Goal: Task Accomplishment & Management: Manage account settings

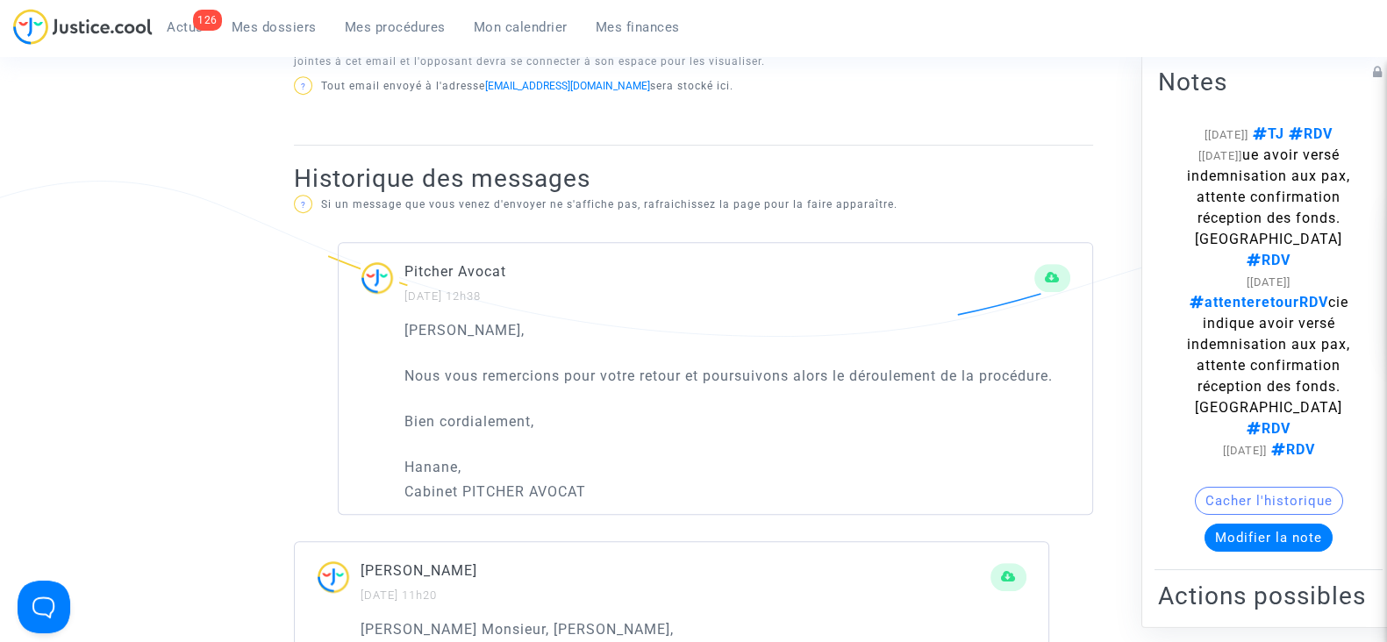
scroll to position [997, 0]
drag, startPoint x: 0, startPoint y: 0, endPoint x: 693, endPoint y: 471, distance: 837.9
click at [693, 471] on p "Hanane," at bounding box center [737, 469] width 666 height 22
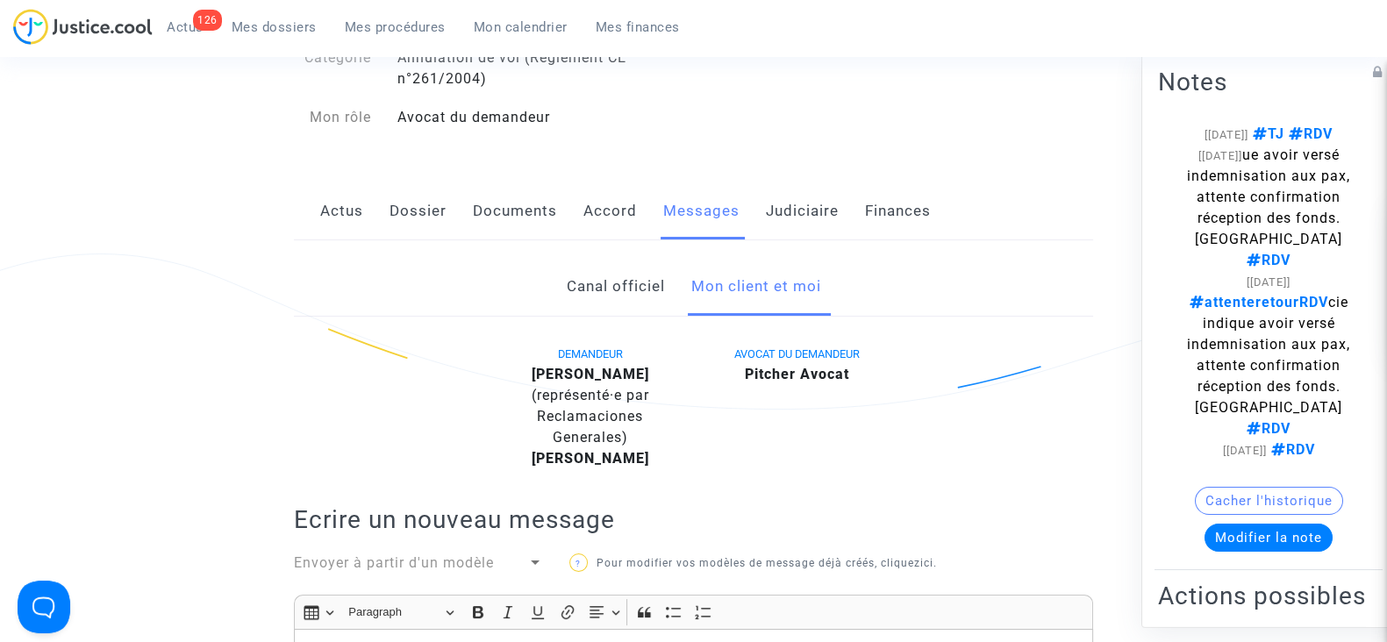
scroll to position [0, 0]
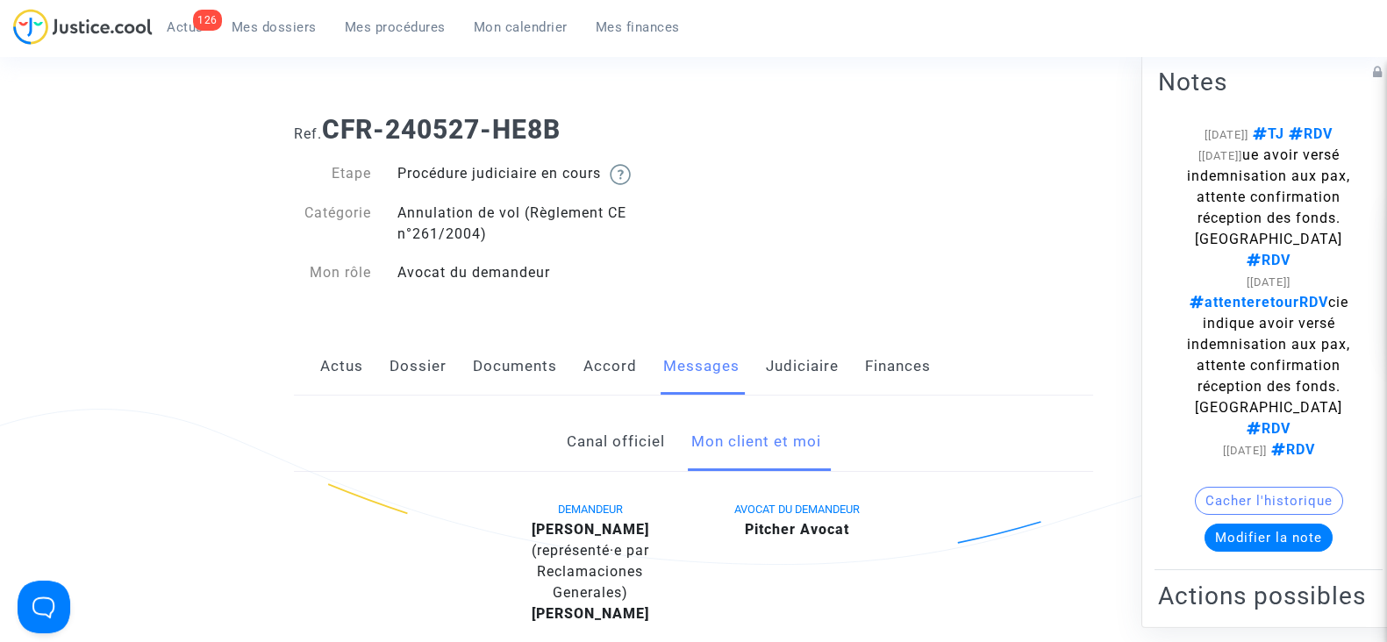
click at [417, 375] on link "Dossier" at bounding box center [417, 367] width 57 height 58
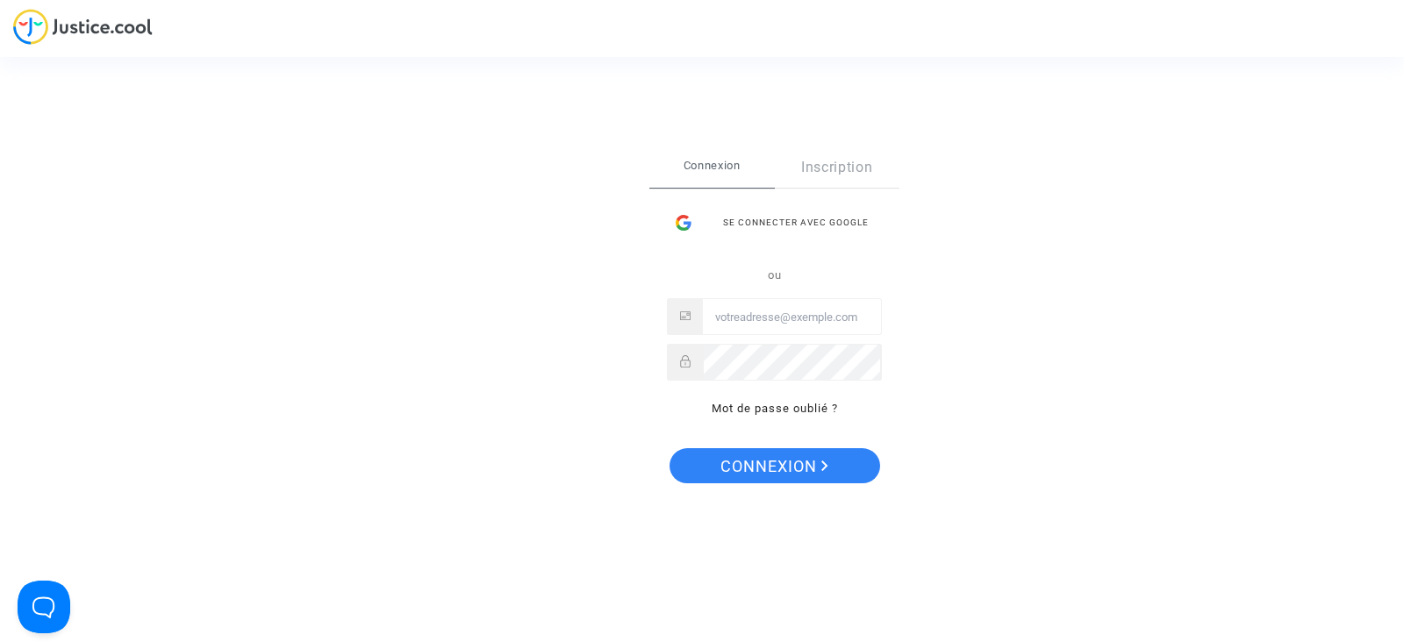
type input "tom@pitcher-avocat.fr"
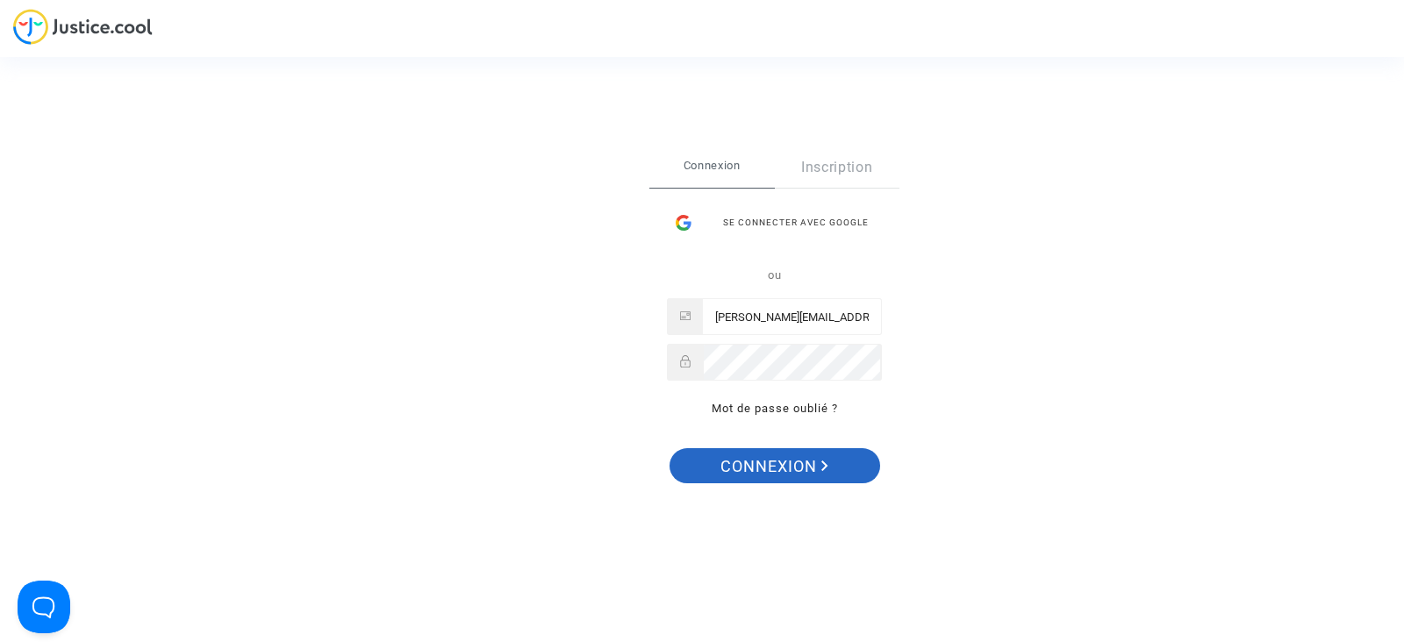
click at [755, 454] on span "Connexion" at bounding box center [774, 466] width 108 height 37
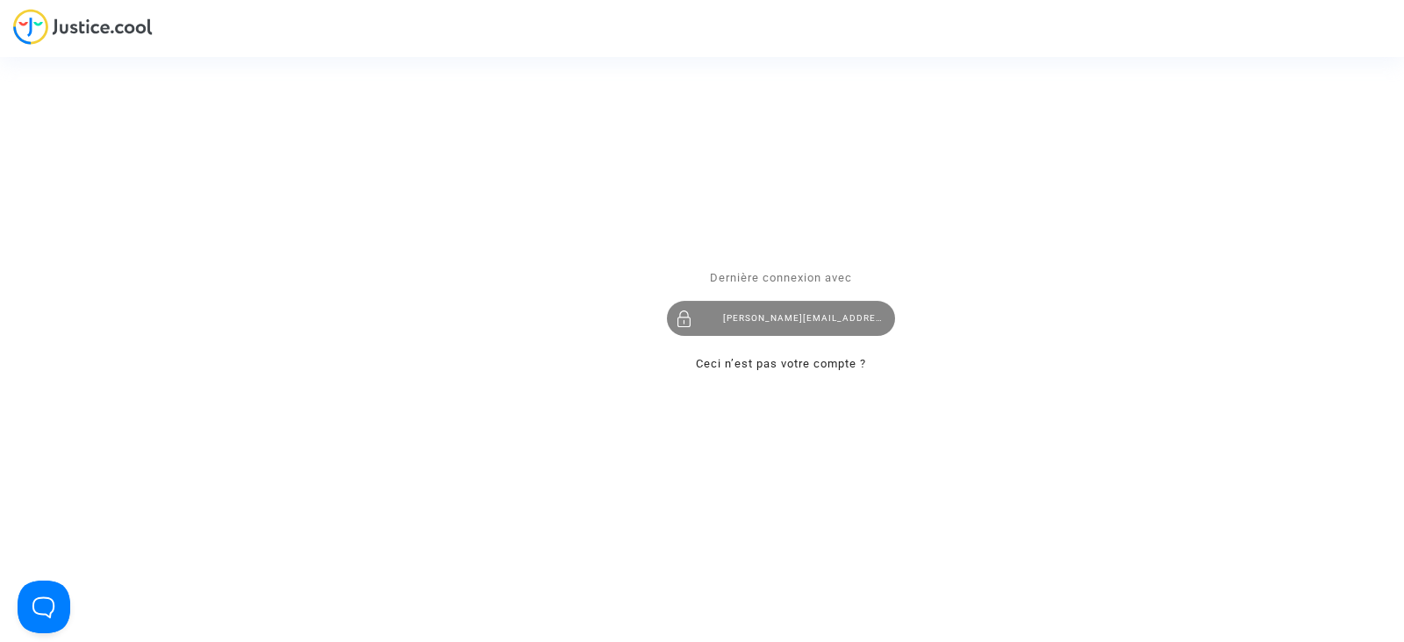
click at [734, 330] on div "tom@pitcher-avocat.fr" at bounding box center [781, 319] width 228 height 35
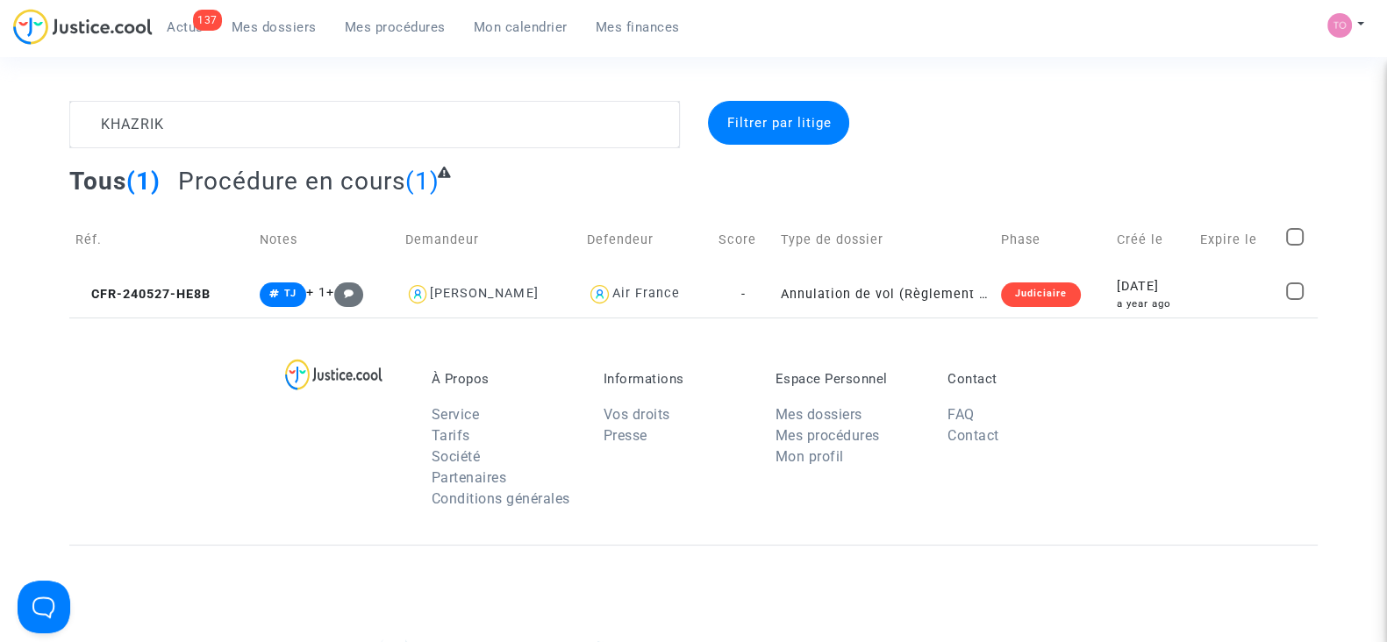
click at [281, 32] on span "Mes dossiers" at bounding box center [274, 27] width 85 height 16
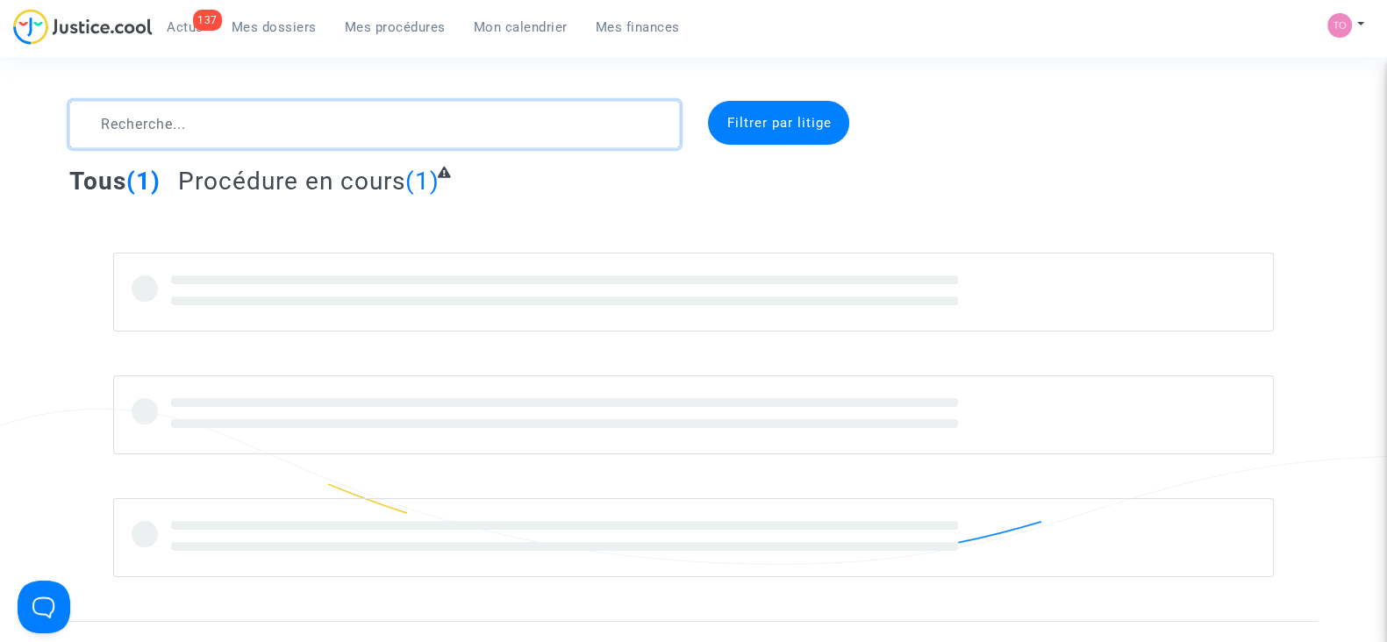
click at [209, 115] on textarea at bounding box center [374, 124] width 611 height 47
paste textarea "Kurnikova"
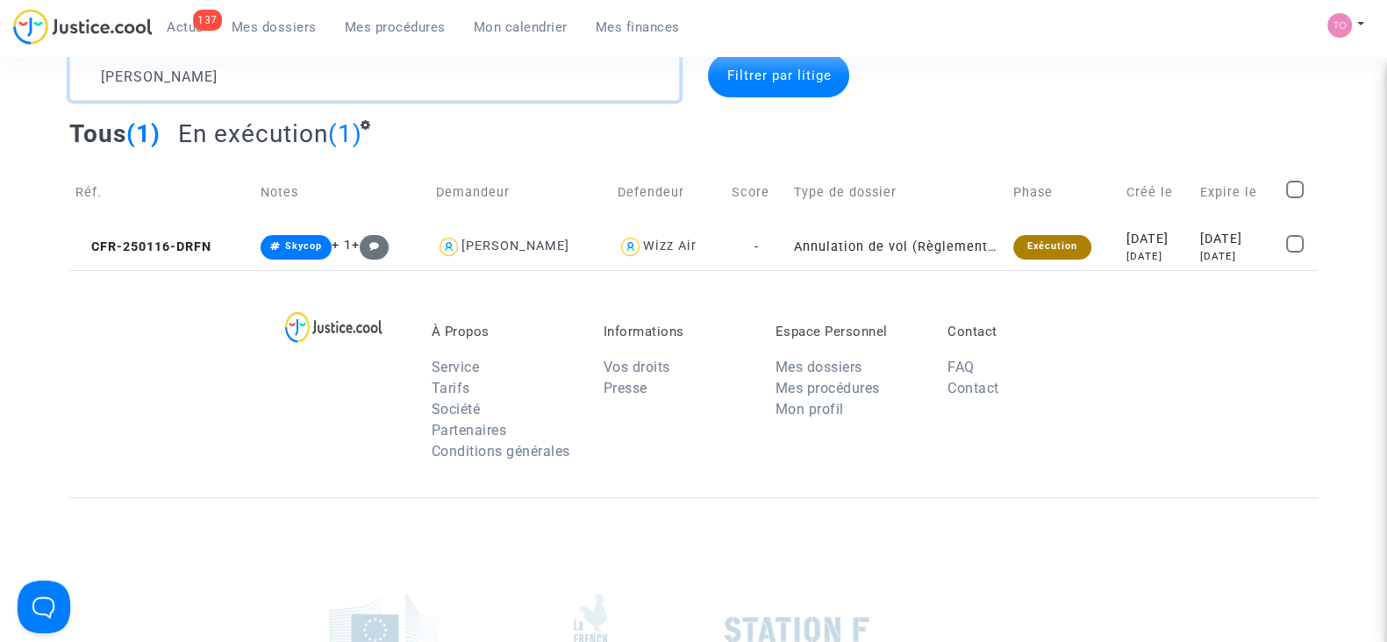
scroll to position [47, 0]
click at [1126, 260] on div "7 months ago" at bounding box center [1156, 256] width 61 height 15
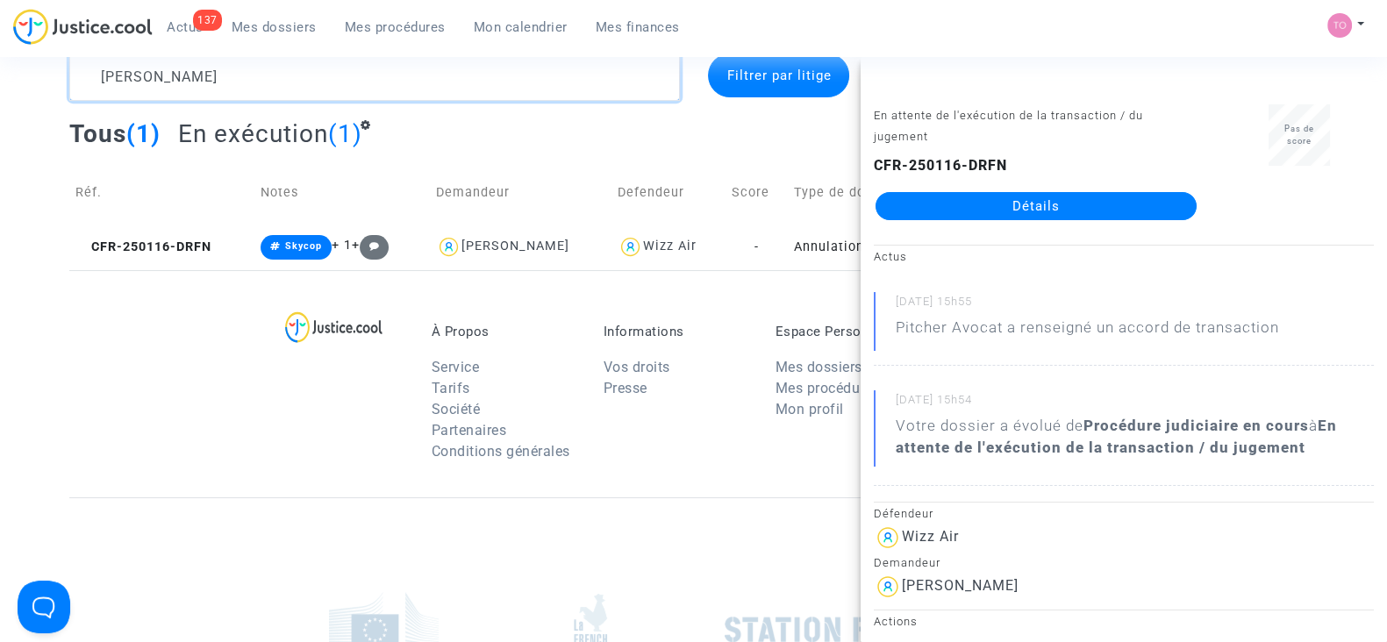
drag, startPoint x: 299, startPoint y: 82, endPoint x: 22, endPoint y: 96, distance: 277.6
click at [22, 96] on div "Kurnikova Filtrer par litige Tous (1) En exécution (1) Réf. Notes Demandeur Def…" at bounding box center [693, 162] width 1387 height 217
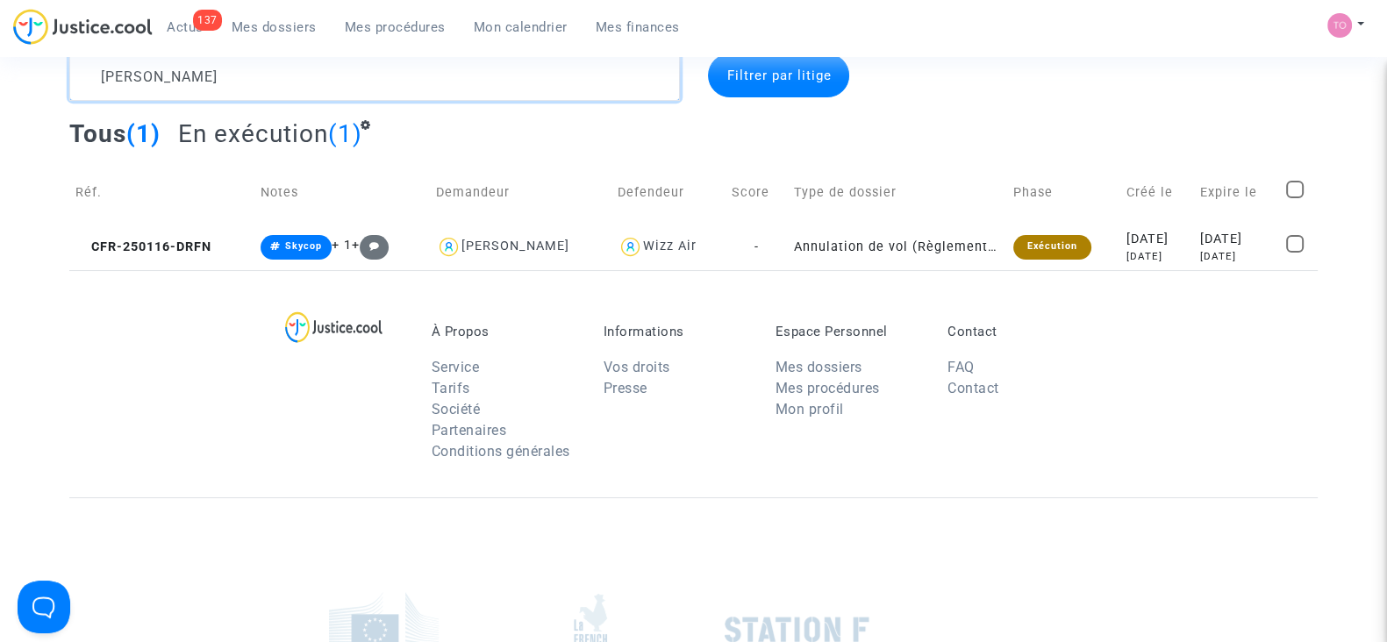
paste textarea "ontic"
click at [22, 96] on div "Kontic Filtrer par litige Tous (1) En exécution (1) Réf. Notes Demandeur Defend…" at bounding box center [693, 162] width 1387 height 217
click at [1167, 255] on div "10 months ago" at bounding box center [1156, 256] width 61 height 15
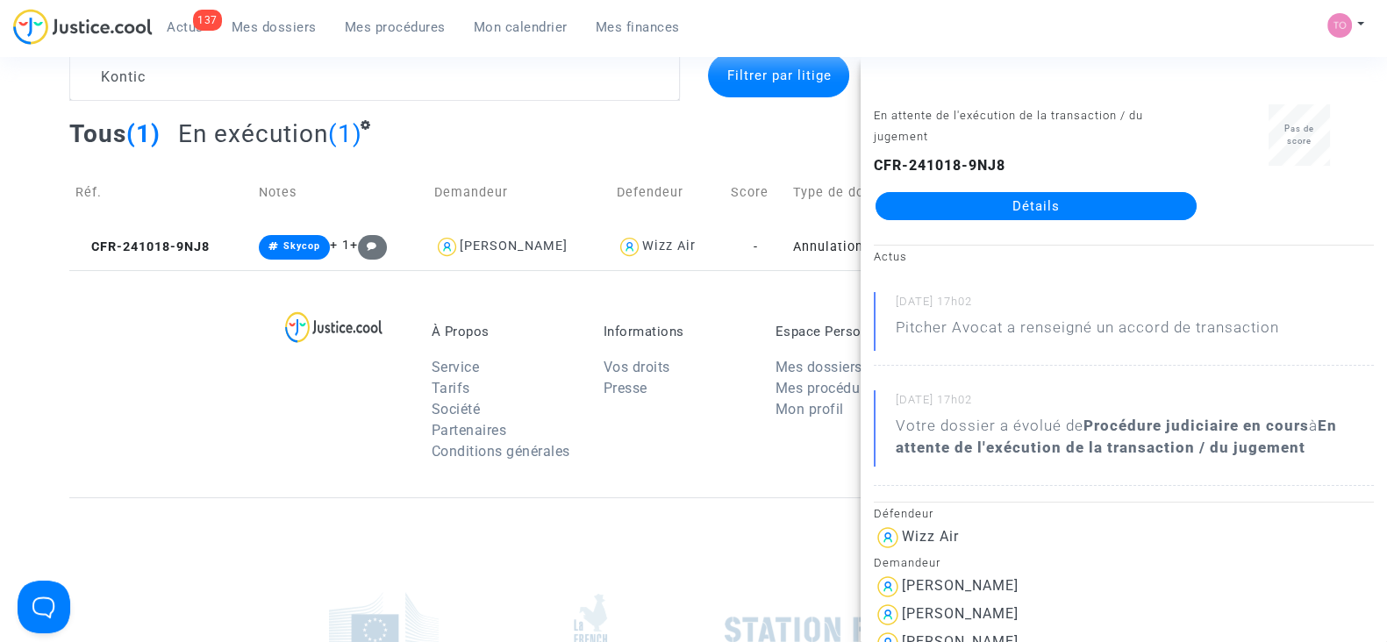
click at [351, 142] on span "(1)" at bounding box center [345, 133] width 34 height 29
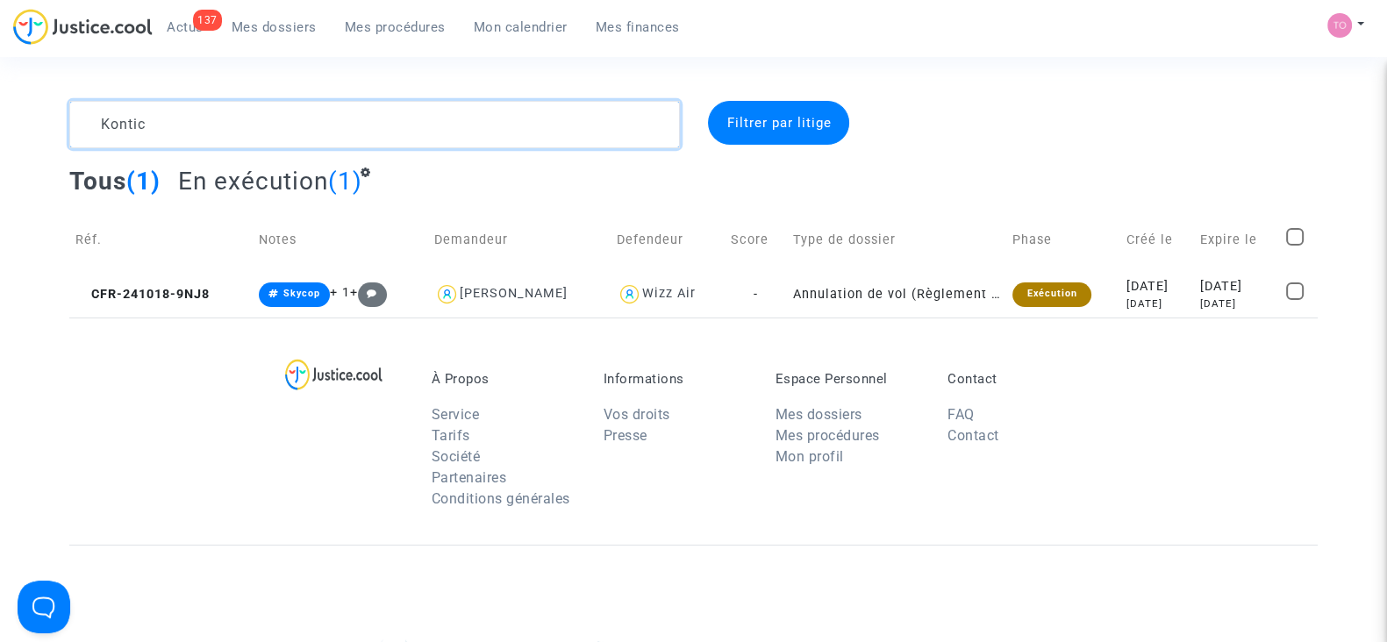
drag, startPoint x: 177, startPoint y: 112, endPoint x: 16, endPoint y: 112, distance: 161.4
click at [16, 112] on div "Kontic Filtrer par litige Tous (1) En exécution (1) Réf. Notes Demandeur Defend…" at bounding box center [693, 209] width 1387 height 217
paste textarea "Djurdjev"
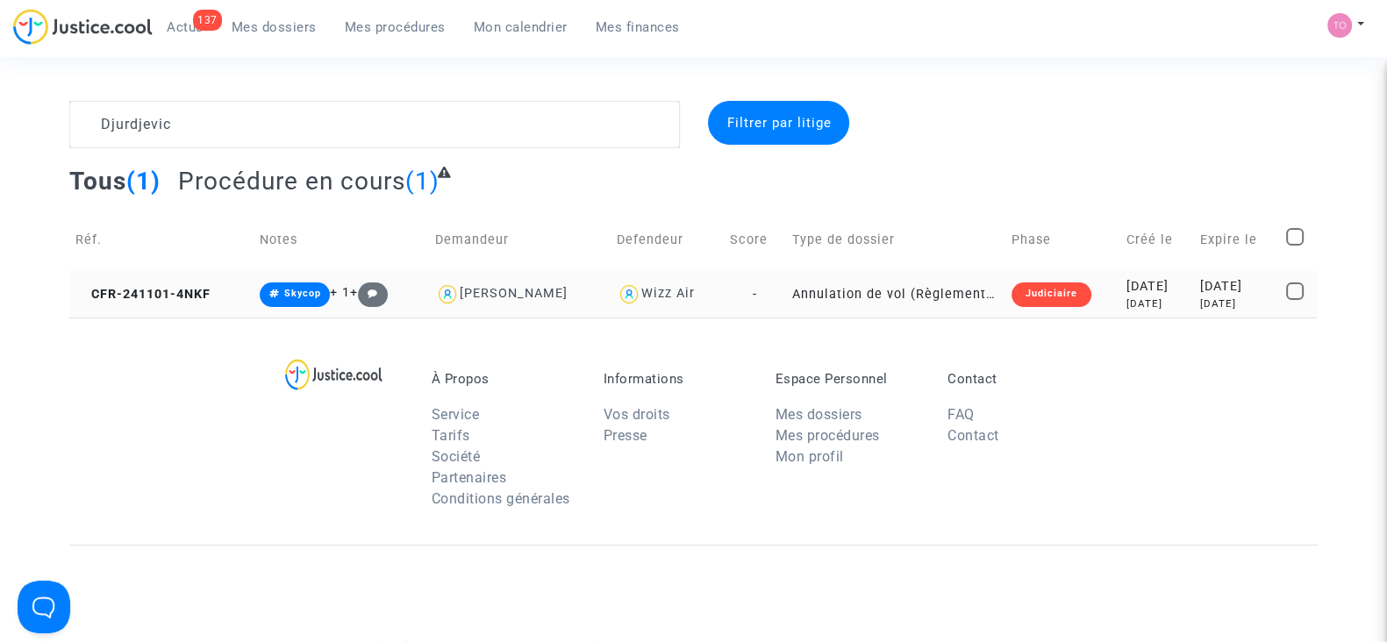
click at [1126, 283] on div "2024-11-01" at bounding box center [1156, 286] width 61 height 19
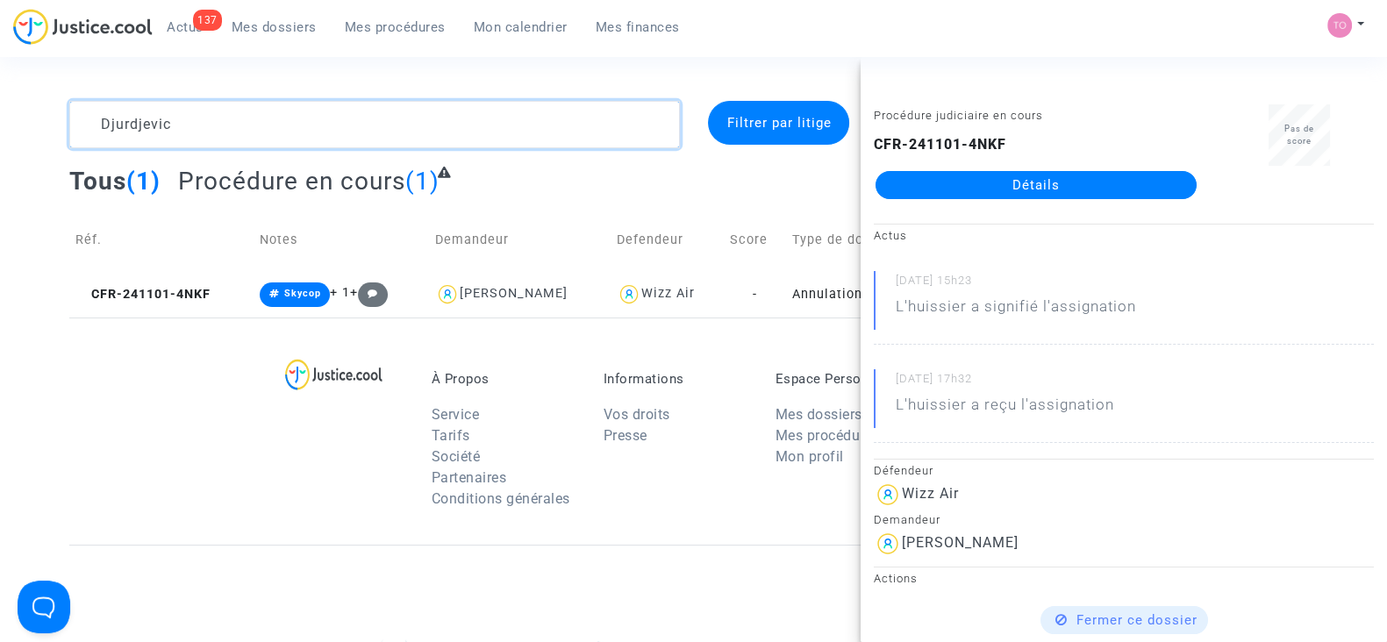
drag, startPoint x: 180, startPoint y: 114, endPoint x: 0, endPoint y: 109, distance: 179.9
click at [0, 109] on div "Djurdjevic Filtrer par litige Tous (1) Procédure en cours (1) Réf. Notes Demand…" at bounding box center [693, 209] width 1387 height 217
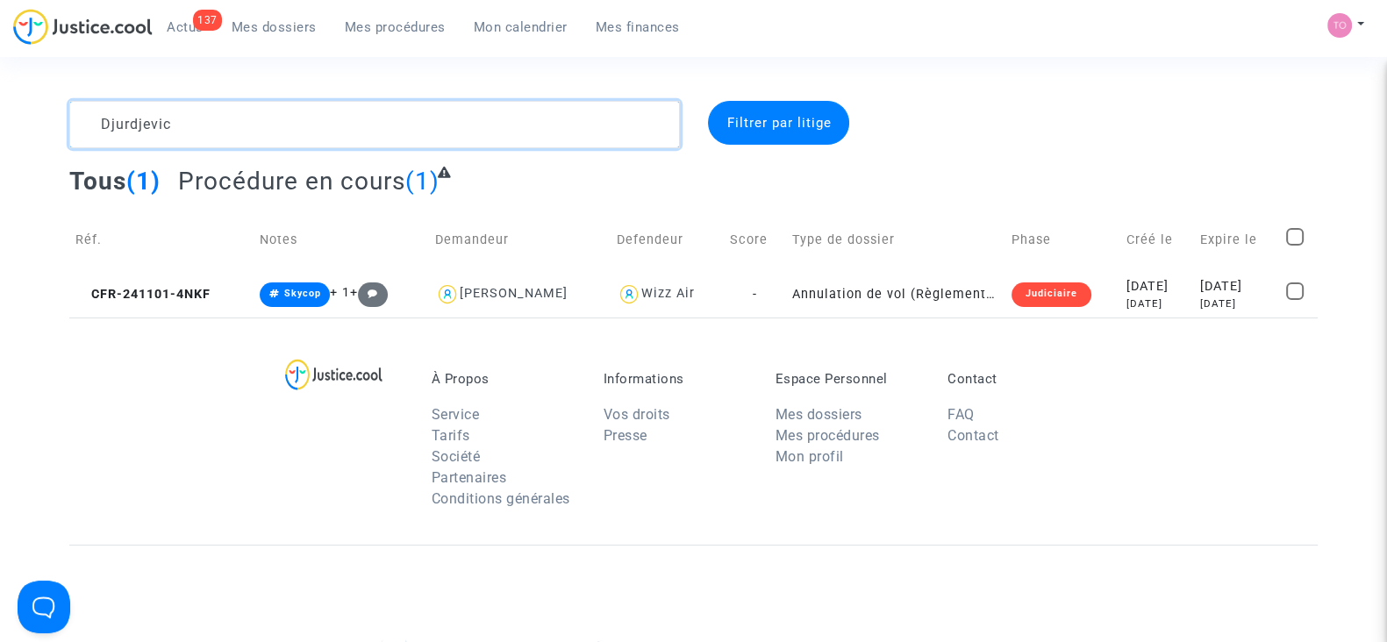
type textarea "v"
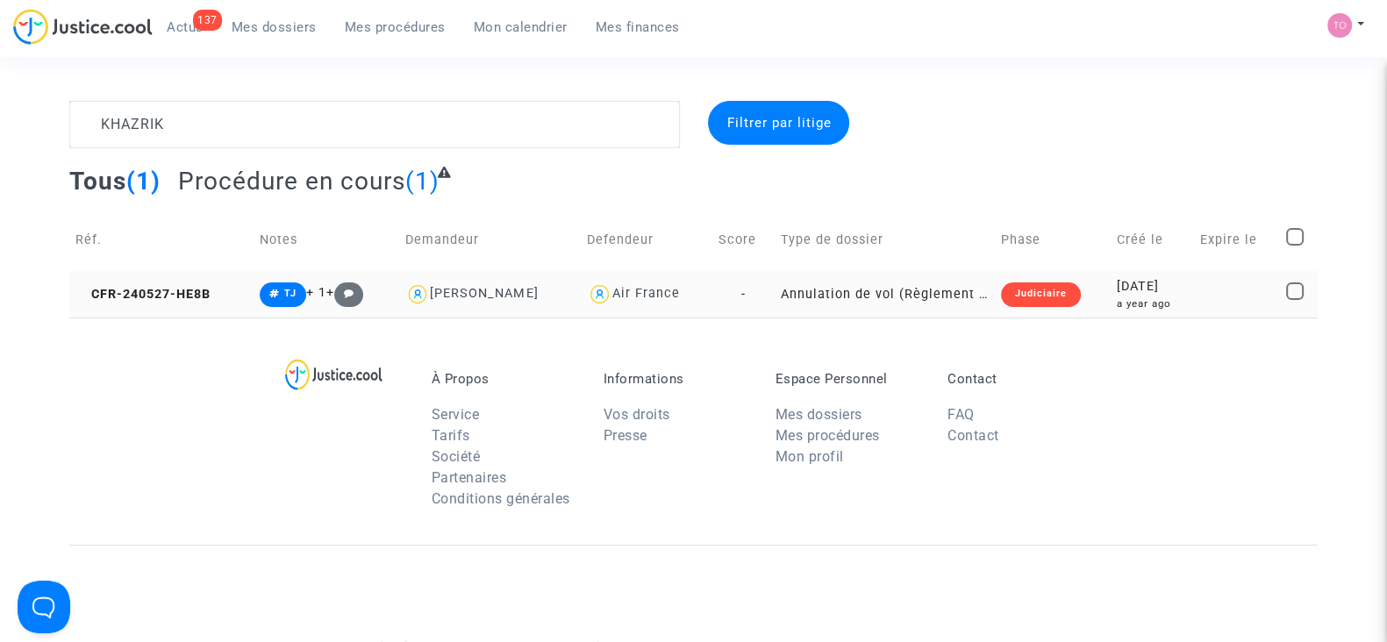
click at [938, 280] on td "Annulation de vol (Règlement CE n°261/2004)" at bounding box center [884, 294] width 219 height 46
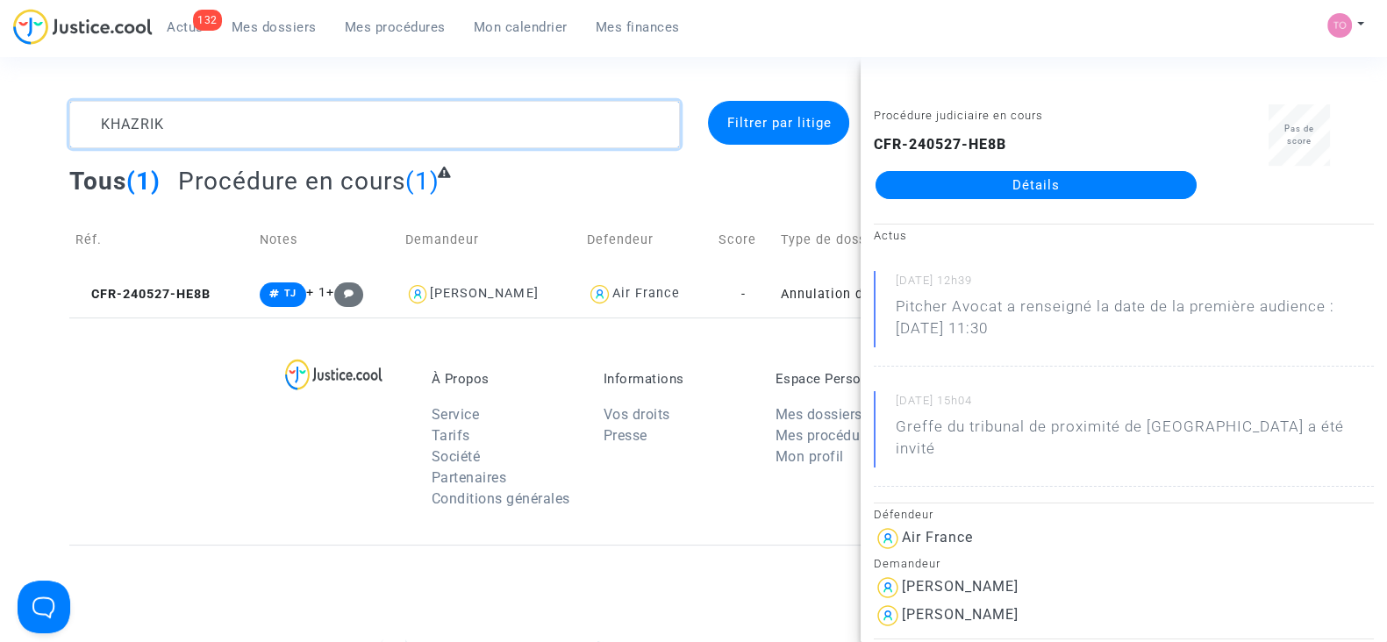
drag, startPoint x: 180, startPoint y: 116, endPoint x: 0, endPoint y: 96, distance: 180.9
click at [0, 96] on section "KHAZRIK Filtrer par litige Tous (1) Procédure en cours (1) Réf. Notes Demandeur…" at bounding box center [693, 484] width 1387 height 968
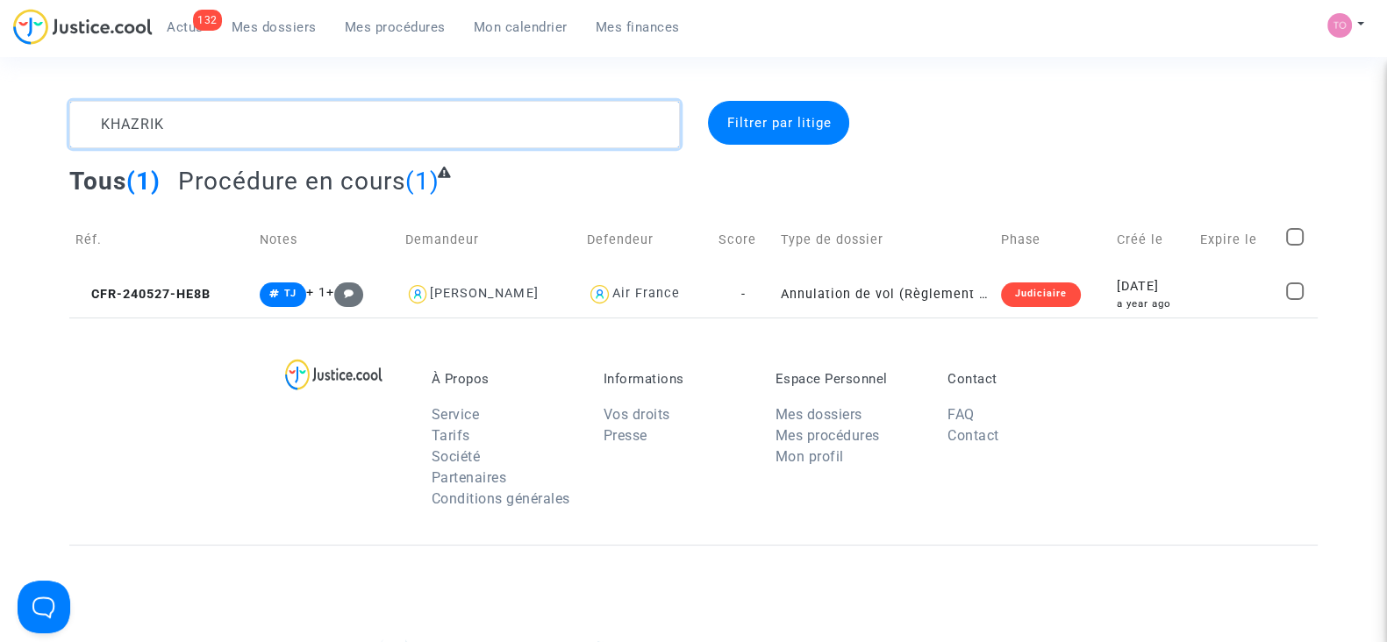
paste textarea "Chea"
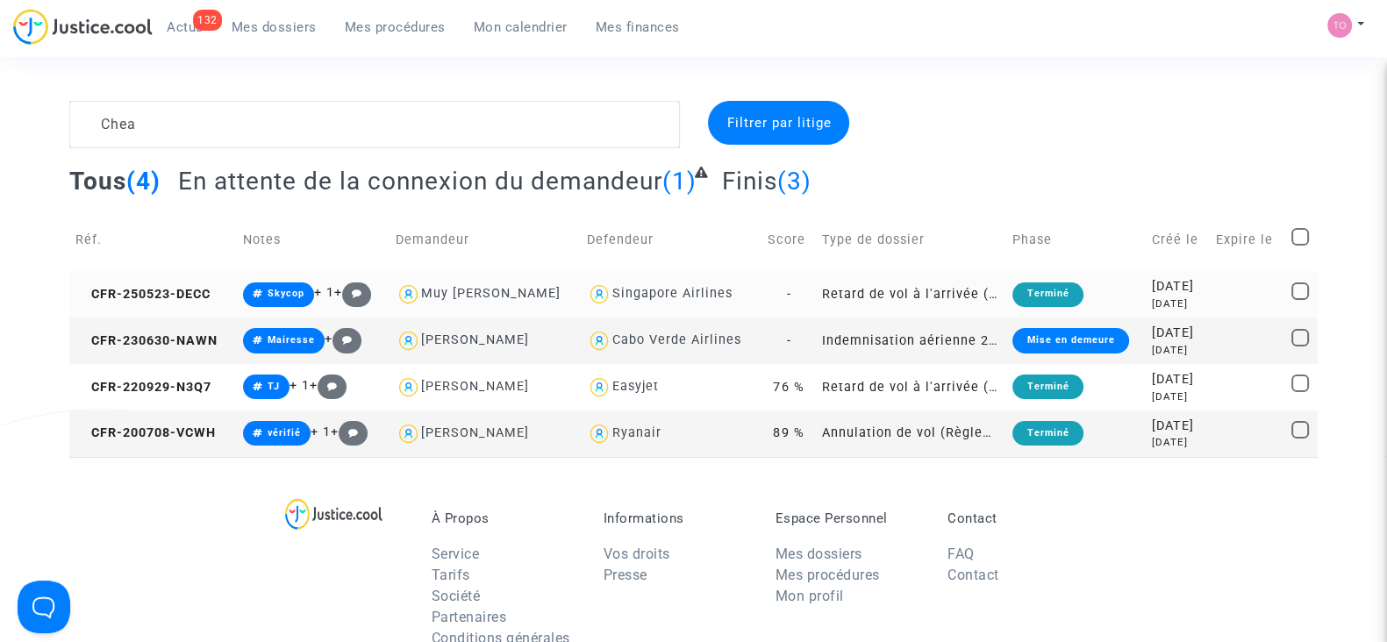
click at [641, 288] on div "Singapore Airlines" at bounding box center [671, 293] width 120 height 15
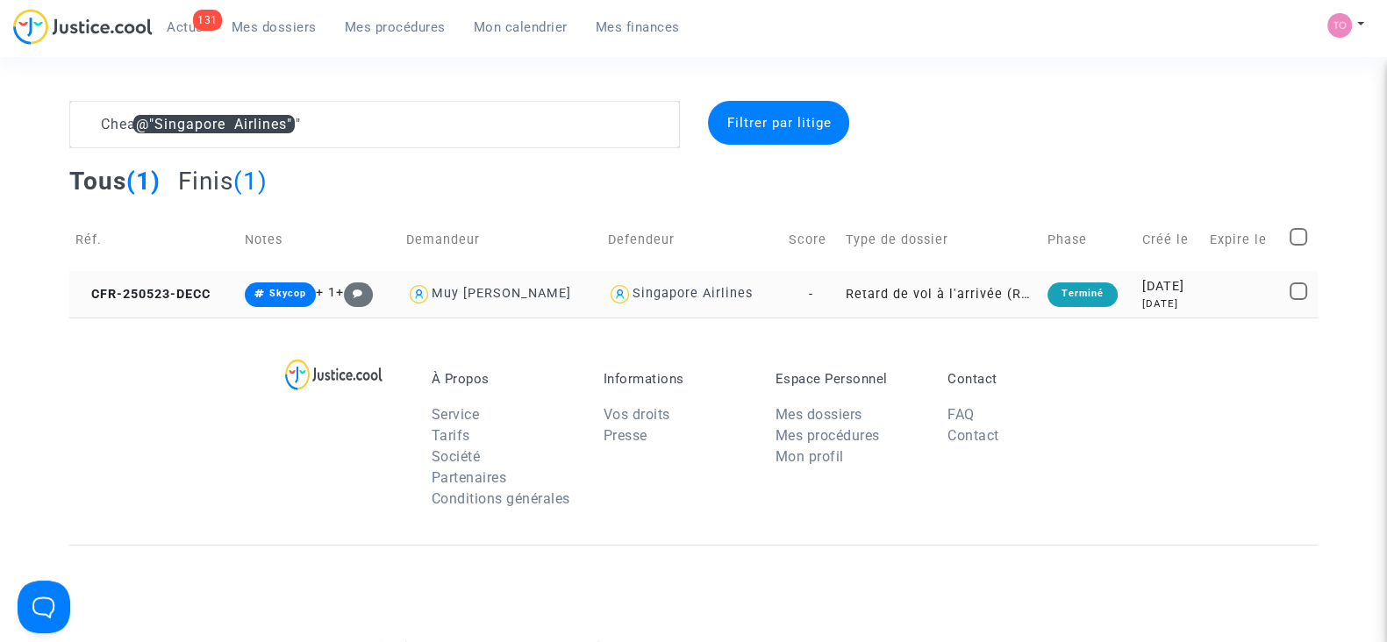
click at [1145, 285] on div "2025-05-23" at bounding box center [1169, 286] width 55 height 19
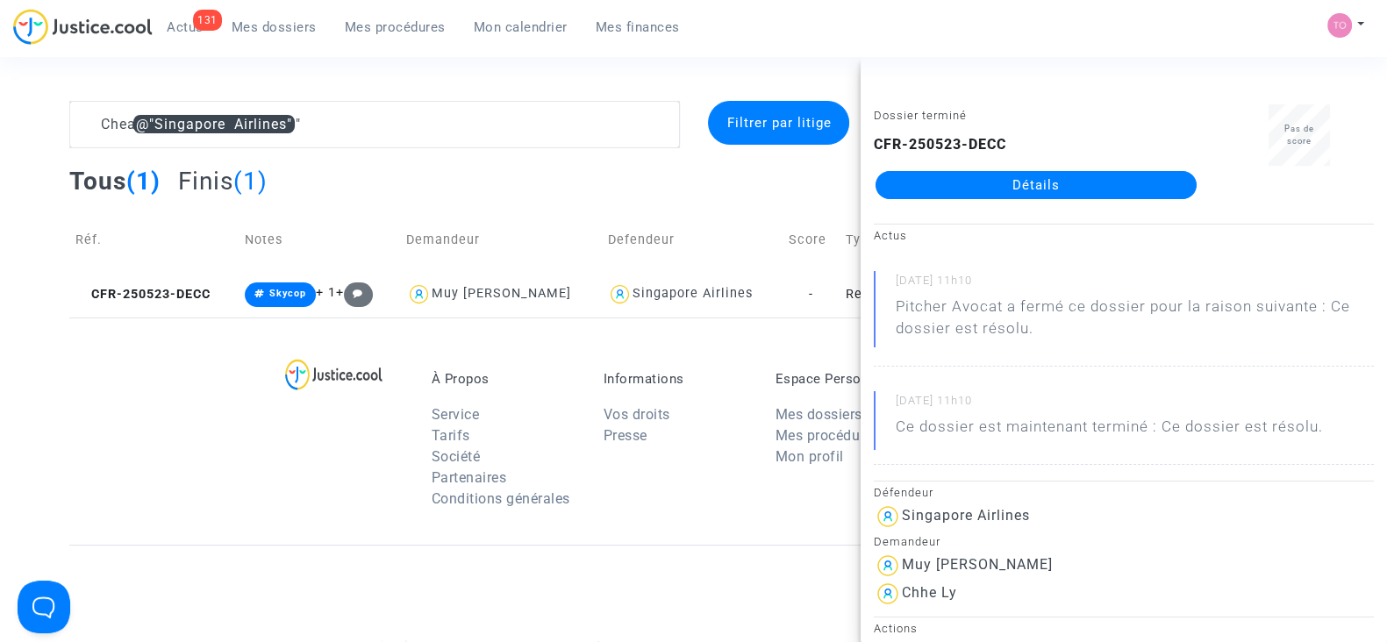
click at [101, 401] on div "À Propos Service Tarifs Société Partenaires Conditions générales Informations V…" at bounding box center [693, 431] width 1248 height 227
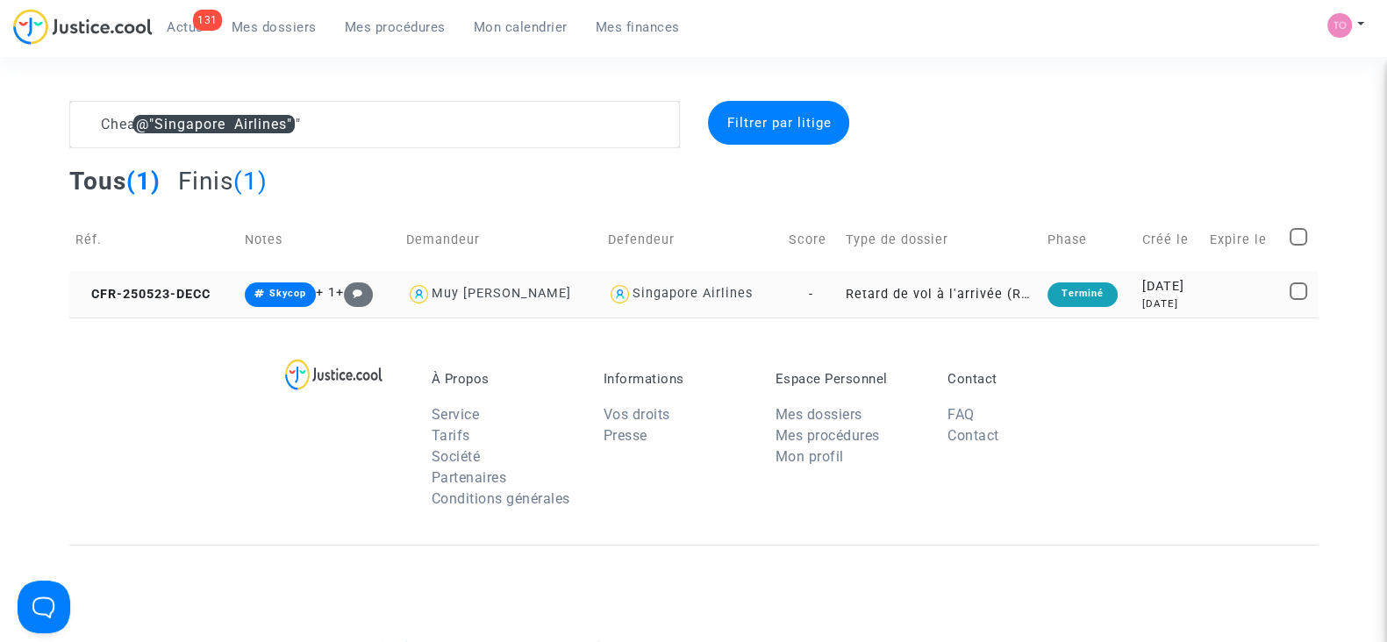
click at [1142, 280] on div "2025-05-23" at bounding box center [1169, 286] width 55 height 19
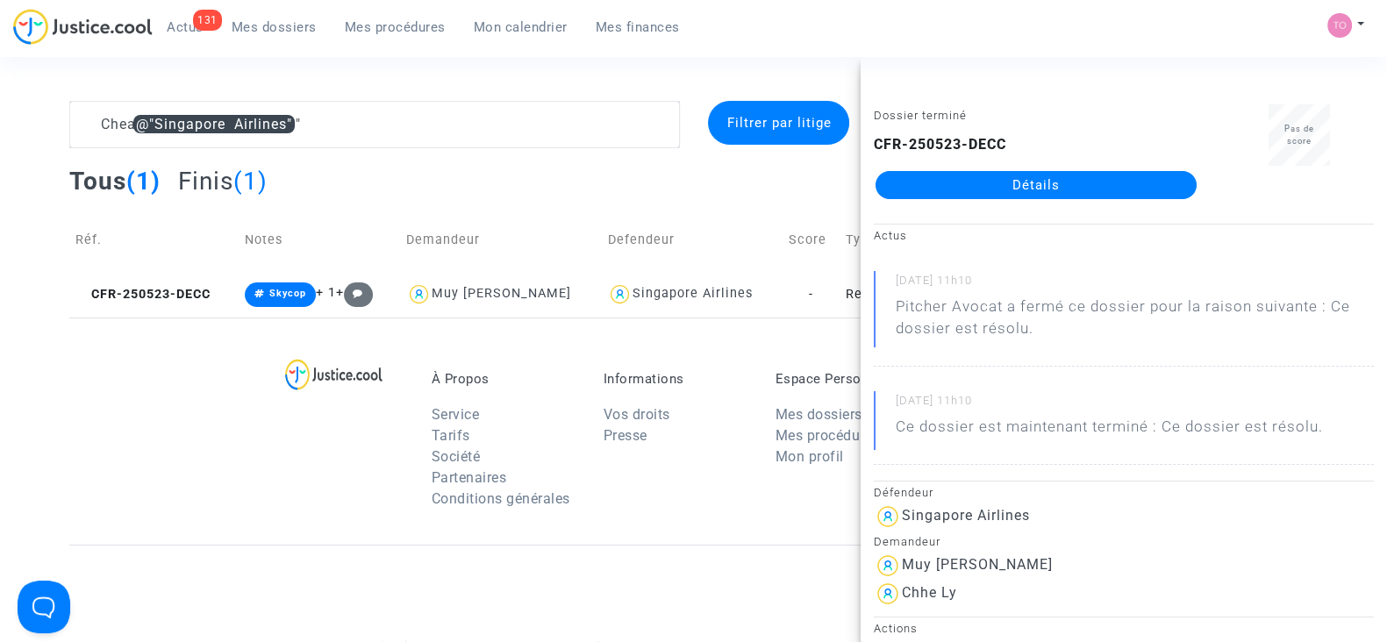
scroll to position [78, 0]
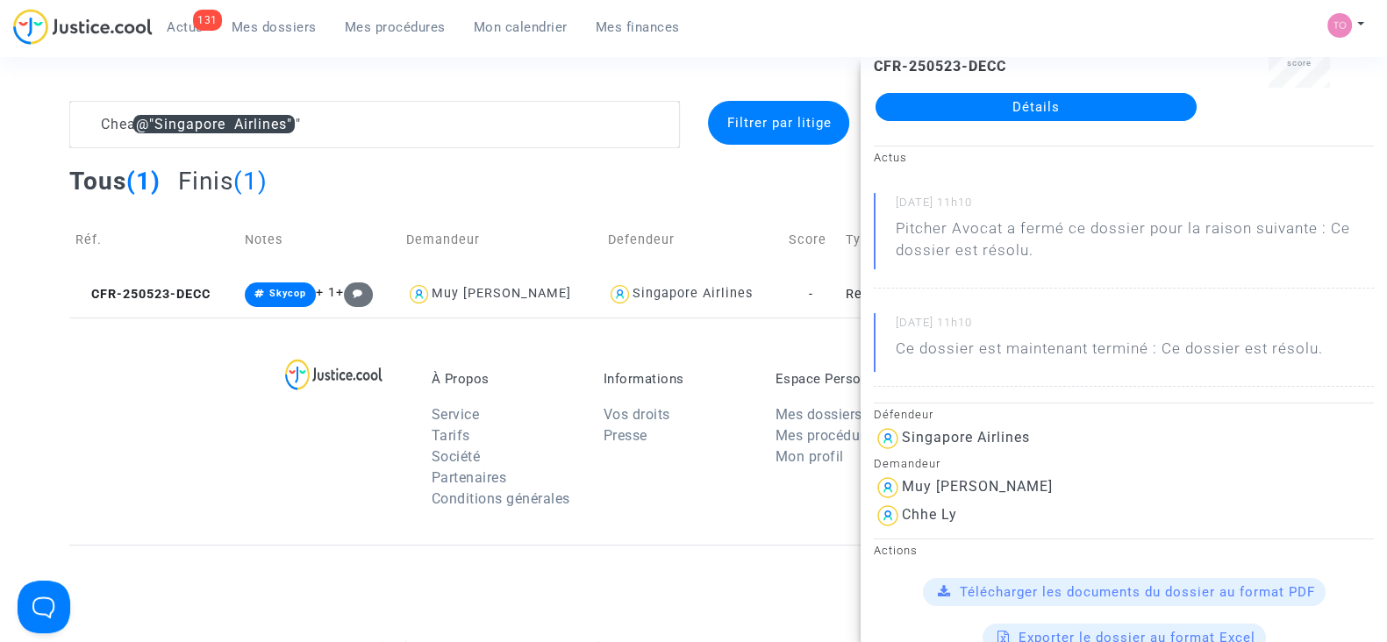
drag, startPoint x: 961, startPoint y: 506, endPoint x: 901, endPoint y: 478, distance: 65.9
click at [901, 478] on div "Défendeur Singapore Airlines Demandeur Muy Leang Chea Chhe Ly" at bounding box center [1124, 466] width 526 height 127
copy div "Muy Leang Chea Chhe Ly"
drag, startPoint x: 324, startPoint y: 120, endPoint x: 25, endPoint y: 102, distance: 298.8
click at [25, 102] on div "Chea @"Singapore Airlines" Filtrer par litige Tous (1) Finis (1) Réf. Notes Dem…" at bounding box center [693, 209] width 1387 height 217
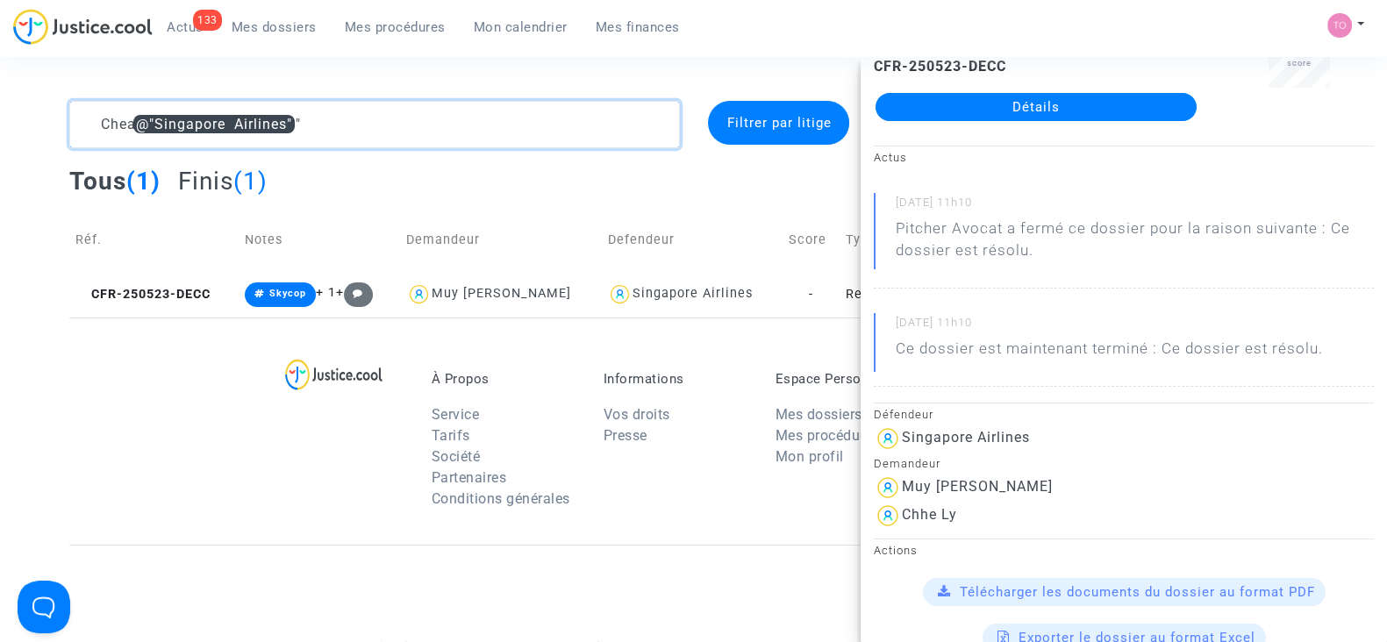
scroll to position [0, 0]
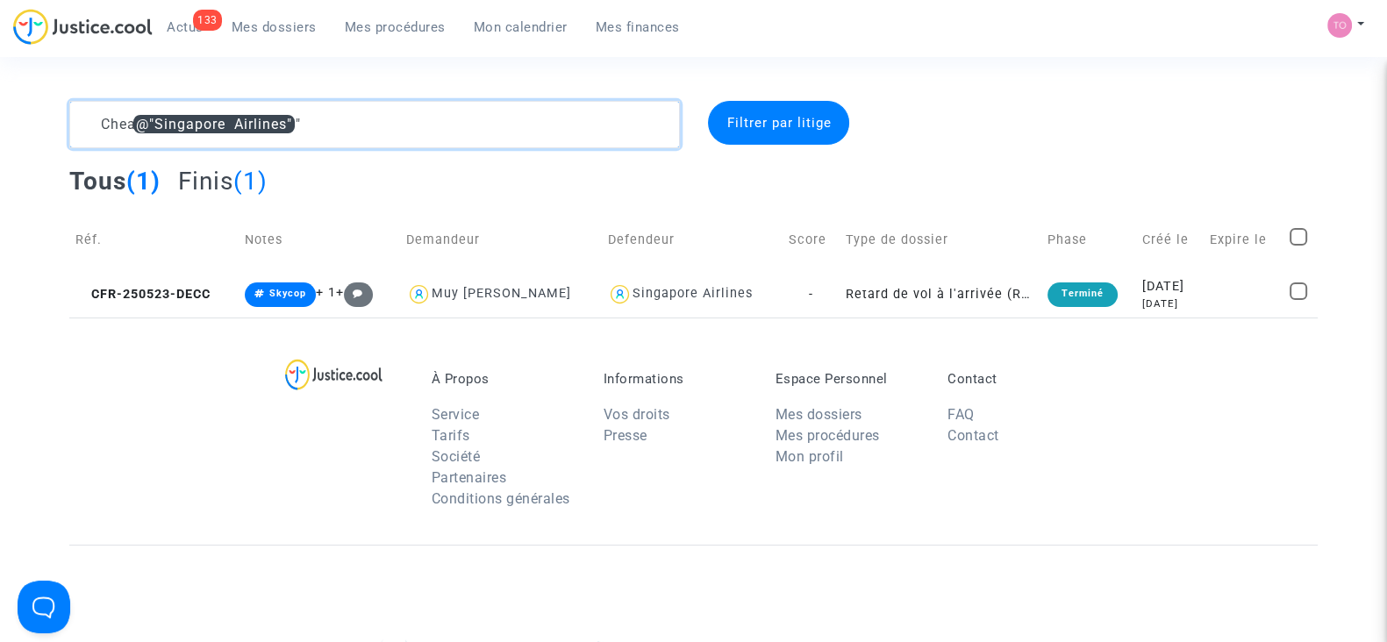
paste textarea "Guez"
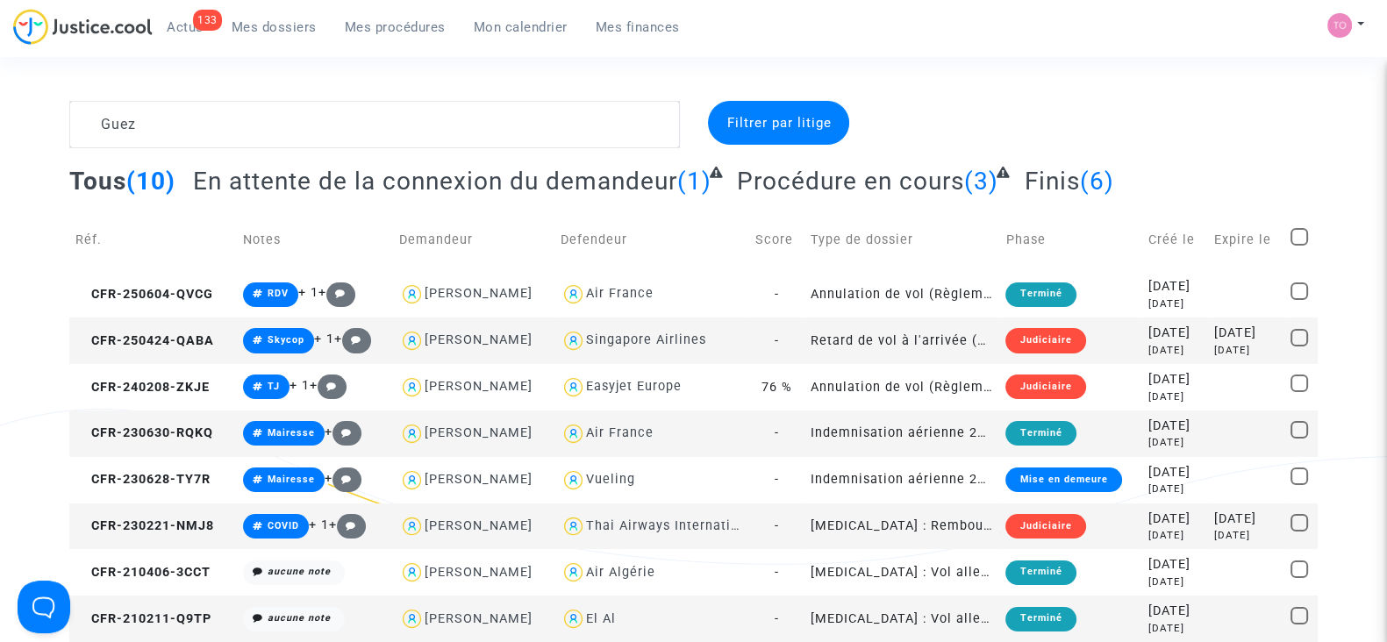
click at [621, 339] on div "Singapore Airlines" at bounding box center [646, 339] width 120 height 15
type textarea "Guez @"Singapore Airlines""
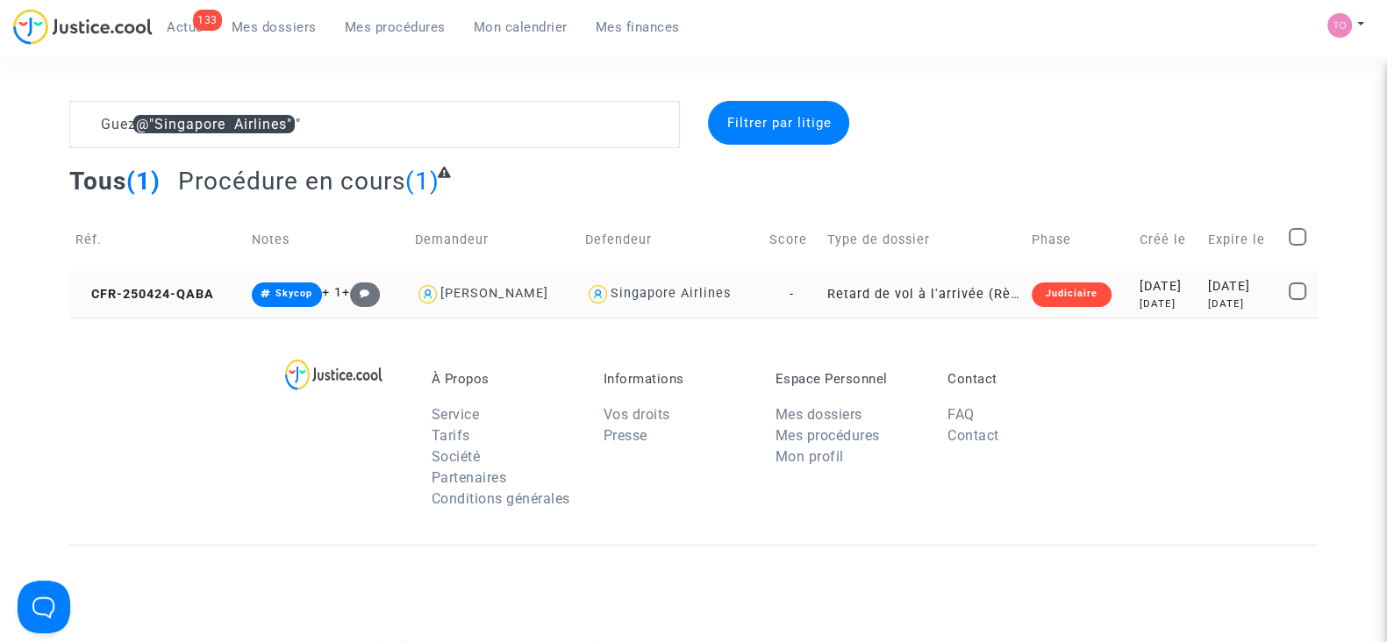
drag, startPoint x: 1067, startPoint y: 359, endPoint x: 1124, endPoint y: 306, distance: 77.6
click at [1124, 306] on section "Guez @"Singapore Airlines" Filtrer par litige Tous (1) Procédure en cours (1) R…" at bounding box center [693, 484] width 1387 height 968
click at [1139, 306] on div "4 months ago" at bounding box center [1167, 303] width 56 height 15
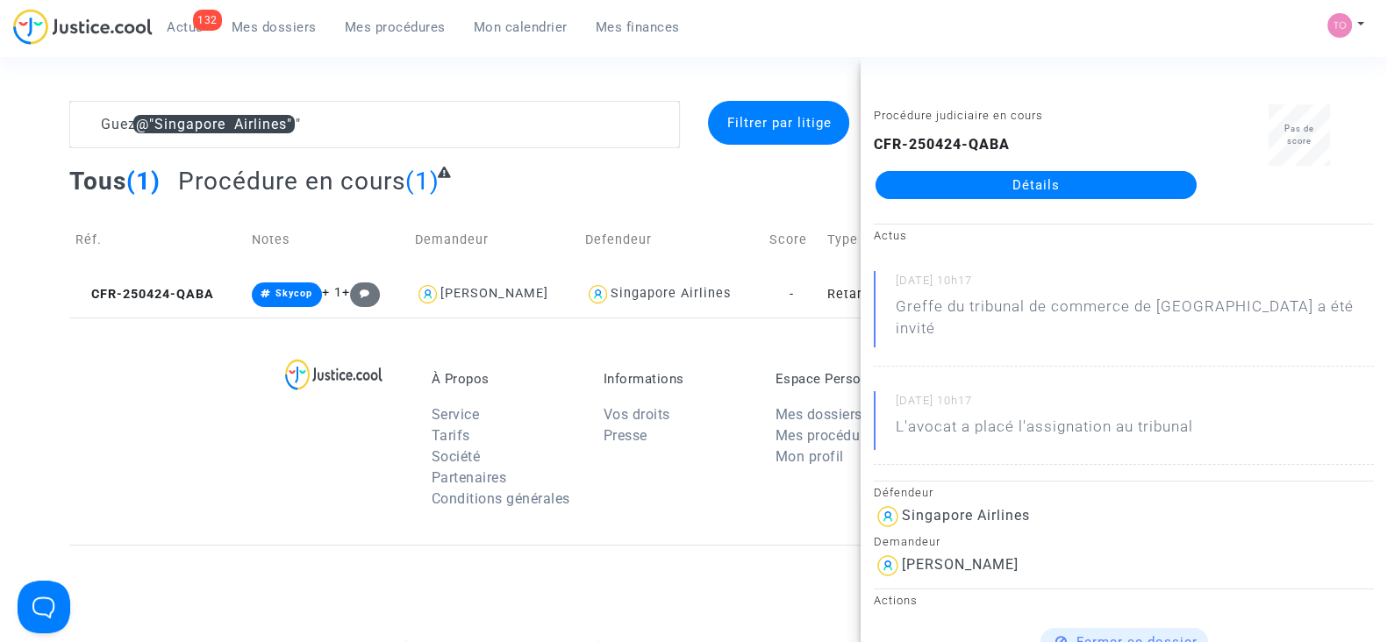
scroll to position [8, 0]
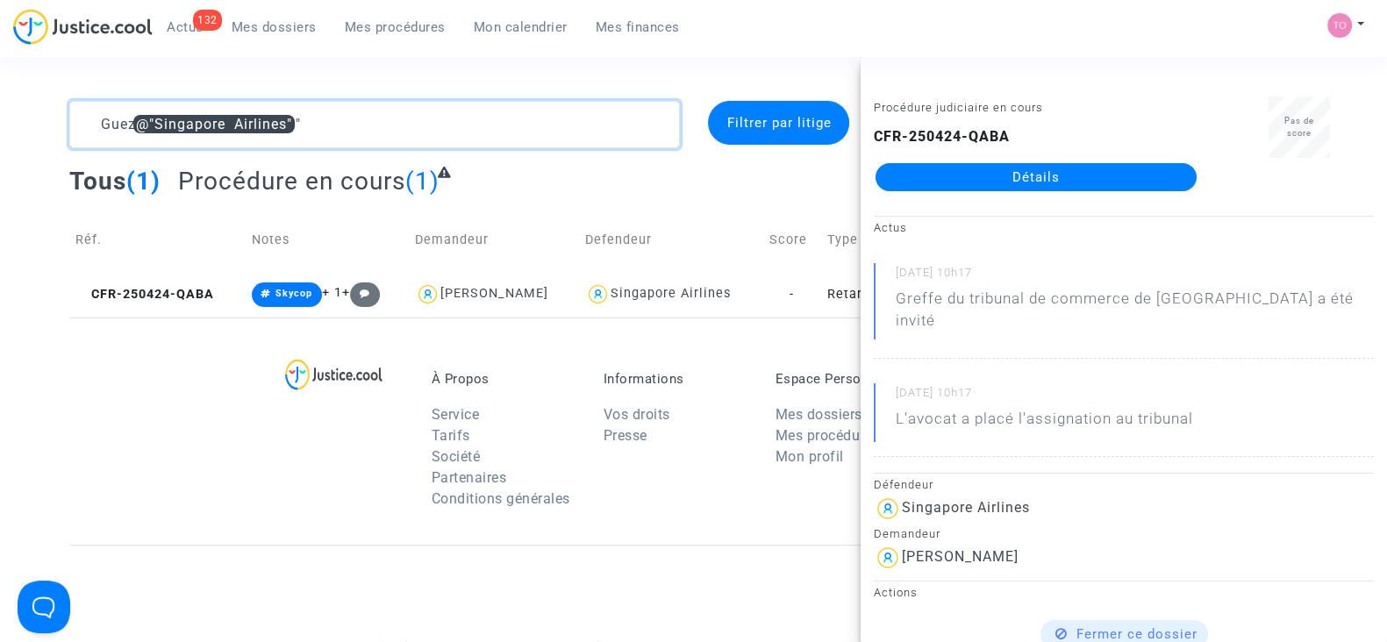
drag, startPoint x: 355, startPoint y: 133, endPoint x: 26, endPoint y: 102, distance: 330.5
click at [26, 102] on div "Guez @"Singapore Airlines" Filtrer par litige Tous (1) Procédure en cours (1) R…" at bounding box center [693, 209] width 1387 height 217
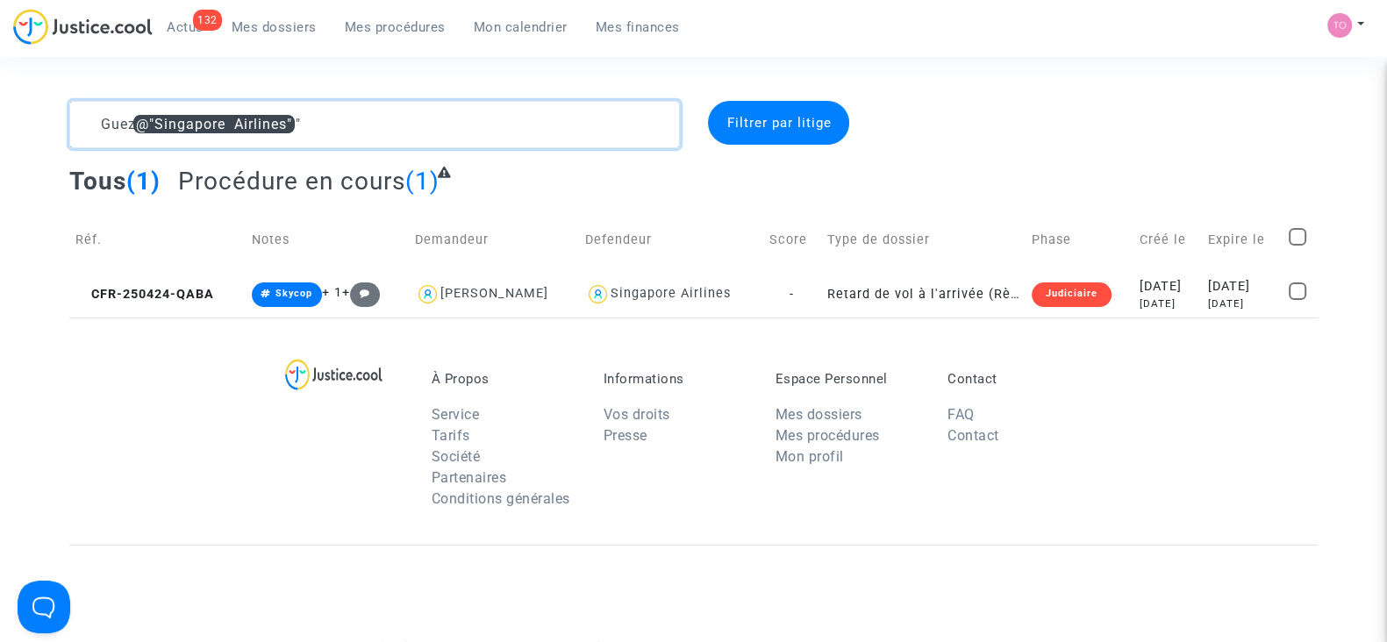
scroll to position [0, 0]
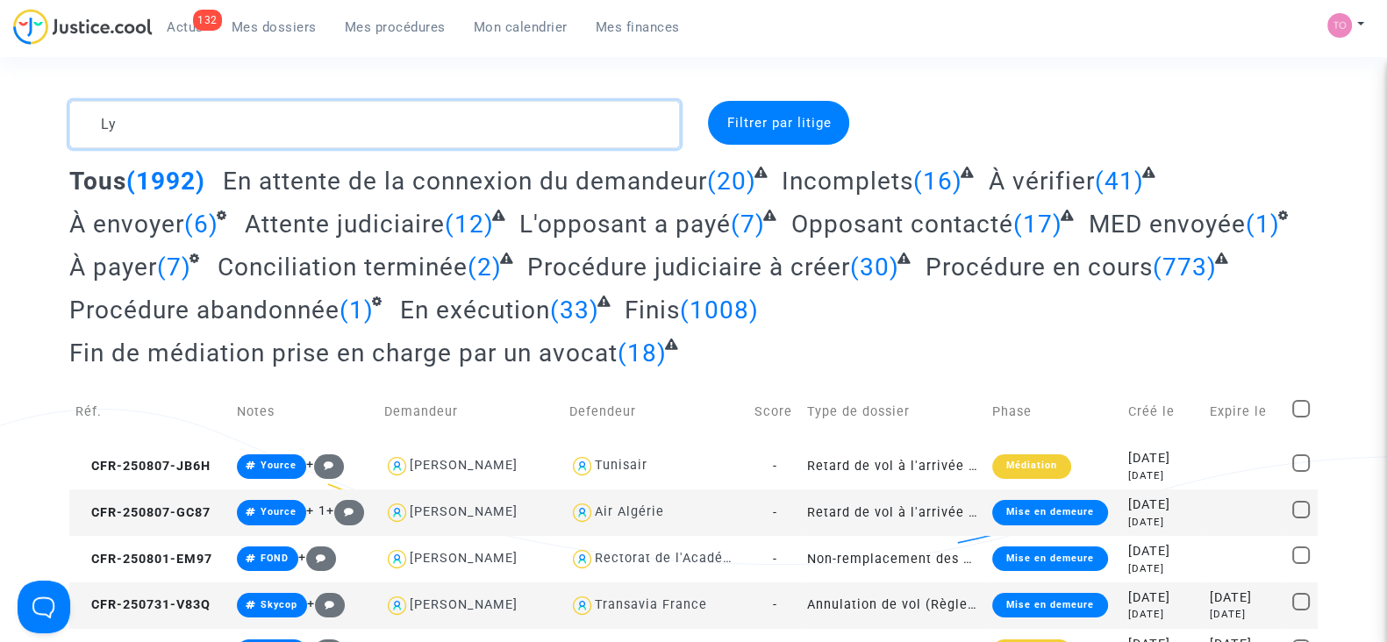
drag, startPoint x: 229, startPoint y: 118, endPoint x: 89, endPoint y: 121, distance: 140.4
click at [89, 121] on textarea at bounding box center [374, 124] width 611 height 47
paste textarea "DE LA VEGA"
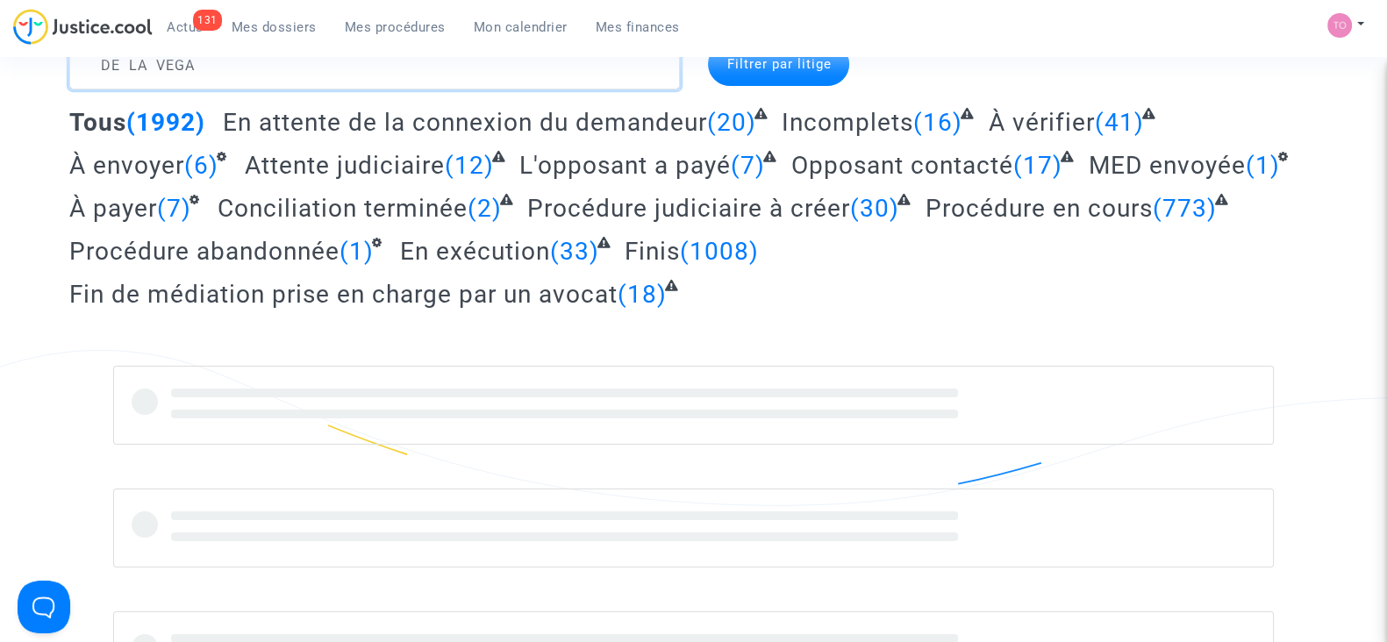
scroll to position [58, 0]
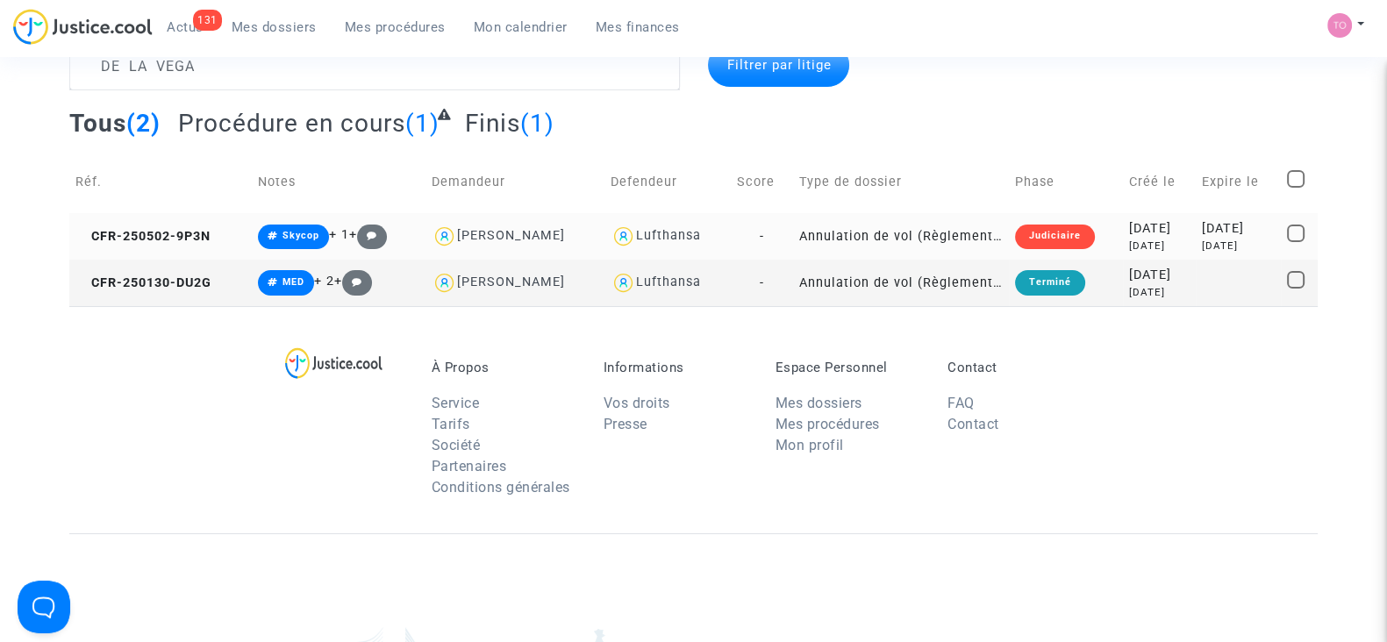
click at [1129, 244] on div "3 months ago" at bounding box center [1159, 246] width 61 height 15
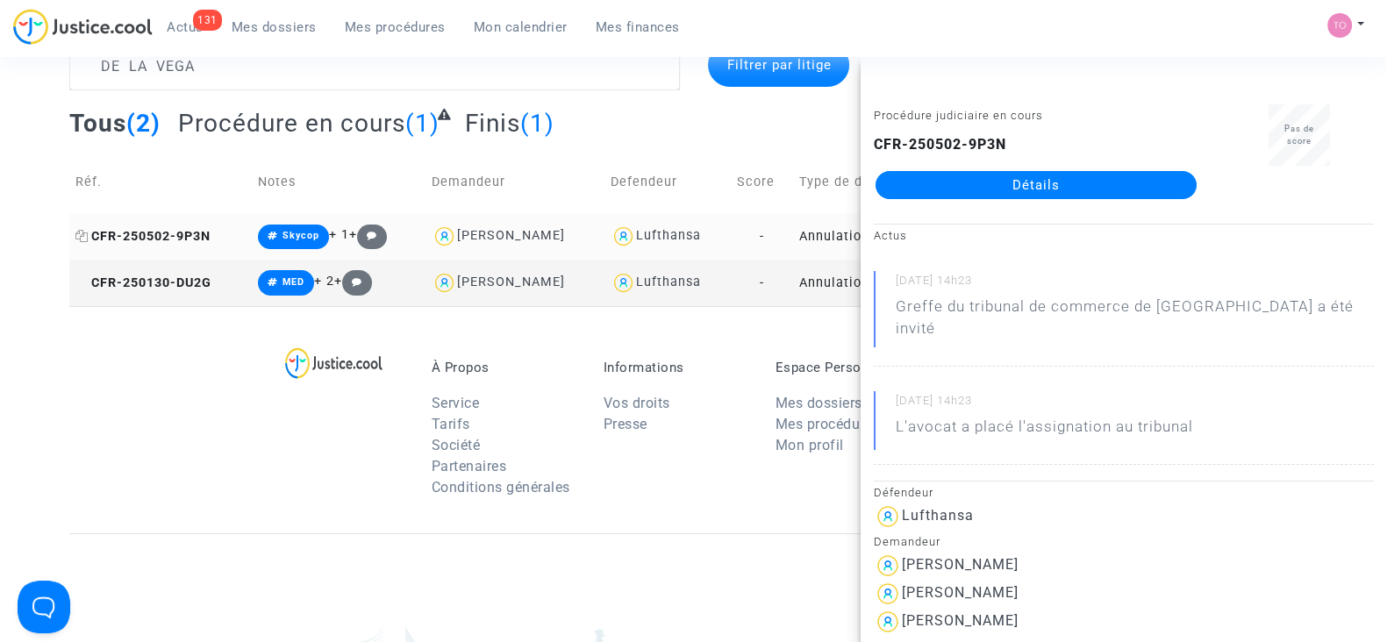
click at [77, 230] on icon at bounding box center [81, 236] width 13 height 12
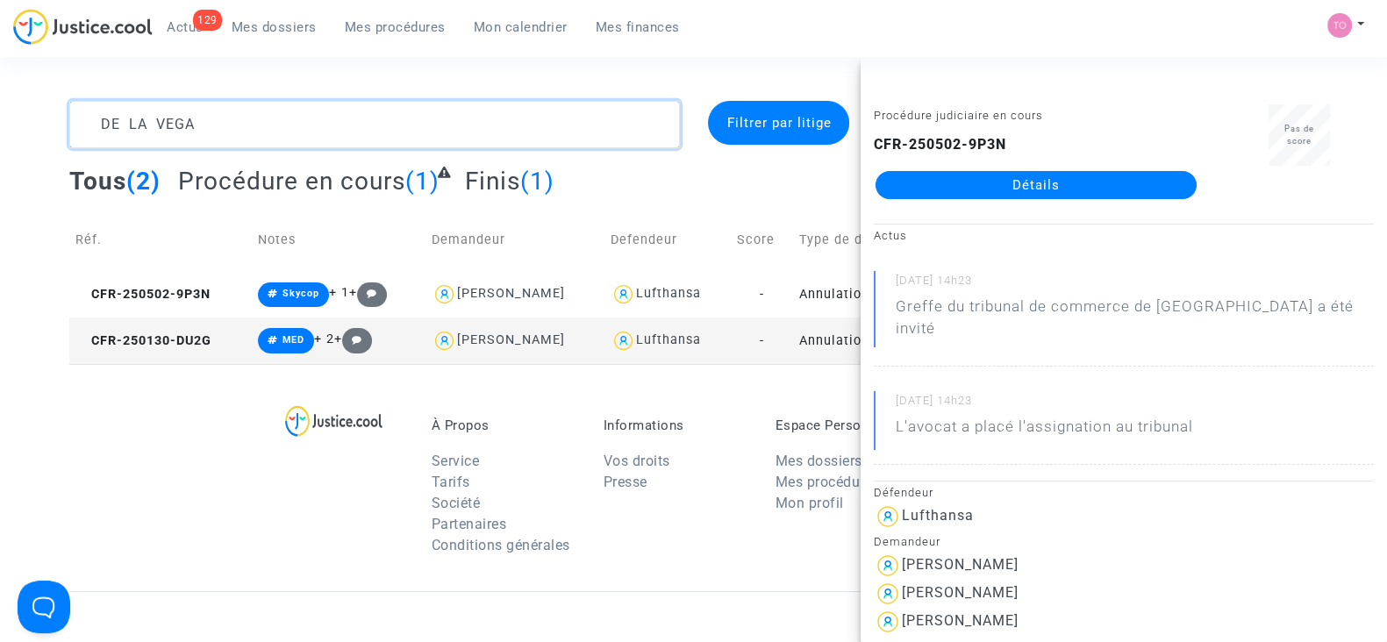
drag, startPoint x: 232, startPoint y: 119, endPoint x: 0, endPoint y: 93, distance: 233.9
click at [0, 93] on section "DE LA VEGA Filtrer par litige Tous (2) Procédure en cours (1) Finis (1) Réf. No…" at bounding box center [693, 507] width 1387 height 1015
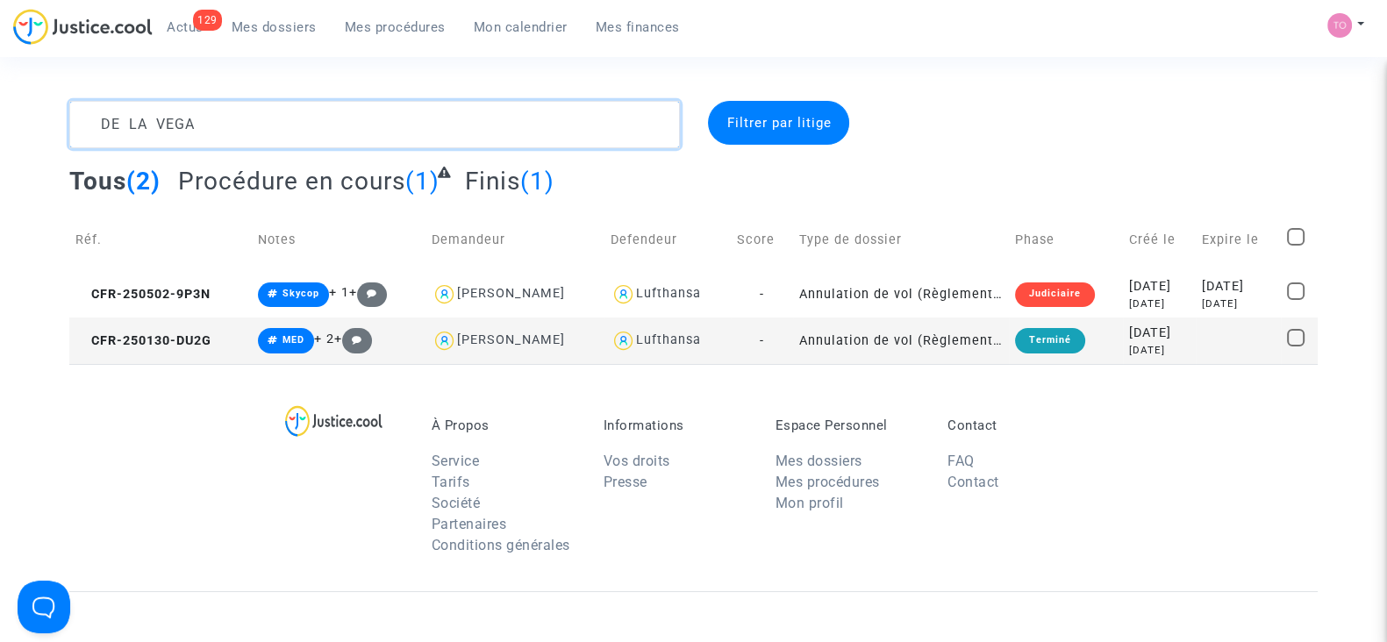
paste textarea "2129.91"
type textarea "2129.91"
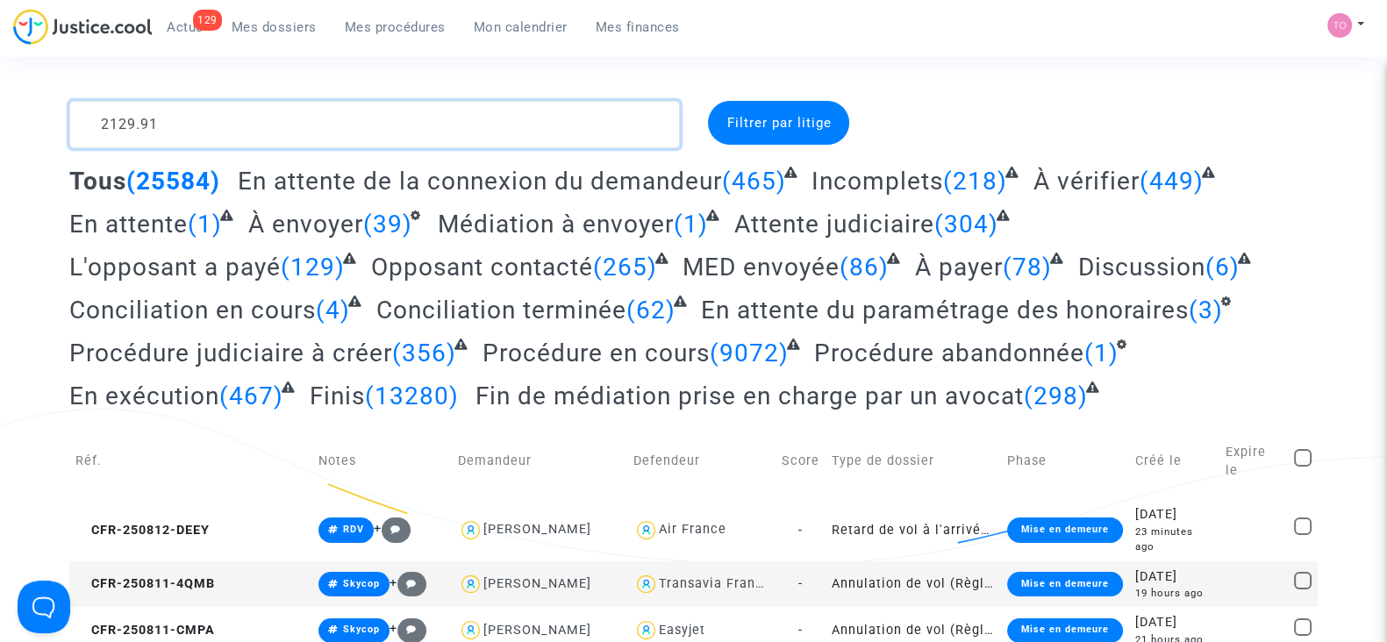
drag, startPoint x: 189, startPoint y: 113, endPoint x: 0, endPoint y: 108, distance: 189.5
click at [184, 142] on textarea at bounding box center [374, 124] width 611 height 47
paste textarea "RICHEZ"
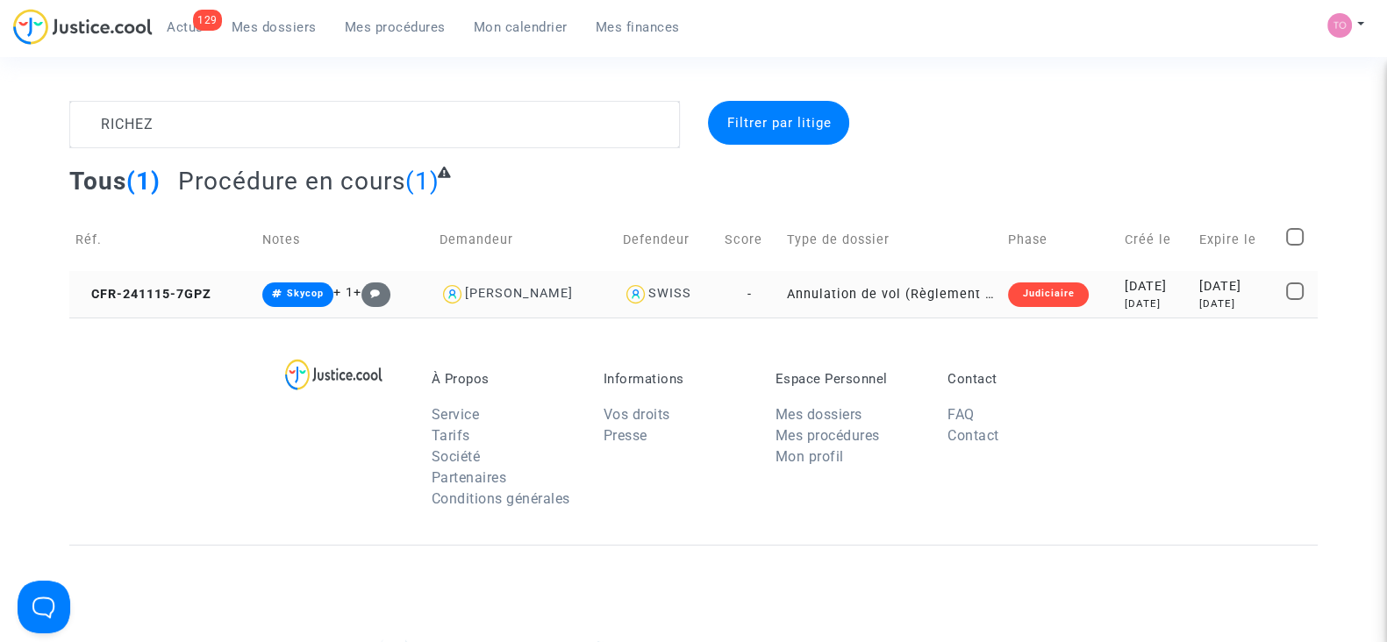
click at [1129, 282] on div "2024-11-15" at bounding box center [1155, 286] width 61 height 19
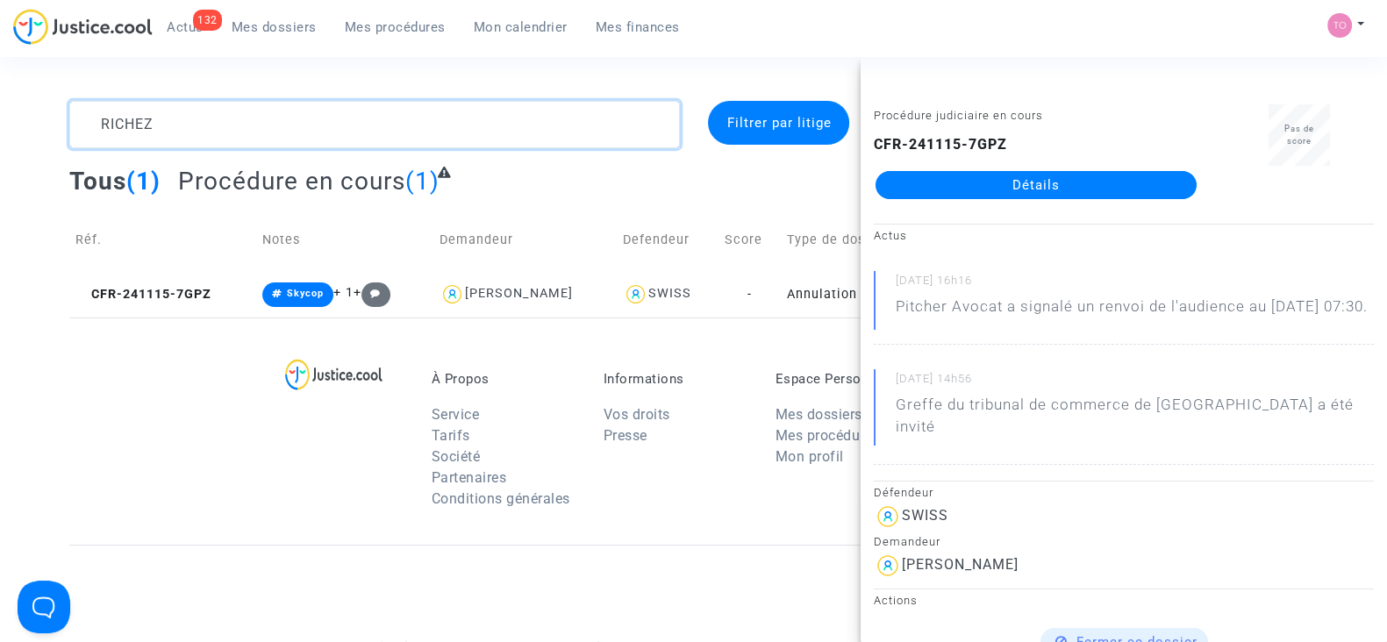
drag, startPoint x: 221, startPoint y: 112, endPoint x: 16, endPoint y: 132, distance: 206.2
click at [16, 132] on div "RICHEZ Filtrer par litige Tous (1) Procédure en cours (1) Réf. Notes Demandeur …" at bounding box center [693, 209] width 1387 height 217
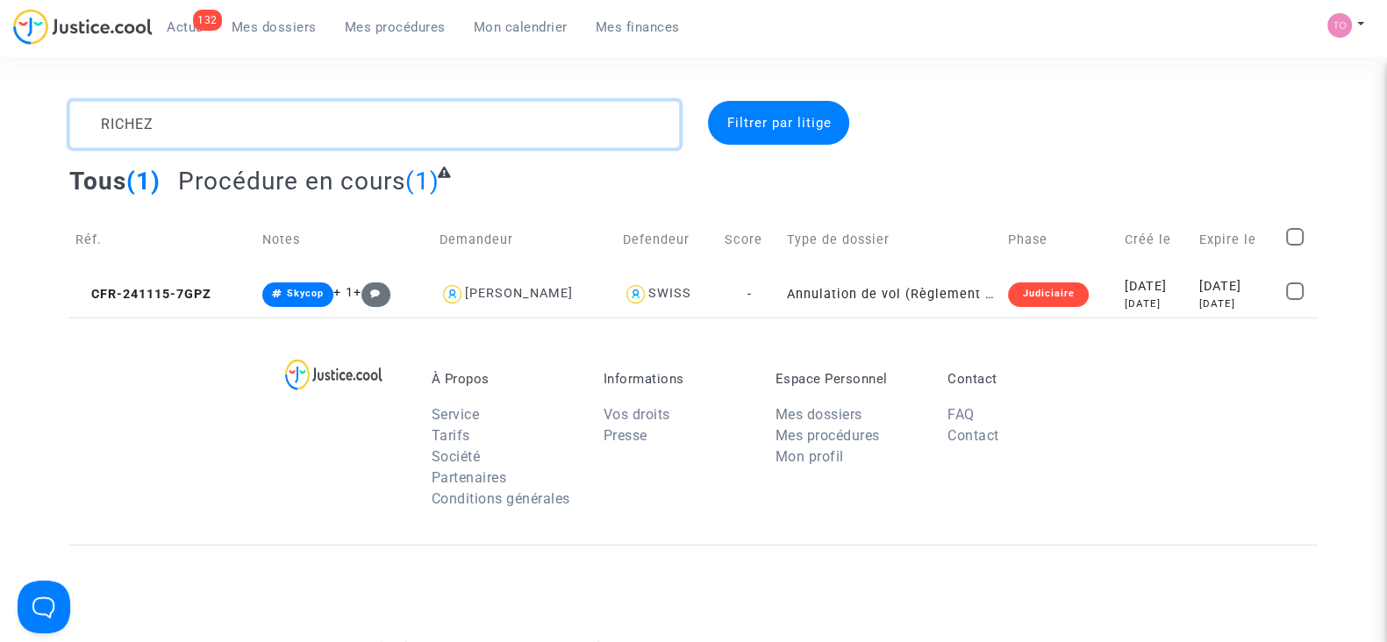
paste textarea "TEYSSEDRE"
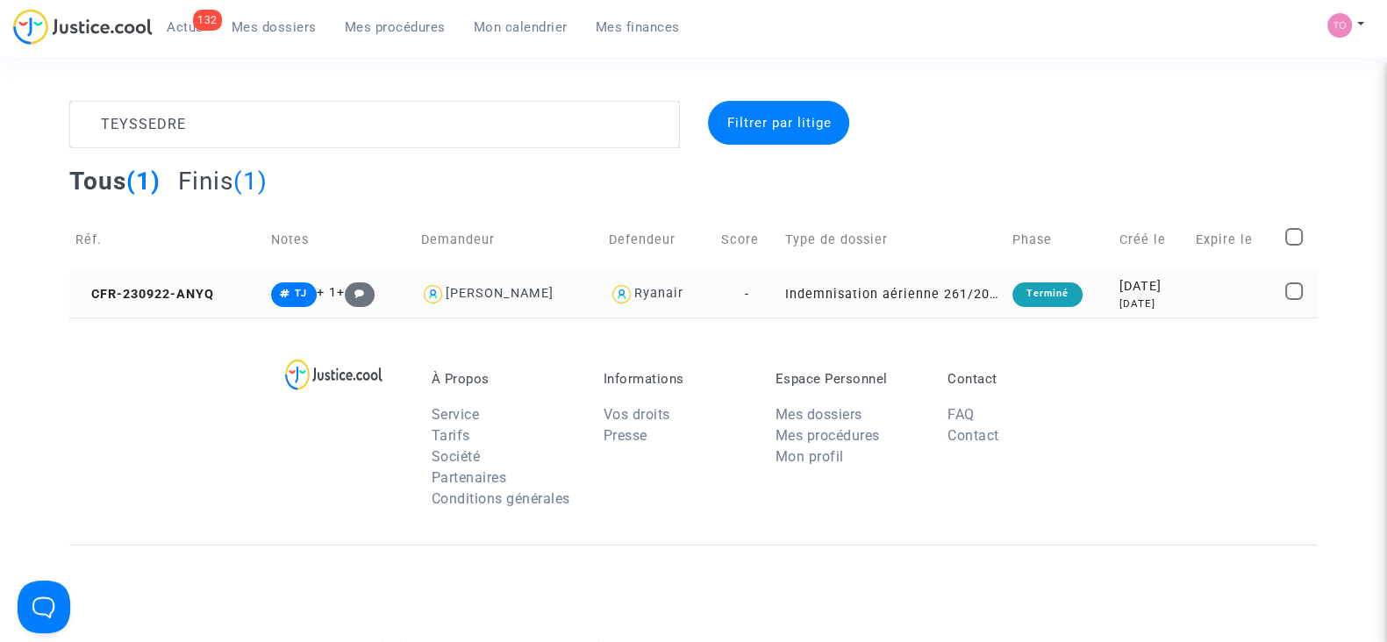
click at [1119, 279] on div "2023-09-22" at bounding box center [1151, 286] width 64 height 19
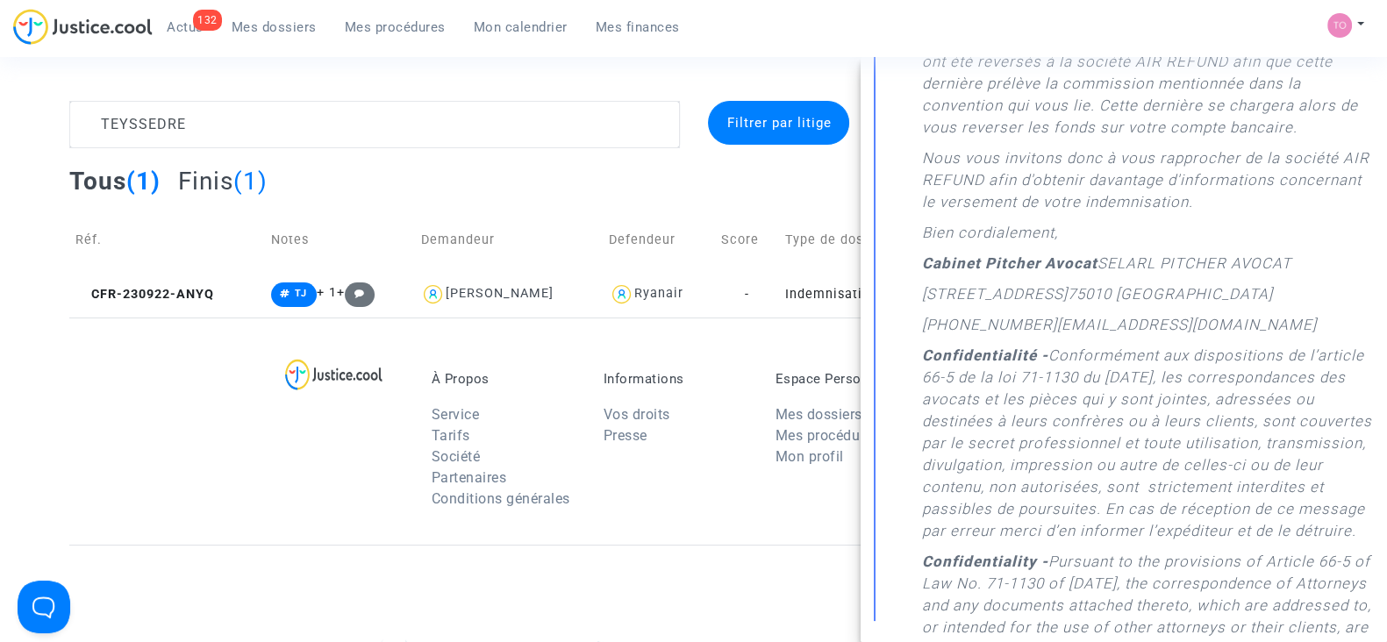
scroll to position [107, 0]
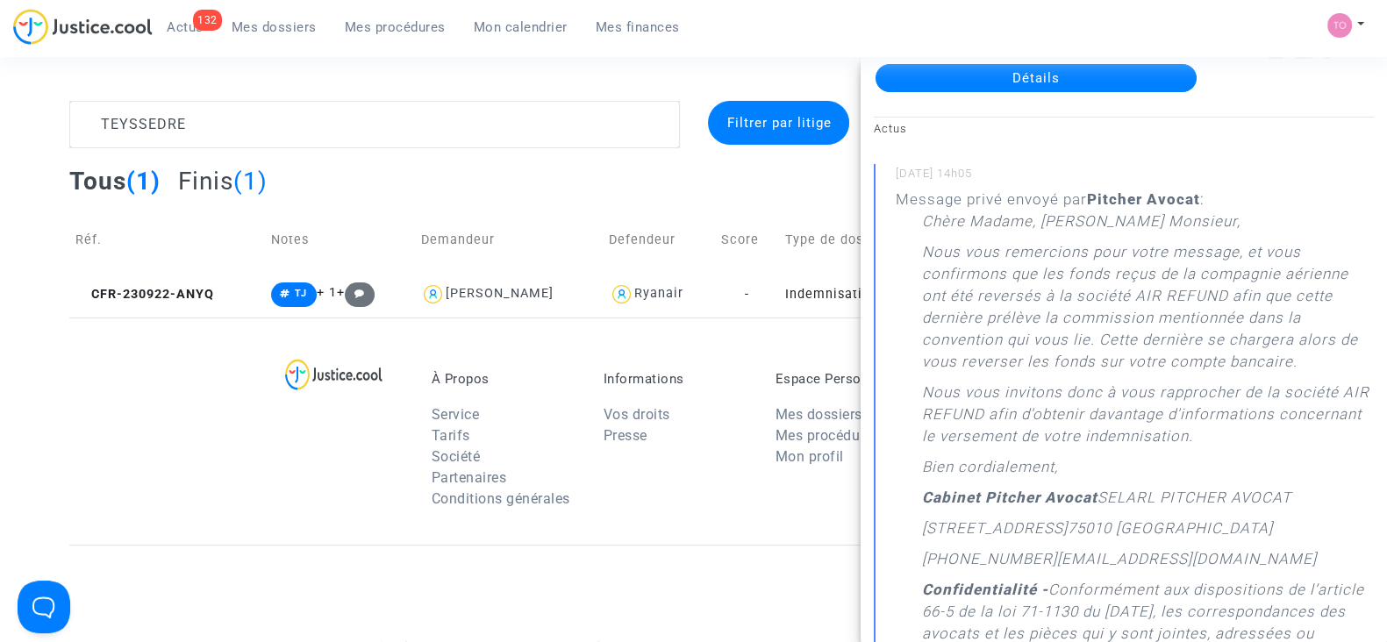
click at [714, 366] on div "À Propos Service Tarifs Société Partenaires Conditions générales Informations V…" at bounding box center [693, 431] width 1248 height 227
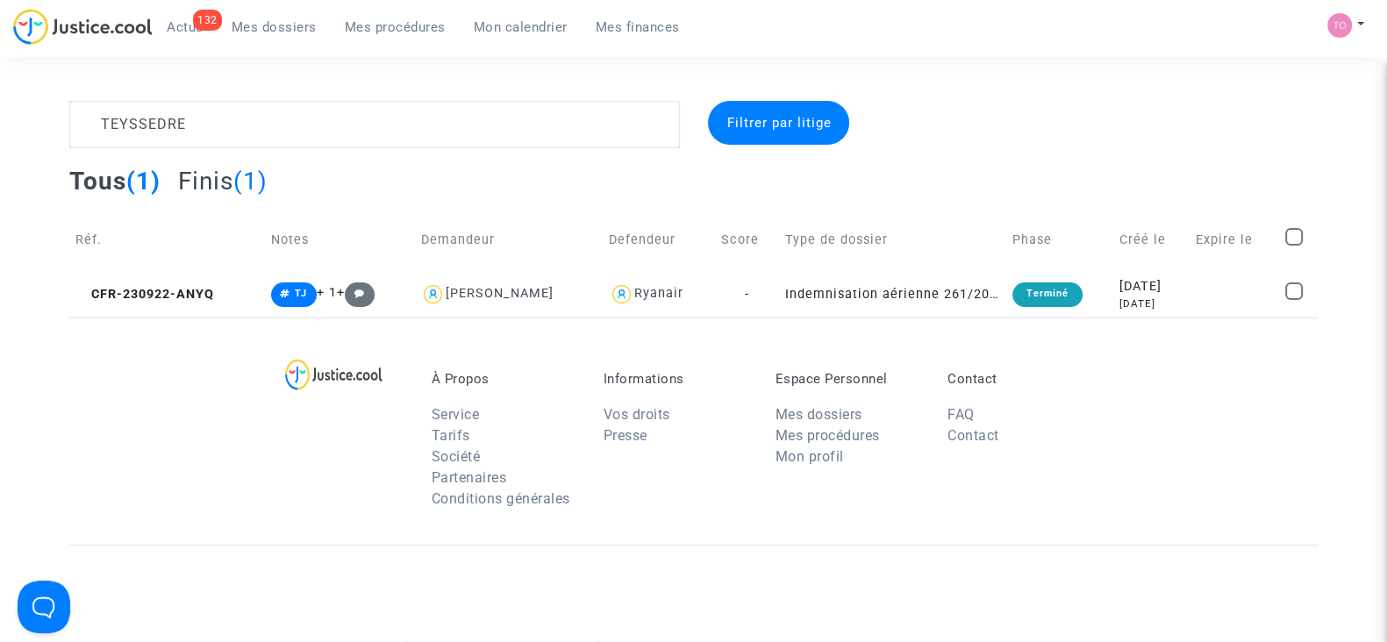
scroll to position [0, 0]
click at [1119, 283] on div "2023-09-22" at bounding box center [1151, 286] width 64 height 19
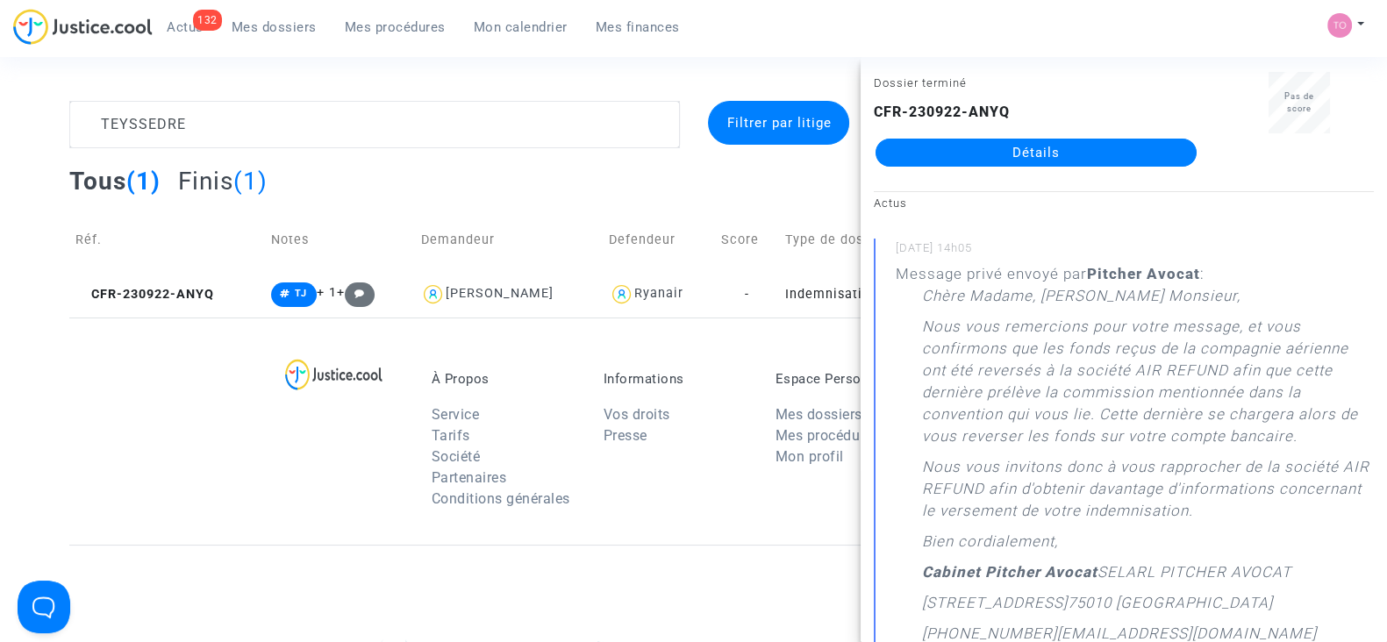
scroll to position [34, 0]
click at [310, 455] on div at bounding box center [350, 444] width 138 height 147
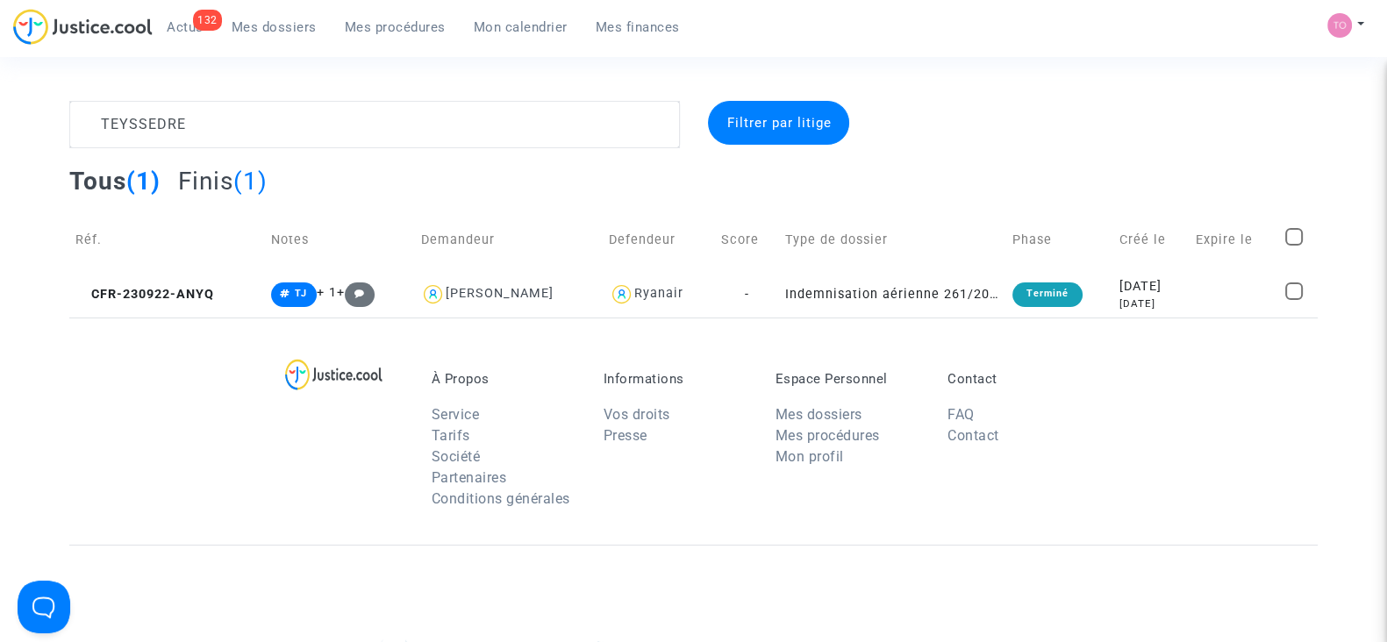
scroll to position [0, 0]
click at [528, 291] on div "Pascal Martin" at bounding box center [500, 293] width 108 height 15
drag, startPoint x: 553, startPoint y: 296, endPoint x: 503, endPoint y: 307, distance: 51.3
click at [503, 307] on td "Pascal Martin" at bounding box center [508, 294] width 188 height 46
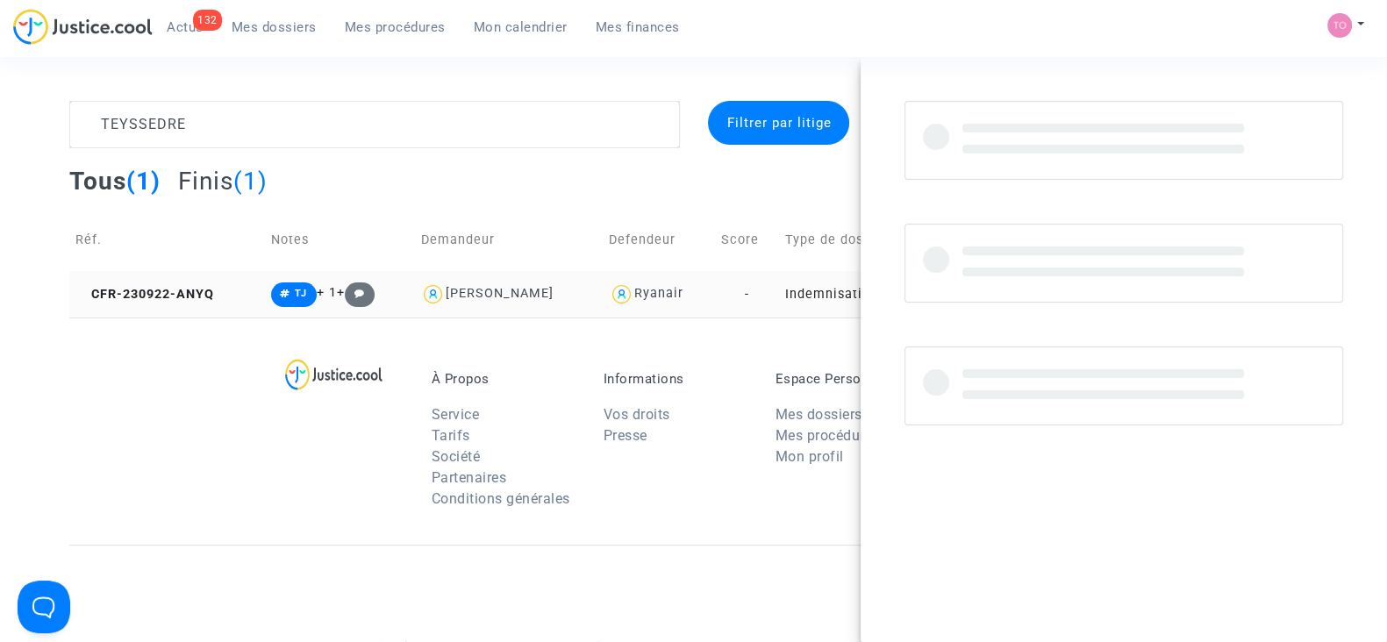
copy div "Martin"
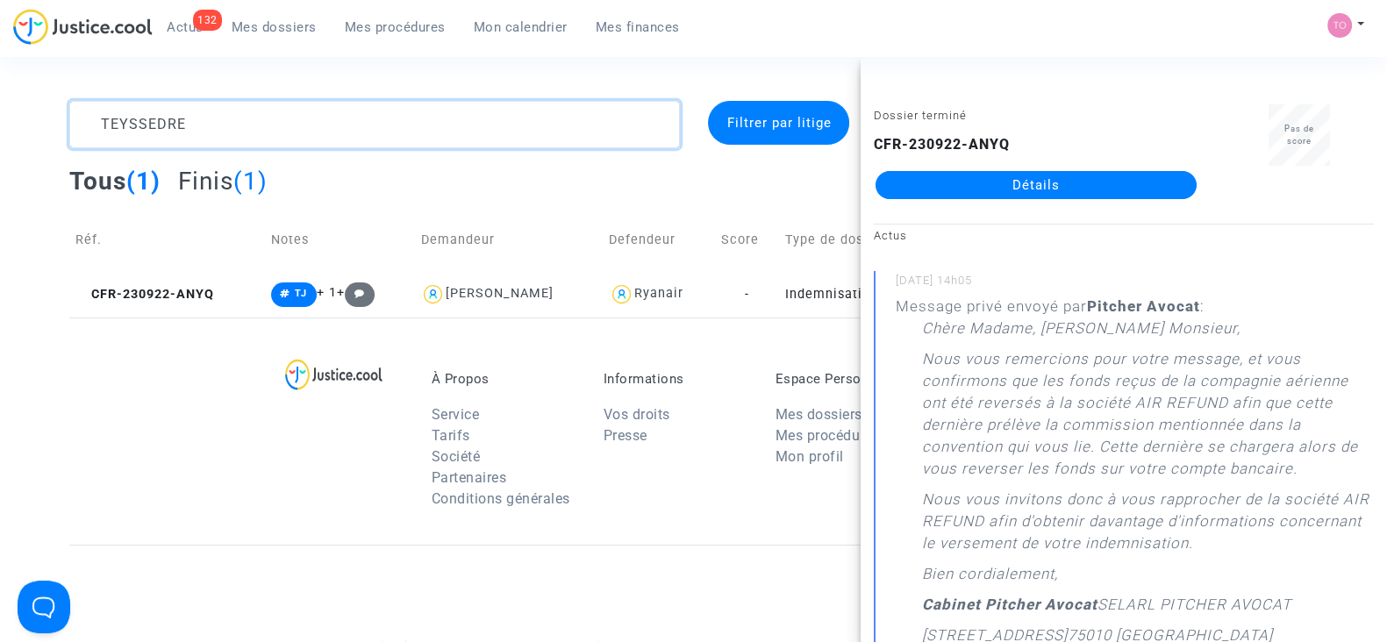
drag, startPoint x: 187, startPoint y: 118, endPoint x: 26, endPoint y: 119, distance: 160.5
click at [26, 119] on div "TEYSSEDRE Filtrer par litige Tous (1) Finis (1) Réf. Notes Demandeur Defendeur …" at bounding box center [693, 209] width 1387 height 217
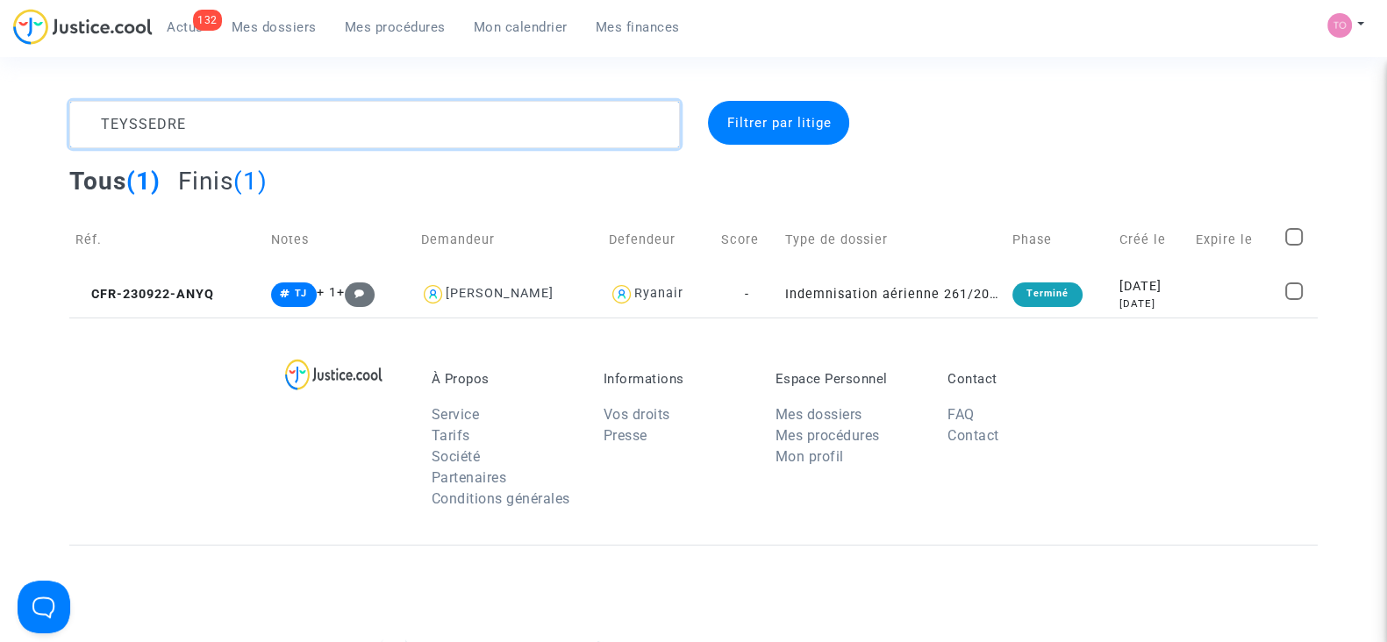
paste textarea "Martin"
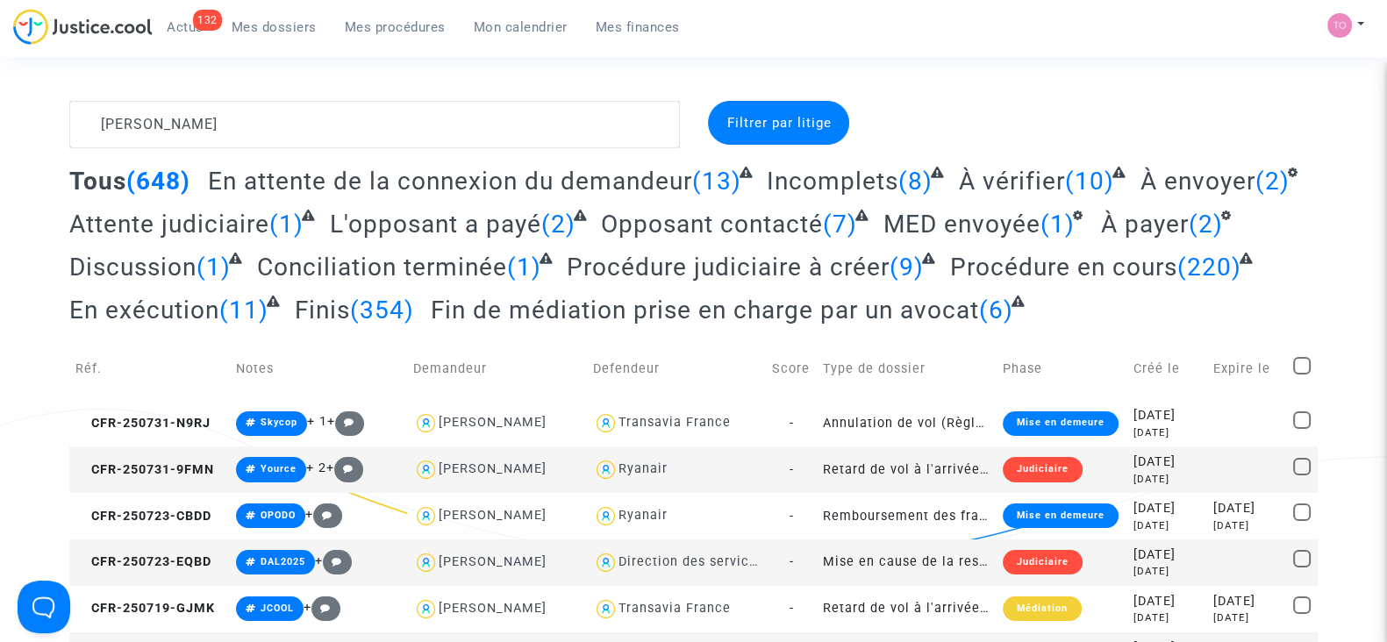
click at [623, 471] on div "Ryanair" at bounding box center [642, 468] width 49 height 15
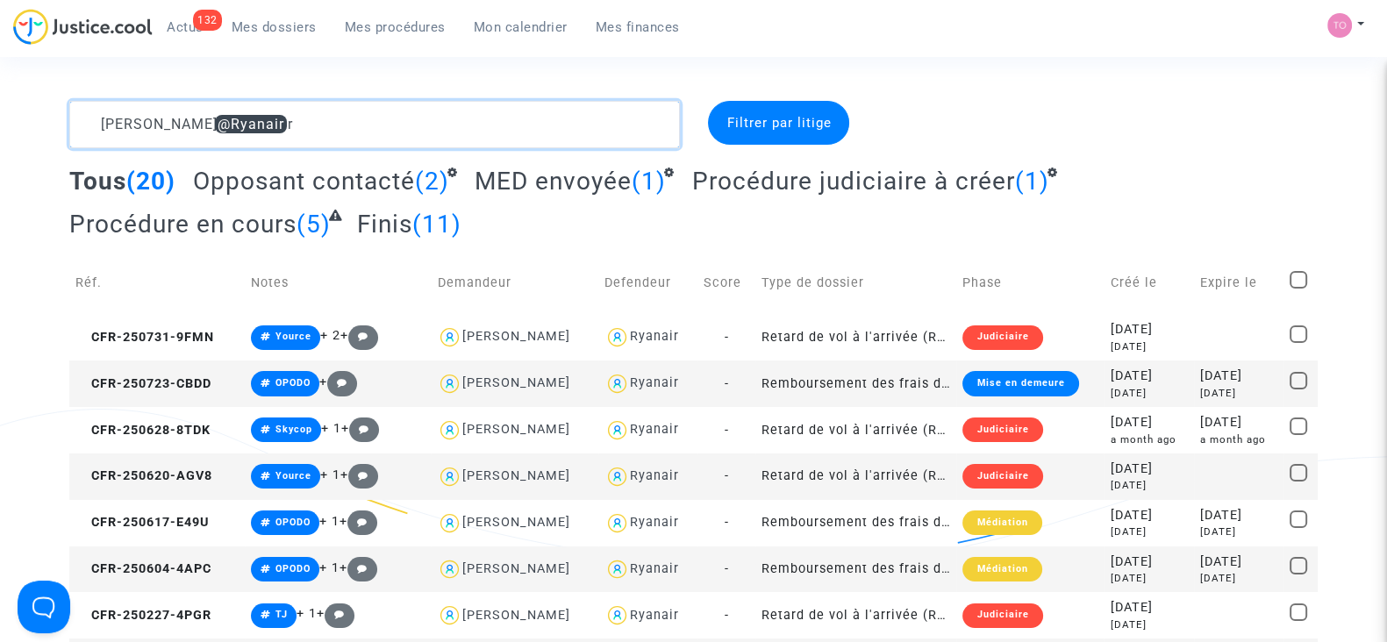
drag, startPoint x: 239, startPoint y: 116, endPoint x: 11, endPoint y: 100, distance: 229.5
paste textarea "RG 11-25-000027"
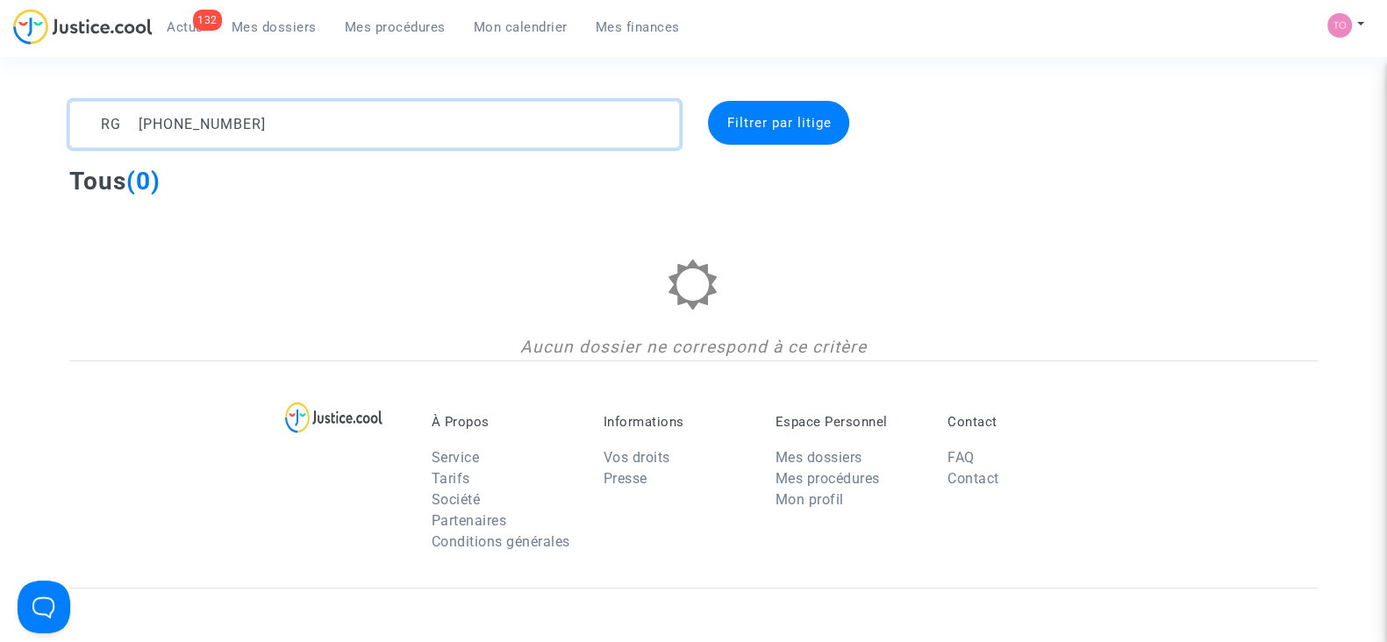
drag, startPoint x: 137, startPoint y: 121, endPoint x: 52, endPoint y: 122, distance: 85.1
click at [52, 122] on div "RG 11-25-000027 Filtrer par litige Tous (0) Aucun dossier ne correspond à ce cr…" at bounding box center [693, 231] width 1387 height 260
drag, startPoint x: 283, startPoint y: 109, endPoint x: 0, endPoint y: 85, distance: 284.3
click at [0, 85] on section "11-25-000027 Filtrer par litige Tous (0) Aucun dossier ne correspond à ce critè…" at bounding box center [693, 505] width 1387 height 1011
paste textarea "TAJINI"
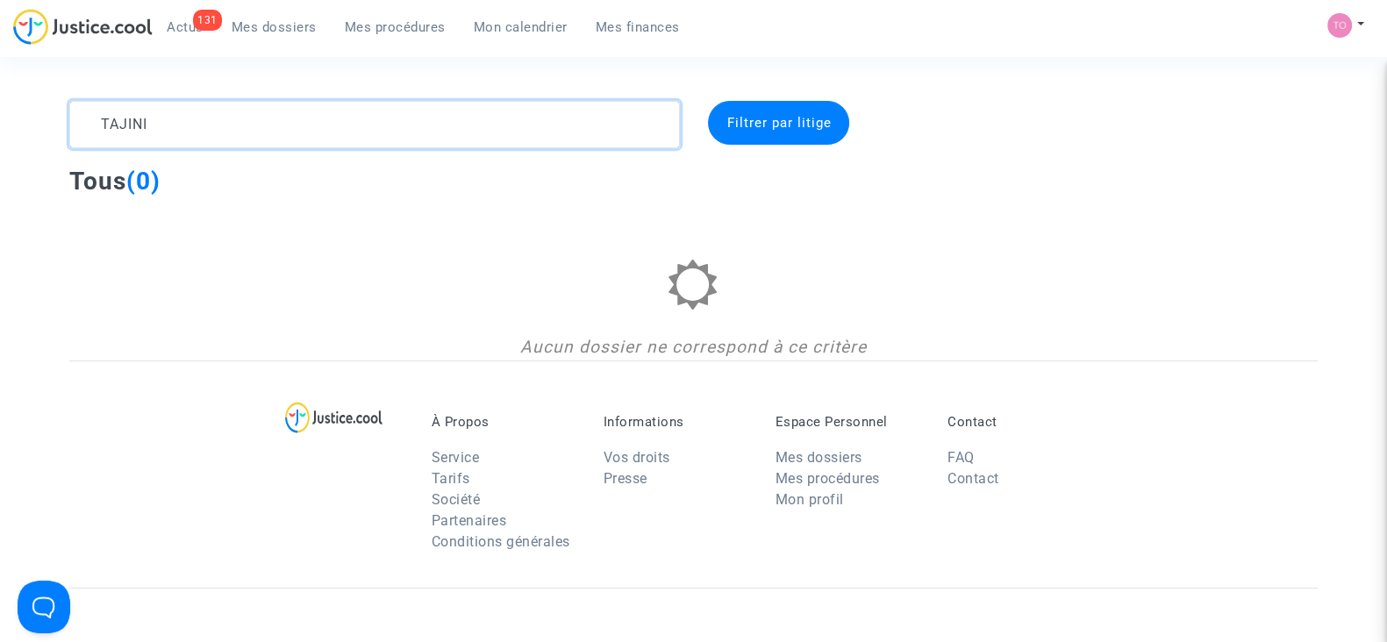
type textarea "TAJINI"
drag, startPoint x: 245, startPoint y: 107, endPoint x: 71, endPoint y: 118, distance: 174.0
click at [71, 118] on textarea at bounding box center [374, 124] width 611 height 47
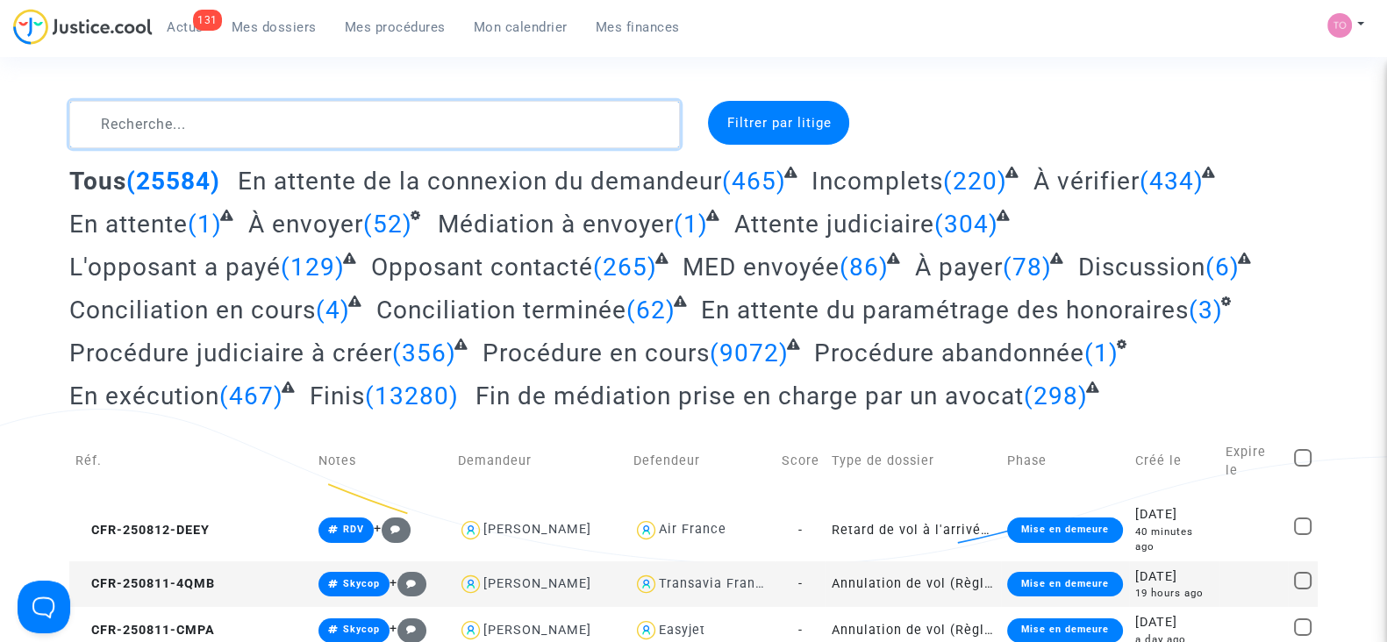
paste textarea "TEYSSEDRE"
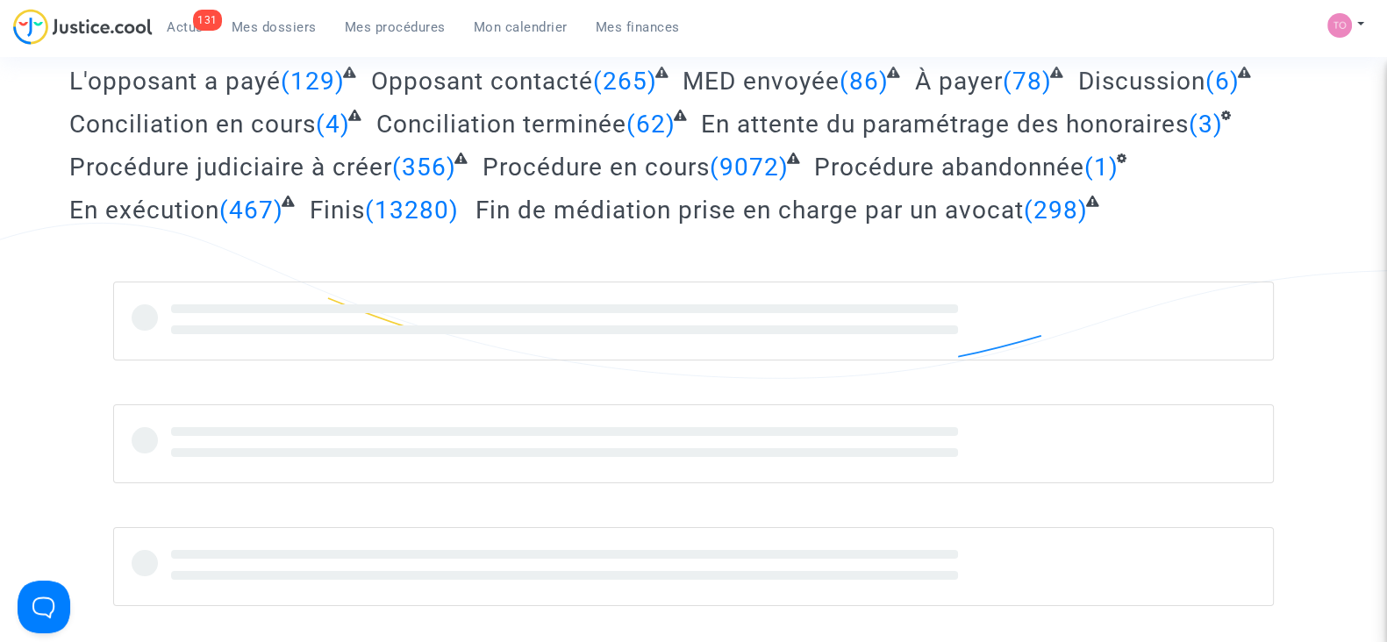
scroll to position [188, 0]
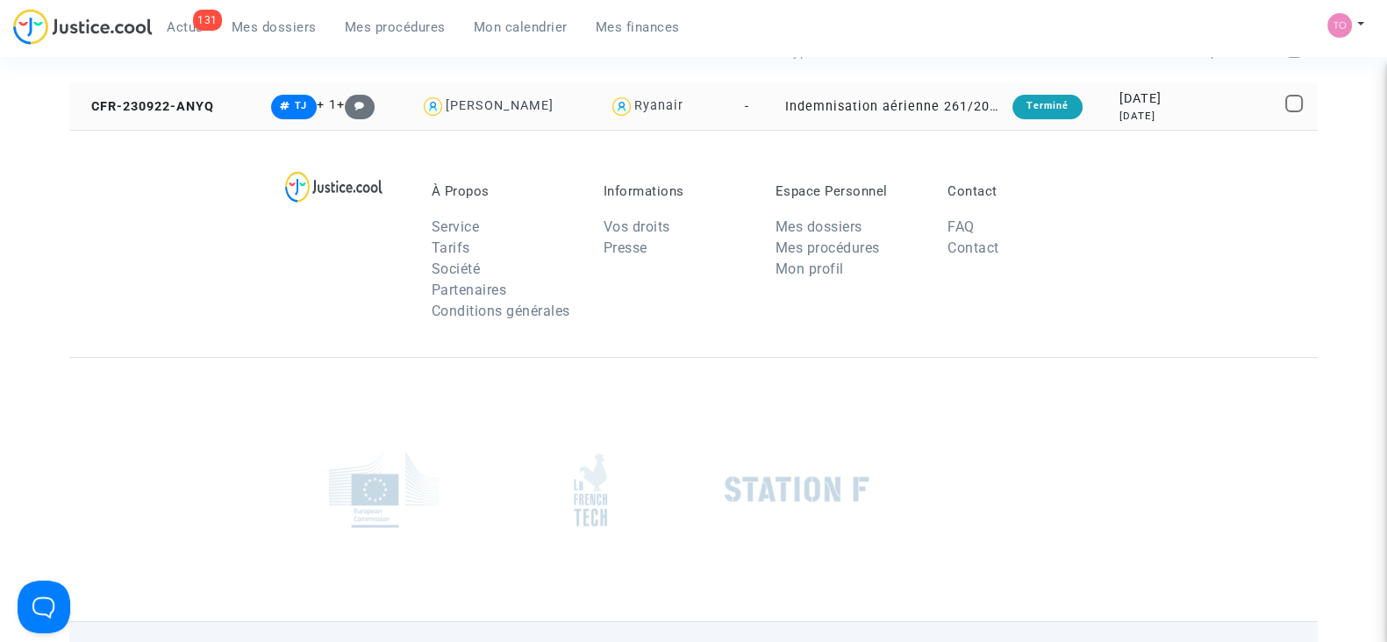
type textarea "TEYSSEDRE"
click at [1119, 104] on div "2023-09-22" at bounding box center [1151, 98] width 64 height 19
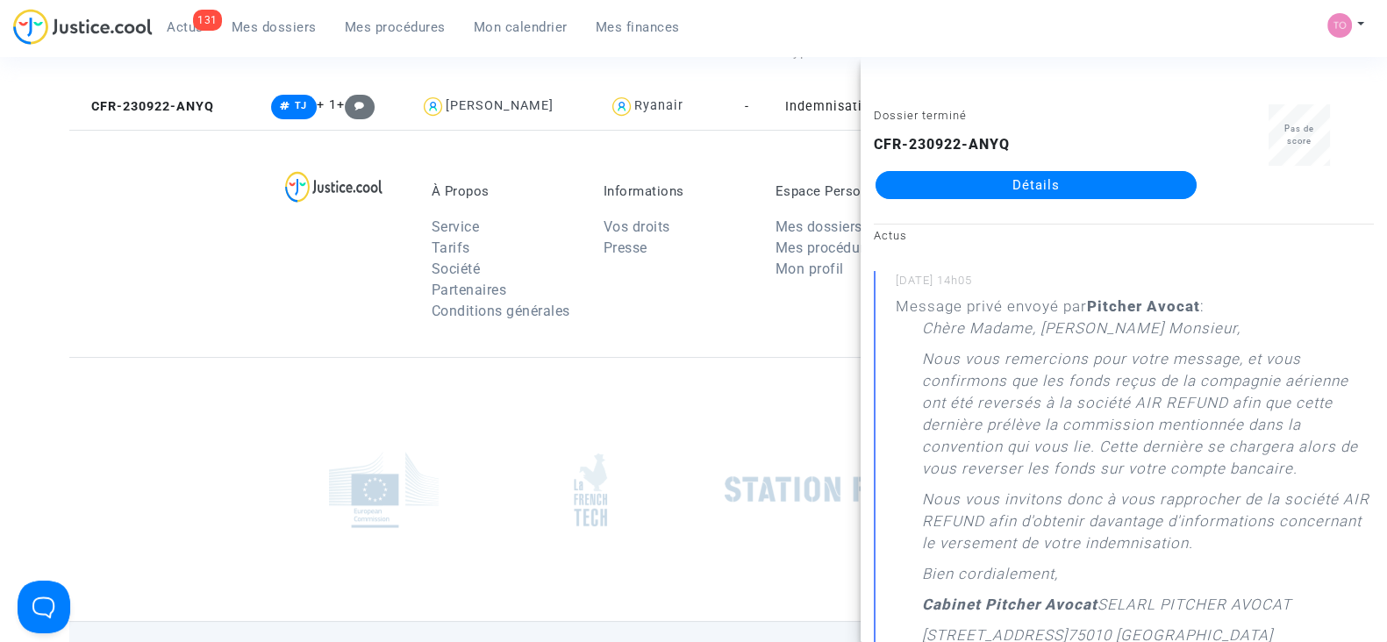
click at [996, 189] on link "Détails" at bounding box center [1035, 185] width 321 height 28
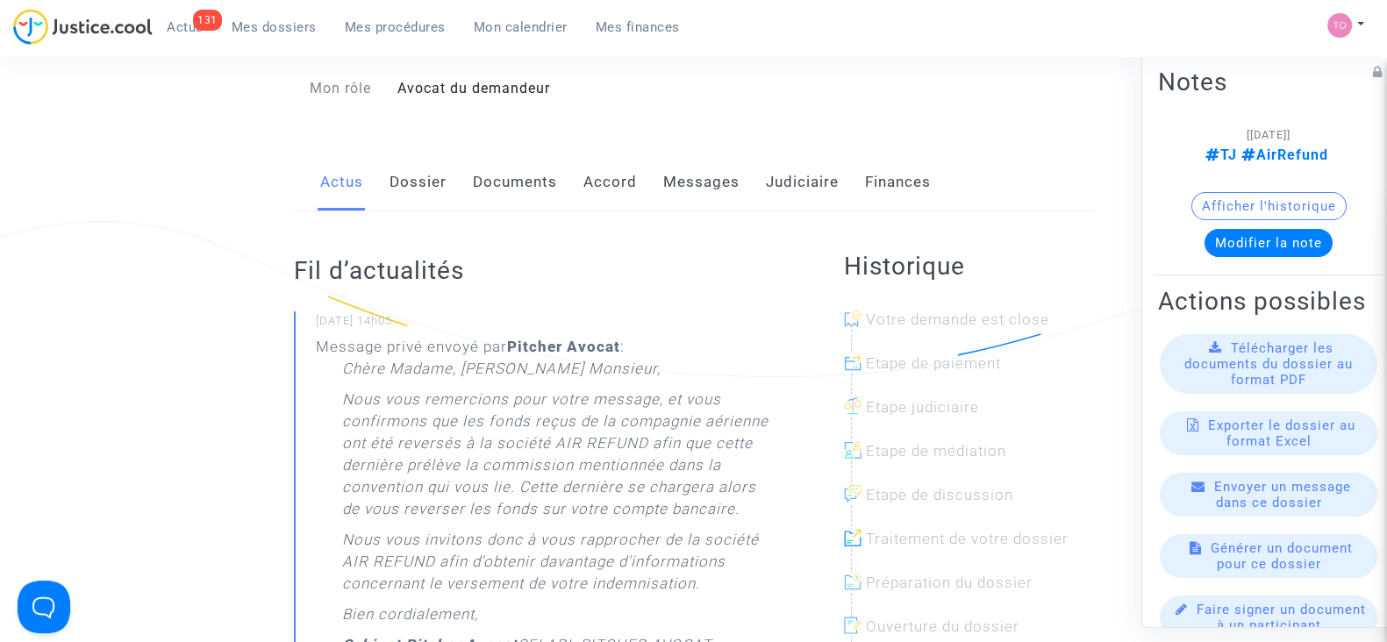
click at [425, 162] on link "Dossier" at bounding box center [417, 183] width 57 height 58
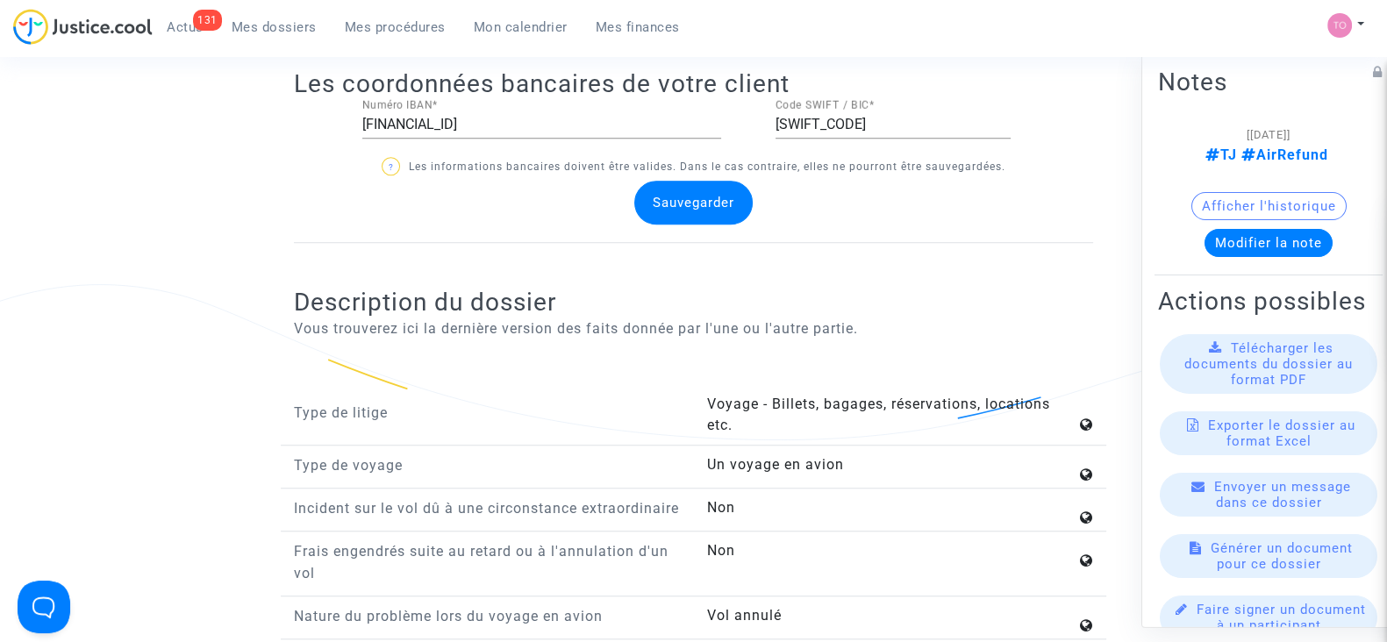
scroll to position [2083, 0]
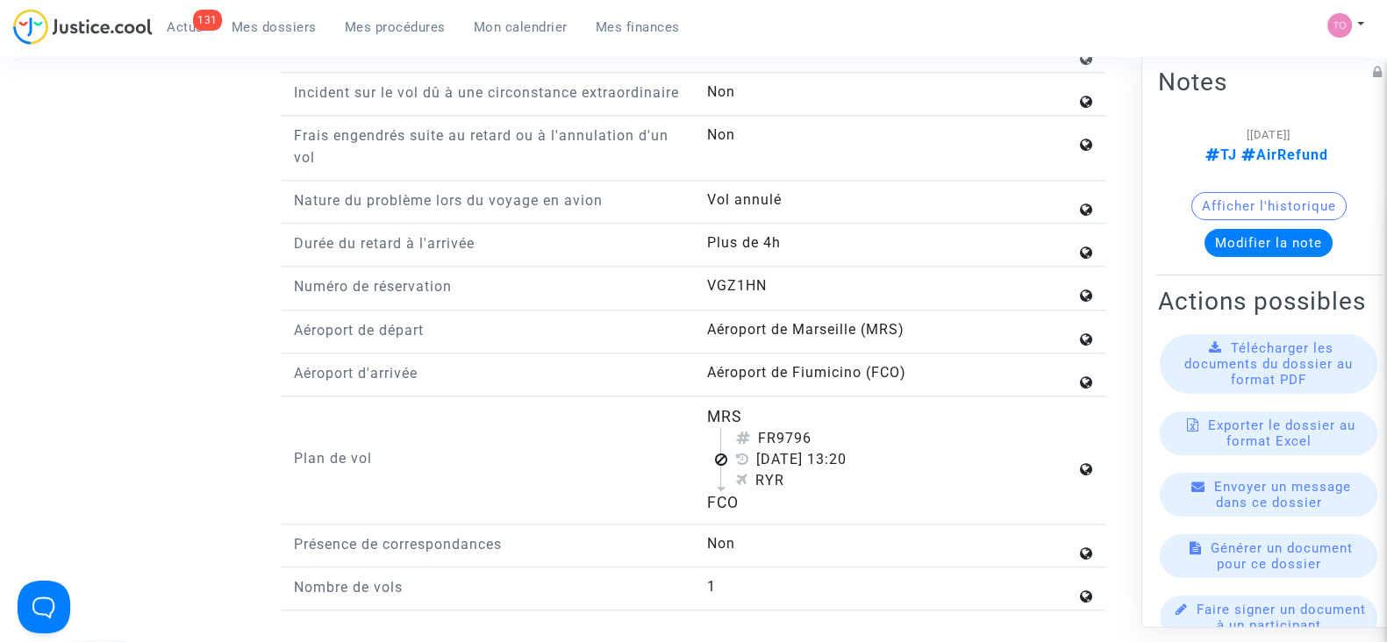
drag, startPoint x: 703, startPoint y: 432, endPoint x: 746, endPoint y: 434, distance: 43.1
click at [746, 434] on div "MRS FR9796 13 juin 2022 13:20 RYR FCO" at bounding box center [899, 460] width 413 height 110
copy div "MRS"
click at [746, 428] on div "MRS" at bounding box center [890, 416] width 369 height 23
click at [711, 514] on div "FCO" at bounding box center [890, 502] width 369 height 23
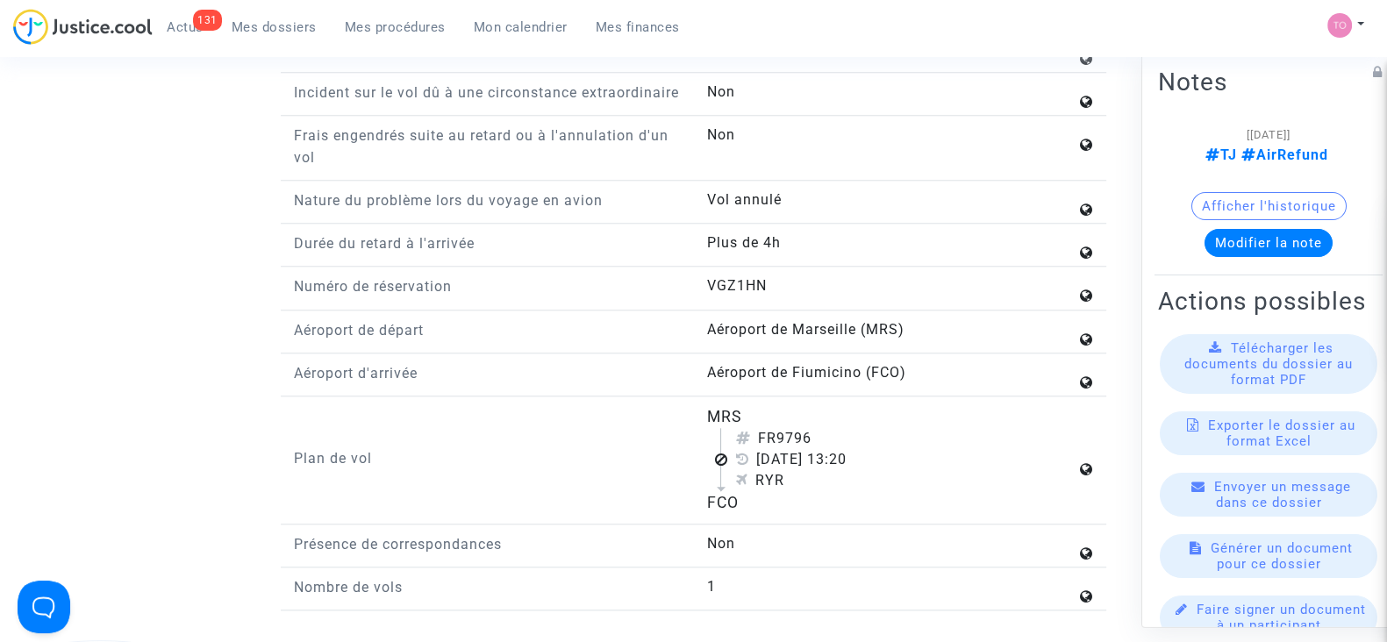
click at [711, 514] on div "FCO" at bounding box center [890, 502] width 369 height 23
copy div "FCO"
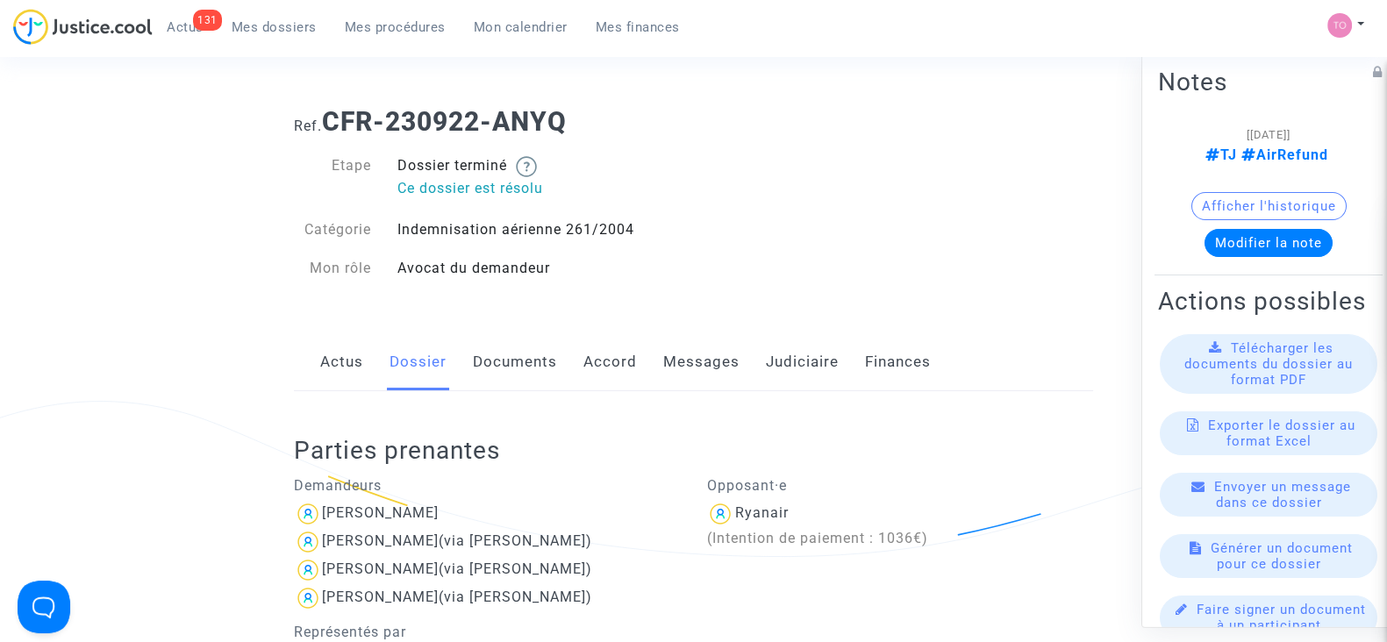
scroll to position [0, 0]
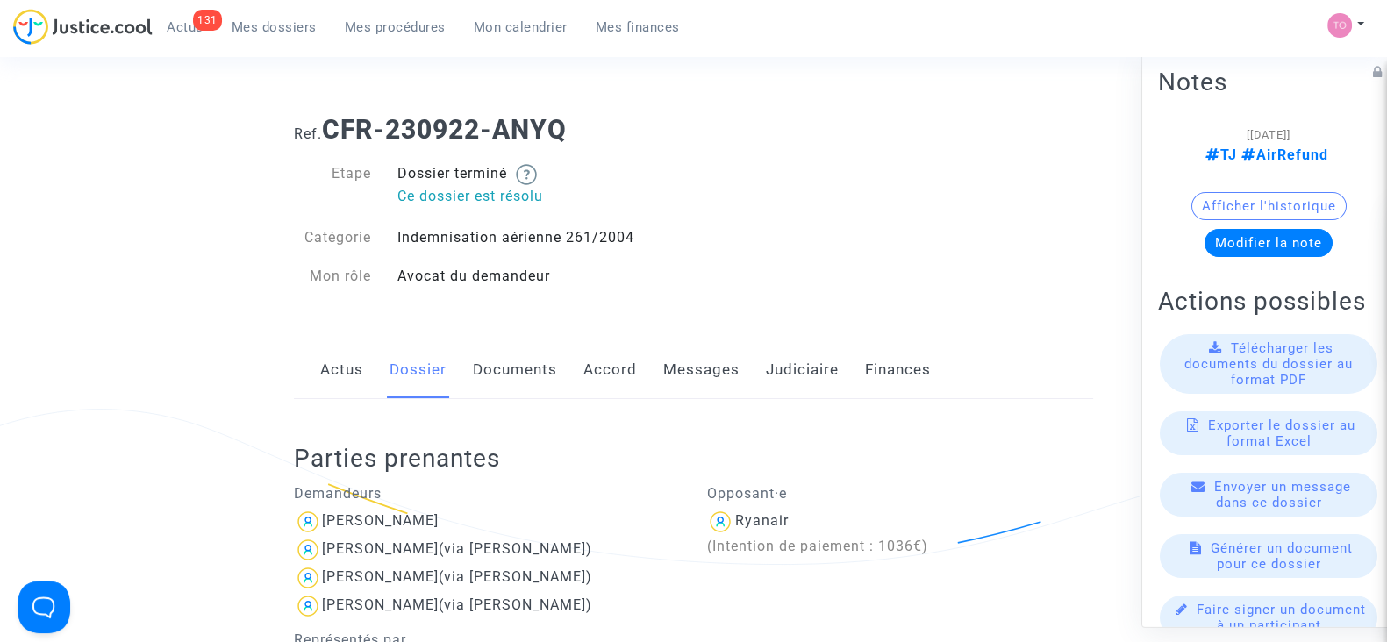
click at [254, 32] on span "Mes dossiers" at bounding box center [274, 27] width 85 height 16
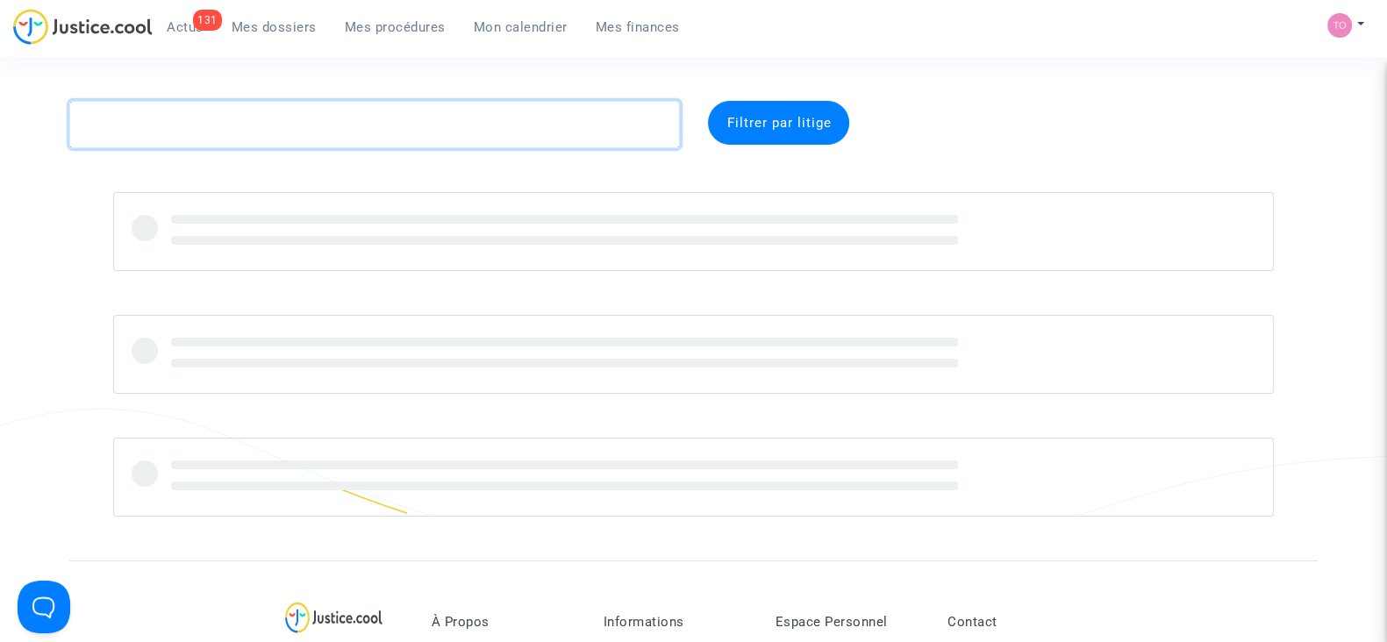
click at [211, 138] on textarea at bounding box center [374, 124] width 611 height 47
paste textarea "TAJINI"
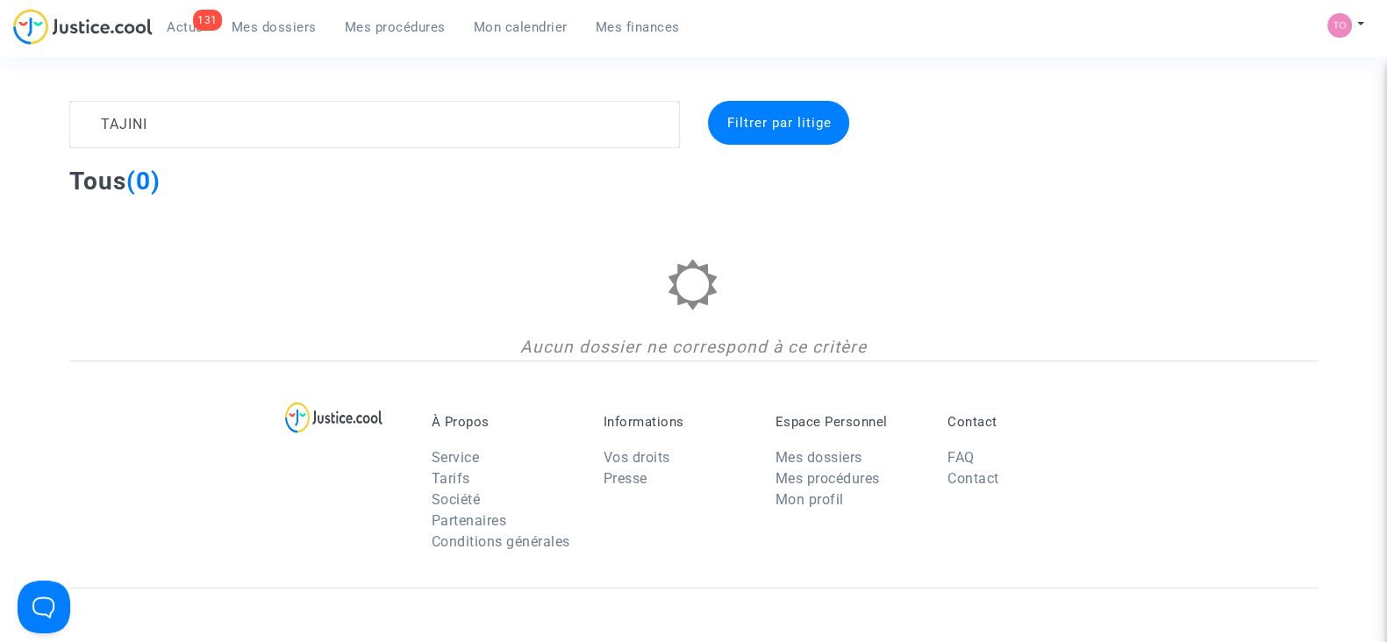
drag, startPoint x: 211, startPoint y: 91, endPoint x: 189, endPoint y: 120, distance: 35.8
click at [189, 120] on section "TAJINI Filtrer par litige Tous (0) Aucun dossier ne correspond à ce critère À P…" at bounding box center [693, 505] width 1387 height 1011
drag, startPoint x: 189, startPoint y: 120, endPoint x: 18, endPoint y: 139, distance: 172.1
click at [18, 139] on div "TAJINI Filtrer par litige Tous (0) Aucun dossier ne correspond à ce critère" at bounding box center [693, 231] width 1387 height 260
paste textarea "HANHNHAN"
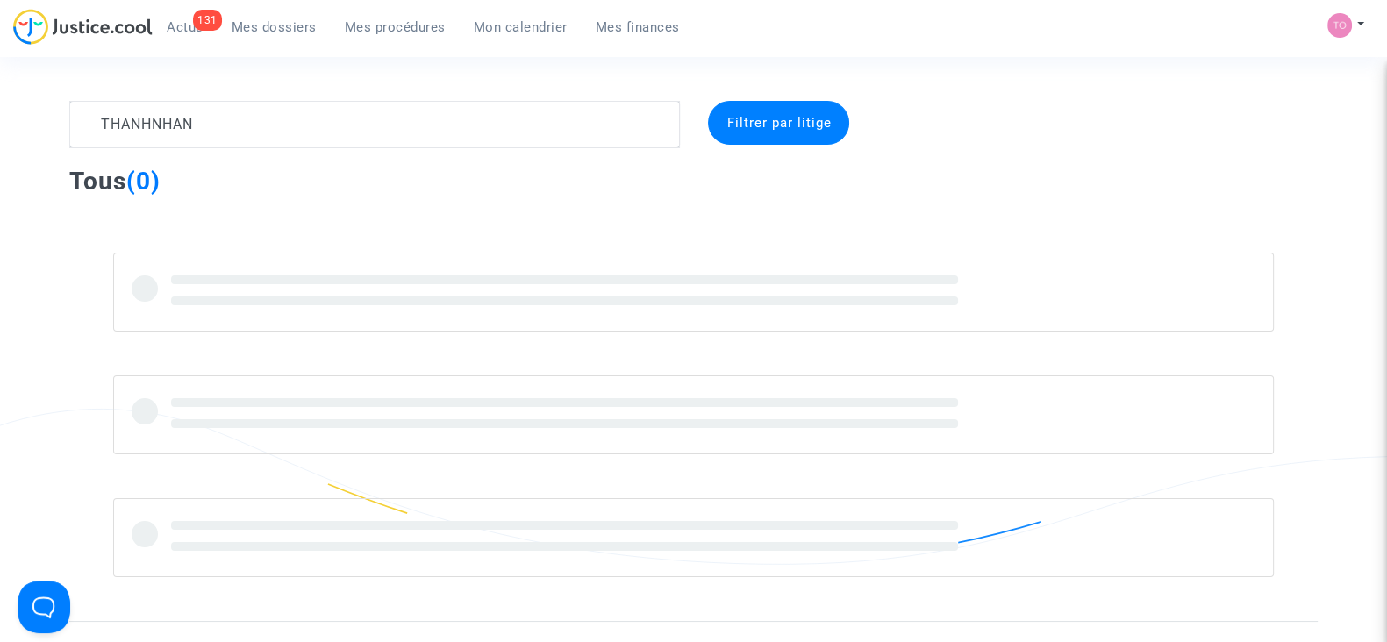
click at [731, 120] on span "Filtrer par litige" at bounding box center [778, 123] width 104 height 16
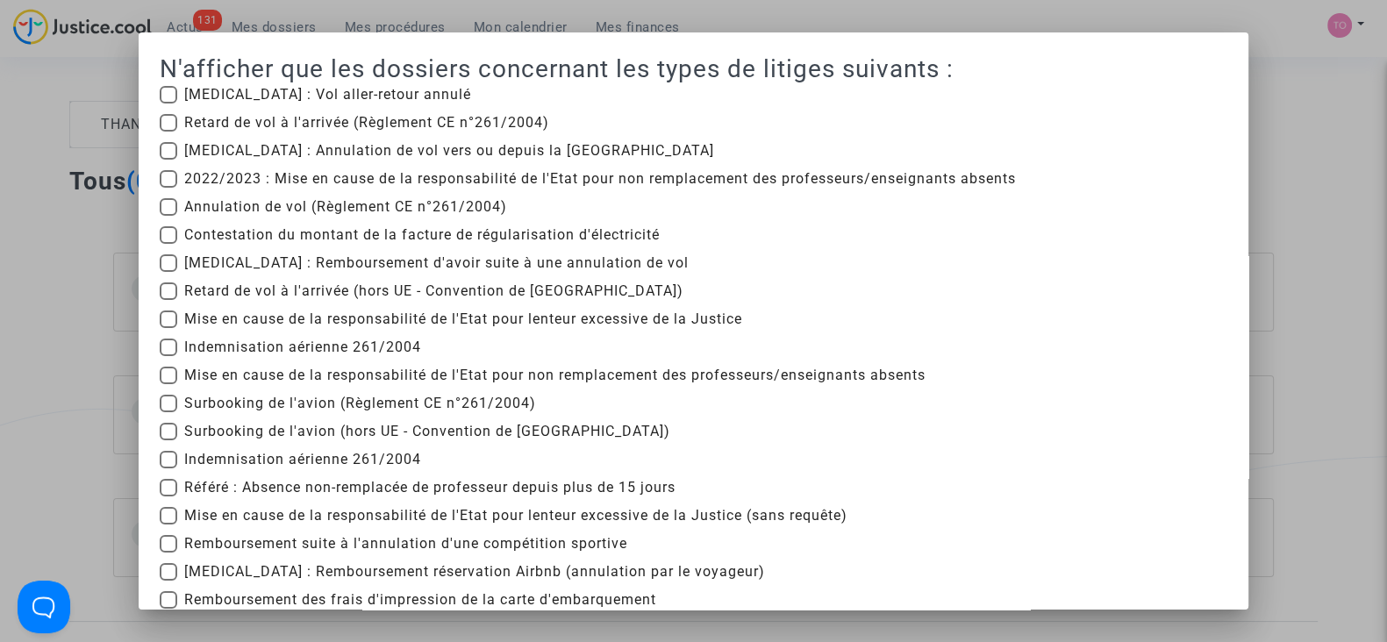
scroll to position [407, 0]
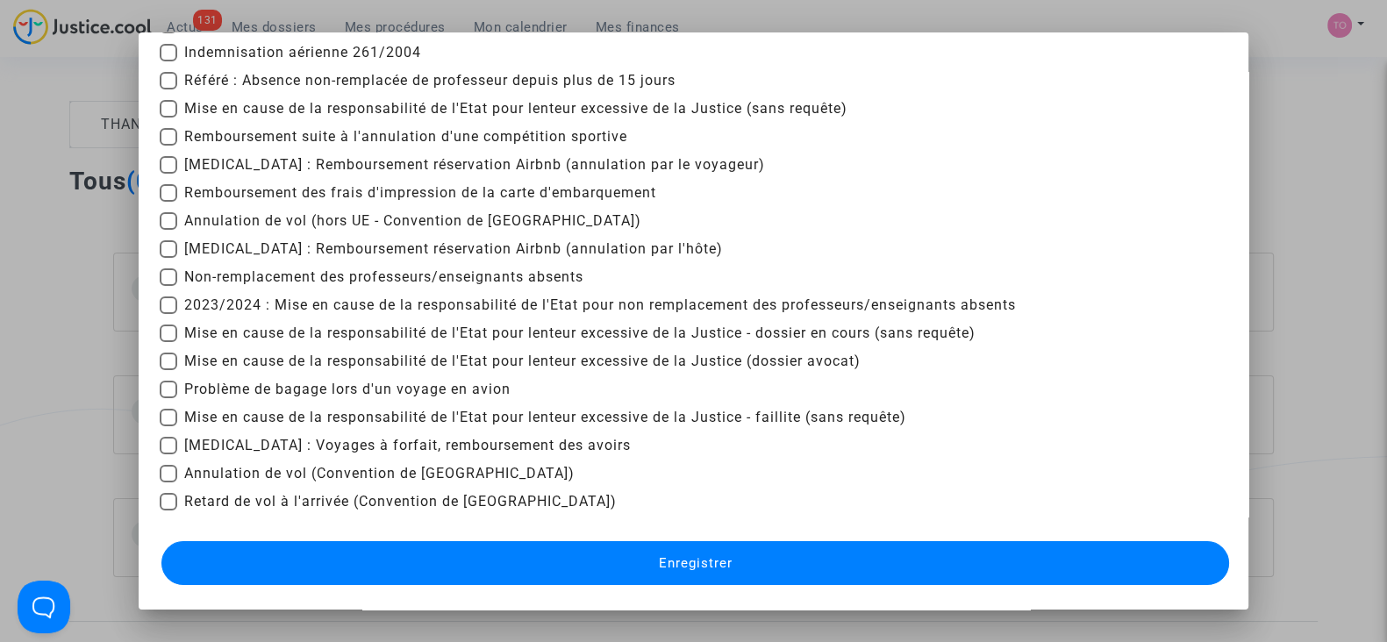
click at [1318, 154] on div at bounding box center [693, 321] width 1387 height 642
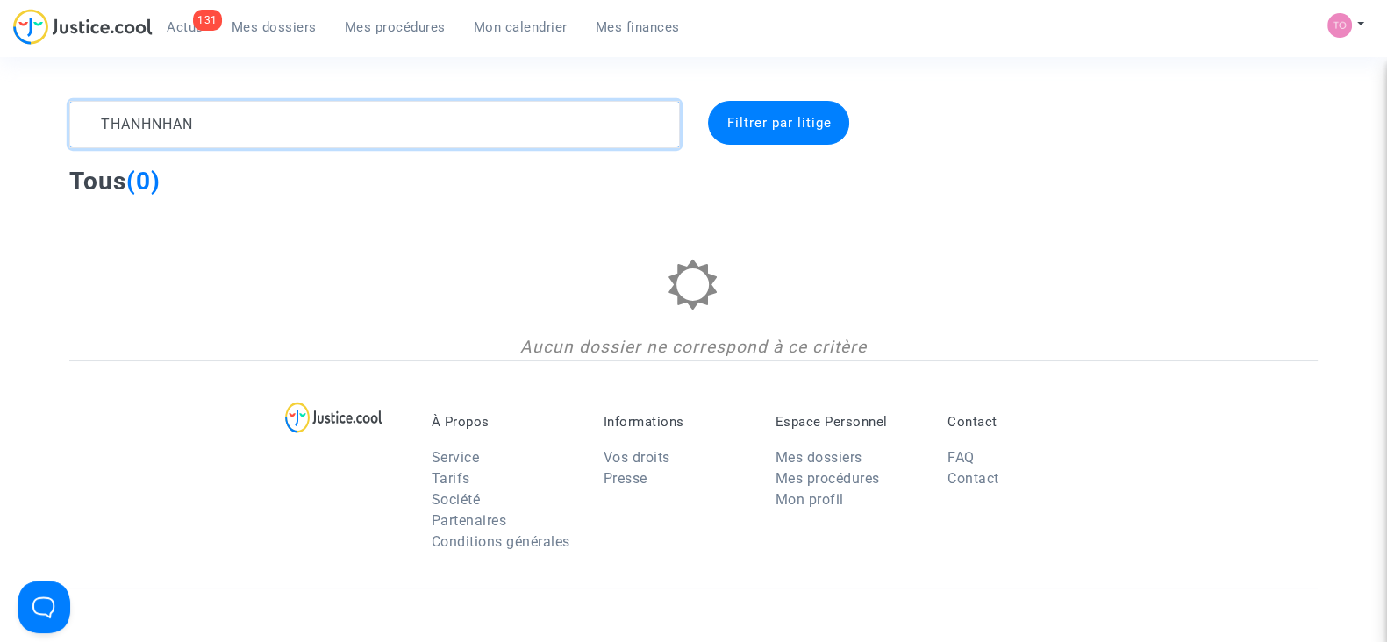
drag, startPoint x: 207, startPoint y: 129, endPoint x: 0, endPoint y: 156, distance: 208.8
click at [0, 156] on div "THANHNHAN Filtrer par litige Tous (0) Aucun dossier ne correspond à ce critère" at bounding box center [693, 231] width 1387 height 260
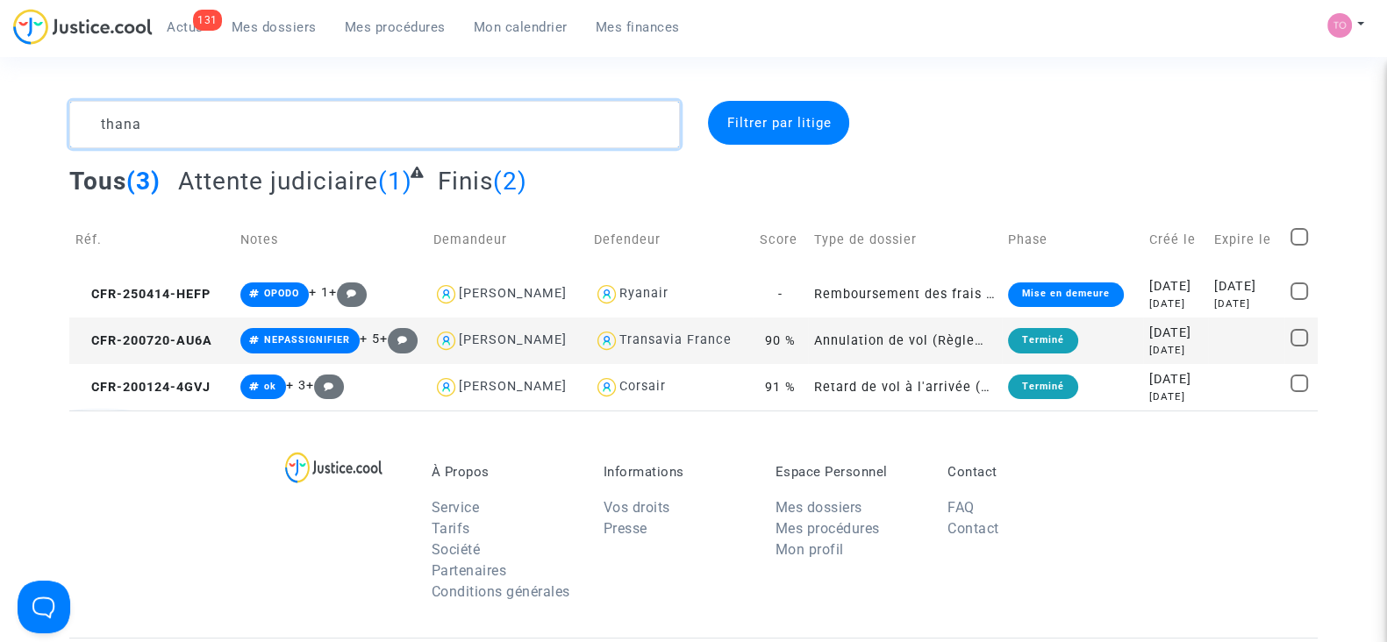
drag, startPoint x: 214, startPoint y: 114, endPoint x: 0, endPoint y: 114, distance: 214.0
click at [0, 114] on div "thana Filtrer par litige Tous (3) Attente judiciaire (1) Finis (2) Réf. Notes D…" at bounding box center [693, 256] width 1387 height 310
paste textarea "NGUYEN"
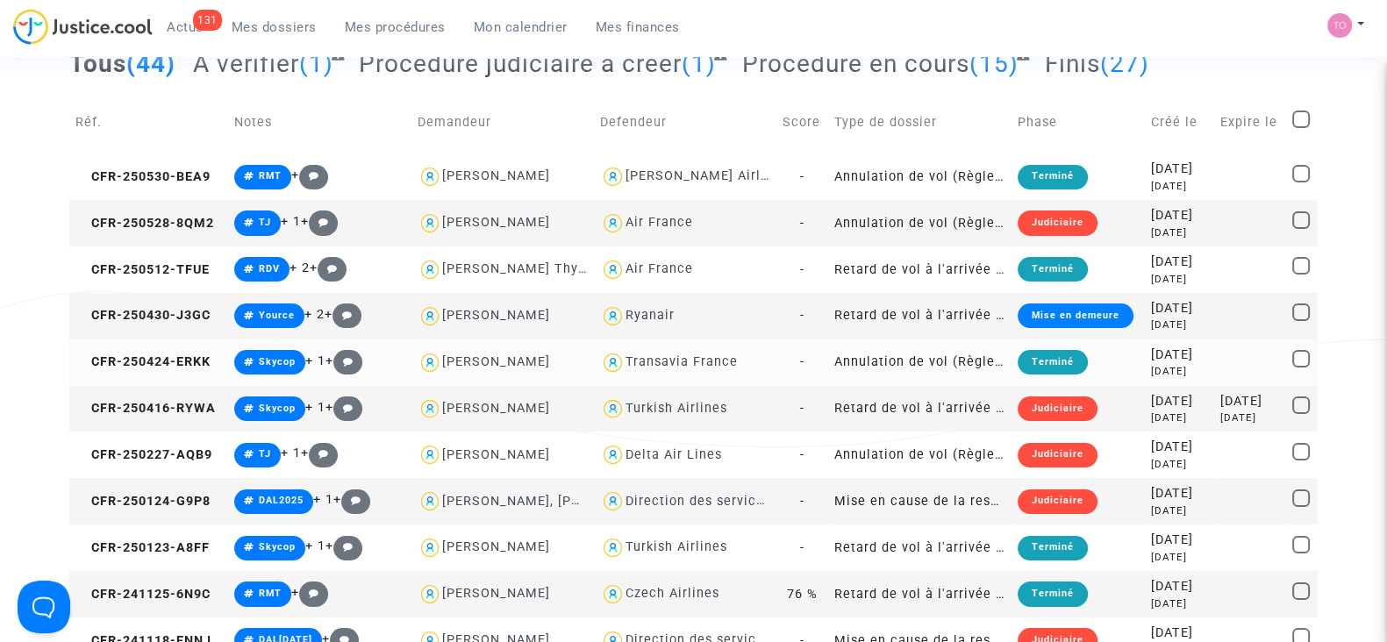
scroll to position [119, 0]
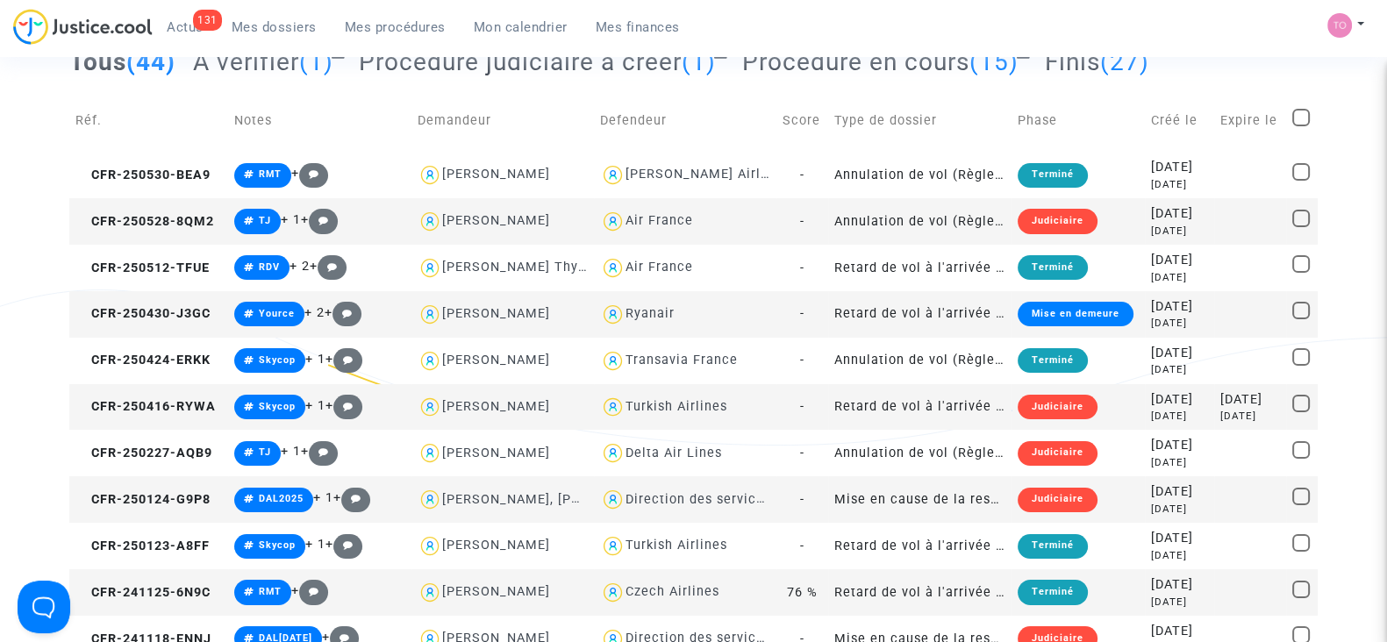
click at [648, 404] on div "Turkish Airlines" at bounding box center [676, 406] width 102 height 15
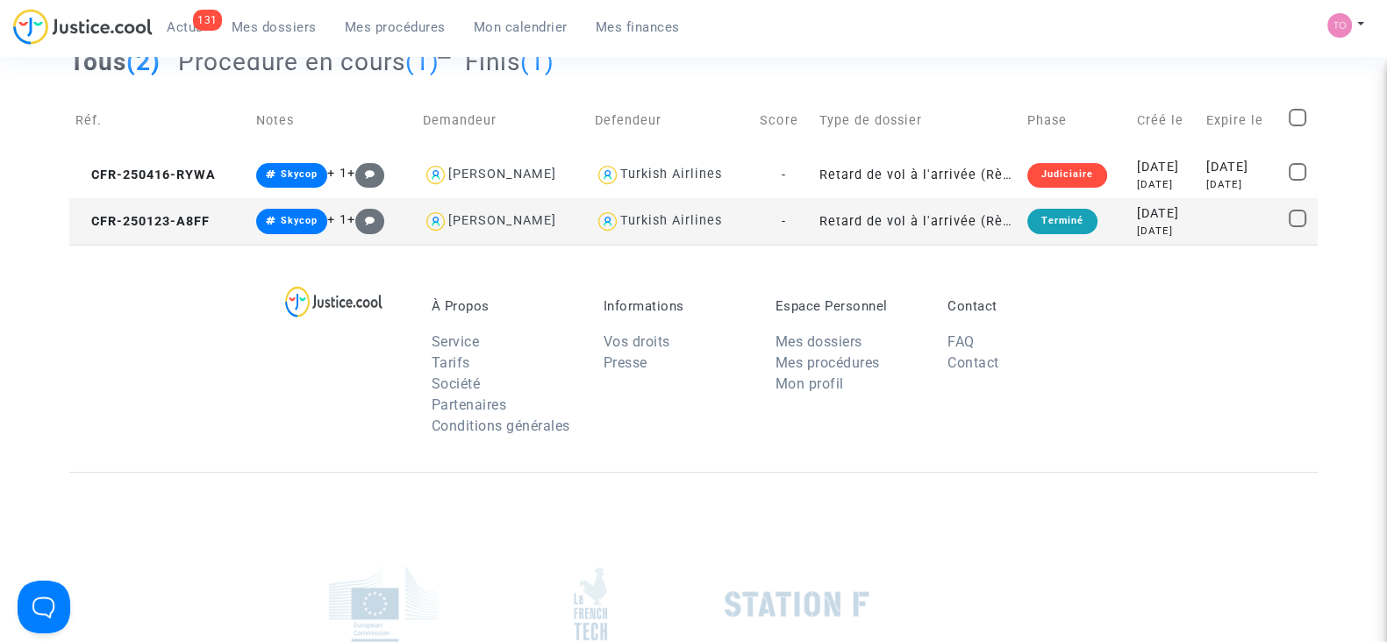
scroll to position [71, 0]
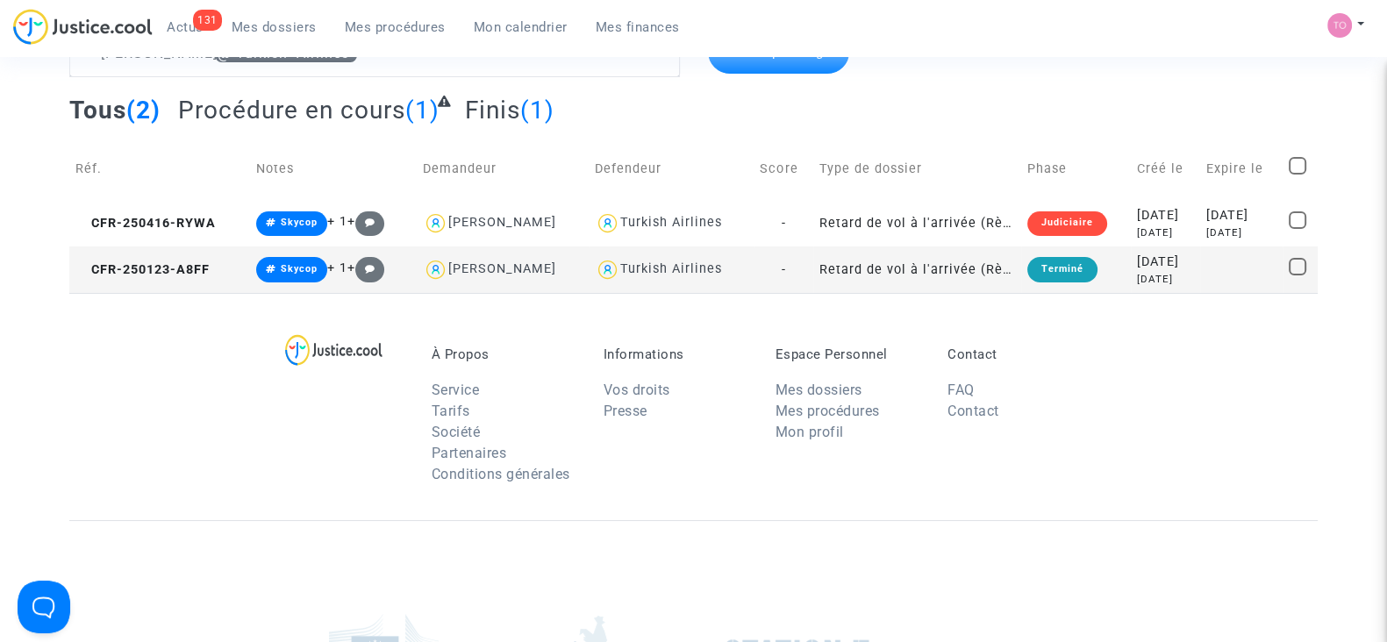
click at [1137, 274] on div "7 months ago" at bounding box center [1165, 279] width 57 height 15
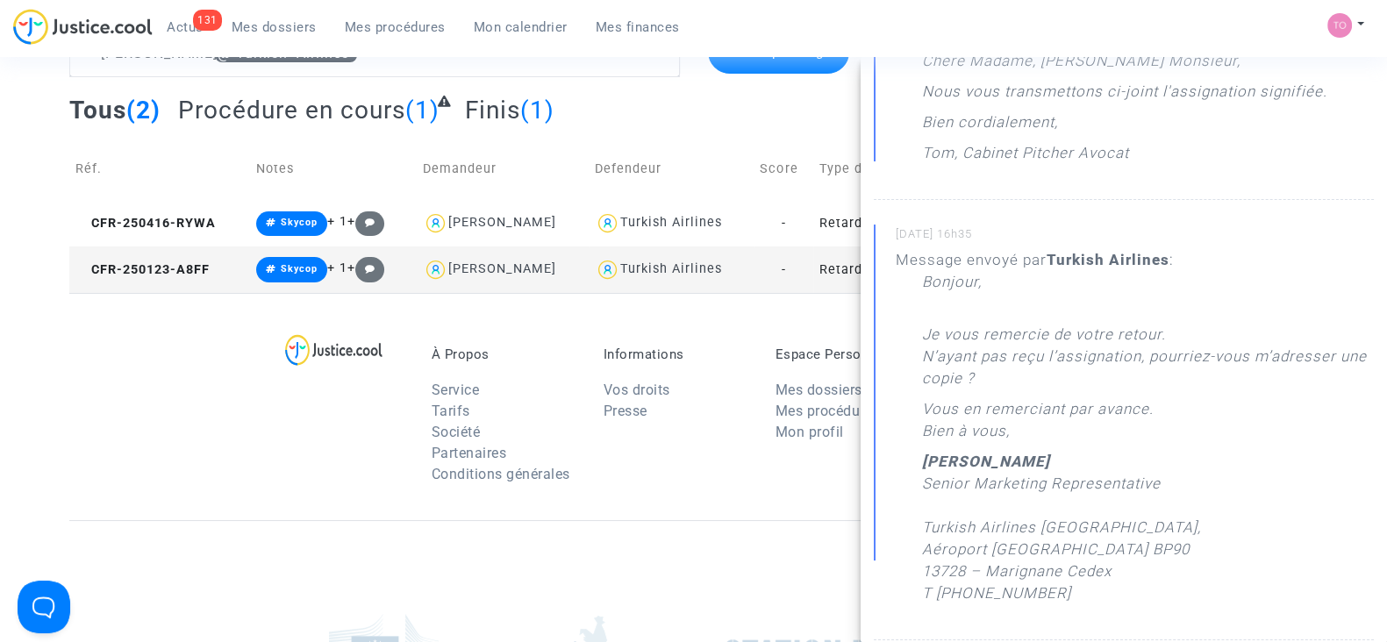
scroll to position [268, 0]
click at [0, 477] on footerbar "À Propos Service Tarifs Société Partenaires Conditions générales Informations V…" at bounding box center [693, 618] width 1387 height 651
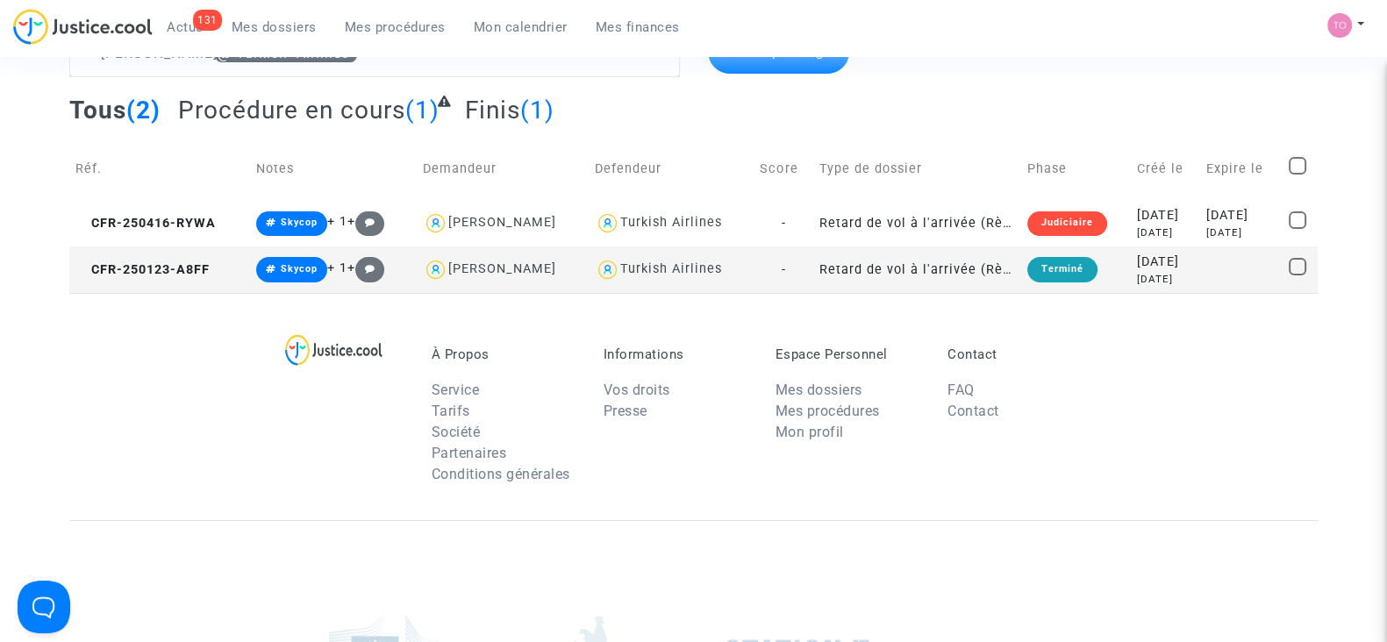
scroll to position [0, 0]
click at [930, 268] on td "Retard de vol à l'arrivée (Règlement CE n°261/2004)" at bounding box center [917, 269] width 208 height 46
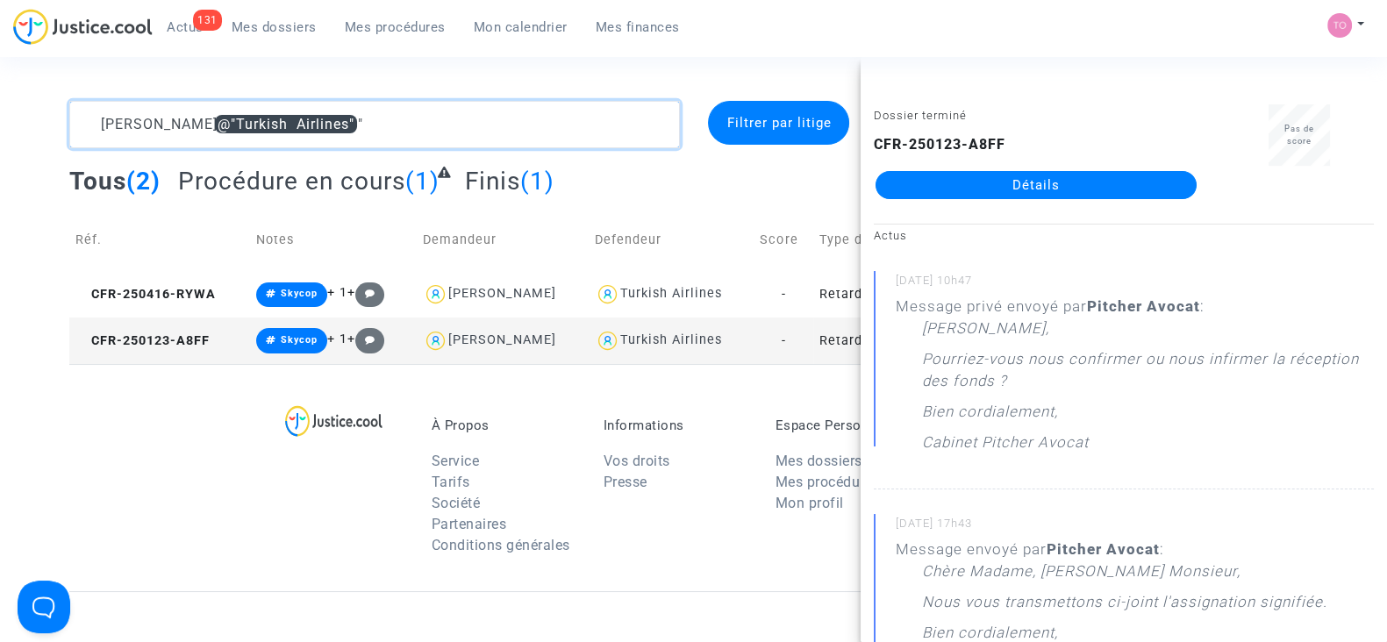
drag, startPoint x: 367, startPoint y: 127, endPoint x: 74, endPoint y: 114, distance: 293.3
click at [74, 114] on textarea at bounding box center [374, 124] width 611 height 47
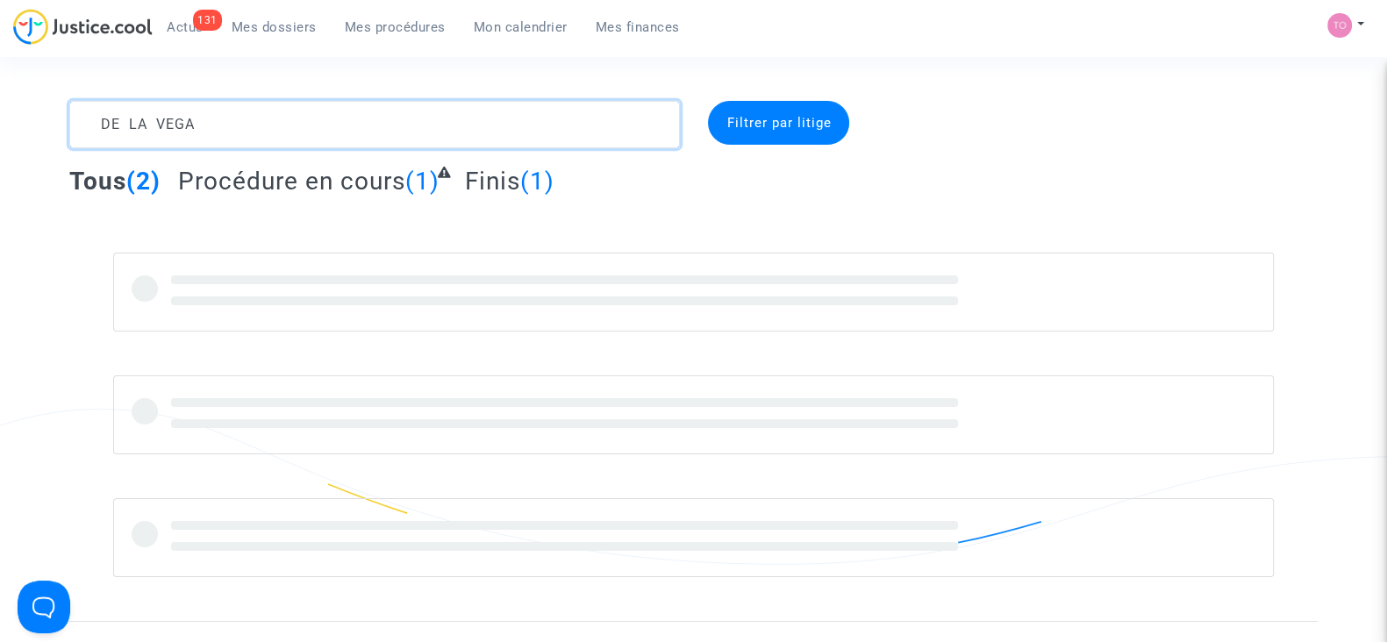
type textarea "DE LA VEGA"
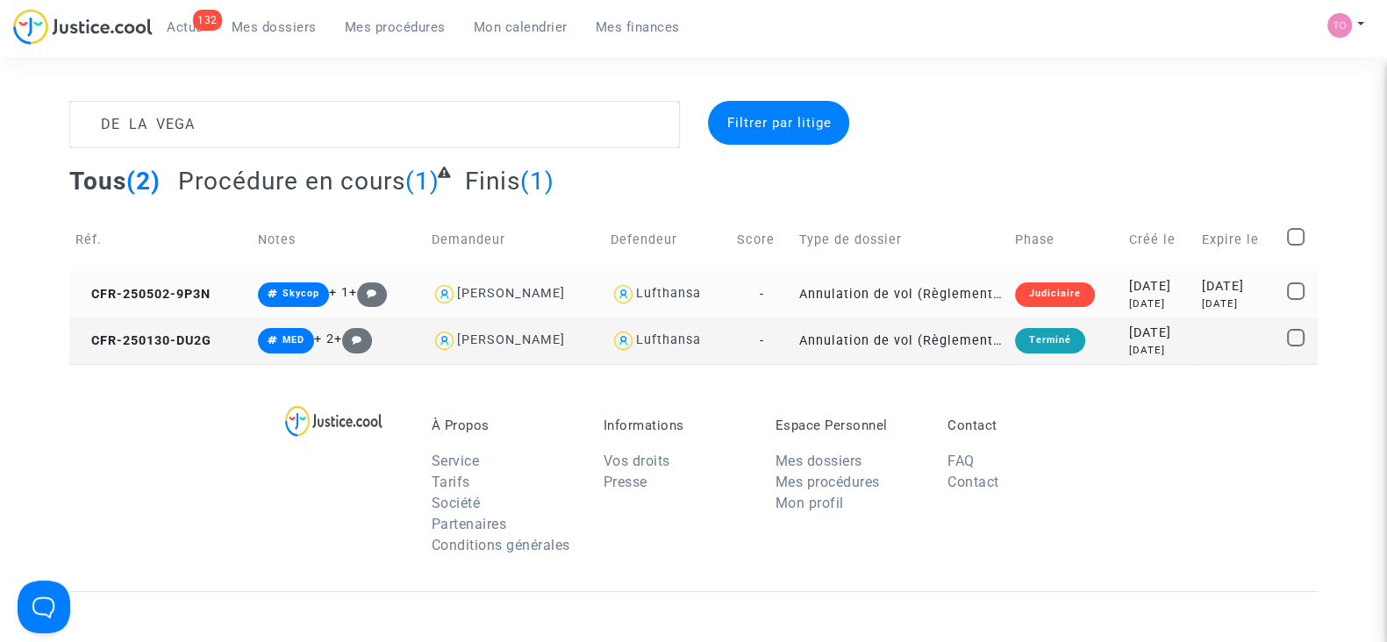
click at [842, 289] on td "Annulation de vol (Règlement CE n°261/2004)" at bounding box center [901, 294] width 217 height 46
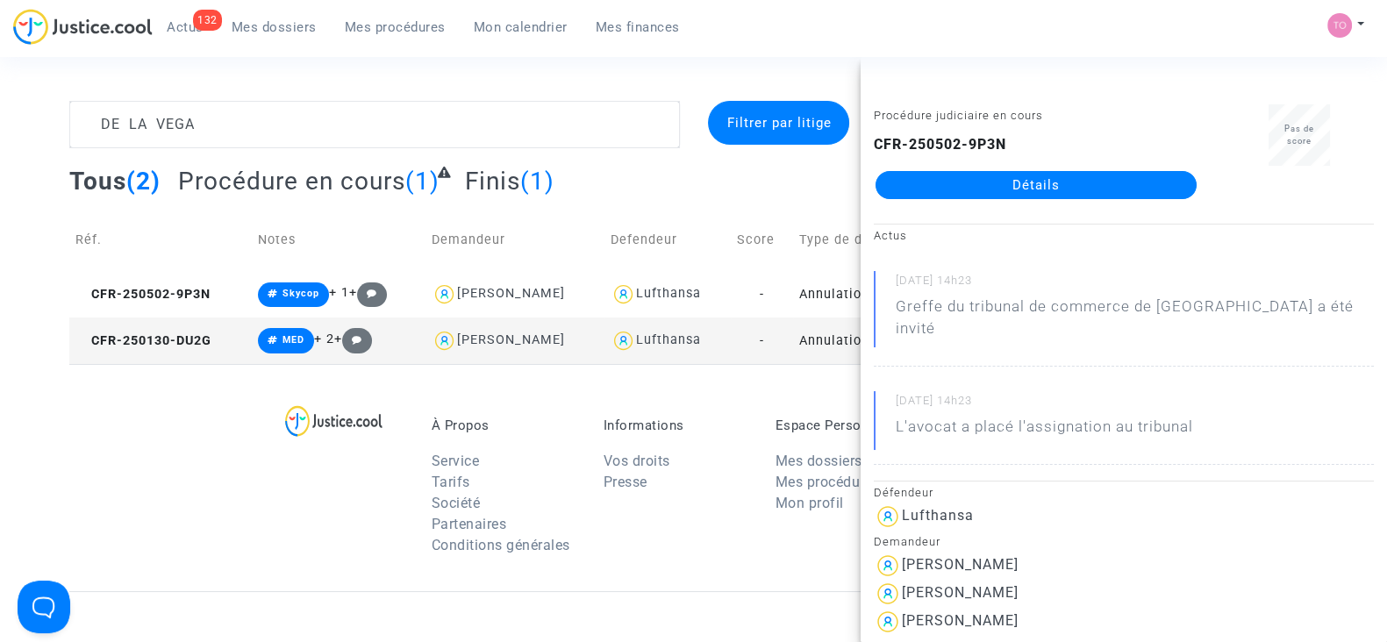
click at [948, 179] on link "Détails" at bounding box center [1035, 185] width 321 height 28
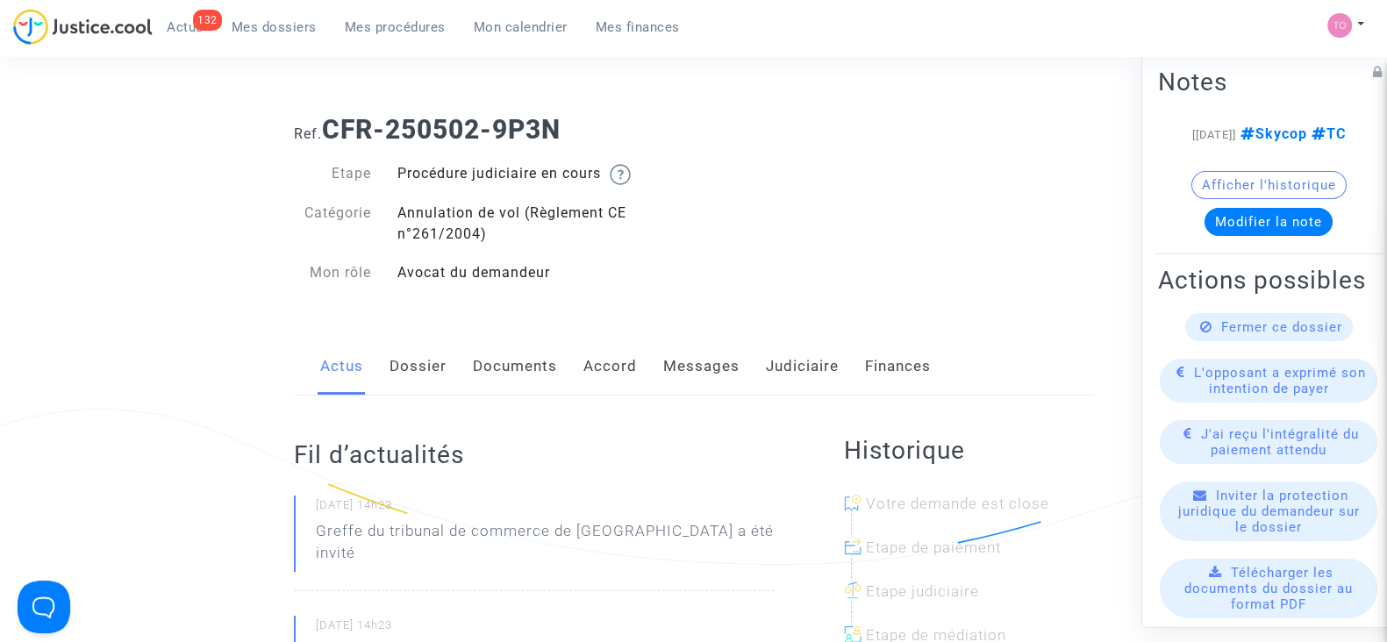
click at [774, 366] on link "Judiciaire" at bounding box center [802, 367] width 73 height 58
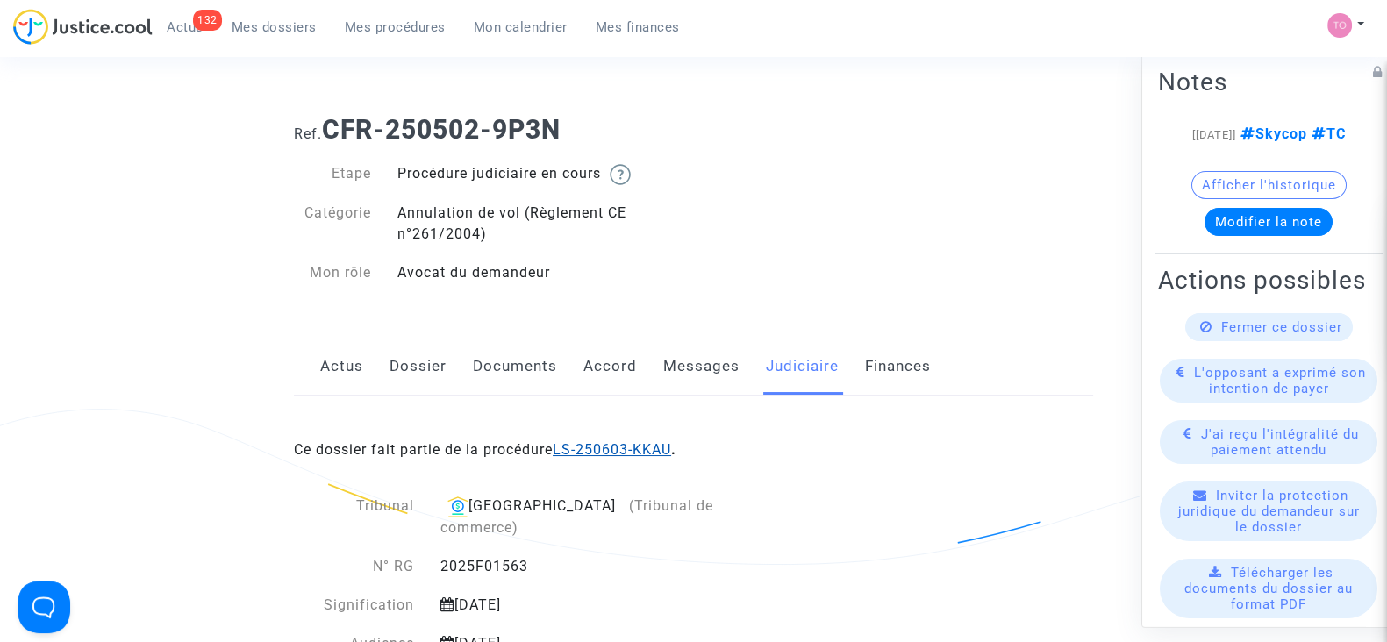
click at [613, 446] on link "LS-250603-KKAU" at bounding box center [612, 449] width 118 height 17
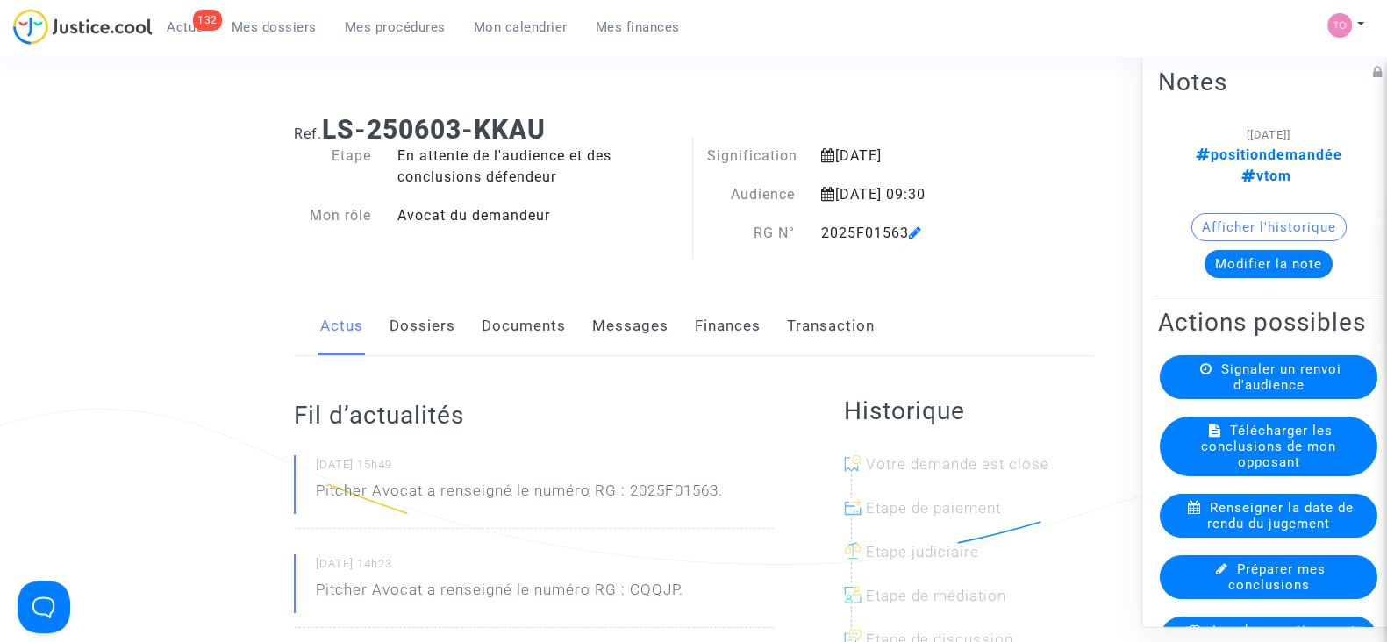
click at [1233, 250] on button "Modifier la note" at bounding box center [1268, 264] width 128 height 28
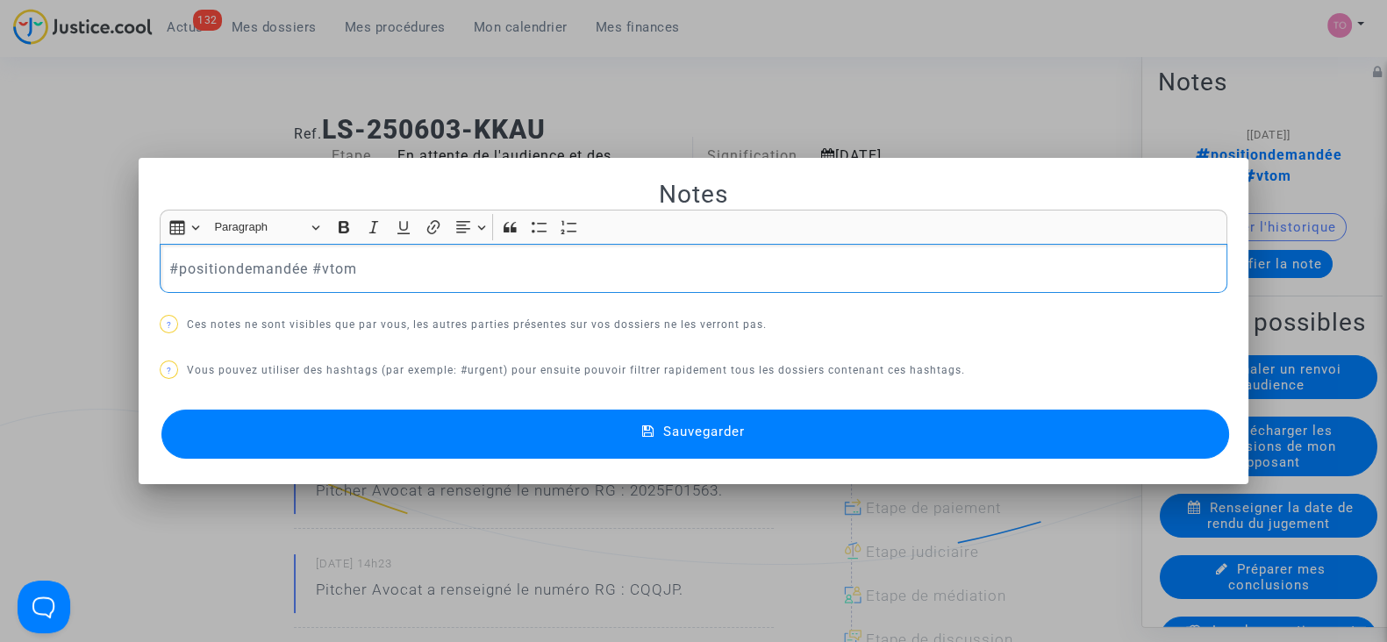
drag, startPoint x: 589, startPoint y: 268, endPoint x: 529, endPoint y: 275, distance: 60.1
click at [529, 275] on p "#positiondemandée #vtom" at bounding box center [693, 269] width 1049 height 22
drag, startPoint x: 302, startPoint y: 266, endPoint x: 75, endPoint y: 264, distance: 227.2
click at [75, 264] on div "Notes Rich Text Editor Insert table Insert table Heading Paragraph Paragraph He…" at bounding box center [693, 321] width 1387 height 642
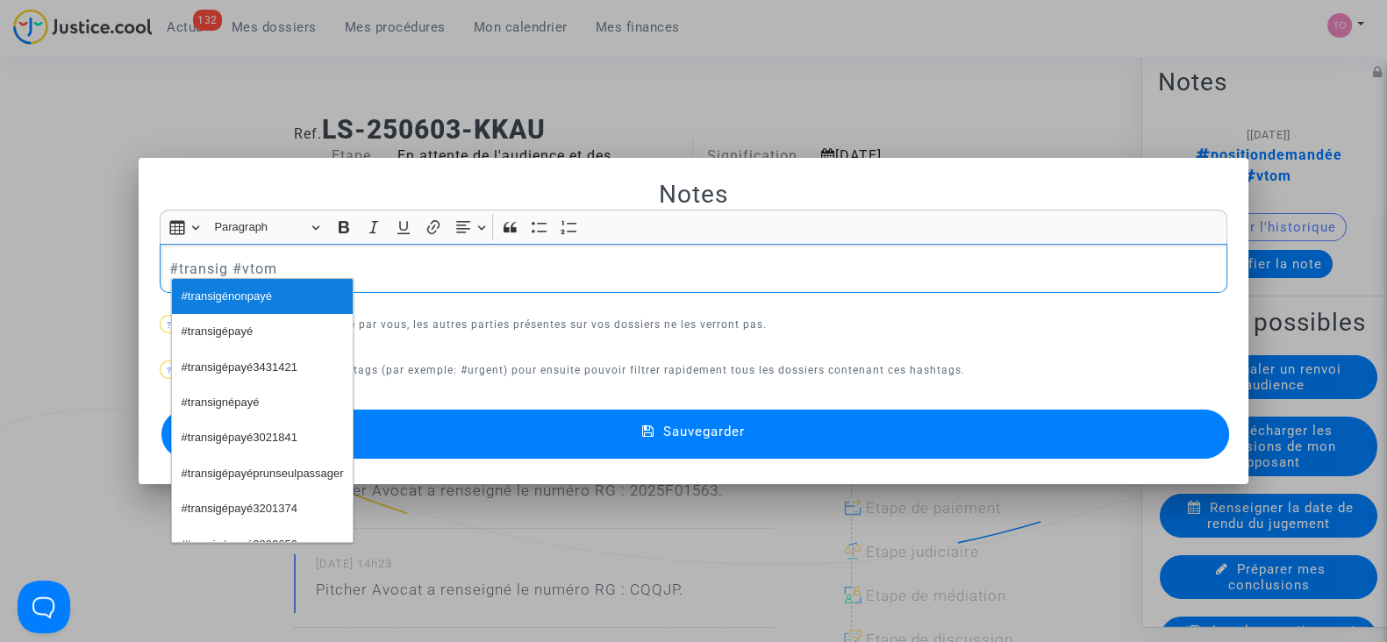
click at [209, 295] on span "#transigénonpayé" at bounding box center [227, 296] width 90 height 25
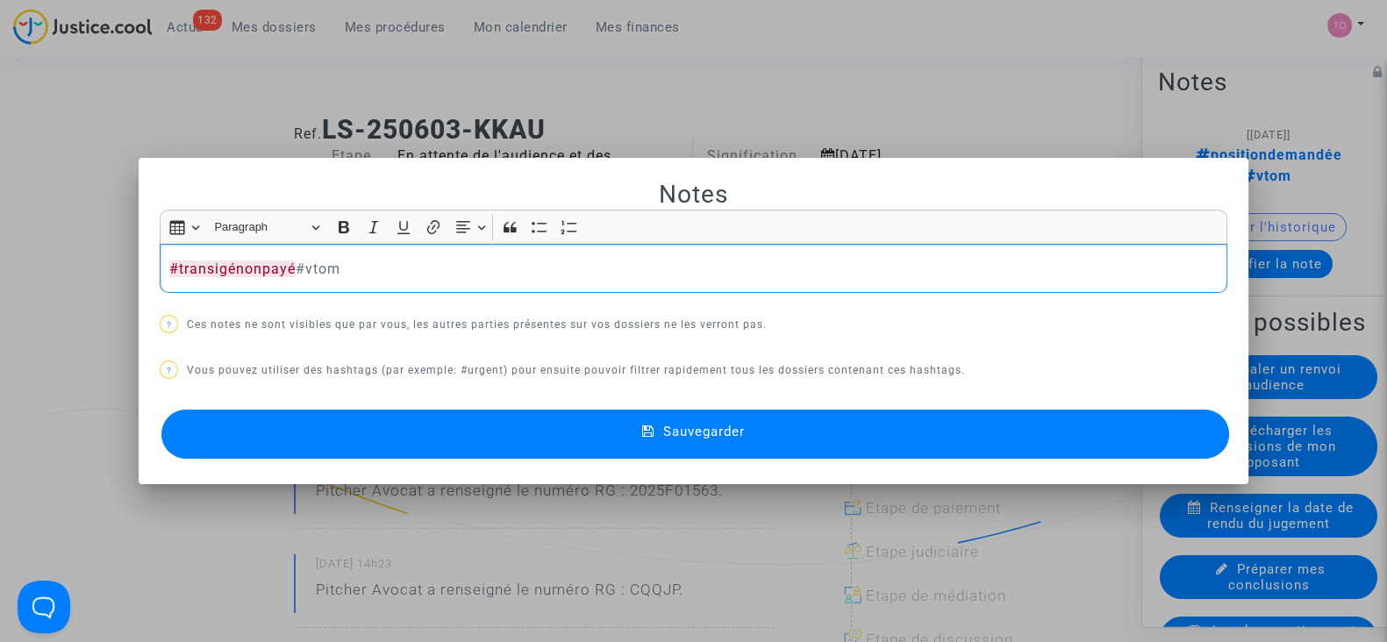
click at [285, 420] on button "Sauvegarder" at bounding box center [695, 434] width 1068 height 49
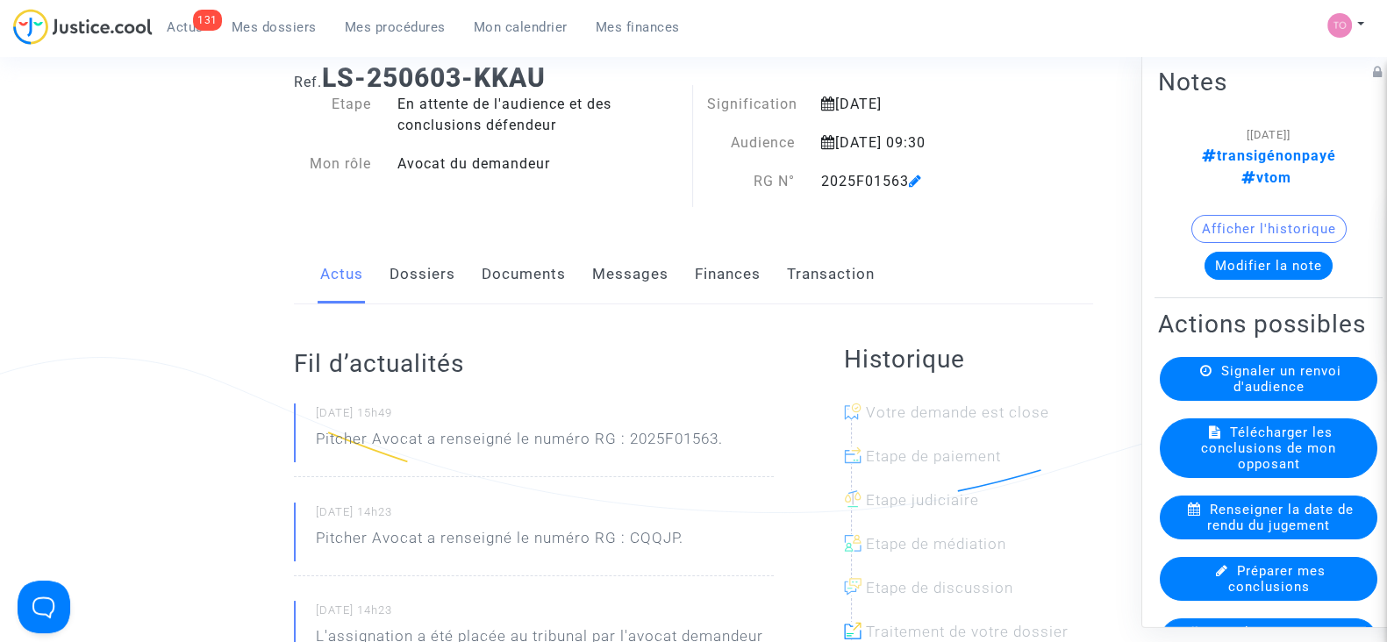
scroll to position [54, 0]
click at [536, 257] on link "Documents" at bounding box center [524, 272] width 84 height 58
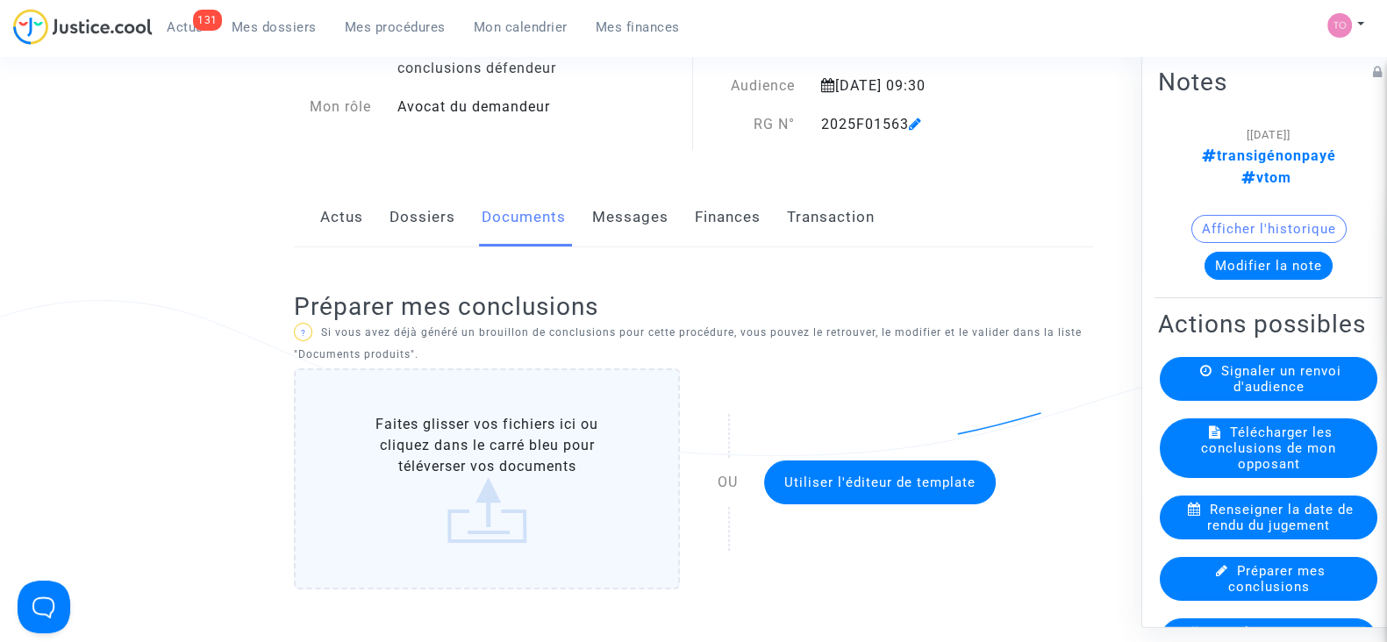
scroll to position [109, 0]
click at [618, 208] on link "Messages" at bounding box center [630, 218] width 76 height 58
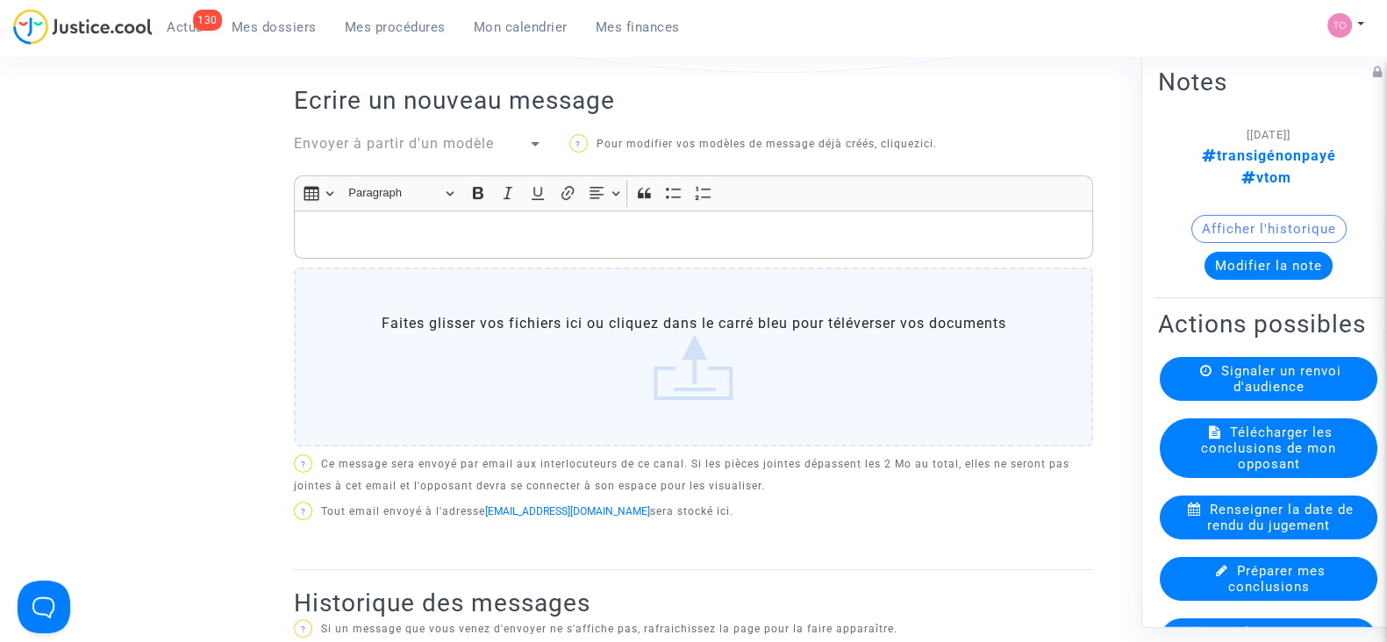
scroll to position [495, 0]
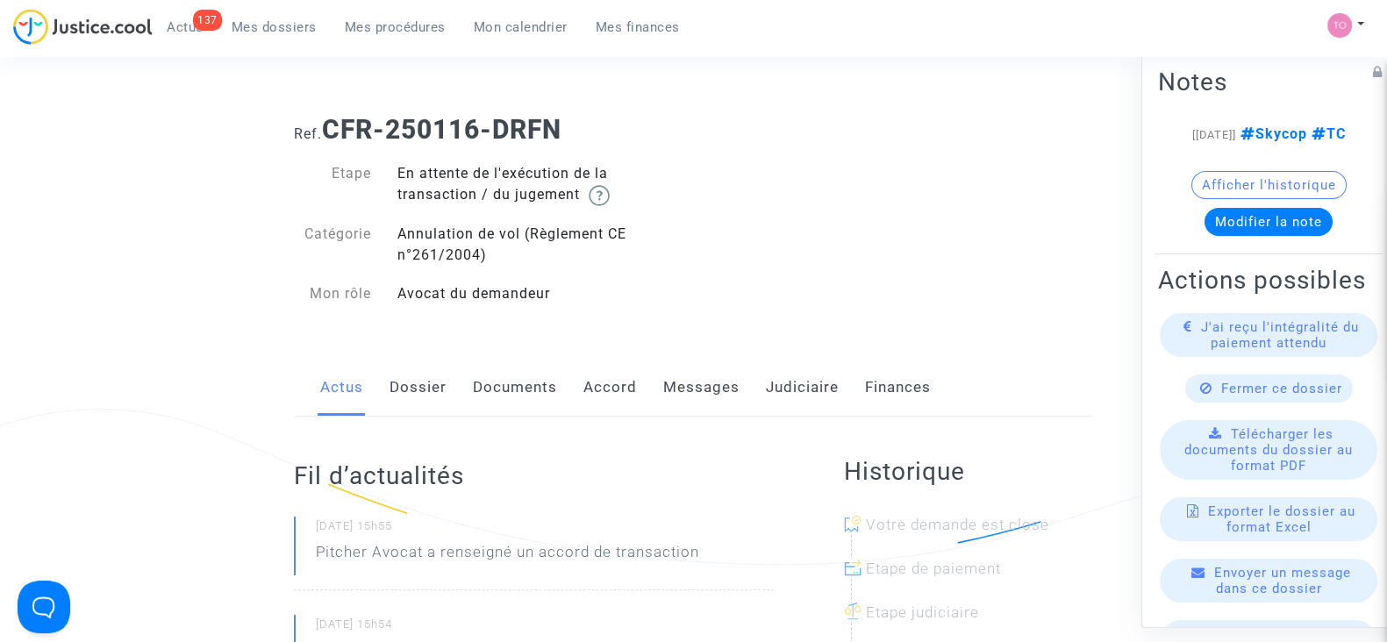
click at [772, 375] on link "Judiciaire" at bounding box center [802, 388] width 73 height 58
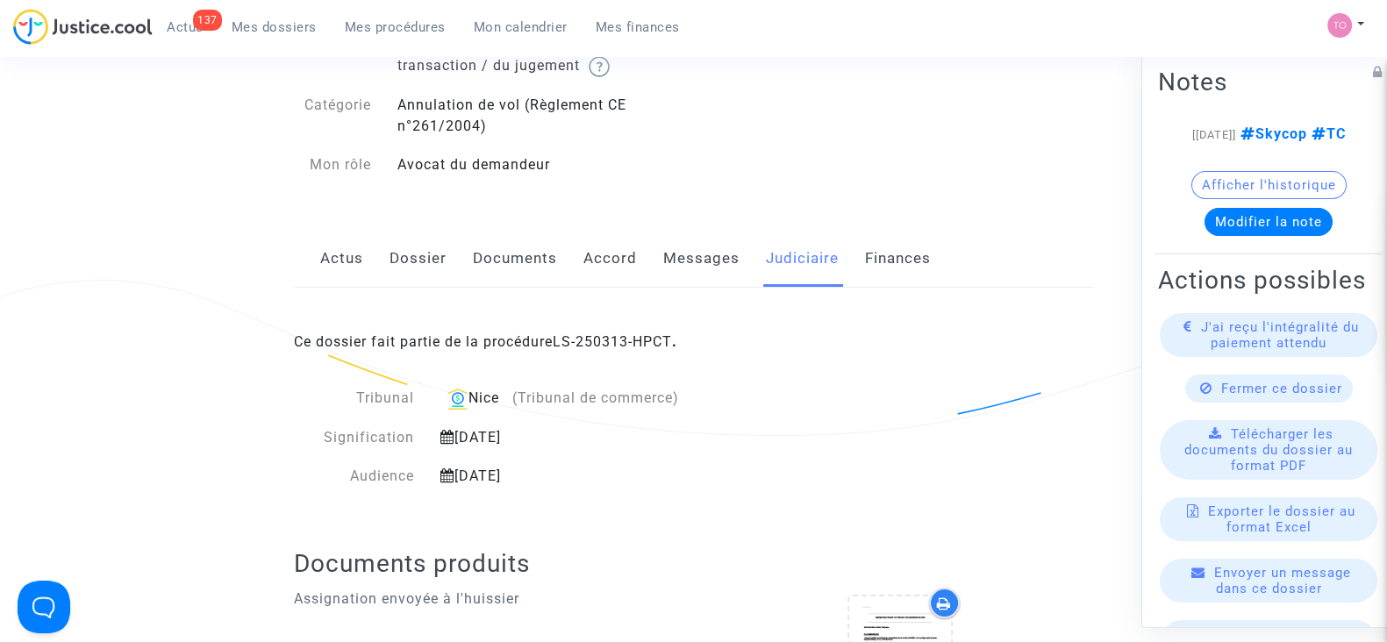
scroll to position [131, 0]
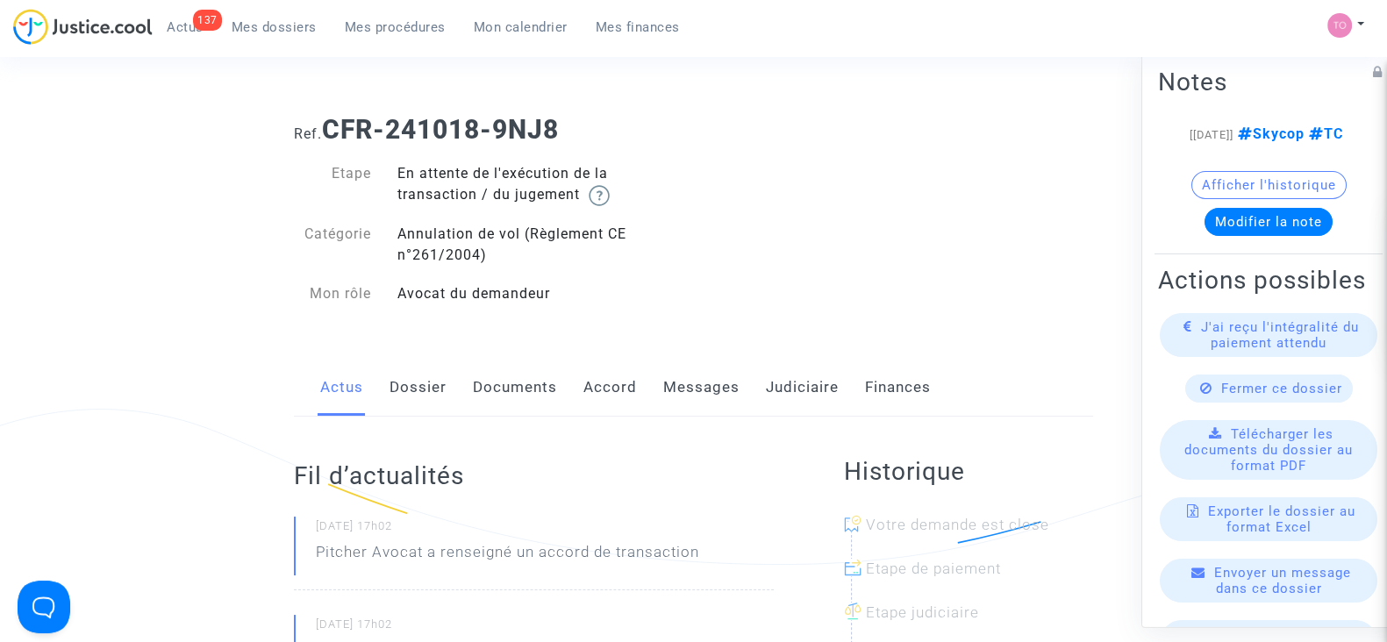
click at [684, 394] on link "Messages" at bounding box center [701, 388] width 76 height 58
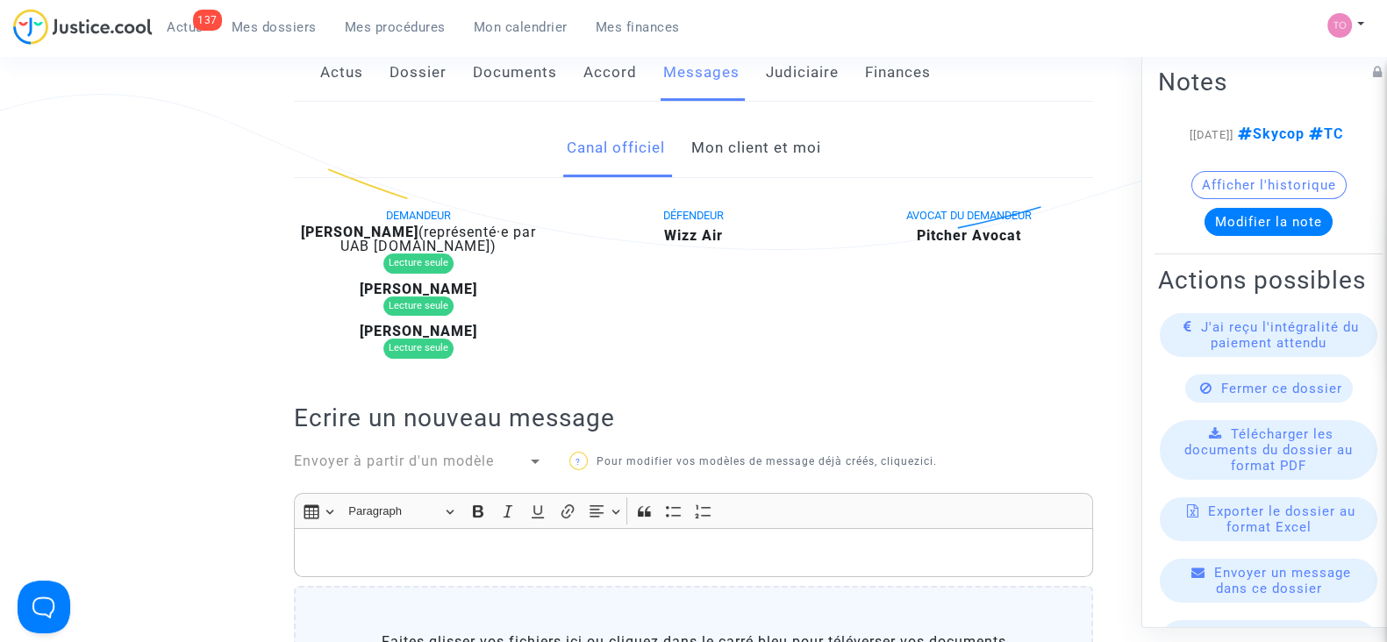
scroll to position [150, 0]
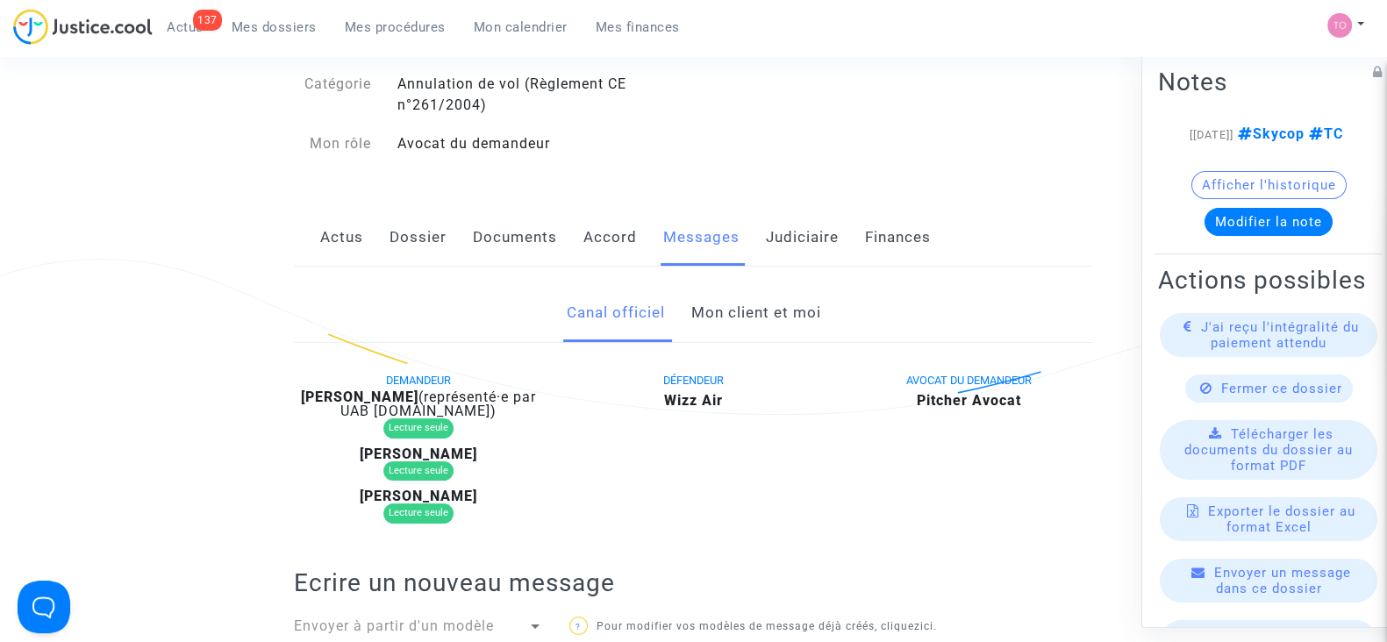
click at [732, 319] on link "Mon client et moi" at bounding box center [755, 313] width 130 height 58
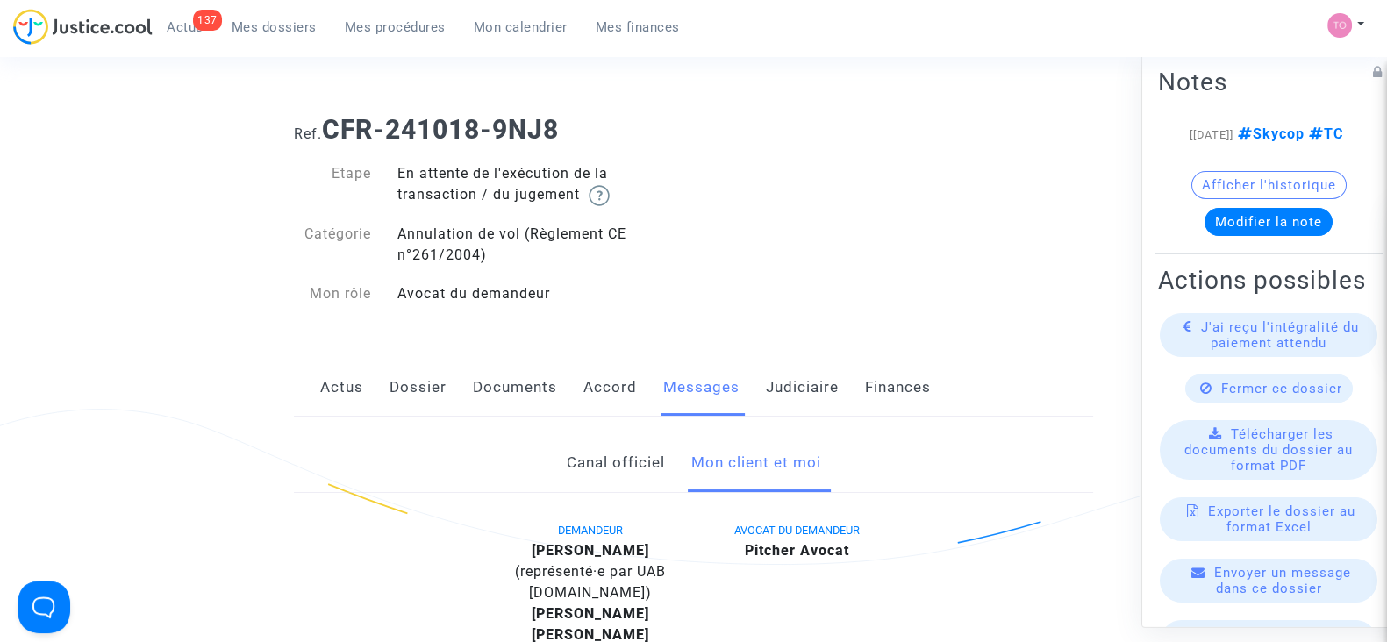
click at [777, 397] on link "Judiciaire" at bounding box center [802, 388] width 73 height 58
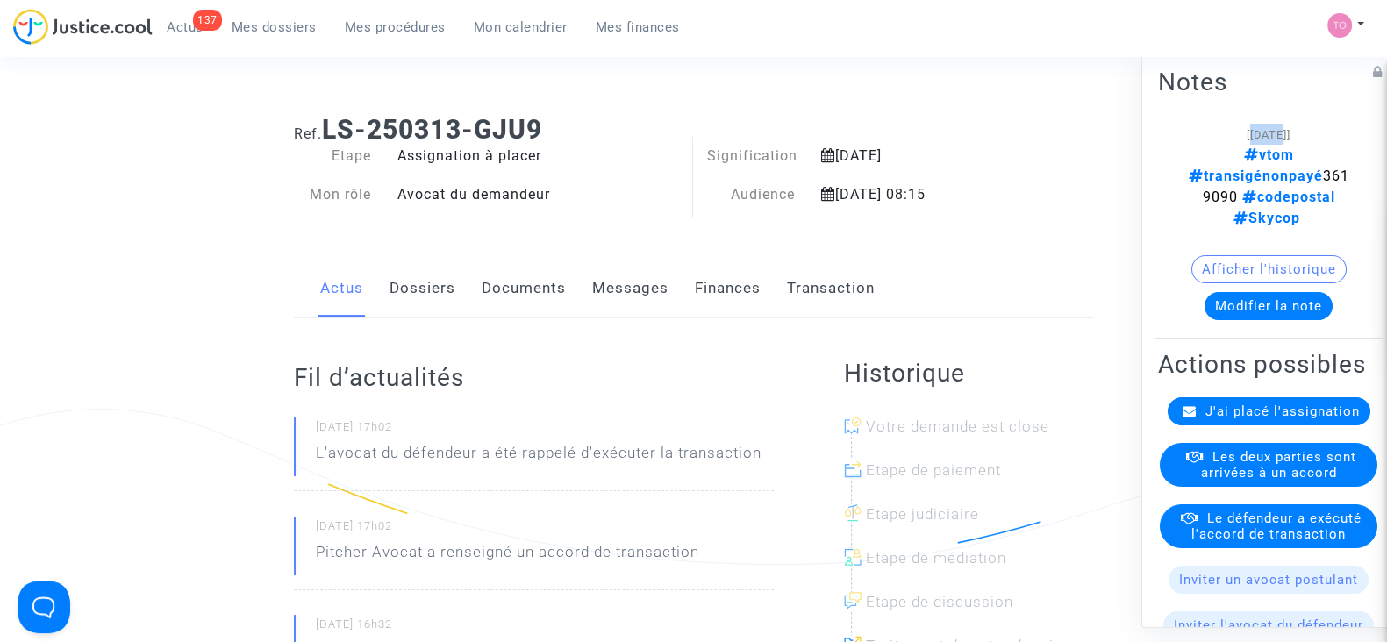
drag, startPoint x: 1226, startPoint y: 132, endPoint x: 1261, endPoint y: 132, distance: 34.2
click at [1261, 132] on span "[05/08/2025]" at bounding box center [1268, 134] width 44 height 13
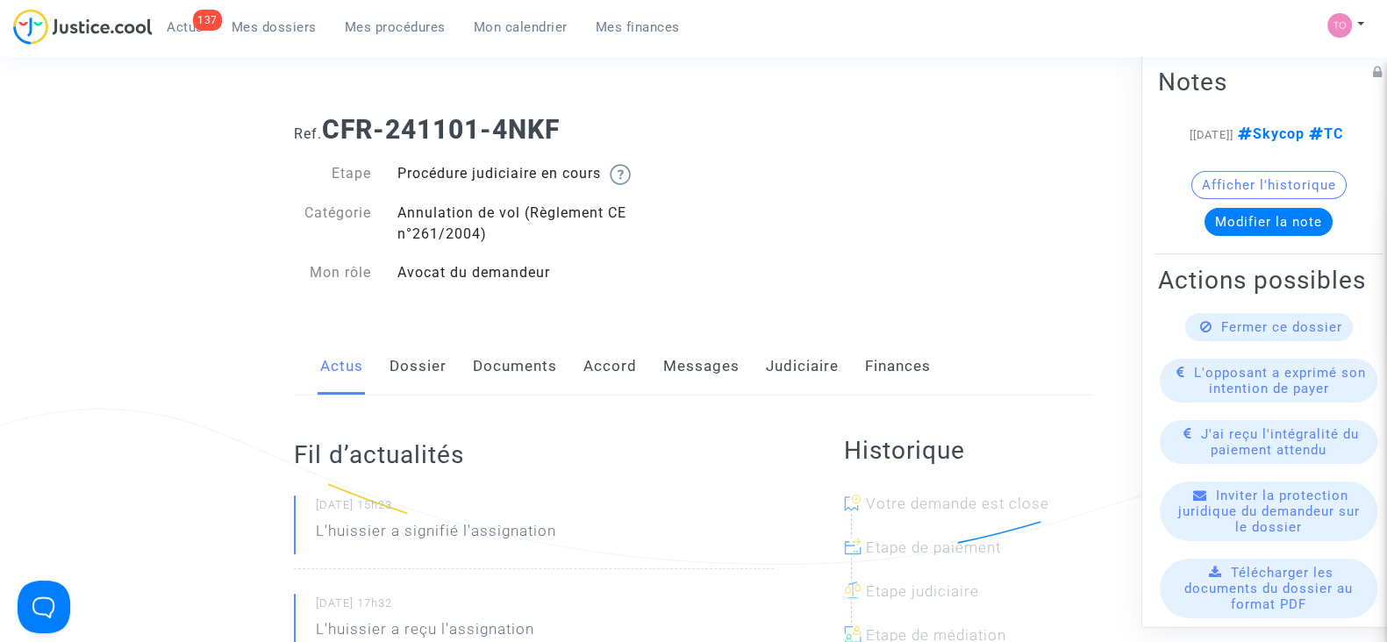
click at [789, 365] on link "Judiciaire" at bounding box center [802, 367] width 73 height 58
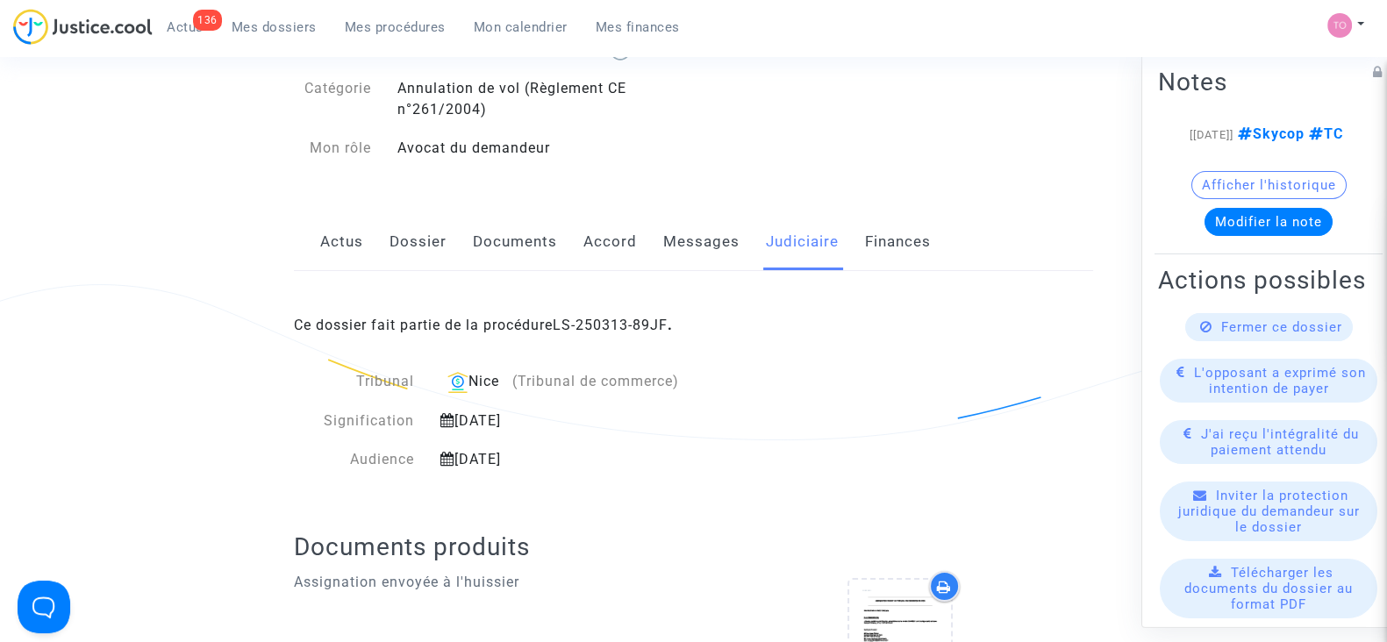
scroll to position [126, 0]
click at [678, 237] on link "Messages" at bounding box center [701, 240] width 76 height 58
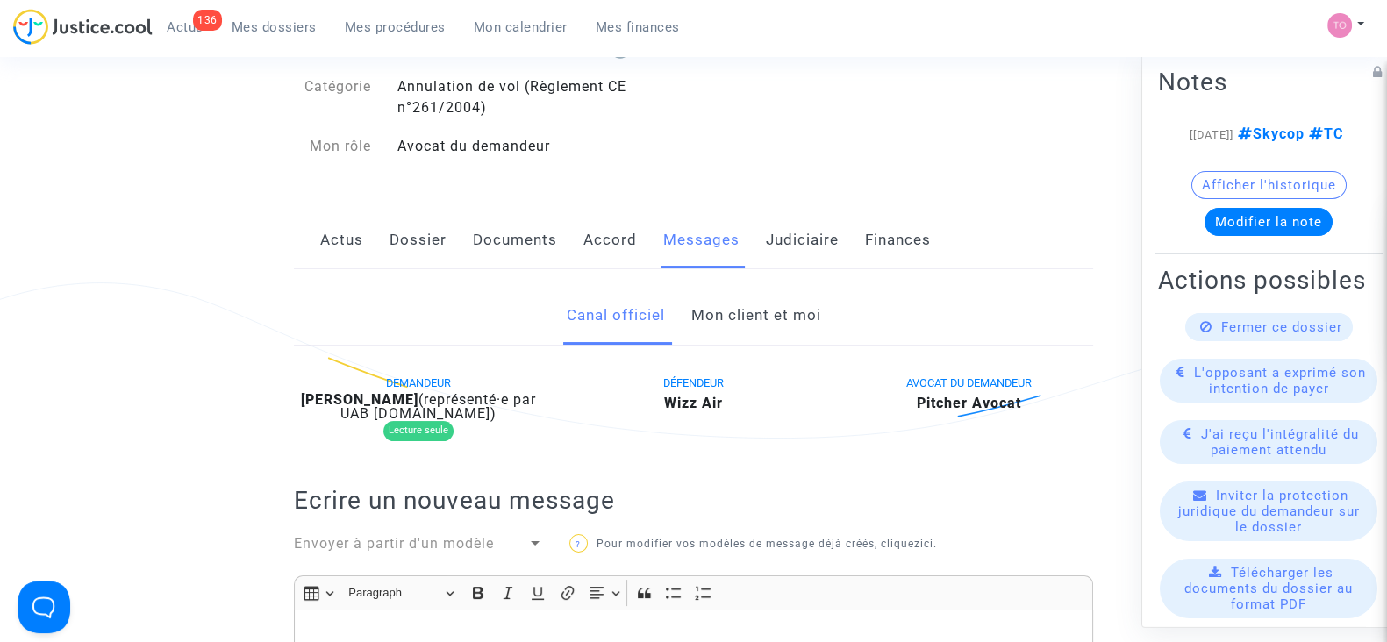
click at [761, 322] on link "Mon client et moi" at bounding box center [755, 316] width 130 height 58
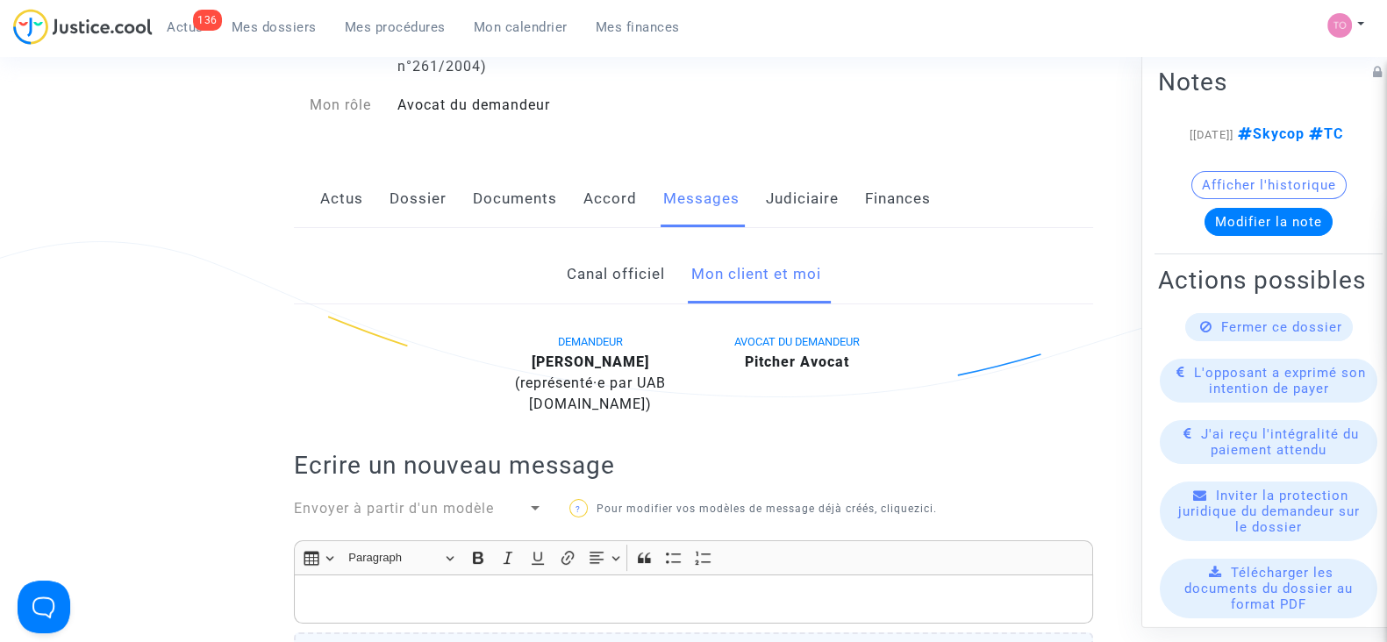
scroll to position [153, 0]
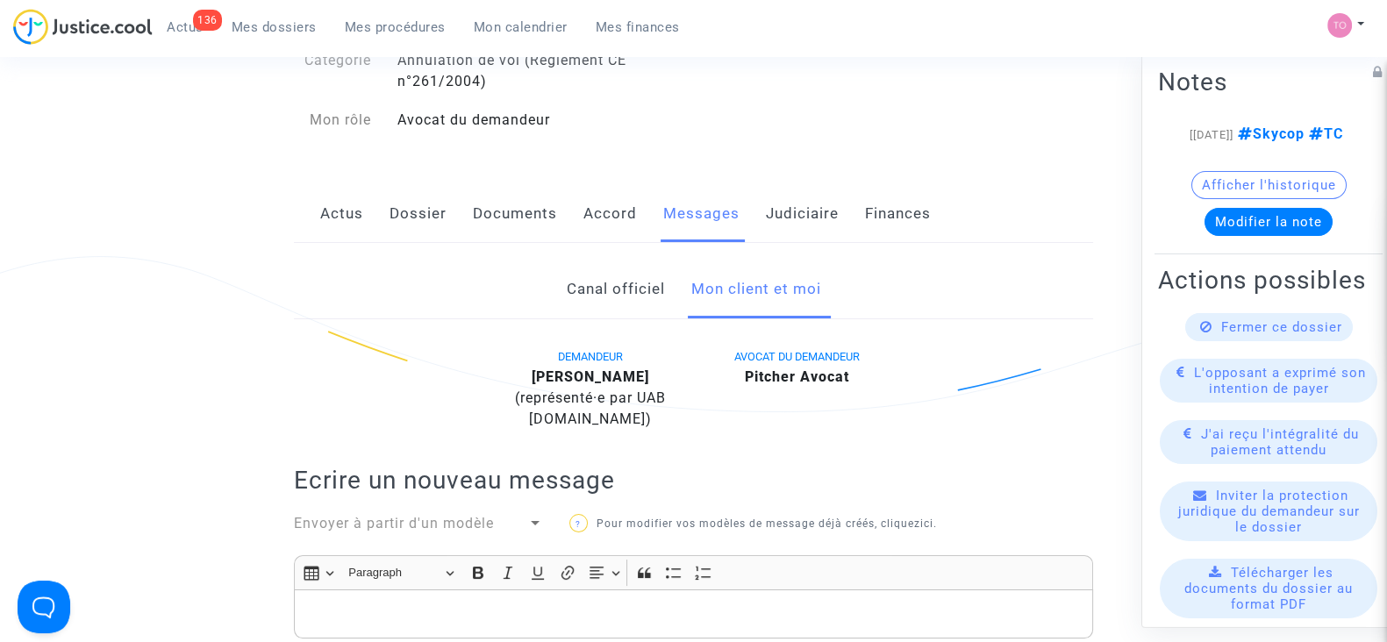
click at [422, 198] on link "Dossier" at bounding box center [417, 214] width 57 height 58
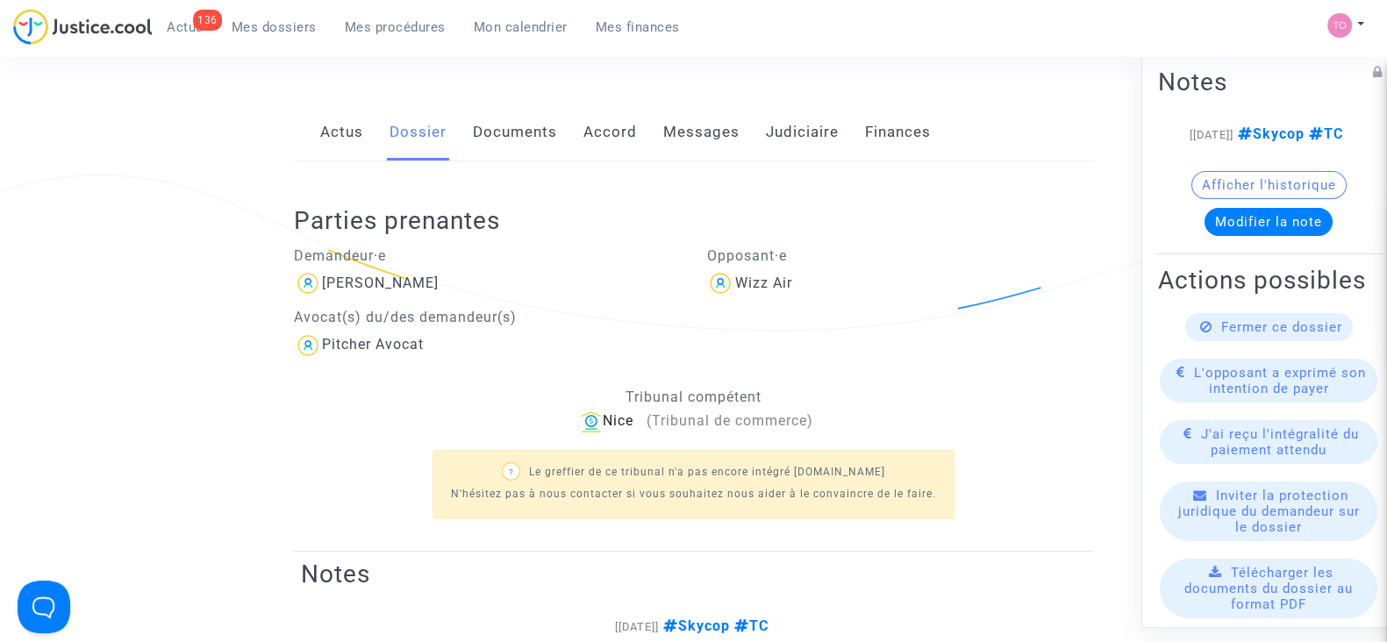
scroll to position [217, 0]
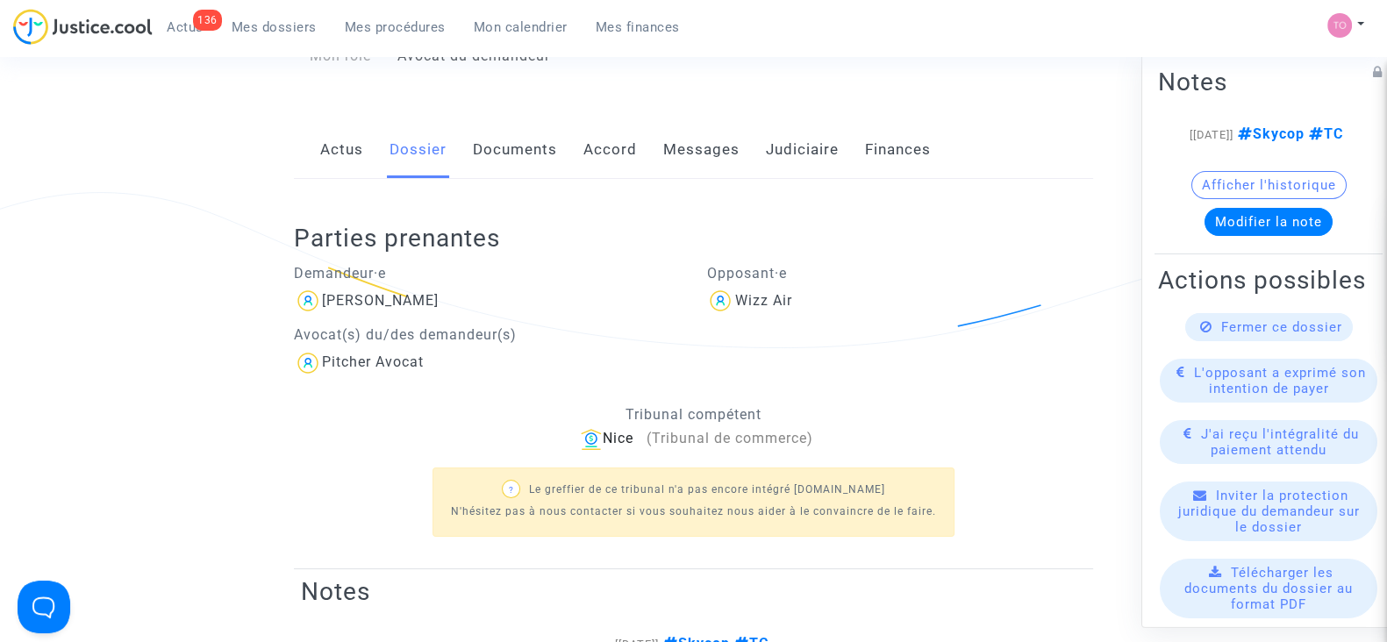
click at [507, 151] on link "Documents" at bounding box center [515, 150] width 84 height 58
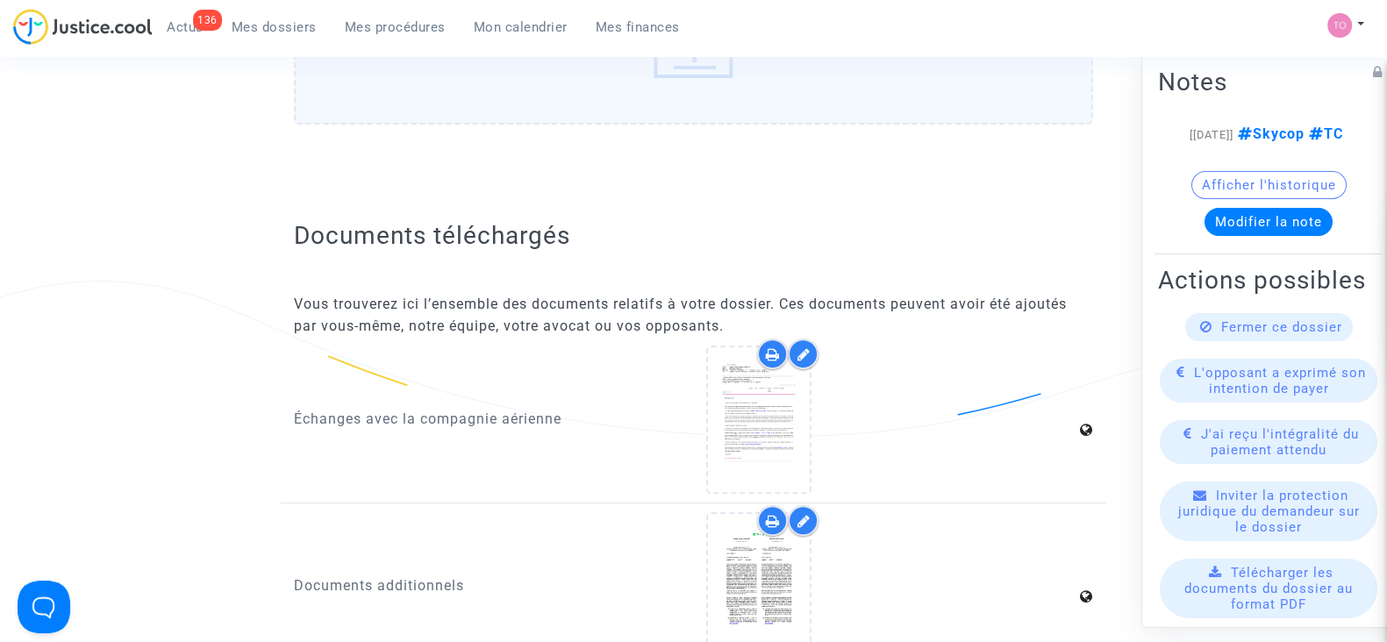
scroll to position [898, 0]
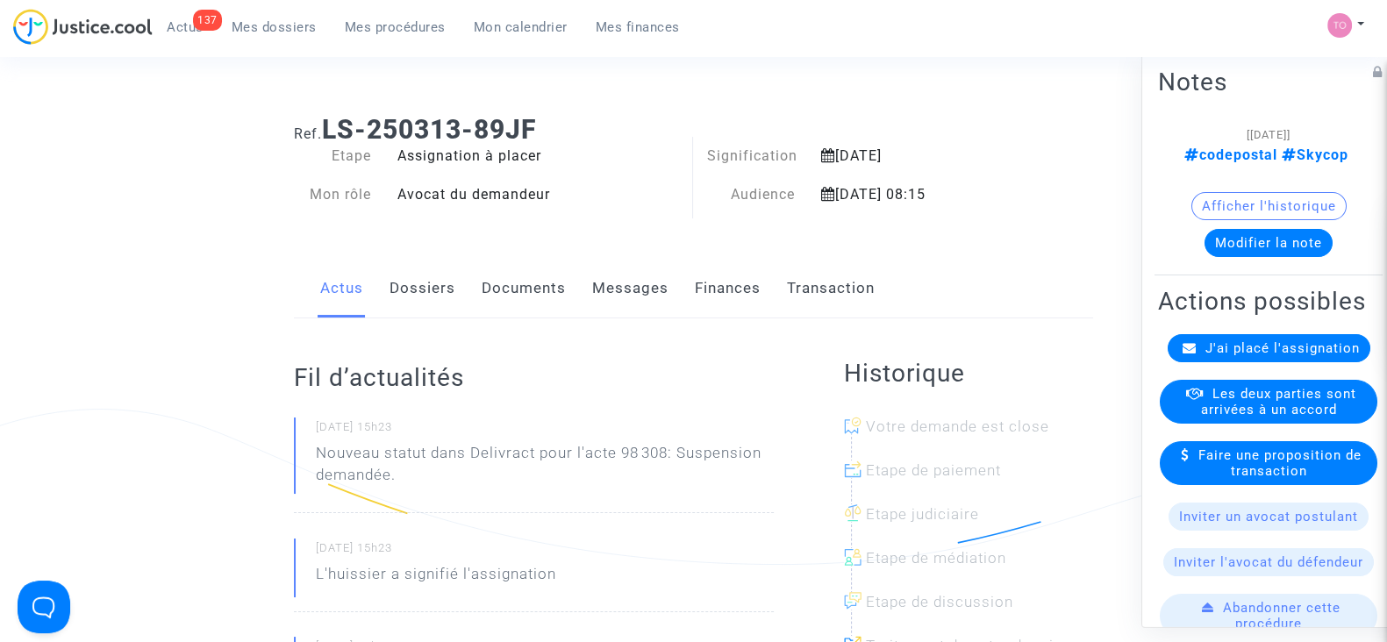
click at [1223, 195] on button "Afficher l'historique" at bounding box center [1268, 206] width 155 height 28
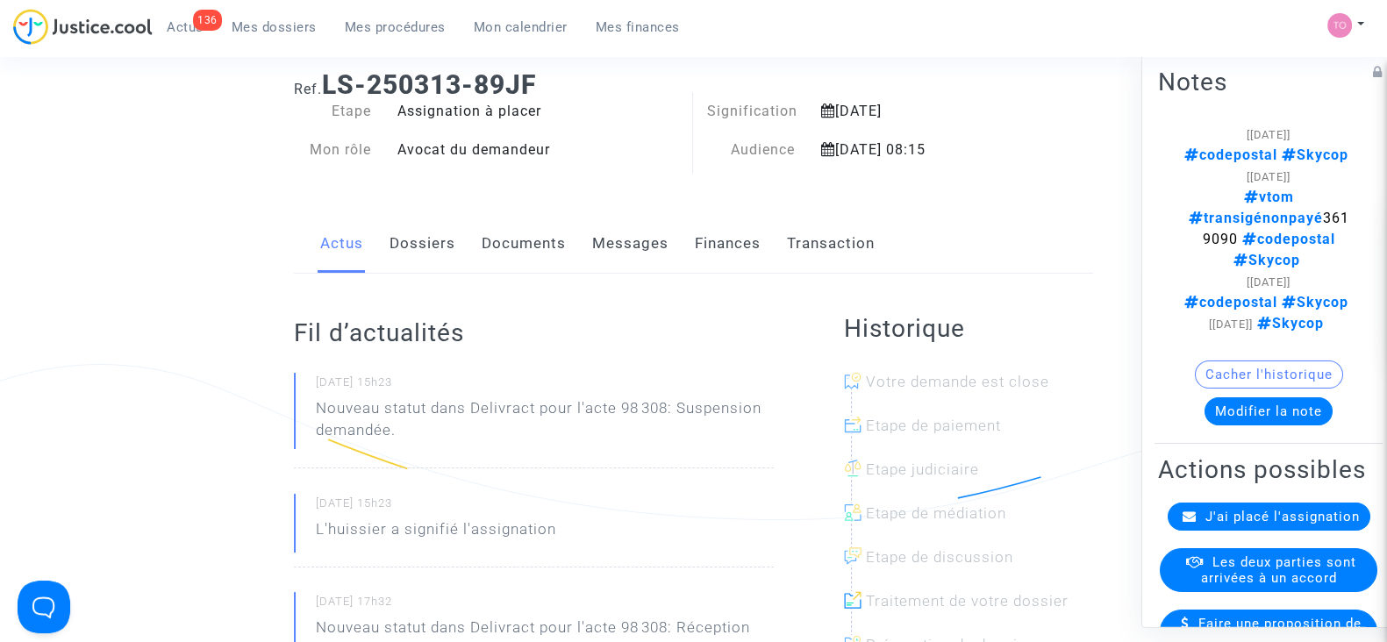
scroll to position [43, 0]
click at [617, 234] on link "Messages" at bounding box center [630, 246] width 76 height 58
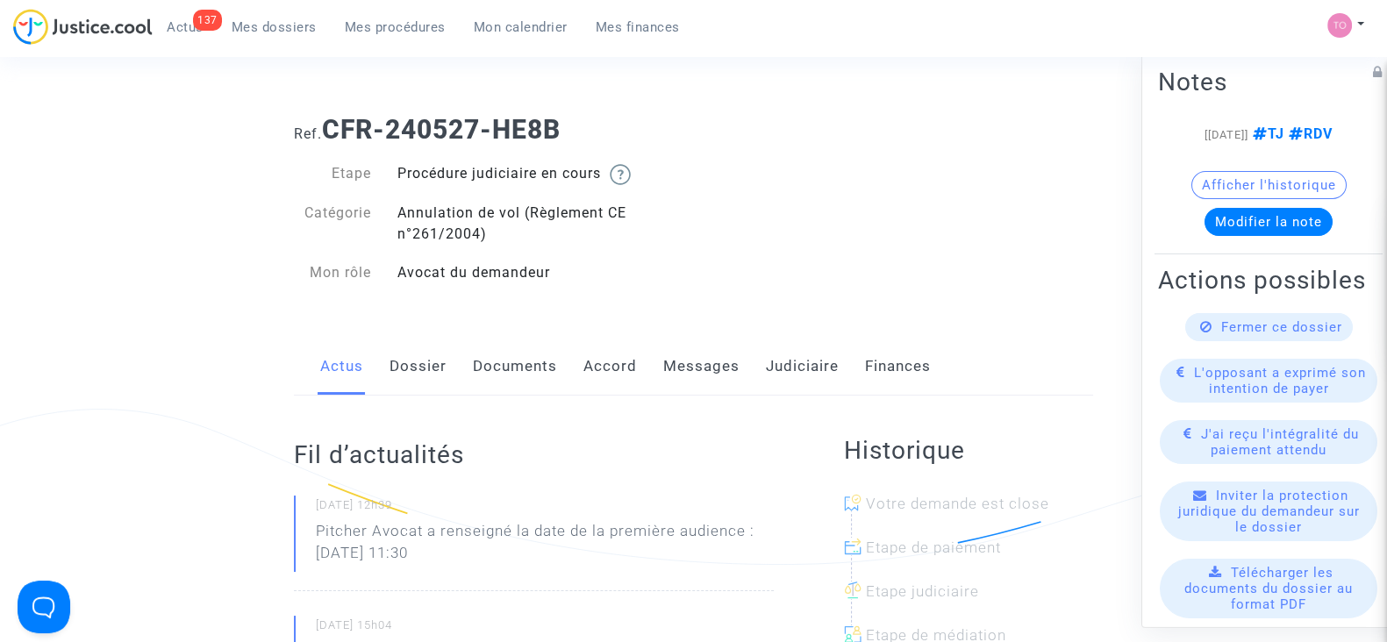
click at [701, 352] on link "Messages" at bounding box center [701, 367] width 76 height 58
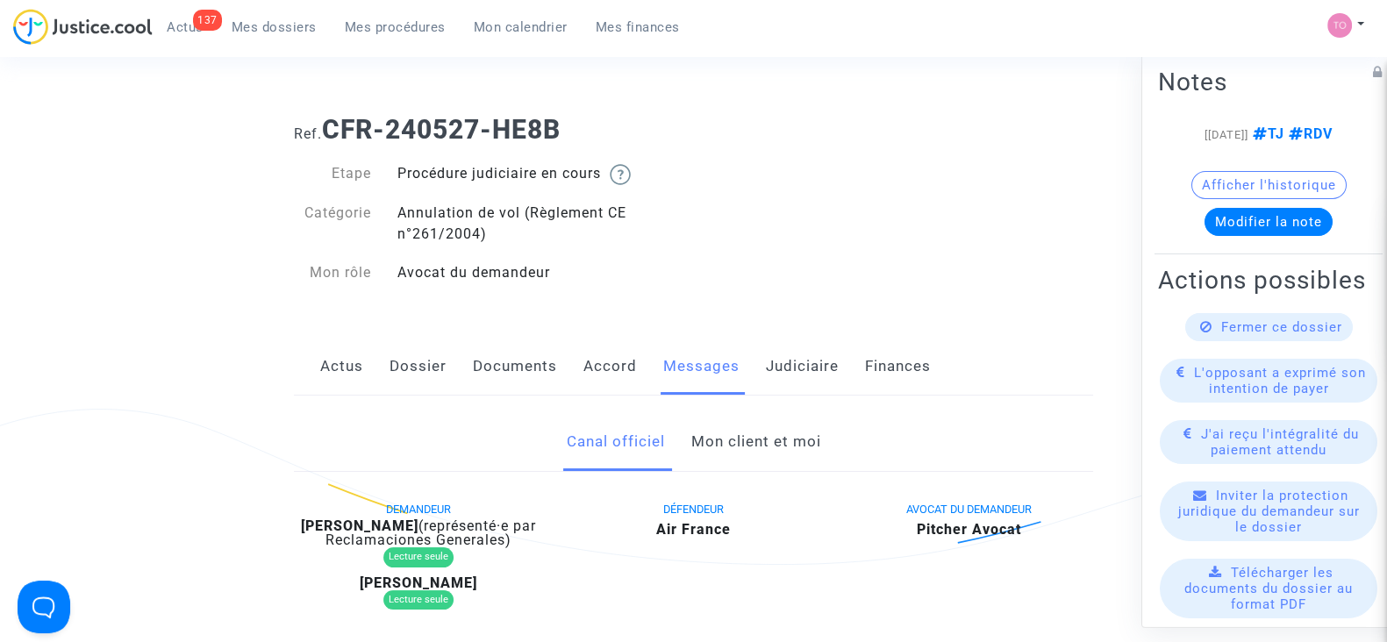
scroll to position [265, 0]
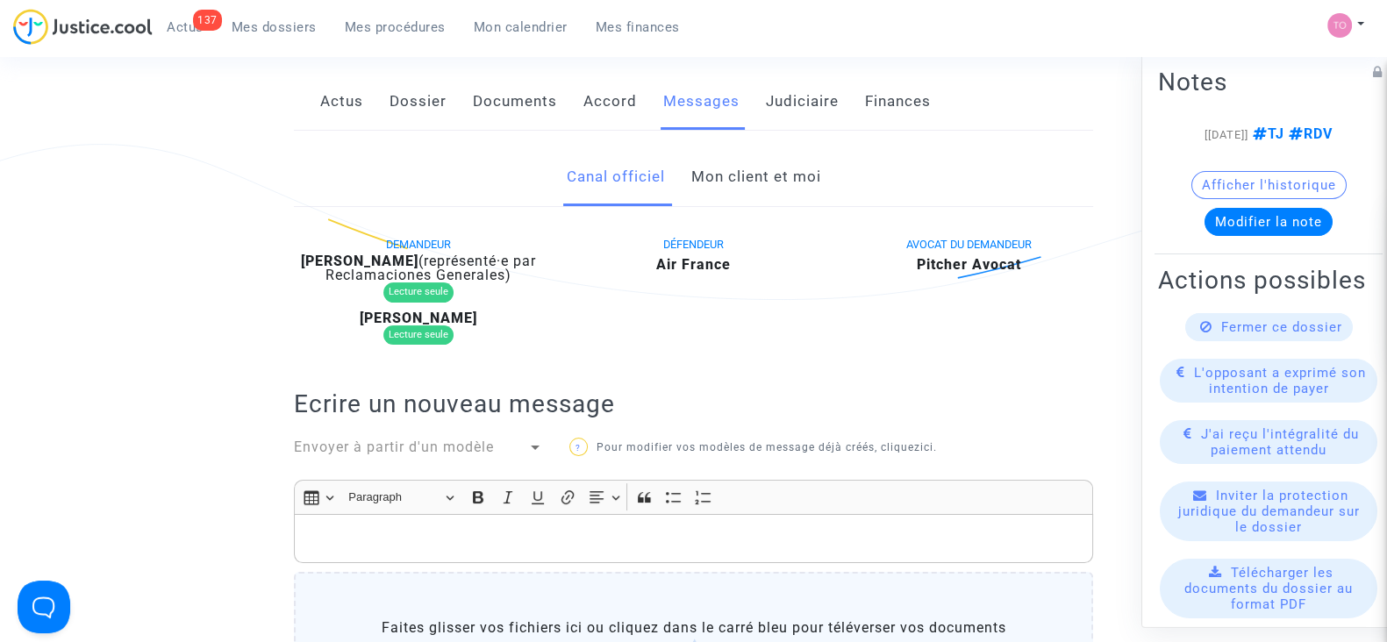
click at [741, 173] on link "Mon client et moi" at bounding box center [755, 177] width 130 height 58
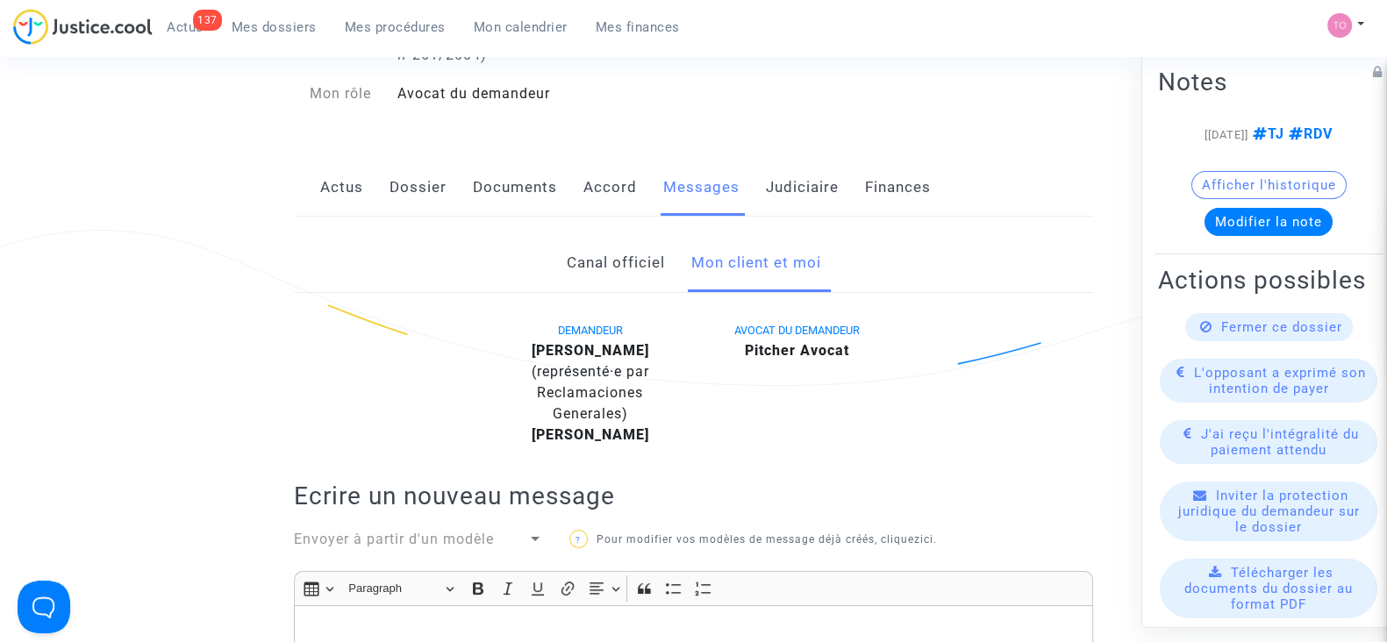
scroll to position [177, 0]
click at [787, 189] on link "Judiciaire" at bounding box center [802, 190] width 73 height 58
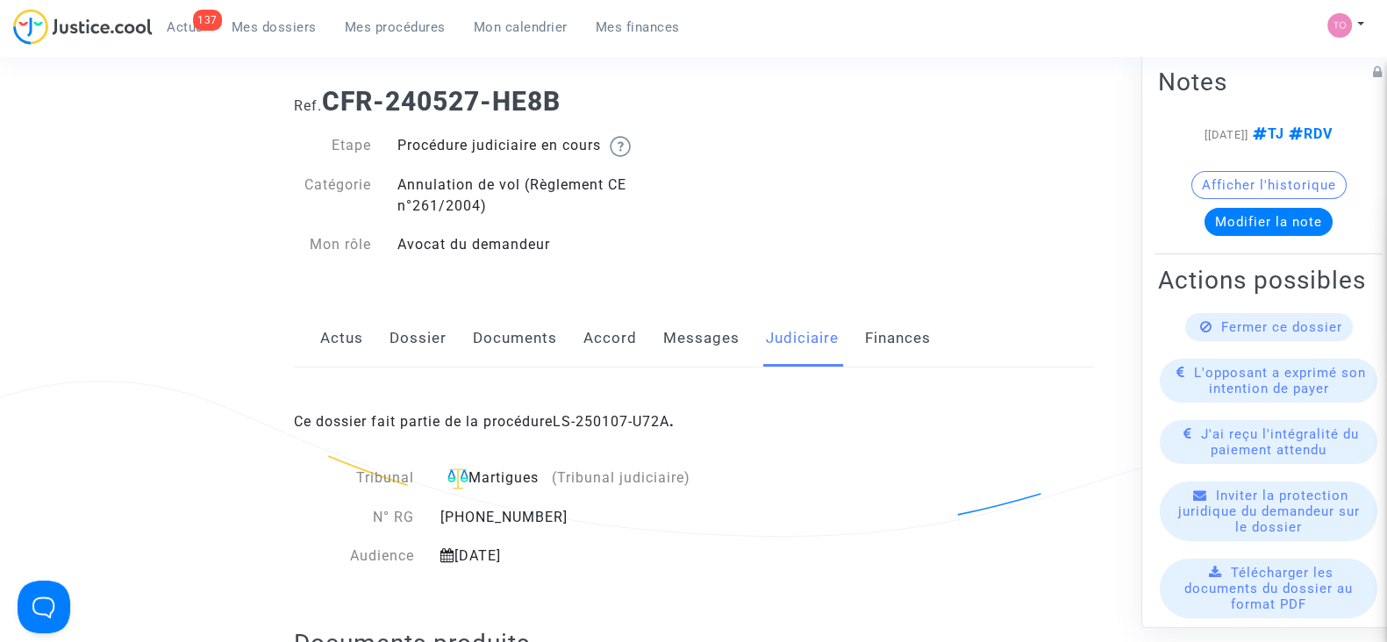
scroll to position [25, 0]
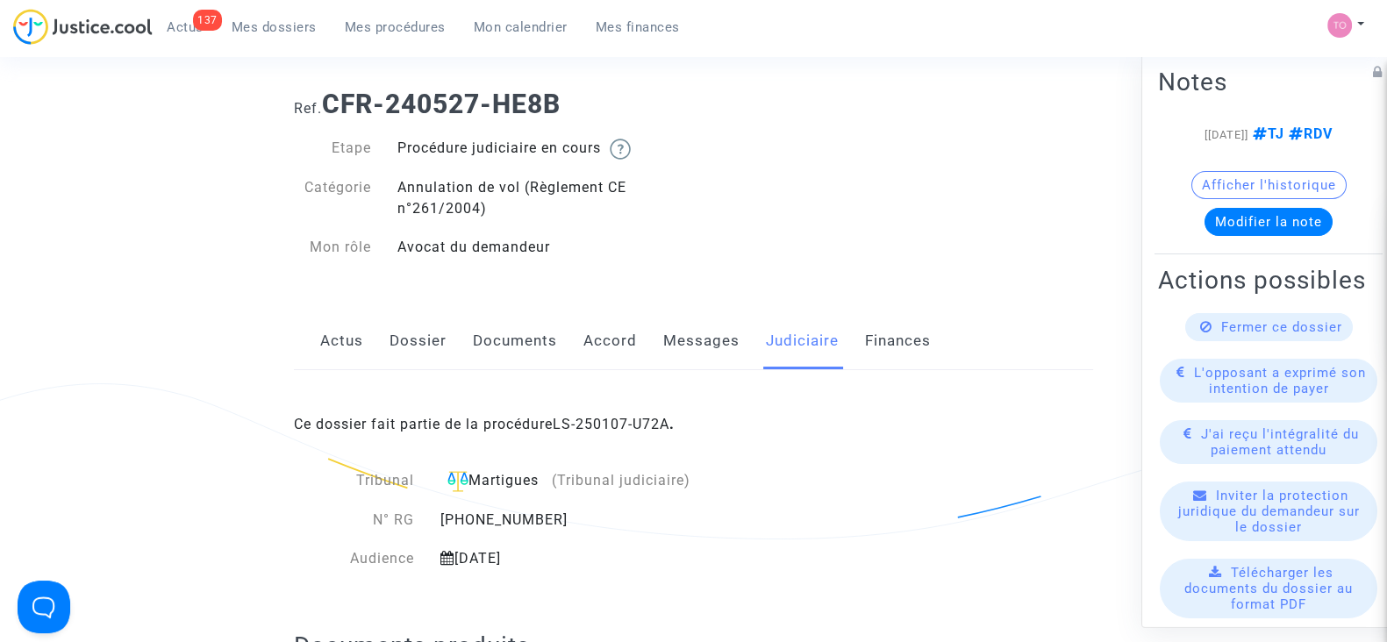
click at [704, 350] on link "Messages" at bounding box center [701, 341] width 76 height 58
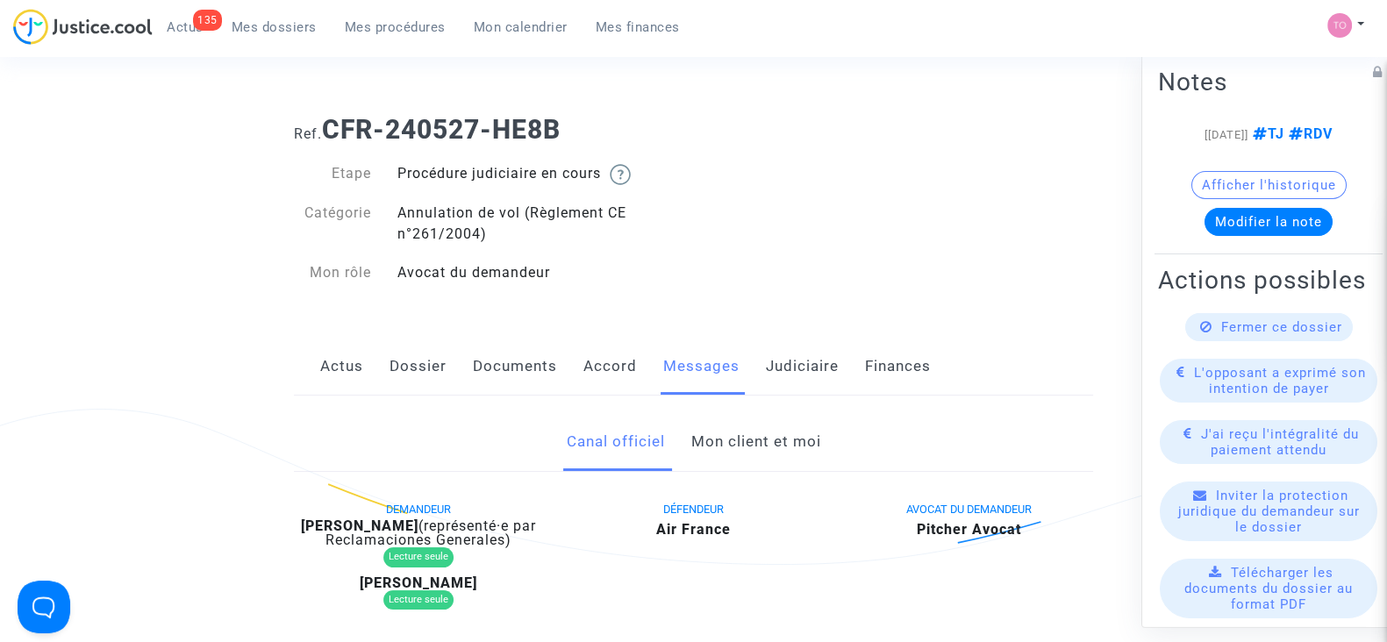
click at [816, 386] on link "Judiciaire" at bounding box center [802, 367] width 73 height 58
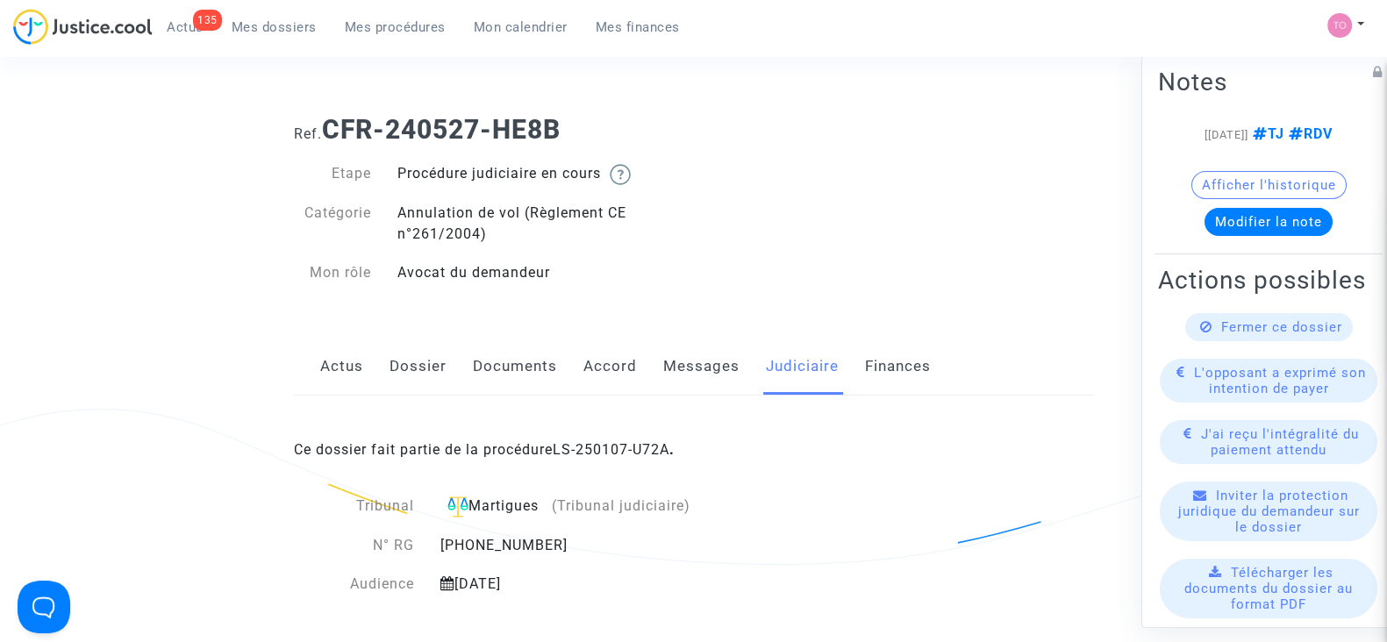
click at [704, 370] on link "Messages" at bounding box center [701, 367] width 76 height 58
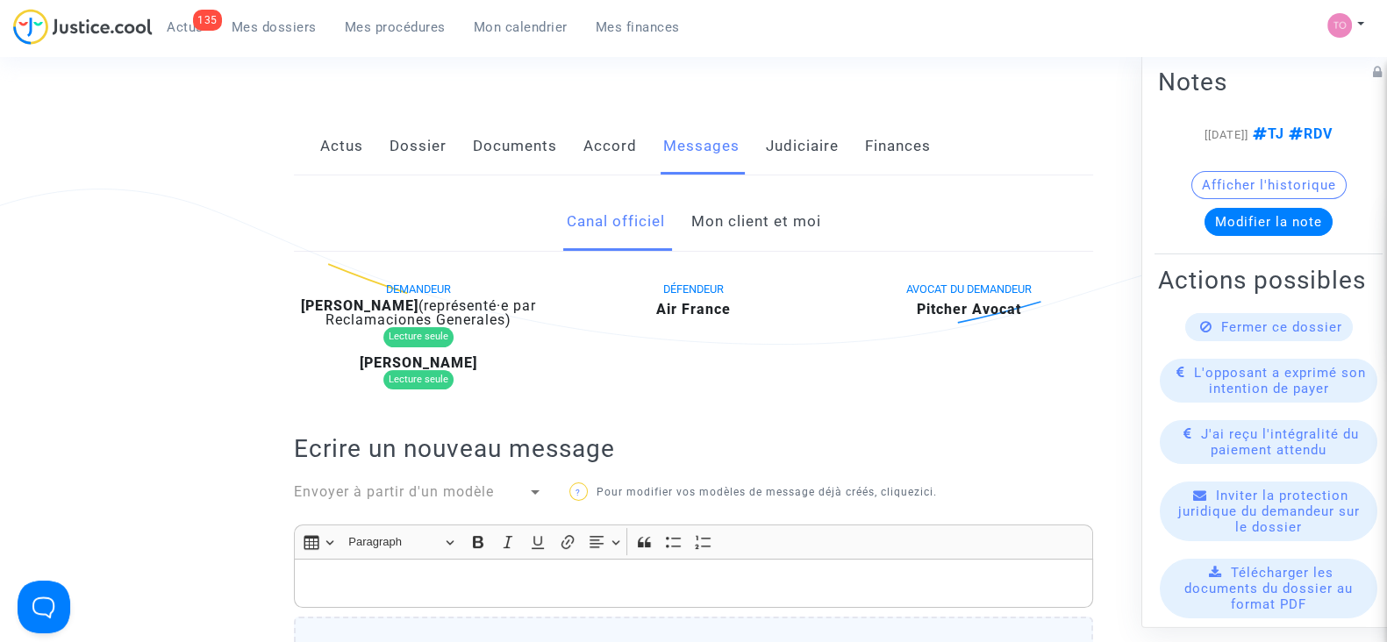
scroll to position [221, 0]
click at [727, 225] on link "Mon client et moi" at bounding box center [755, 221] width 130 height 58
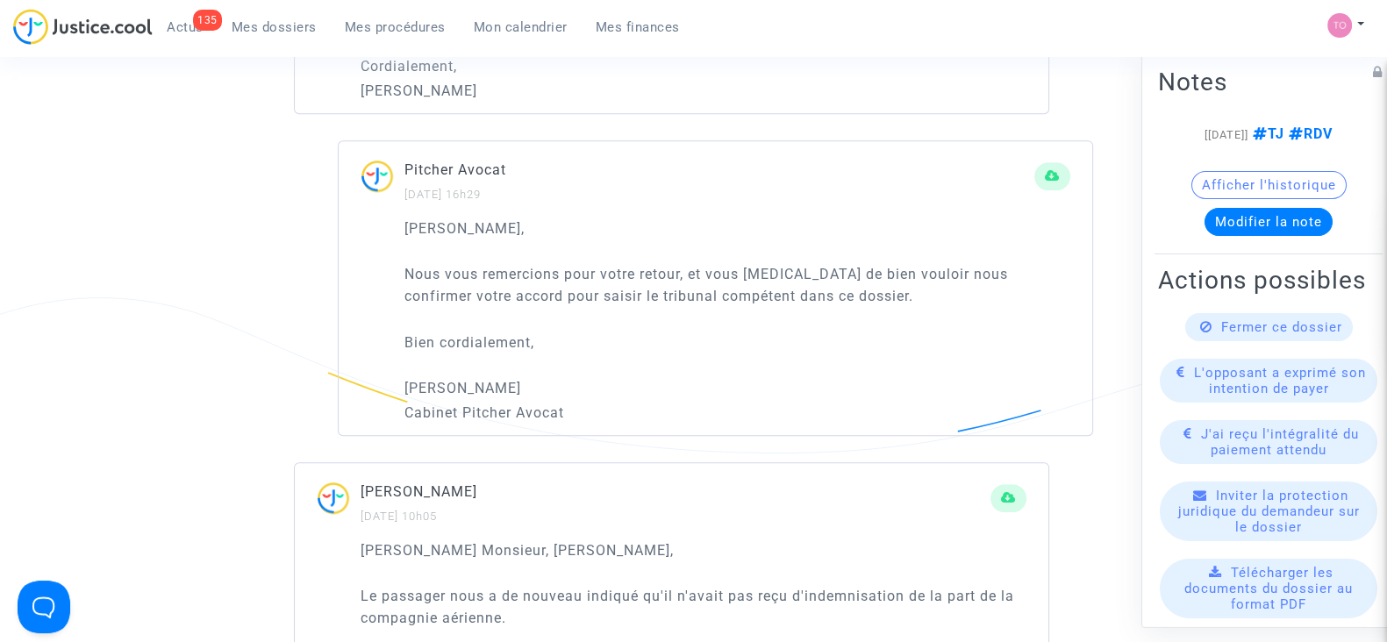
scroll to position [1655, 0]
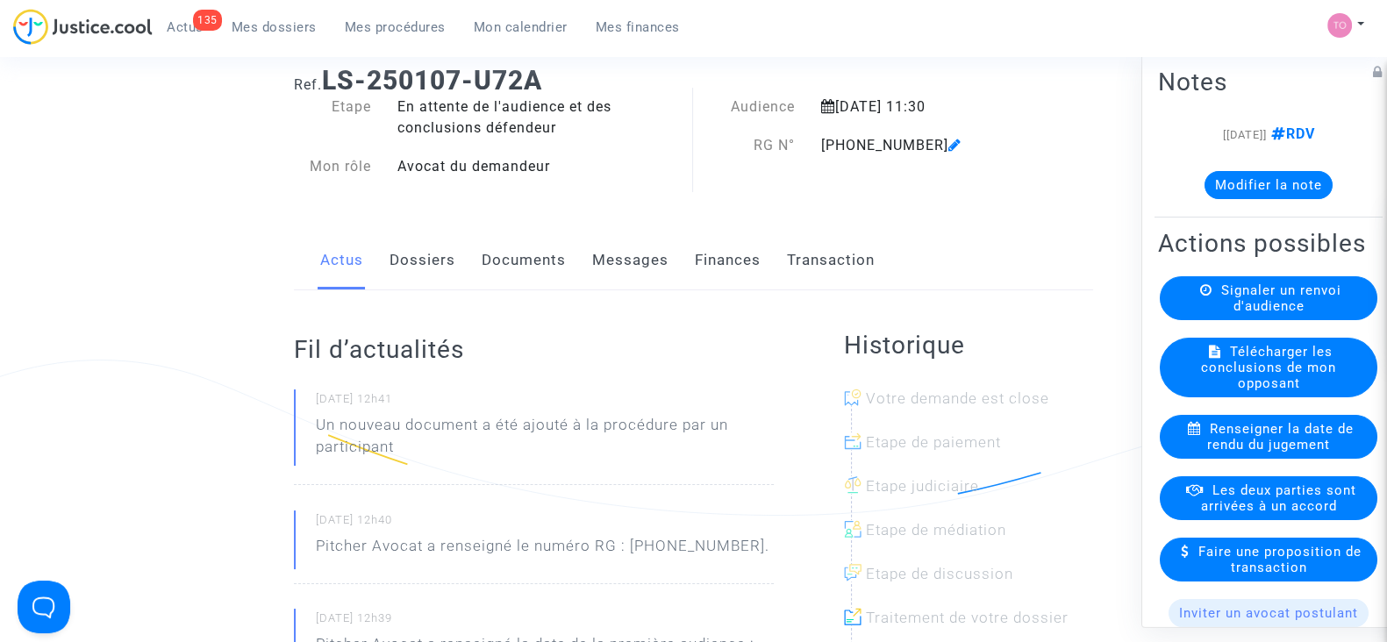
scroll to position [50, 0]
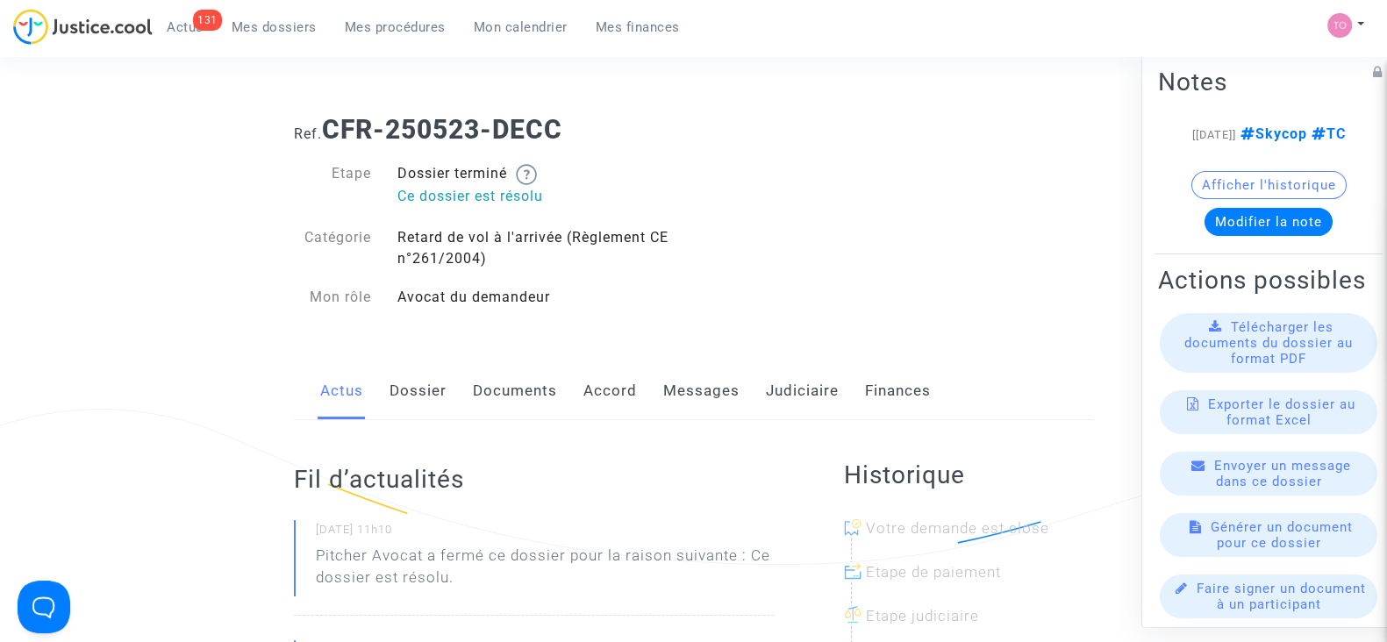
click at [775, 385] on link "Judiciaire" at bounding box center [802, 391] width 73 height 58
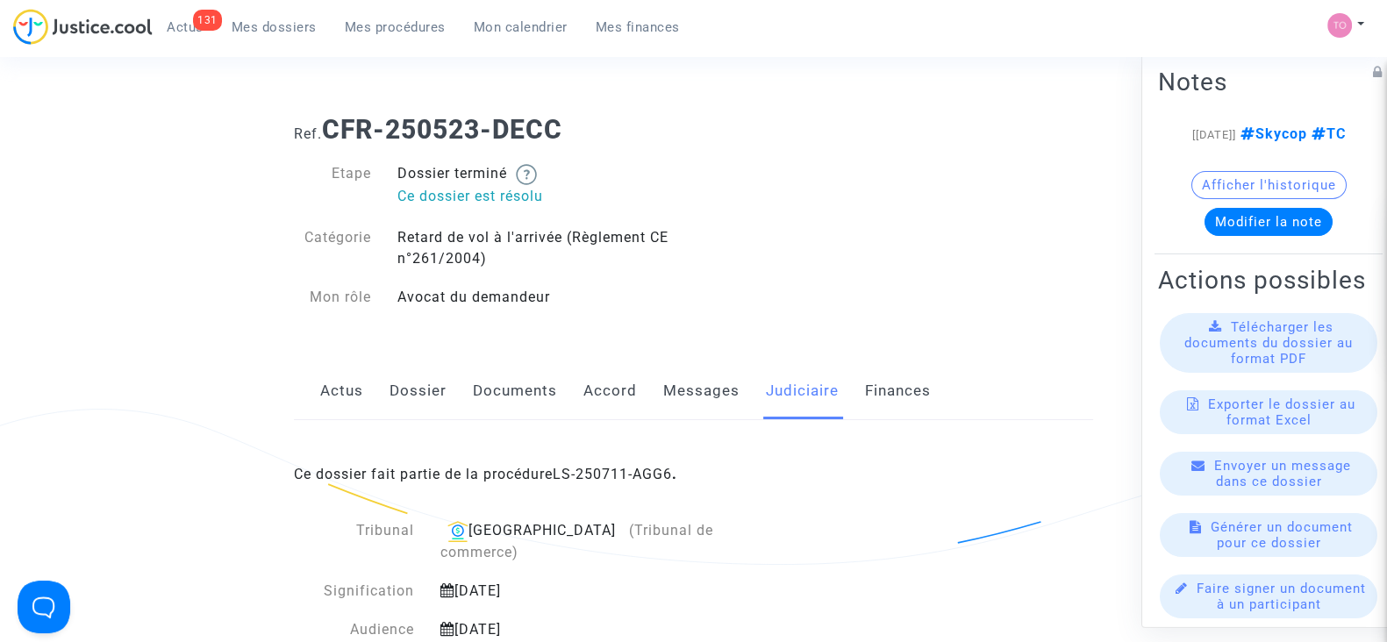
click at [697, 379] on link "Messages" at bounding box center [701, 391] width 76 height 58
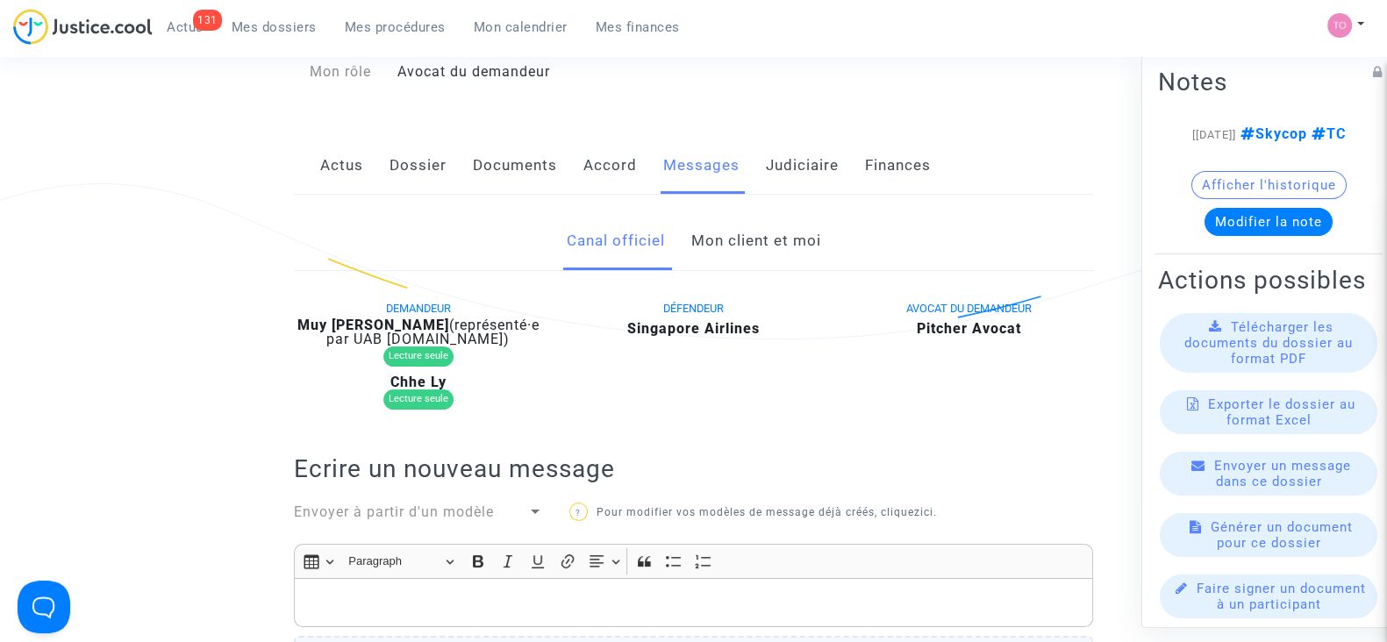
click at [754, 221] on link "Mon client et moi" at bounding box center [755, 241] width 130 height 58
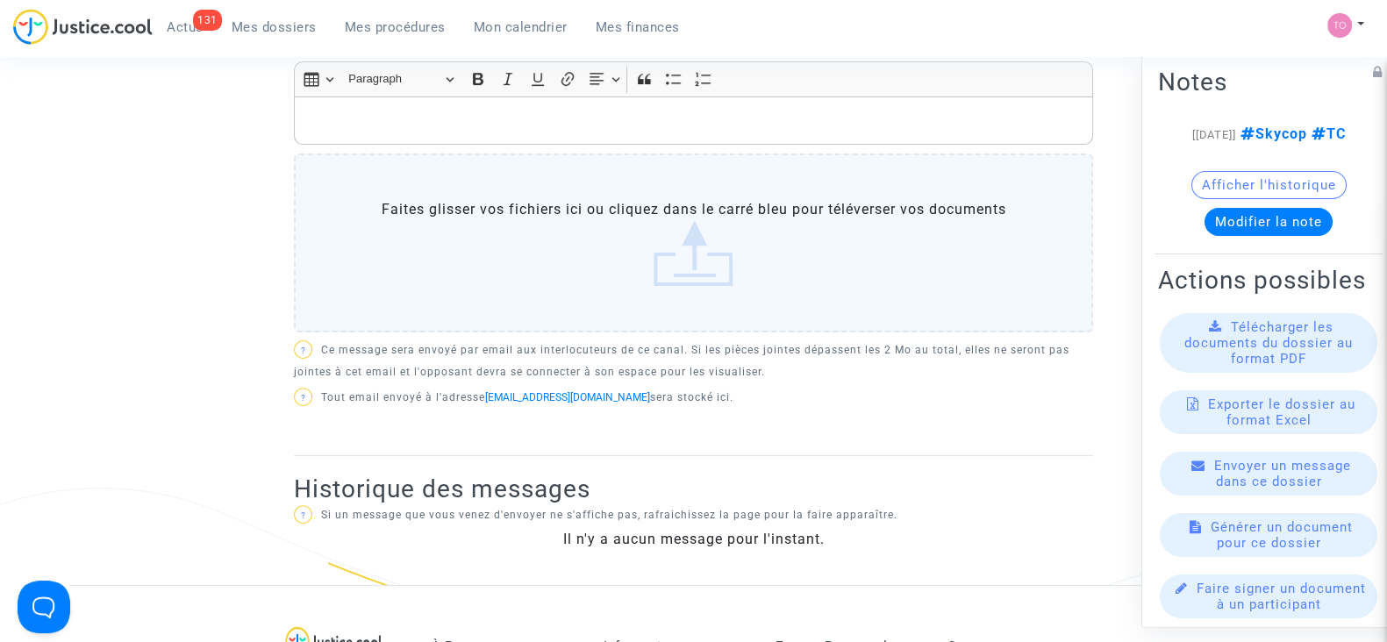
scroll to position [692, 0]
click at [1202, 195] on button "Afficher l'historique" at bounding box center [1268, 185] width 155 height 28
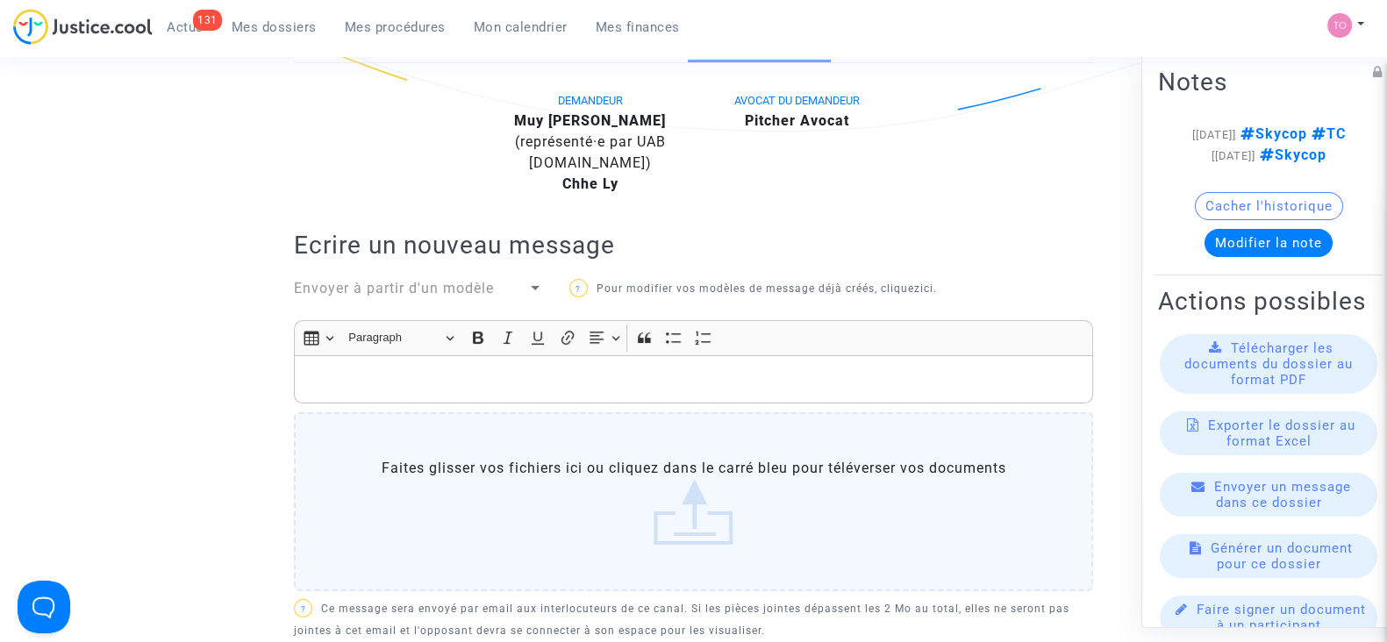
scroll to position [423, 0]
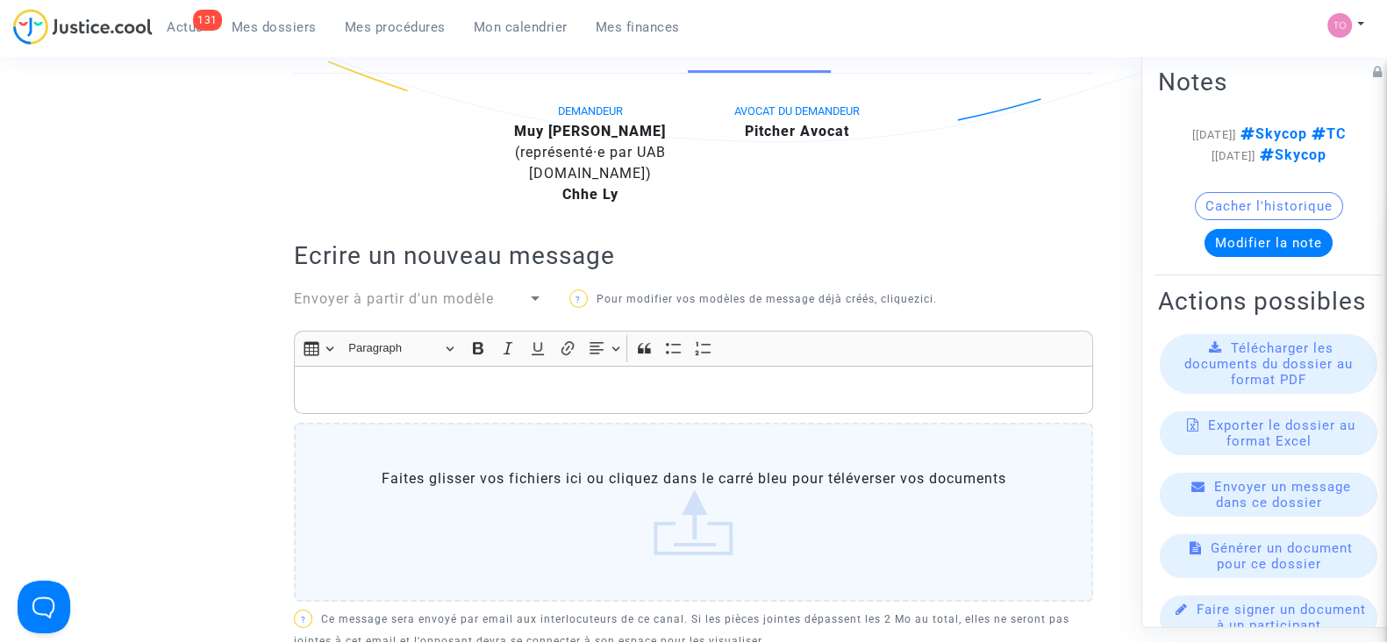
click at [315, 379] on p "Rich Text Editor, main" at bounding box center [694, 390] width 781 height 22
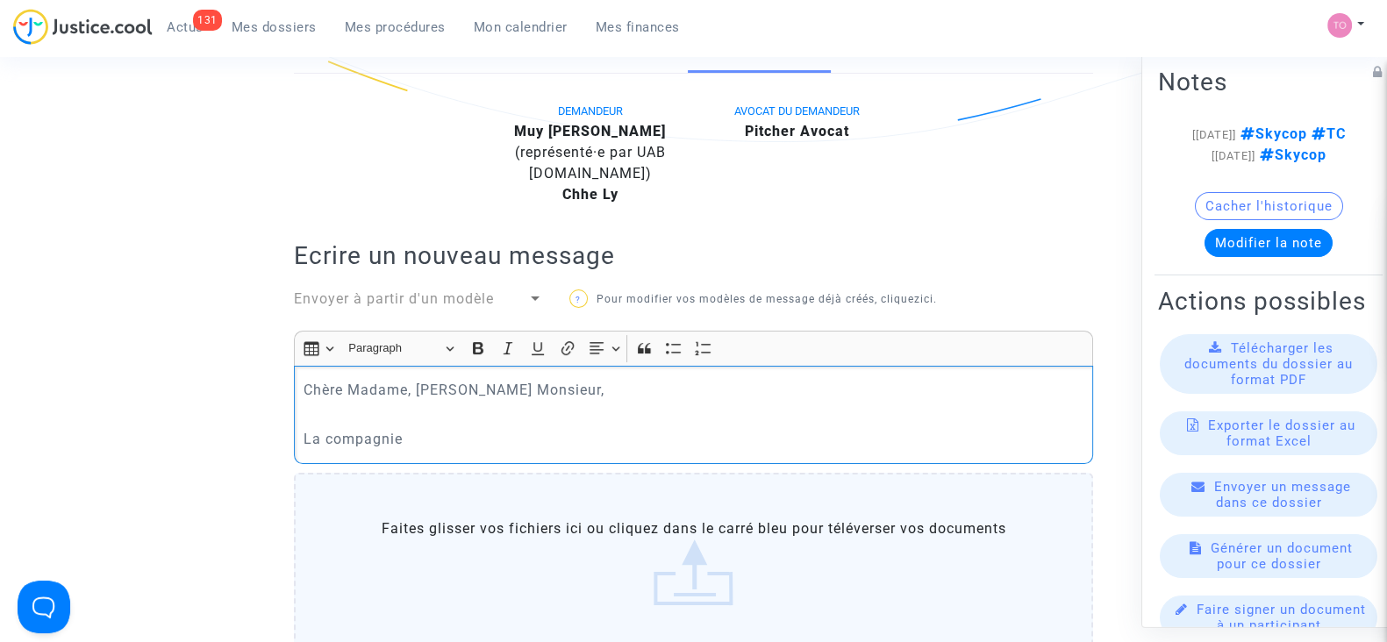
click at [326, 433] on p "La compagnie" at bounding box center [694, 439] width 781 height 22
click at [406, 433] on p "La Compagnie" at bounding box center [694, 439] width 781 height 22
click at [329, 434] on p "La Compagnie" at bounding box center [694, 439] width 781 height 22
click at [425, 454] on div "Chère Madame, Cher Monsieur, La compagnie" at bounding box center [693, 415] width 799 height 98
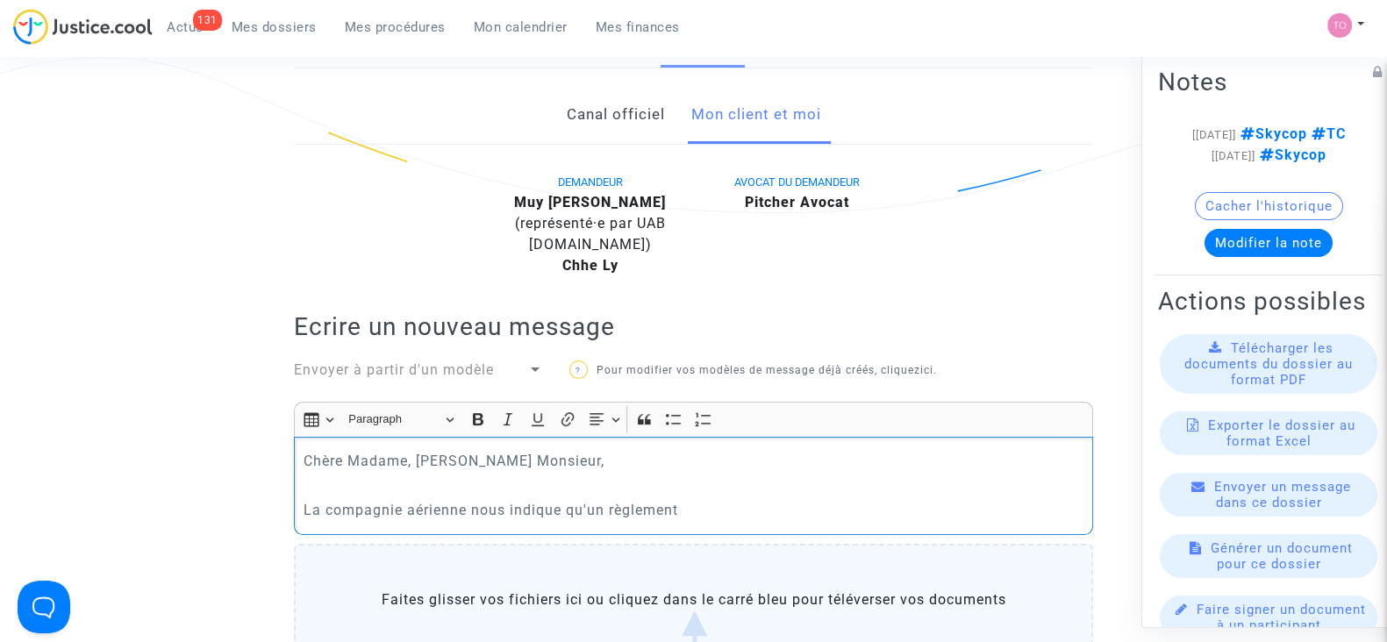
scroll to position [356, 0]
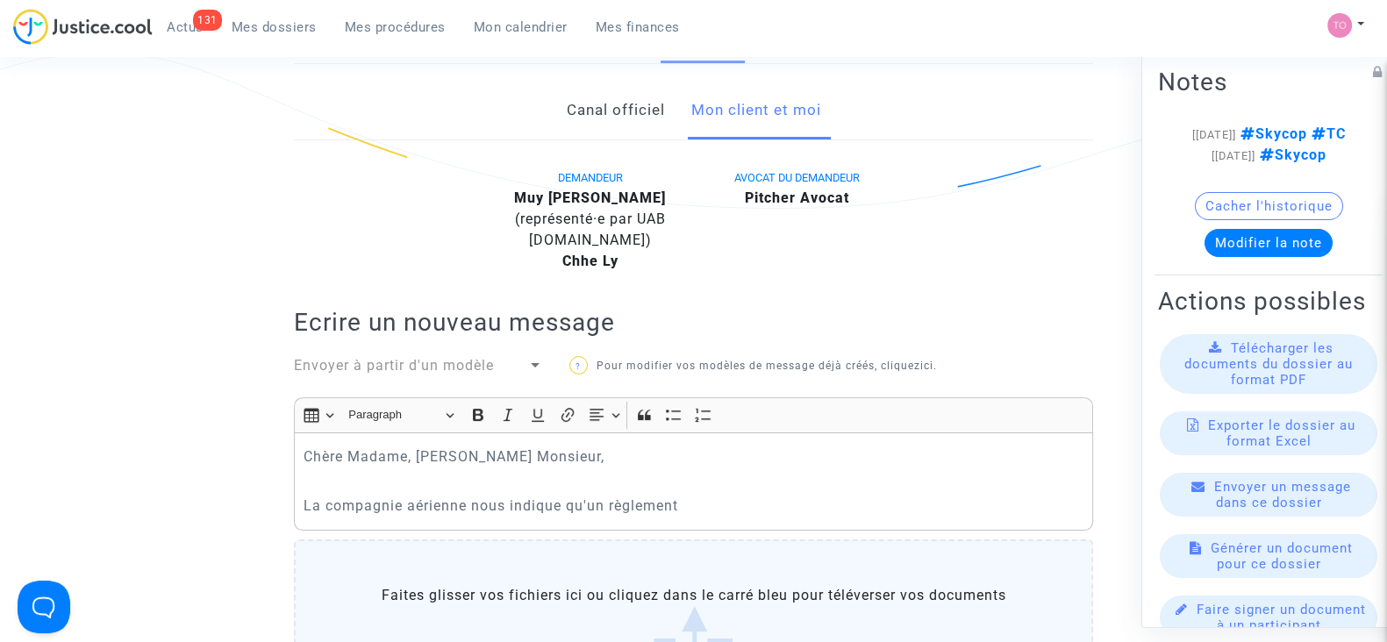
click at [1218, 218] on button "Cacher l'historique" at bounding box center [1269, 206] width 148 height 28
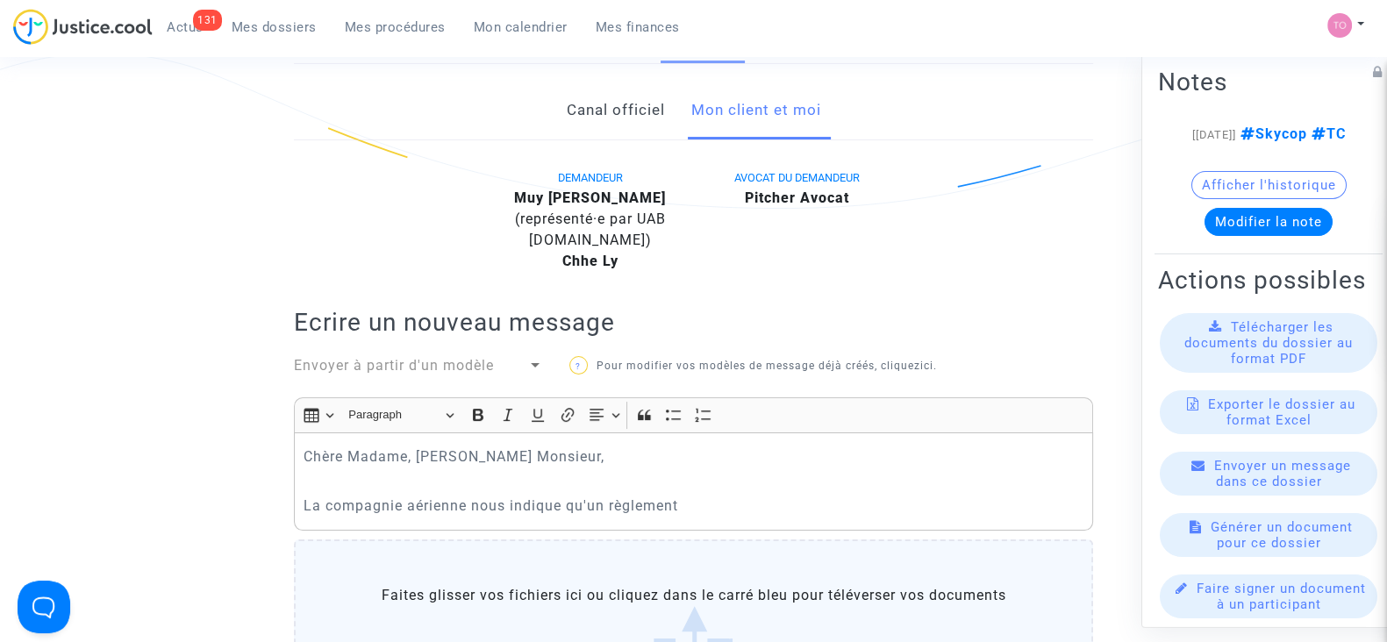
click at [1230, 190] on button "Afficher l'historique" at bounding box center [1268, 185] width 155 height 28
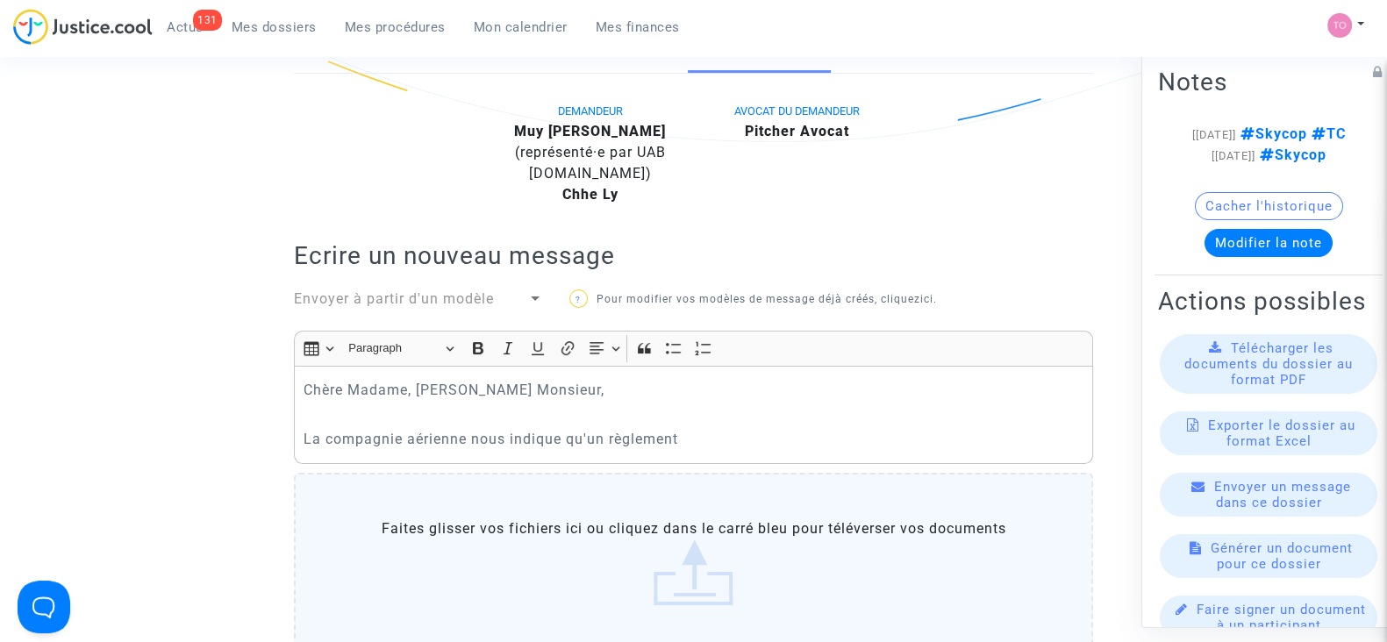
scroll to position [396, 0]
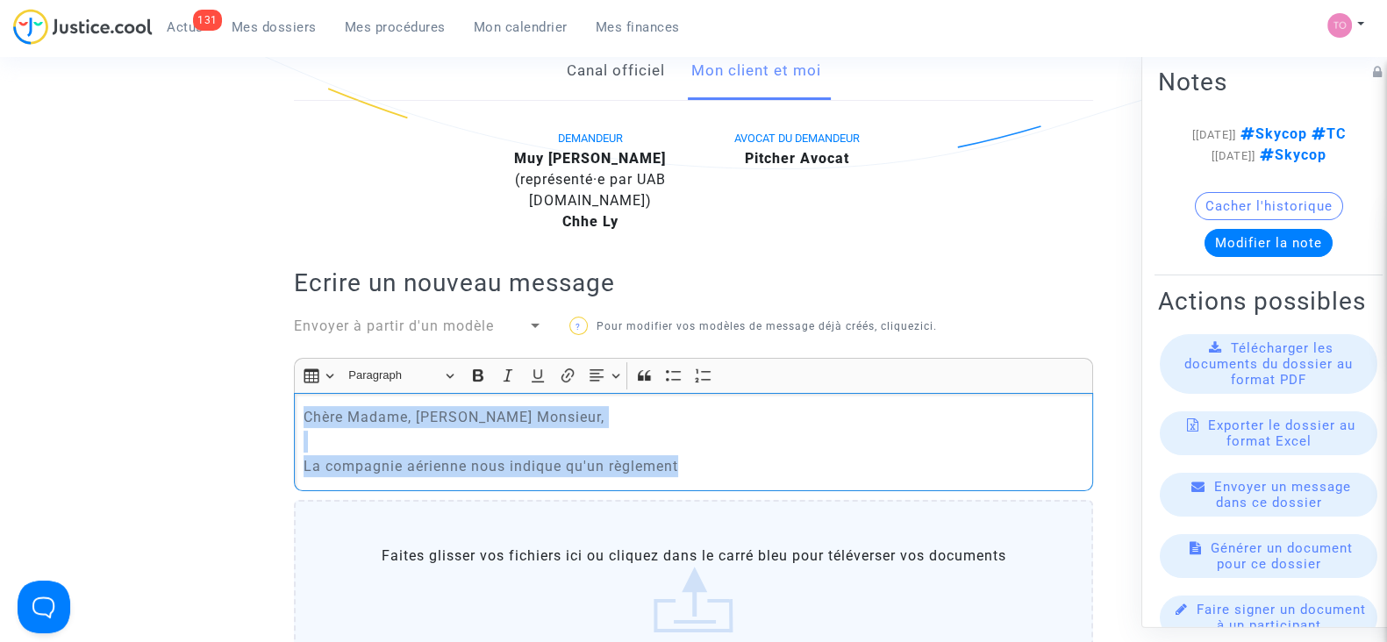
drag, startPoint x: 690, startPoint y: 462, endPoint x: 275, endPoint y: 375, distance: 424.9
click at [275, 375] on ng-component "Ref. CFR-250523-DECC Etape Dossier terminé Ce dossier est résolu Catégorie Reta…" at bounding box center [693, 392] width 1248 height 1375
copy div "Chère Madame, Cher Monsieur, La compagnie aérienne nous indique qu'un règlement"
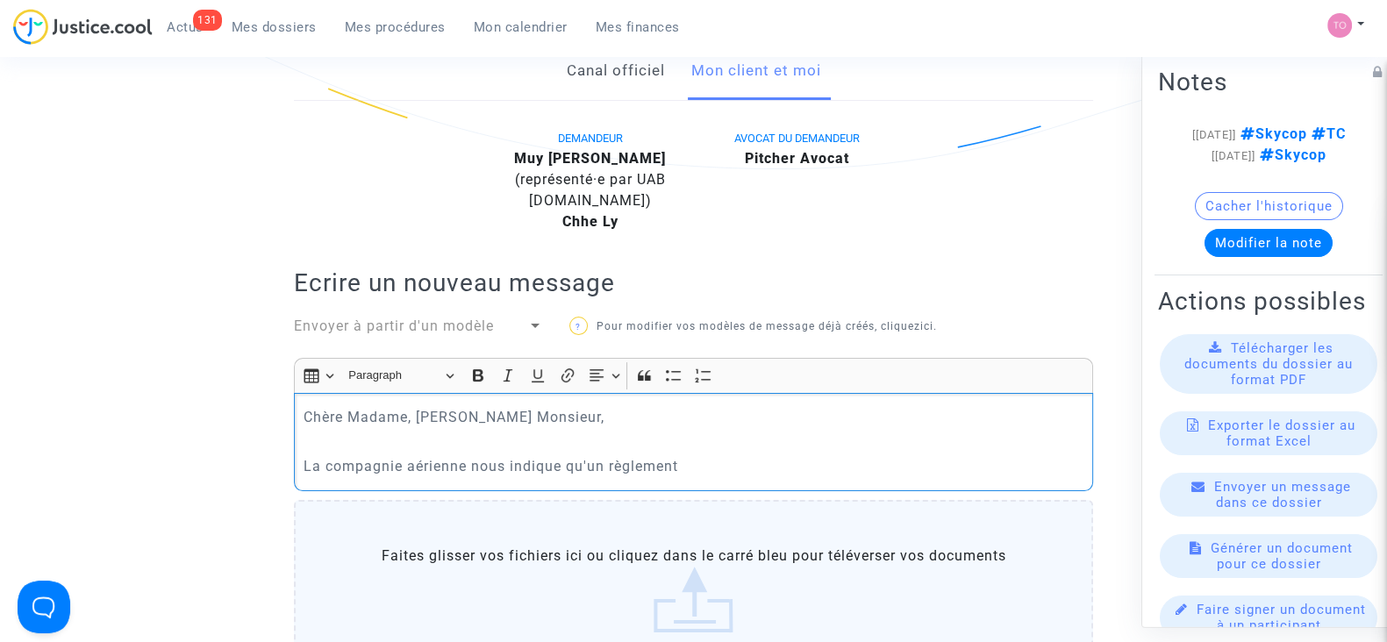
click at [275, 375] on ng-component "Ref. CFR-250523-DECC Etape Dossier terminé Ce dossier est résolu Catégorie Reta…" at bounding box center [693, 392] width 1248 height 1375
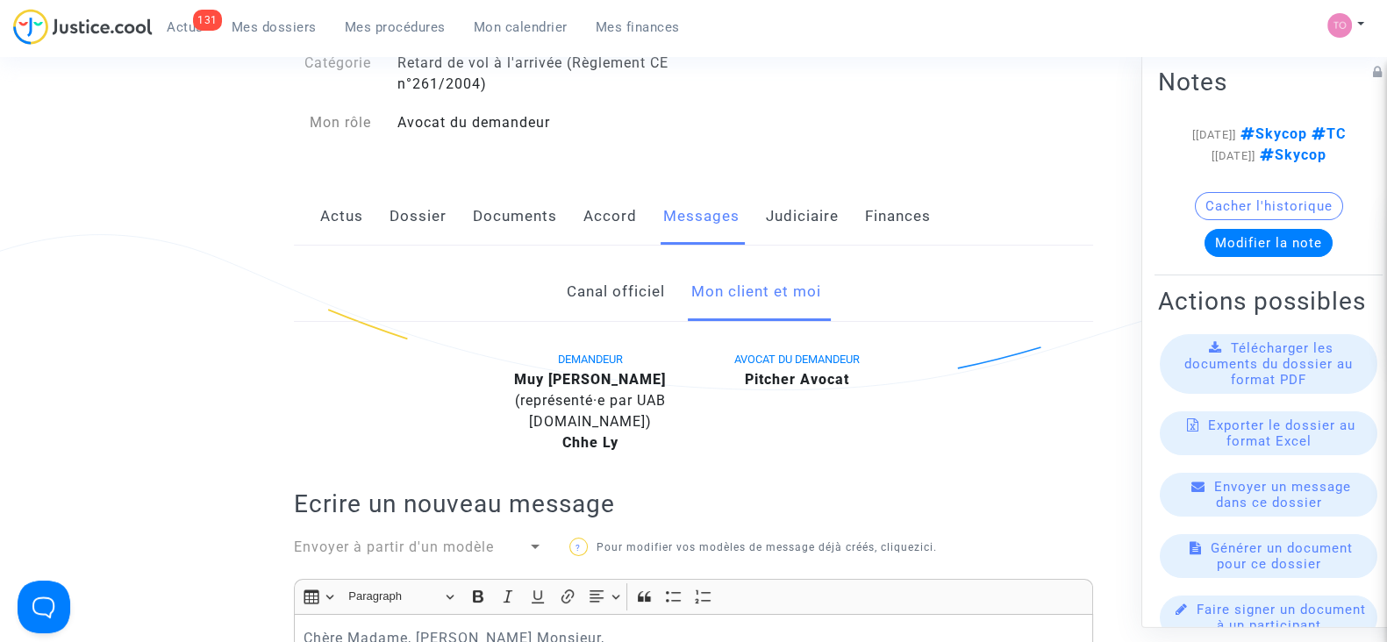
scroll to position [175, 0]
click at [517, 221] on link "Documents" at bounding box center [515, 217] width 84 height 58
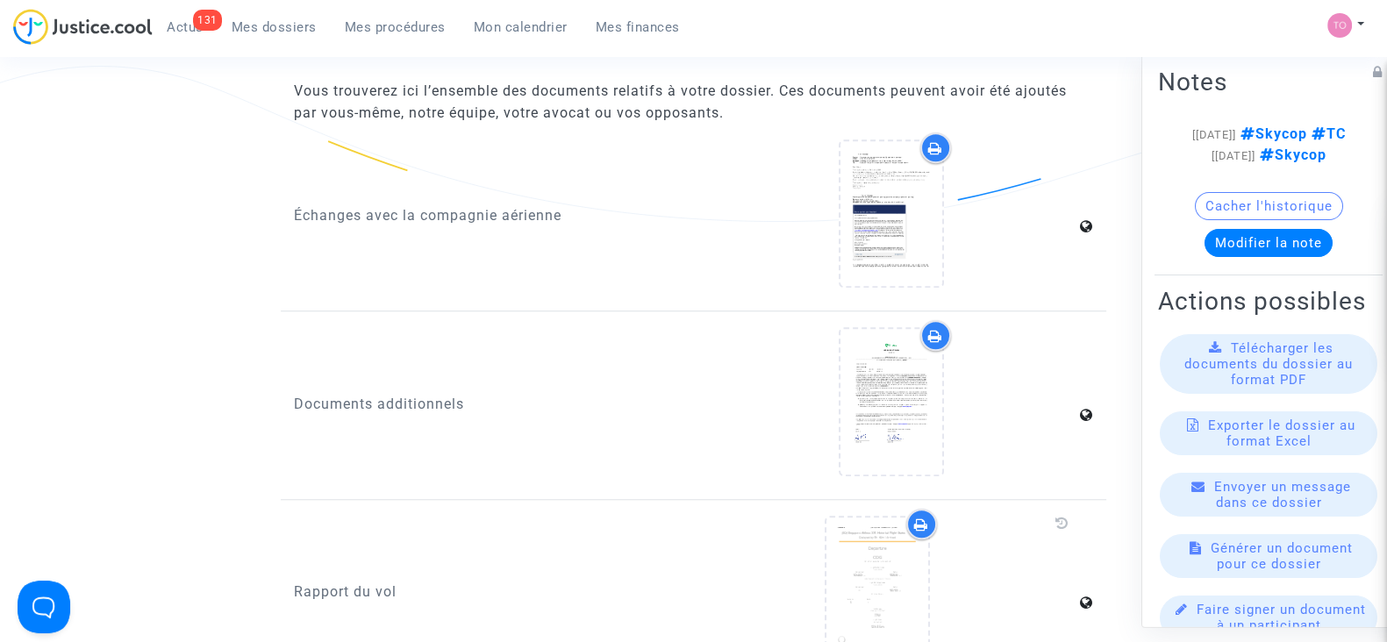
scroll to position [1923, 0]
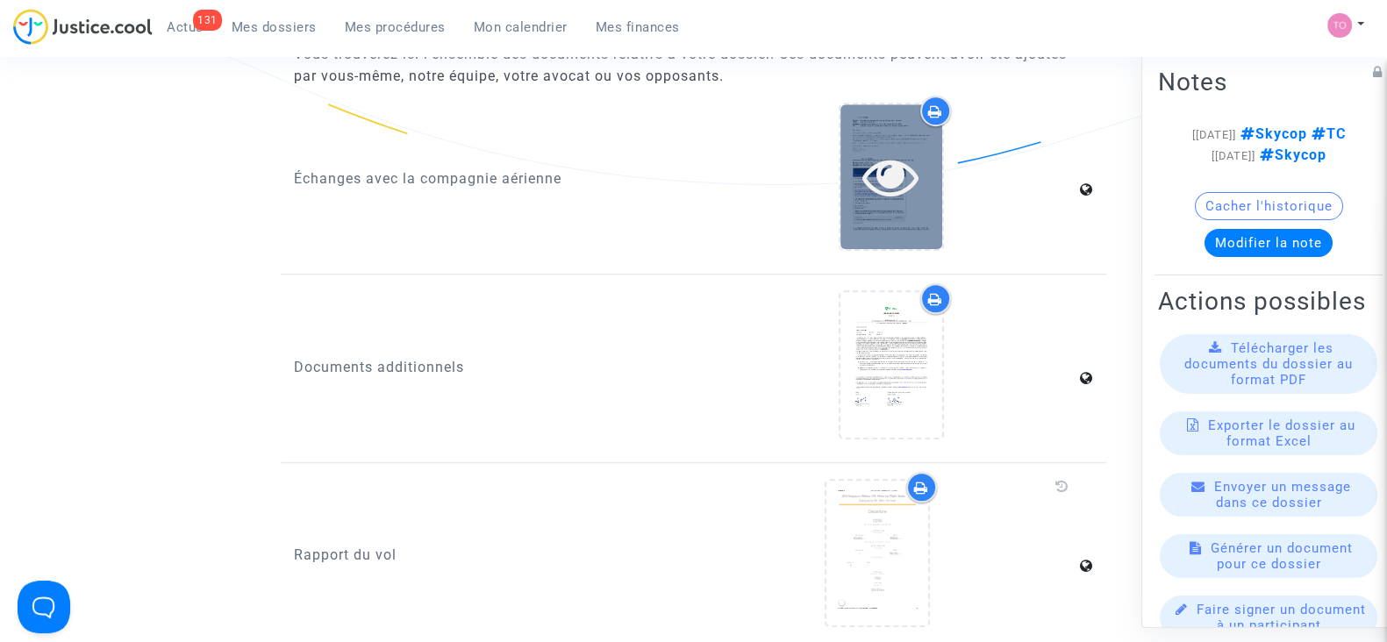
click at [847, 195] on div at bounding box center [891, 176] width 102 height 56
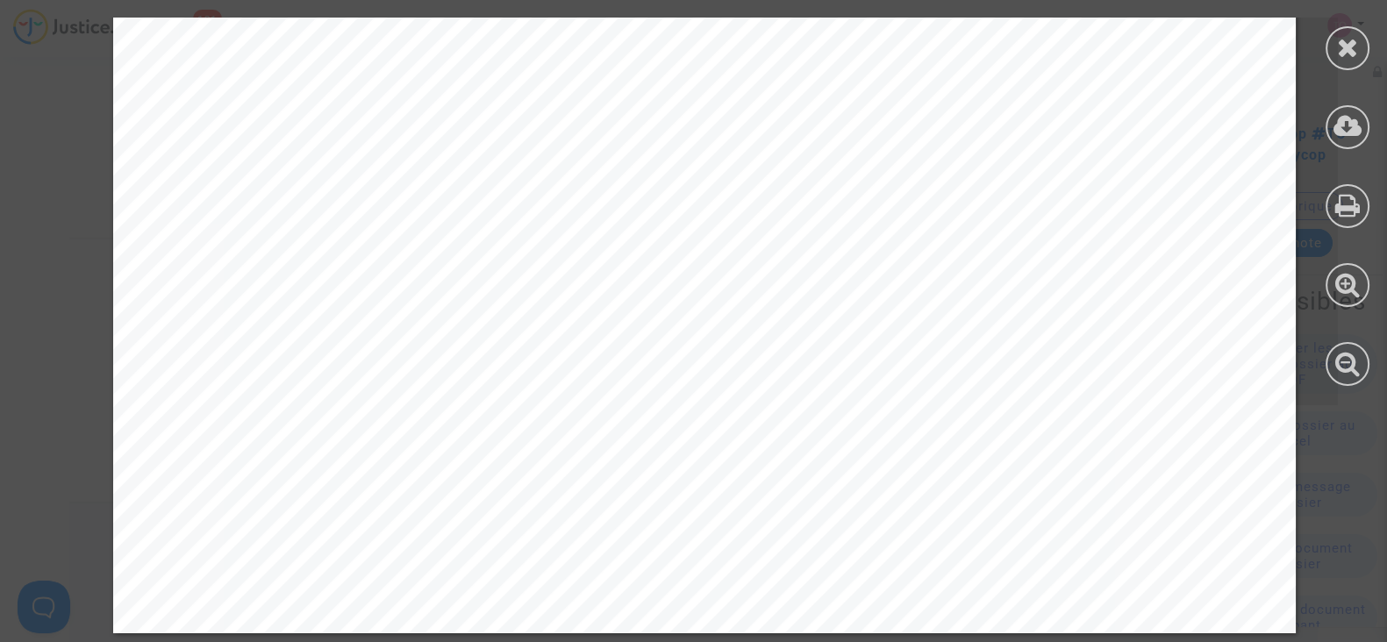
scroll to position [3604, 0]
click at [1348, 48] on icon at bounding box center [1348, 47] width 22 height 26
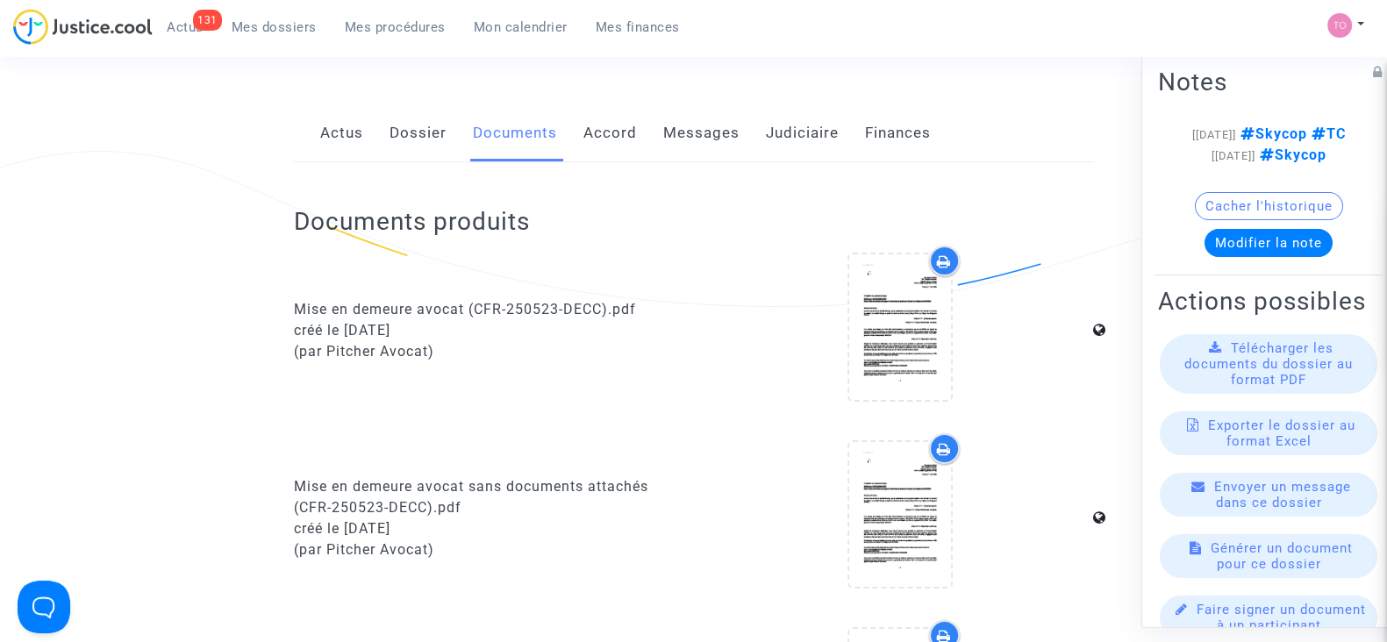
scroll to position [83, 0]
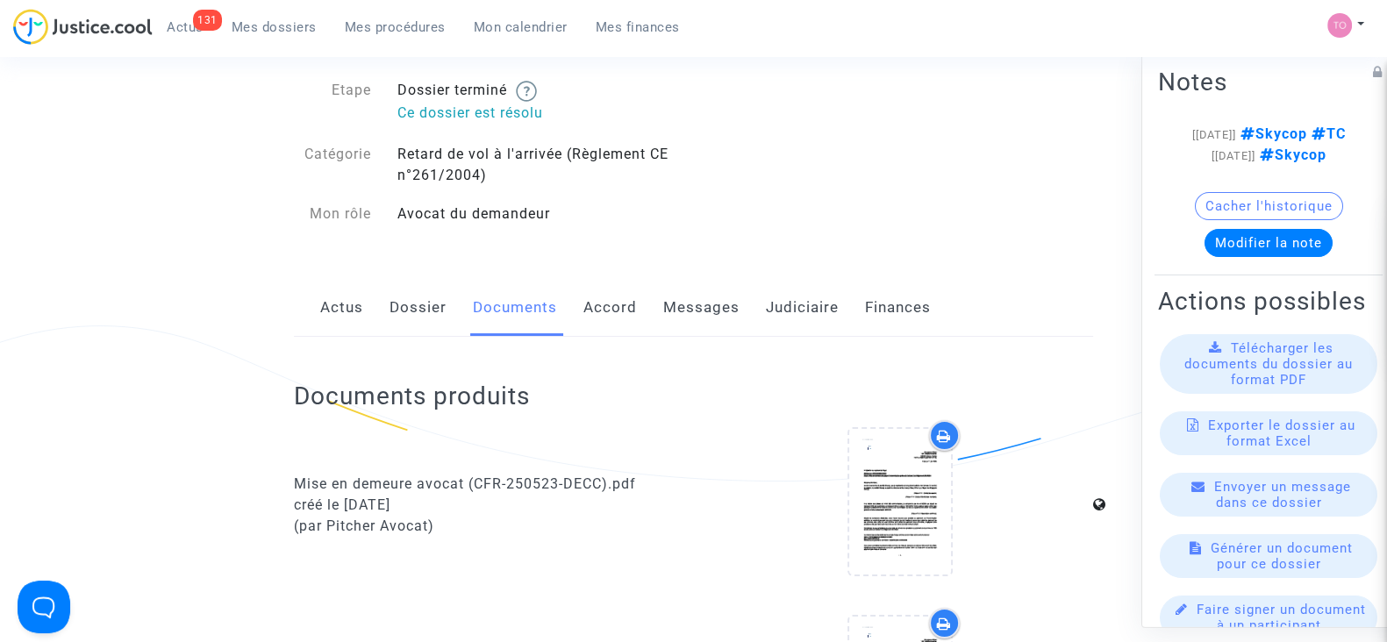
click at [706, 306] on link "Messages" at bounding box center [701, 308] width 76 height 58
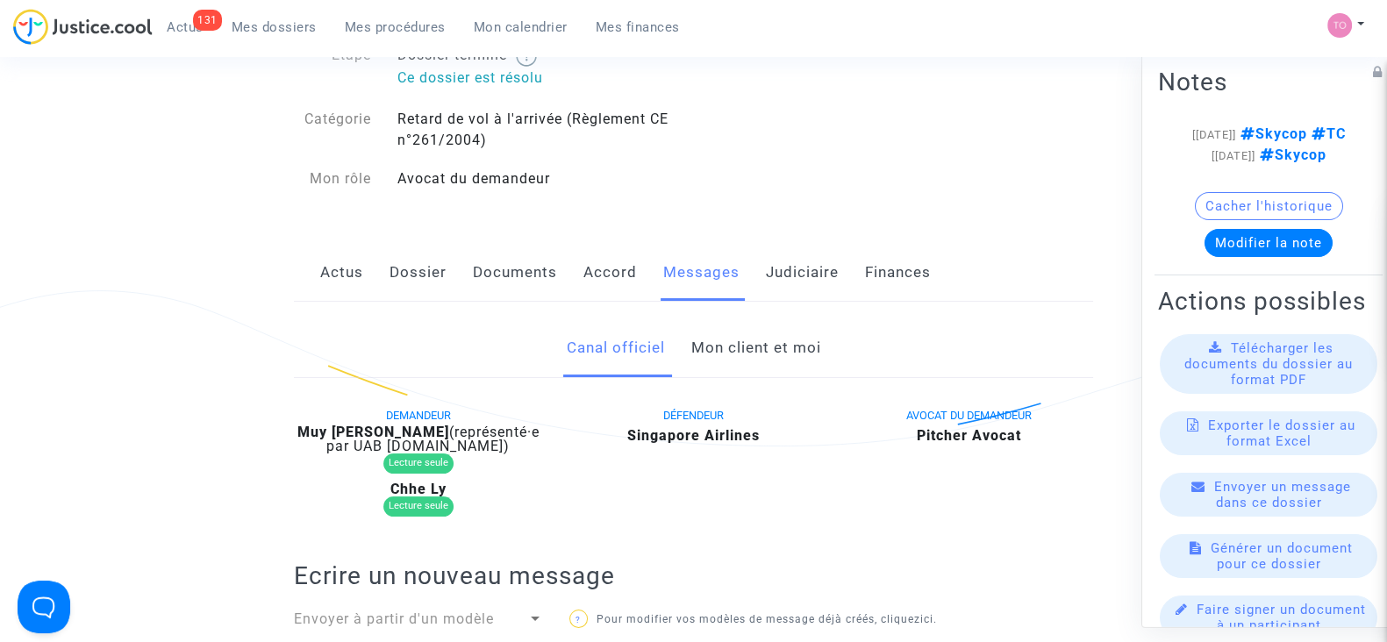
scroll to position [95, 0]
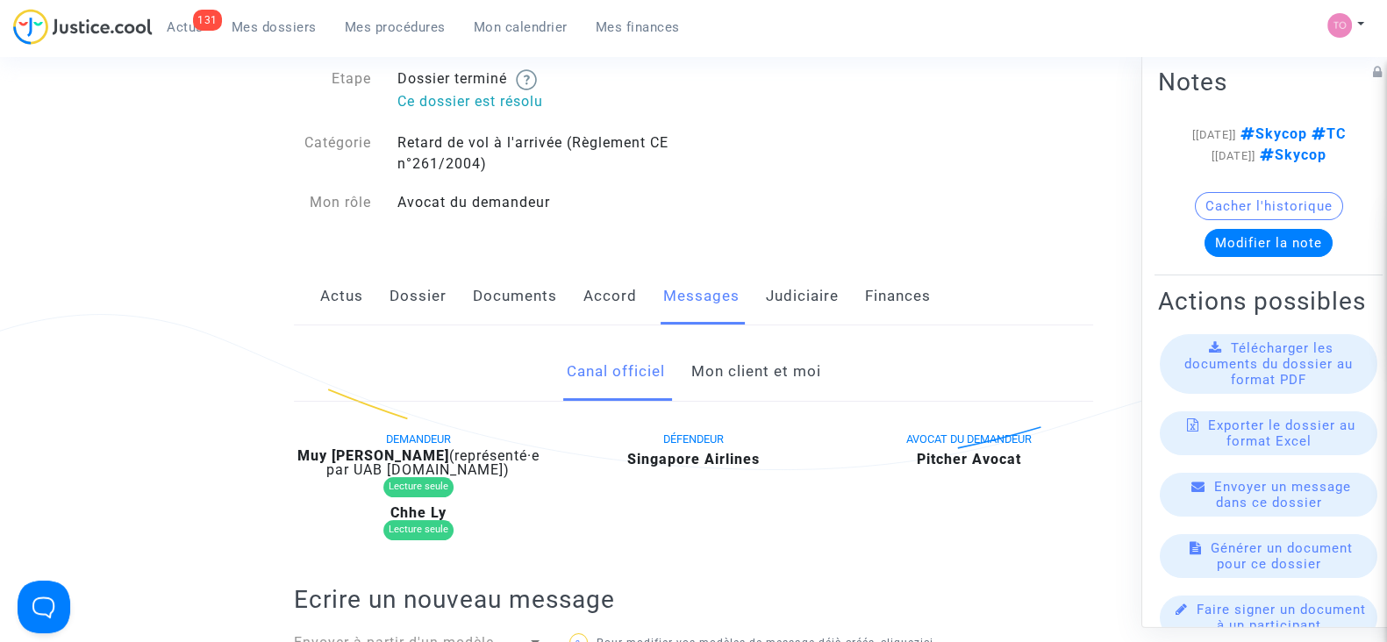
click at [715, 357] on link "Mon client et moi" at bounding box center [755, 372] width 130 height 58
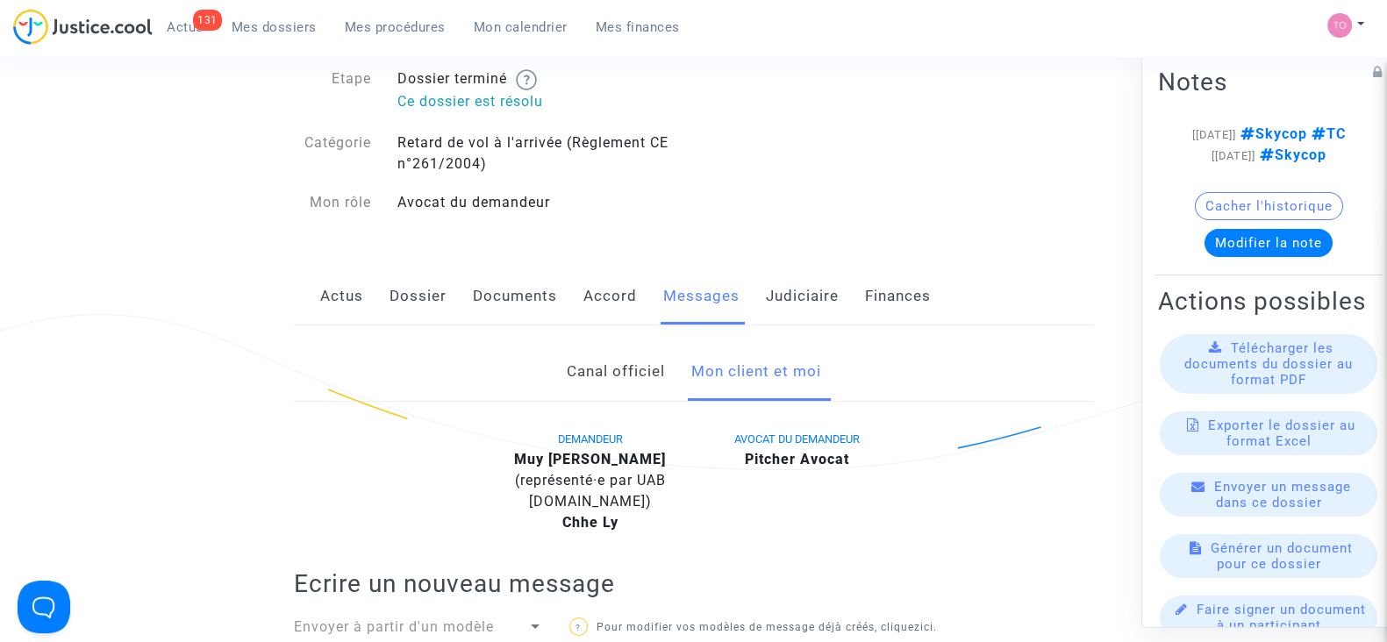
scroll to position [514, 0]
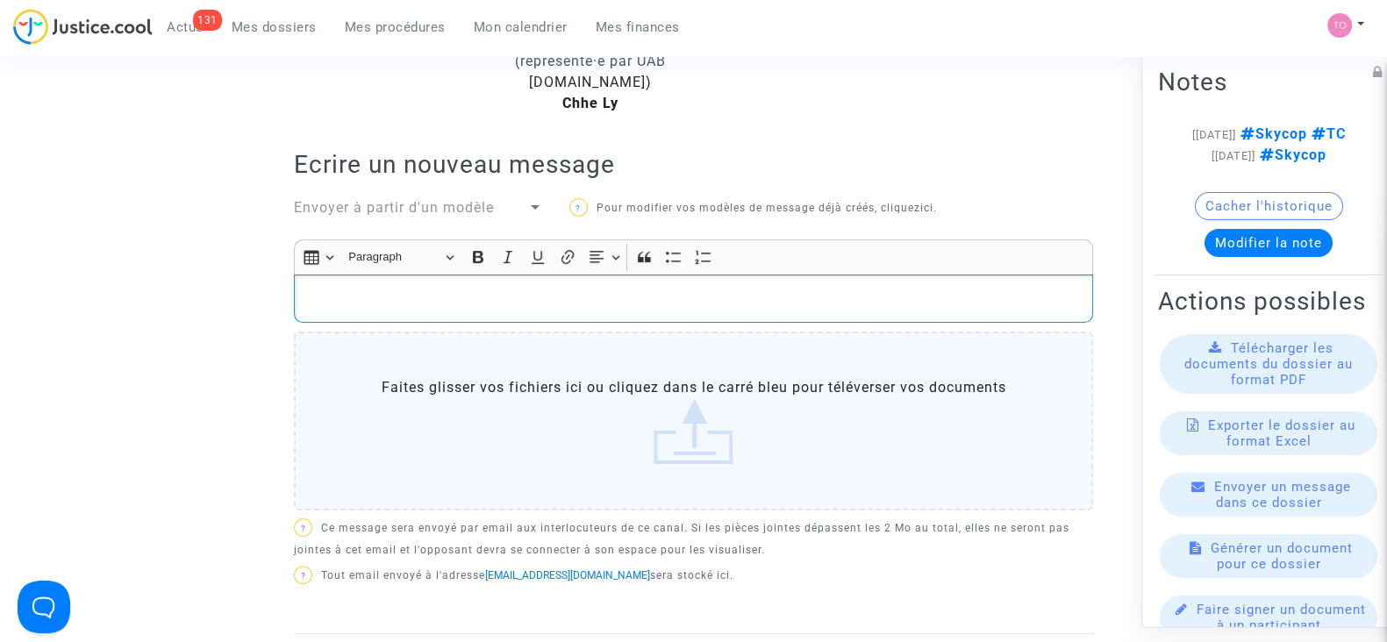
click at [377, 288] on p "Rich Text Editor, main" at bounding box center [694, 299] width 781 height 22
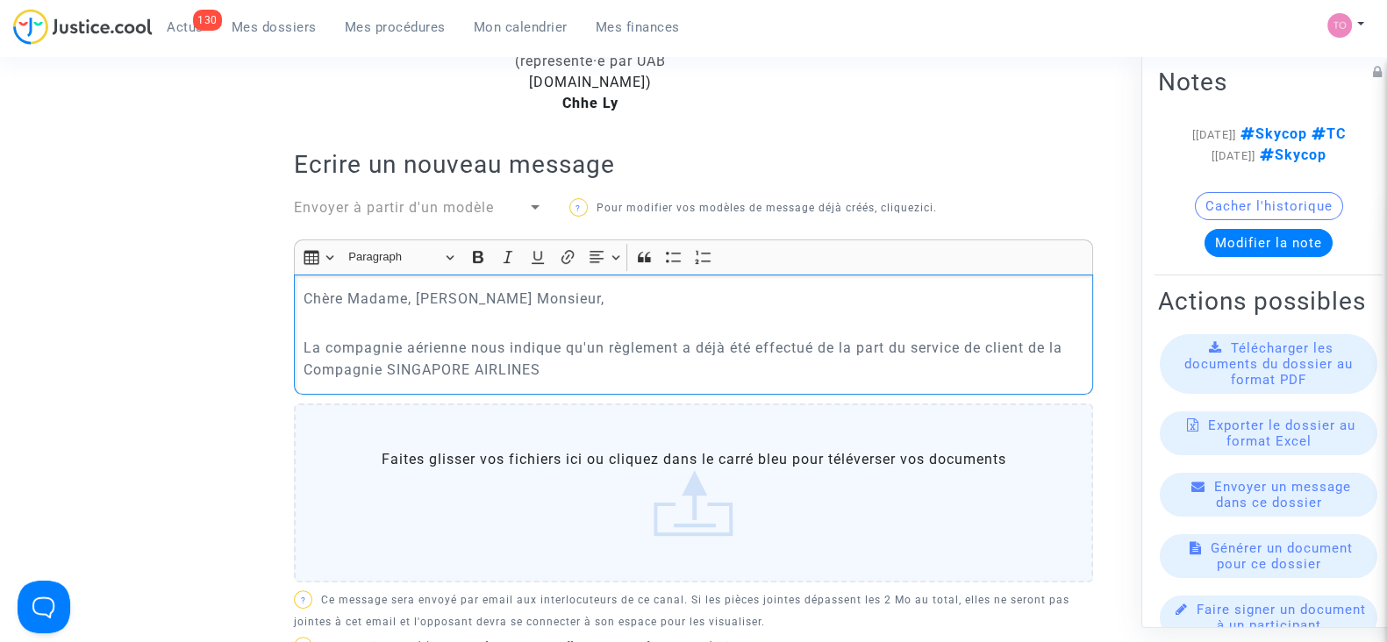
click at [975, 342] on p "La compagnie aérienne nous indique qu'un règlement a déjà été effectué de la pa…" at bounding box center [694, 359] width 781 height 44
click at [595, 363] on p "La compagnie aérienne nous indique qu'un règlement a déjà été effectué de la pa…" at bounding box center [694, 359] width 781 height 44
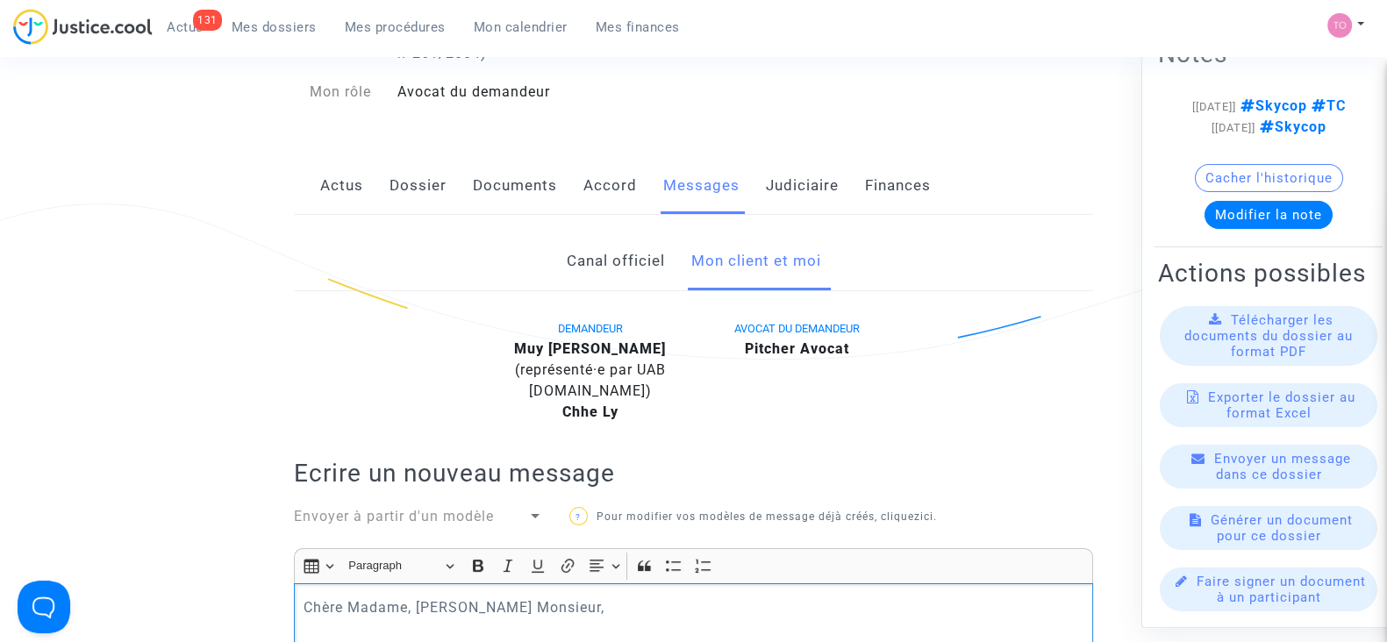
scroll to position [424, 0]
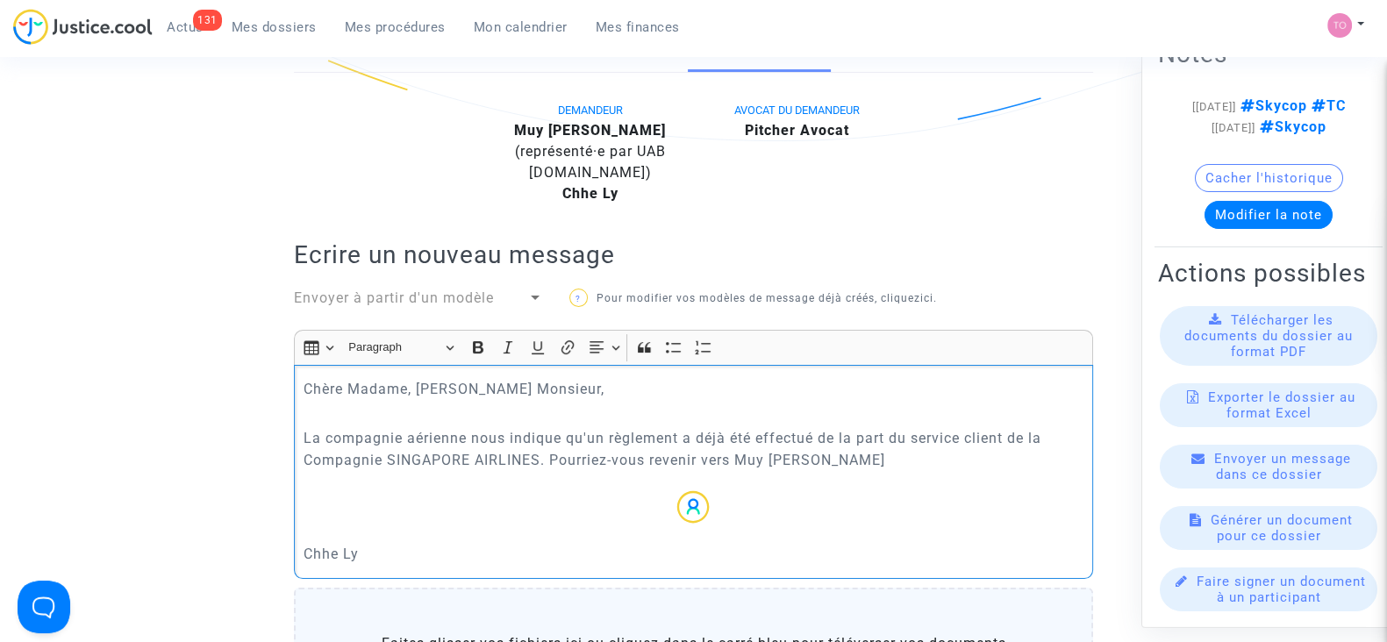
click at [747, 519] on div "Chère Madame, Cher Monsieur, La compagnie aérienne nous indique qu'un règlement…" at bounding box center [693, 472] width 799 height 214
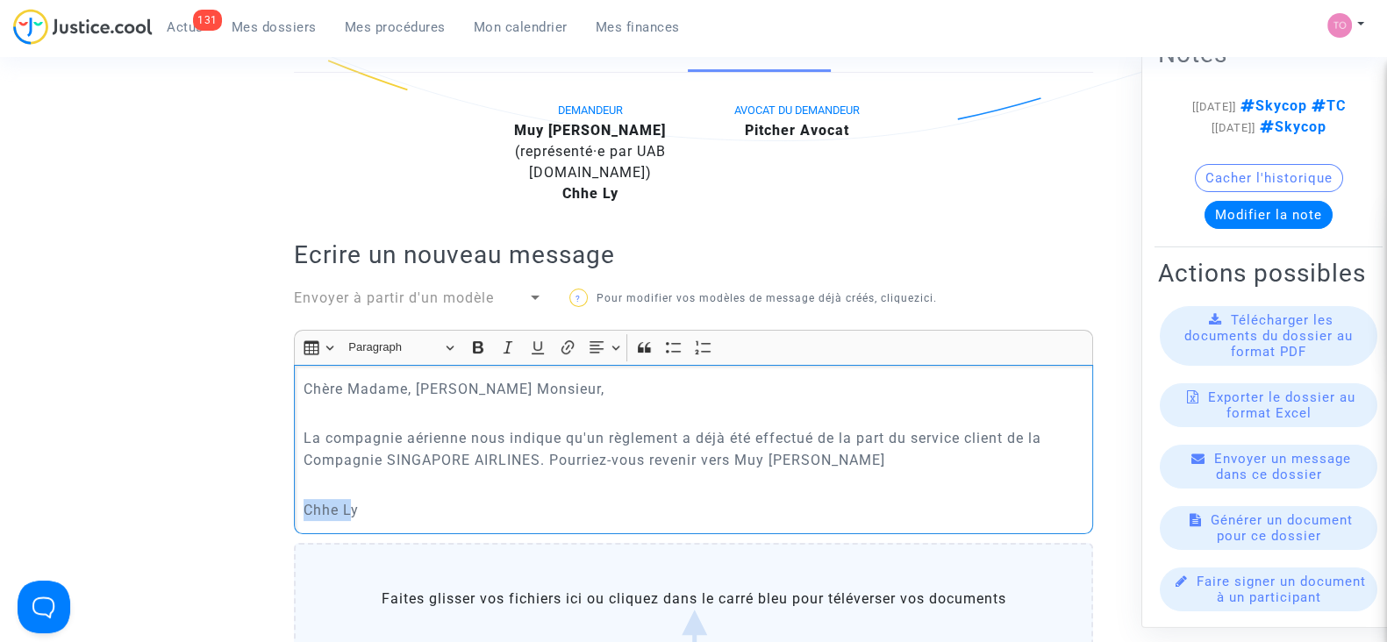
drag, startPoint x: 353, startPoint y: 503, endPoint x: 304, endPoint y: 506, distance: 49.2
click at [304, 506] on p "Chhe Ly" at bounding box center [694, 510] width 781 height 22
copy p "Chhe L"
click at [320, 506] on p "y" at bounding box center [694, 510] width 781 height 22
click at [860, 459] on p "La compagnie aérienne nous indique qu'un règlement a déjà été effectué de la pa…" at bounding box center [694, 449] width 781 height 44
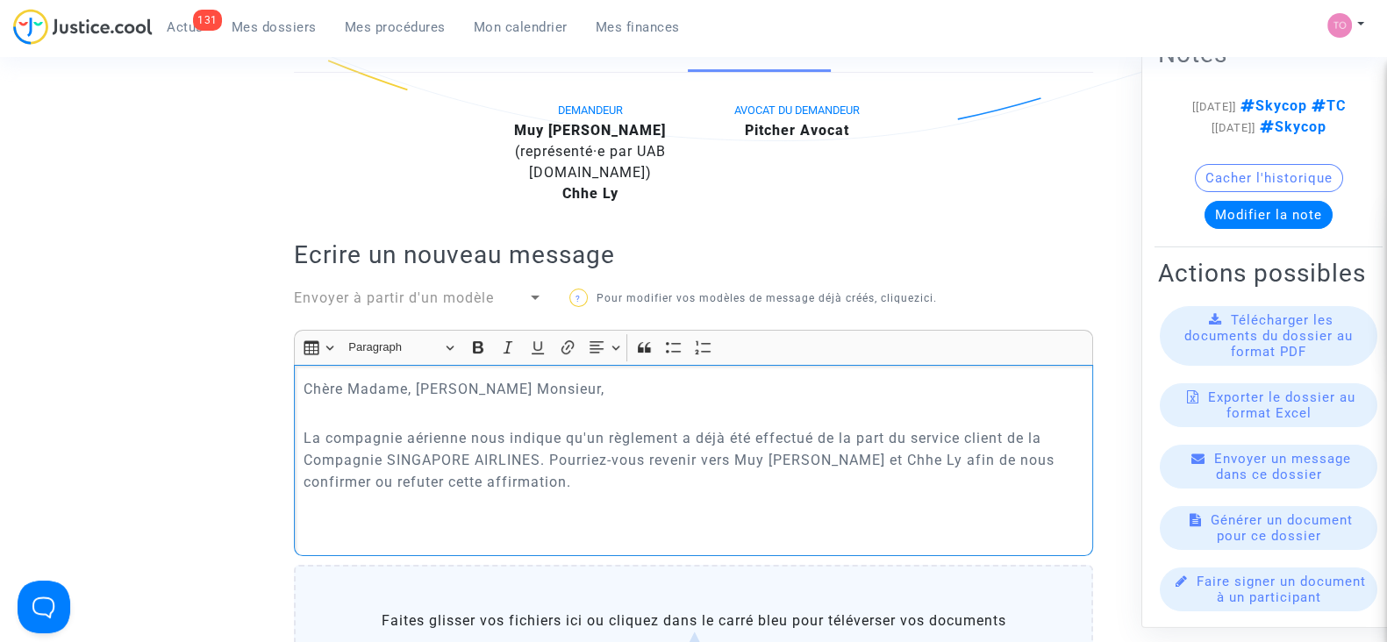
click at [404, 487] on p "La compagnie aérienne nous indique qu'un règlement a déjà été effectué de la pa…" at bounding box center [694, 460] width 781 height 66
click at [427, 479] on p "La compagnie aérienne nous indique qu'un règlement a déjà été effectué de la pa…" at bounding box center [694, 460] width 781 height 66
click at [446, 482] on p "La compagnie aérienne nous indique qu'un règlement a déjà été effectué de la pa…" at bounding box center [694, 460] width 781 height 66
click at [411, 482] on p "La compagnie aérienne nous indique qu'un règlement a déjà été effectué de la pa…" at bounding box center [694, 460] width 781 height 66
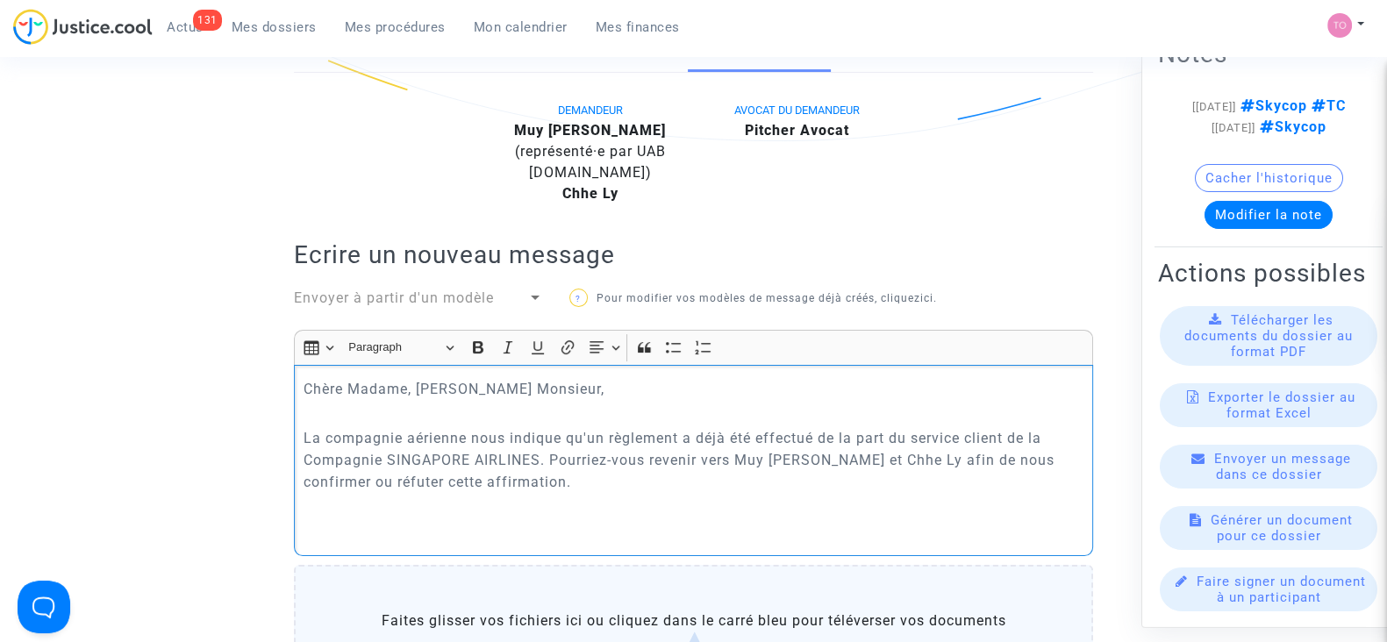
click at [604, 473] on p "La compagnie aérienne nous indique qu'un règlement a déjà été effectué de la pa…" at bounding box center [694, 460] width 781 height 66
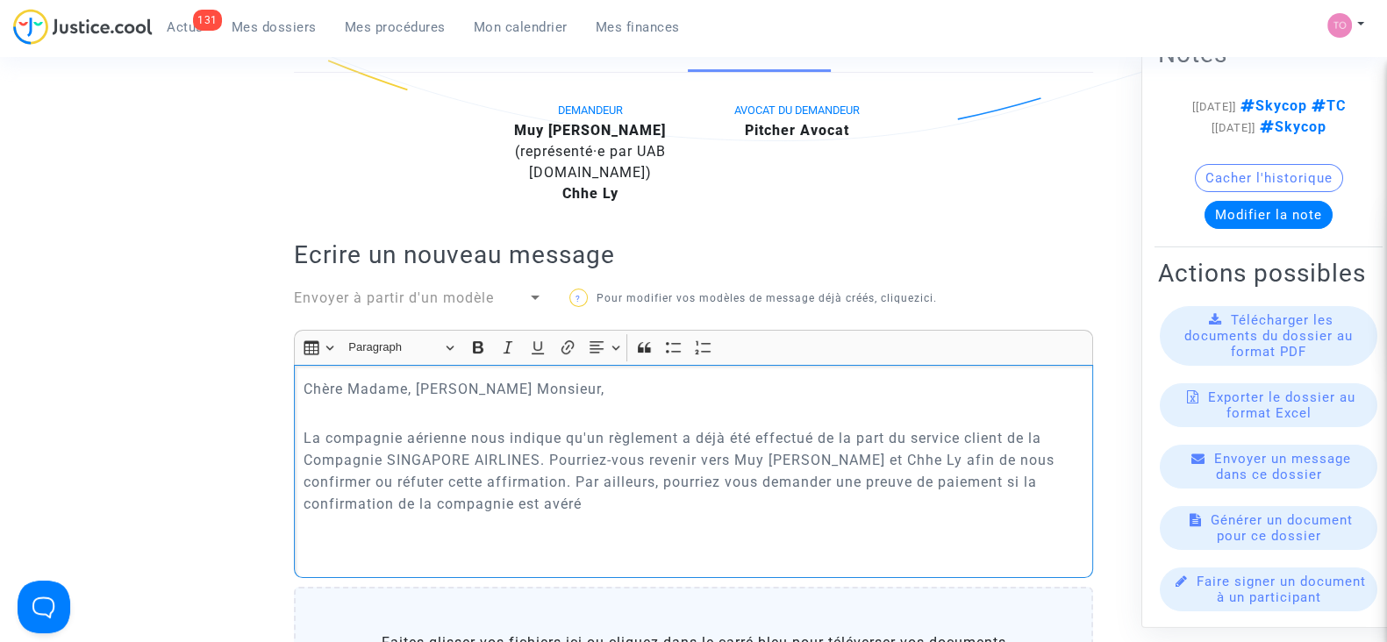
click at [1000, 455] on p "La compagnie aérienne nous indique qu'un règlement a déjà été effectué de la pa…" at bounding box center [694, 471] width 781 height 88
click at [461, 503] on p "La compagnie aérienne nous indique qu'un règlement a déjà été effectué de la pa…" at bounding box center [694, 471] width 781 height 88
click at [568, 480] on p "La compagnie aérienne nous indique qu'un règlement a déjà été effectué de la pa…" at bounding box center [694, 471] width 781 height 88
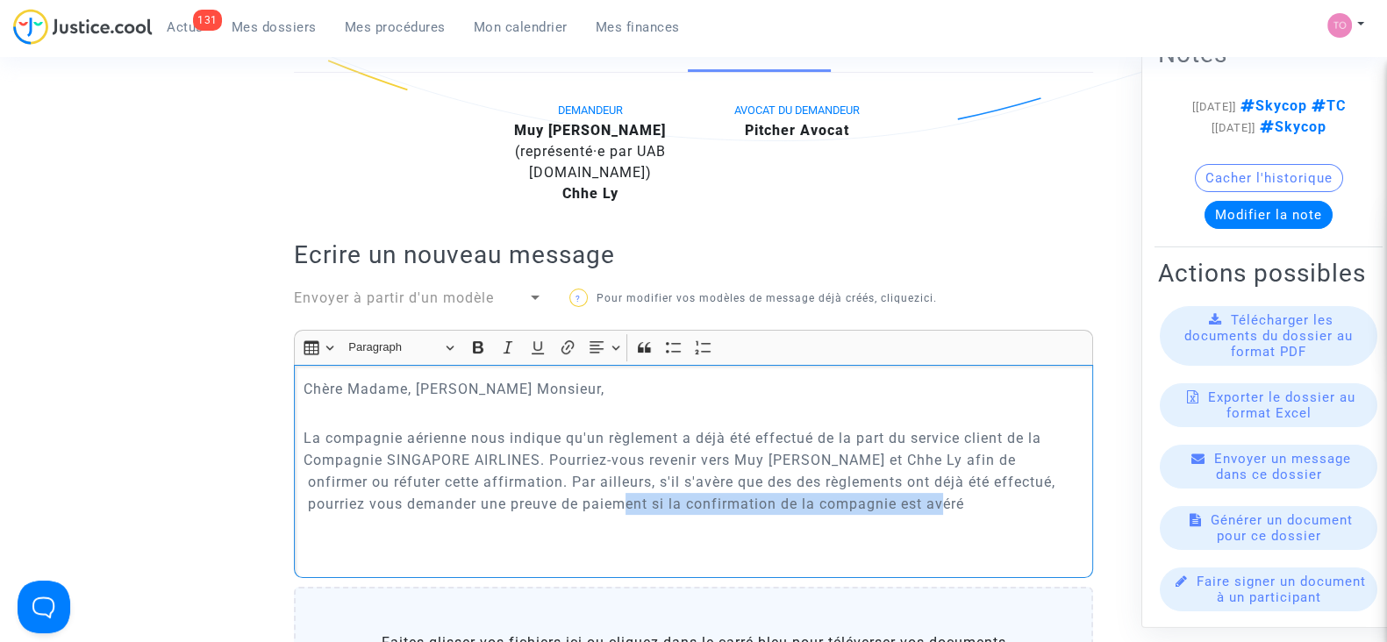
drag, startPoint x: 545, startPoint y: 504, endPoint x: 890, endPoint y: 502, distance: 345.6
click at [890, 502] on p "La compagnie aérienne nous indique qu'un règlement a déjà été effectué de la pa…" at bounding box center [694, 471] width 781 height 88
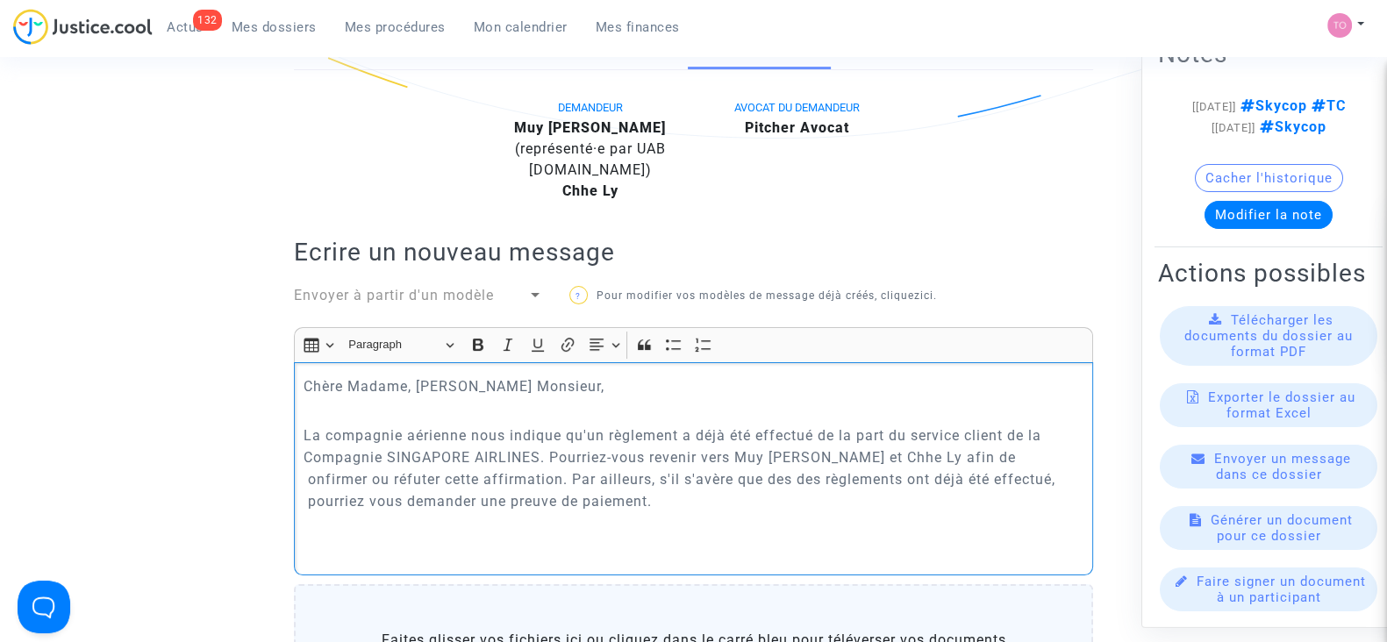
scroll to position [428, 0]
click at [992, 454] on p "La compagnie aérienne nous indique qu'un règlement a déjà été effectué de la pa…" at bounding box center [694, 467] width 781 height 88
click at [991, 452] on p "La compagnie aérienne nous indique qu'un règlement a déjà été effectué de la pa…" at bounding box center [694, 467] width 781 height 88
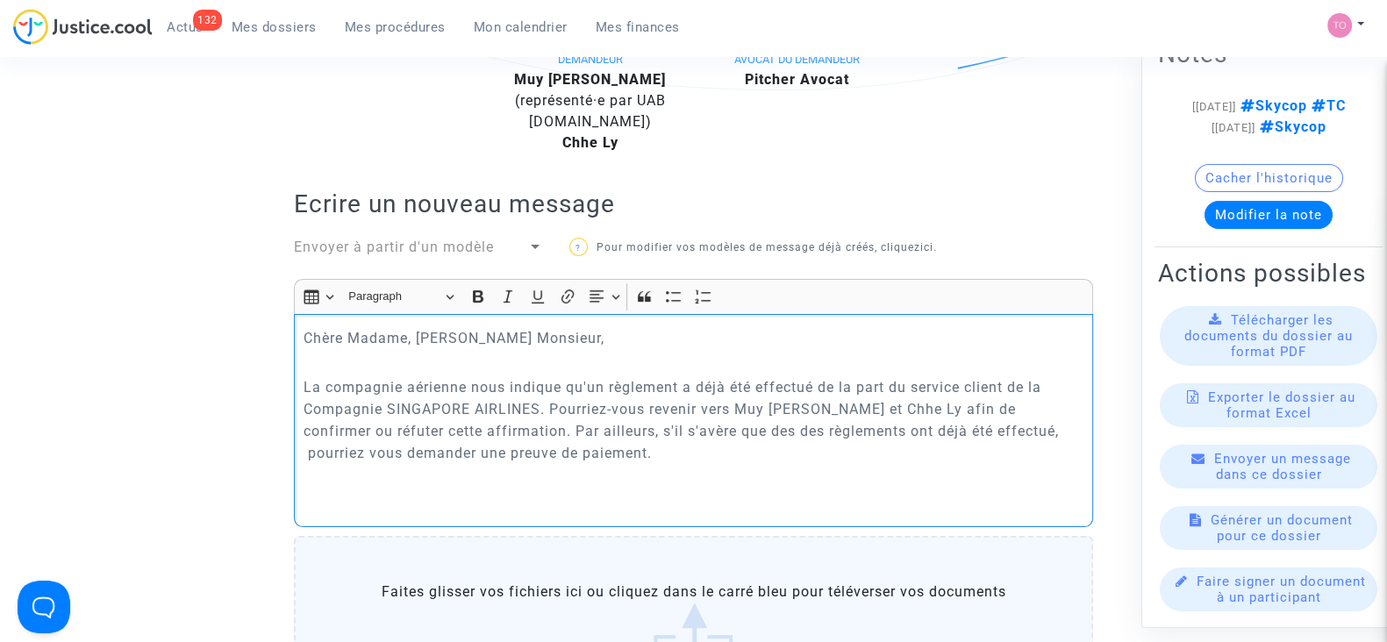
scroll to position [476, 0]
click at [609, 450] on p "La compagnie aérienne nous indique qu'un règlement a déjà été effectué de la pa…" at bounding box center [694, 419] width 781 height 88
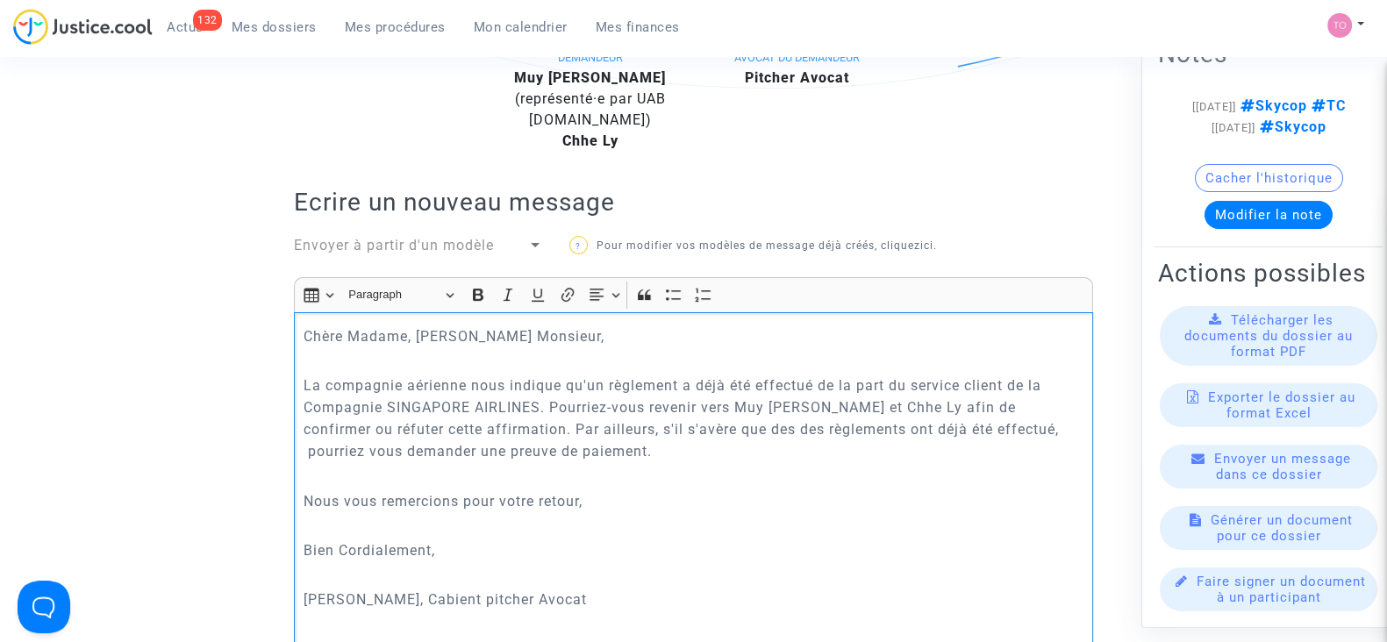
click at [410, 598] on p "Tom, Cabient pitcher Avocat" at bounding box center [694, 600] width 781 height 22
click at [379, 601] on p "Tom, Cabient Pitcher Avocat" at bounding box center [694, 600] width 781 height 22
click at [552, 620] on p "Rich Text Editor, main" at bounding box center [694, 625] width 781 height 22
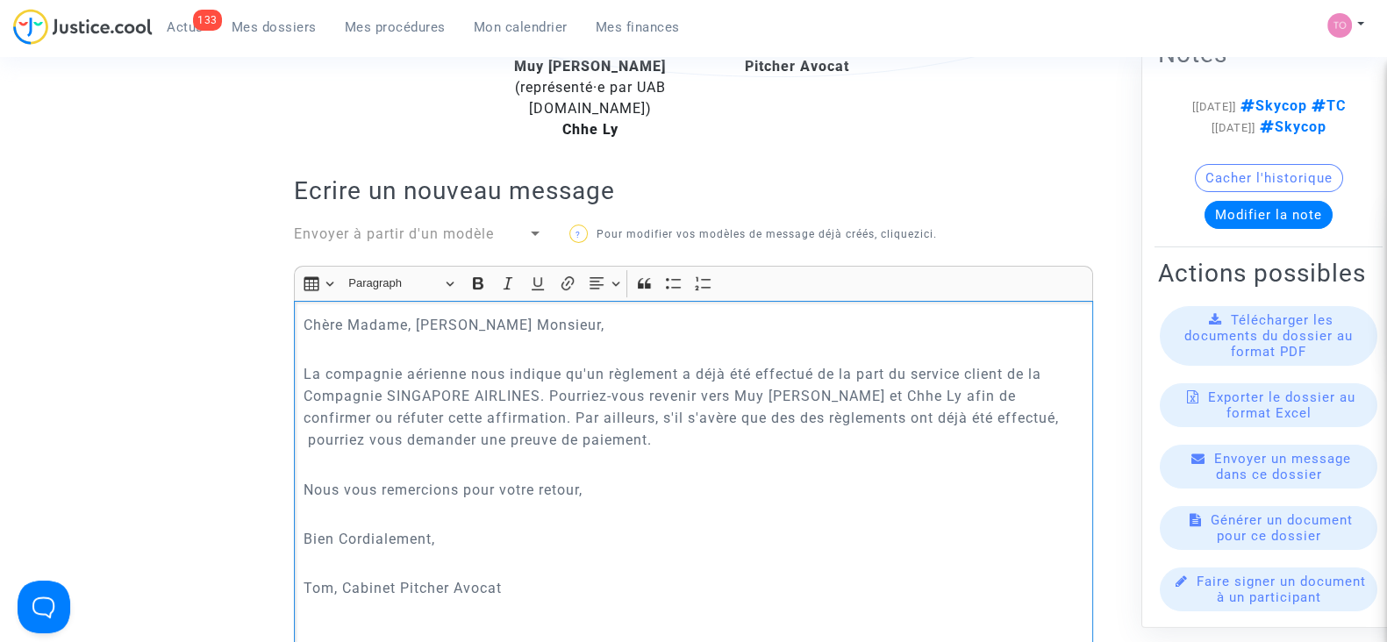
click at [965, 416] on p "La compagnie aérienne nous indique qu'un règlement a déjà été effectué de la pa…" at bounding box center [694, 407] width 781 height 88
click at [613, 449] on p "La compagnie aérienne nous indique qu'un règlement a déjà été effectué de la pa…" at bounding box center [694, 407] width 781 height 88
drag, startPoint x: 613, startPoint y: 449, endPoint x: 769, endPoint y: 479, distance: 159.0
click at [769, 479] on div "Chère Madame, Cher Monsieur, La compagnie aérienne nous indique qu'un règlement…" at bounding box center [693, 482] width 799 height 362
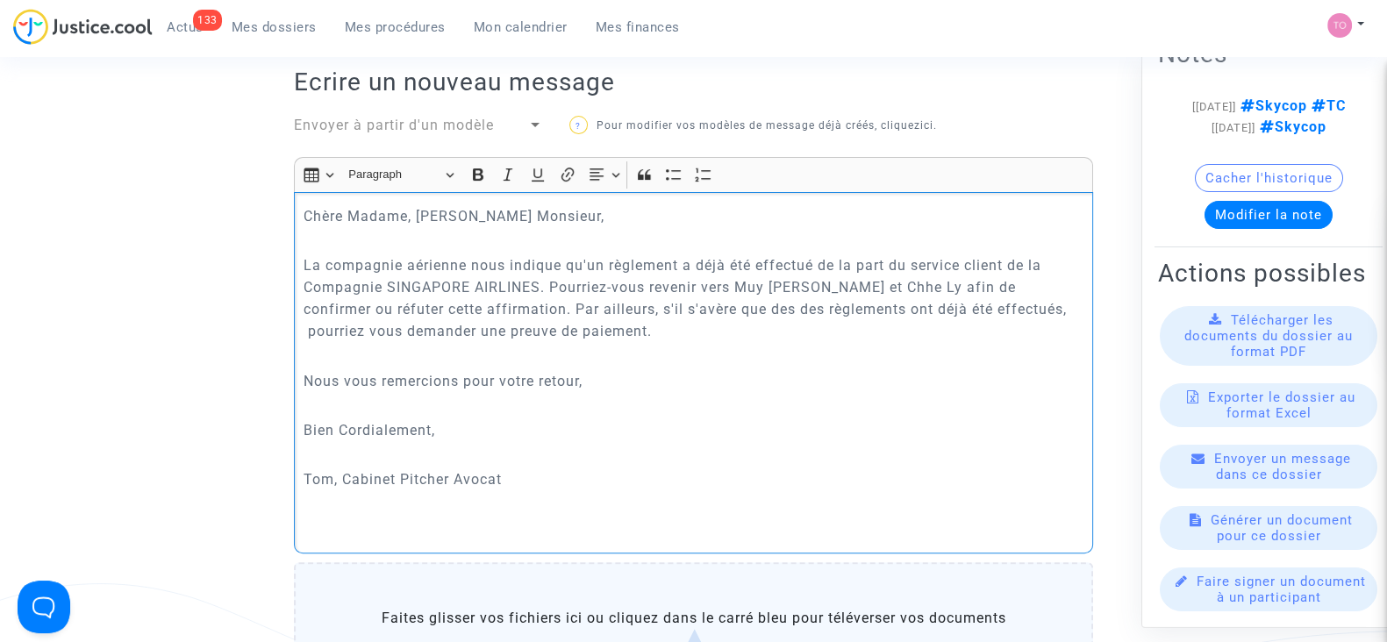
click at [668, 430] on p "Bien Cordialement," at bounding box center [694, 430] width 781 height 22
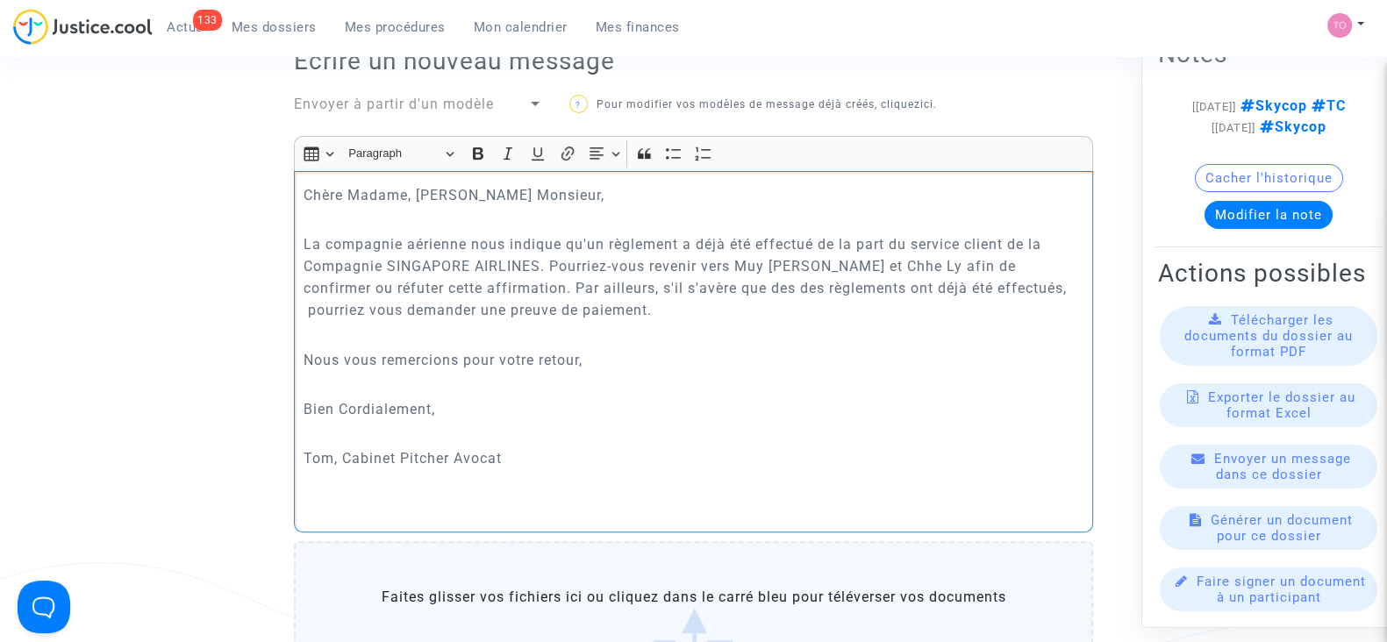
scroll to position [982, 0]
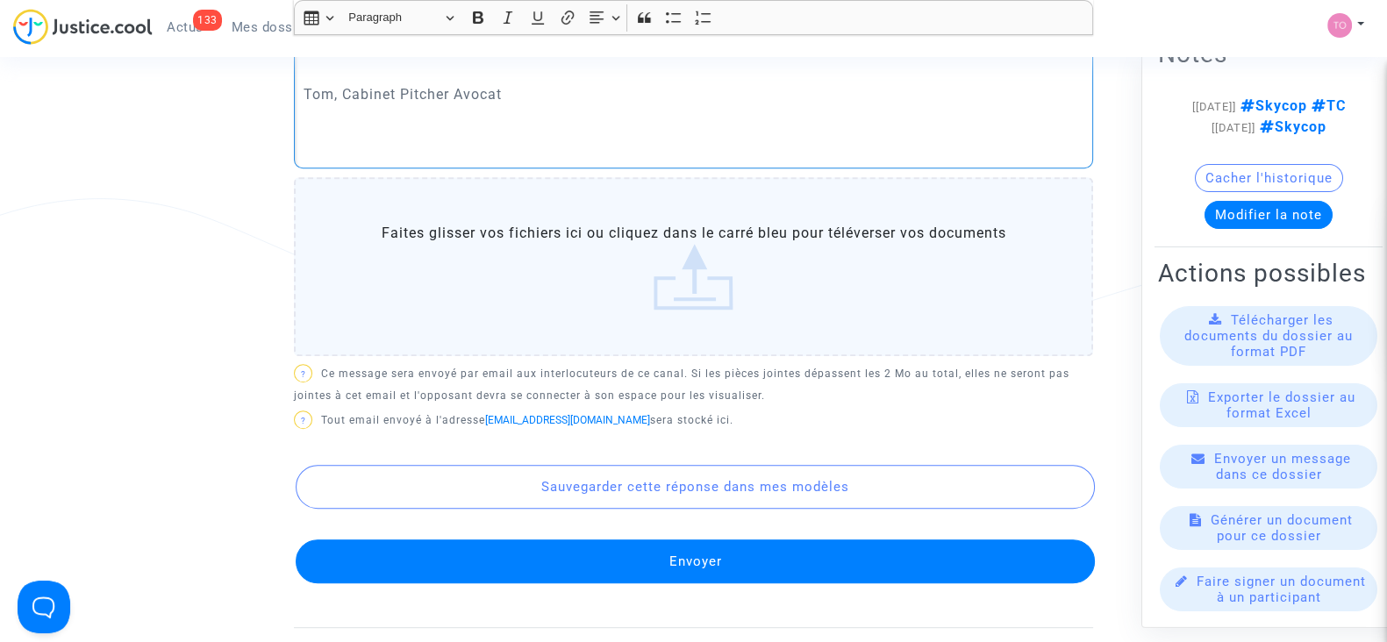
click at [604, 554] on button "Envoyer" at bounding box center [695, 561] width 799 height 44
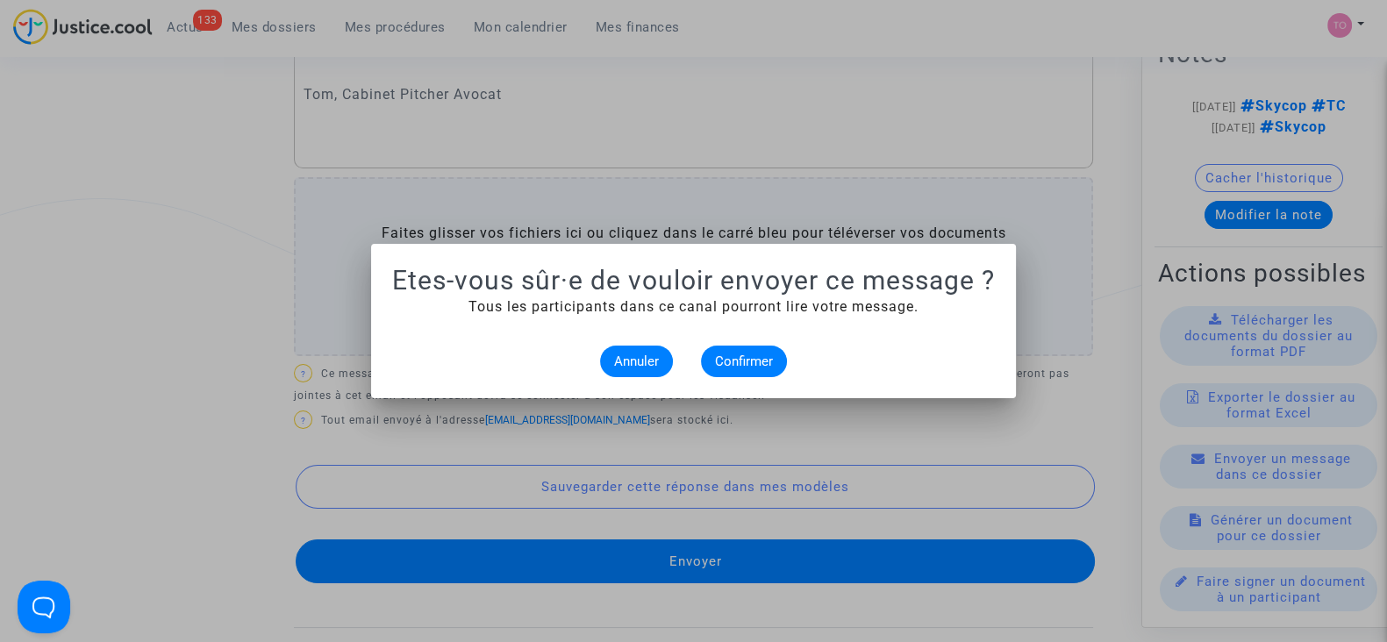
scroll to position [0, 0]
click at [623, 354] on span "Annuler" at bounding box center [636, 362] width 45 height 16
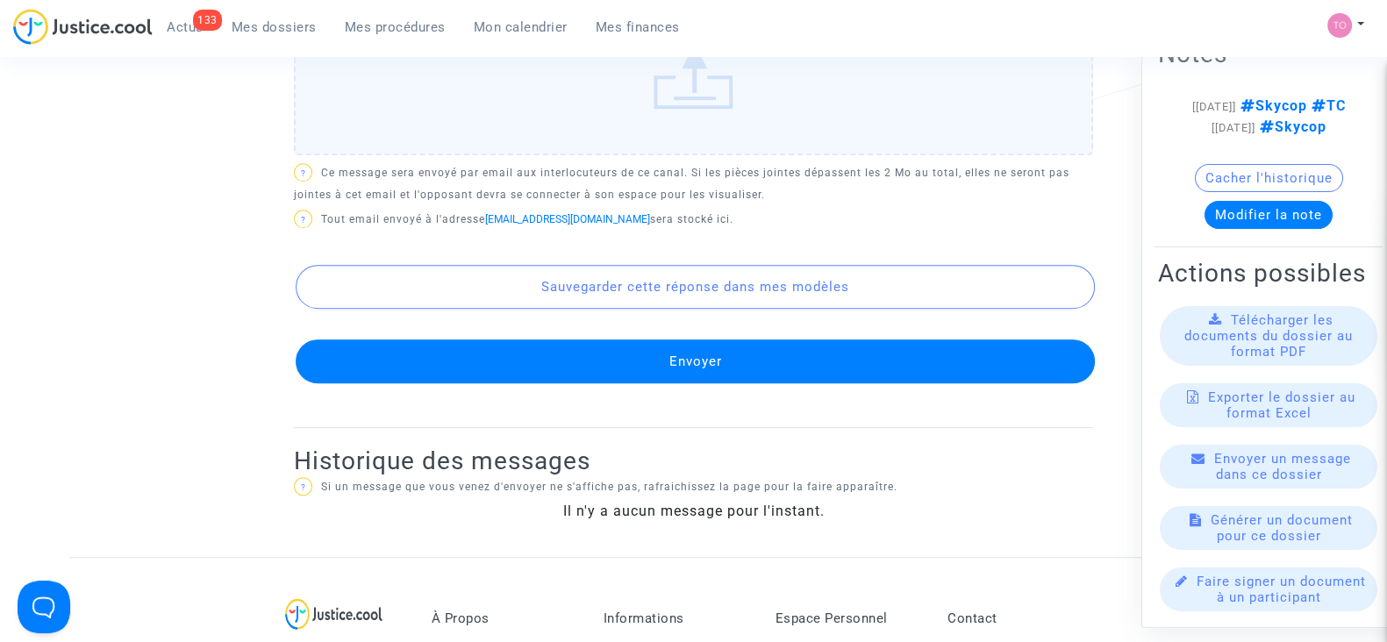
scroll to position [1181, 0]
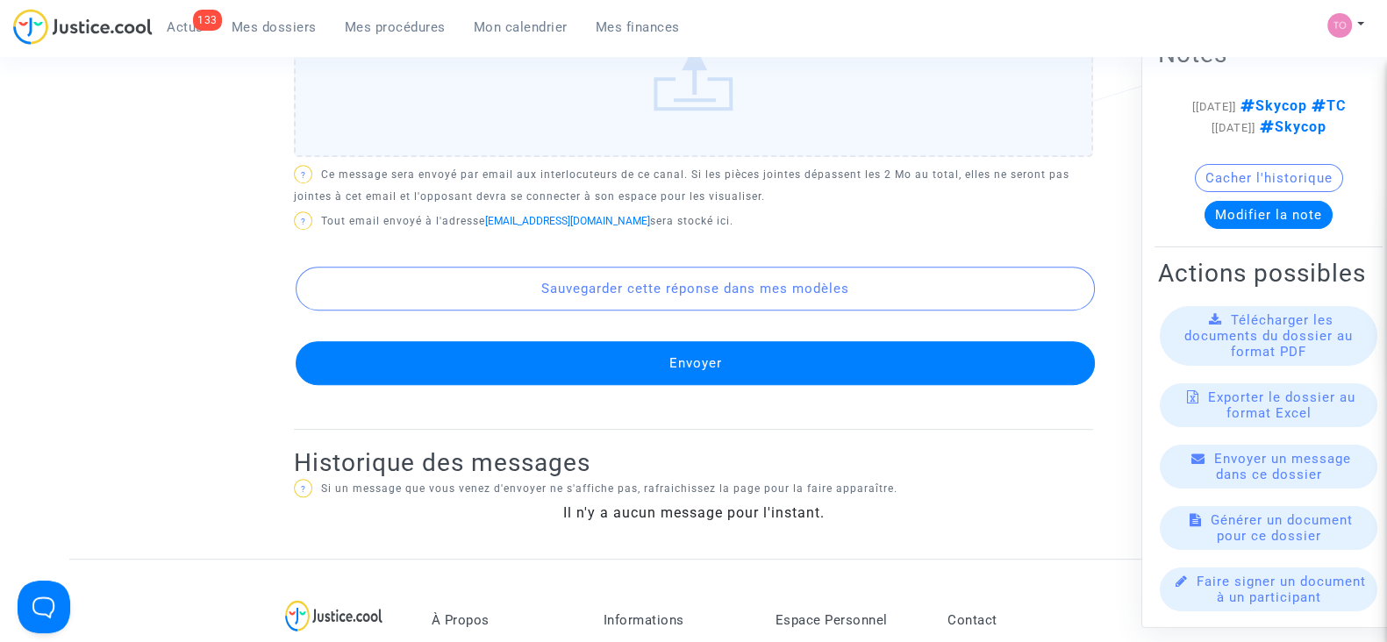
click at [631, 358] on button "Envoyer" at bounding box center [695, 363] width 799 height 44
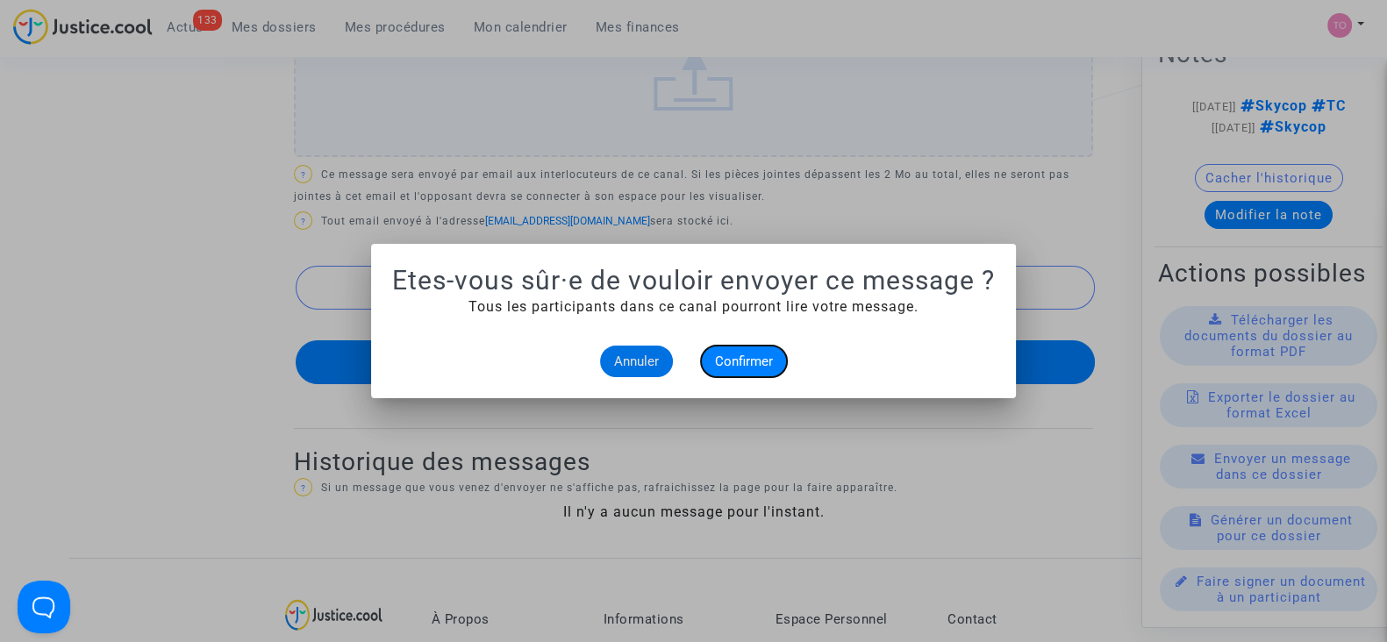
click at [754, 354] on span "Confirmer" at bounding box center [744, 362] width 58 height 16
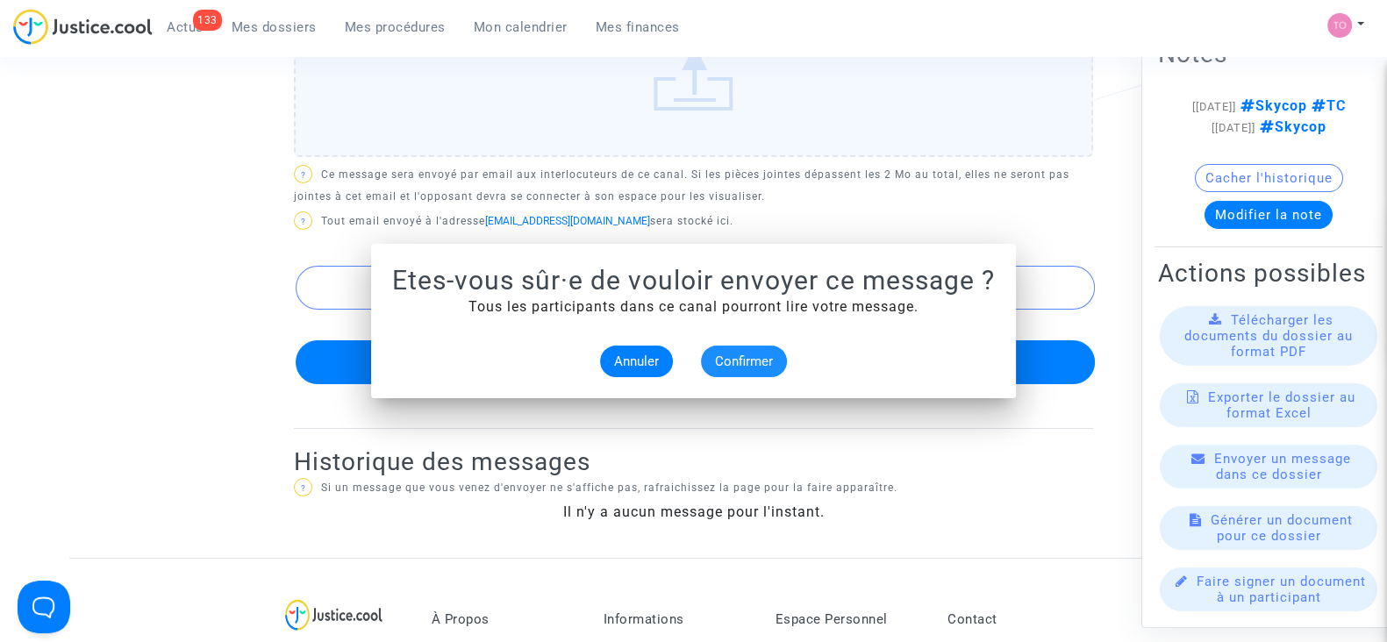
scroll to position [1181, 0]
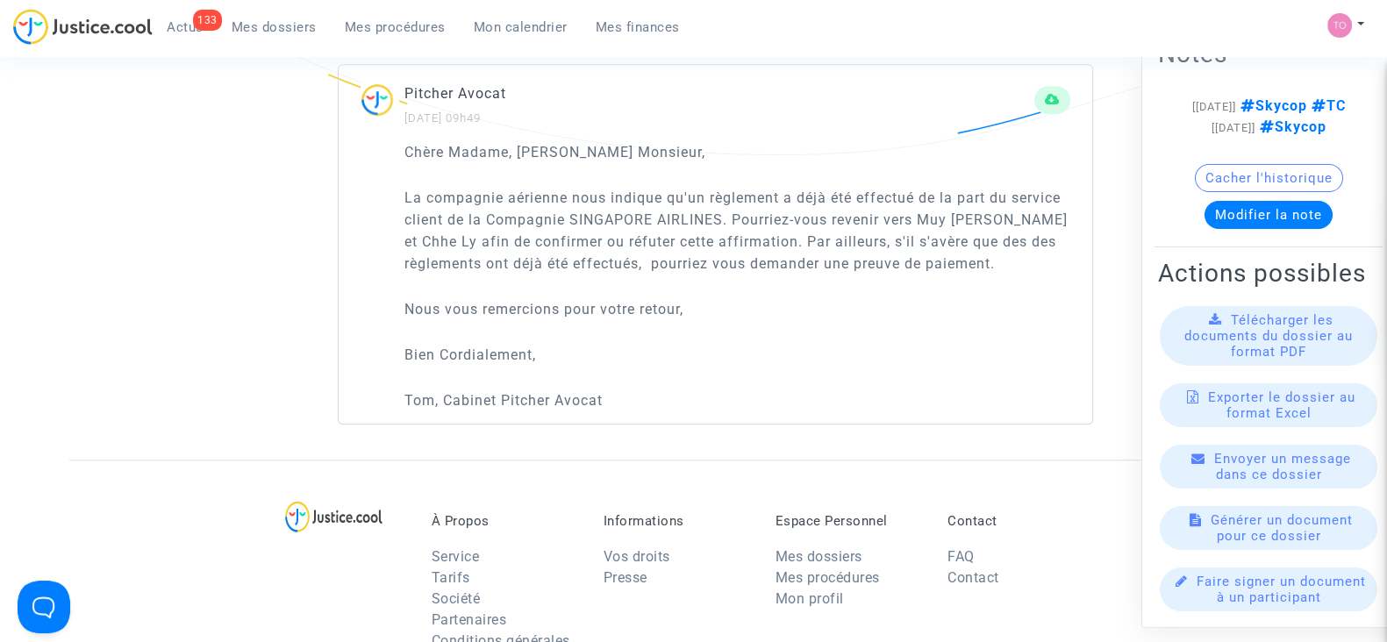
click at [1241, 201] on button "Modifier la note" at bounding box center [1268, 215] width 128 height 28
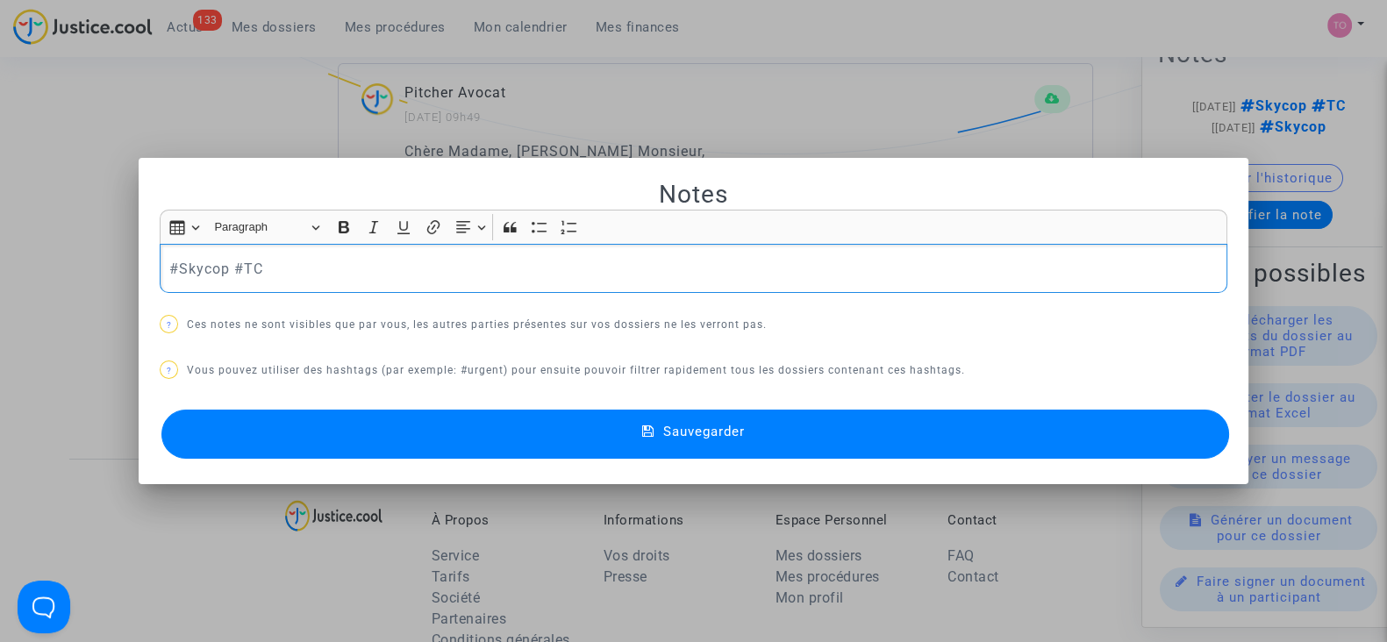
scroll to position [0, 0]
click at [381, 263] on p "#enattenteretourpax #enattente #Skycop #TC" at bounding box center [693, 269] width 1049 height 22
click at [385, 265] on p "#enattenteretourpax #enattente #Skycop #TC" at bounding box center [693, 269] width 1049 height 22
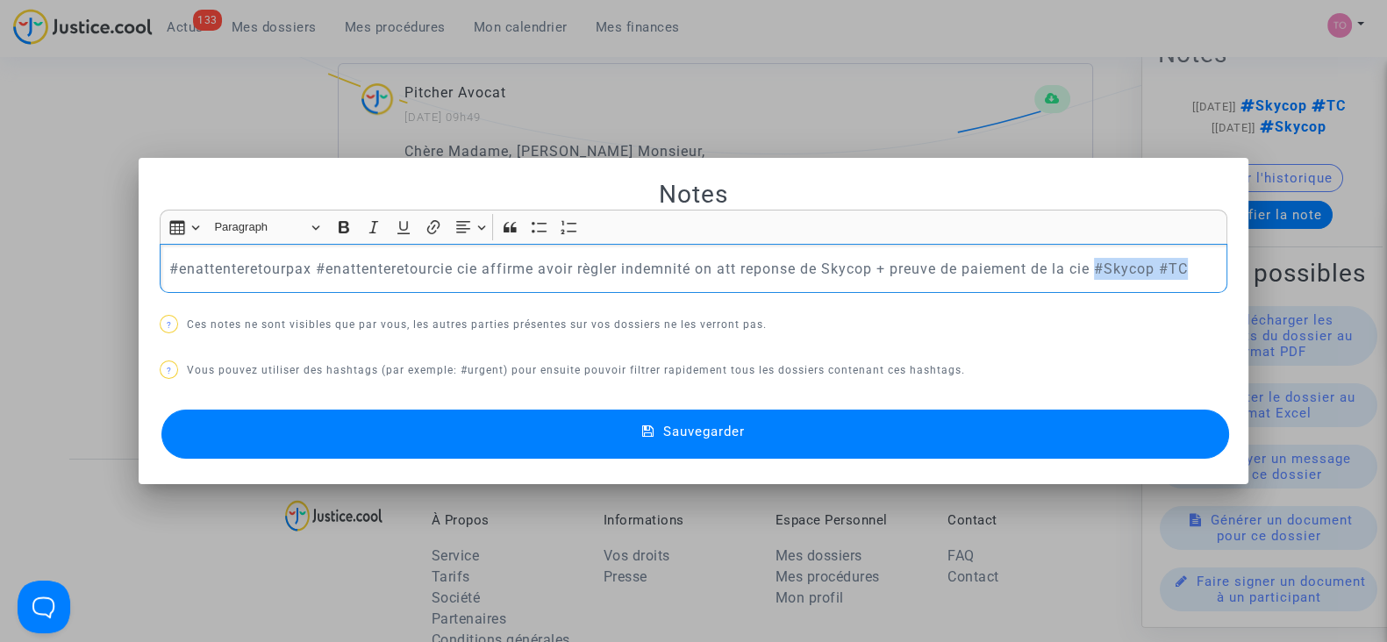
drag, startPoint x: 1194, startPoint y: 265, endPoint x: 1096, endPoint y: 275, distance: 98.7
click at [1096, 275] on p "#enattenteretourpax #enattenteretourcie cie affirme avoir règler indemnité on a…" at bounding box center [693, 269] width 1049 height 22
click at [604, 269] on p "#enattenteretourpax #enattenteretourcie cie affirme avoir règler indemnité on a…" at bounding box center [693, 269] width 1049 height 22
click at [618, 268] on p "#enattenteretourpax #enattenteretourcie cie affirme avoir règler indemnité on a…" at bounding box center [693, 269] width 1049 height 22
click at [746, 269] on p "#enattenteretourpax #enattenteretourcie cie affirme avoir règlé indemnité on at…" at bounding box center [693, 269] width 1049 height 22
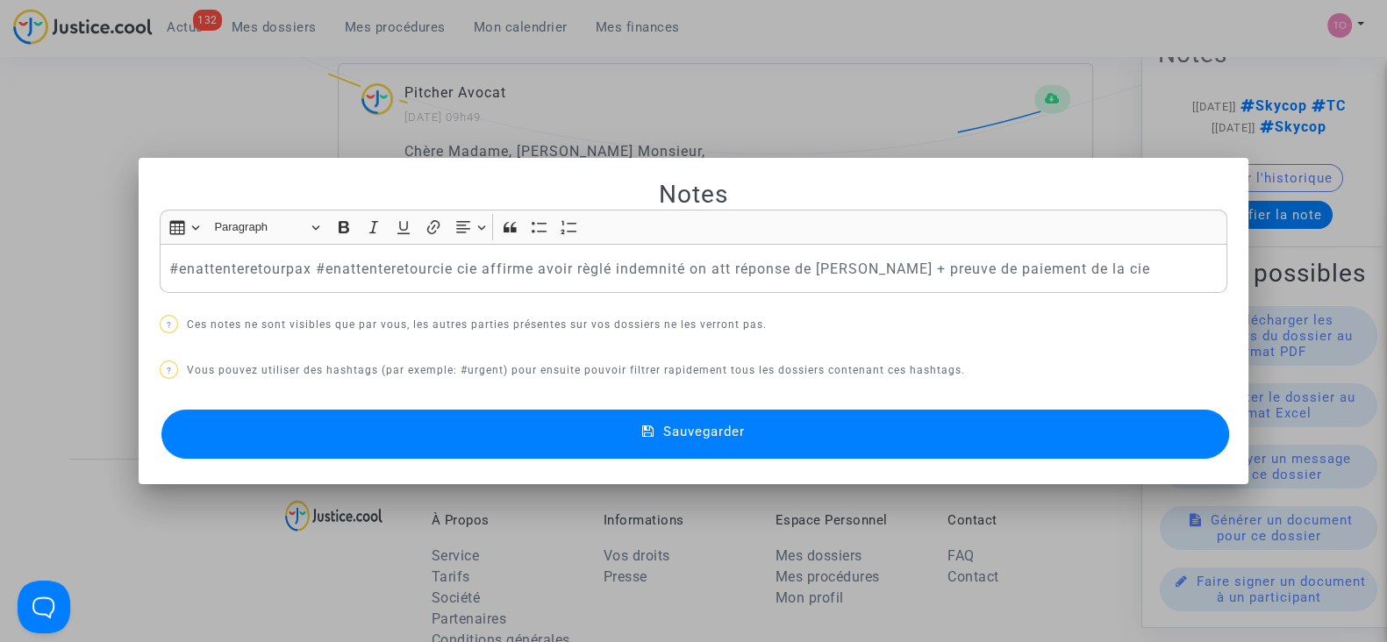
click at [837, 423] on button "Sauvegarder" at bounding box center [695, 434] width 1068 height 49
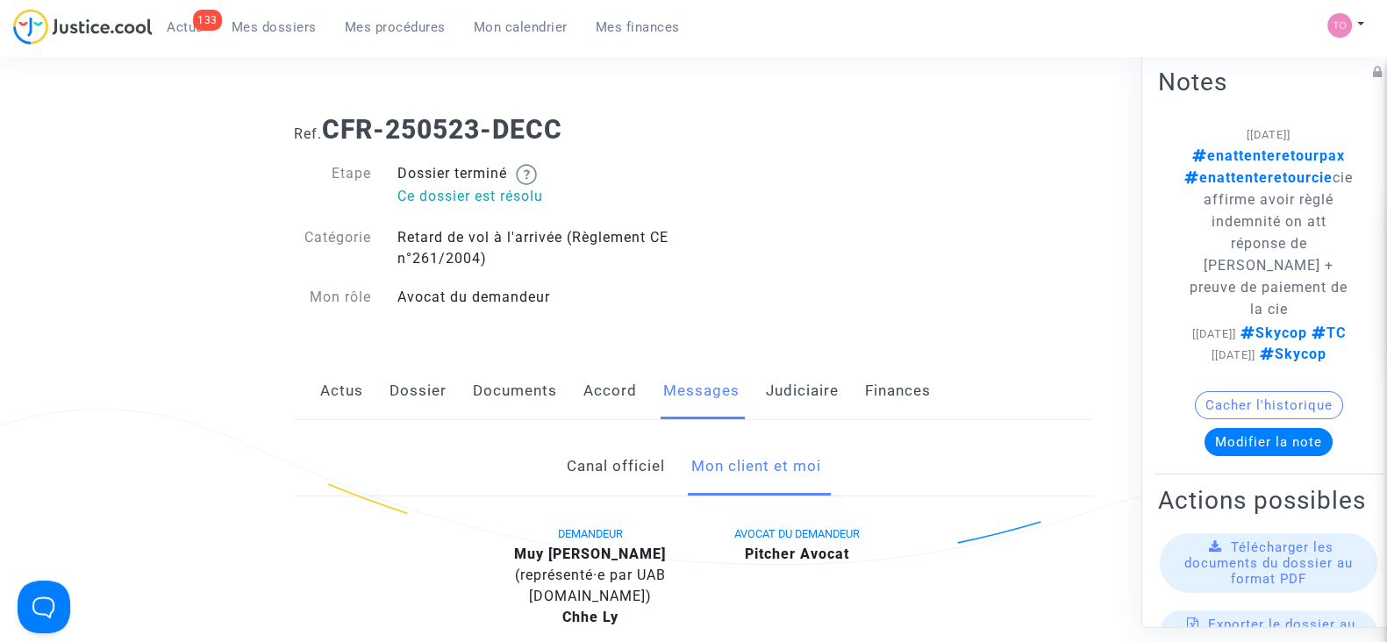
click at [418, 389] on link "Dossier" at bounding box center [417, 391] width 57 height 58
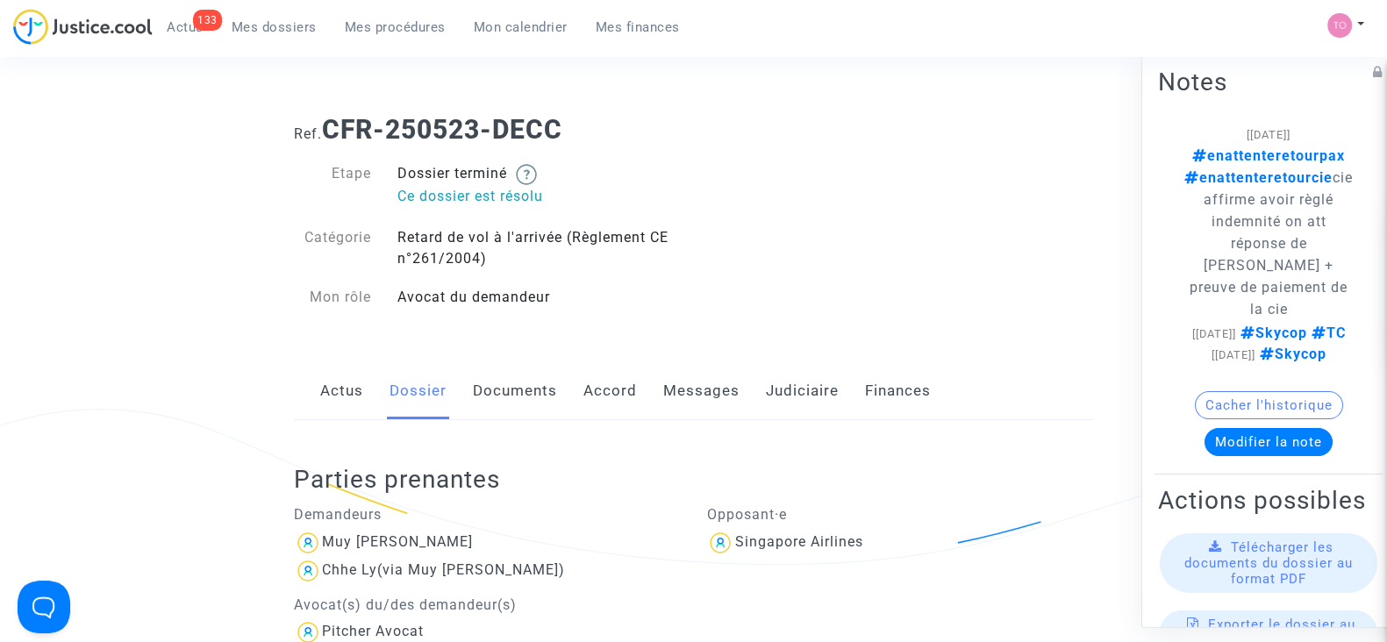
scroll to position [40, 0]
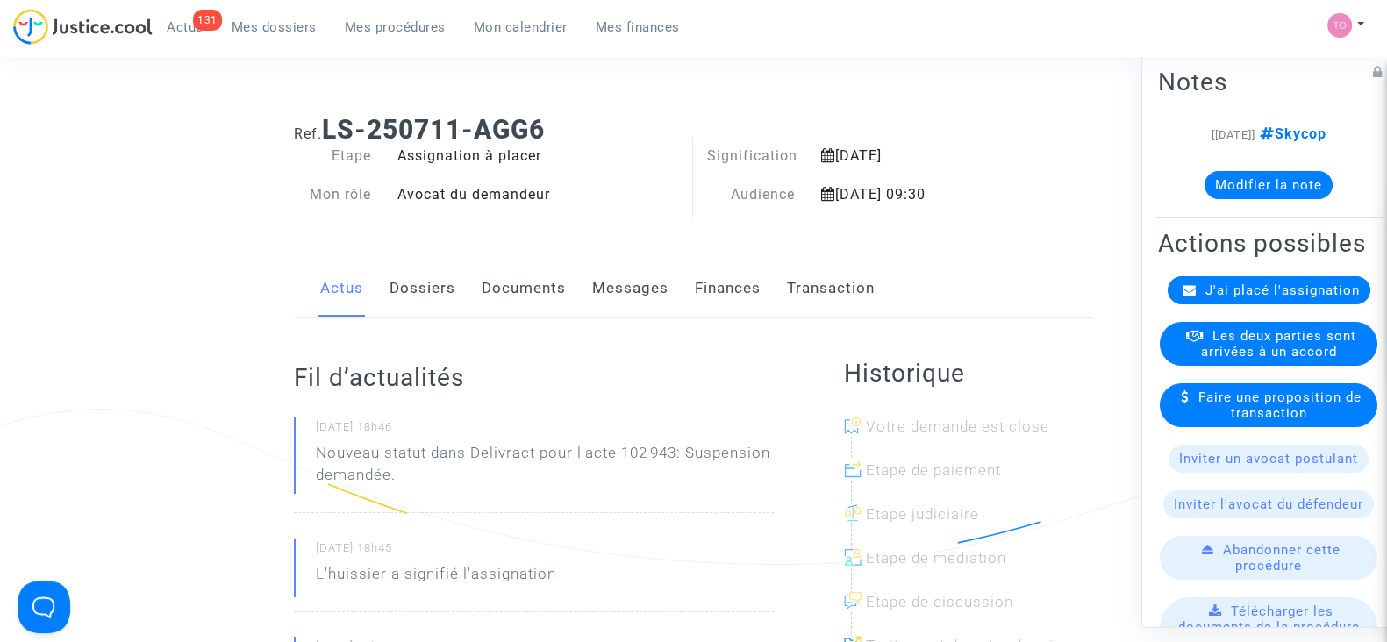
click at [1254, 184] on button "Modifier la note" at bounding box center [1268, 185] width 128 height 28
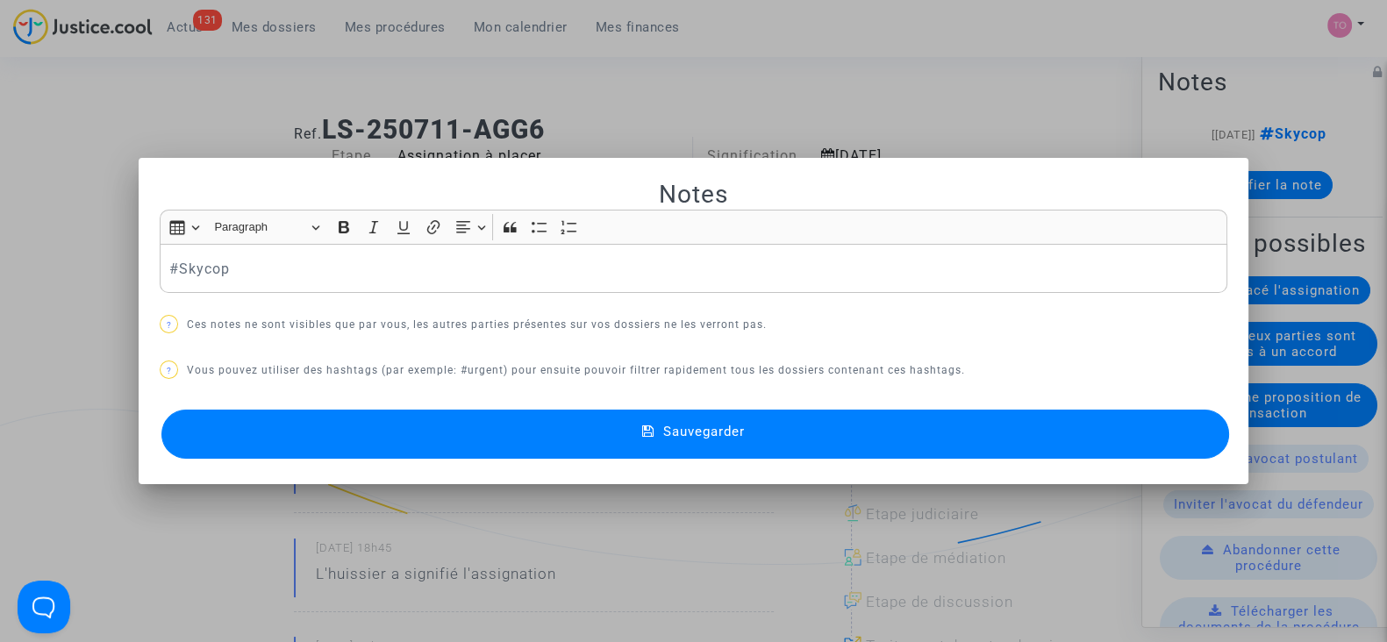
click at [937, 76] on div at bounding box center [693, 321] width 1387 height 642
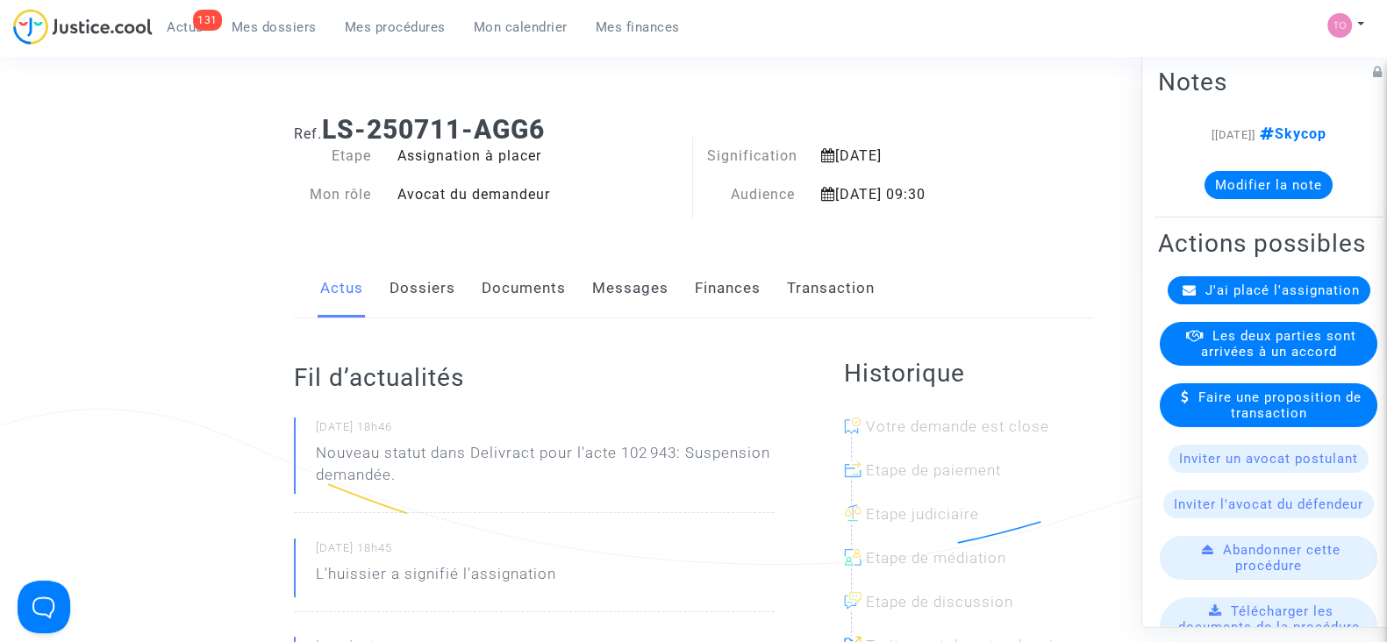
click at [563, 296] on link "Documents" at bounding box center [524, 289] width 84 height 58
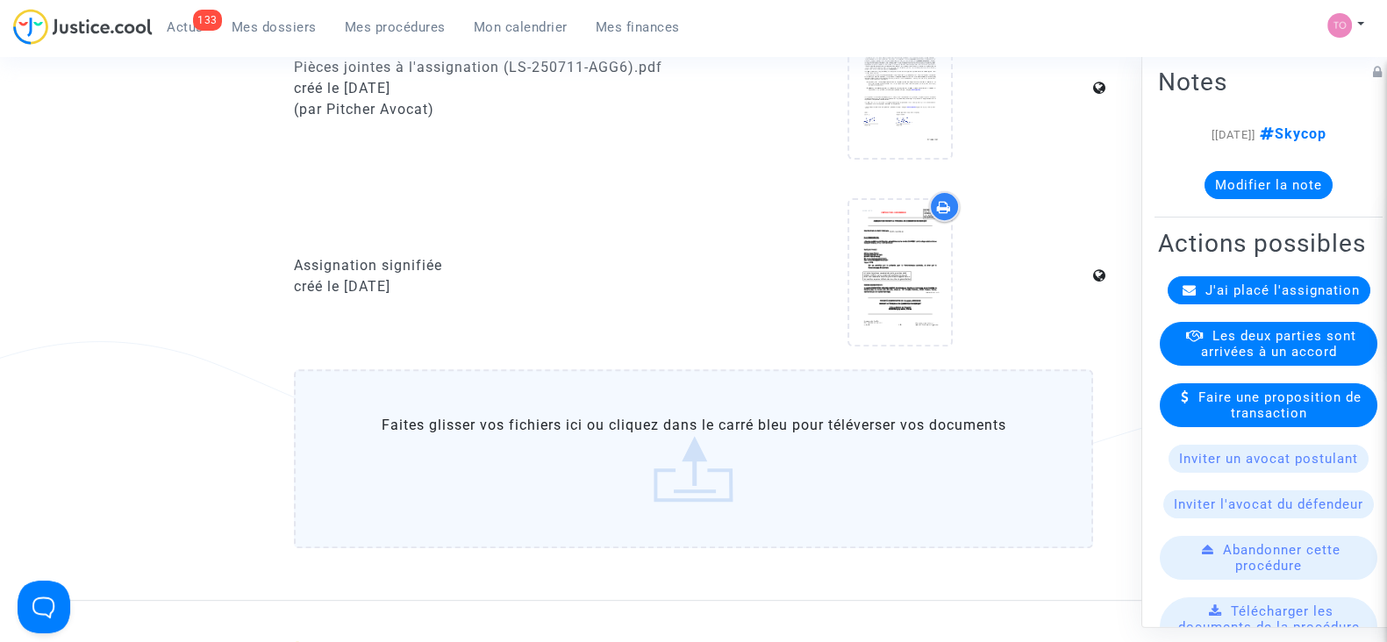
scroll to position [839, 0]
click at [859, 344] on upload-item at bounding box center [899, 274] width 119 height 169
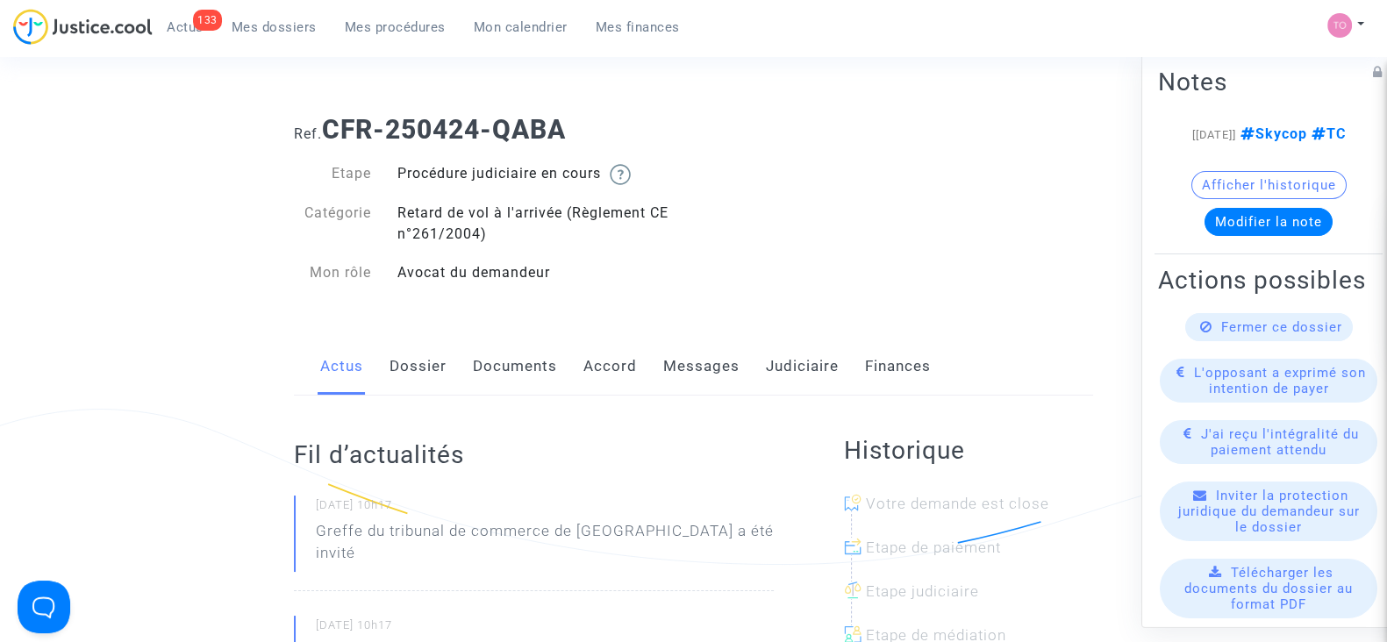
click at [398, 351] on link "Dossier" at bounding box center [417, 367] width 57 height 58
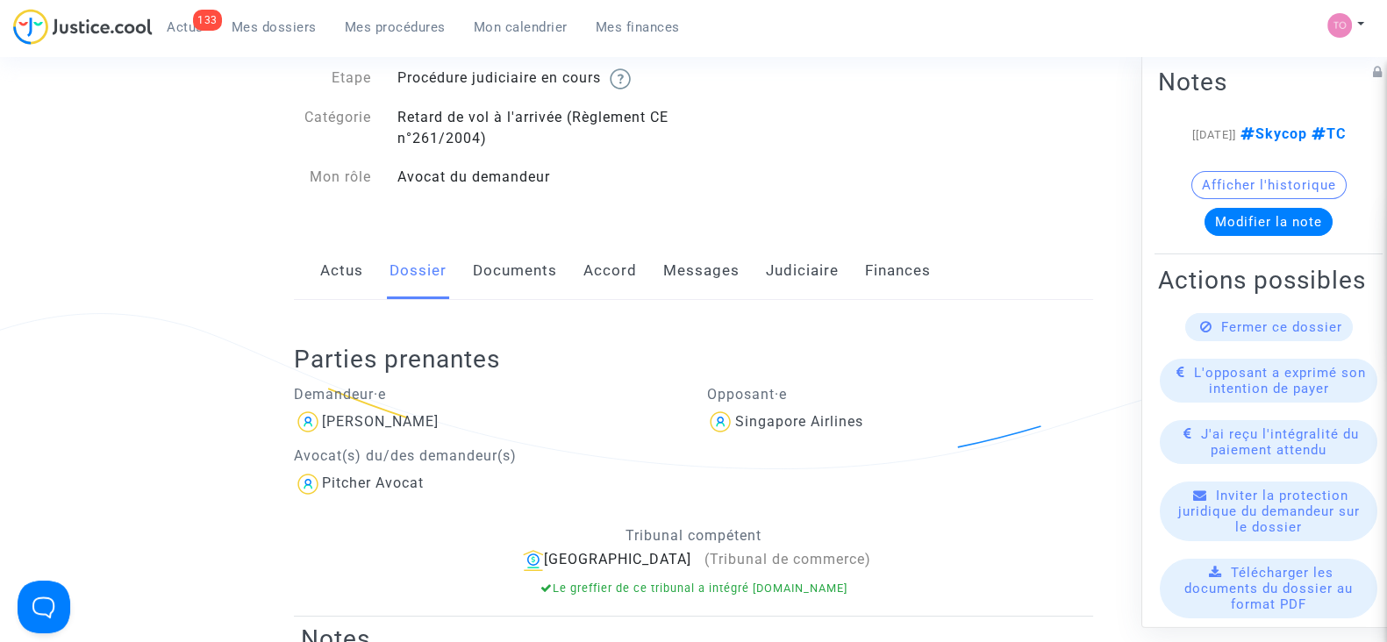
scroll to position [104, 0]
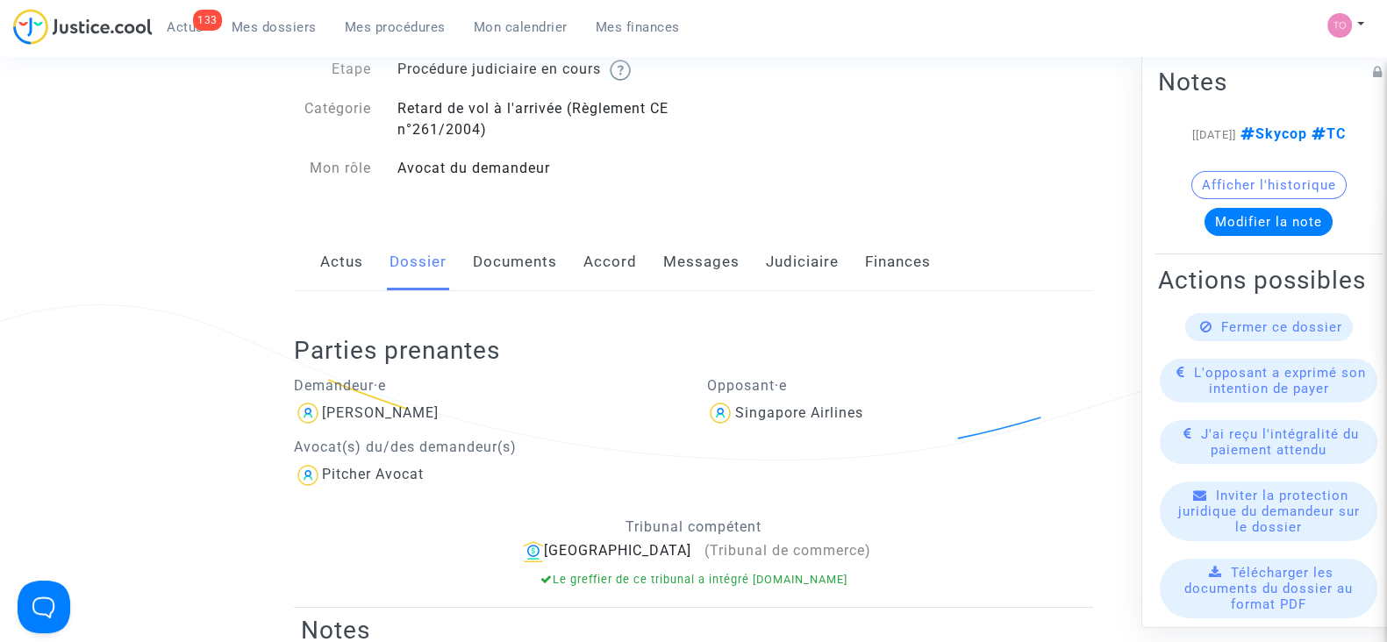
click at [791, 253] on link "Judiciaire" at bounding box center [802, 262] width 73 height 58
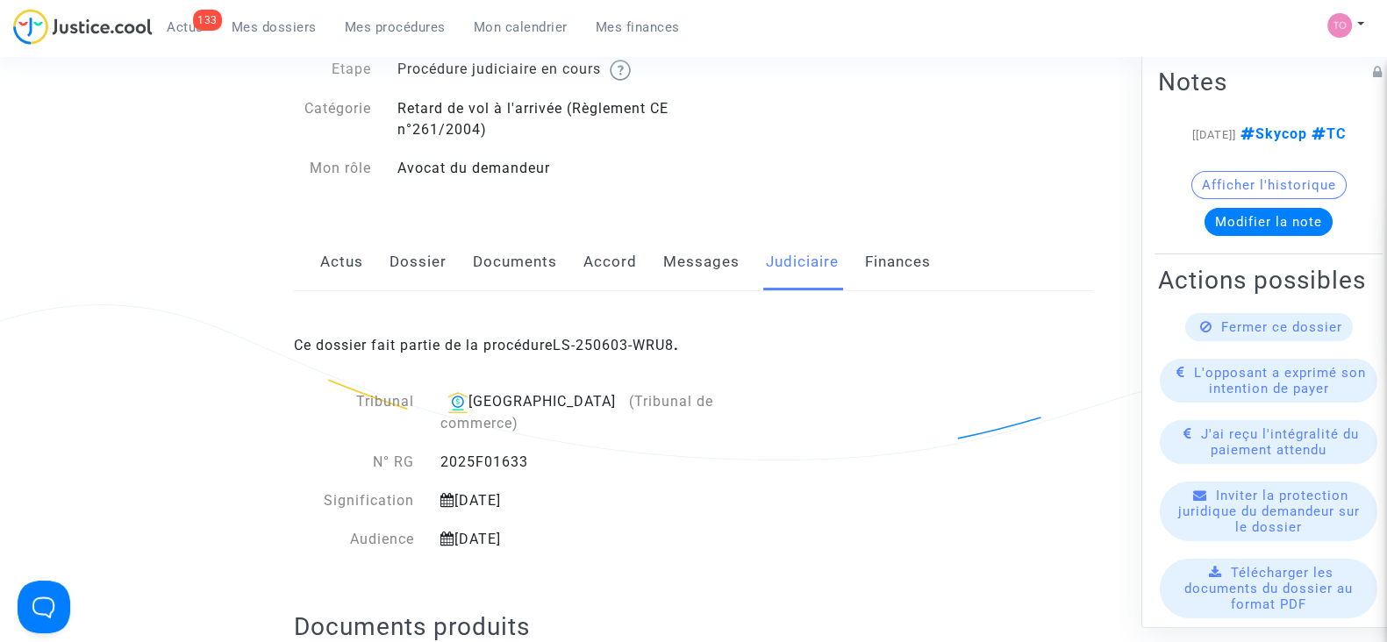
click at [518, 260] on link "Documents" at bounding box center [515, 262] width 84 height 58
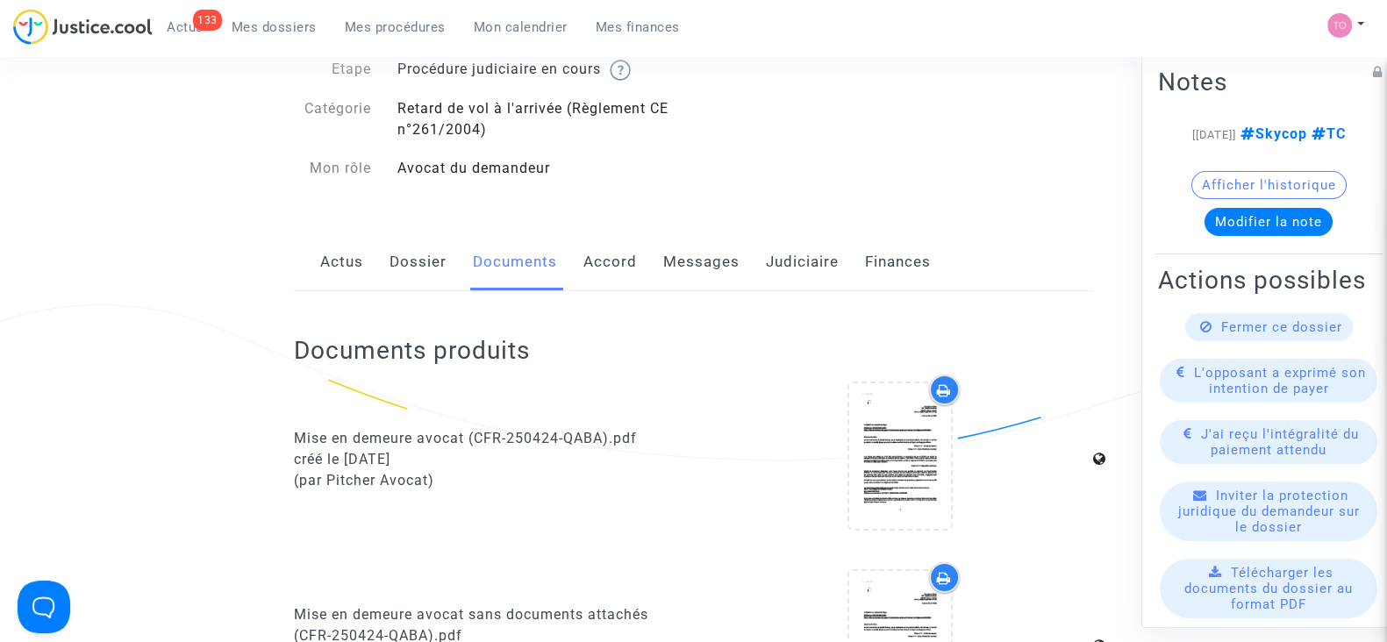
click at [600, 258] on link "Accord" at bounding box center [610, 262] width 54 height 58
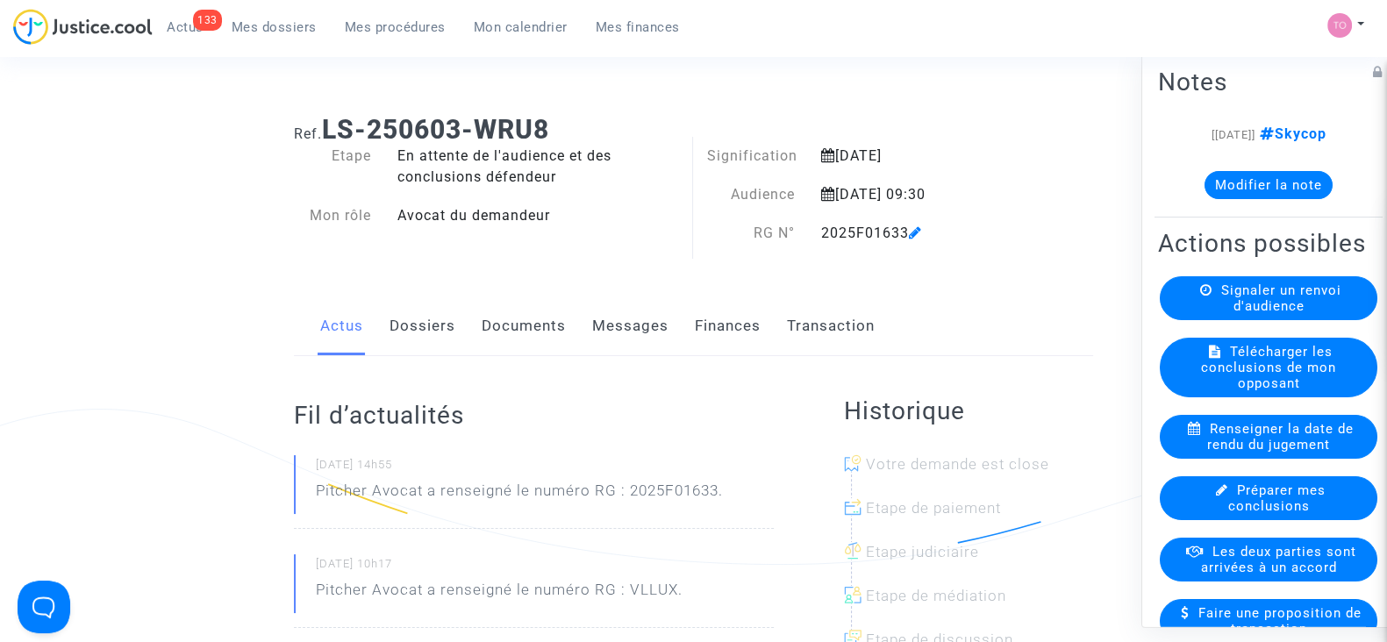
click at [733, 331] on link "Finances" at bounding box center [728, 326] width 66 height 58
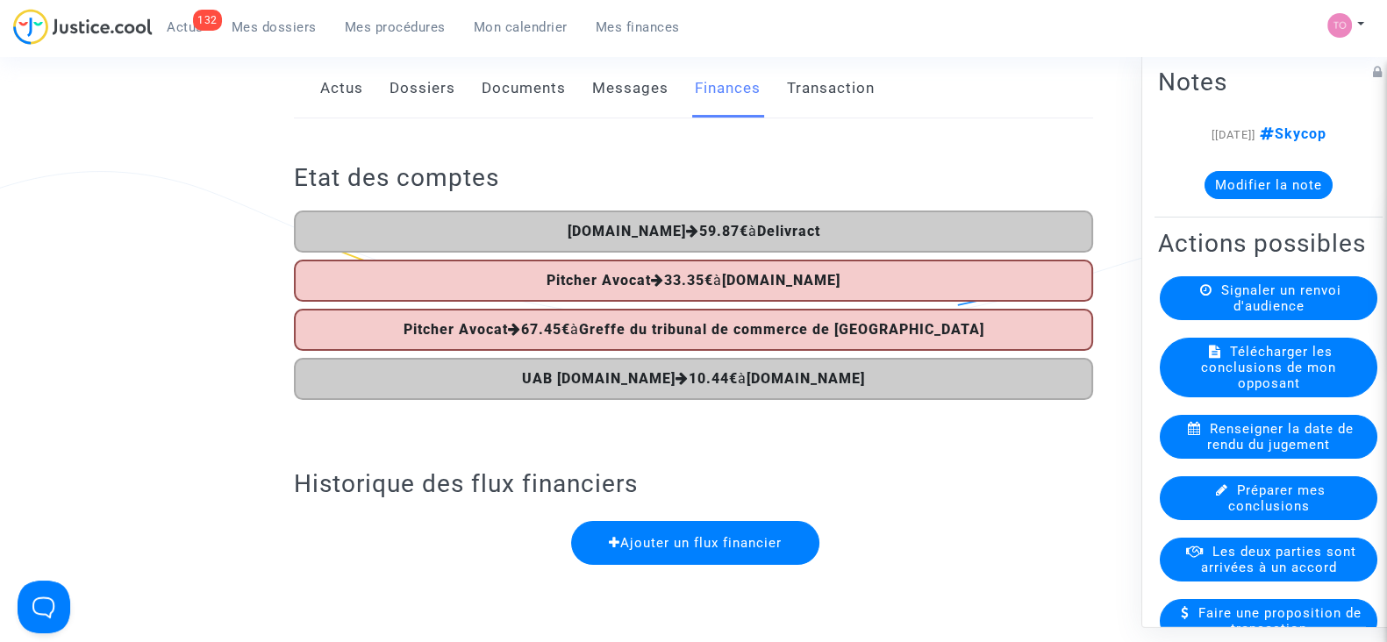
scroll to position [239, 0]
click at [1246, 195] on button "Modifier la note" at bounding box center [1268, 185] width 128 height 28
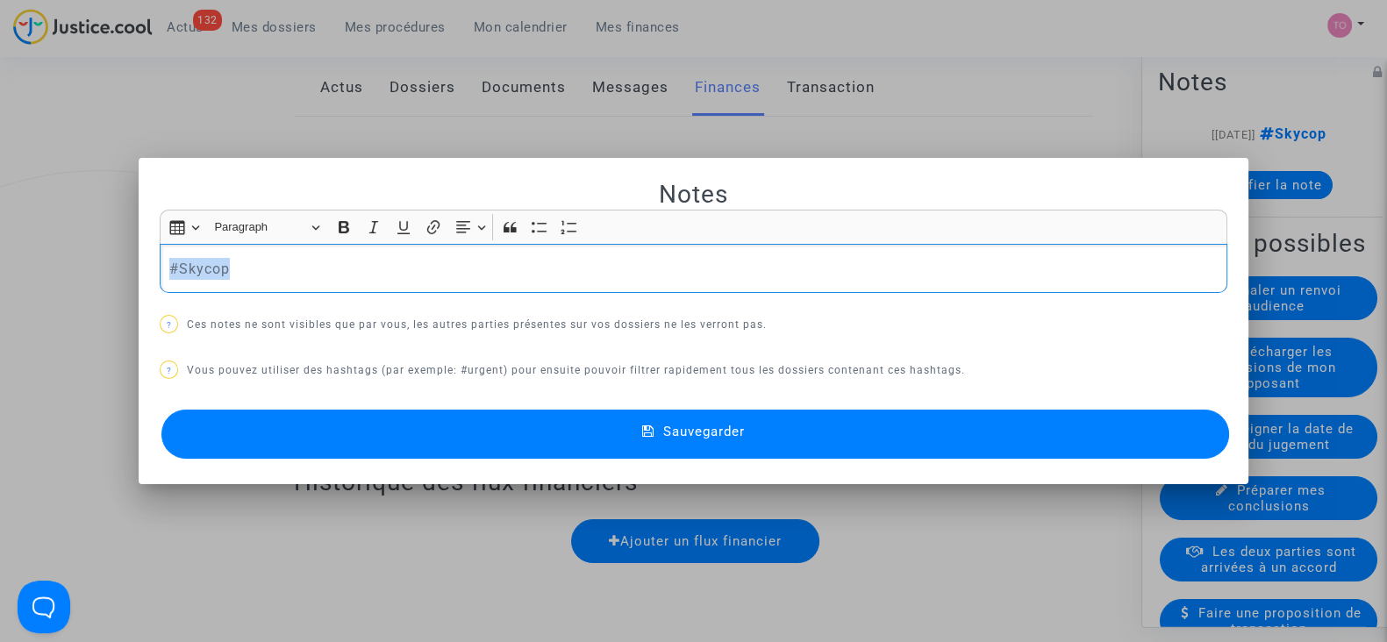
drag, startPoint x: 226, startPoint y: 268, endPoint x: 74, endPoint y: 283, distance: 153.4
click at [74, 283] on div "Notes Rich Text Editor Insert table Insert table Heading Paragraph Paragraph He…" at bounding box center [693, 321] width 1387 height 642
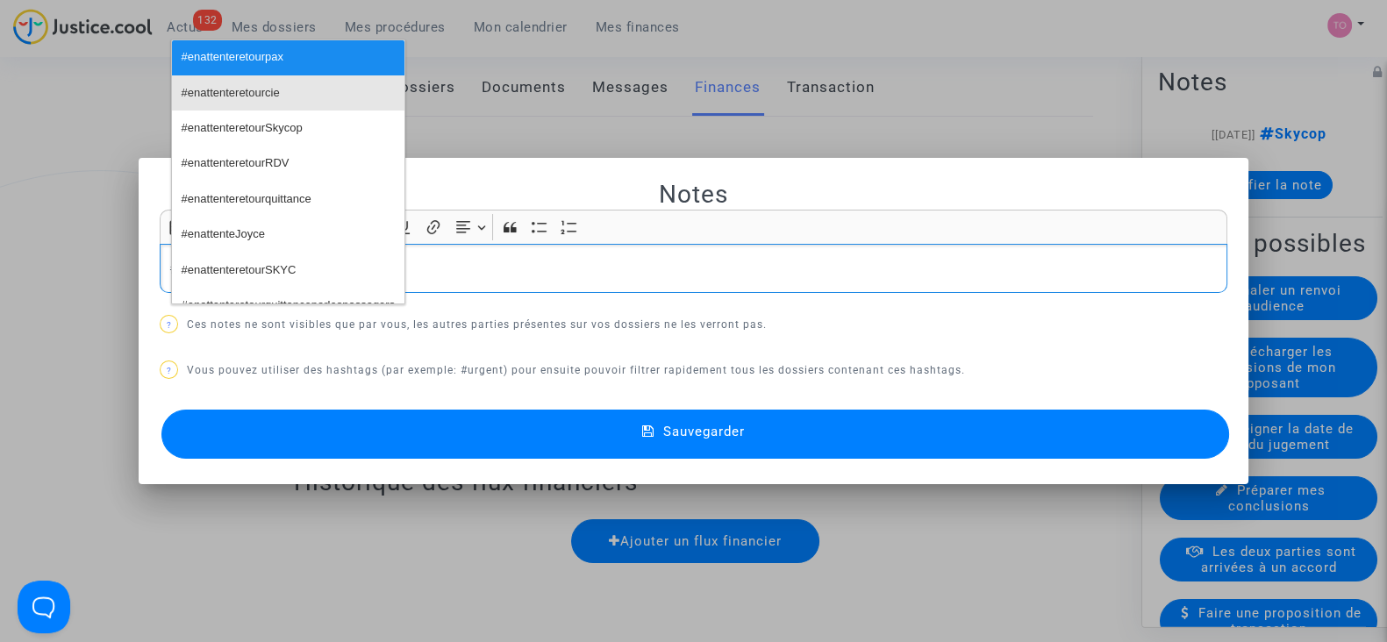
click at [224, 90] on span "#enattenteretourcie" at bounding box center [231, 93] width 98 height 25
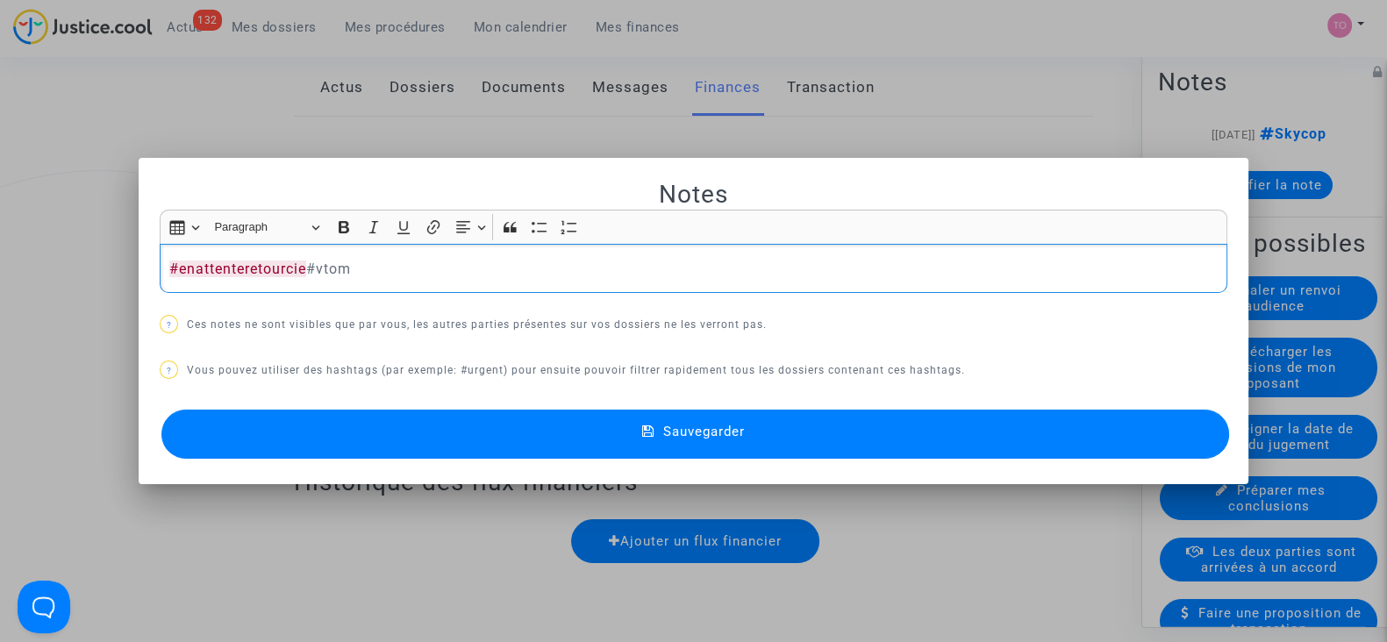
click at [484, 422] on button "Sauvegarder" at bounding box center [695, 434] width 1068 height 49
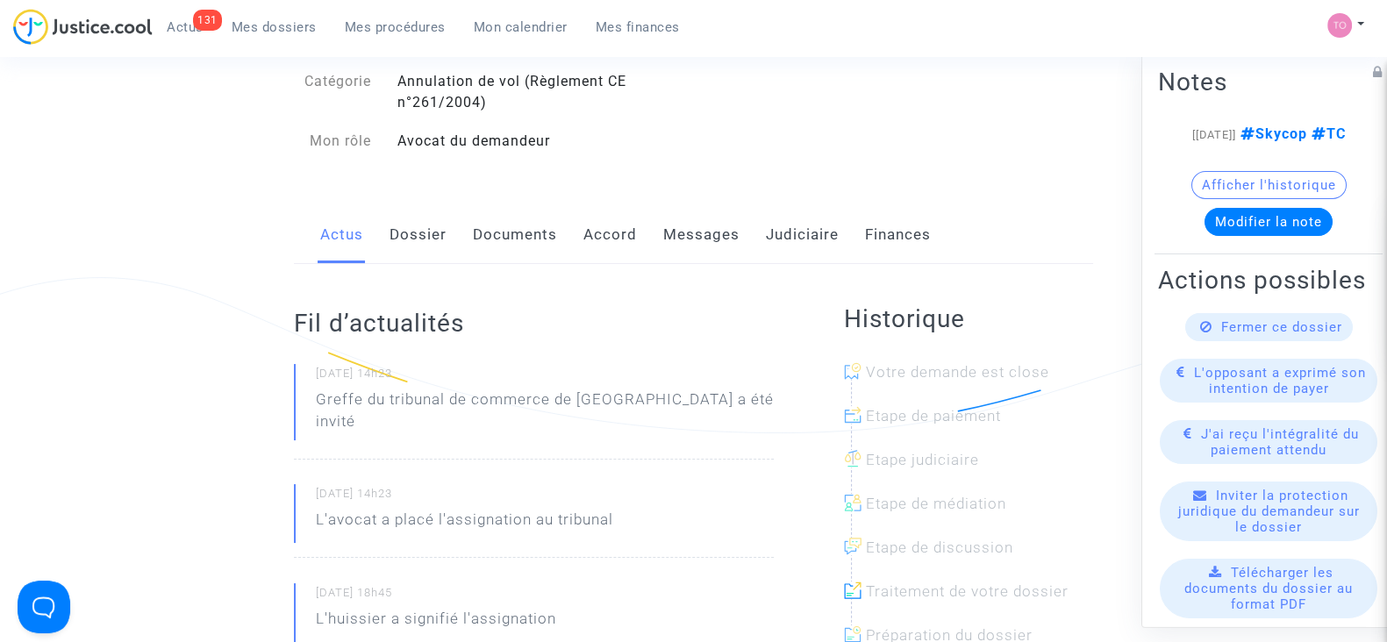
click at [768, 239] on link "Judiciaire" at bounding box center [802, 235] width 73 height 58
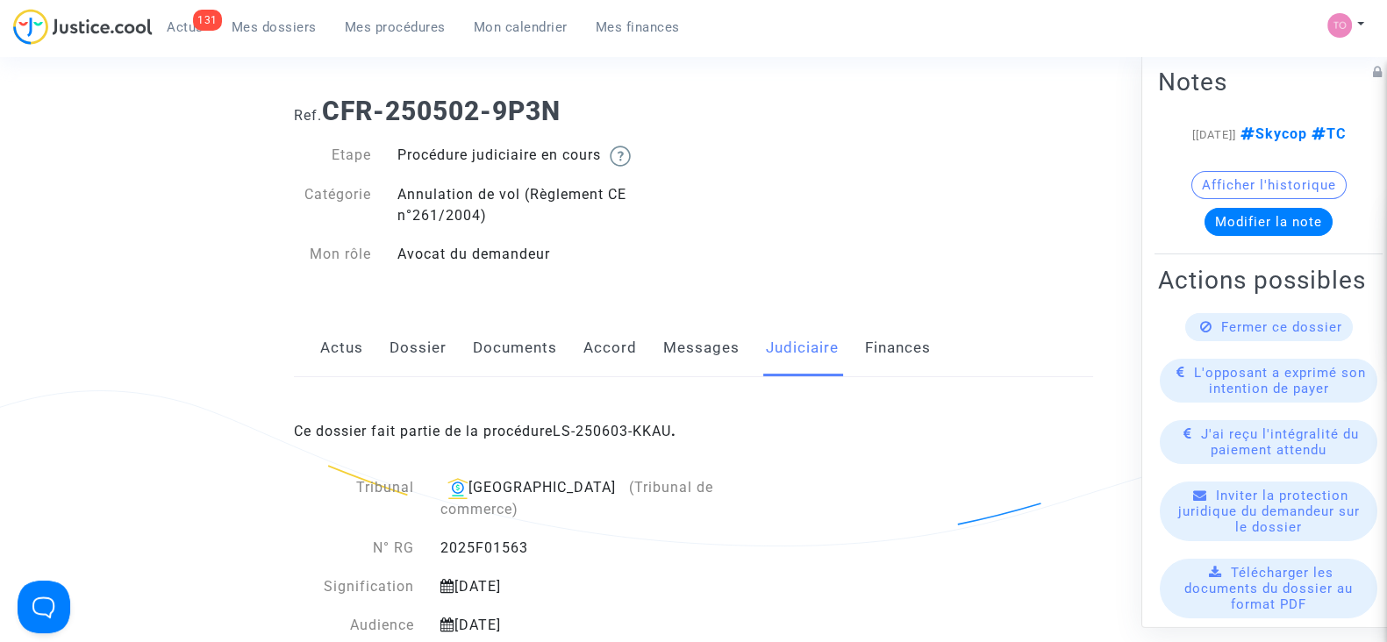
scroll to position [14, 0]
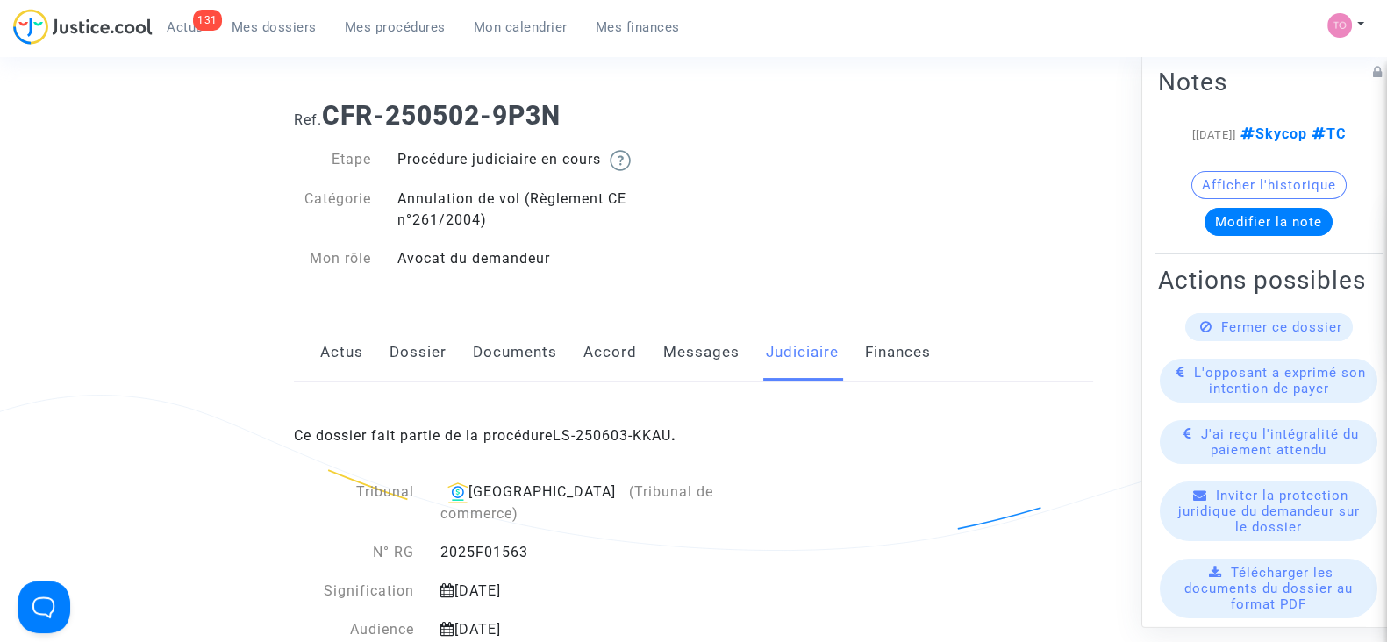
click at [1231, 194] on button "Afficher l'historique" at bounding box center [1268, 185] width 155 height 28
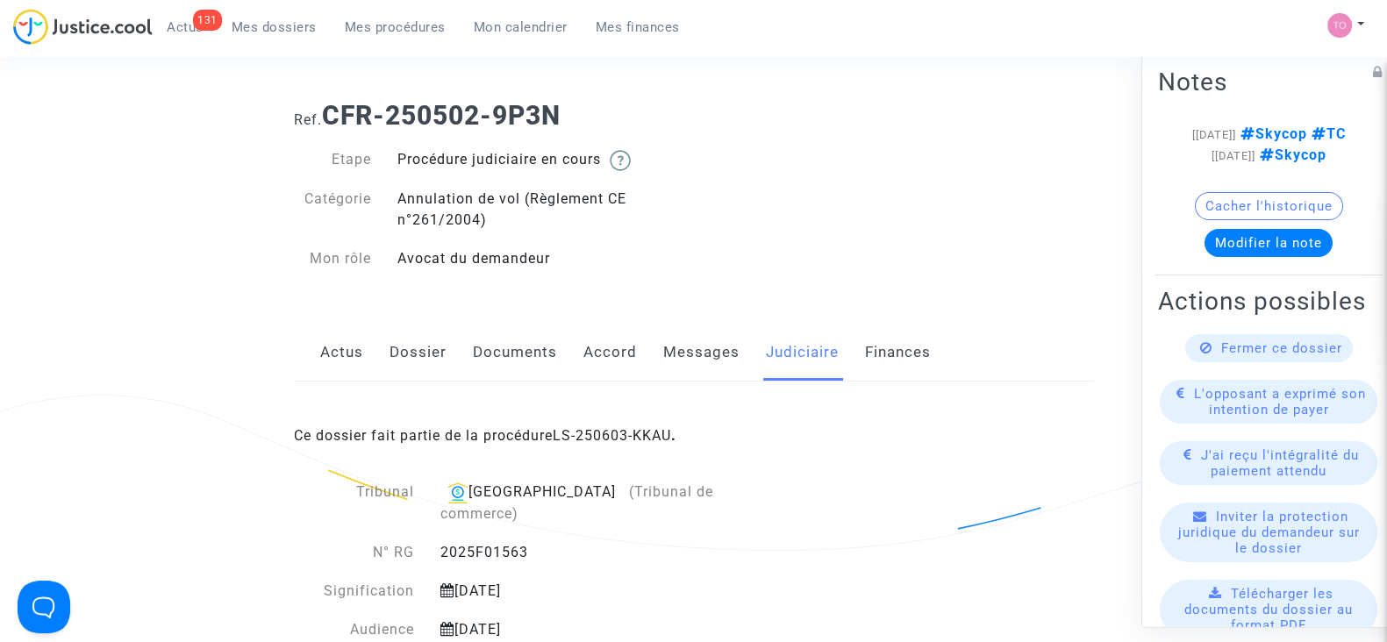
click at [1225, 199] on note-viewer "[26/05/2025] Skycop TC [02/05/2025] Skycop Cacher l'historique Modifier la note" at bounding box center [1268, 190] width 221 height 133
click at [590, 357] on link "Accord" at bounding box center [610, 353] width 54 height 58
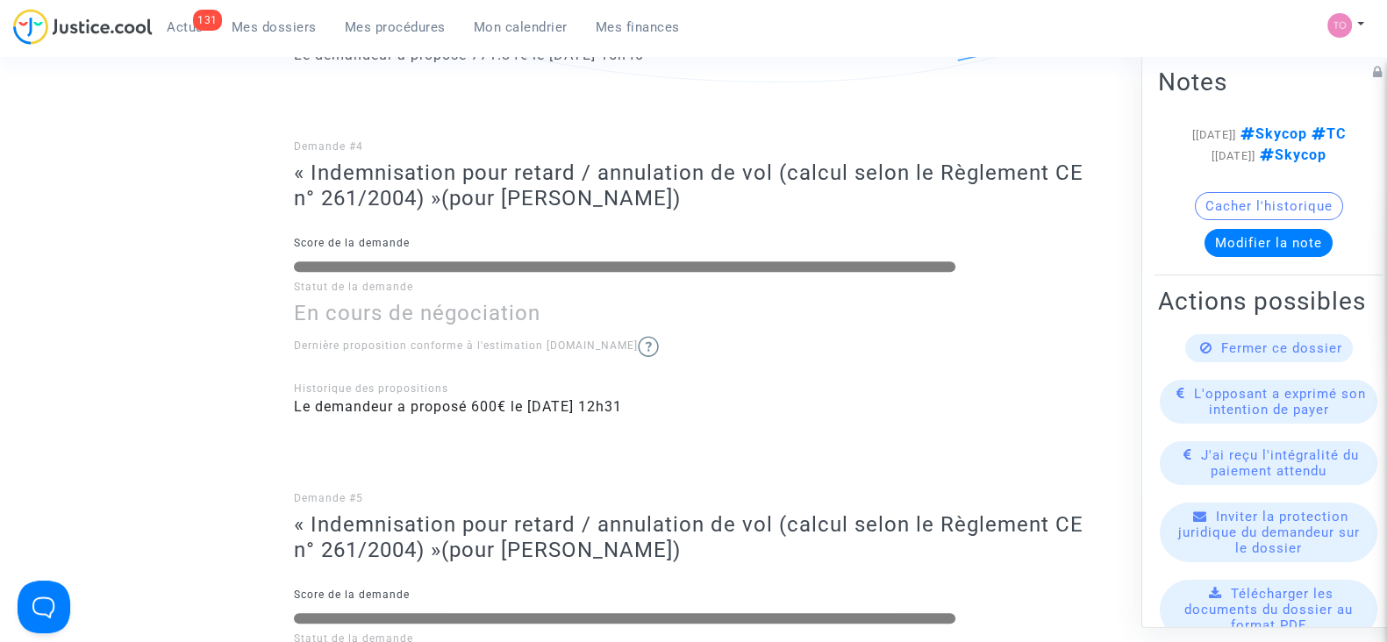
scroll to position [1224, 0]
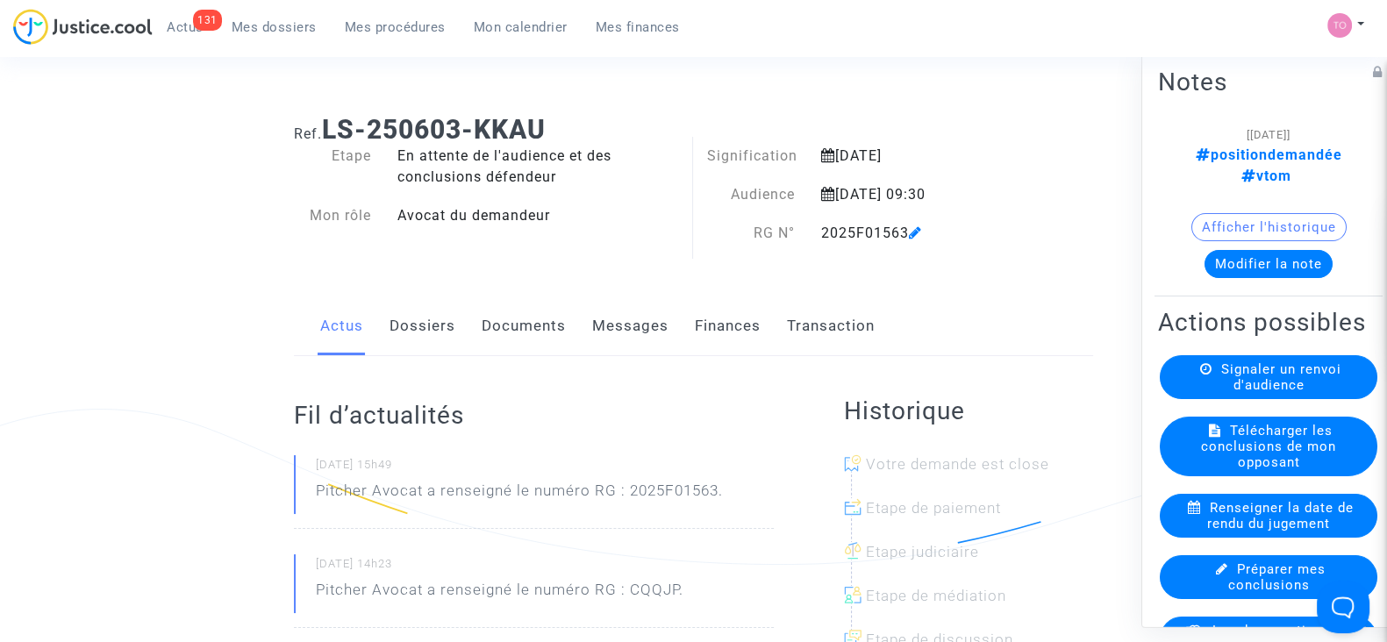
click at [1250, 213] on button "Afficher l'historique" at bounding box center [1268, 227] width 155 height 28
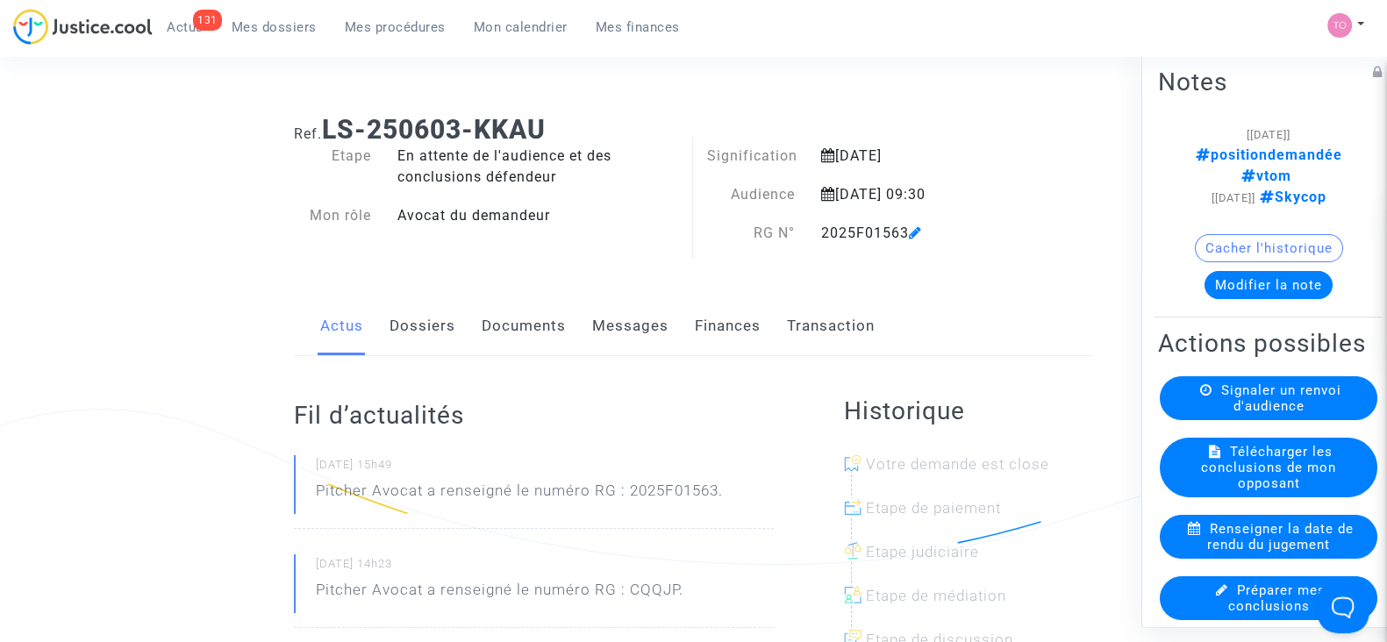
click at [1237, 234] on button "Cacher l'historique" at bounding box center [1269, 248] width 148 height 28
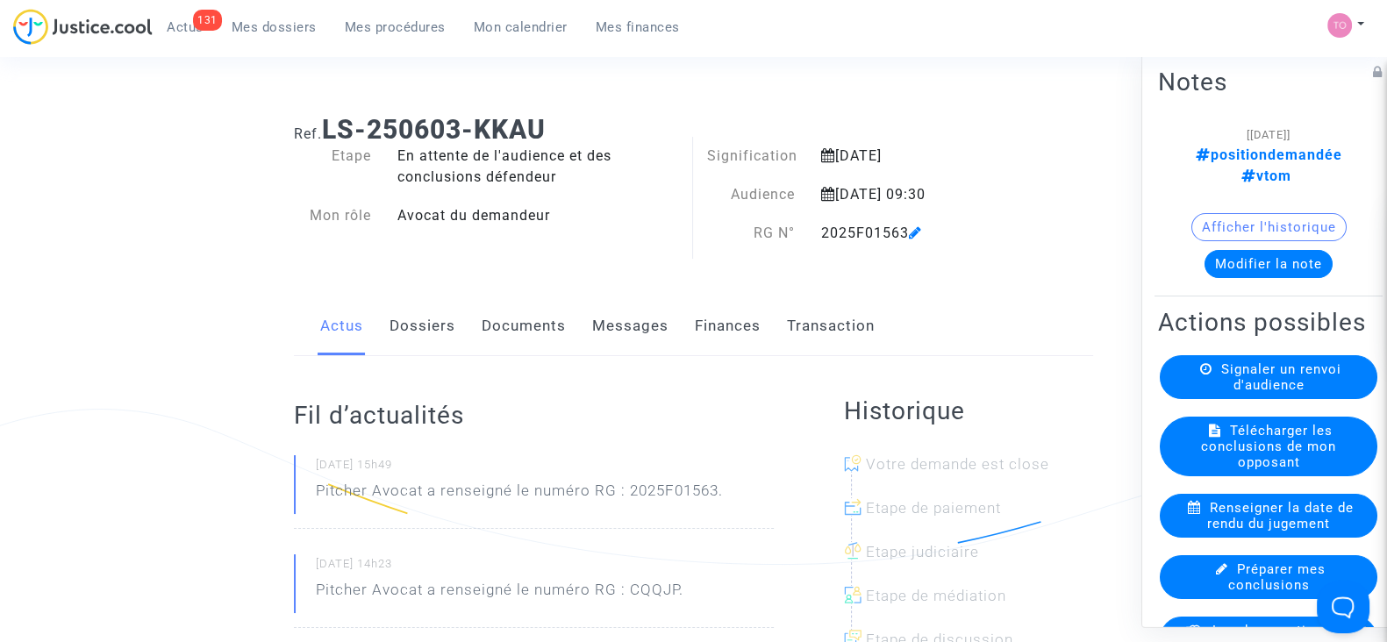
click at [497, 312] on link "Documents" at bounding box center [524, 326] width 84 height 58
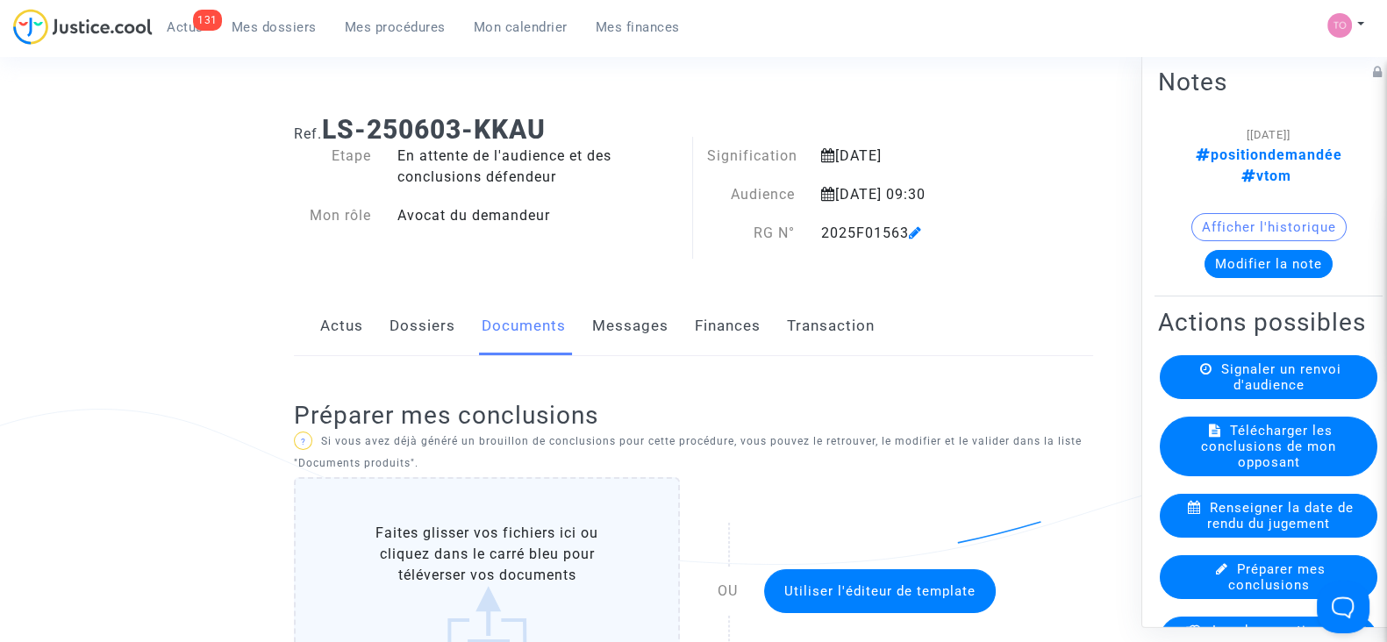
click at [719, 323] on link "Finances" at bounding box center [728, 326] width 66 height 58
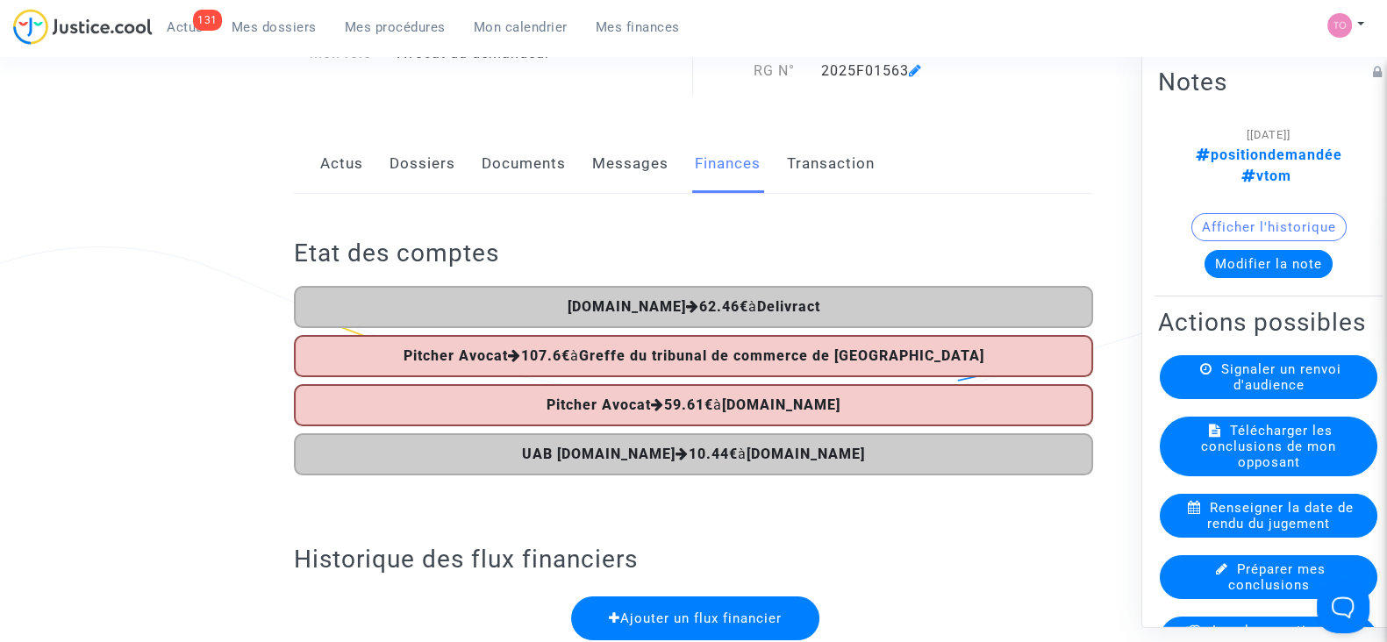
scroll to position [163, 0]
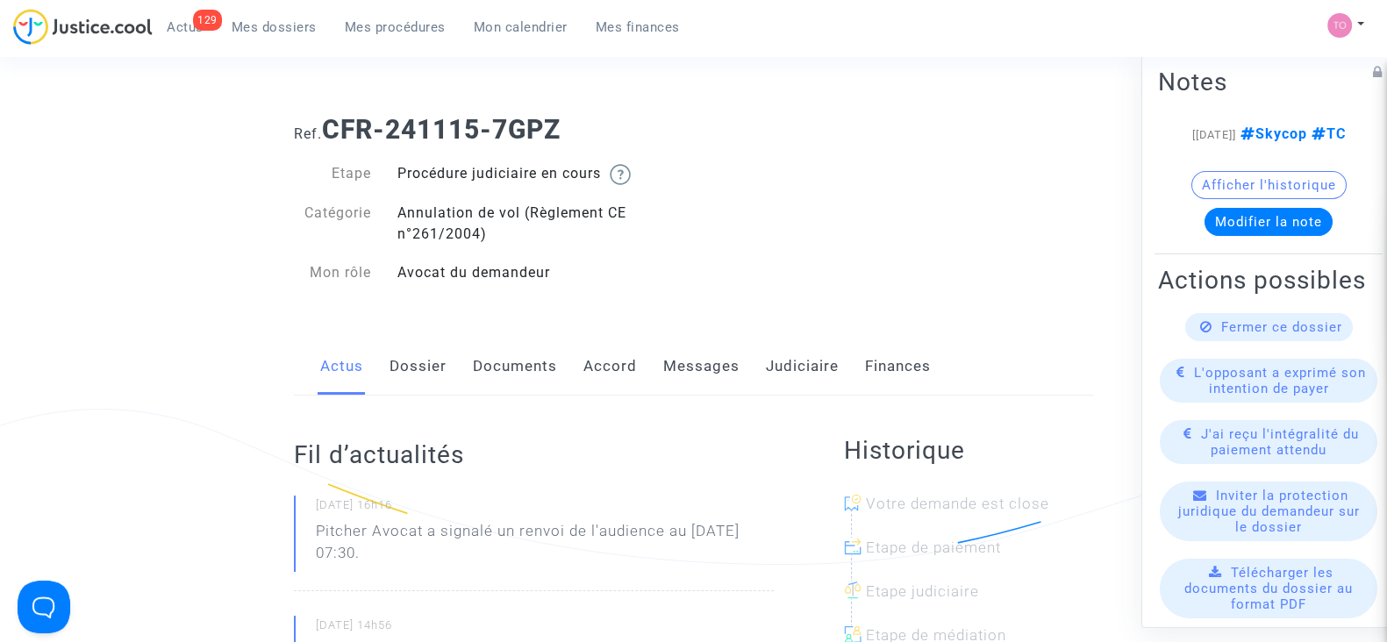
scroll to position [35, 0]
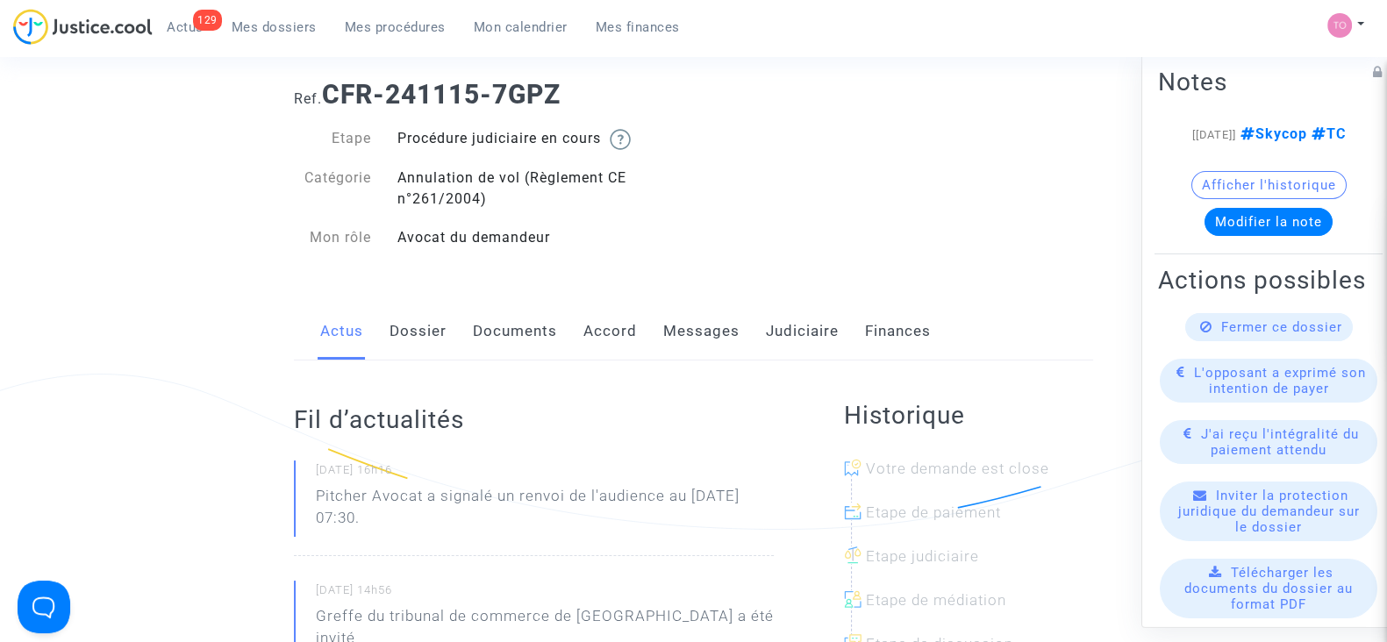
click at [1246, 195] on button "Afficher l'historique" at bounding box center [1268, 185] width 155 height 28
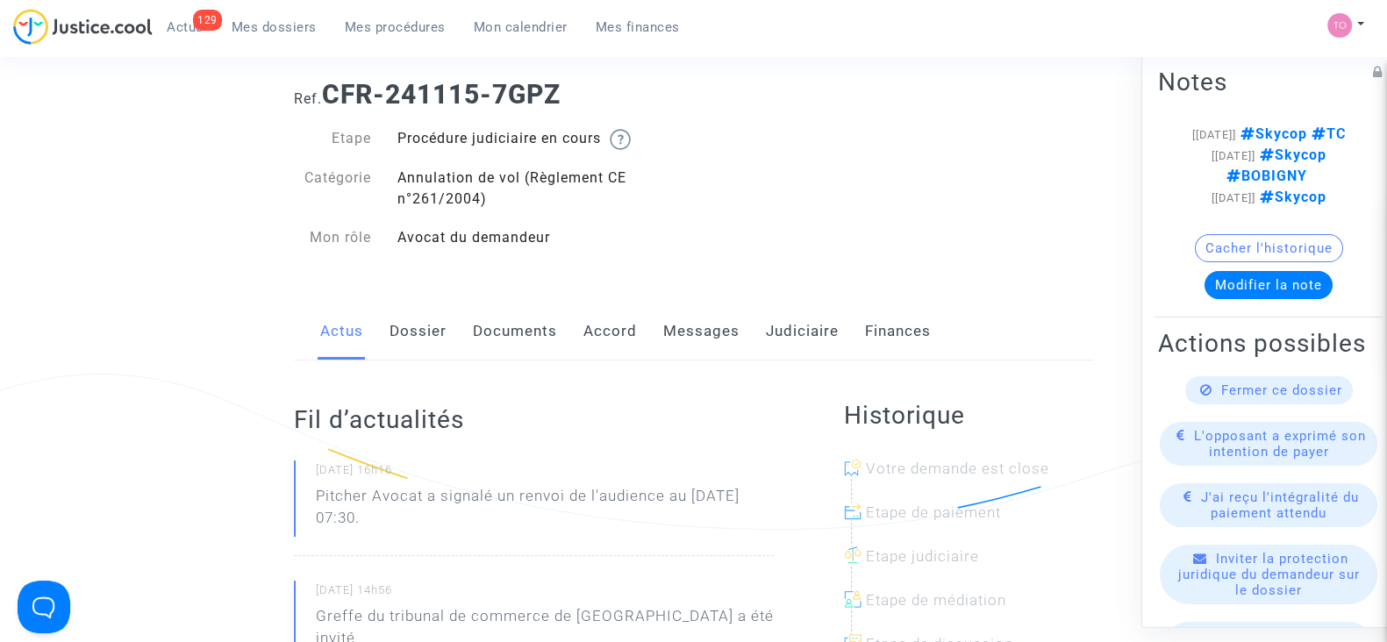
click at [819, 325] on link "Judiciaire" at bounding box center [802, 332] width 73 height 58
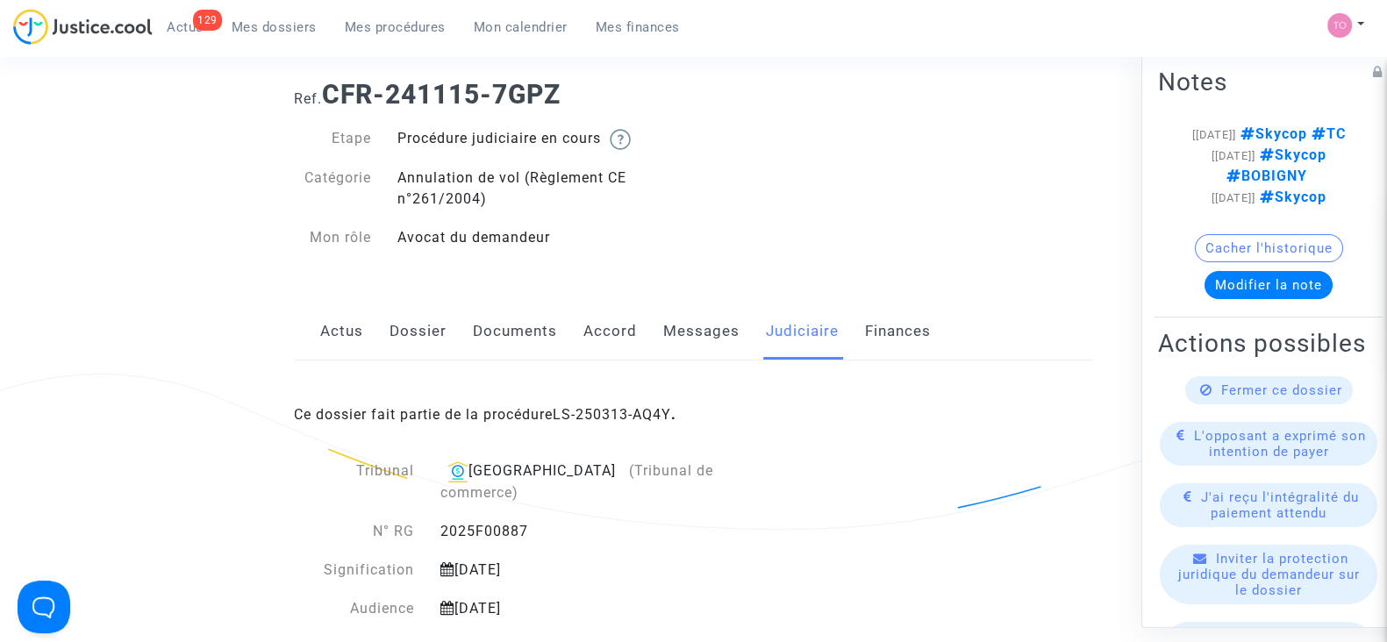
scroll to position [43, 0]
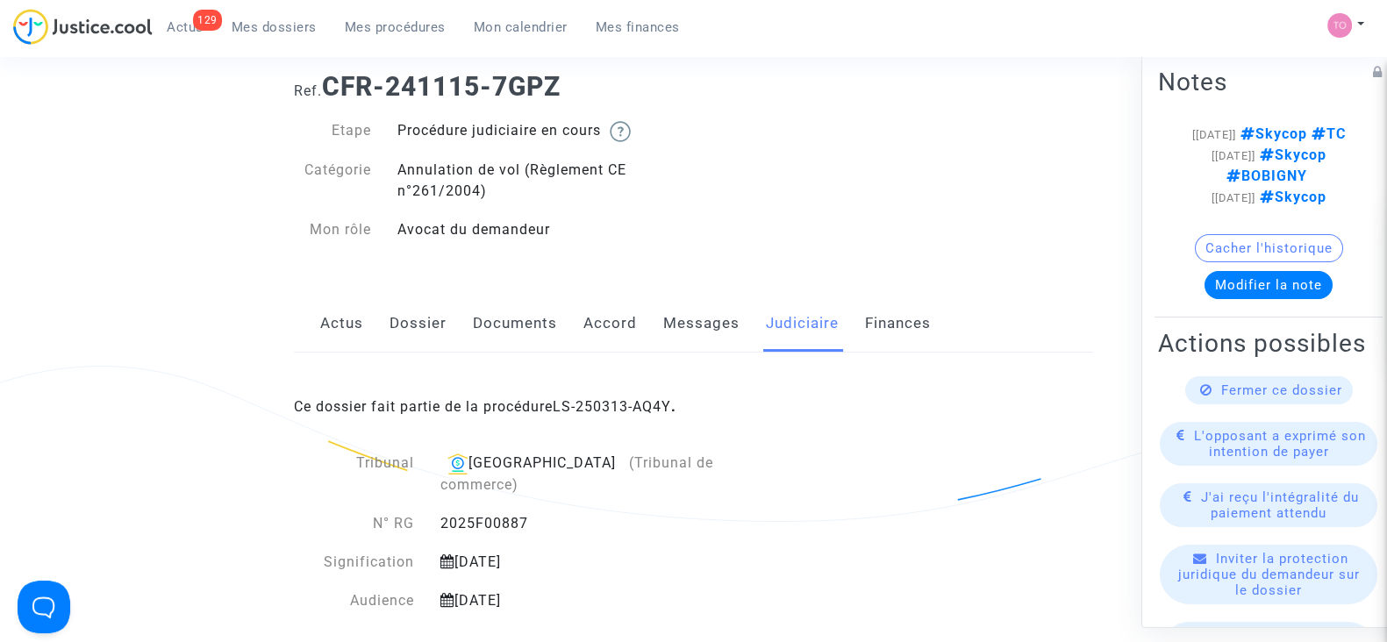
click at [400, 303] on link "Dossier" at bounding box center [417, 324] width 57 height 58
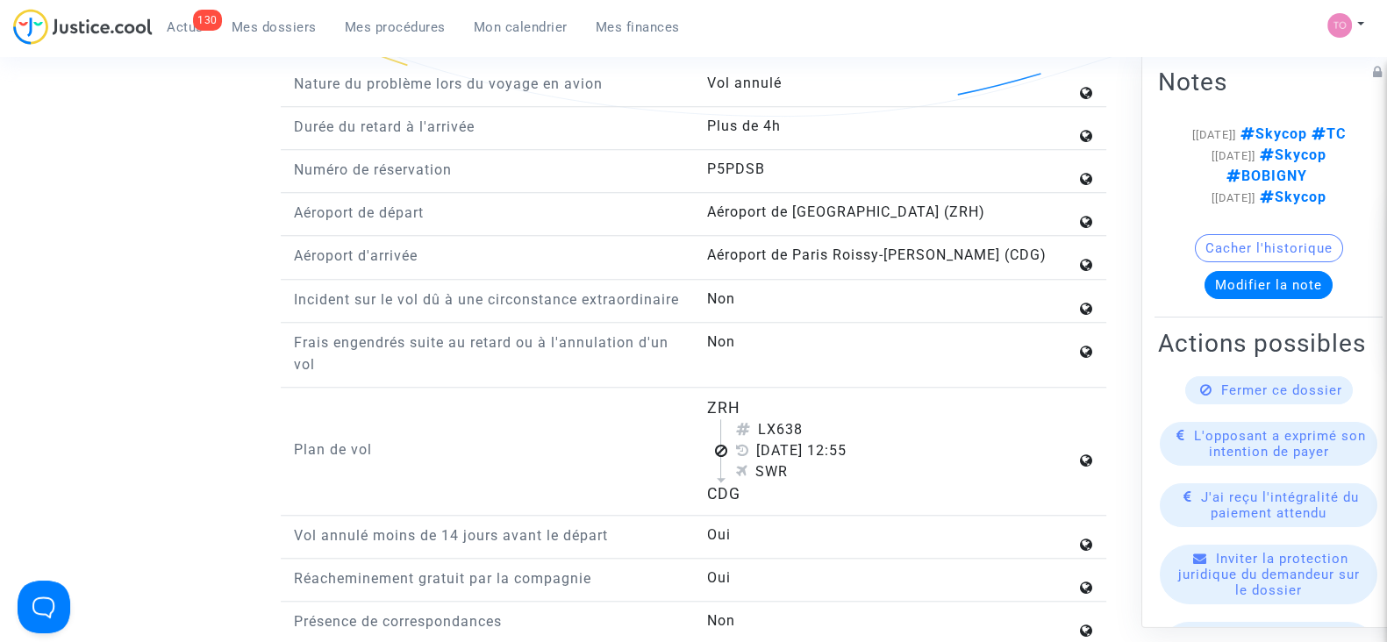
scroll to position [1958, 0]
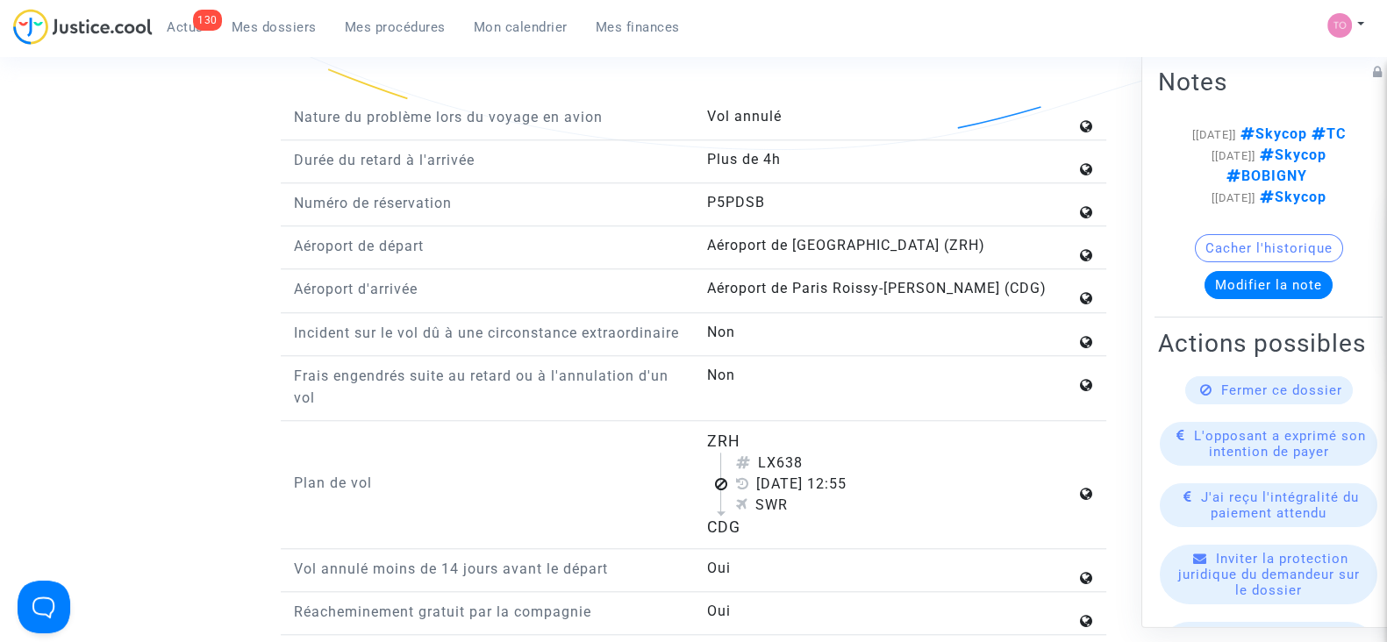
drag, startPoint x: 705, startPoint y: 450, endPoint x: 734, endPoint y: 449, distance: 29.0
click at [734, 449] on div "ZRH LX638 26 août 2024 12:55 SWR CDG" at bounding box center [899, 485] width 413 height 110
copy div "ZRH"
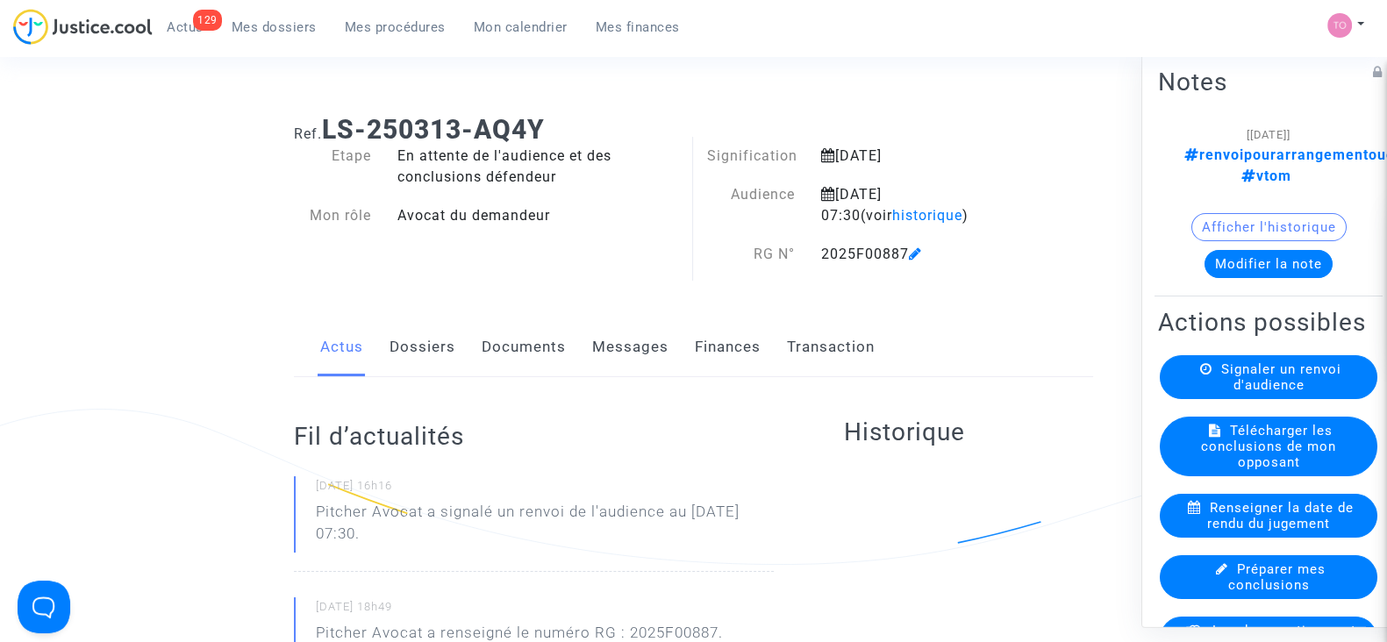
click at [1228, 213] on button "Afficher l'historique" at bounding box center [1268, 227] width 155 height 28
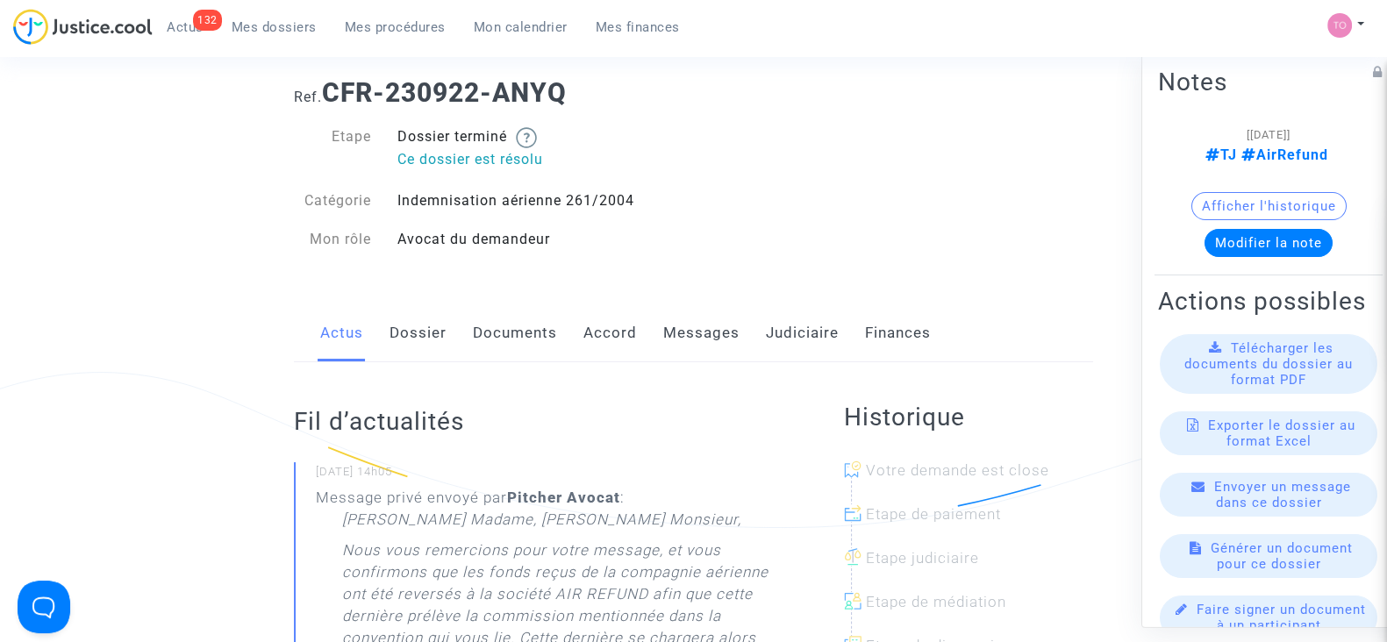
scroll to position [39, 0]
click at [1229, 199] on button "Afficher l'historique" at bounding box center [1268, 206] width 155 height 28
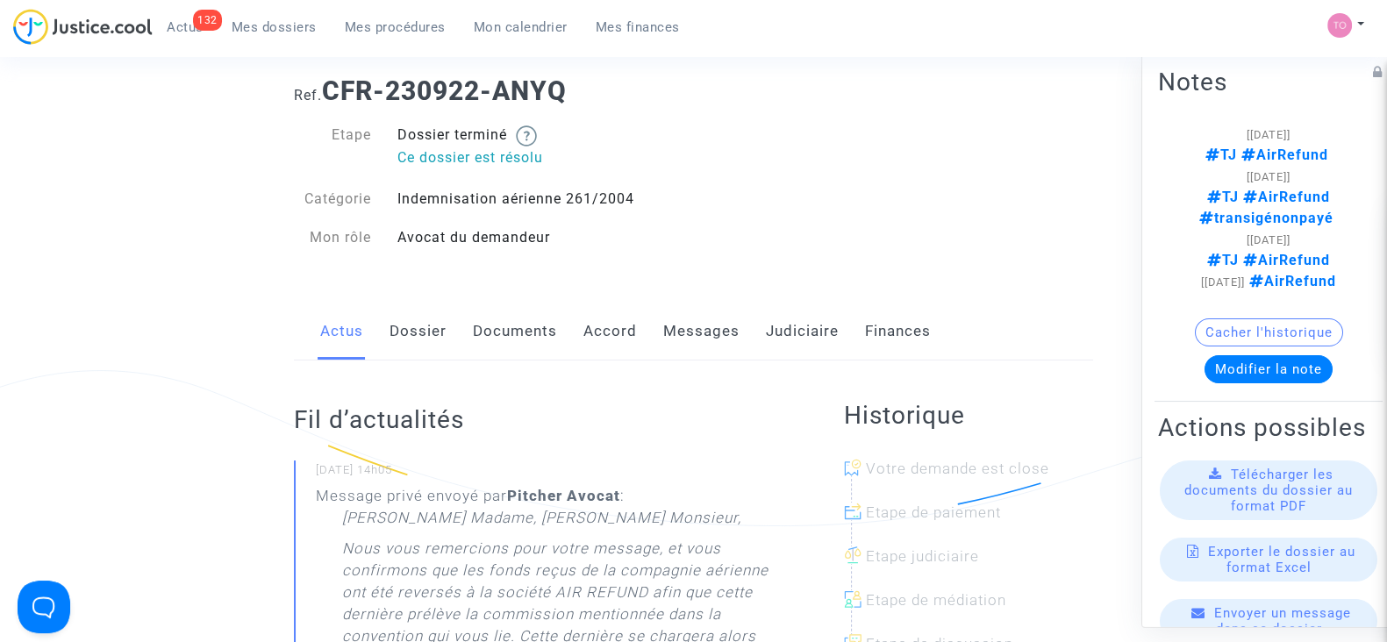
click at [1232, 344] on button "Cacher l'historique" at bounding box center [1269, 332] width 148 height 28
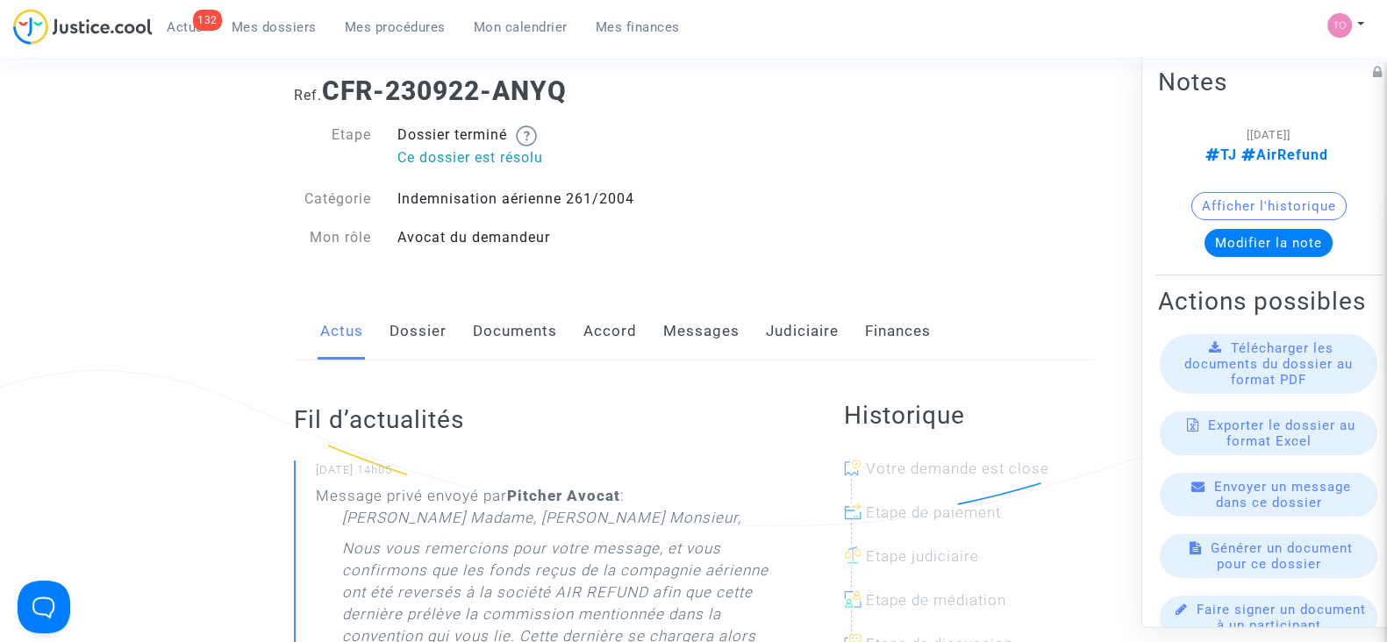
click at [789, 338] on link "Judiciaire" at bounding box center [802, 332] width 73 height 58
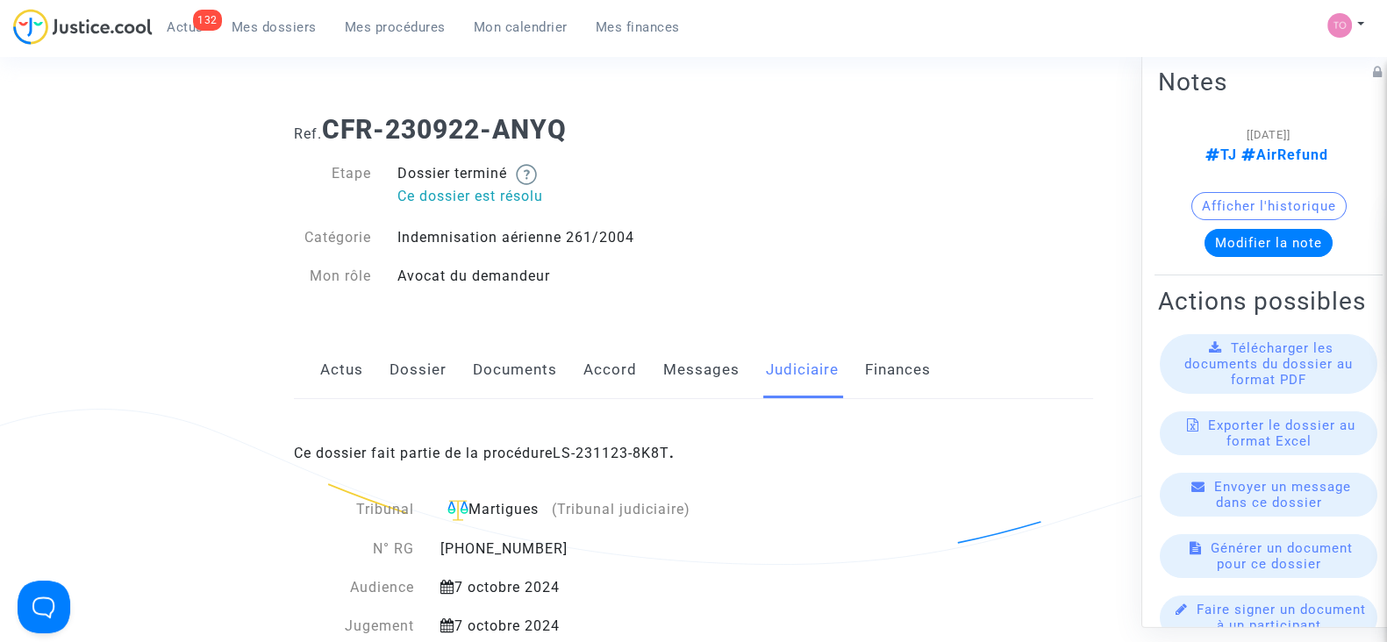
click at [543, 26] on span "Mon calendrier" at bounding box center [521, 27] width 94 height 16
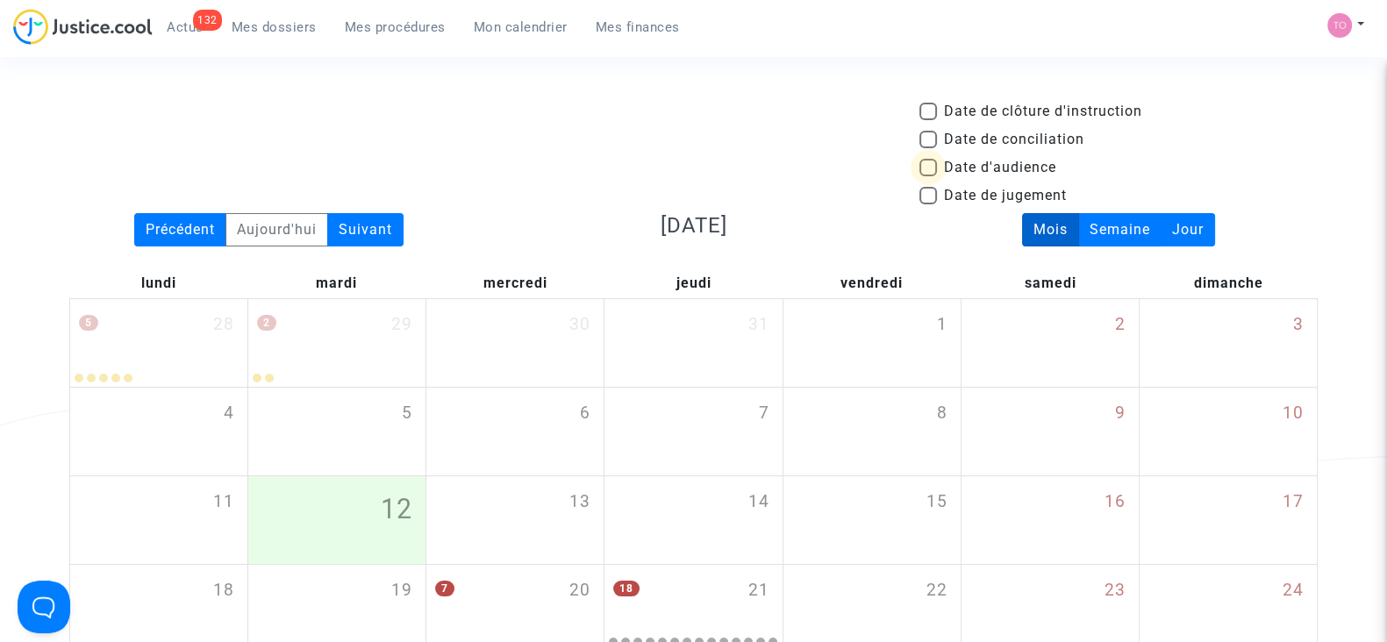
click at [929, 165] on span at bounding box center [928, 168] width 18 height 18
click at [928, 176] on input "Date d'audience" at bounding box center [927, 176] width 1 height 1
checkbox input "true"
click at [373, 224] on div "Suivant" at bounding box center [365, 229] width 76 height 33
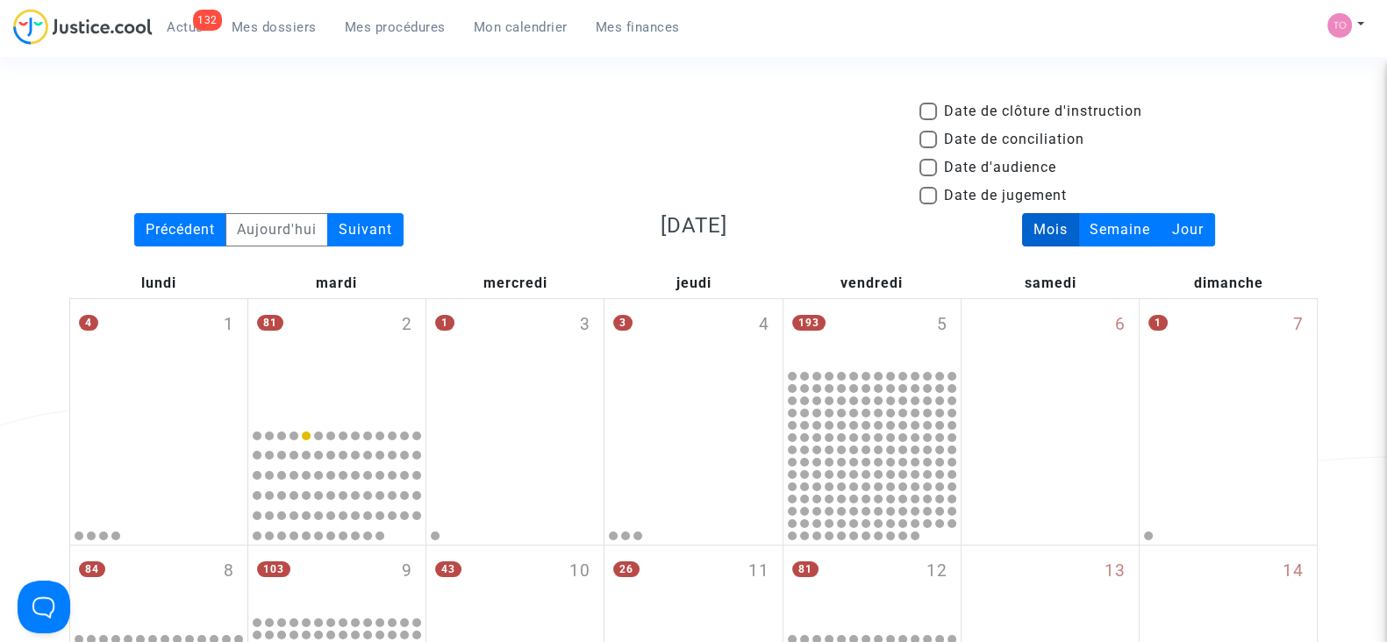
click at [925, 161] on span at bounding box center [928, 168] width 18 height 18
click at [927, 176] on input "Date d'audience" at bounding box center [927, 176] width 1 height 1
checkbox input "true"
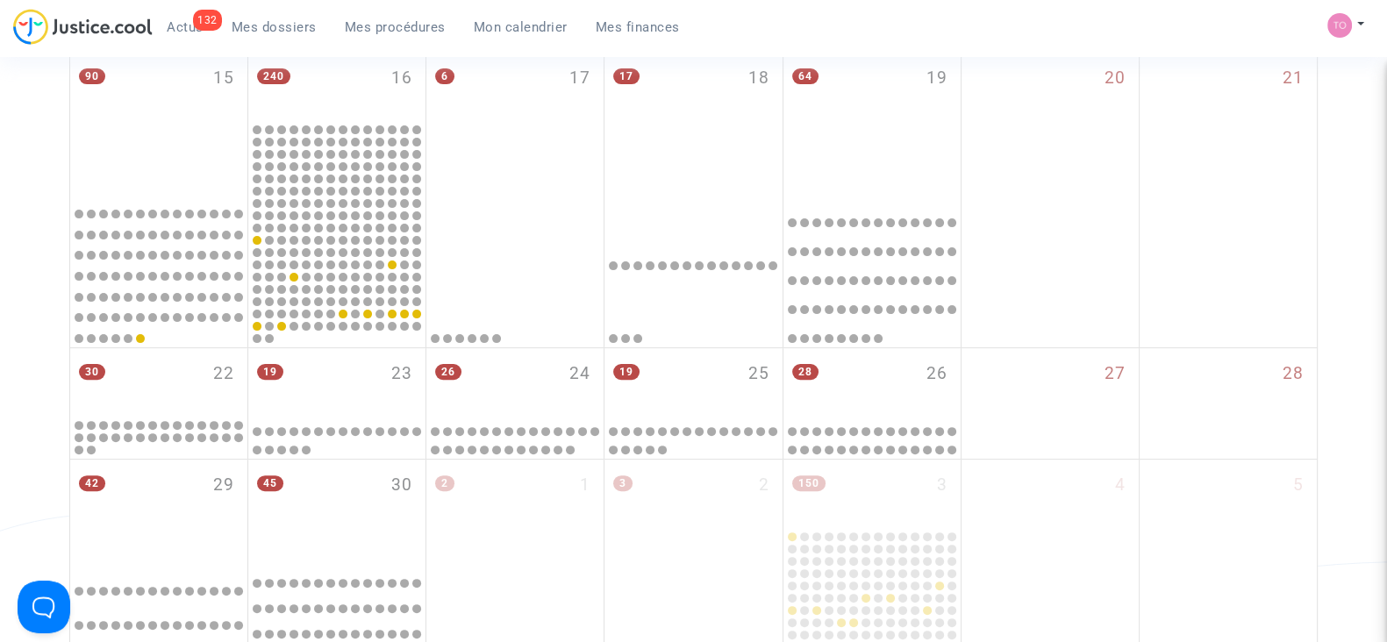
scroll to position [667, 0]
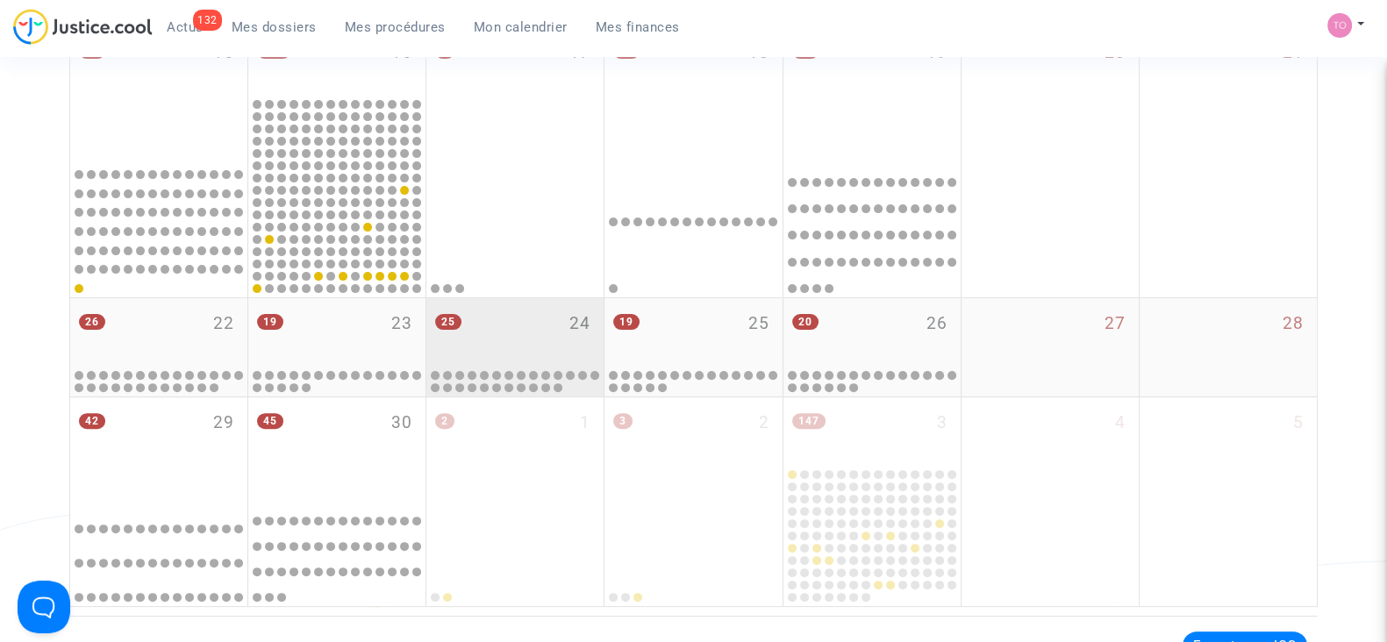
click at [536, 369] on div at bounding box center [515, 381] width 172 height 25
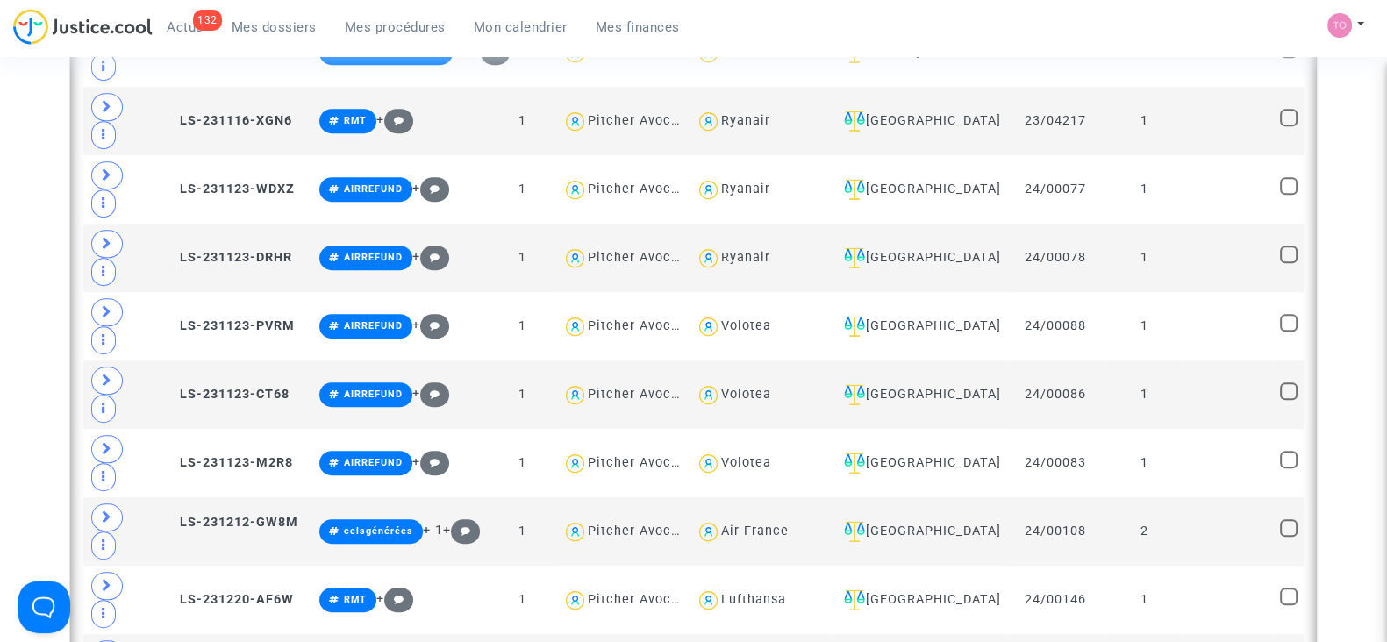
scroll to position [1201, 0]
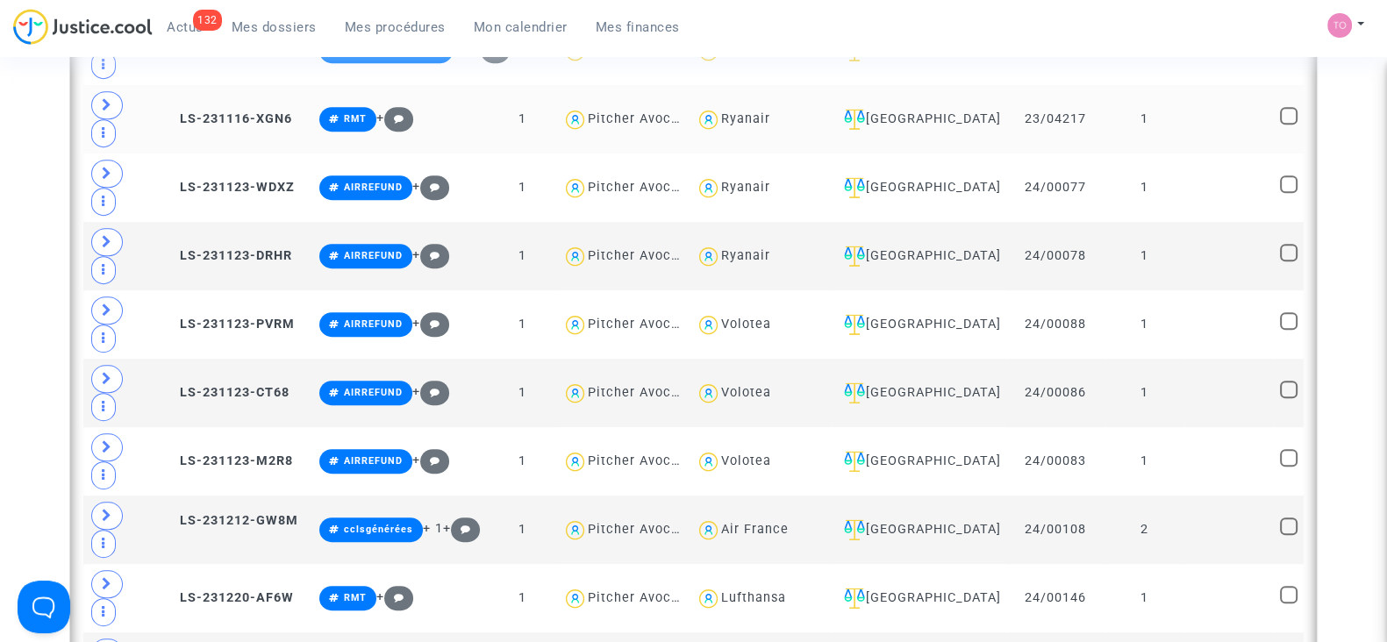
click at [731, 115] on div "Ryanair" at bounding box center [745, 118] width 49 height 15
type textarea "@Ryanair"
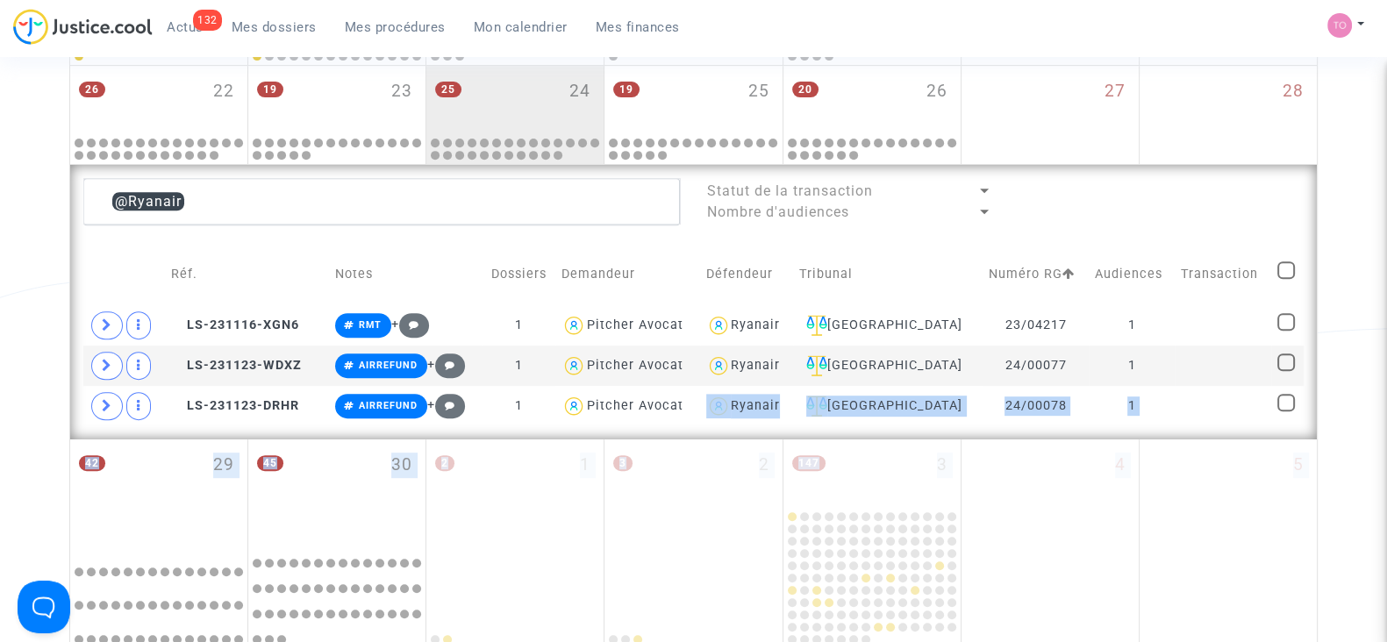
scroll to position [898, 0]
click at [898, 323] on div "Bordeaux" at bounding box center [887, 326] width 177 height 21
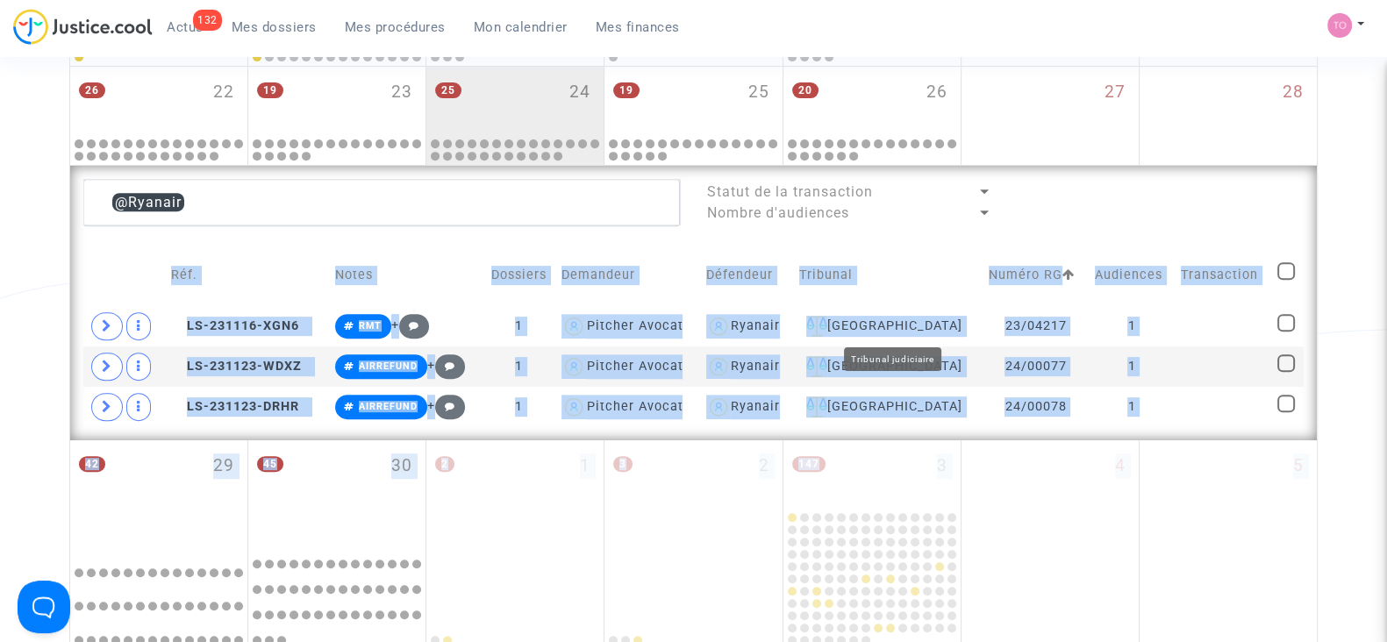
scroll to position [961, 0]
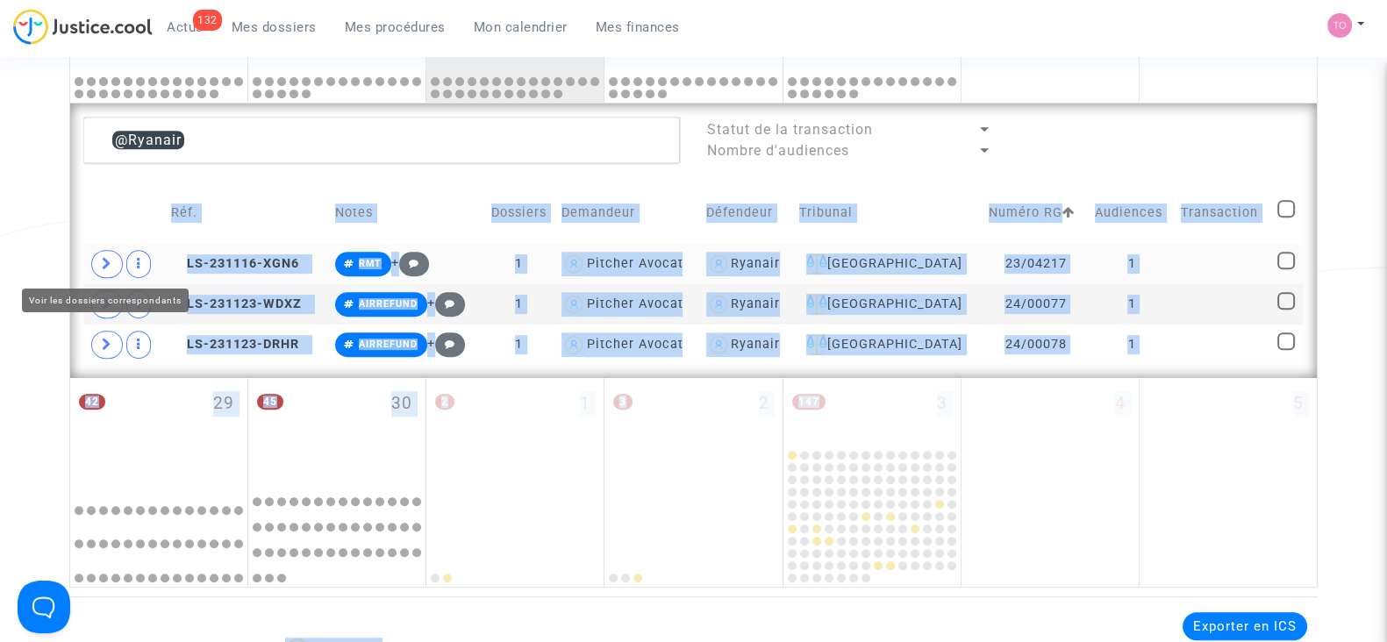
click at [107, 261] on icon at bounding box center [107, 263] width 11 height 13
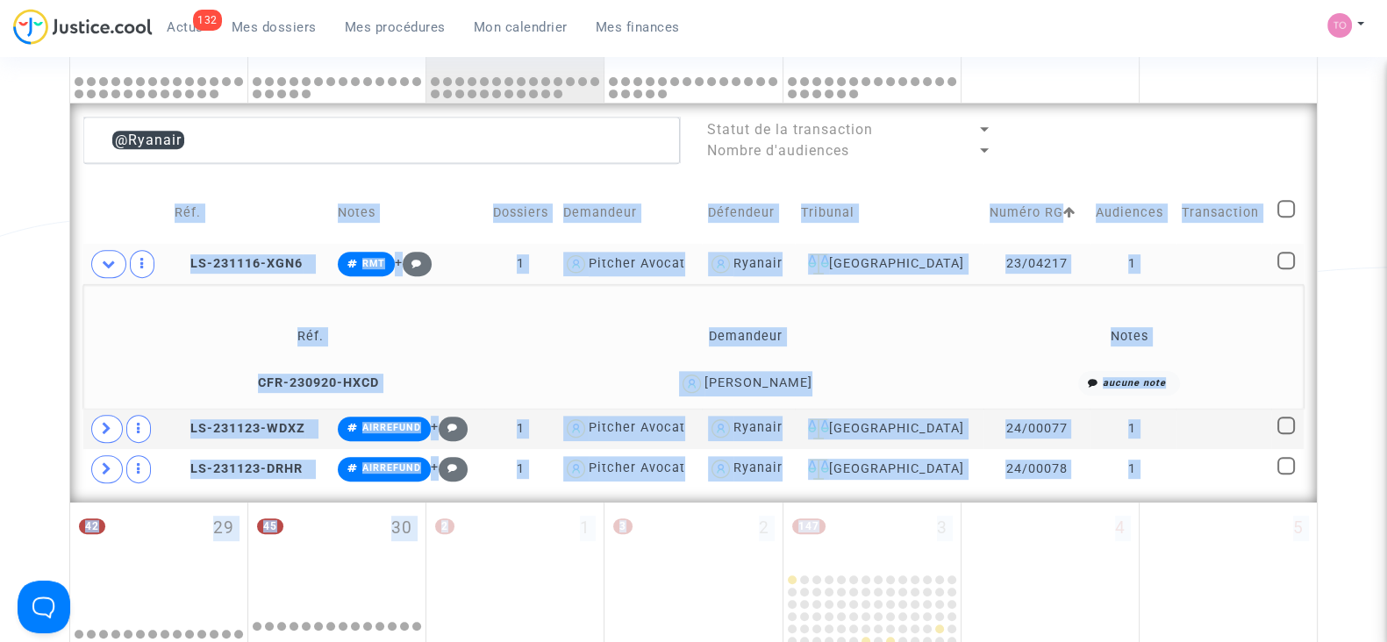
scroll to position [991, 0]
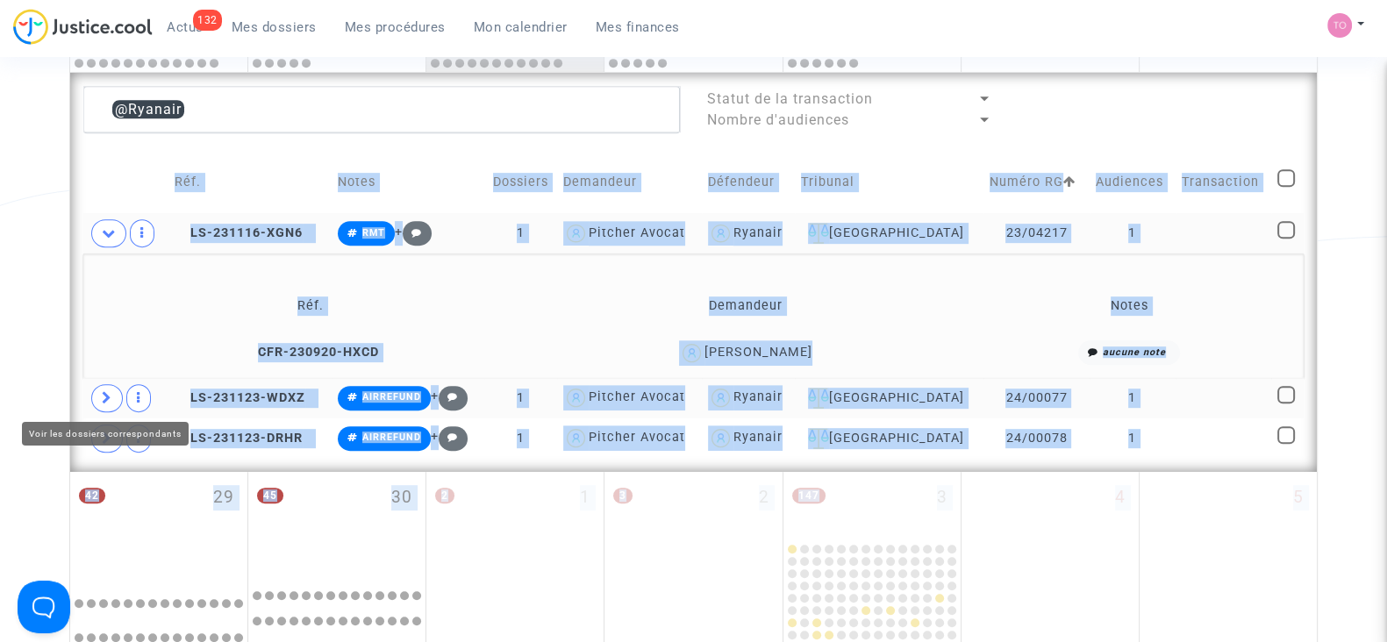
click at [105, 405] on span at bounding box center [107, 398] width 32 height 28
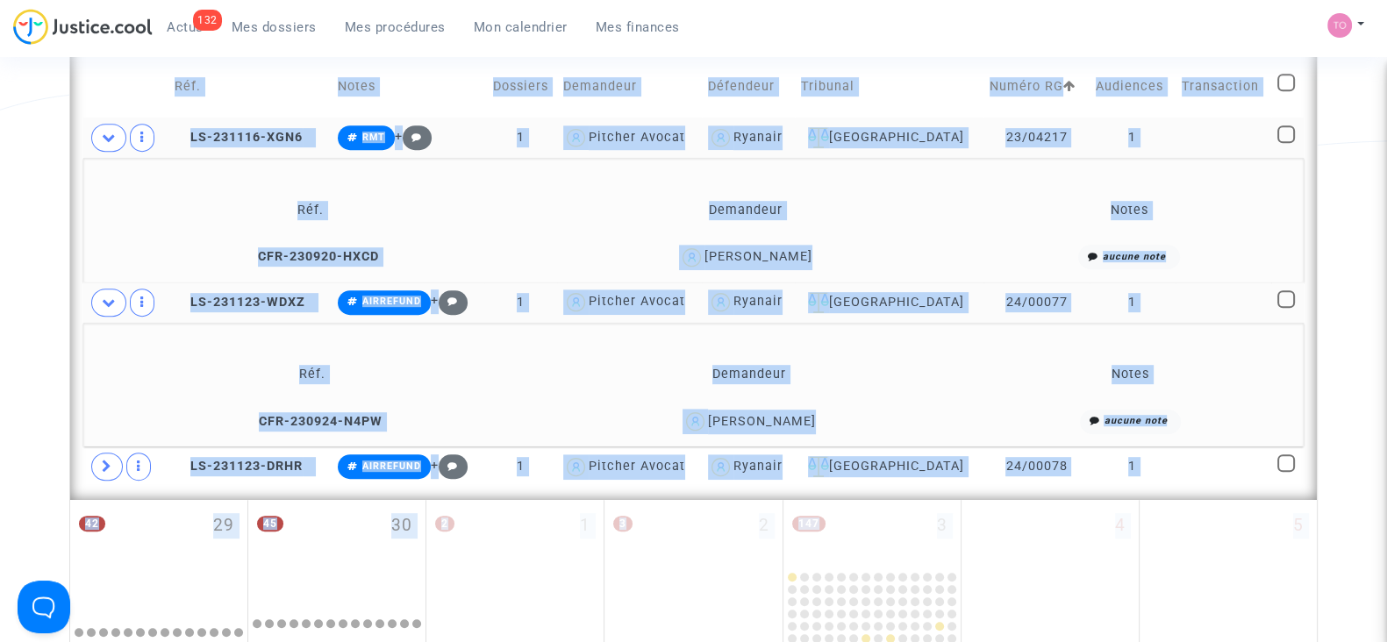
scroll to position [1096, 0]
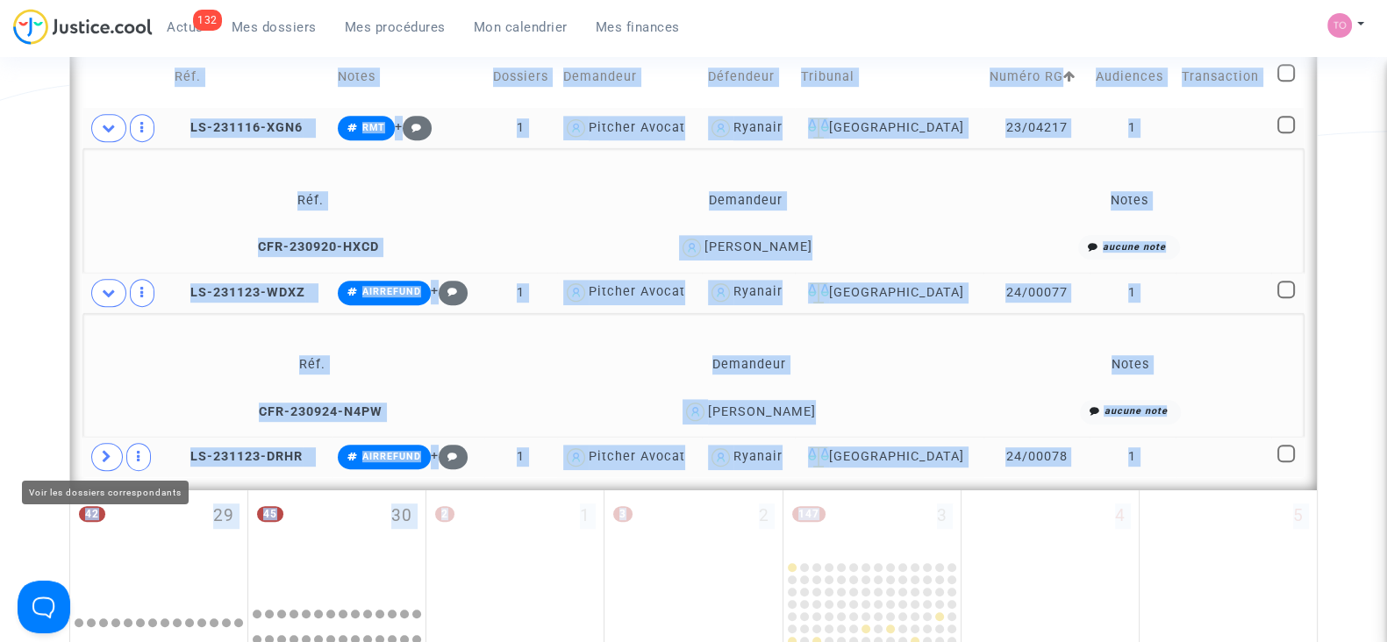
click at [104, 459] on icon at bounding box center [107, 456] width 11 height 13
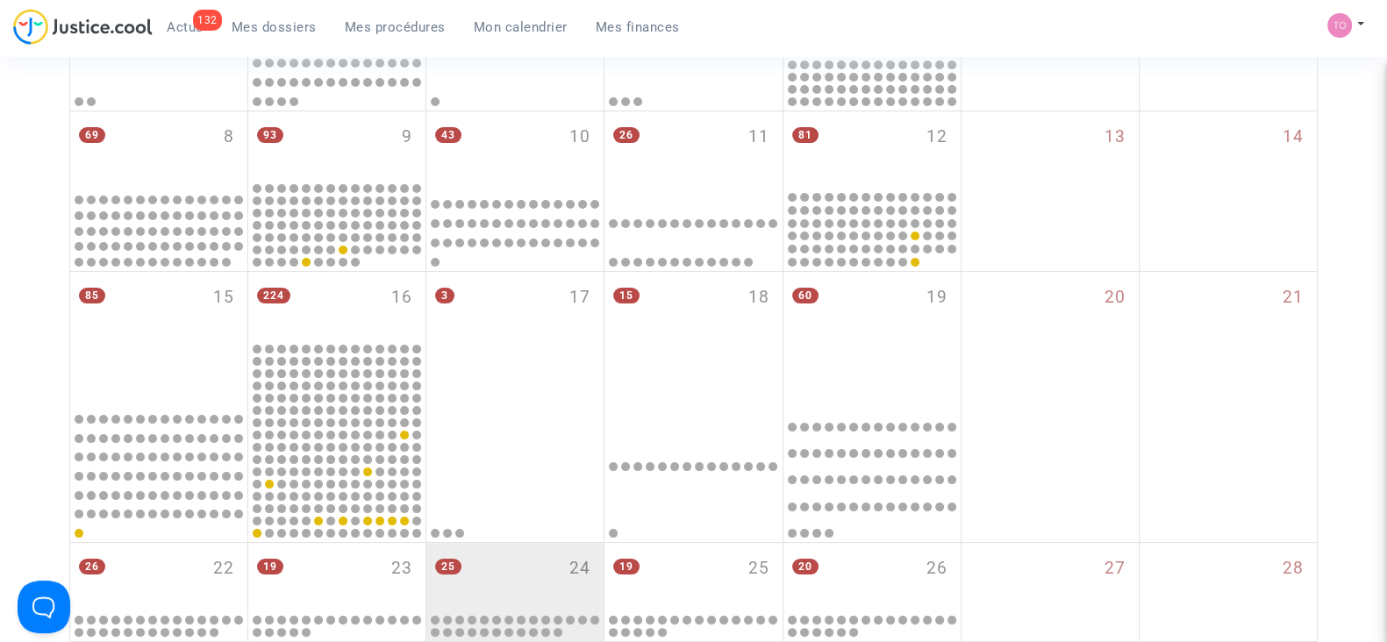
scroll to position [416, 0]
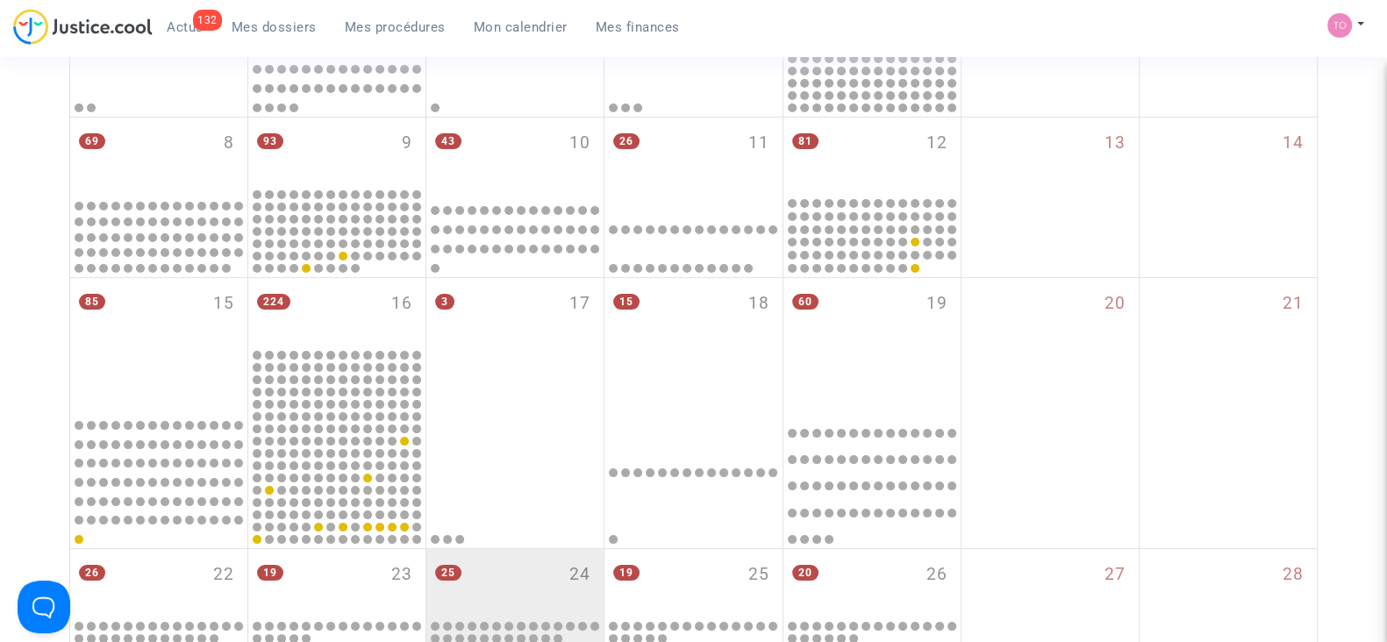
scroll to position [898, 0]
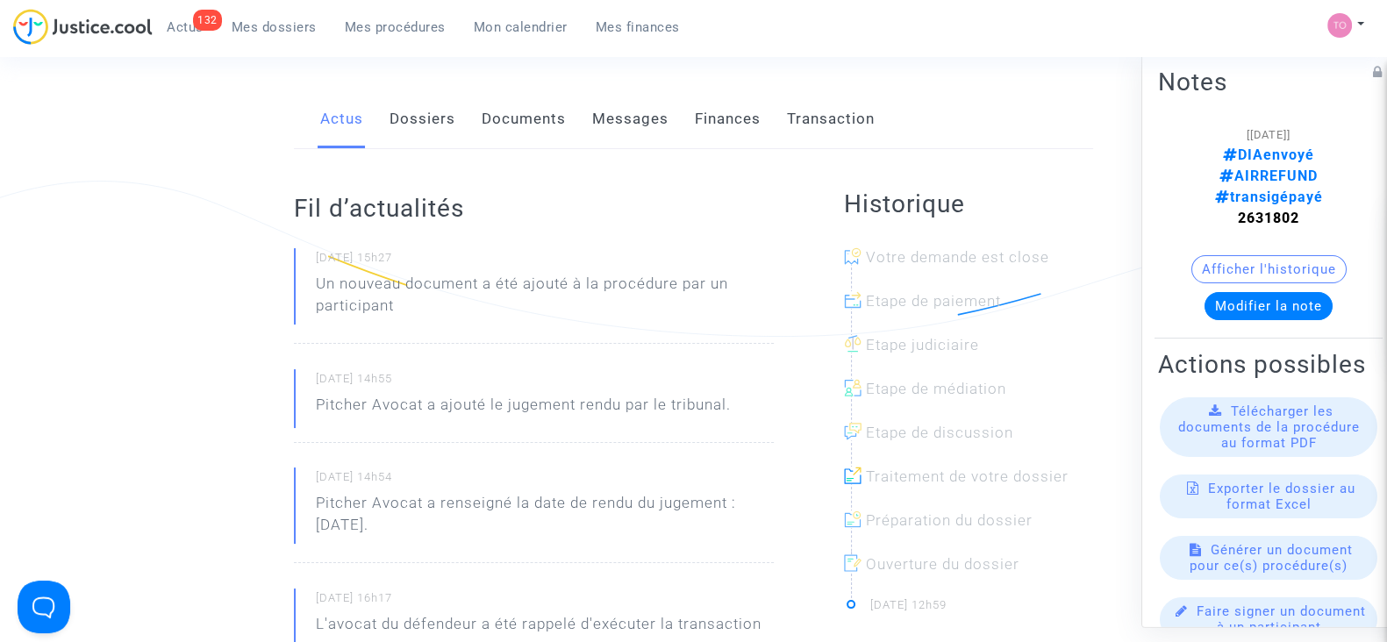
scroll to position [225, 0]
click at [1236, 255] on button "Afficher l'historique" at bounding box center [1268, 269] width 155 height 28
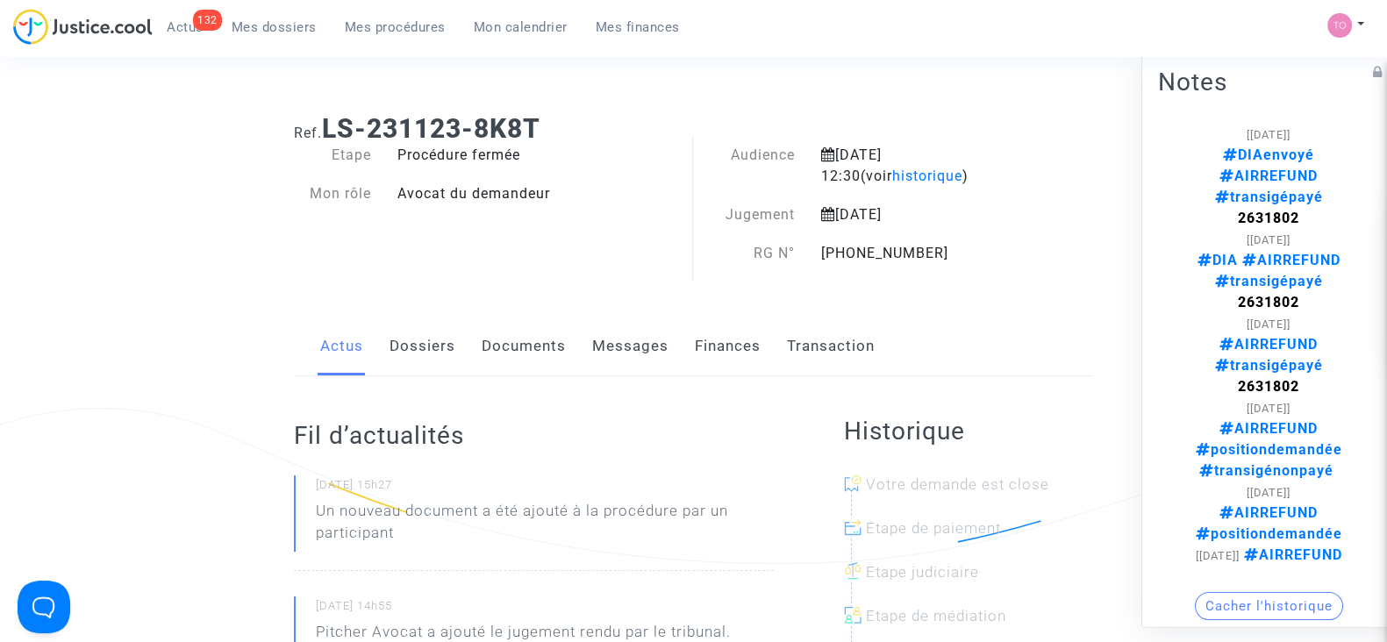
scroll to position [0, 0]
drag, startPoint x: 837, startPoint y: 151, endPoint x: 961, endPoint y: 155, distance: 123.8
click at [961, 155] on div "[DATE] 12:30 (voir historique )" at bounding box center [922, 167] width 229 height 42
click at [986, 204] on div "Audience [DATE] 12:30 (voir historique ) Jugement [DATE] RG N° [PHONE_NUMBER]" at bounding box center [865, 214] width 344 height 137
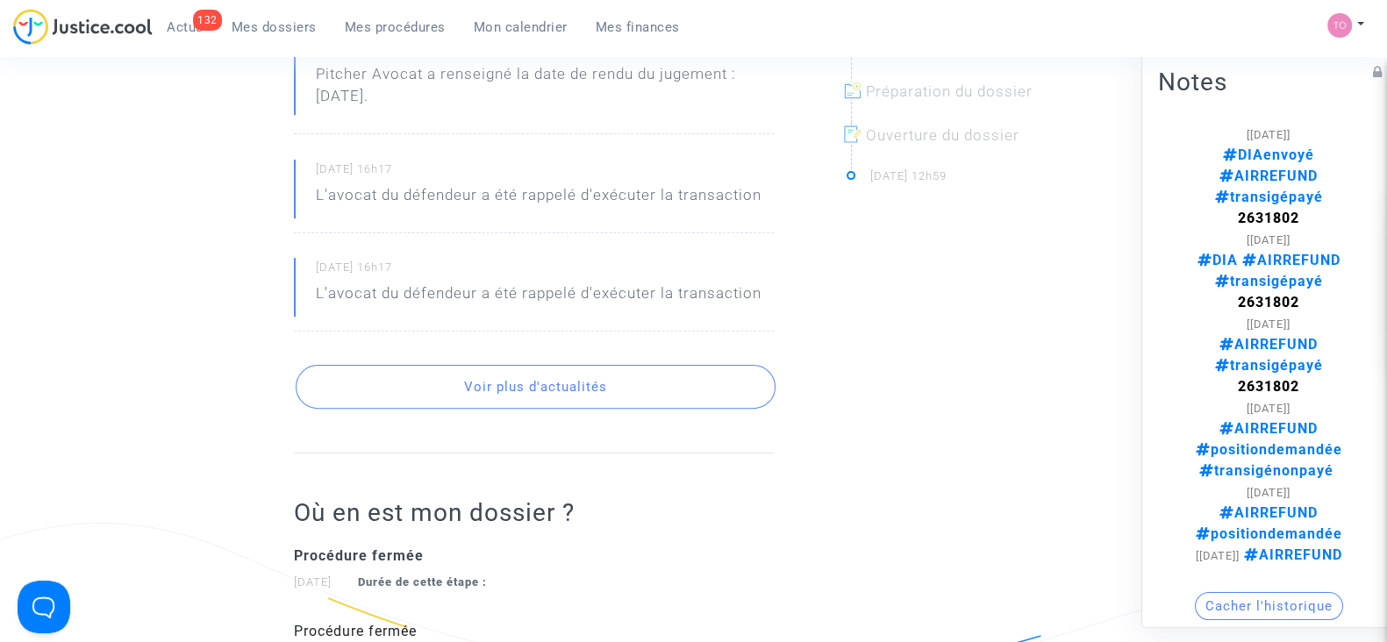
scroll to position [589, 0]
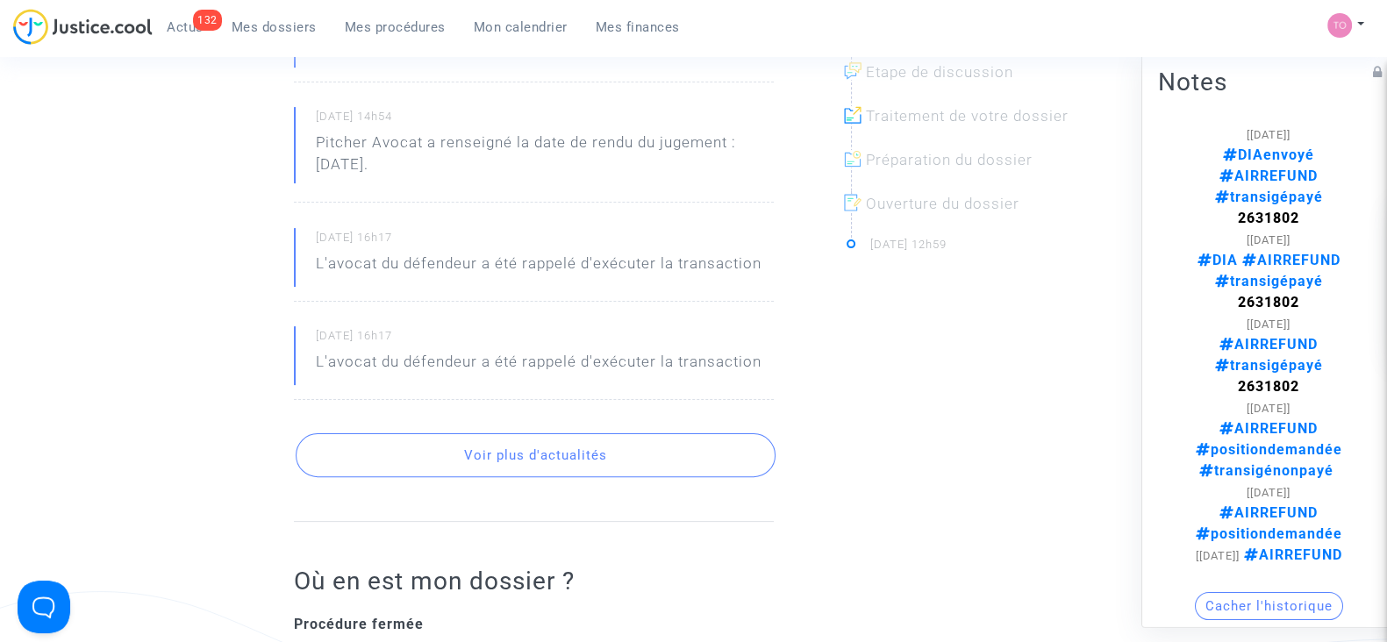
click at [846, 432] on div "Historique Votre demande est close Etape de paiement Etape judiciaire Etape de …" at bounding box center [968, 316] width 275 height 1055
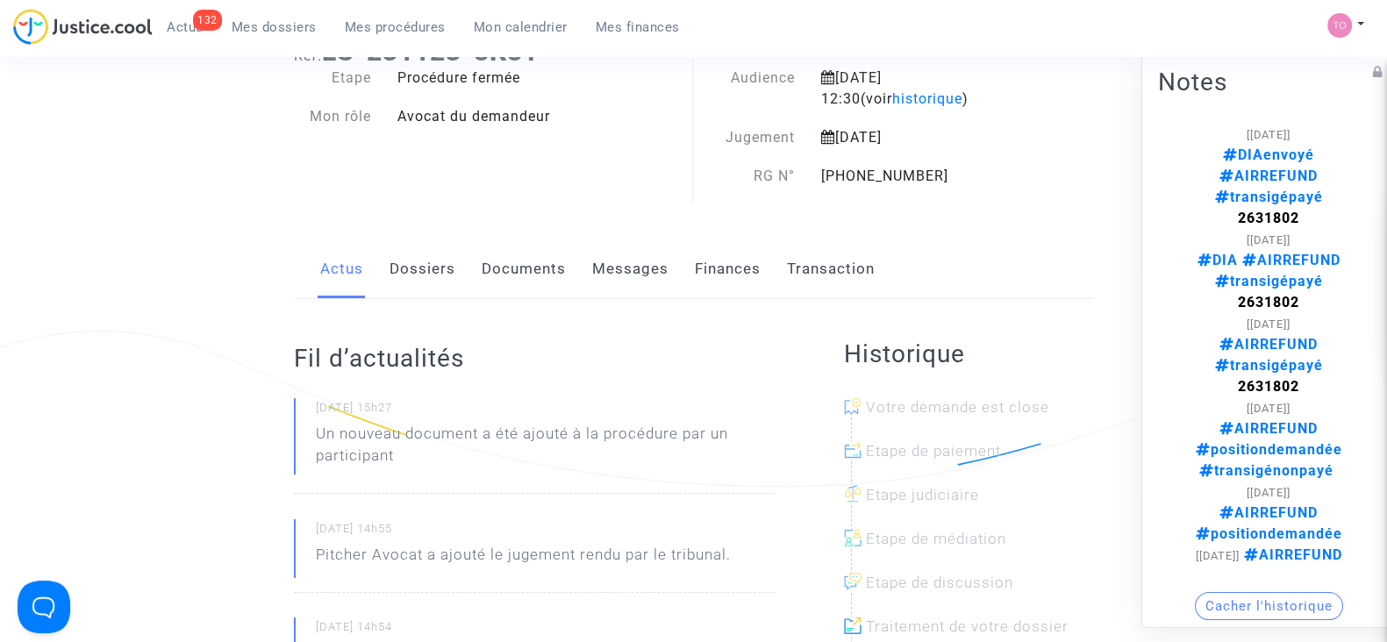
scroll to position [63, 0]
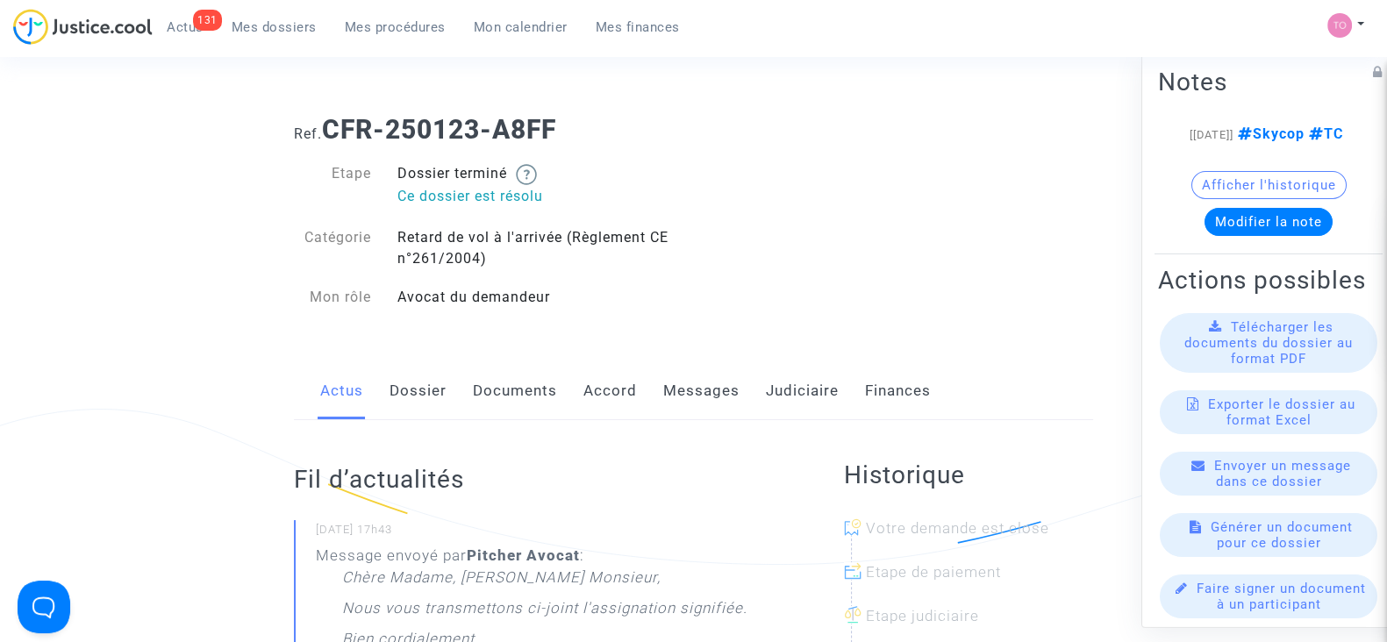
click at [518, 388] on link "Documents" at bounding box center [515, 391] width 84 height 58
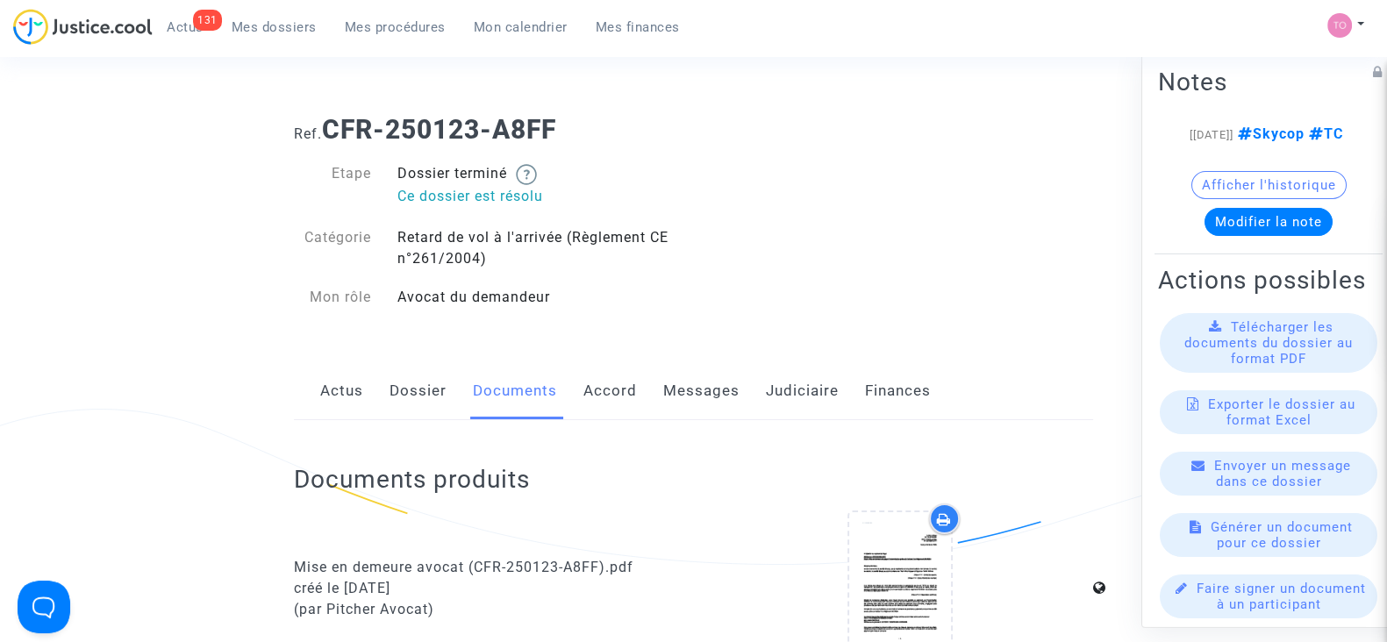
click at [686, 395] on link "Messages" at bounding box center [701, 391] width 76 height 58
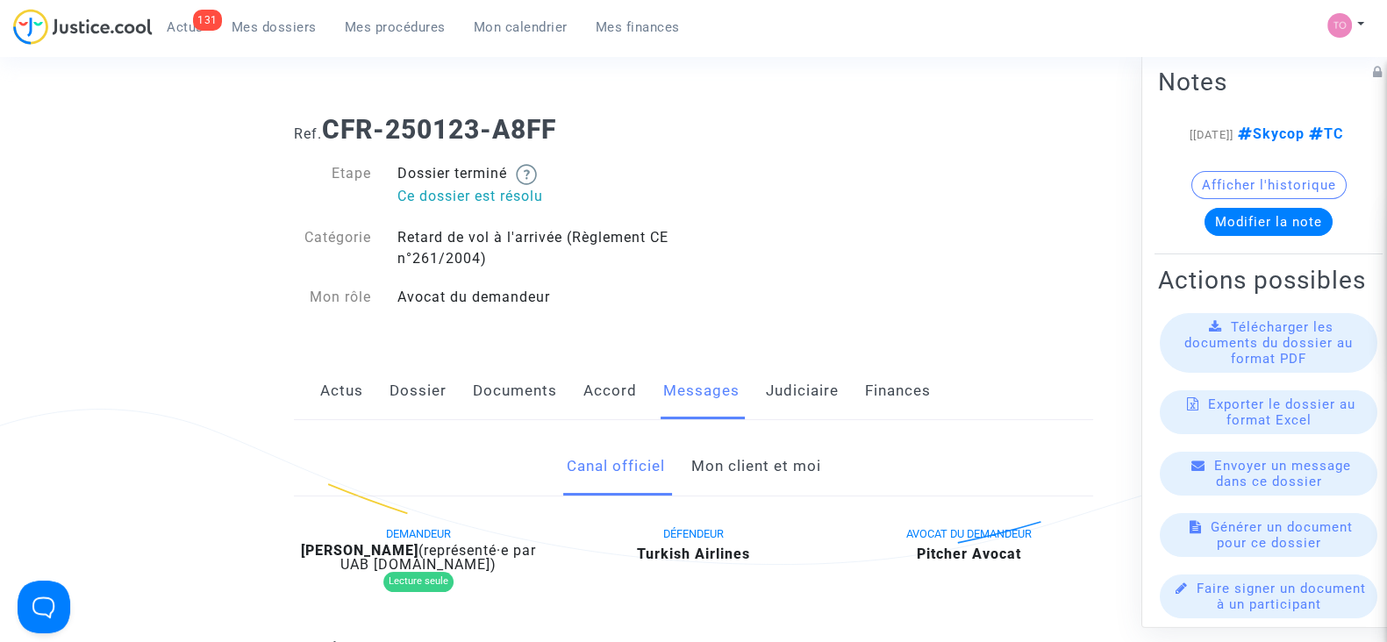
click at [732, 461] on link "Mon client et moi" at bounding box center [755, 467] width 130 height 58
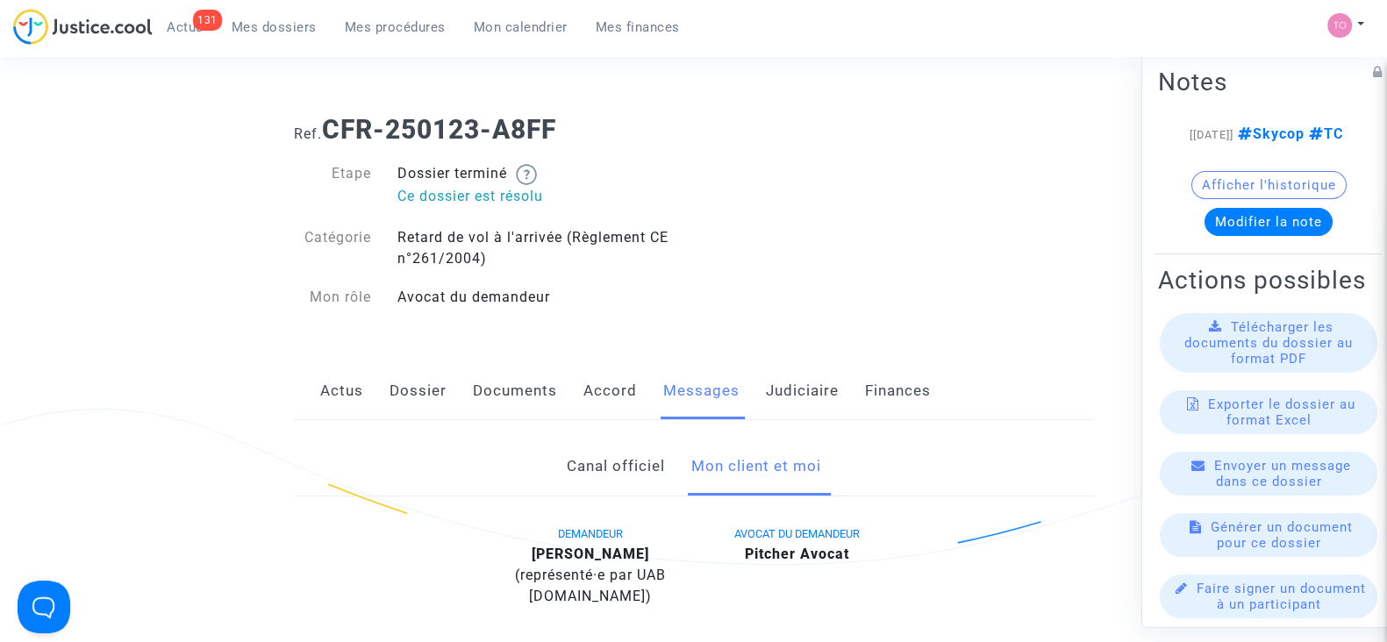
scroll to position [269, 0]
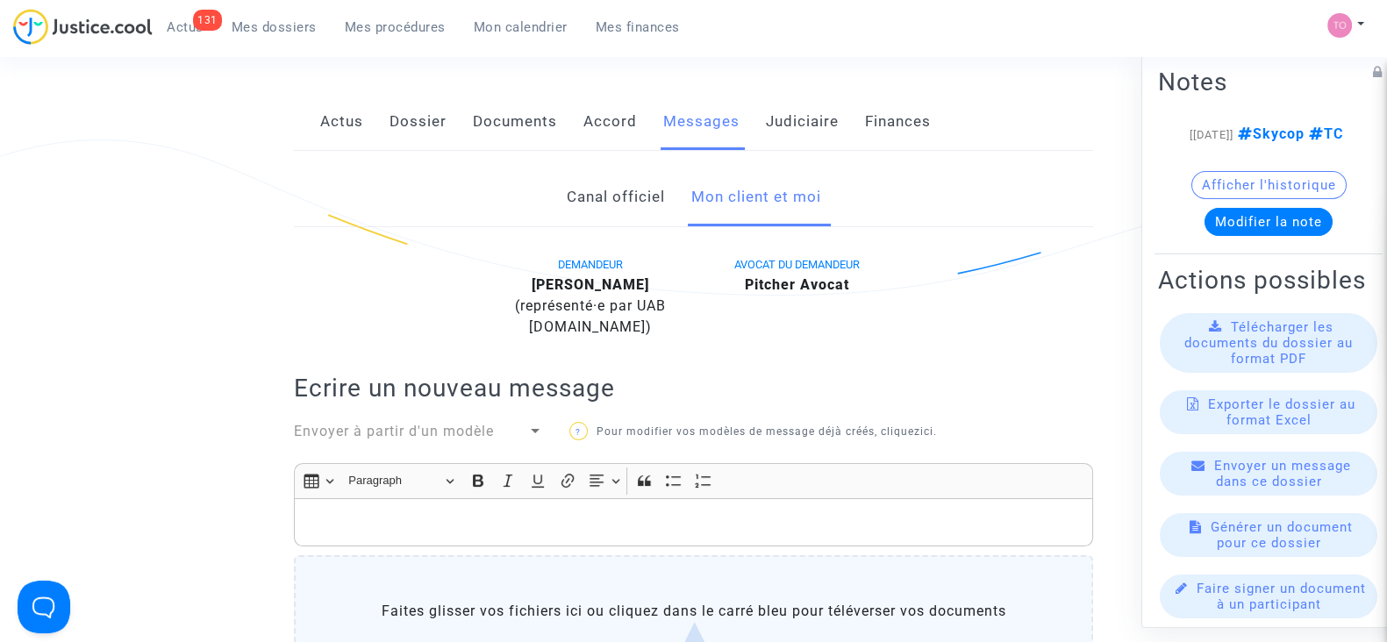
click at [1248, 199] on button "Afficher l'historique" at bounding box center [1268, 185] width 155 height 28
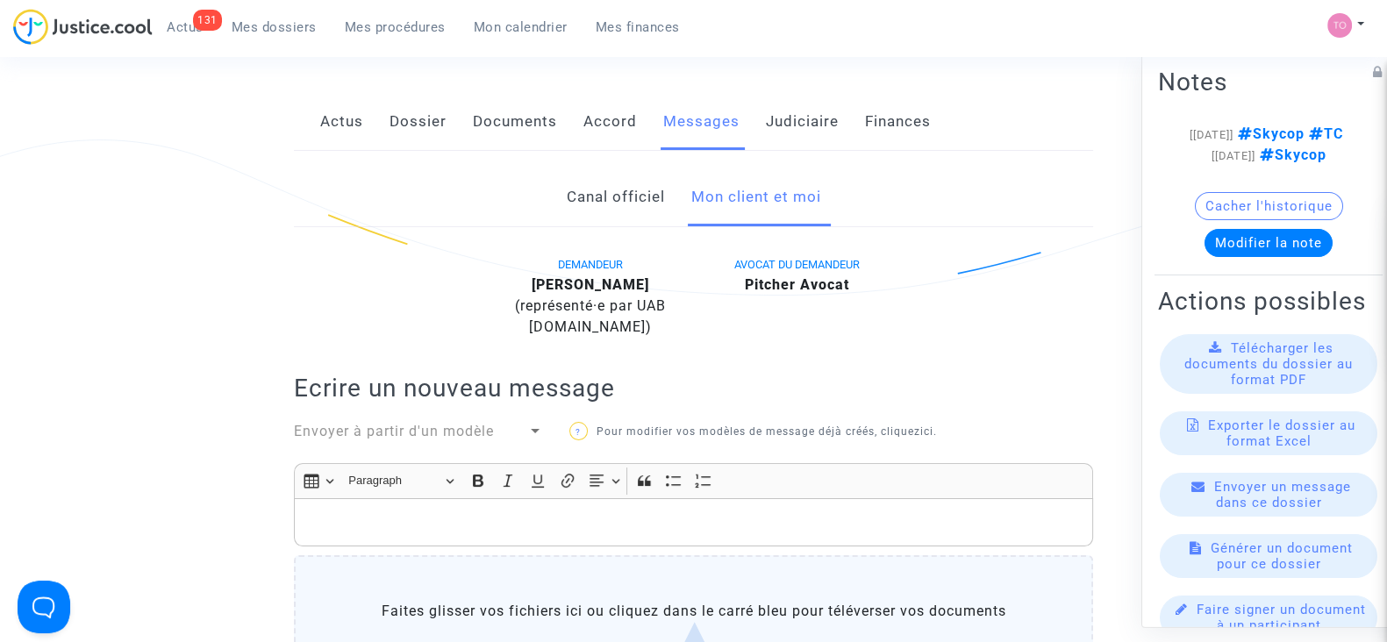
click at [776, 125] on link "Judiciaire" at bounding box center [802, 122] width 73 height 58
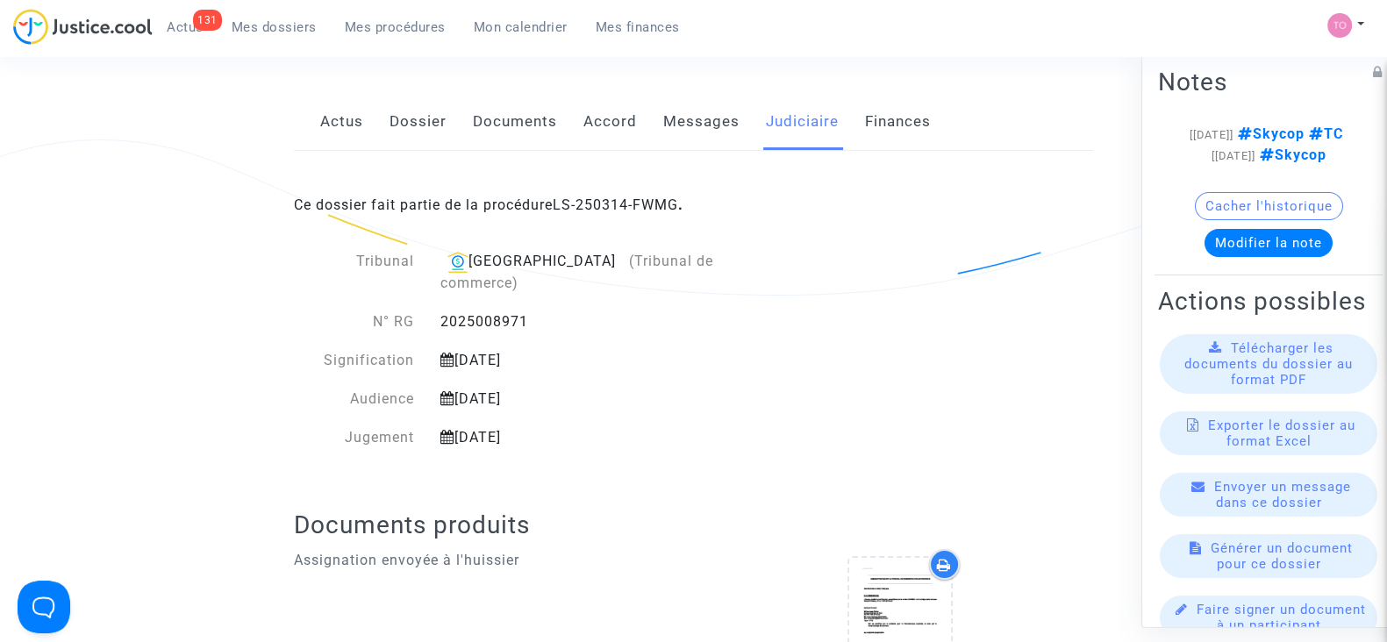
click at [666, 133] on link "Messages" at bounding box center [701, 122] width 76 height 58
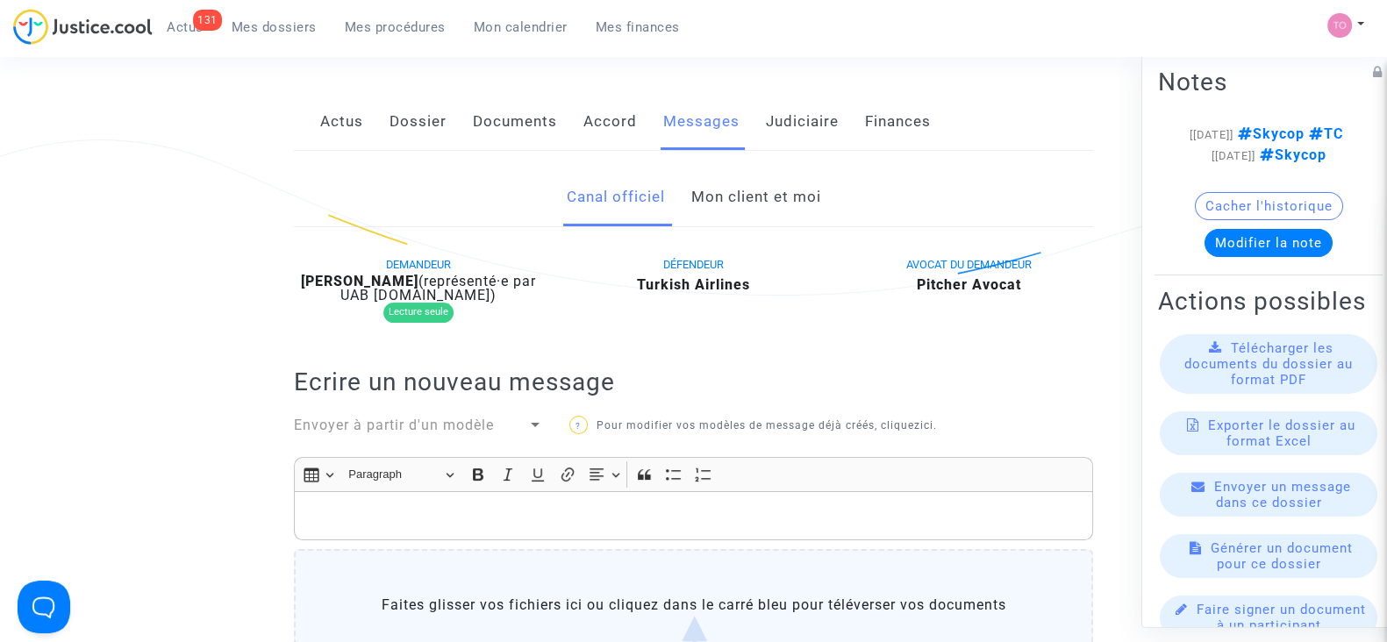
click at [751, 189] on link "Mon client et moi" at bounding box center [755, 197] width 130 height 58
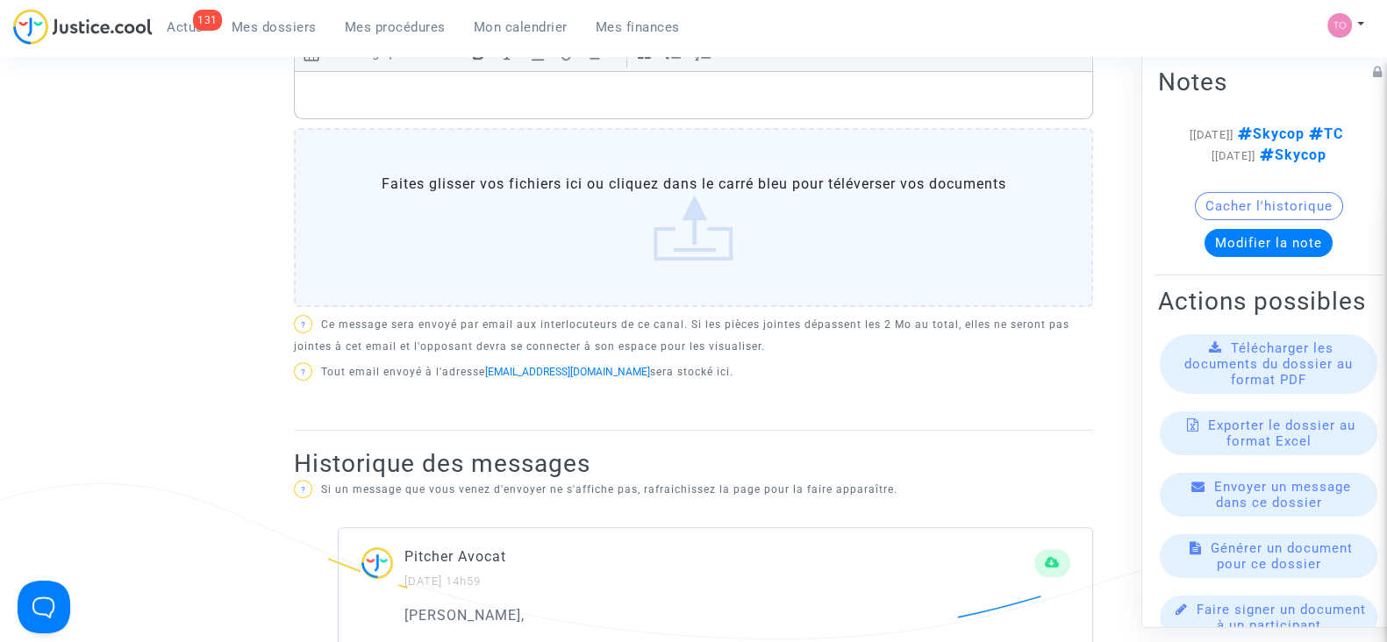
scroll to position [955, 0]
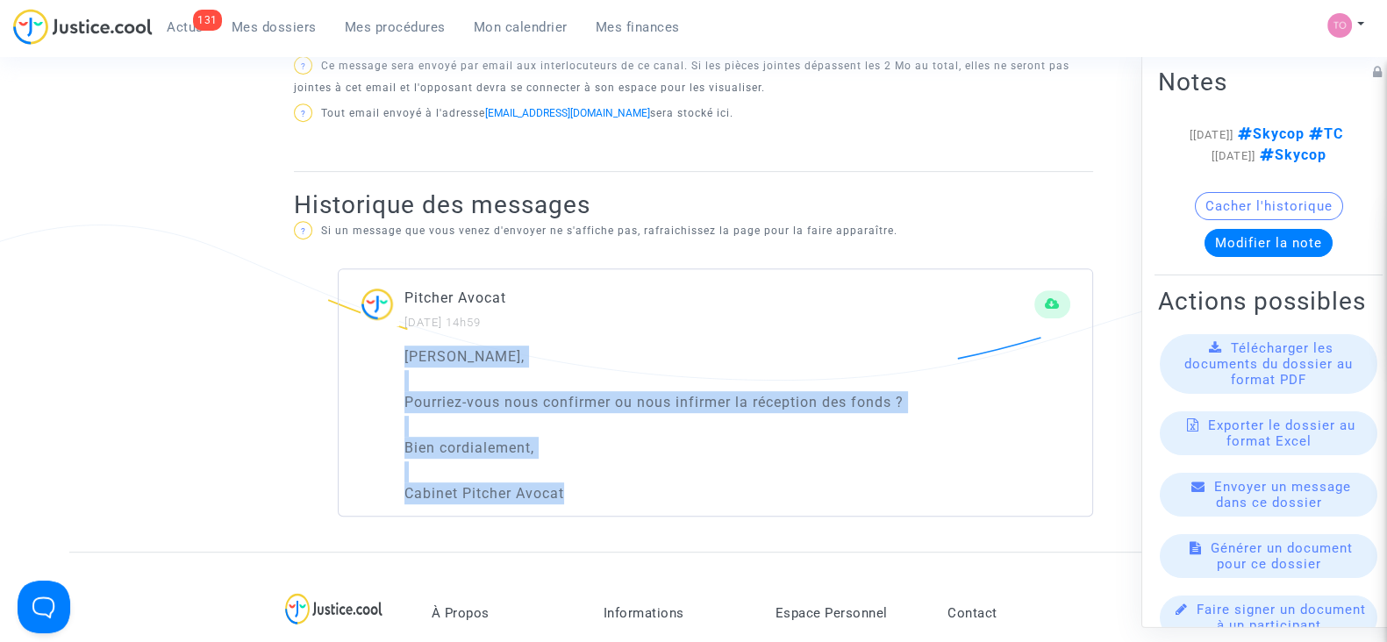
drag, startPoint x: 408, startPoint y: 352, endPoint x: 625, endPoint y: 506, distance: 266.0
click at [625, 506] on div "Cher Monsieur, Pourriez-vous nous confirmer ou nous infirmer la réception des f…" at bounding box center [716, 431] width 754 height 171
copy div "Cher Monsieur, Pourriez-vous nous confirmer ou nous infirmer la réception des f…"
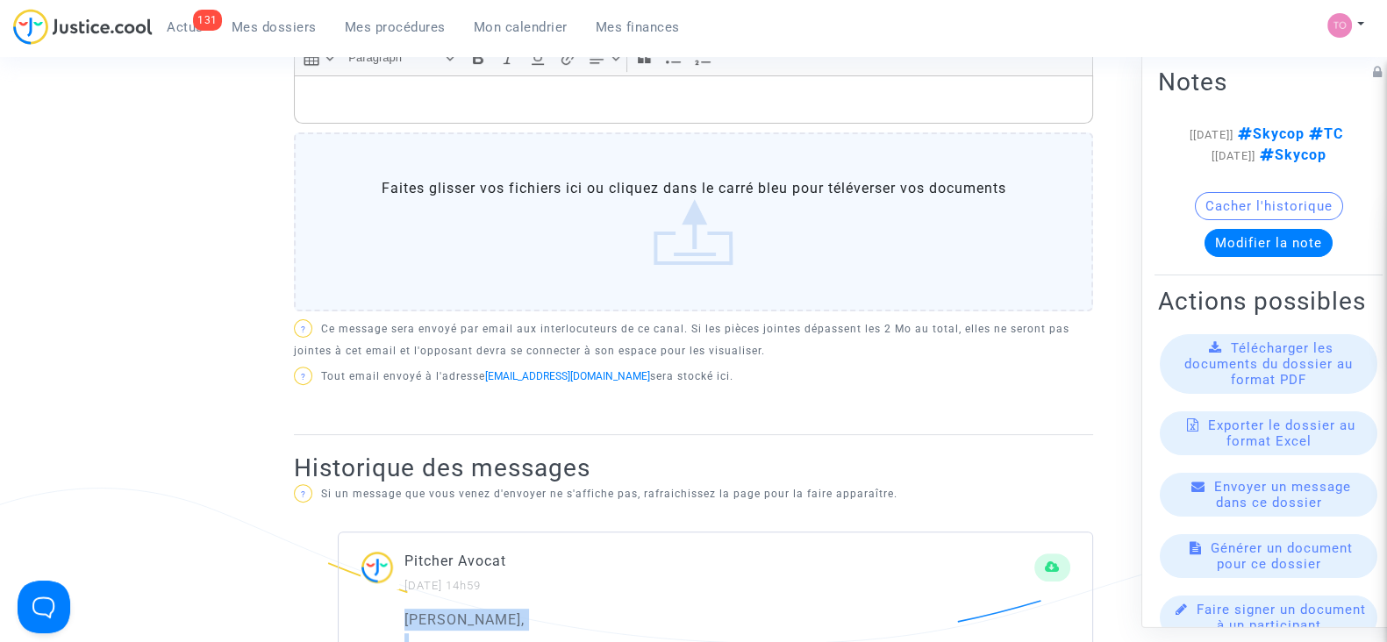
scroll to position [683, 0]
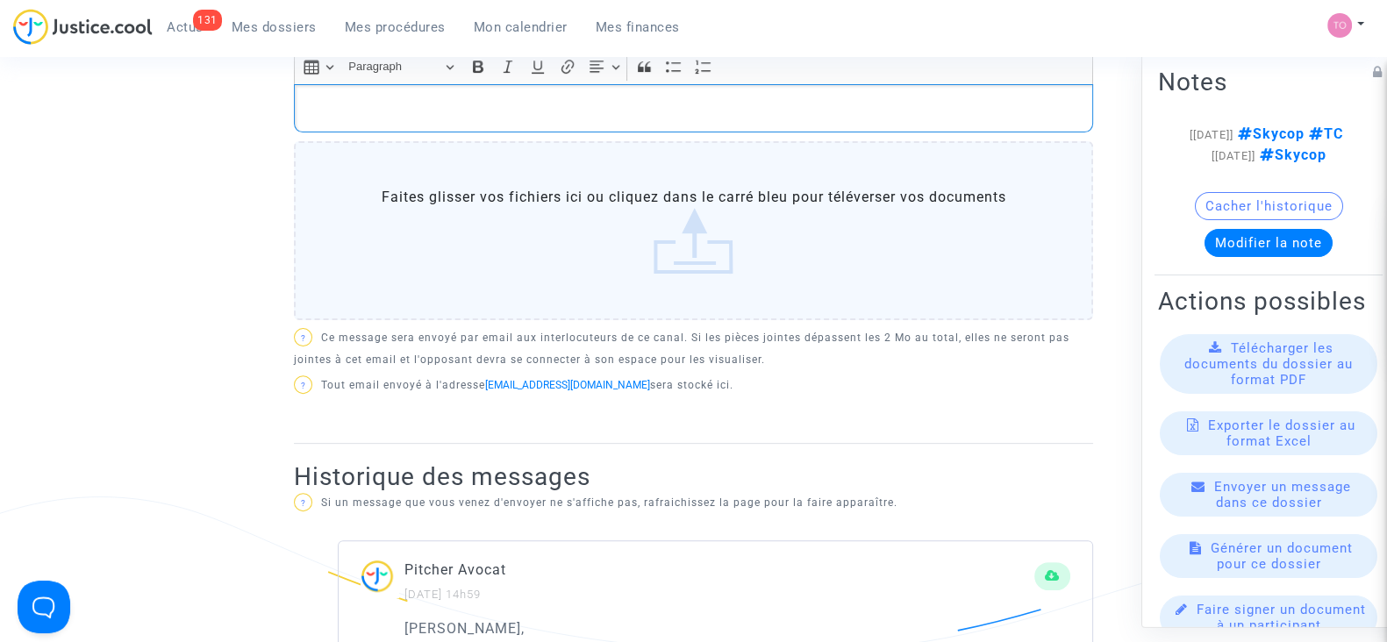
click at [311, 93] on div "Rich Text Editor, main" at bounding box center [693, 108] width 799 height 49
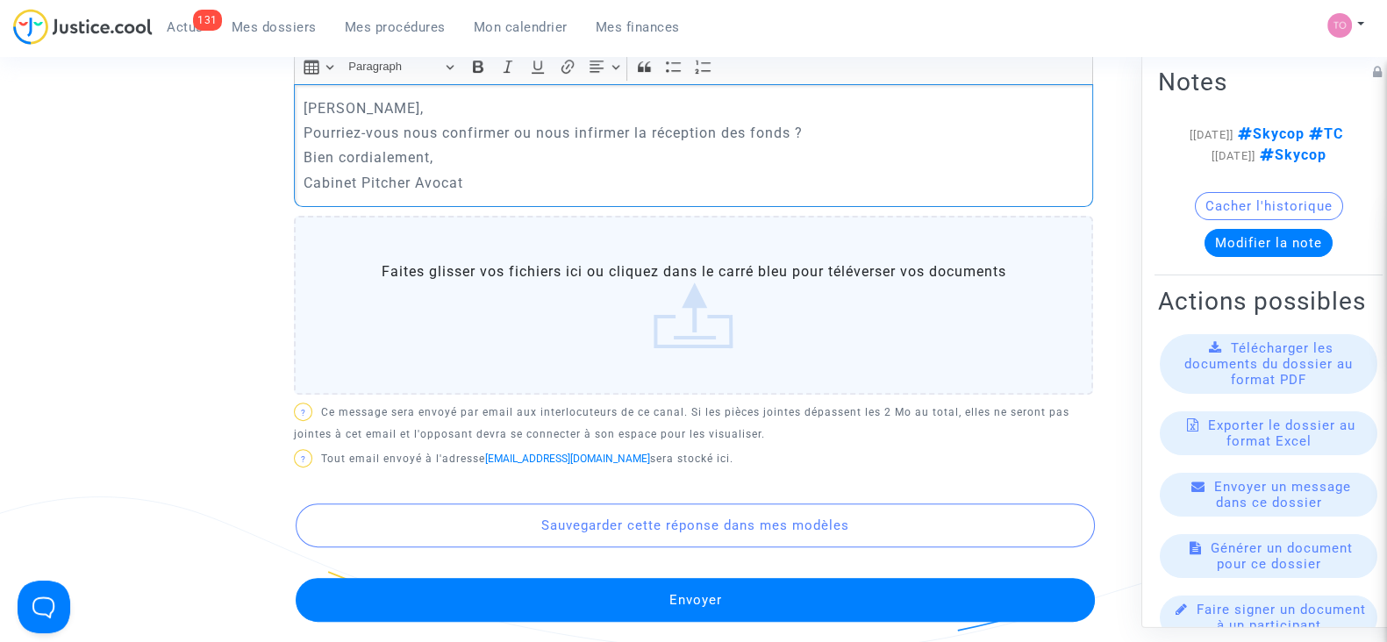
click at [302, 129] on div "Cher Monsieur, Pourriez-vous nous confirmer ou nous infirmer la réception des f…" at bounding box center [693, 145] width 799 height 123
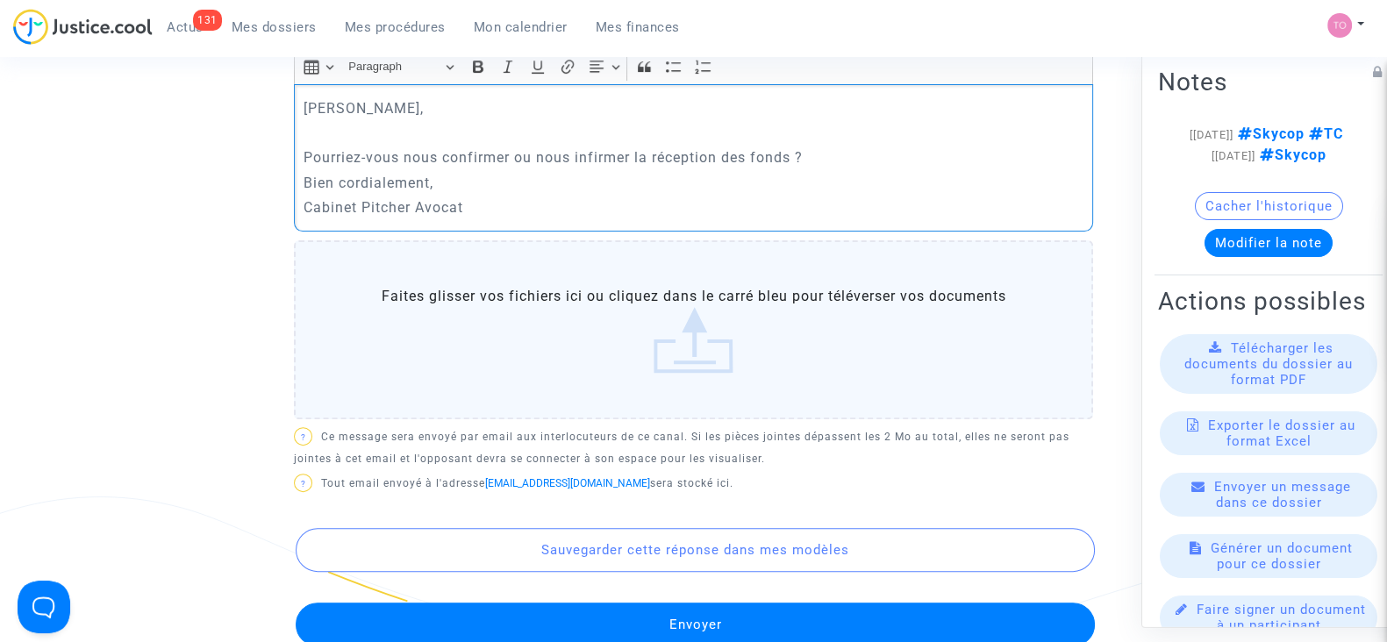
click at [302, 181] on div "Cher Monsieur, Pourriez-vous nous confirmer ou nous infirmer la réception des f…" at bounding box center [693, 158] width 799 height 148
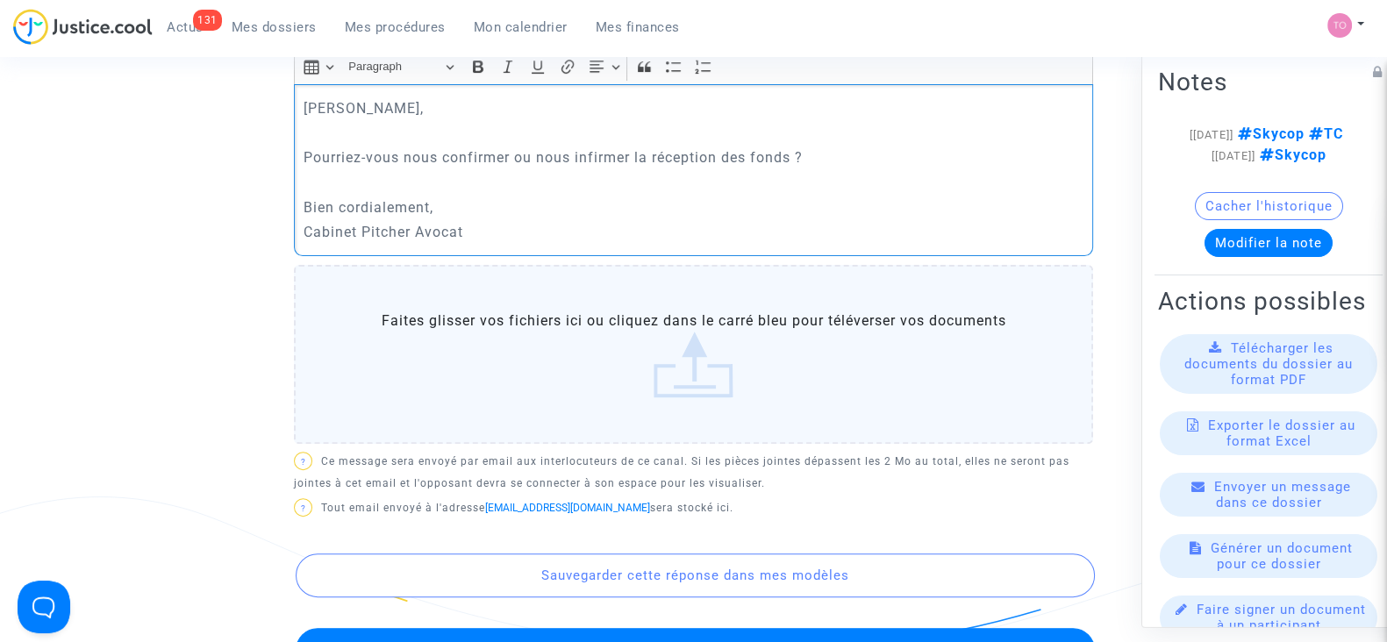
click at [296, 231] on div "Cher Monsieur, Pourriez-vous nous confirmer ou nous infirmer la réception des f…" at bounding box center [693, 170] width 799 height 173
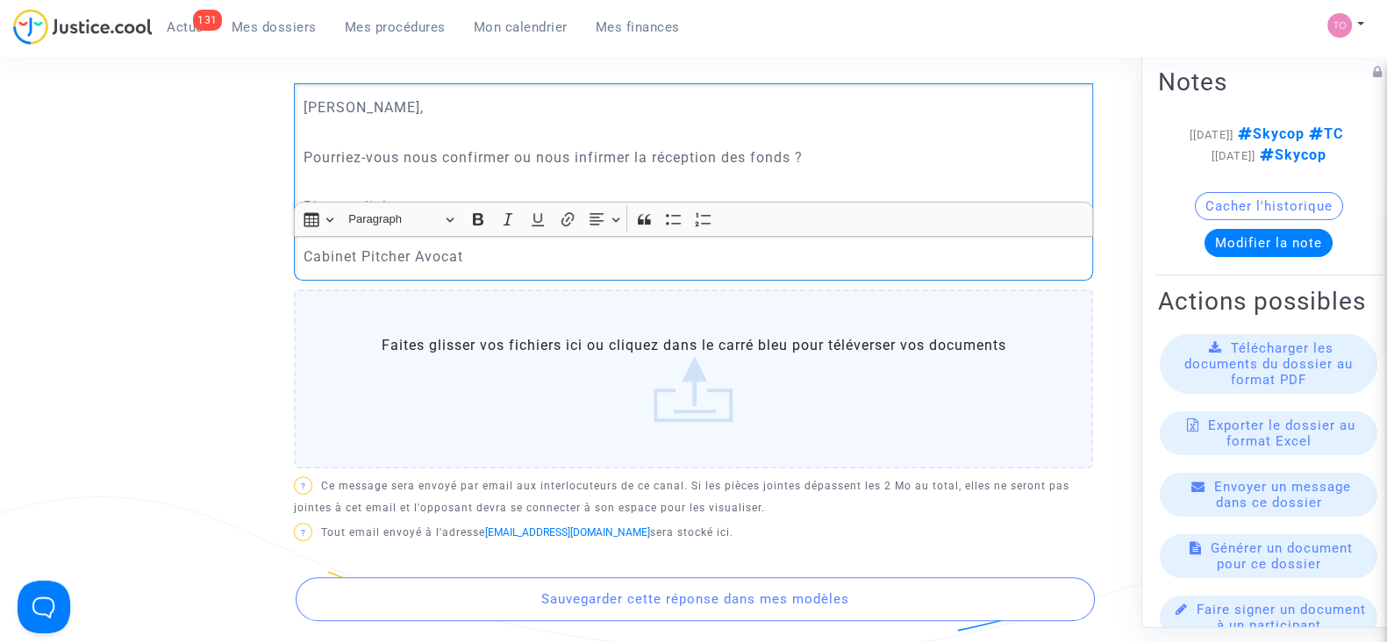
scroll to position [938, 0]
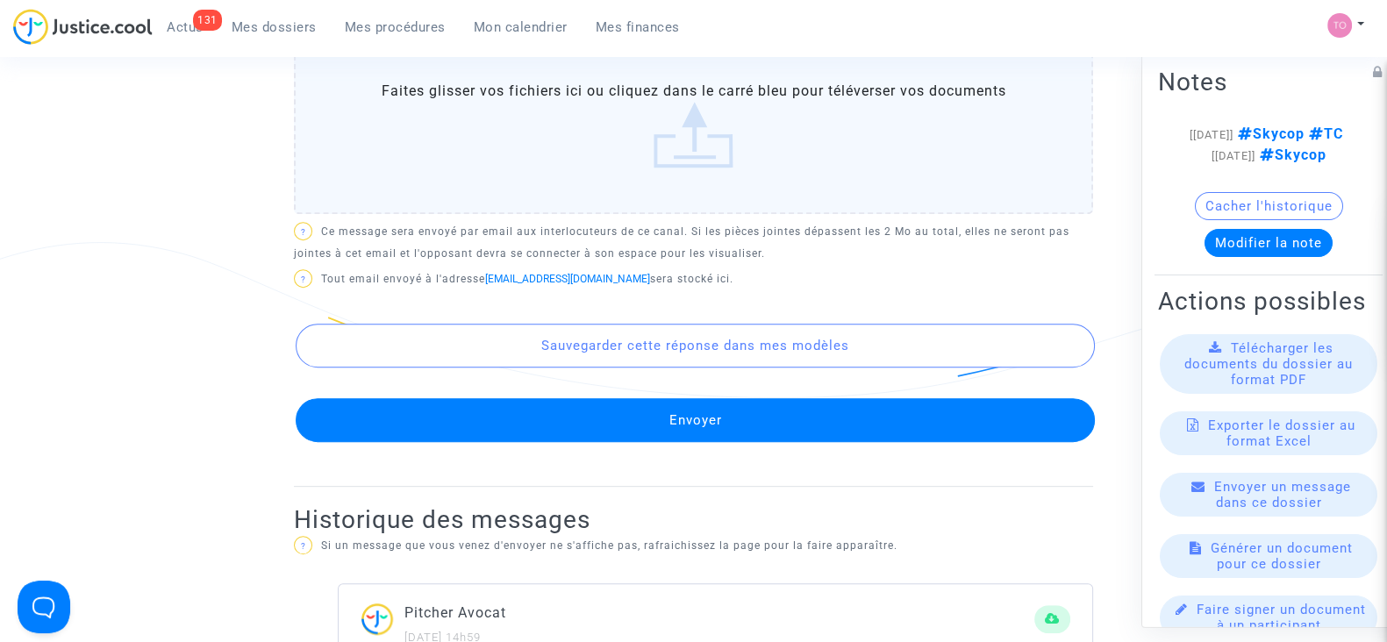
click at [623, 418] on button "Envoyer" at bounding box center [695, 420] width 799 height 44
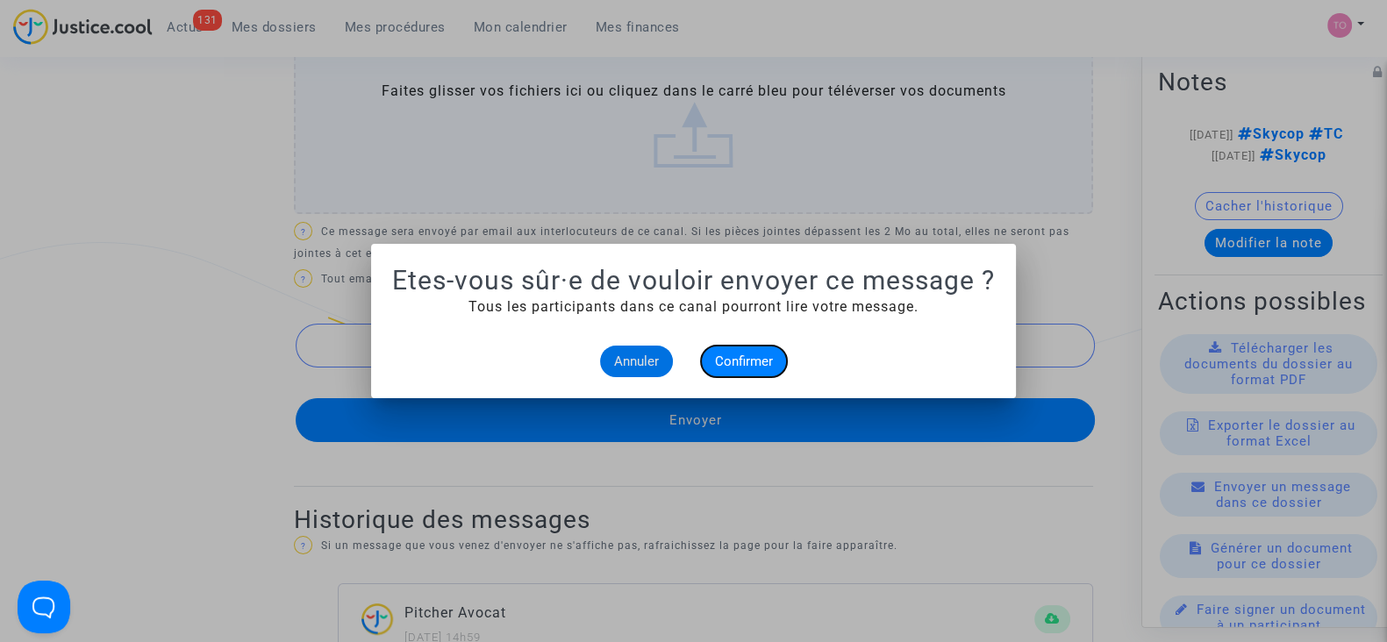
click at [771, 361] on span "Confirmer" at bounding box center [744, 362] width 58 height 16
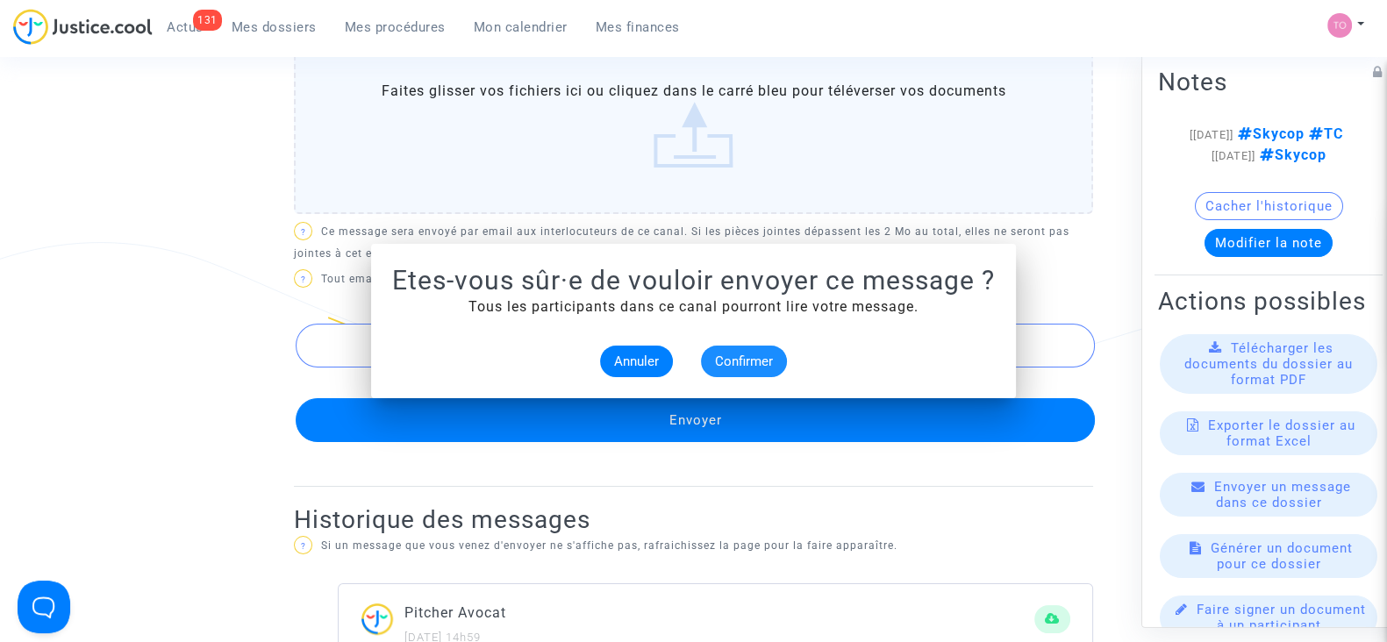
scroll to position [938, 0]
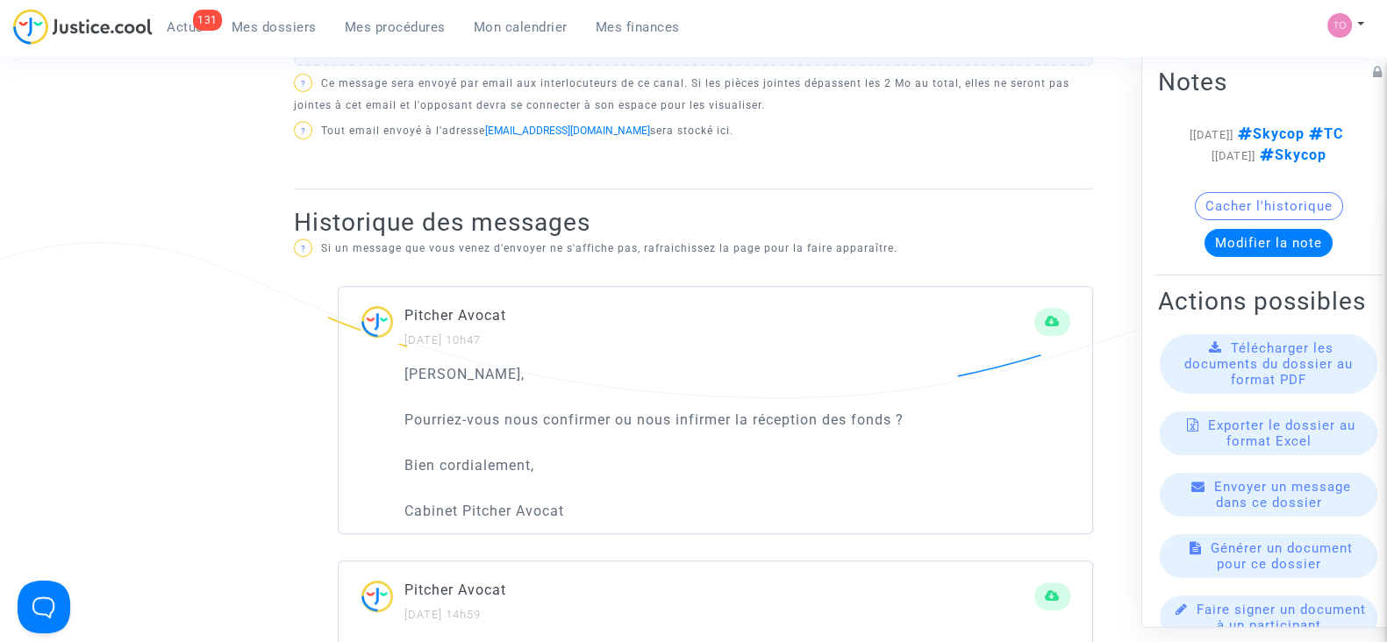
click at [1232, 257] on button "Modifier la note" at bounding box center [1268, 243] width 128 height 28
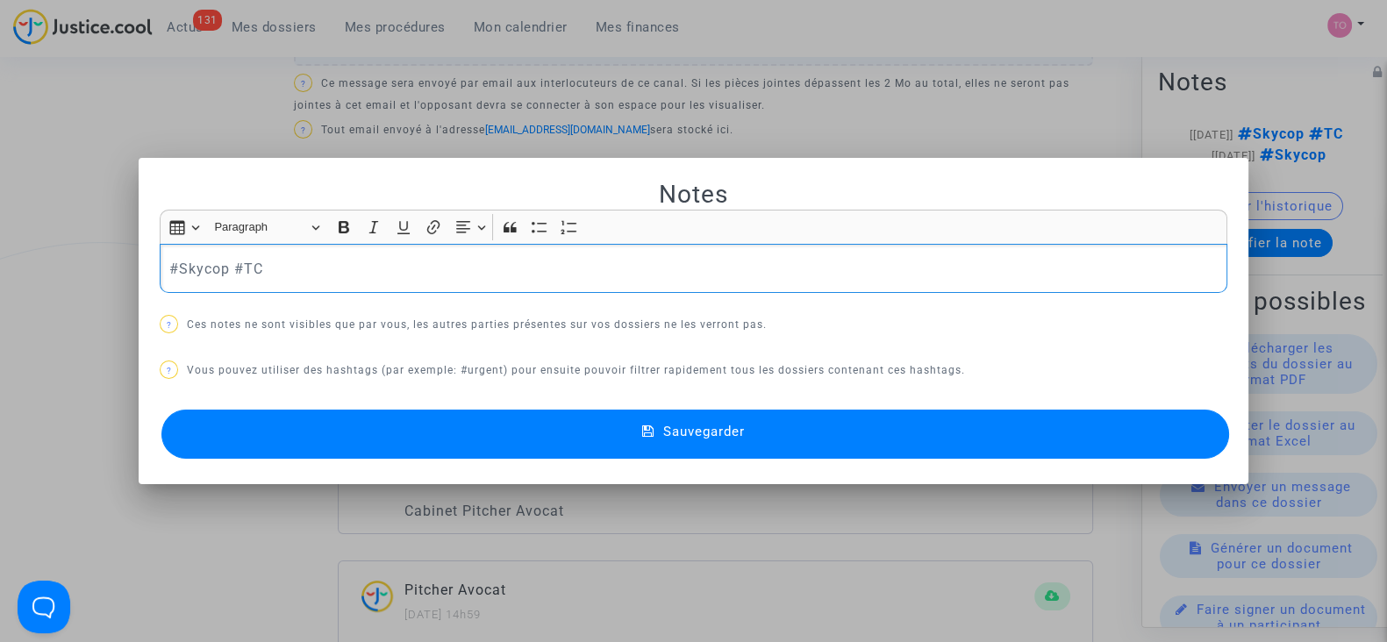
scroll to position [0, 0]
click at [307, 274] on p "#en #Skycop #TC" at bounding box center [693, 269] width 1049 height 22
click at [185, 275] on p "#en #Skycop" at bounding box center [693, 269] width 1049 height 22
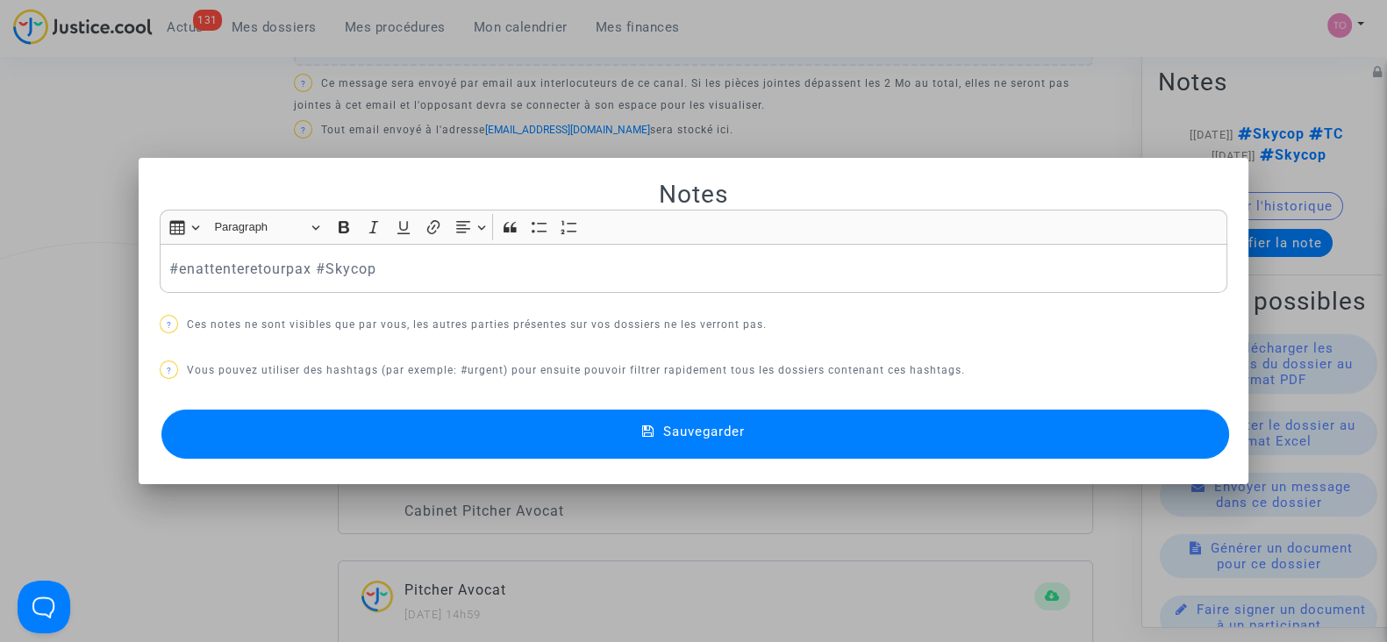
click at [351, 425] on button "Sauvegarder" at bounding box center [695, 434] width 1068 height 49
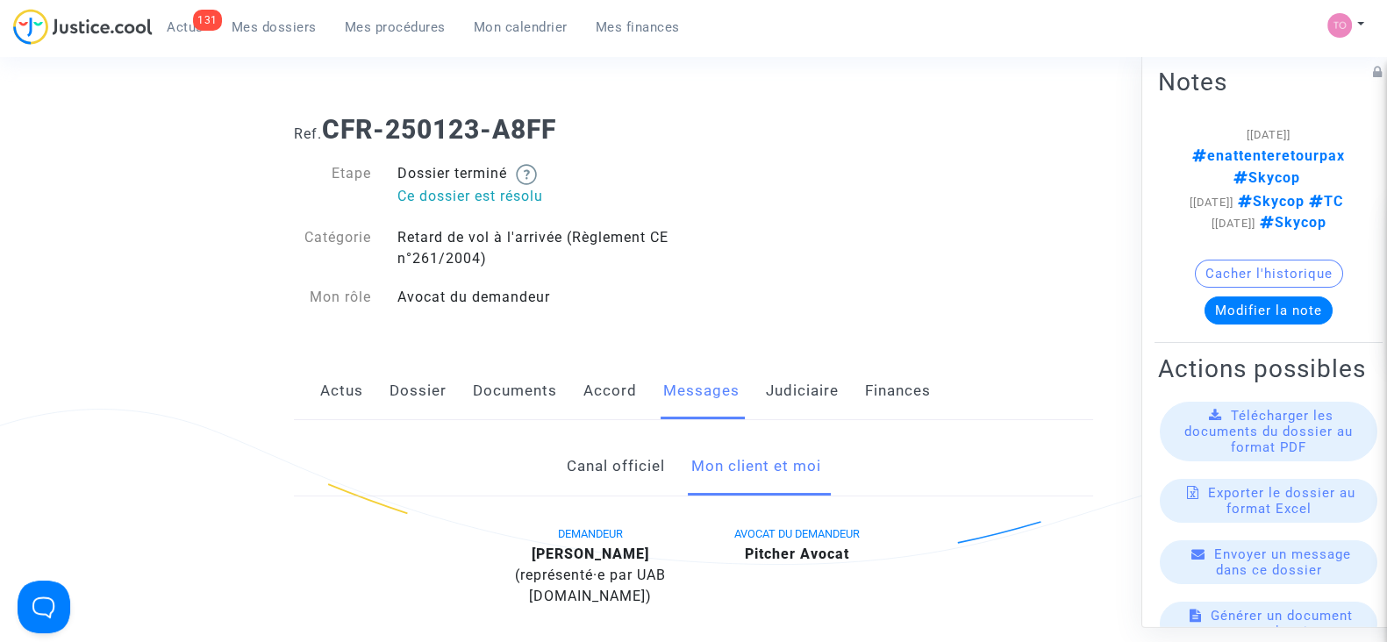
click at [1262, 313] on button "Modifier la note" at bounding box center [1268, 310] width 128 height 28
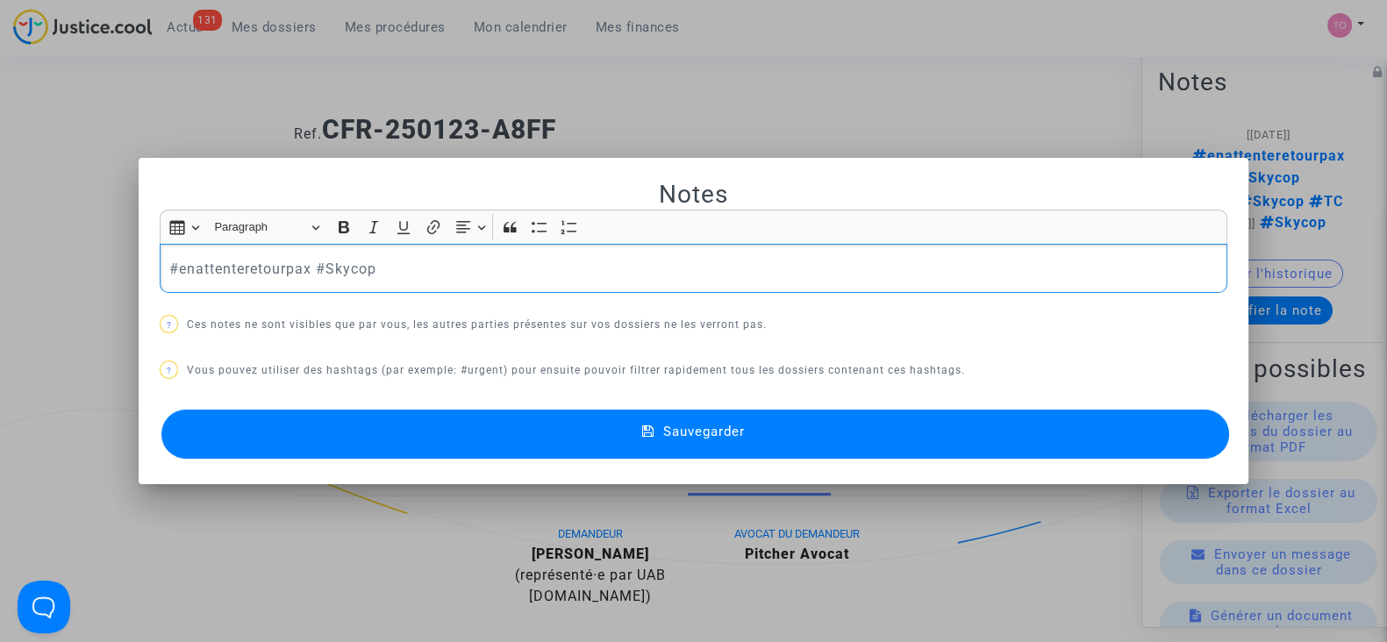
drag, startPoint x: 417, startPoint y: 268, endPoint x: 43, endPoint y: 274, distance: 373.7
click at [43, 274] on div "Notes Rich Text Editor Insert table Insert table Heading Paragraph Paragraph He…" at bounding box center [693, 321] width 1387 height 642
copy p "#enattenteretourpax #Skycop"
click at [175, 76] on div at bounding box center [693, 321] width 1387 height 642
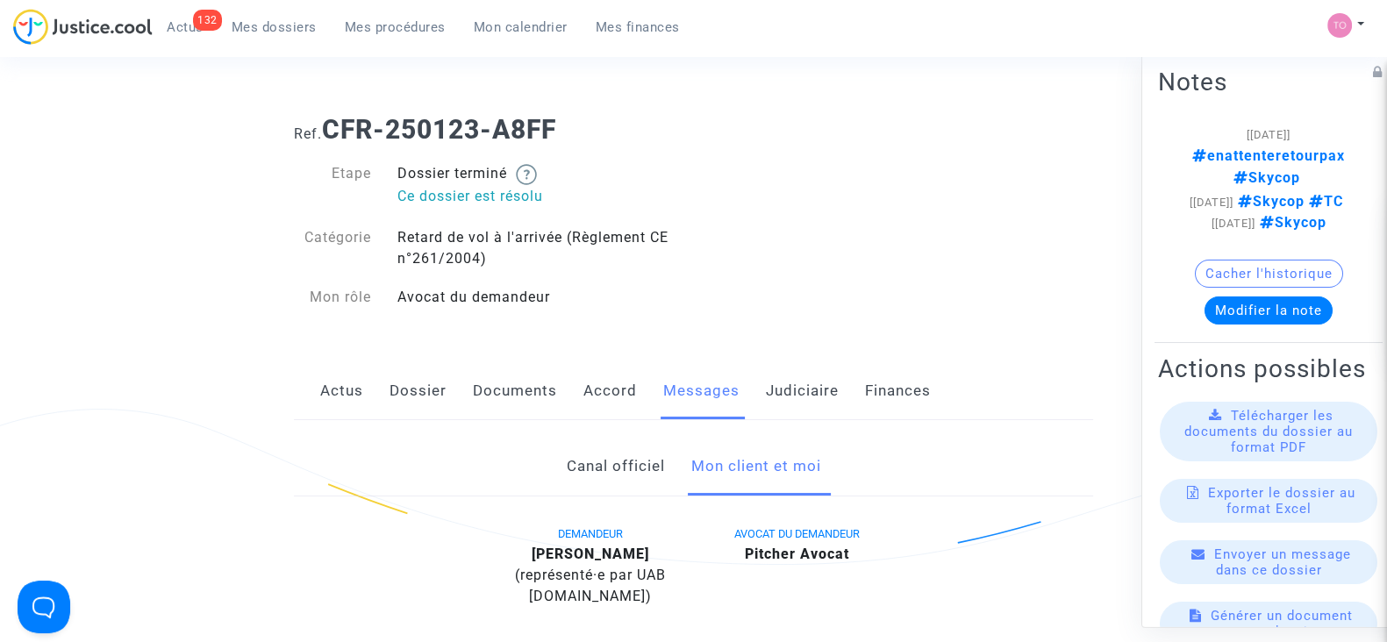
click at [617, 209] on div "Etape Dossier terminé Ce dossier est résolu Catégorie Retard de vol à l'arrivée…" at bounding box center [487, 235] width 387 height 145
click at [373, 20] on span "Mes procédures" at bounding box center [395, 27] width 101 height 16
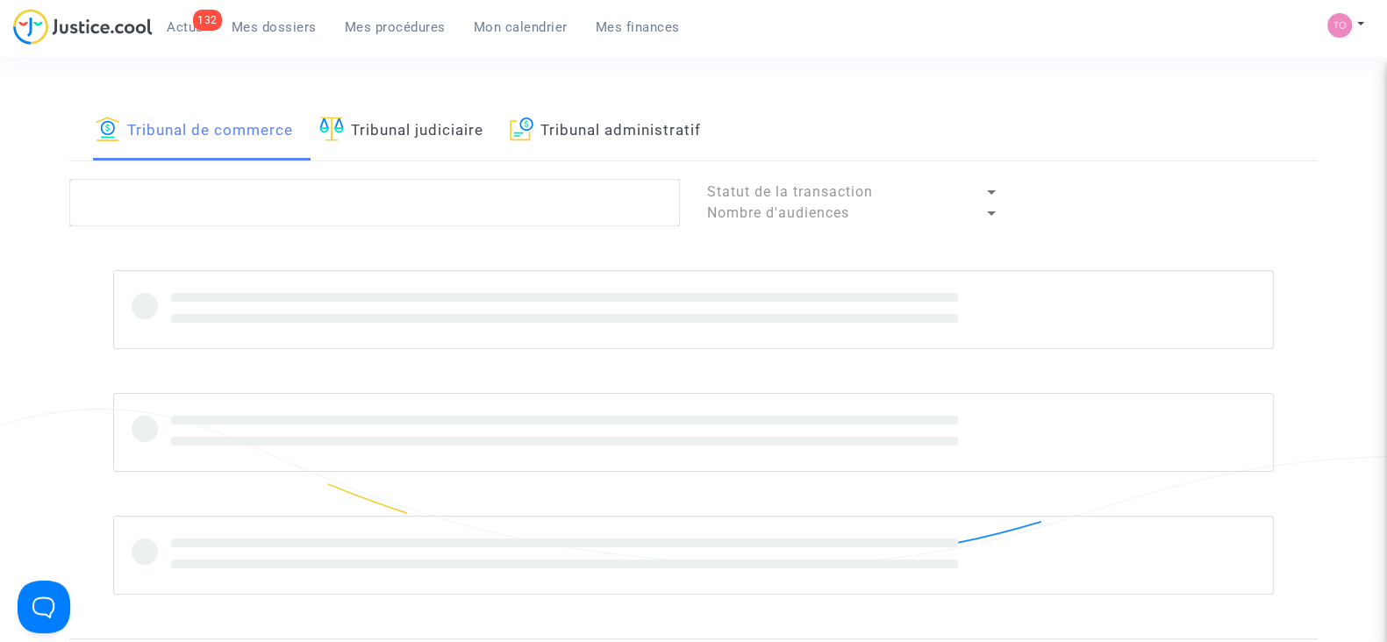
click at [247, 175] on div "Tribunal de commerce Tribunal judiciaire Tribunal administratif Statut de la tr…" at bounding box center [693, 370] width 1248 height 538
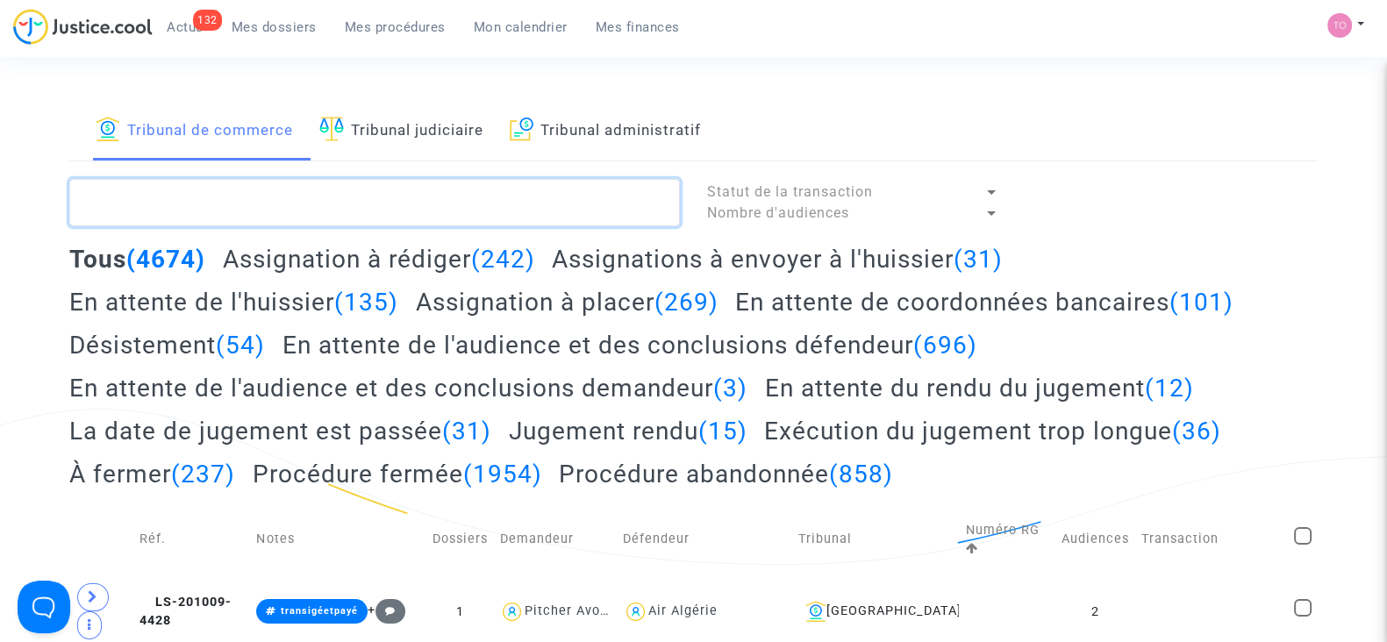
click at [215, 215] on textarea at bounding box center [374, 202] width 611 height 47
paste textarea "dossier RG 11-25-000027"
click at [215, 215] on textarea at bounding box center [374, 202] width 611 height 47
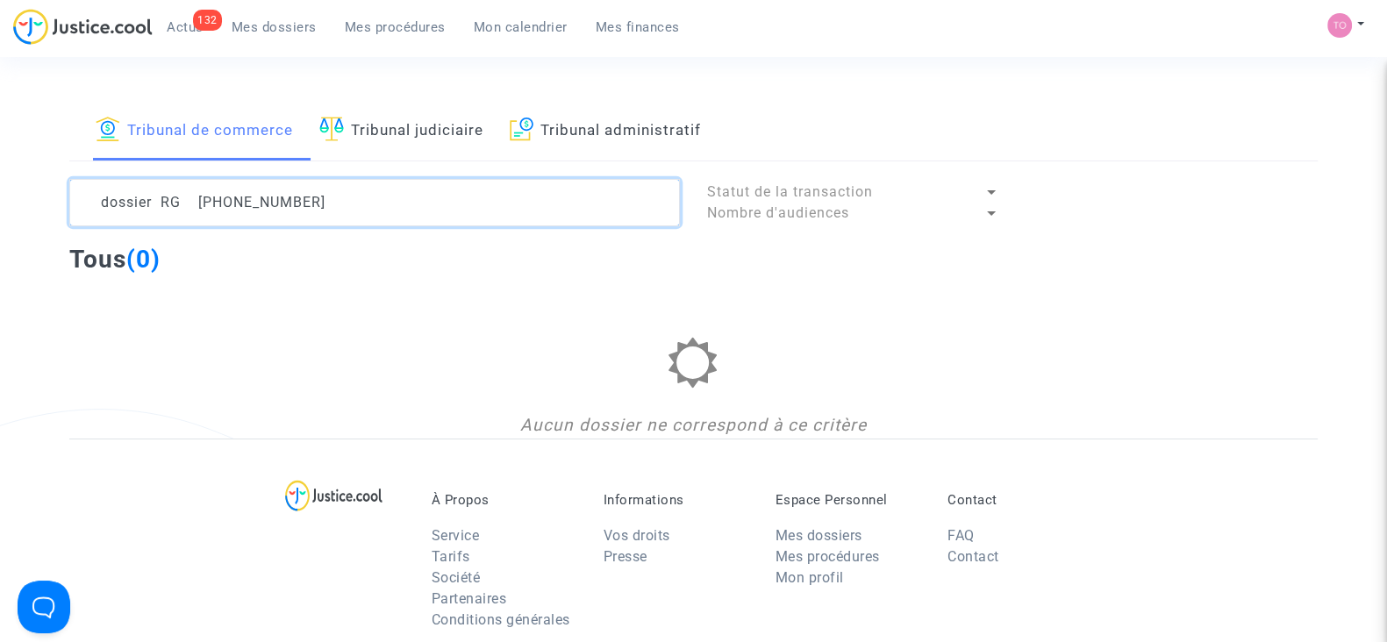
drag, startPoint x: 193, startPoint y: 203, endPoint x: 0, endPoint y: 216, distance: 193.4
click at [0, 216] on div "Tribunal de commerce Tribunal judiciaire Tribunal administratif dossier RG 11-2…" at bounding box center [693, 270] width 1387 height 338
drag, startPoint x: 233, startPoint y: 208, endPoint x: 0, endPoint y: 206, distance: 233.3
click at [0, 206] on div "Tribunal de commerce Tribunal judiciaire Tribunal administratif 11-25-000027 St…" at bounding box center [693, 270] width 1387 height 338
type textarea "11-25-000027"
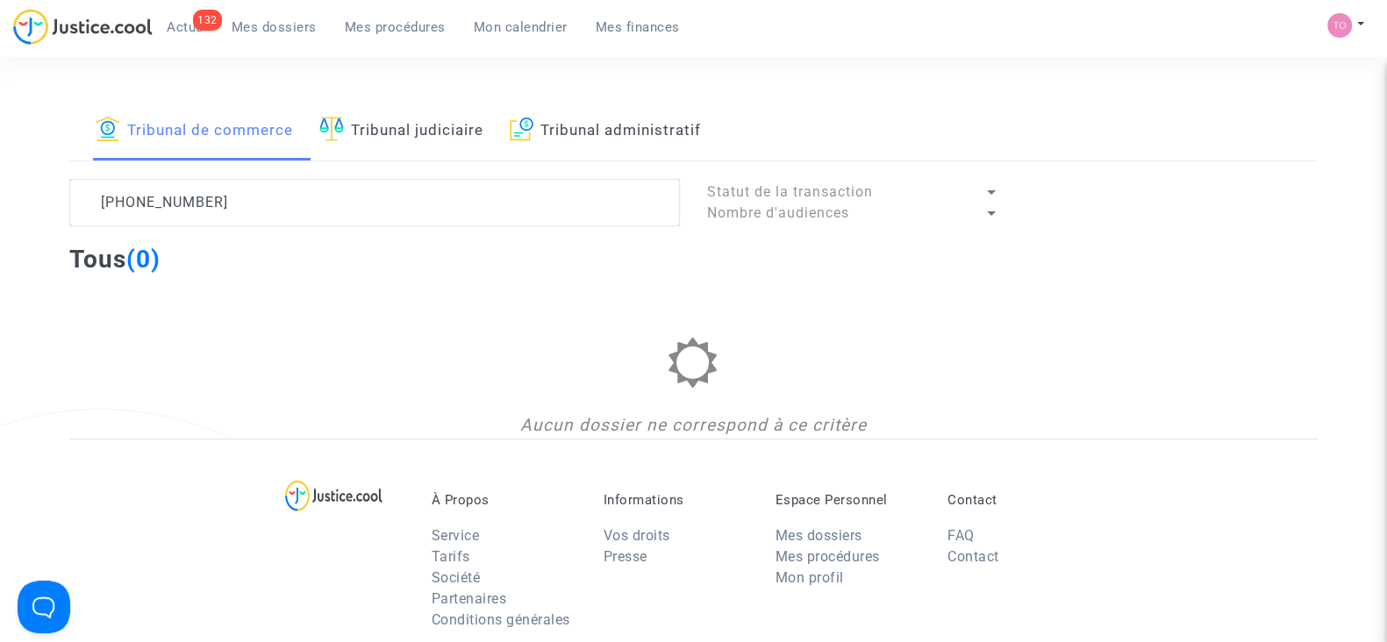
click at [425, 112] on link "Tribunal judiciaire" at bounding box center [401, 131] width 164 height 60
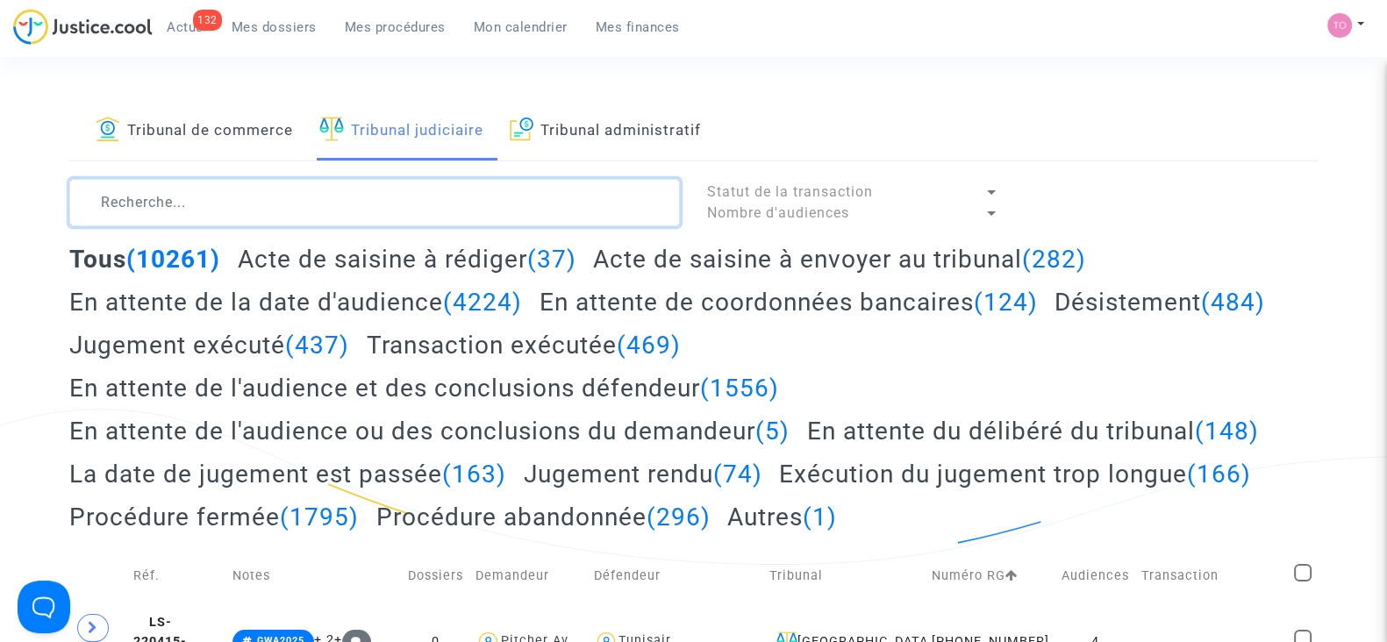
click at [200, 218] on textarea at bounding box center [374, 202] width 611 height 47
paste textarea "11-25-000027"
type textarea "11-25-000027"
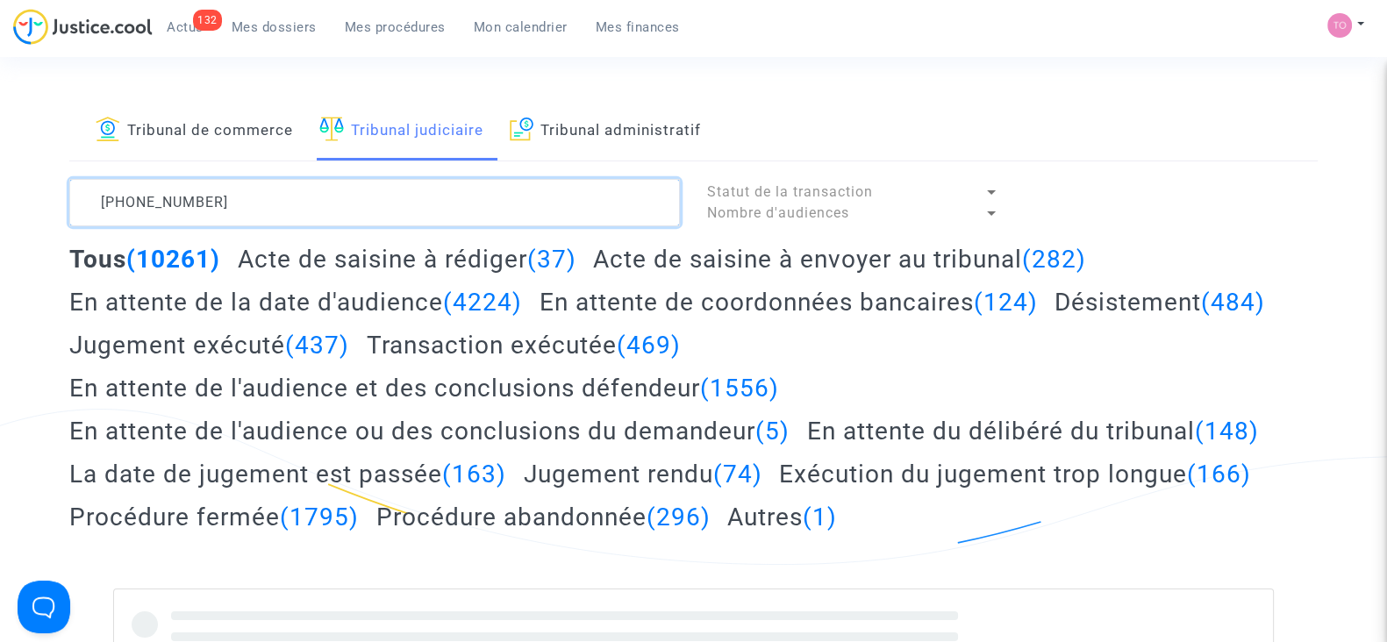
click at [96, 209] on textarea at bounding box center [374, 202] width 611 height 47
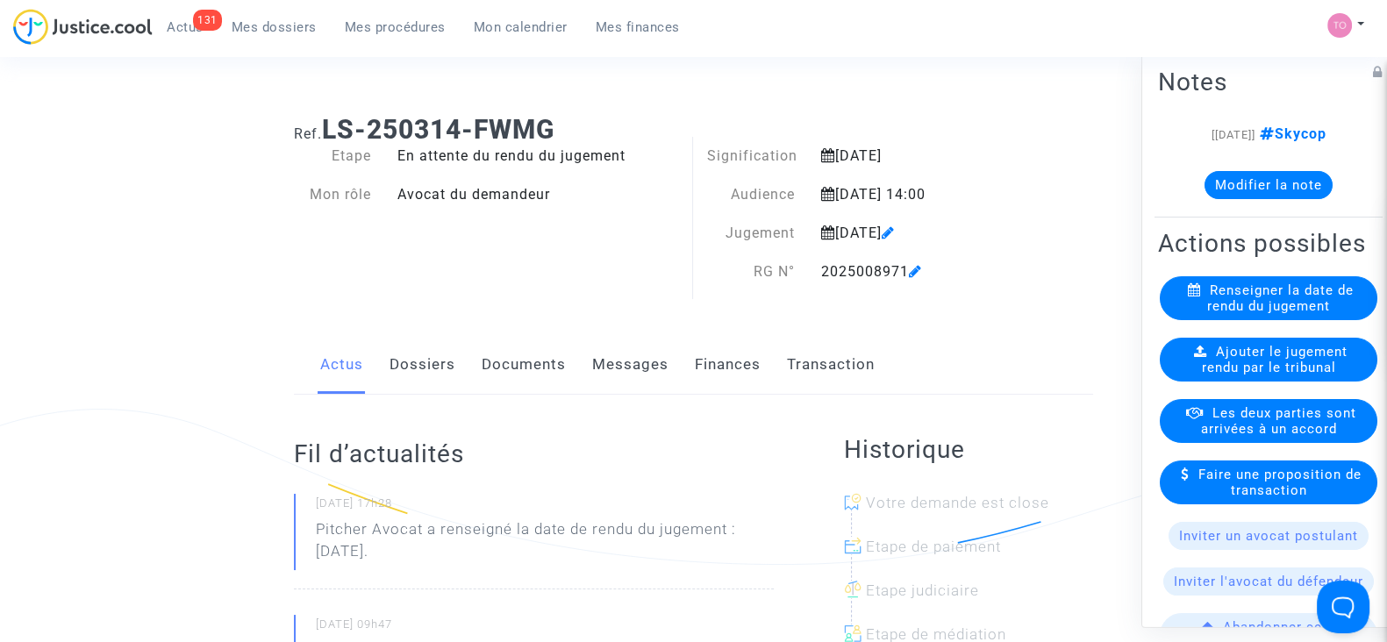
scroll to position [6, 0]
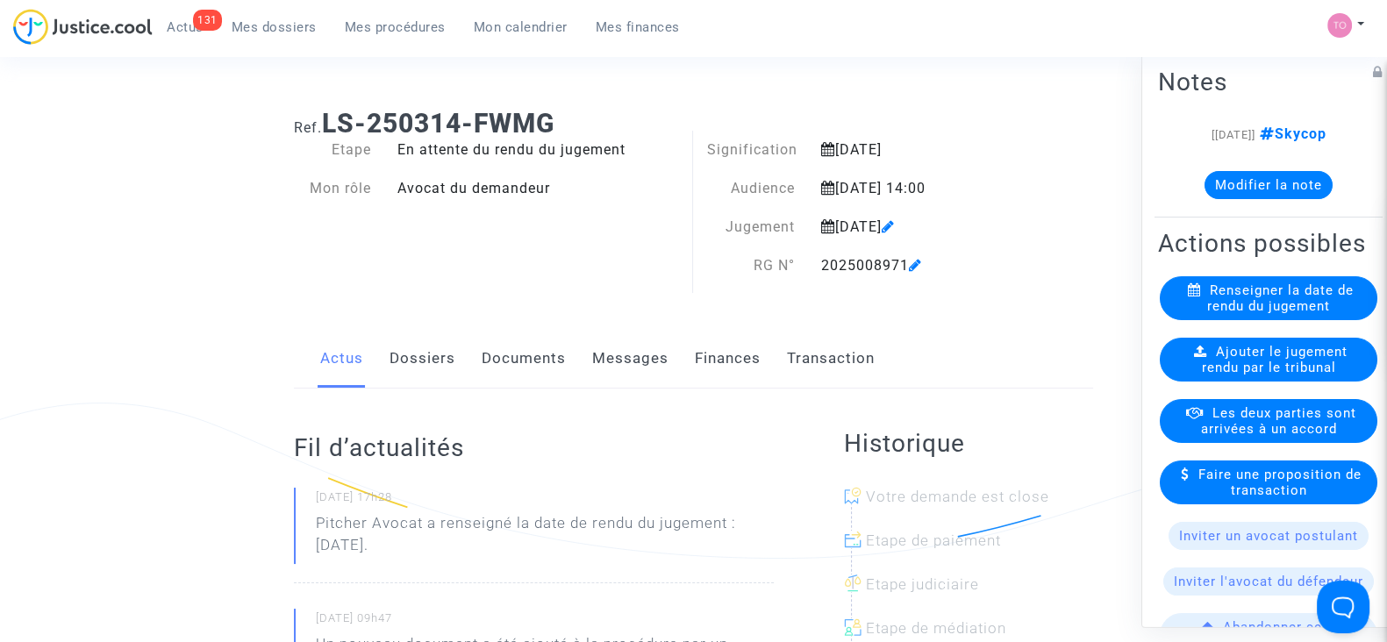
click at [921, 268] on icon at bounding box center [915, 265] width 13 height 14
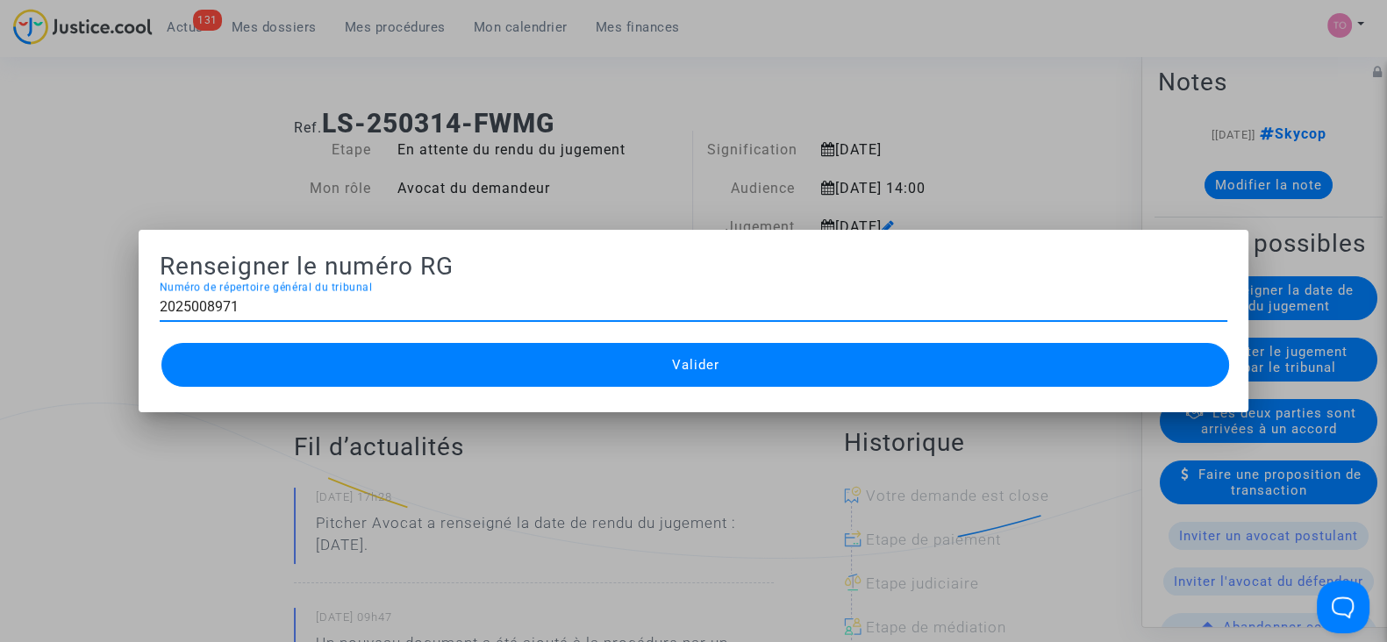
drag, startPoint x: 437, startPoint y: 311, endPoint x: 7, endPoint y: 282, distance: 430.8
click at [7, 282] on div "Renseigner le numéro RG 2025008971 Numéro de répertoire général du tribunal Val…" at bounding box center [693, 321] width 1387 height 642
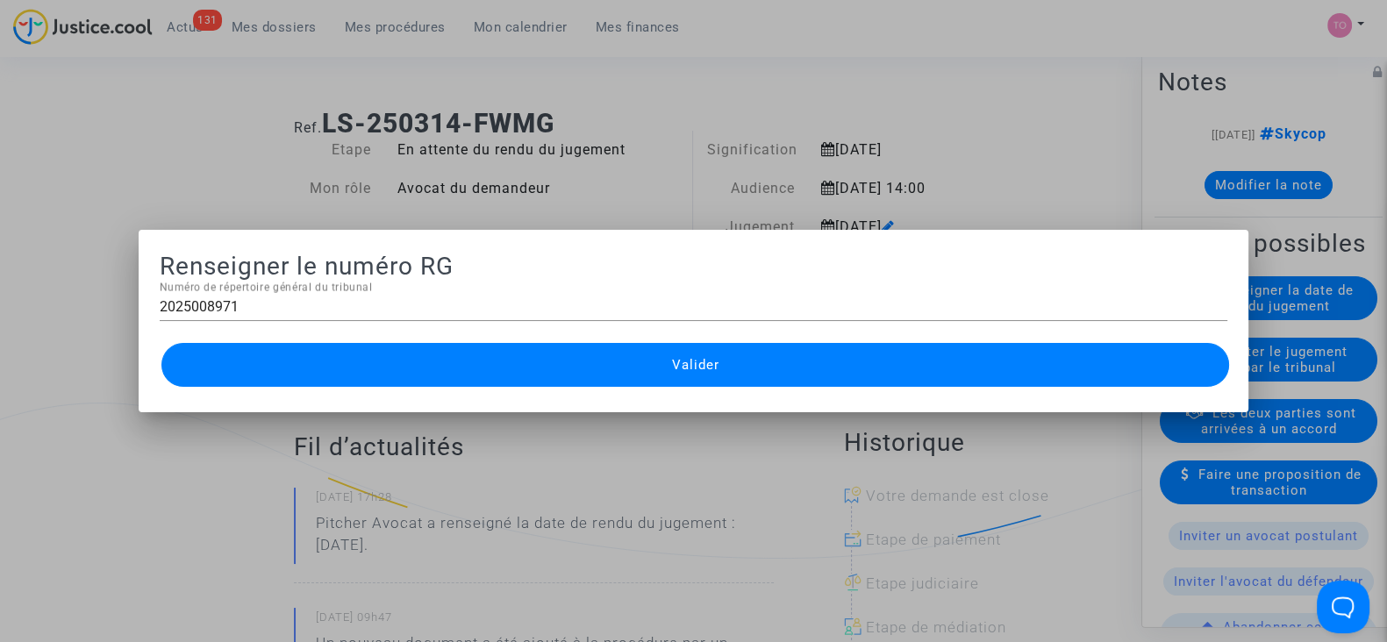
click at [0, 248] on div at bounding box center [693, 321] width 1387 height 642
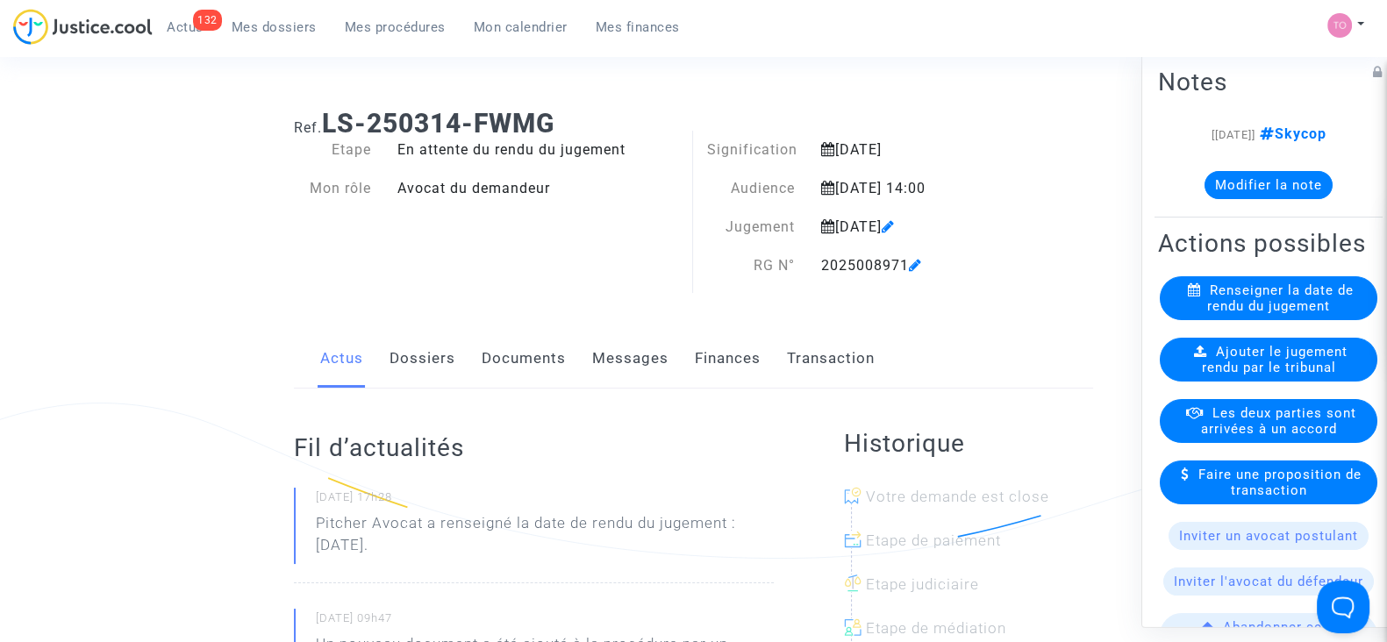
click at [1252, 189] on button "Modifier la note" at bounding box center [1268, 185] width 128 height 28
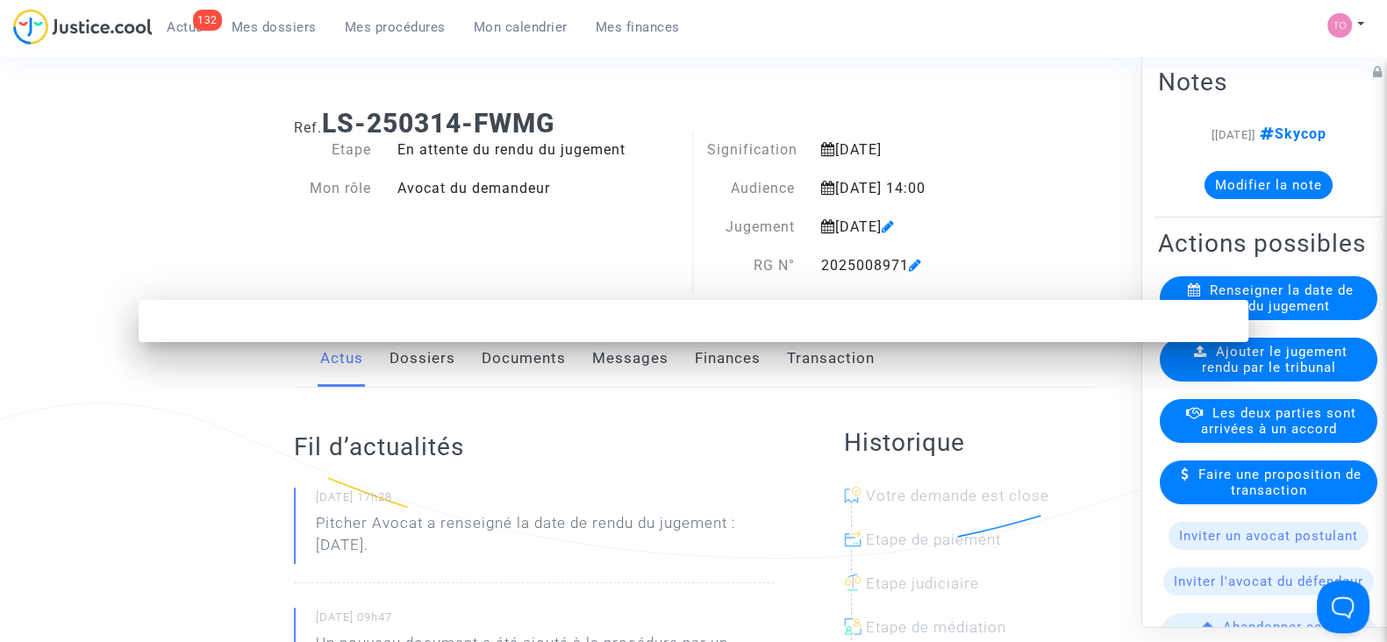
scroll to position [0, 0]
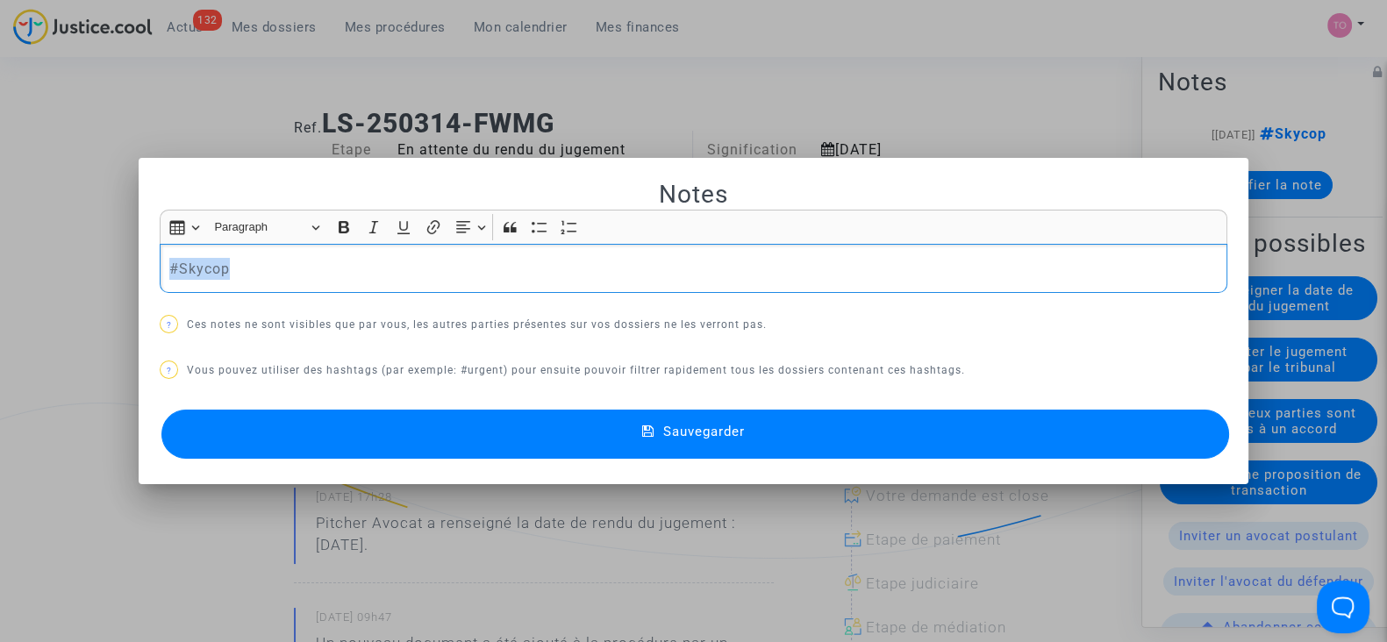
drag, startPoint x: 239, startPoint y: 264, endPoint x: 0, endPoint y: 261, distance: 238.6
click at [0, 261] on div "Notes Rich Text Editor Insert table Insert table Heading Paragraph Paragraph He…" at bounding box center [693, 321] width 1387 height 642
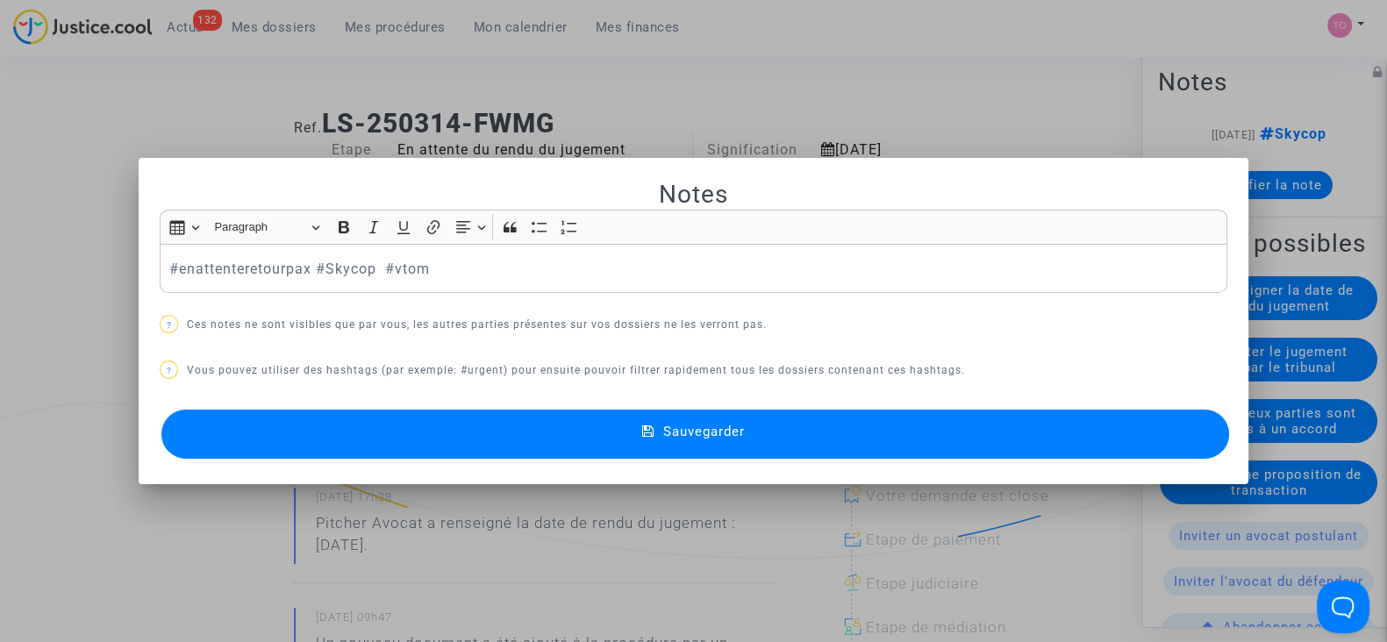
click at [183, 428] on button "Sauvegarder" at bounding box center [695, 434] width 1068 height 49
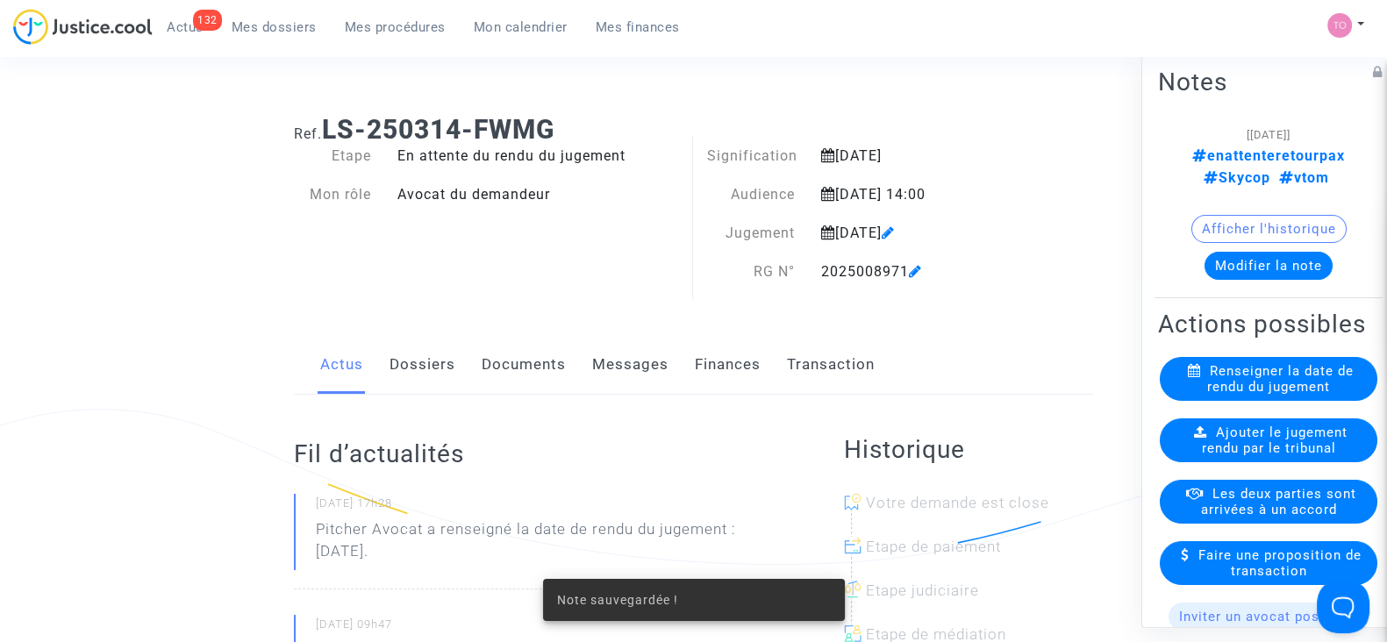
scroll to position [6, 0]
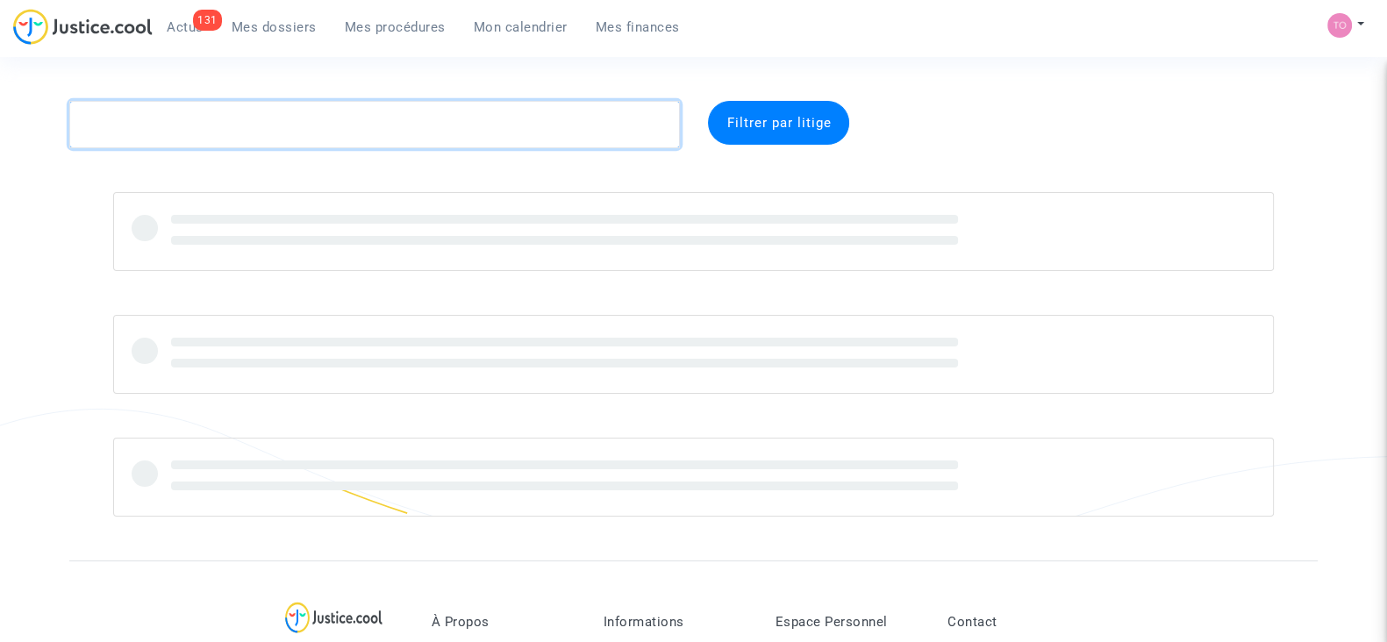
click at [160, 118] on textarea at bounding box center [374, 124] width 611 height 47
paste textarea "] CFR-250123-A8FF"
click at [115, 125] on textarea at bounding box center [374, 124] width 611 height 47
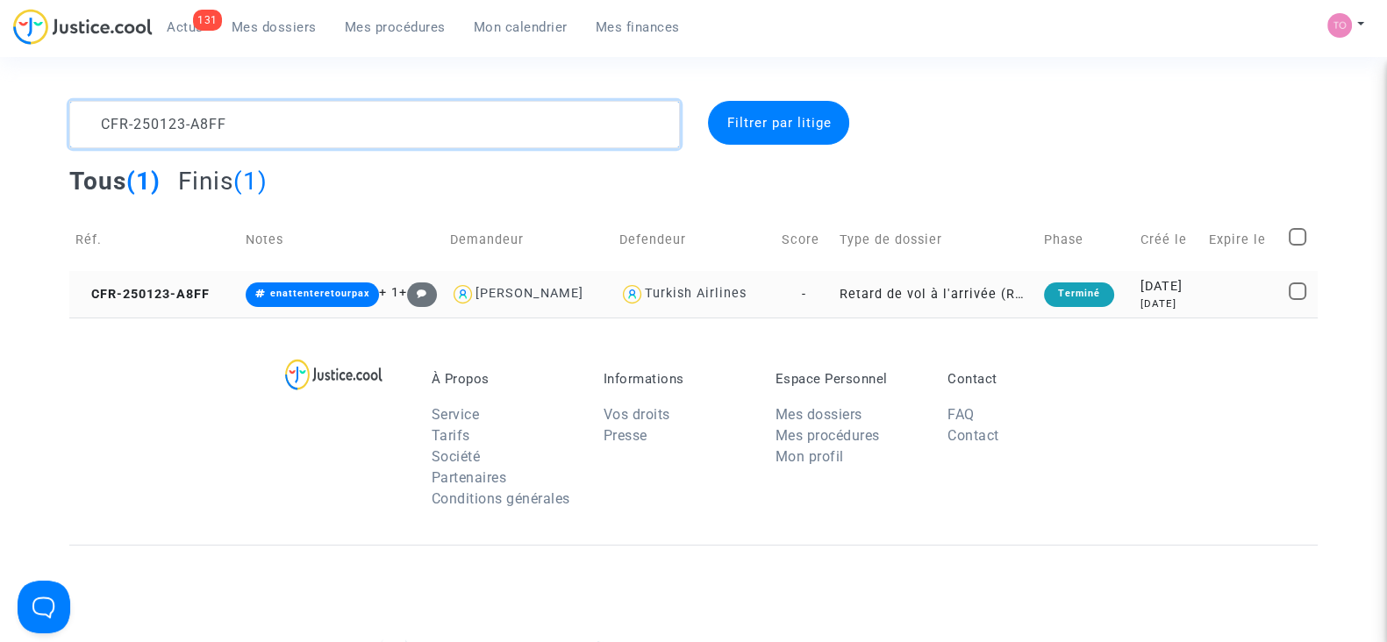
type textarea "CFR-250123-A8FF"
click at [1166, 306] on div "[DATE]" at bounding box center [1167, 303] width 56 height 15
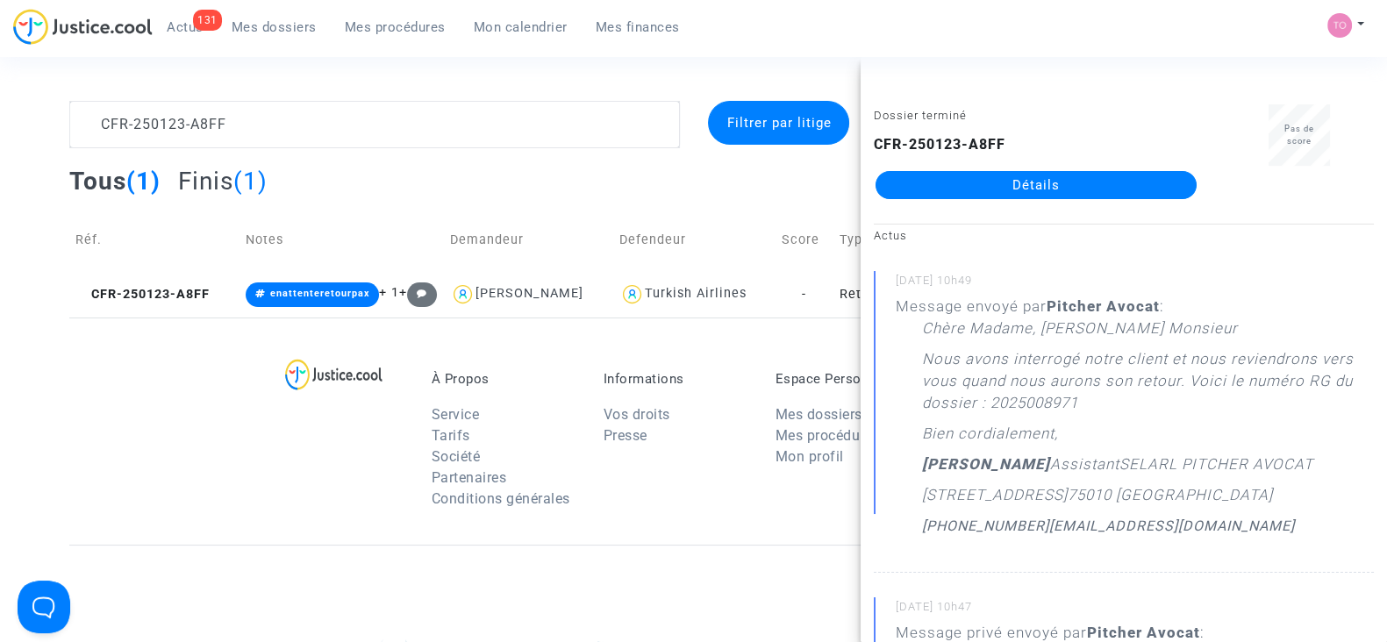
click at [270, 22] on span "Mes dossiers" at bounding box center [274, 27] width 85 height 16
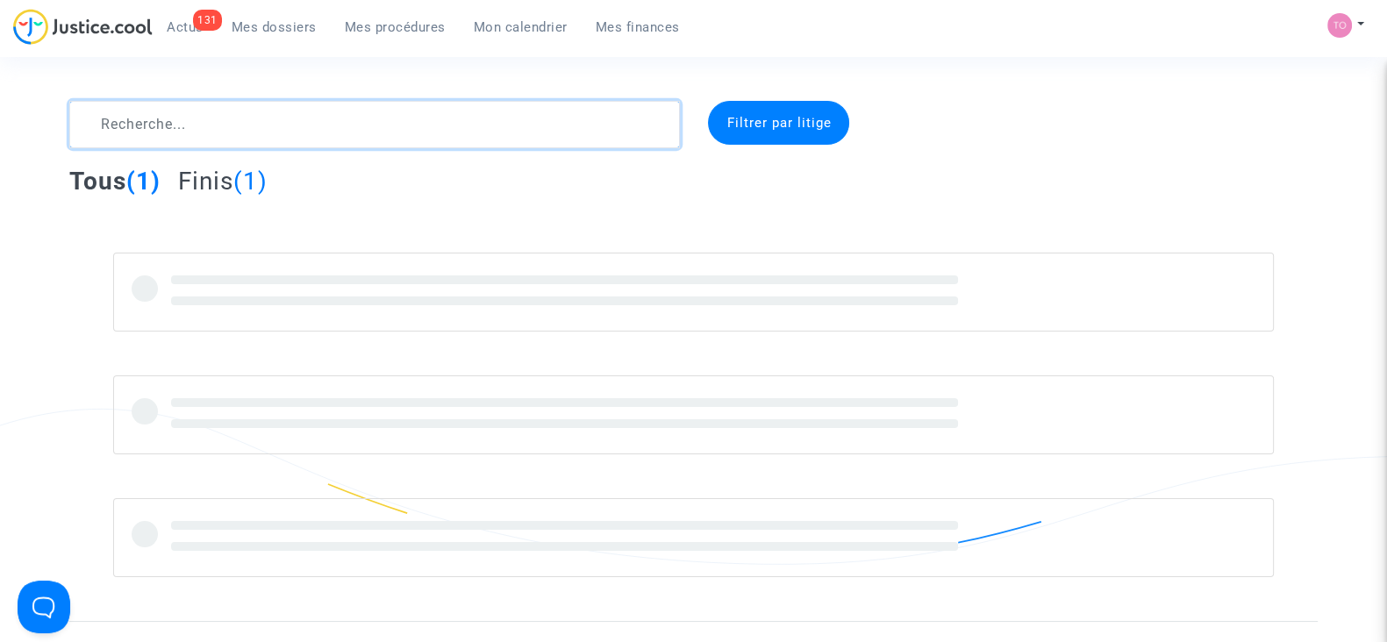
click at [246, 105] on textarea at bounding box center [374, 124] width 611 height 47
paste textarea "Vitry"
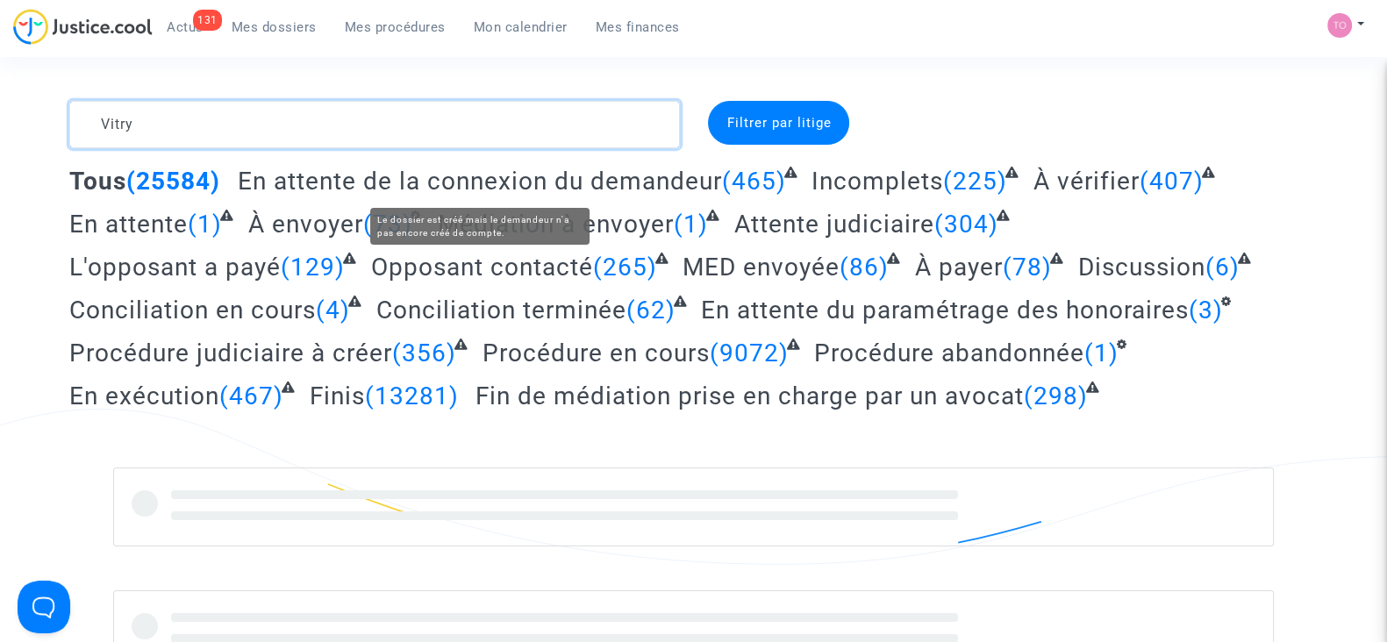
type textarea "Vitry"
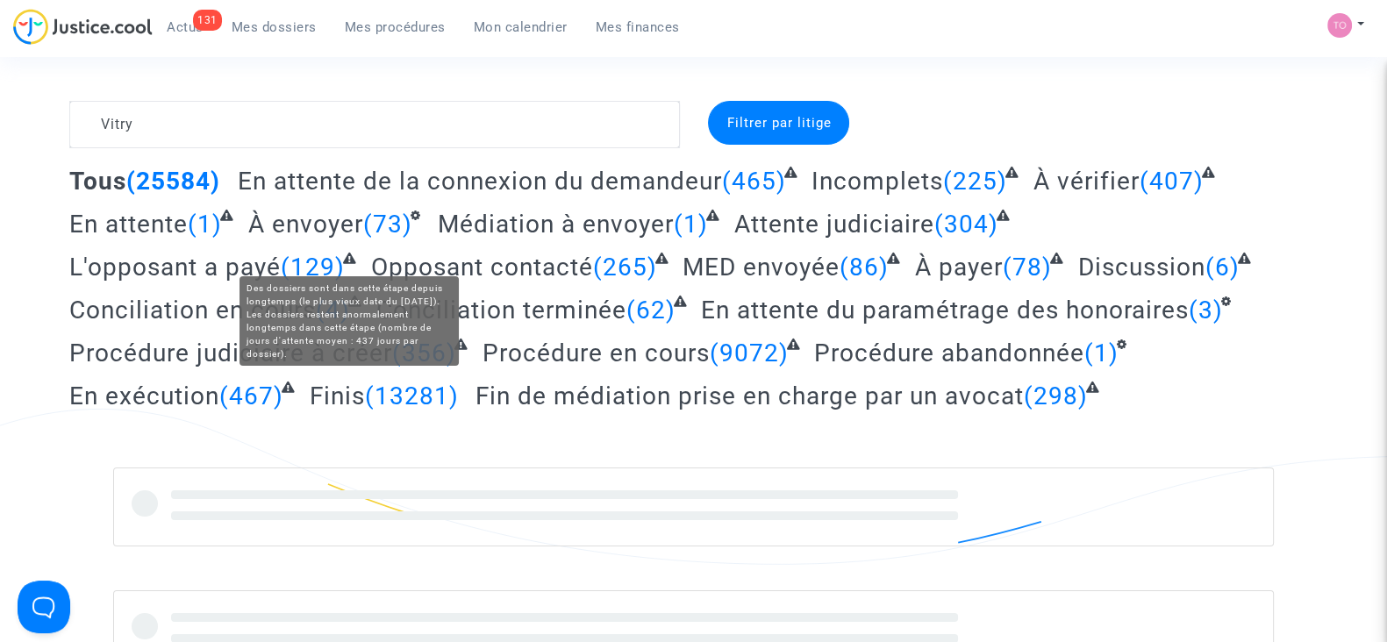
drag, startPoint x: 268, startPoint y: 182, endPoint x: 349, endPoint y: 296, distance: 140.2
click at [349, 296] on div "Tous (25584) En attente de la connexion du demandeur (465) Incomplets (225) À v…" at bounding box center [693, 295] width 1248 height 258
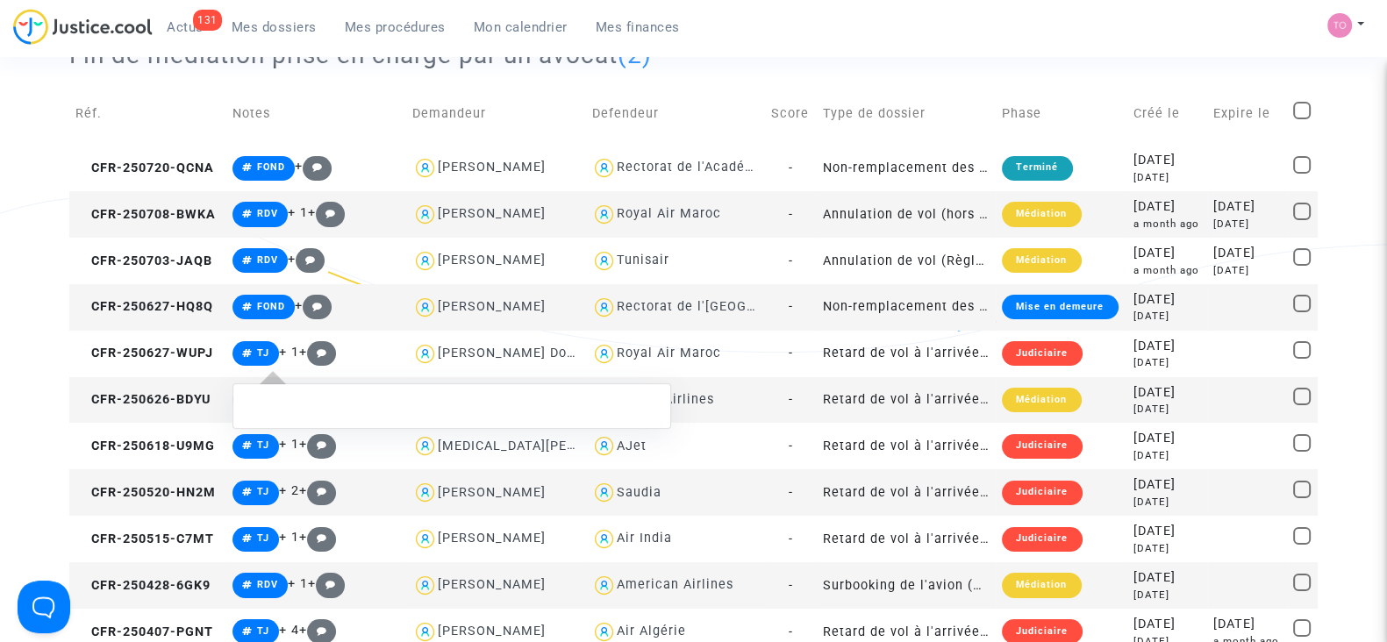
scroll to position [214, 0]
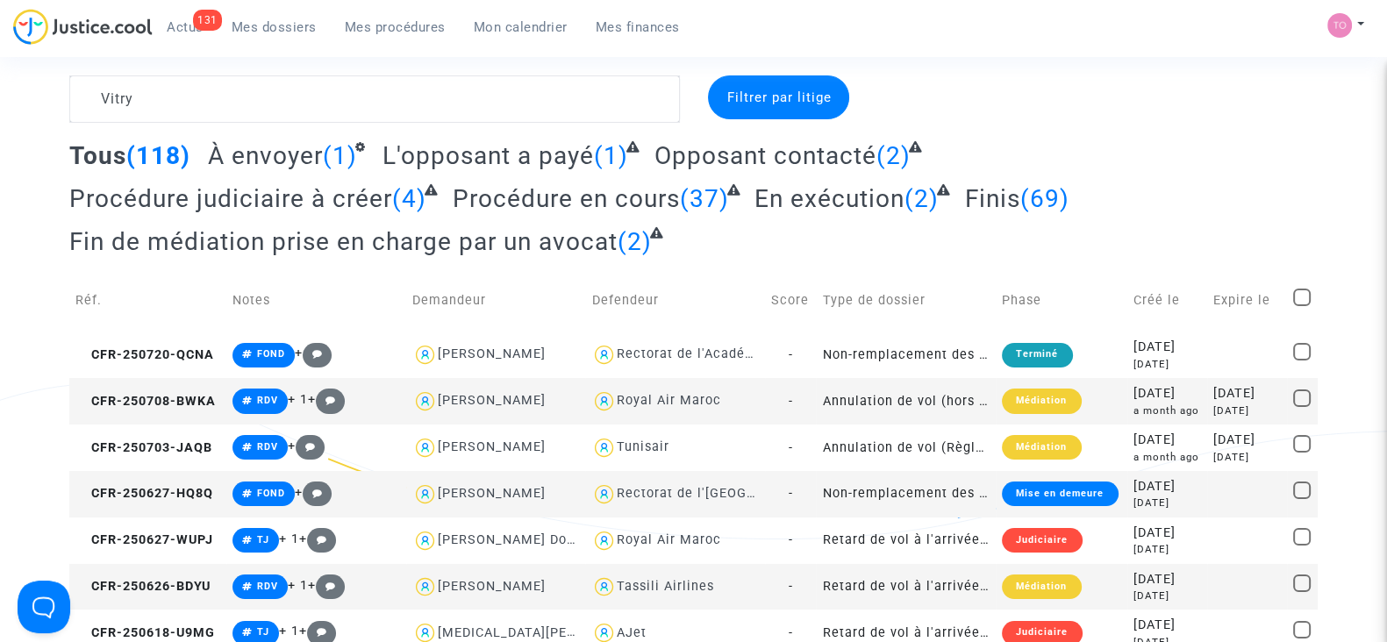
scroll to position [0, 0]
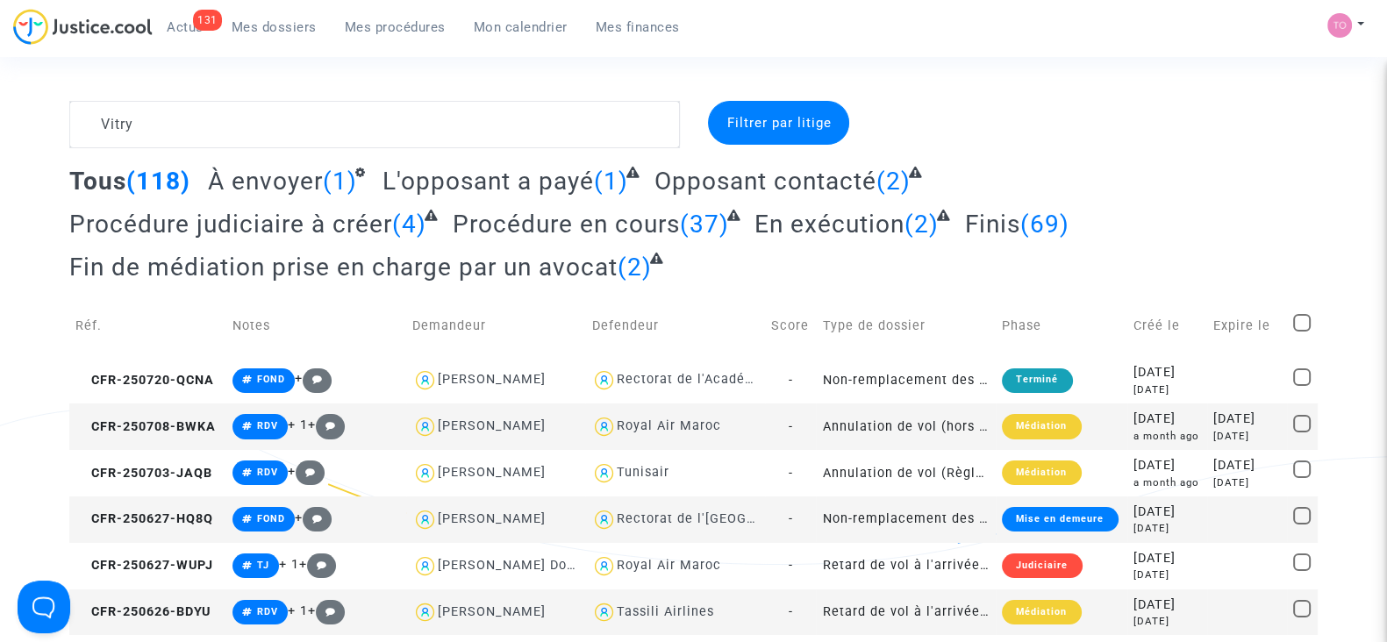
click at [506, 5] on nav "131 Actus Mes dossiers Mes procédures Mon calendrier Mes finances Mon profil Pa…" at bounding box center [693, 28] width 1387 height 57
click at [504, 23] on span "Mon calendrier" at bounding box center [521, 27] width 94 height 16
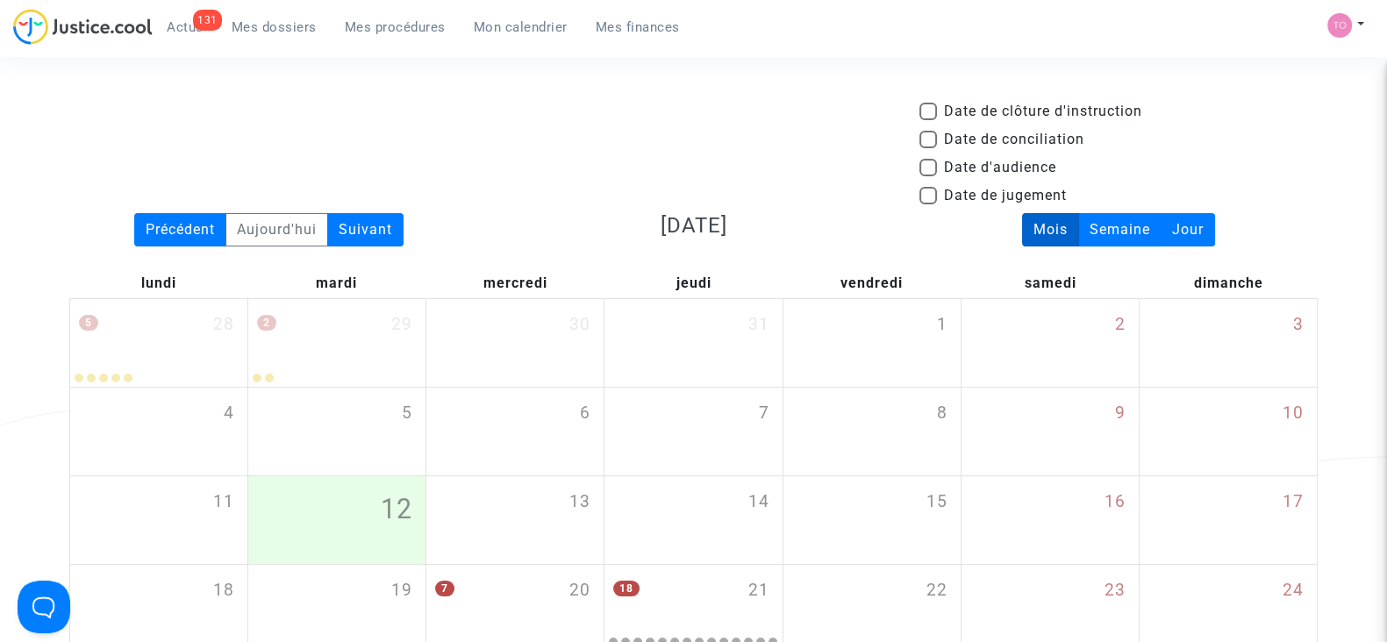
click at [919, 164] on span at bounding box center [928, 168] width 18 height 18
click at [927, 176] on input "Date d'audience" at bounding box center [927, 176] width 1 height 1
checkbox input "true"
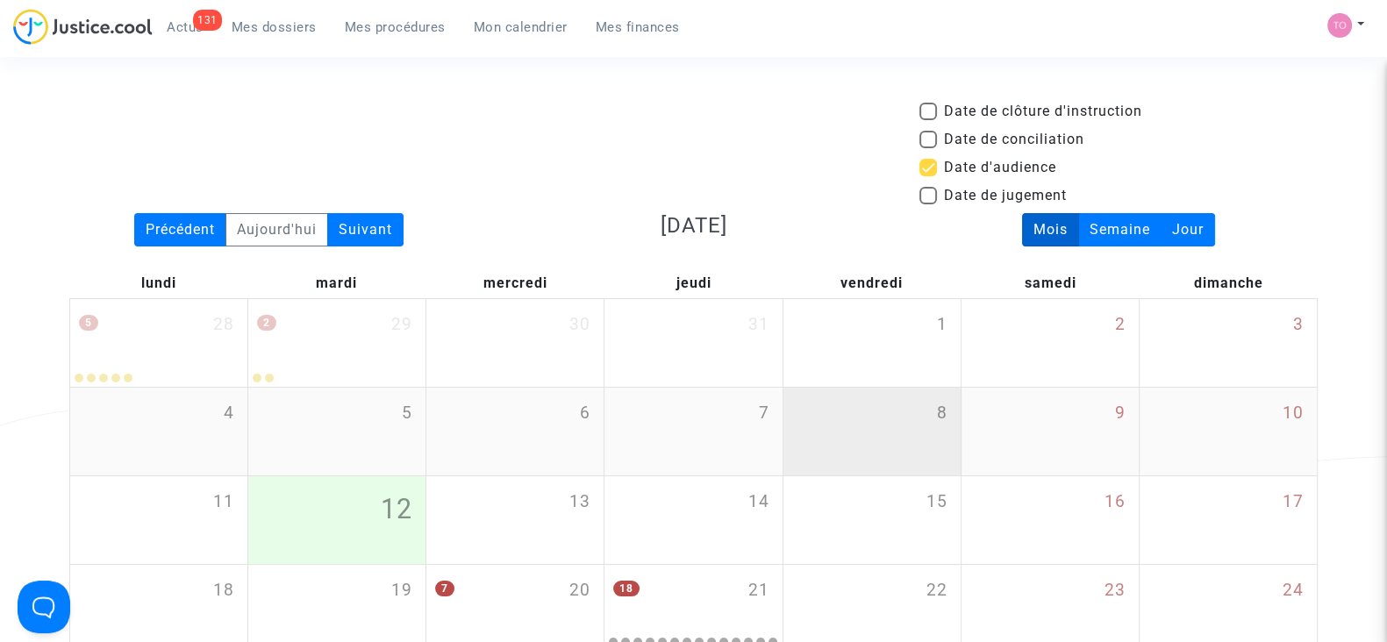
scroll to position [126, 0]
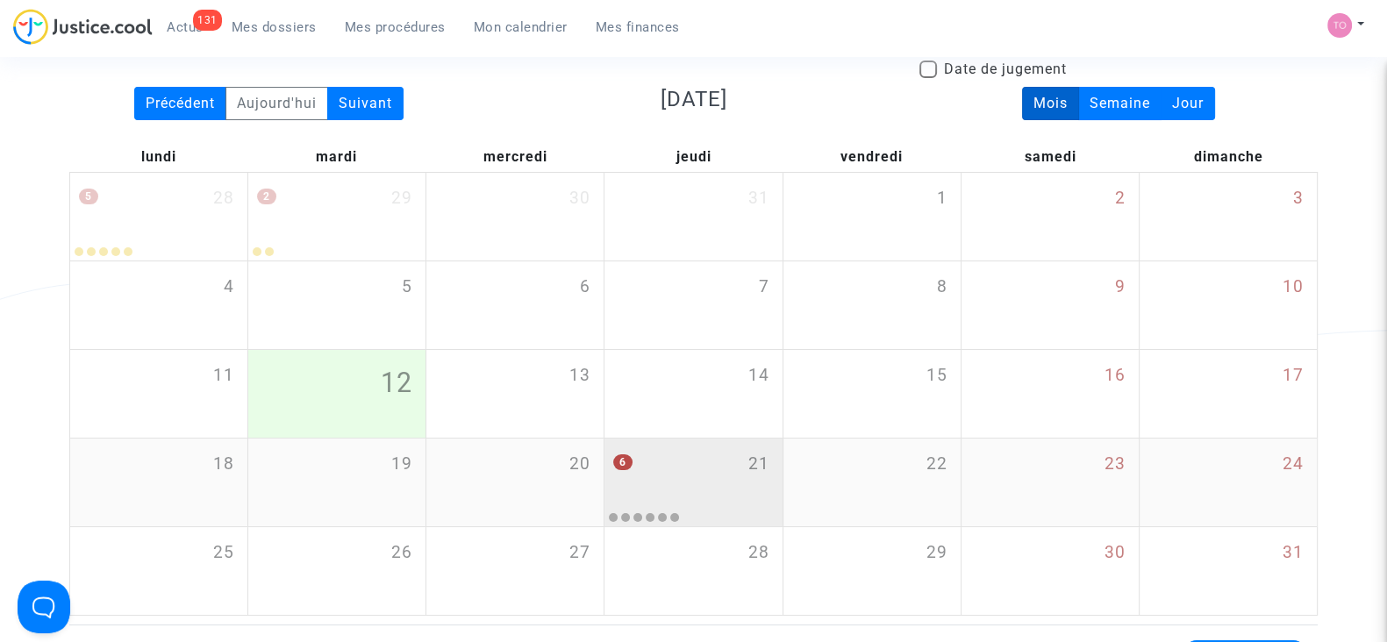
click at [623, 489] on div "6 21" at bounding box center [692, 473] width 177 height 68
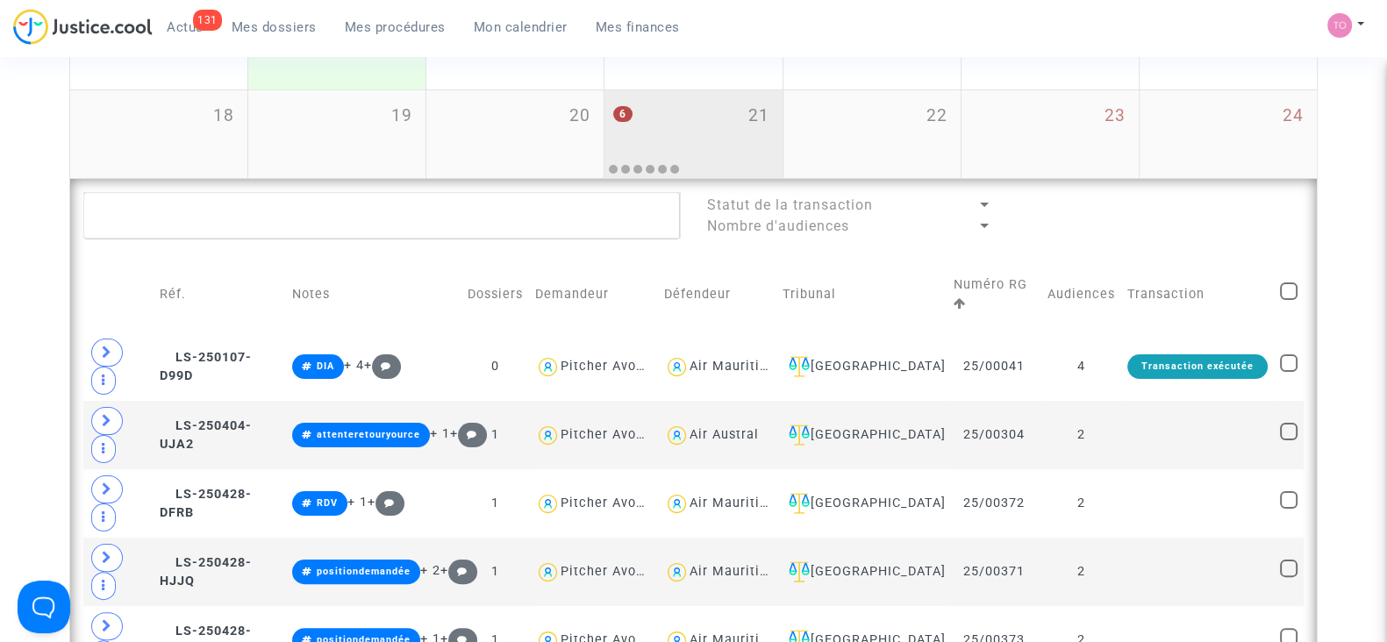
scroll to position [614, 0]
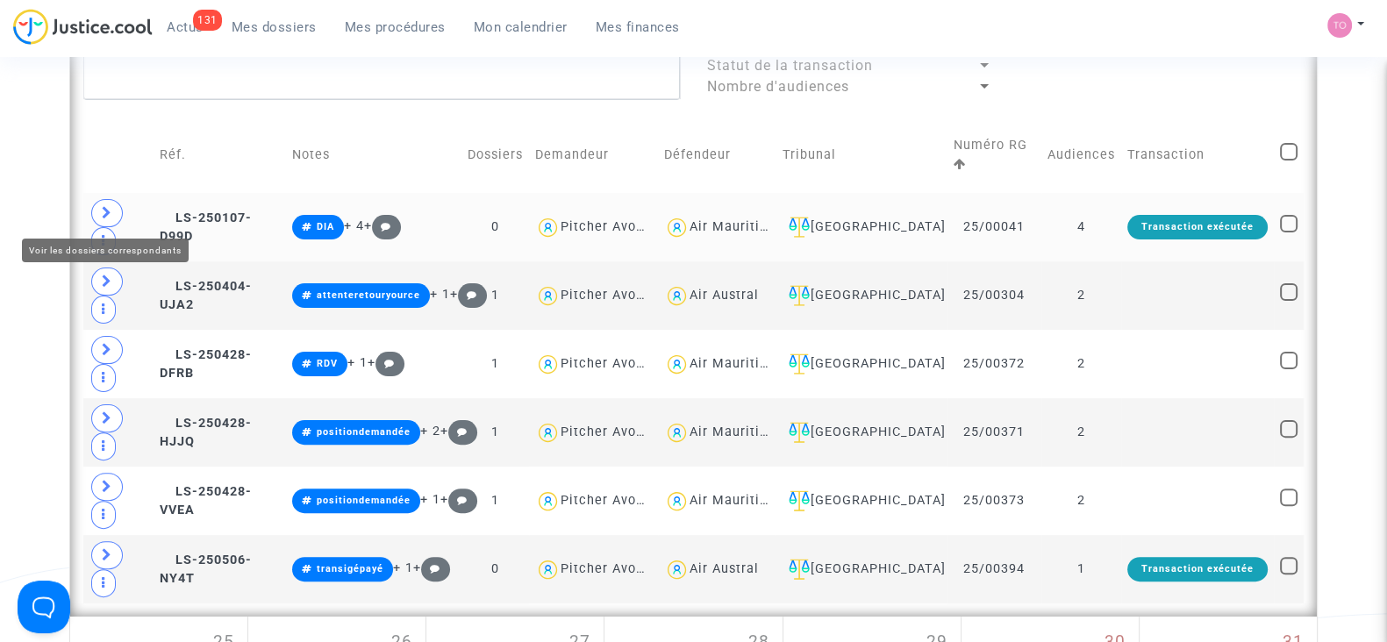
click at [104, 208] on icon at bounding box center [107, 212] width 11 height 13
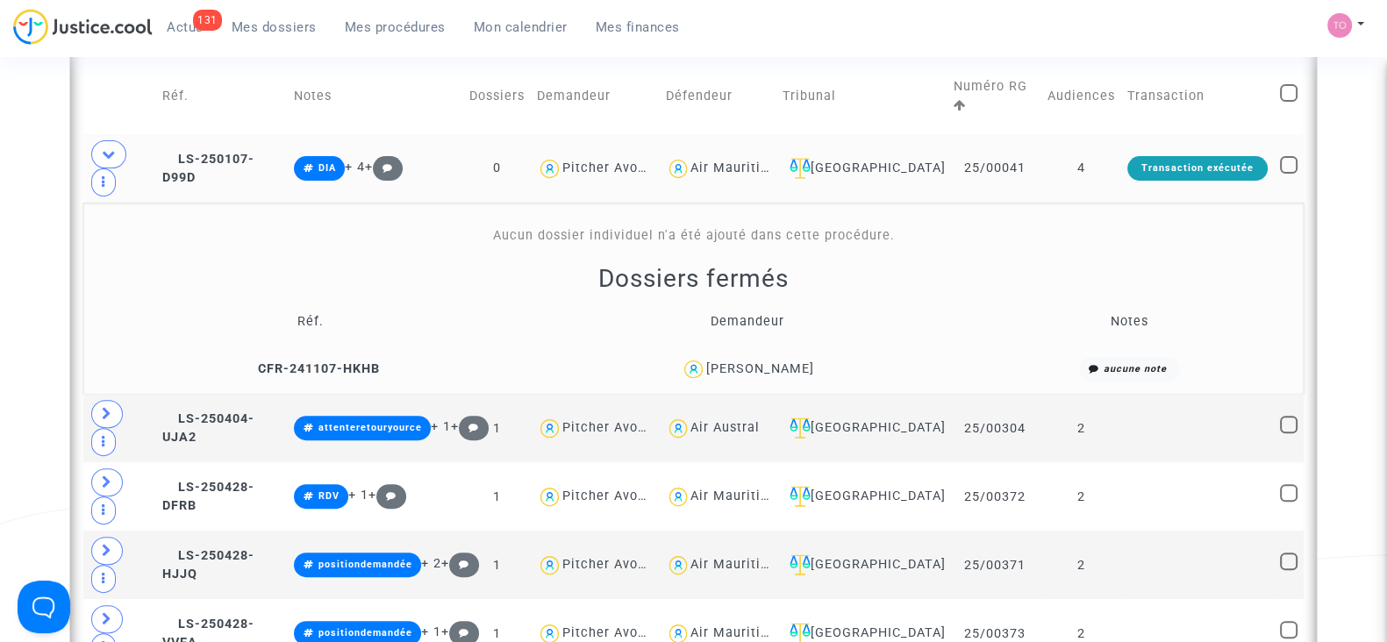
scroll to position [675, 0]
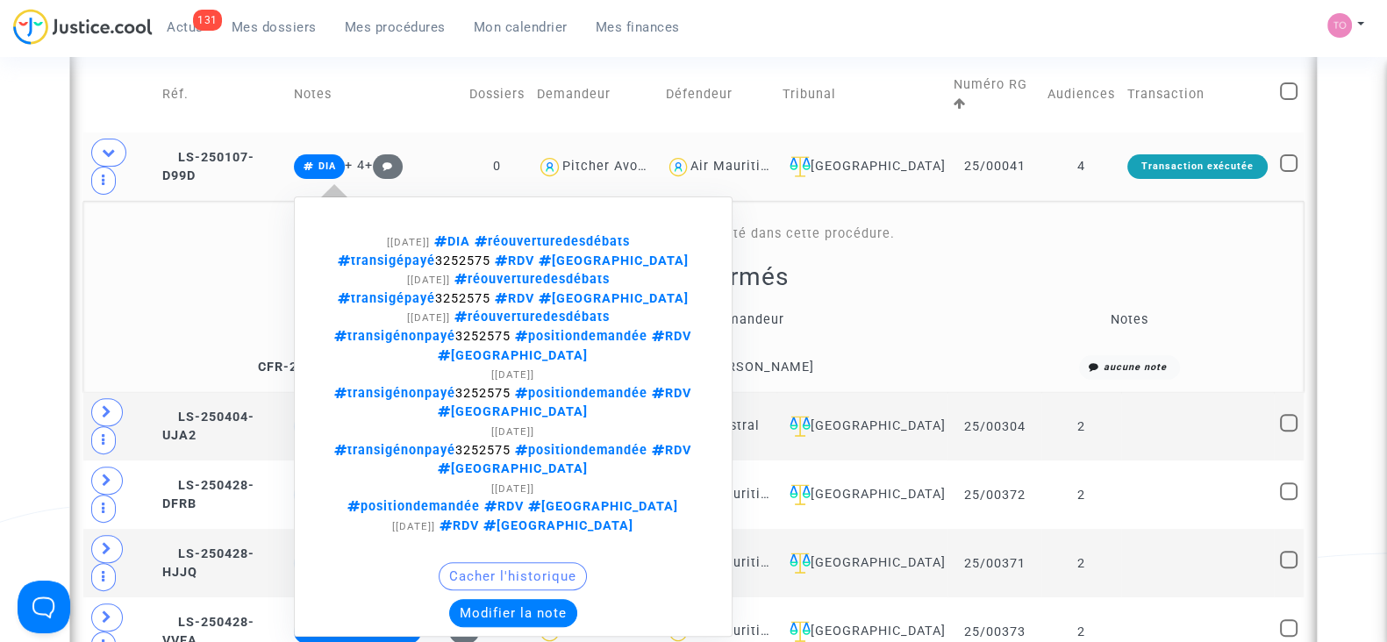
click at [503, 599] on button "Modifier la note" at bounding box center [513, 613] width 128 height 28
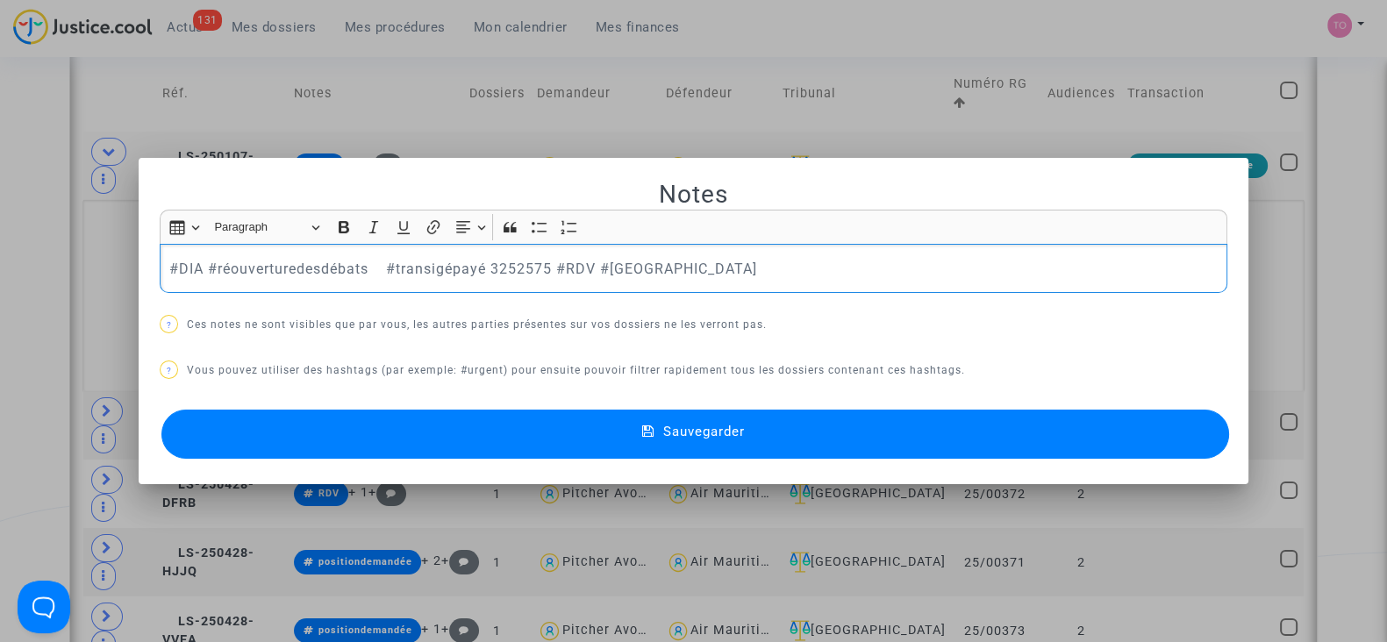
drag, startPoint x: 193, startPoint y: 262, endPoint x: 715, endPoint y: 239, distance: 522.4
click at [715, 239] on div "Rich Text Editor Insert table Insert table Heading Paragraph Paragraph Heading …" at bounding box center [694, 251] width 1068 height 83
click at [703, 260] on p "#DIA #réouverturedesdébats #transigépayé 3252575 #RDV #MONTREAL" at bounding box center [693, 269] width 1049 height 22
click at [194, 269] on p "#DIA #réouverturedesdébats #transigépayé 3252575 #RDV #MONTREAL" at bounding box center [693, 269] width 1049 height 22
drag, startPoint x: 201, startPoint y: 265, endPoint x: 808, endPoint y: 278, distance: 607.2
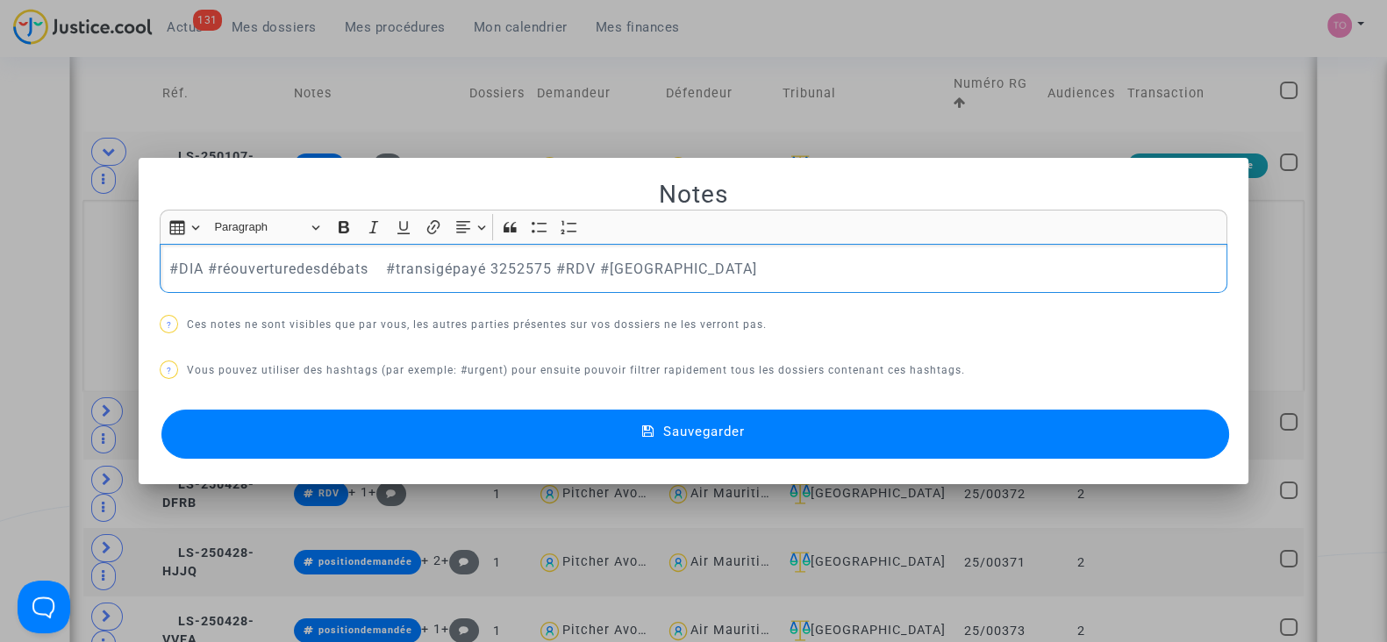
click at [808, 278] on p "#DIA #réouverturedesdébats #transigépayé 3252575 #RDV #MONTREAL" at bounding box center [693, 269] width 1049 height 22
click at [710, 432] on span "Sauvegarder" at bounding box center [704, 432] width 82 height 16
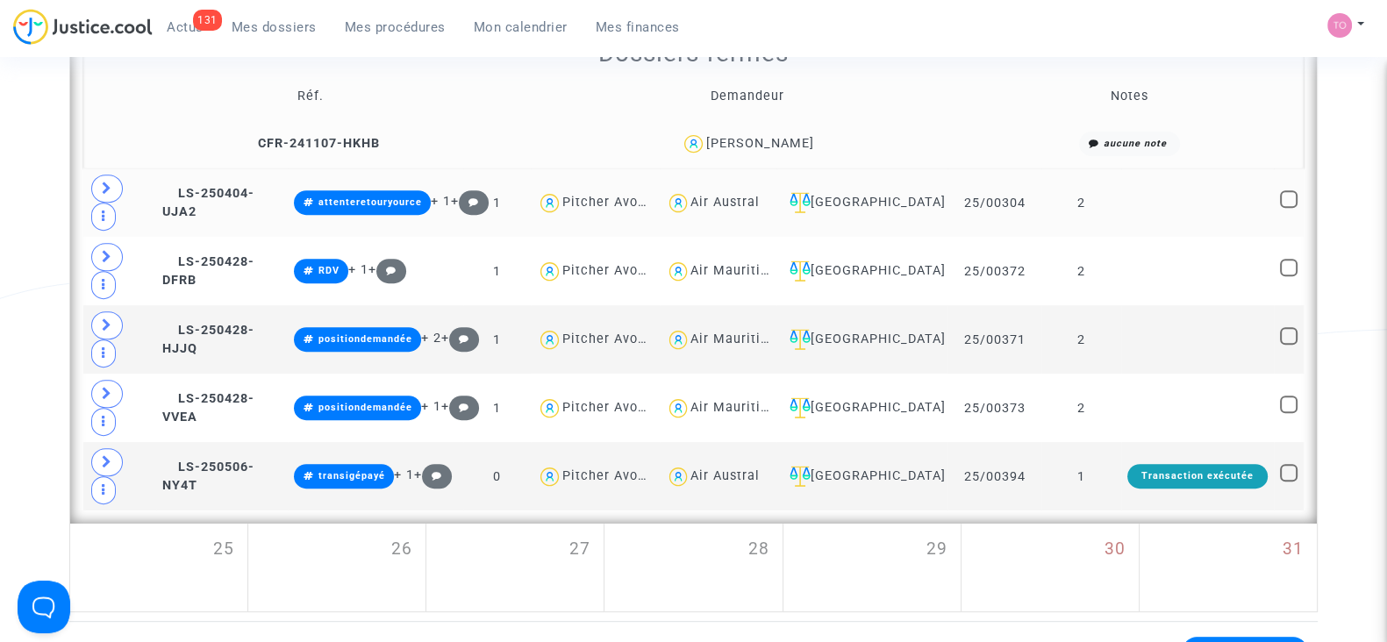
scroll to position [899, 0]
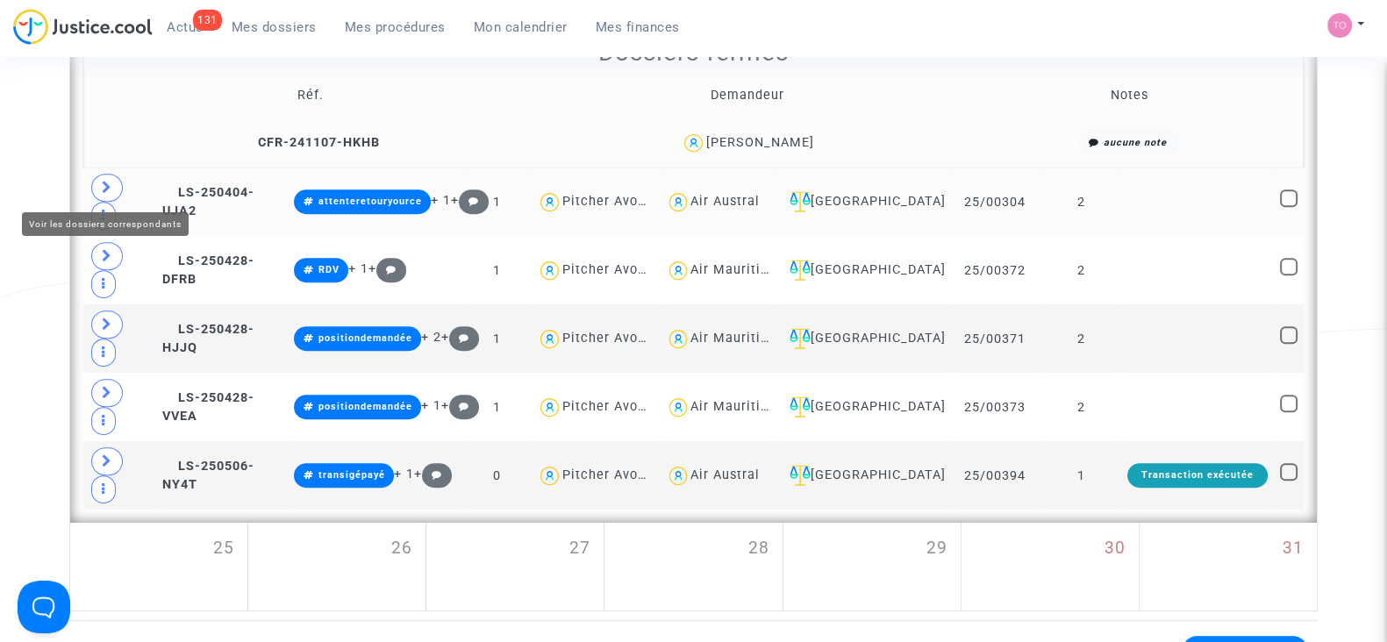
click at [105, 182] on icon at bounding box center [107, 187] width 11 height 13
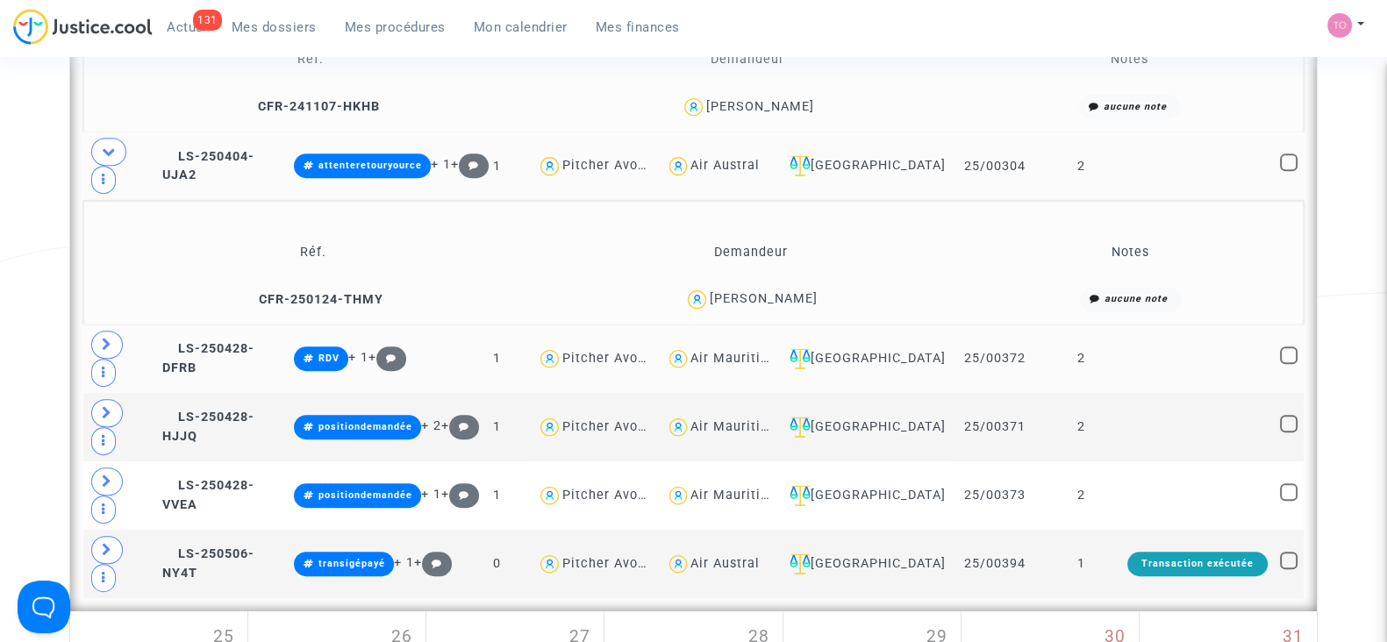
scroll to position [932, 0]
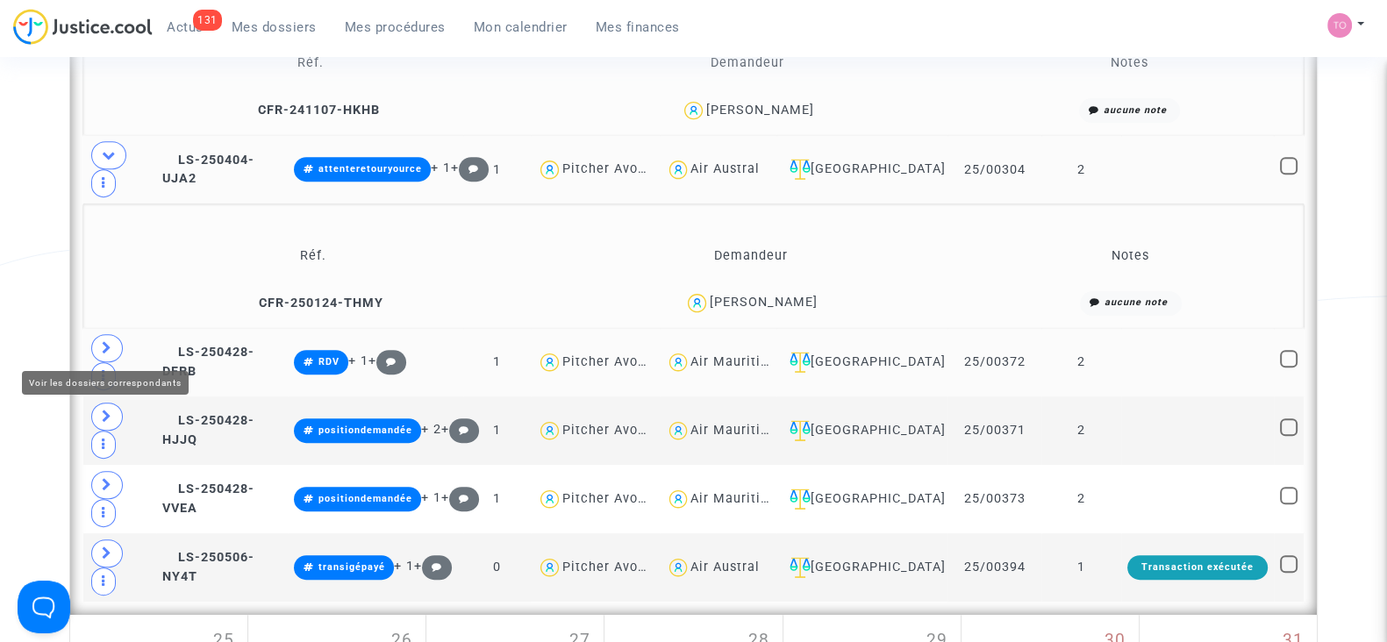
click at [105, 348] on icon at bounding box center [107, 347] width 11 height 13
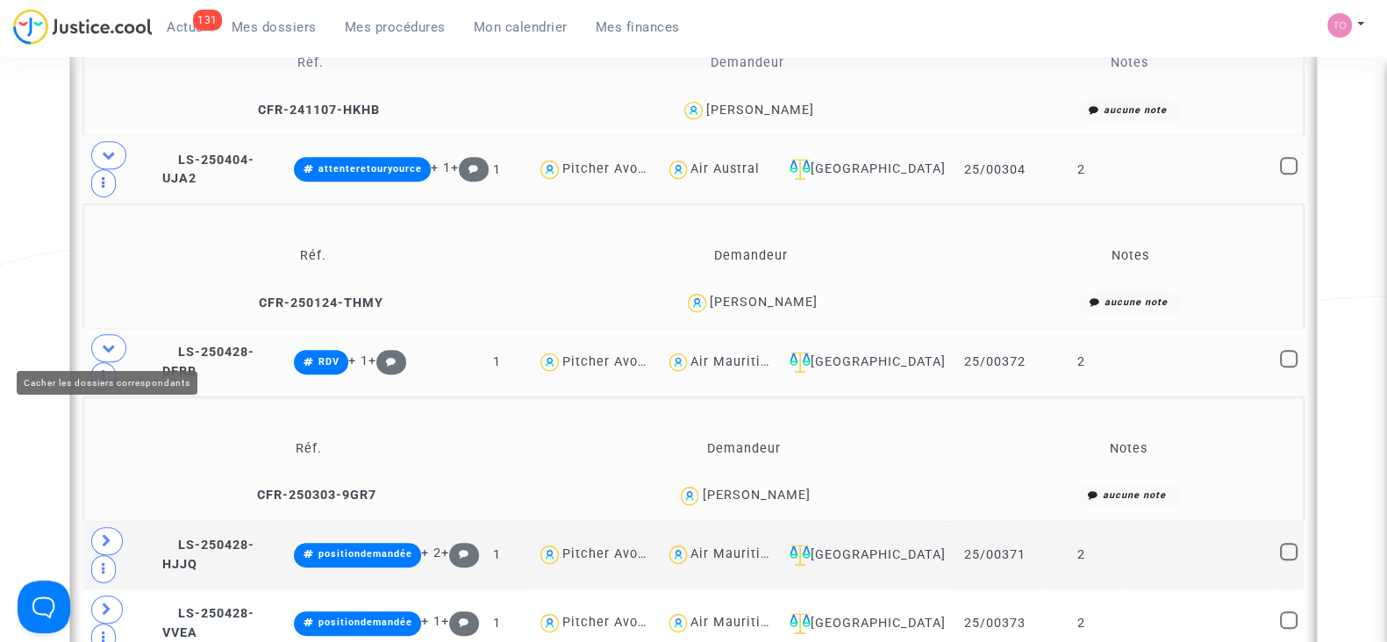
scroll to position [1035, 0]
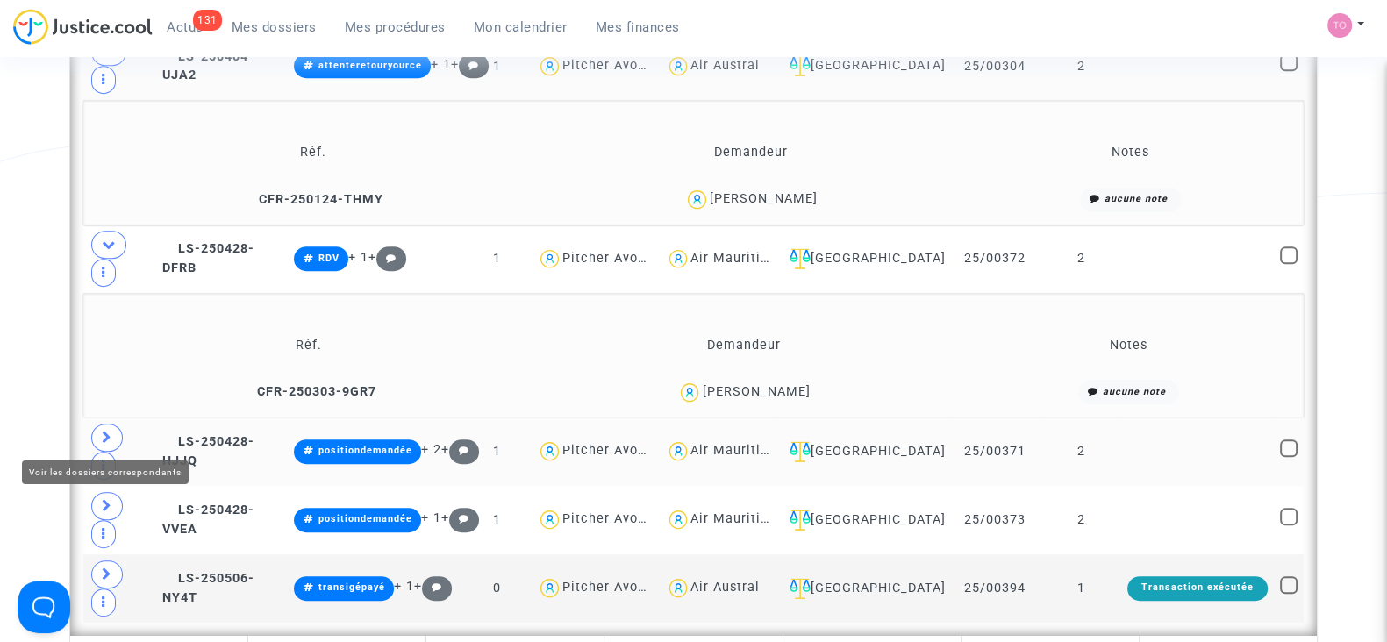
click at [104, 431] on icon at bounding box center [107, 437] width 11 height 13
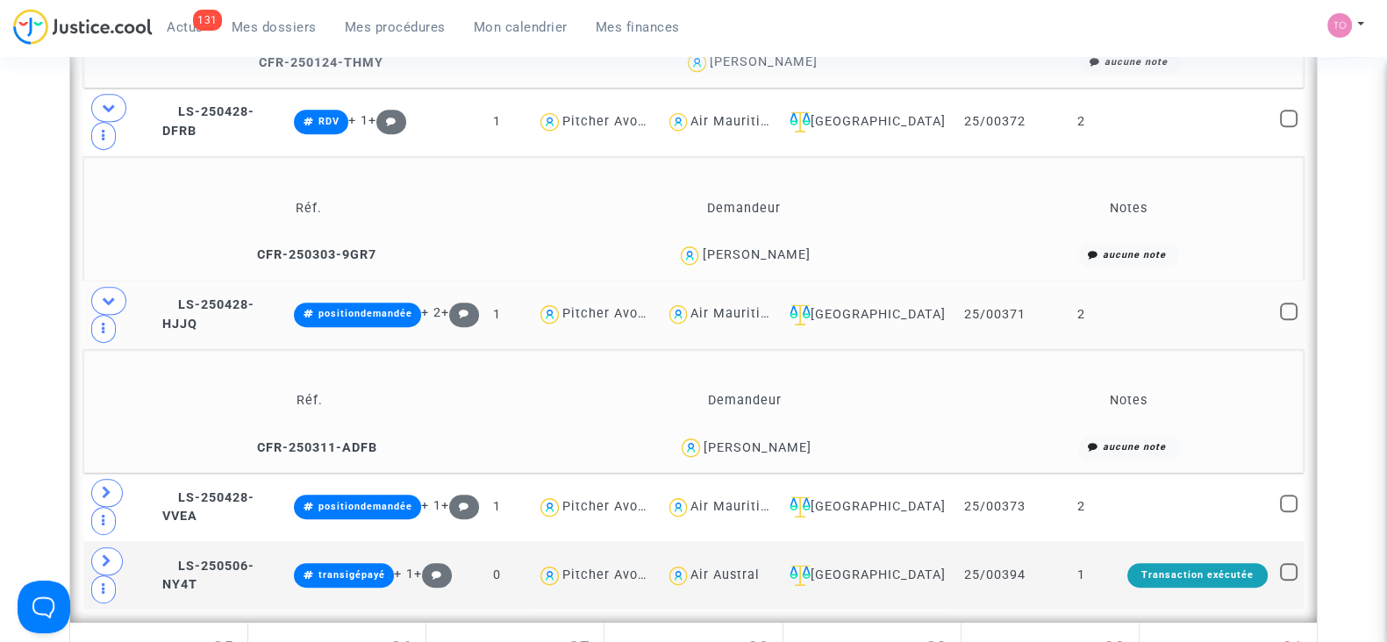
scroll to position [1173, 0]
drag, startPoint x: 725, startPoint y: 439, endPoint x: 704, endPoint y: 435, distance: 20.5
click at [704, 439] on div "[PERSON_NAME]" at bounding box center [758, 446] width 108 height 15
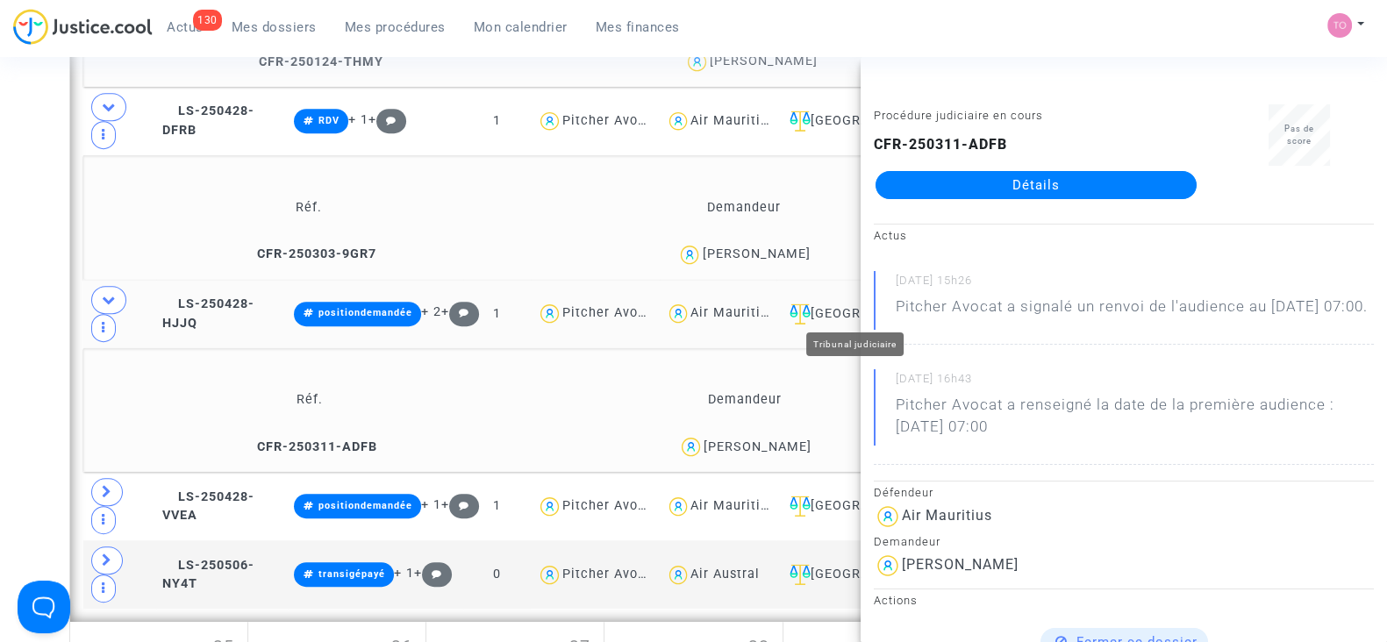
click at [825, 309] on div "[GEOGRAPHIC_DATA]" at bounding box center [861, 314] width 159 height 21
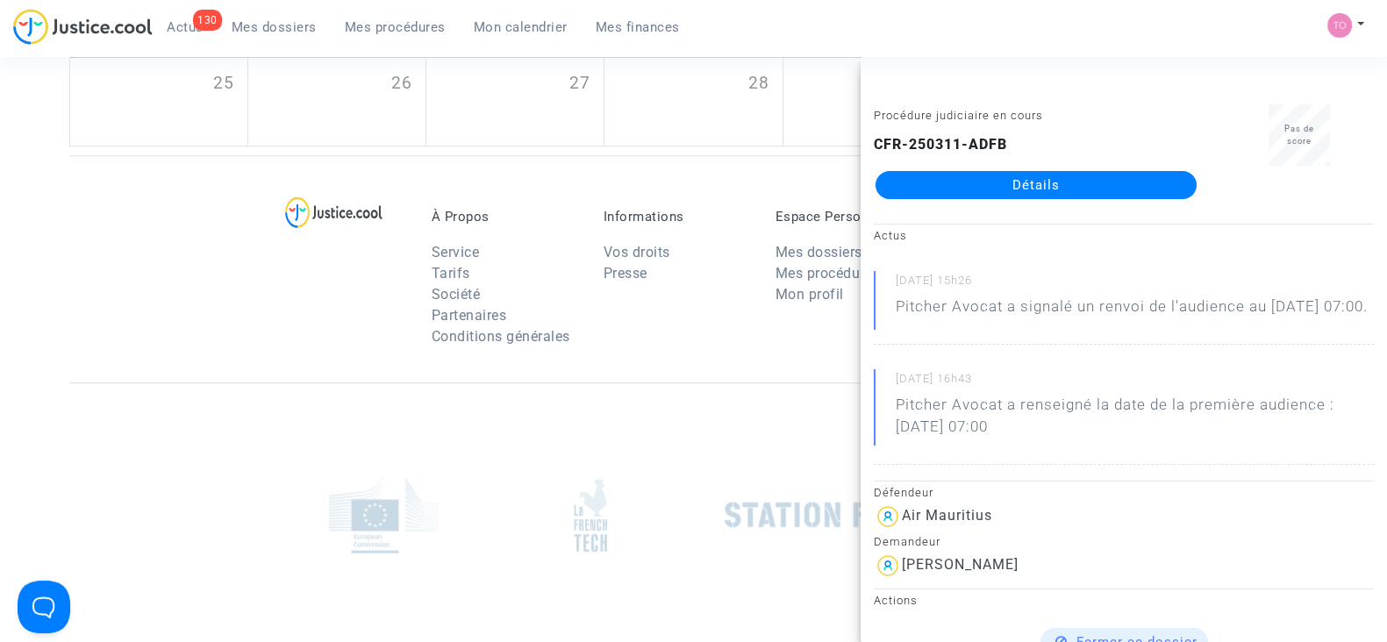
click at [104, 296] on div "À Propos Service Tarifs Société Partenaires Conditions générales Informations V…" at bounding box center [693, 268] width 1248 height 227
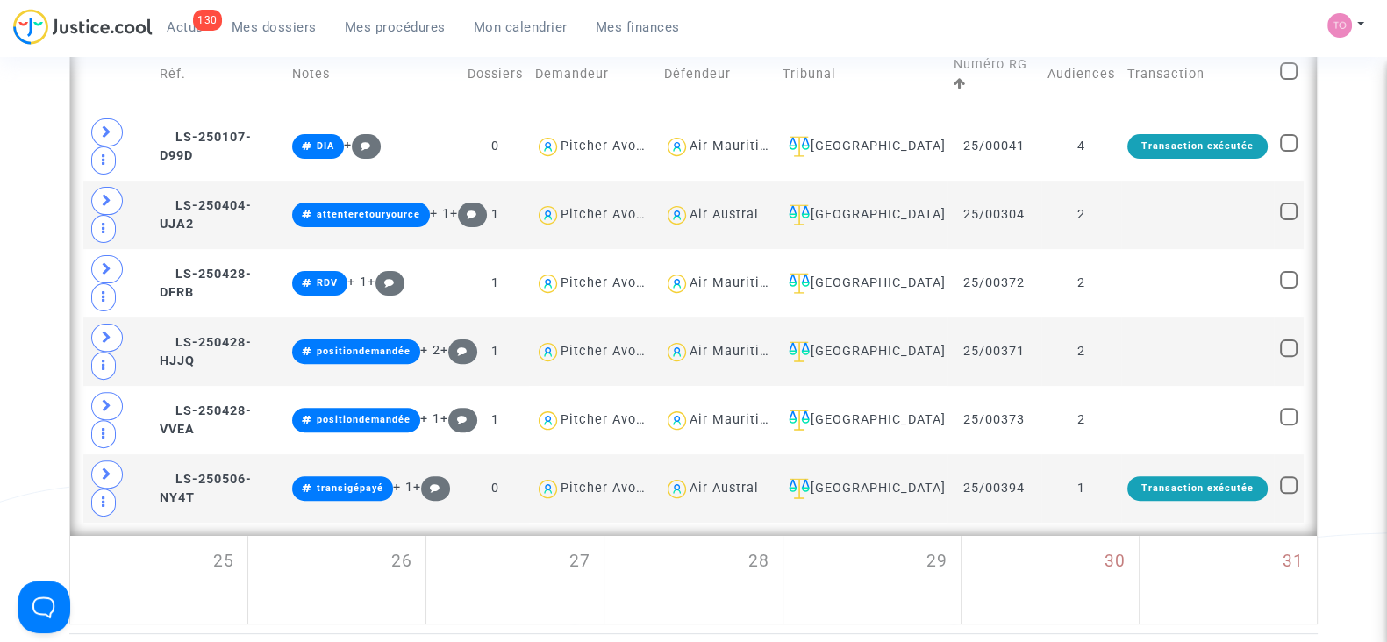
scroll to position [698, 0]
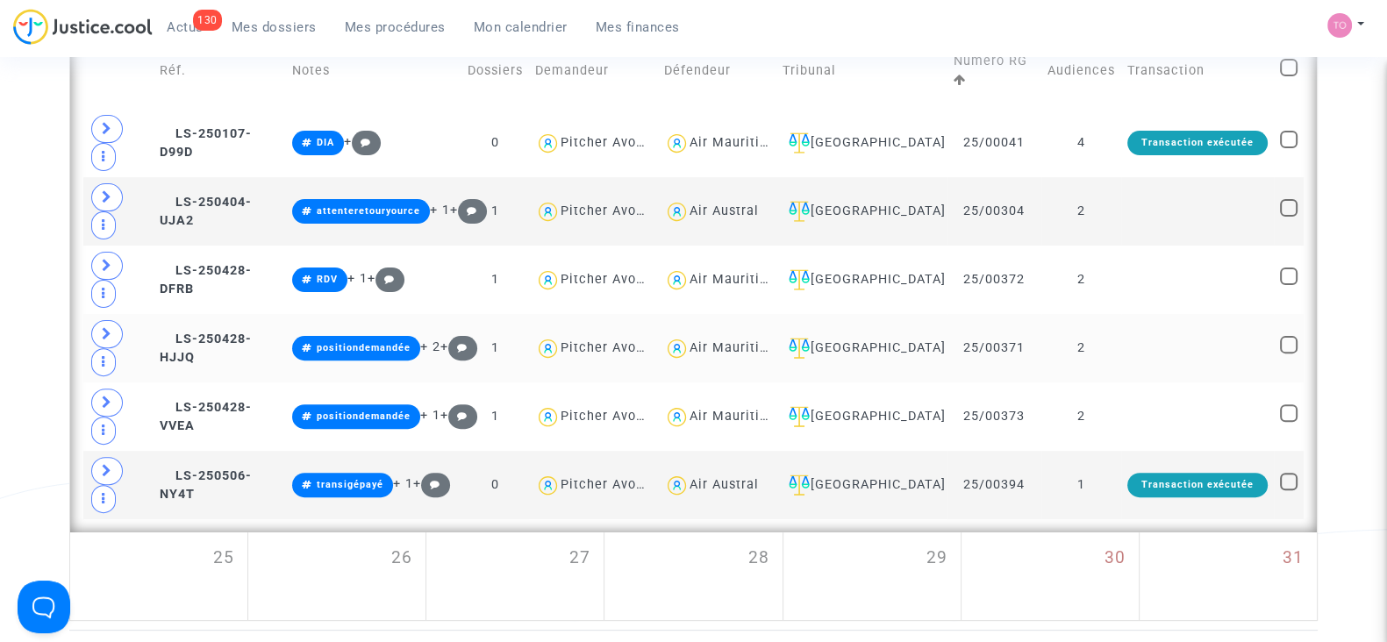
click at [121, 322] on td at bounding box center [118, 348] width 70 height 68
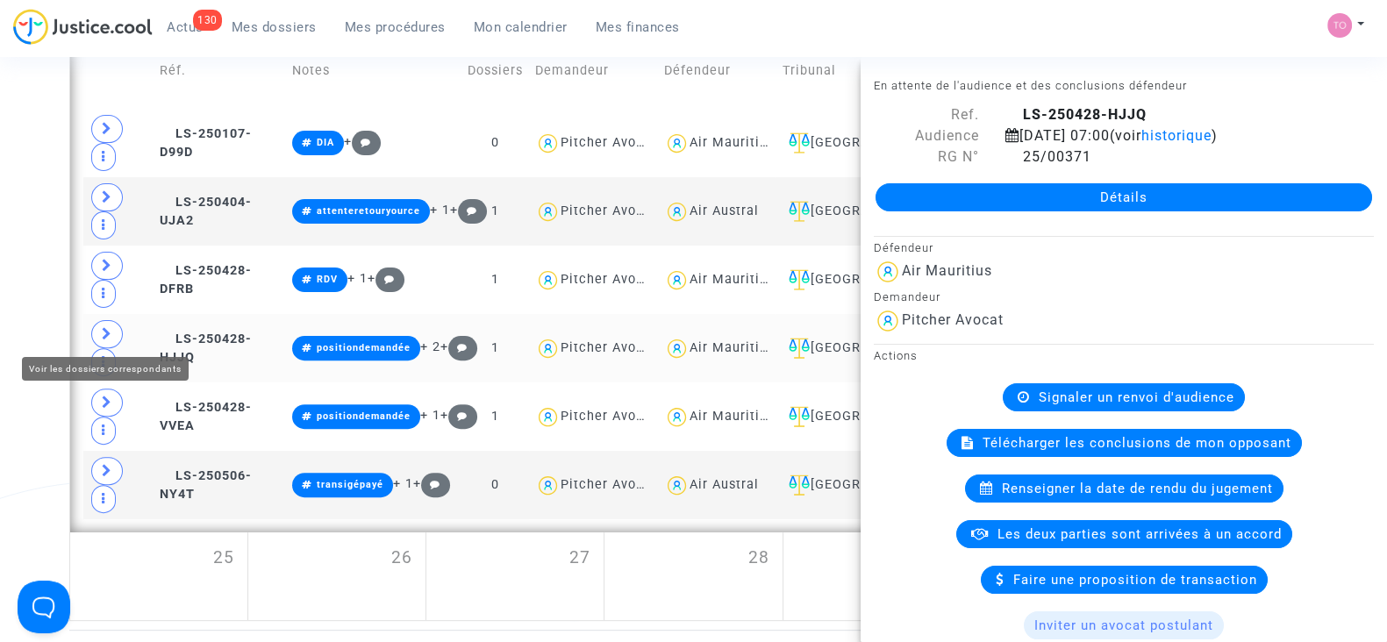
click at [97, 329] on span at bounding box center [107, 334] width 32 height 28
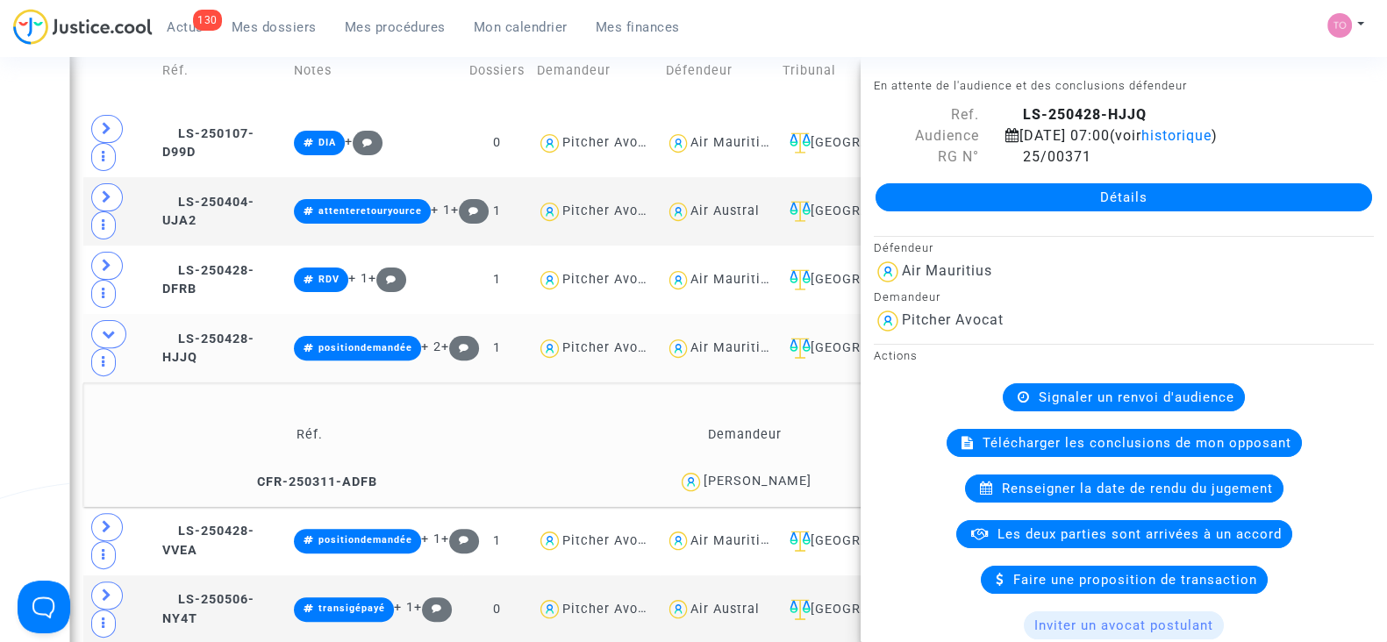
click at [27, 219] on div "Date de clôture d'instruction Date de conciliation Date d'audience Date de juge…" at bounding box center [693, 74] width 1387 height 1343
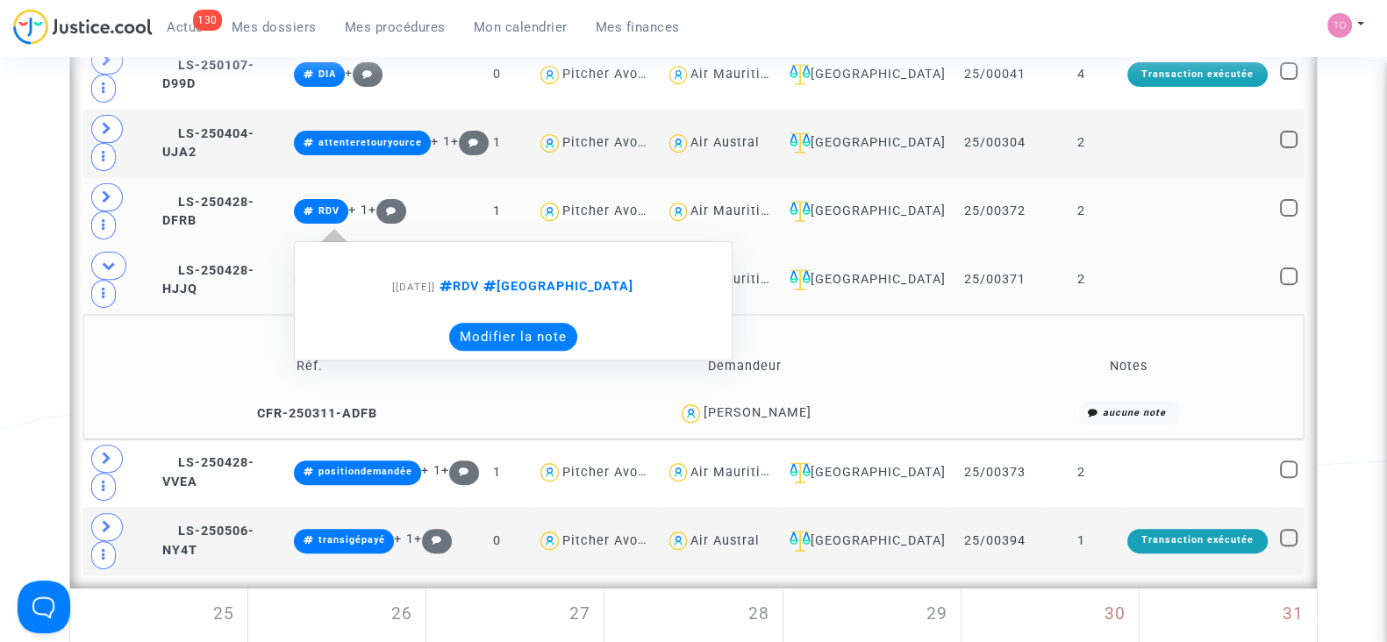
scroll to position [768, 0]
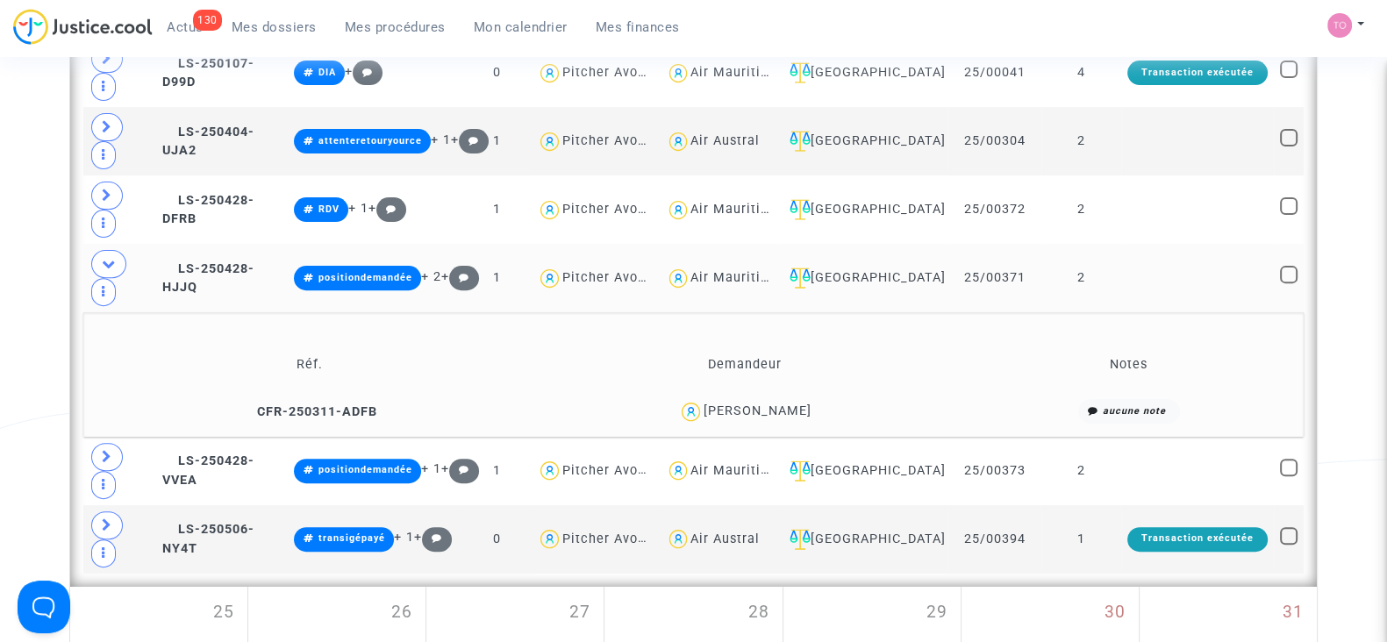
drag, startPoint x: 733, startPoint y: 401, endPoint x: 707, endPoint y: 404, distance: 26.5
click at [707, 404] on div "Placide Ruzindaza" at bounding box center [758, 411] width 108 height 15
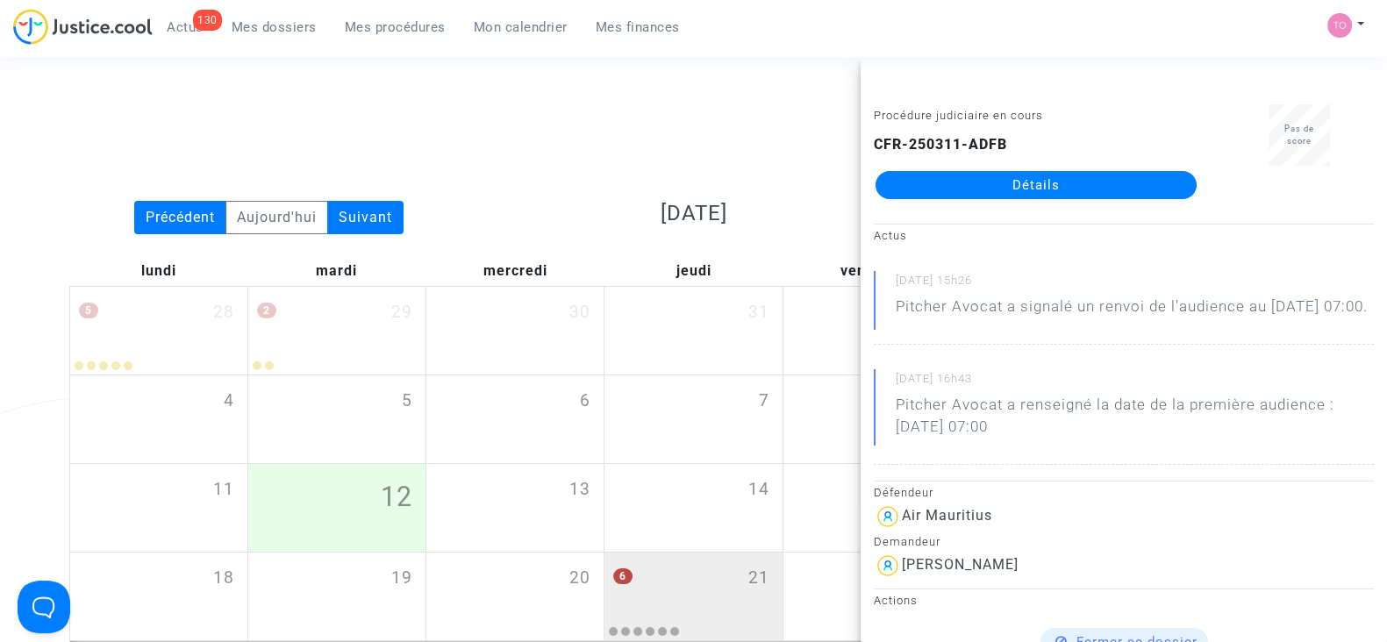
scroll to position [0, 0]
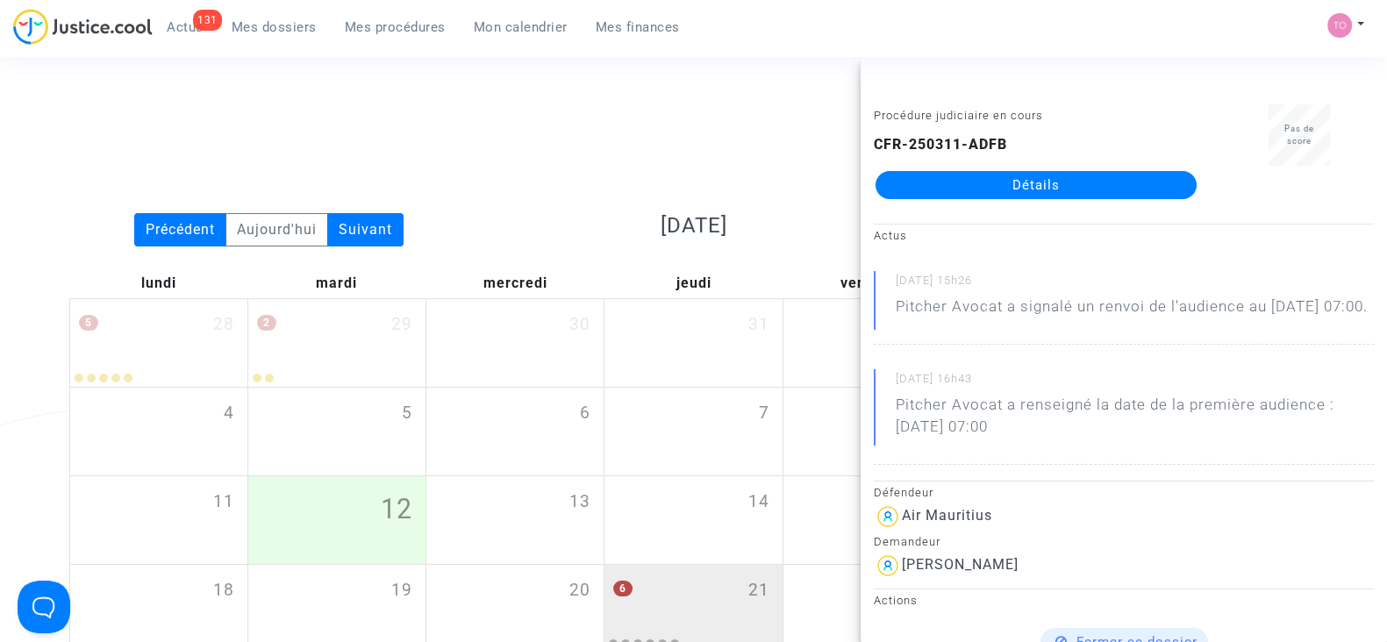
click at [477, 116] on div "Date de clôture d'instruction Date de conciliation Date d'audience Date de juge…" at bounding box center [693, 157] width 1275 height 112
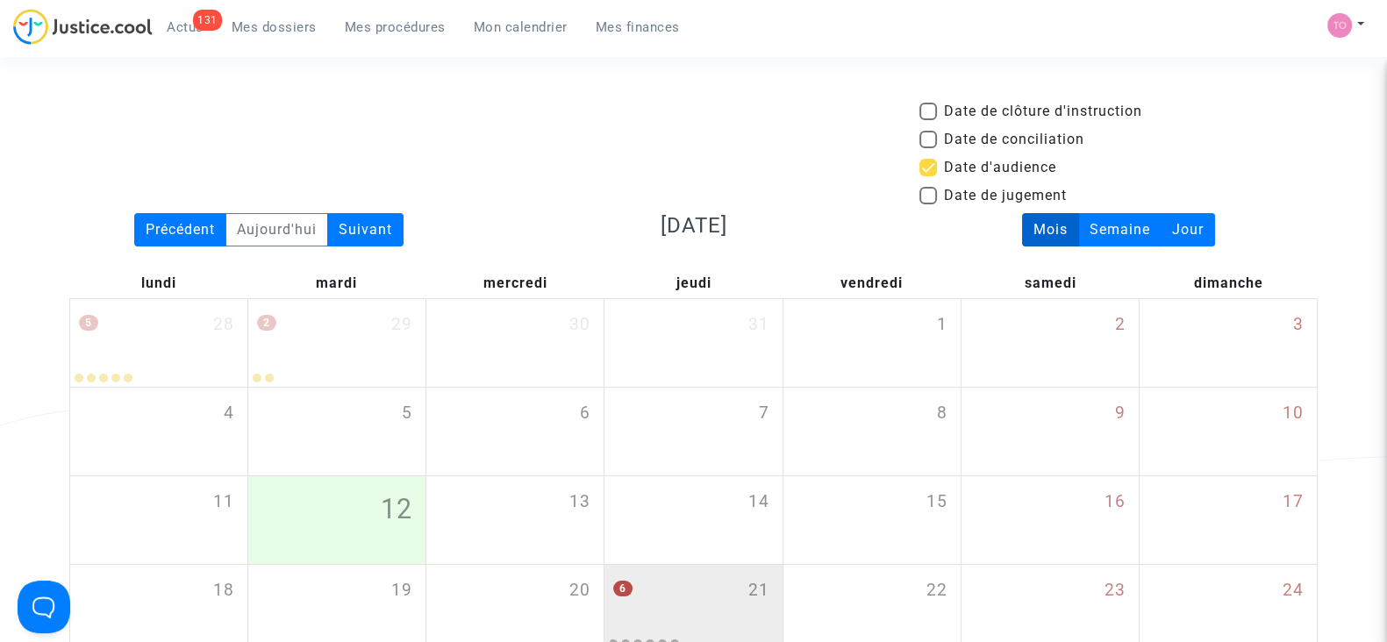
click at [274, 23] on span "Mes dossiers" at bounding box center [274, 27] width 85 height 16
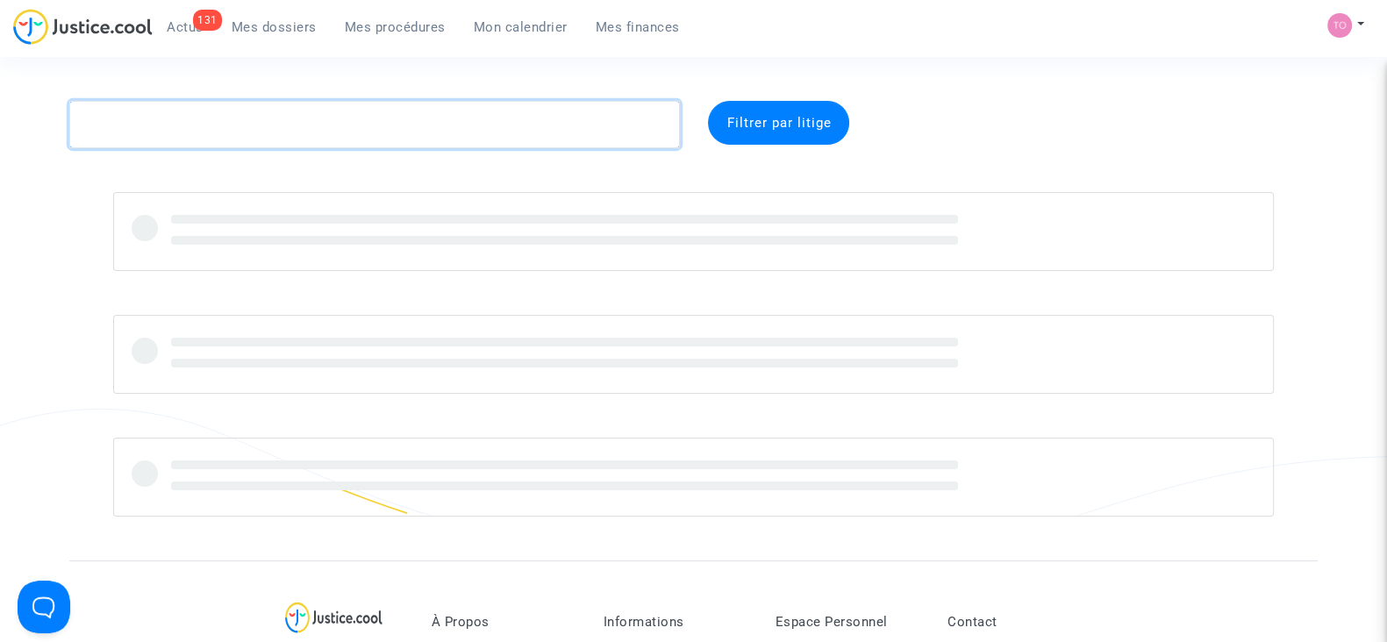
click at [215, 125] on textarea at bounding box center [374, 124] width 611 height 47
paste textarea "WOLFF"
type textarea "WOLFF"
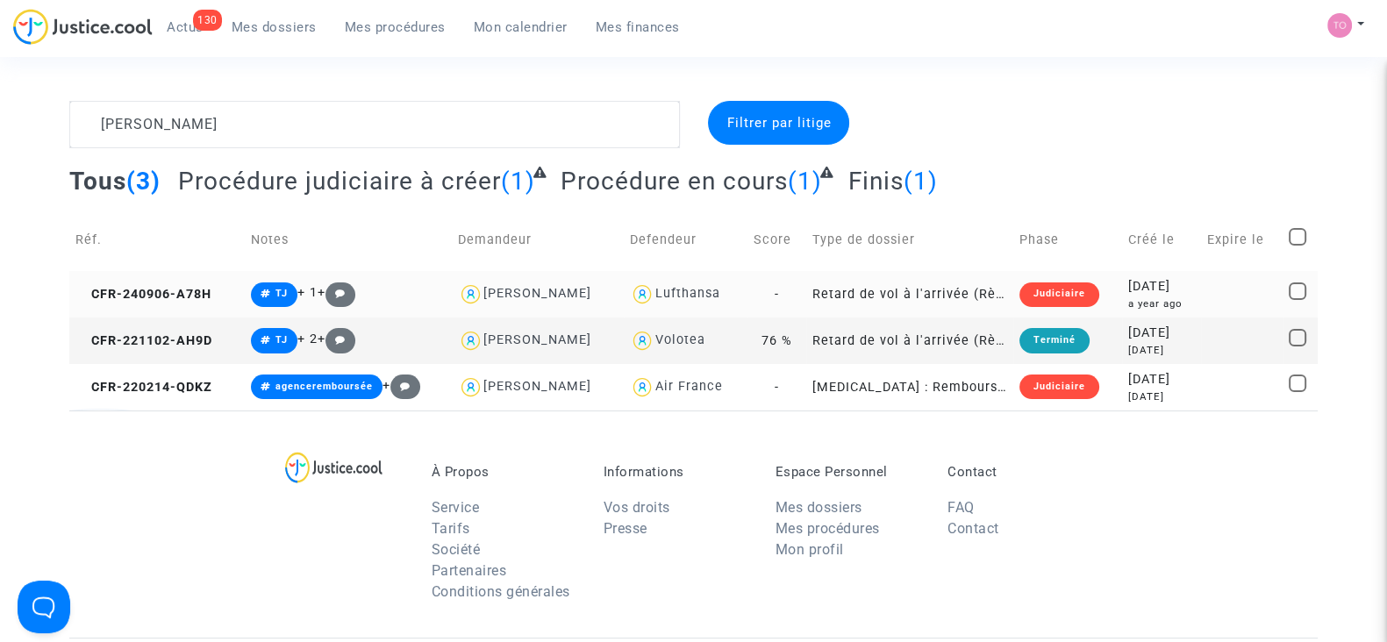
click at [1132, 292] on div "2024-09-06" at bounding box center [1161, 286] width 67 height 19
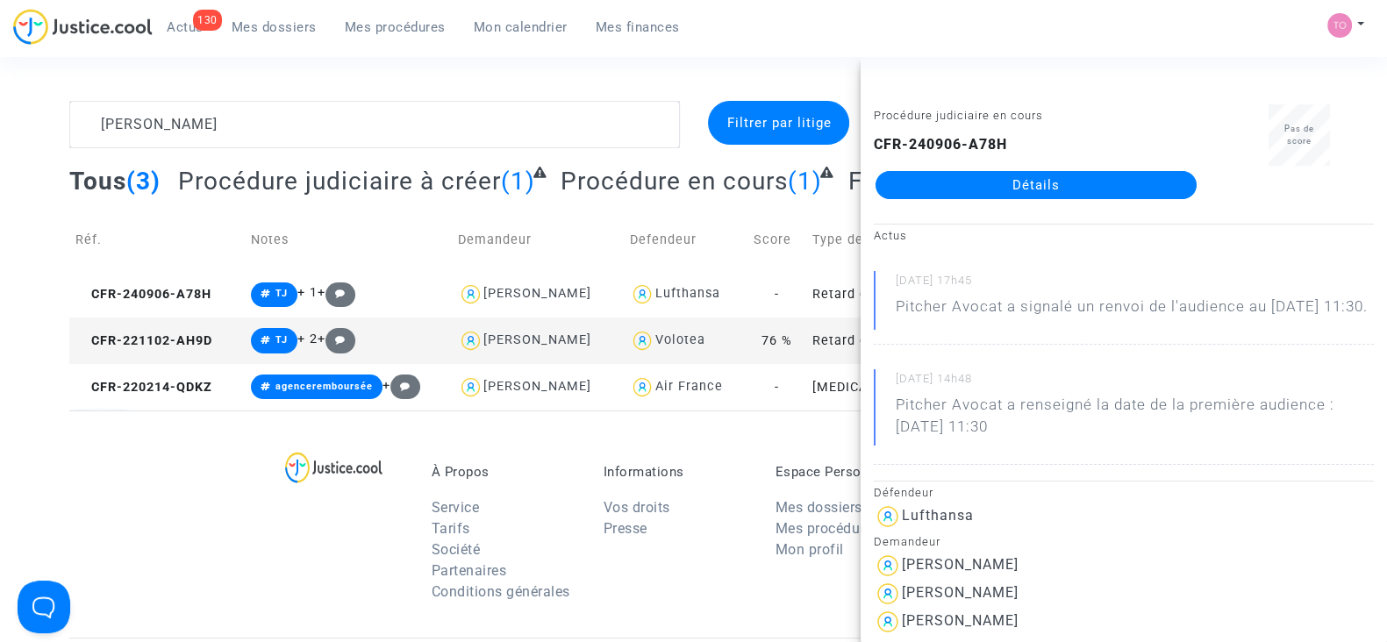
click at [963, 186] on link "Détails" at bounding box center [1035, 185] width 321 height 28
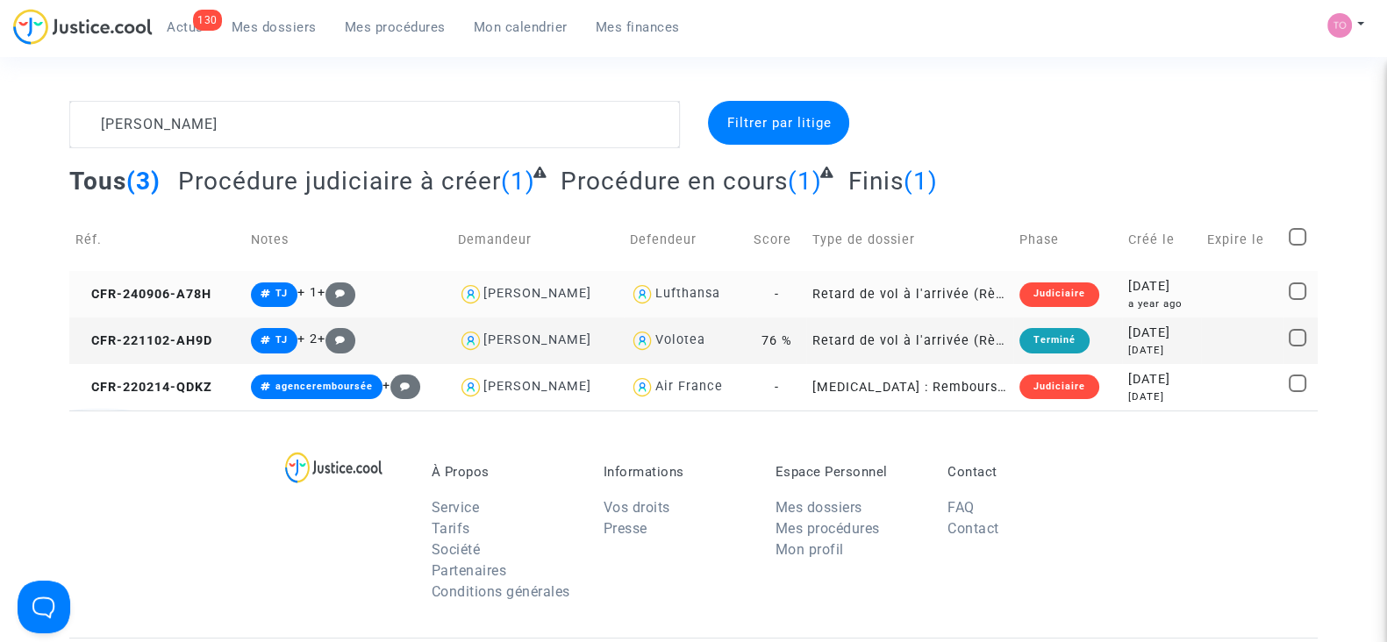
click at [1142, 300] on div "a year ago" at bounding box center [1161, 303] width 67 height 15
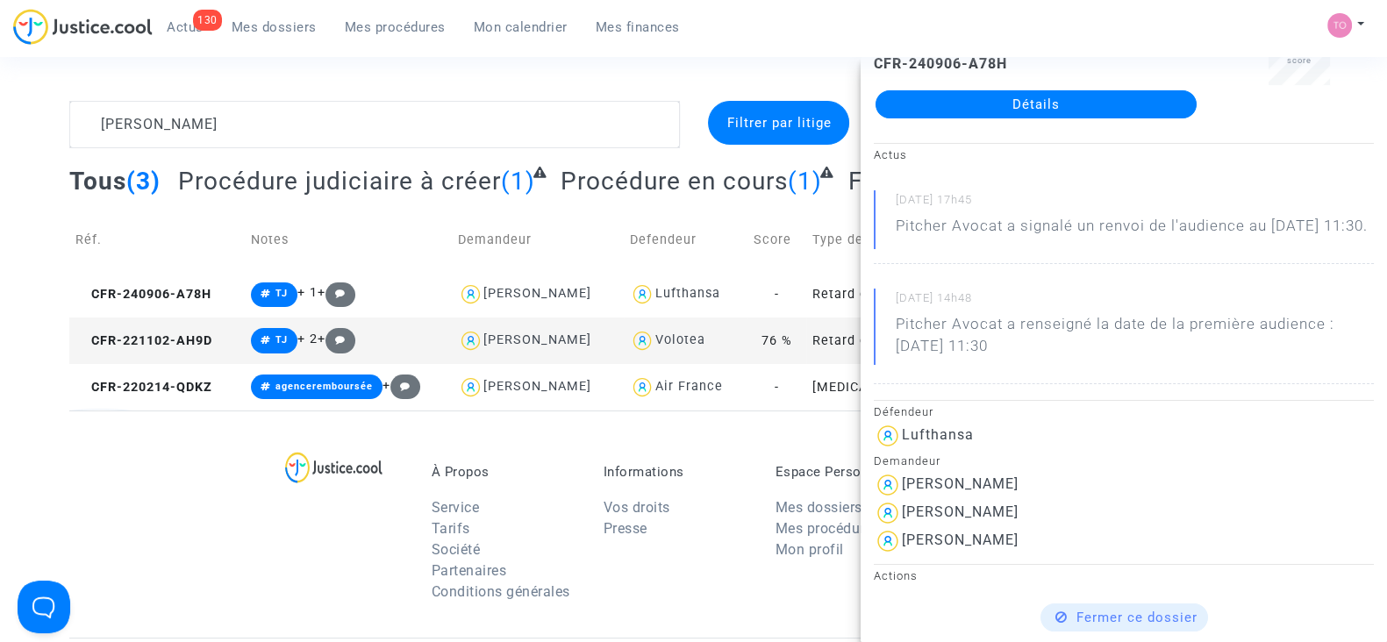
scroll to position [82, 0]
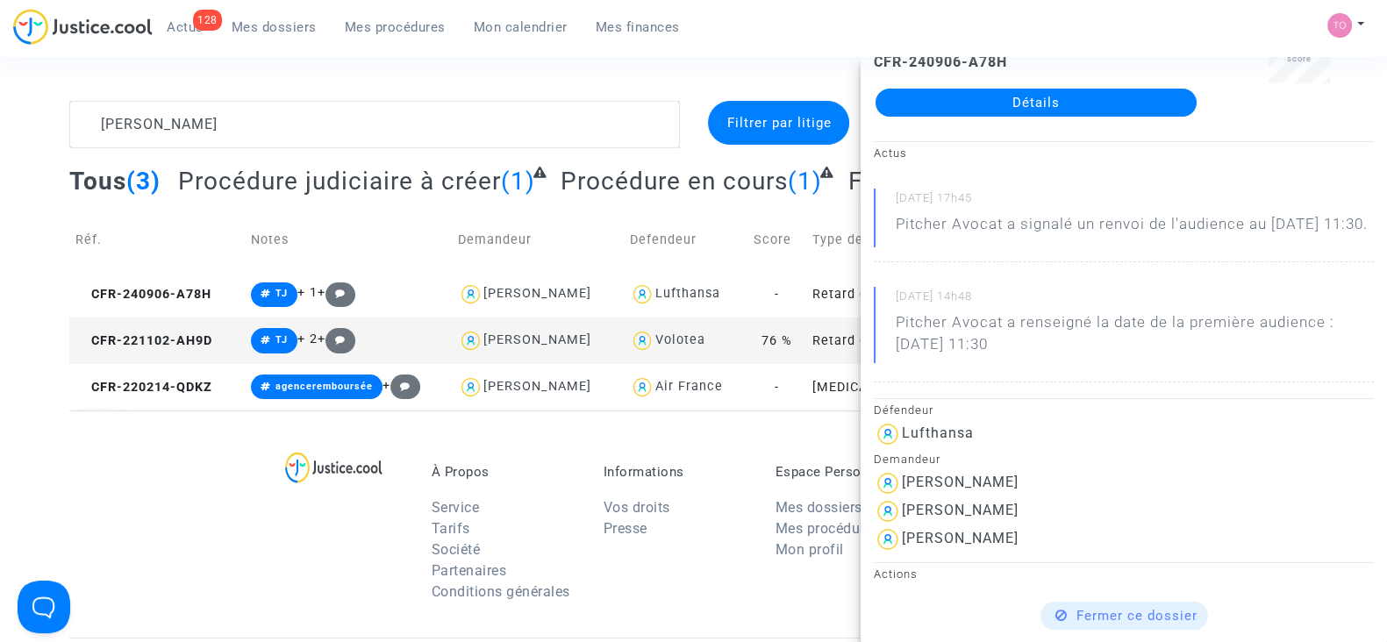
click at [402, 32] on span "Mes procédures" at bounding box center [395, 27] width 101 height 16
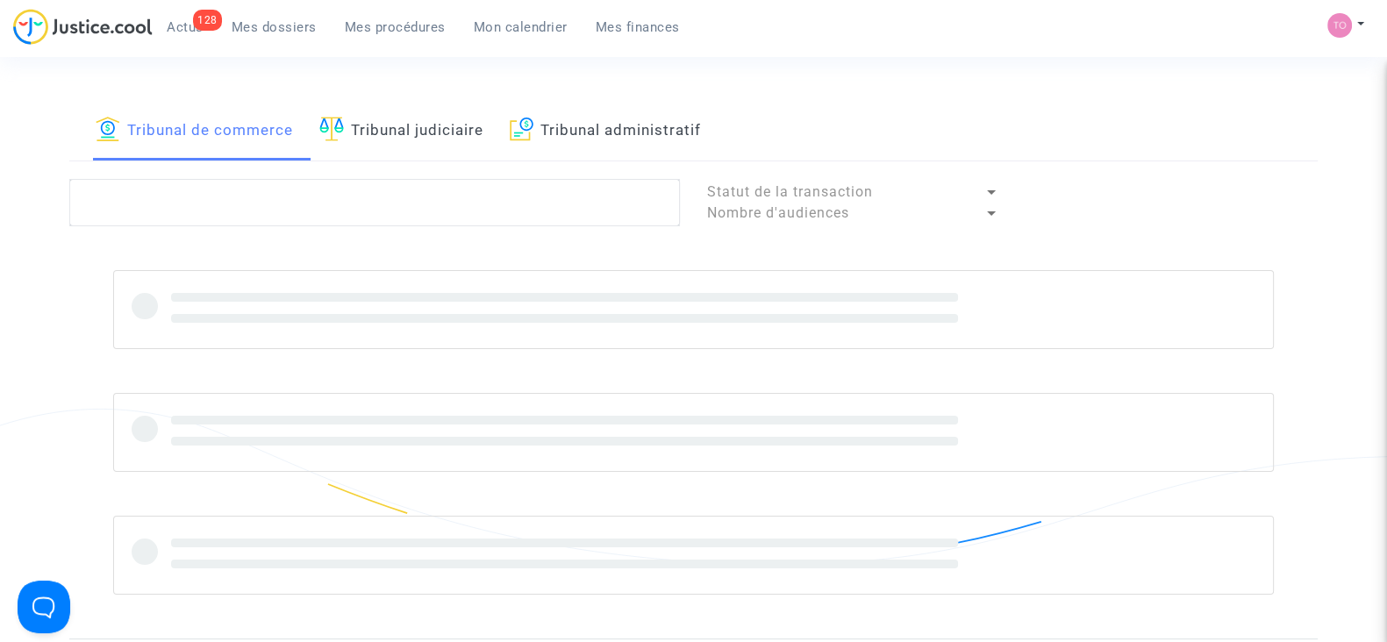
click at [509, 25] on span "Mon calendrier" at bounding box center [521, 27] width 94 height 16
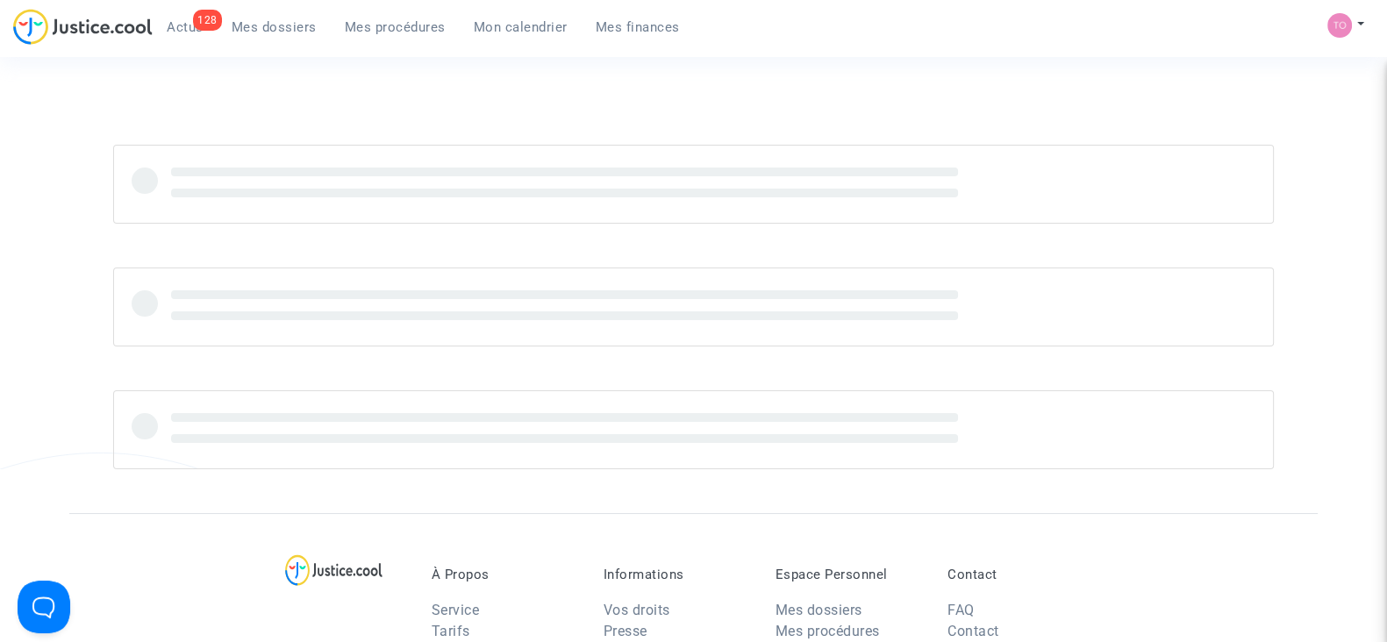
click at [412, 18] on link "Mes procédures" at bounding box center [395, 27] width 129 height 26
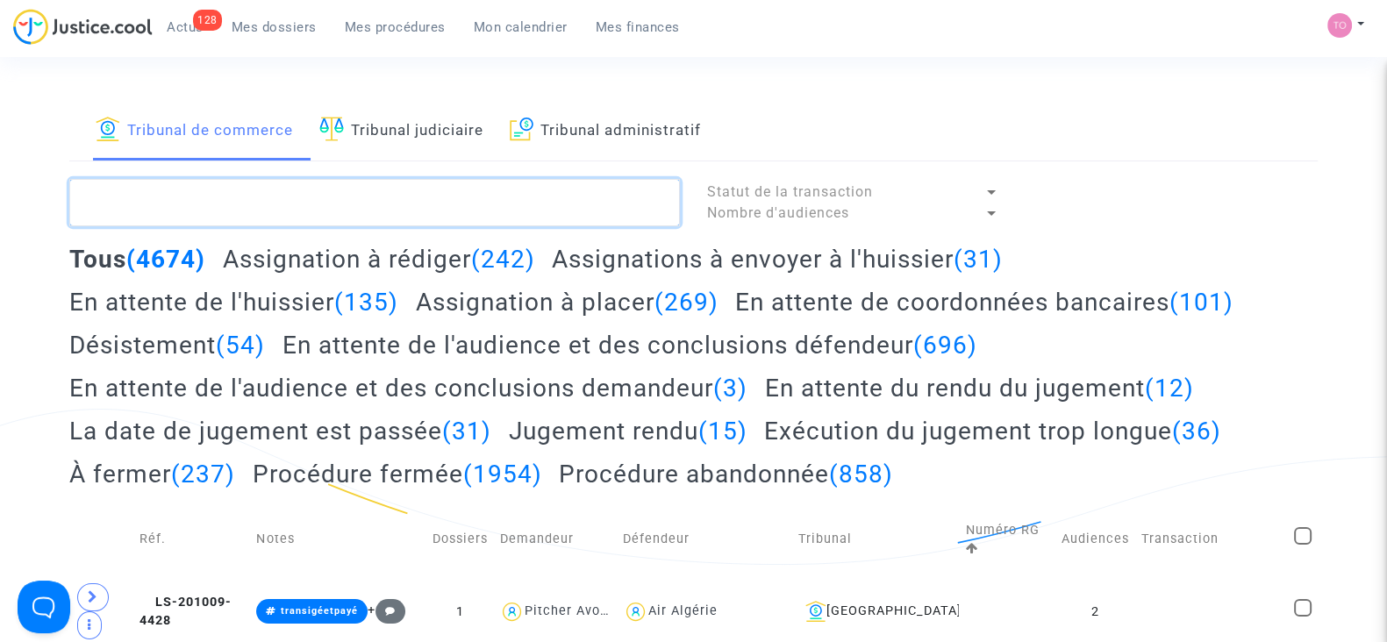
click at [254, 213] on textarea at bounding box center [374, 202] width 611 height 47
paste textarea "LS-250225-PBRW"
click at [254, 213] on textarea at bounding box center [374, 202] width 611 height 47
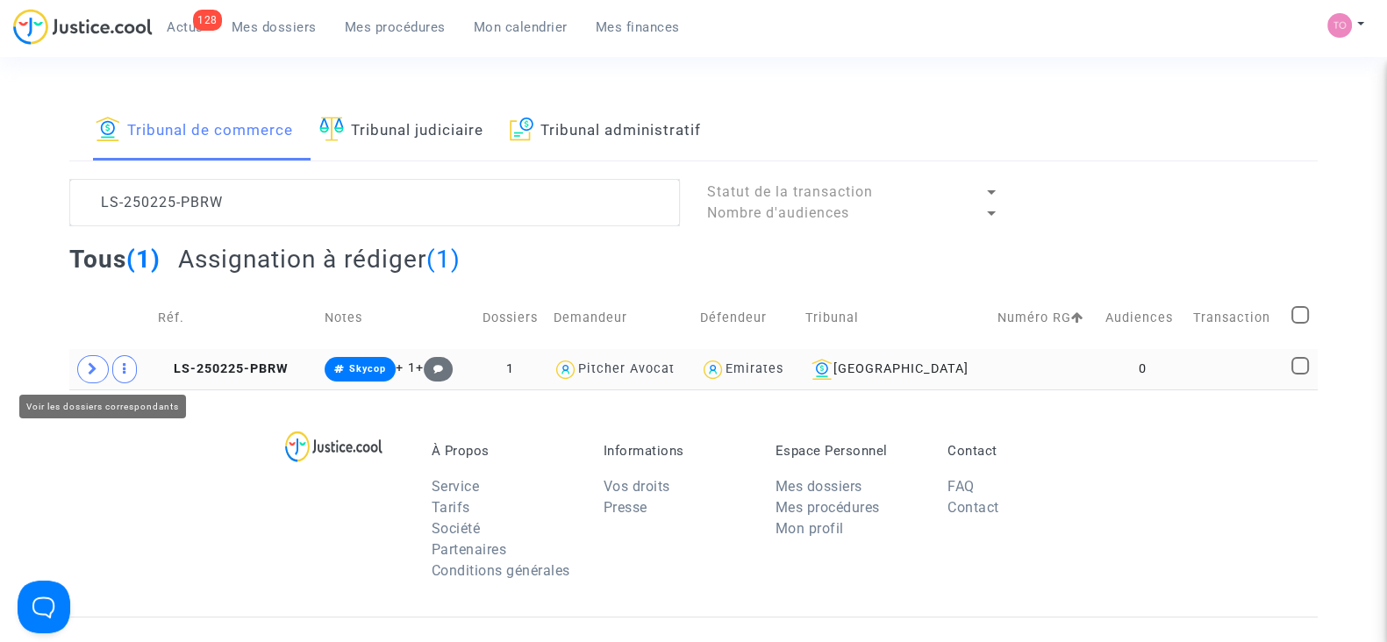
click at [88, 366] on icon at bounding box center [93, 368] width 11 height 13
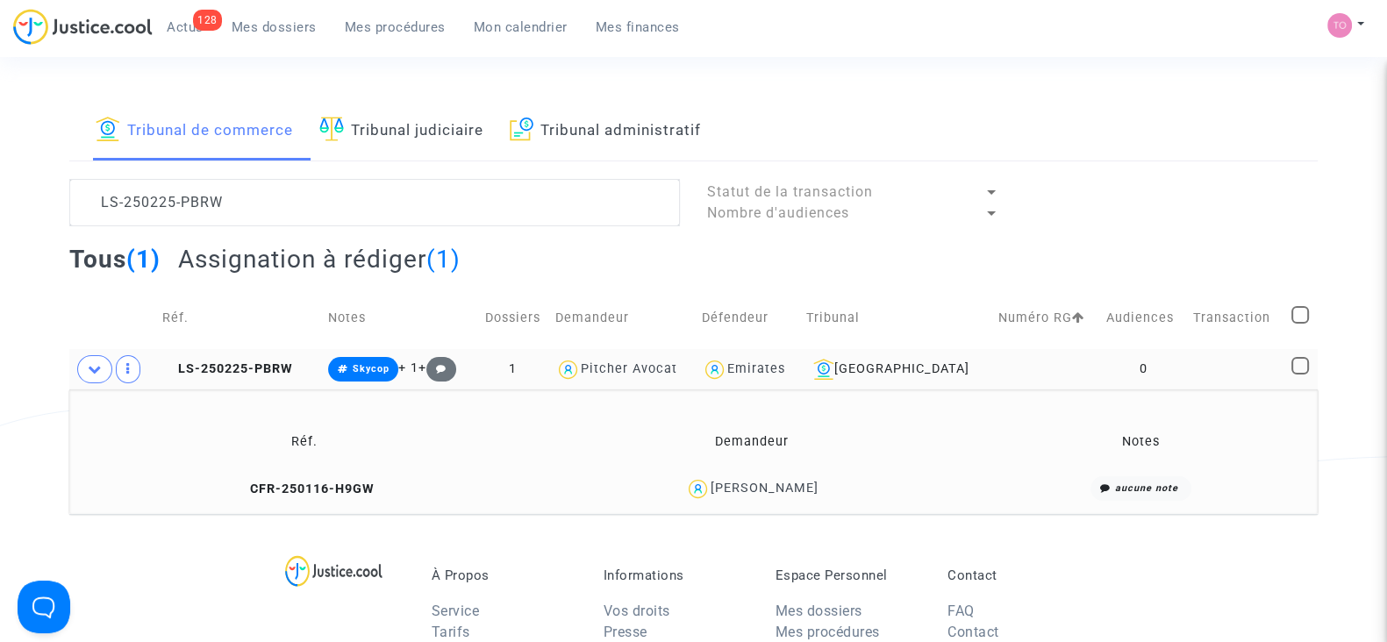
drag, startPoint x: 740, startPoint y: 488, endPoint x: 721, endPoint y: 486, distance: 19.4
click at [721, 486] on div "Mylene Santos" at bounding box center [765, 488] width 108 height 15
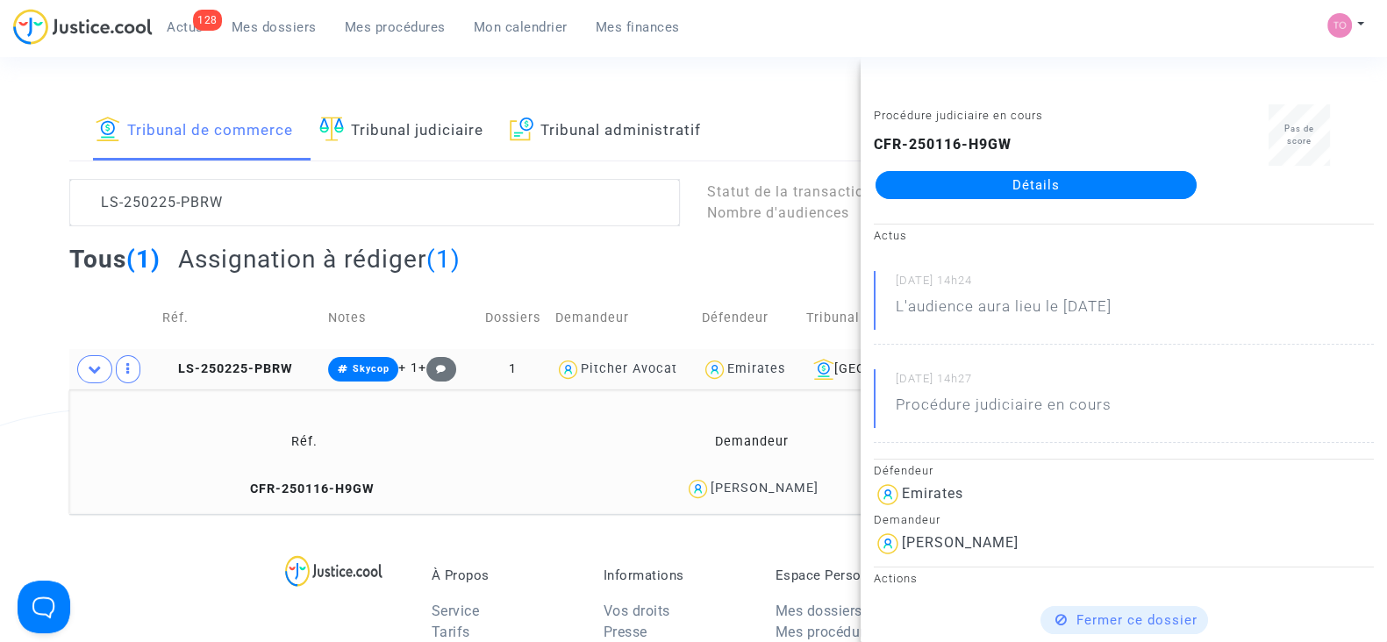
click at [0, 290] on div "Tribunal de commerce Tribunal judiciaire Tribunal administratif LS-250225-PBRW …" at bounding box center [693, 307] width 1387 height 413
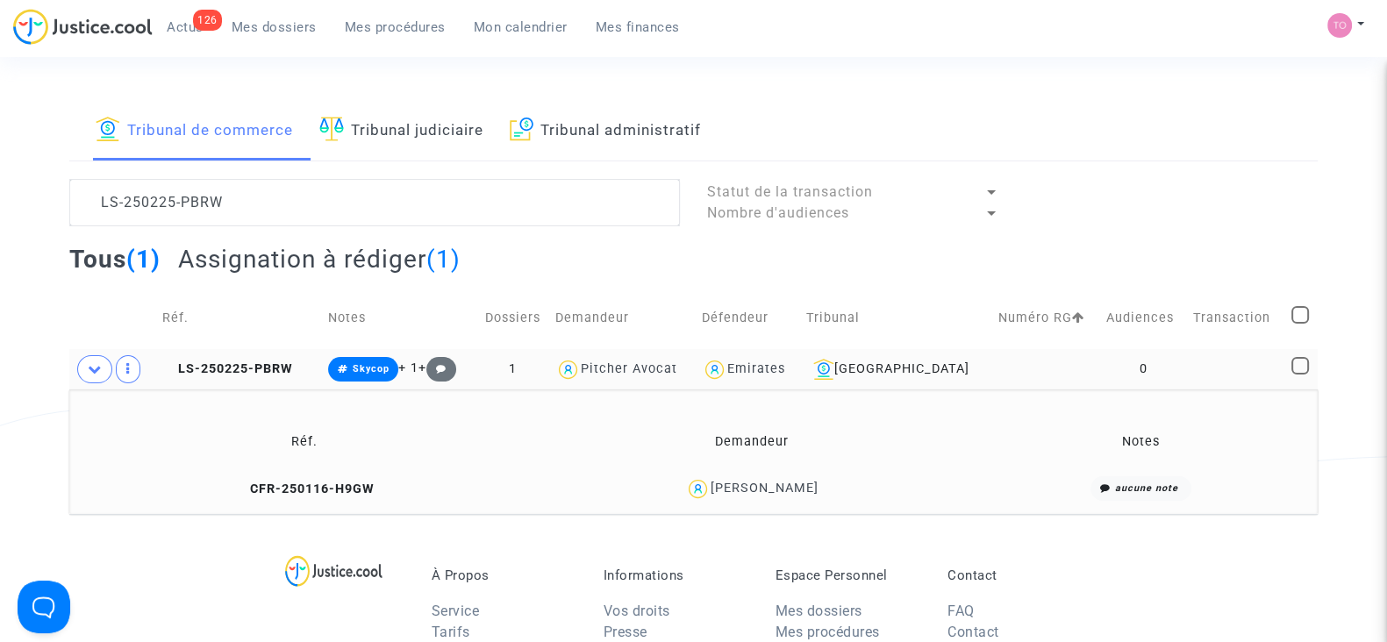
scroll to position [103, 0]
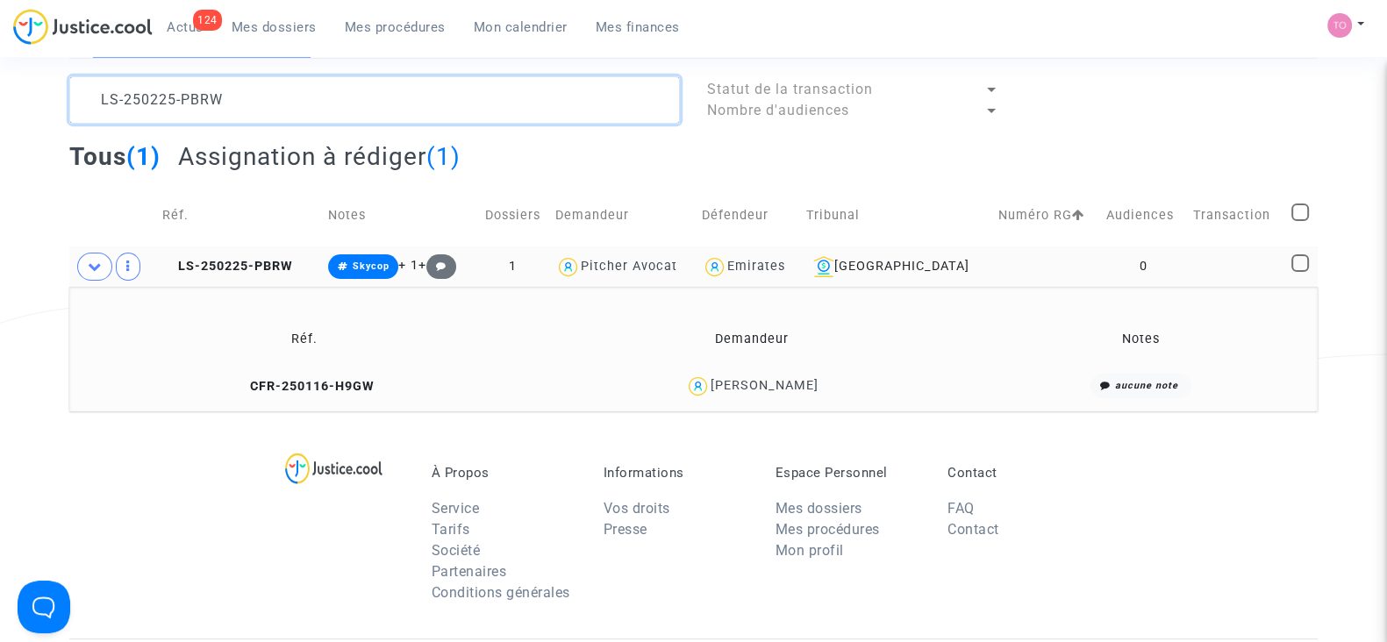
drag, startPoint x: 239, startPoint y: 98, endPoint x: 0, endPoint y: 61, distance: 241.4
click at [0, 61] on div "Tribunal de commerce Tribunal judiciaire Tribunal administratif LS-250225-PBRW …" at bounding box center [693, 204] width 1387 height 413
paste textarea "ARRALDE"
type textarea "LARRALDE"
click at [0, 61] on div "Tribunal de commerce Tribunal judiciaire Tribunal administratif LARRALDE Statut…" at bounding box center [693, 204] width 1387 height 413
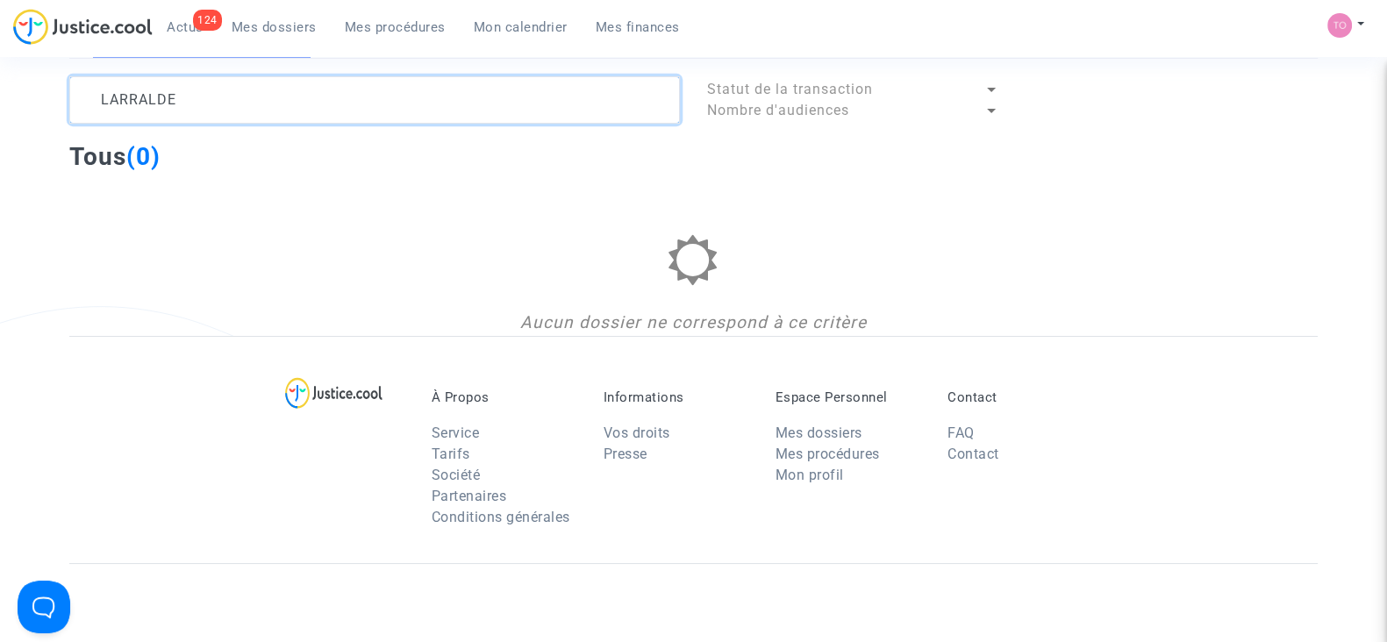
click at [171, 97] on textarea at bounding box center [374, 99] width 611 height 47
click at [523, 25] on span "Mon calendrier" at bounding box center [521, 27] width 94 height 16
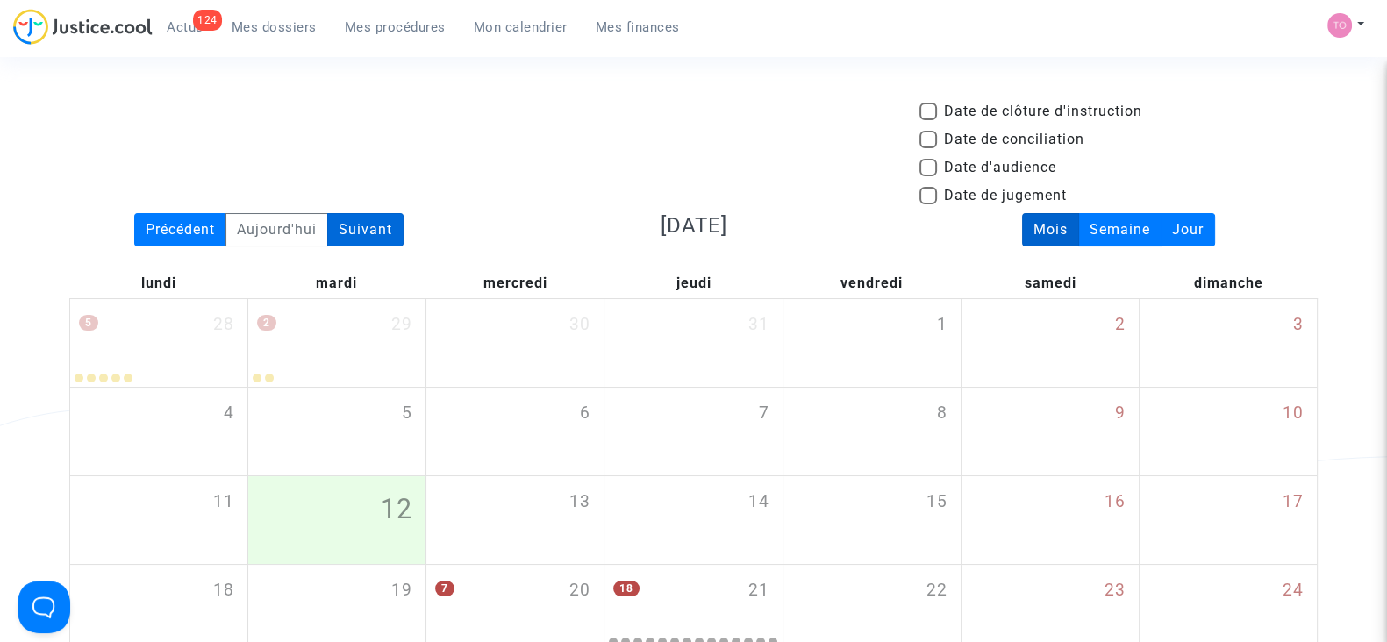
click at [388, 233] on div "Suivant" at bounding box center [365, 229] width 76 height 33
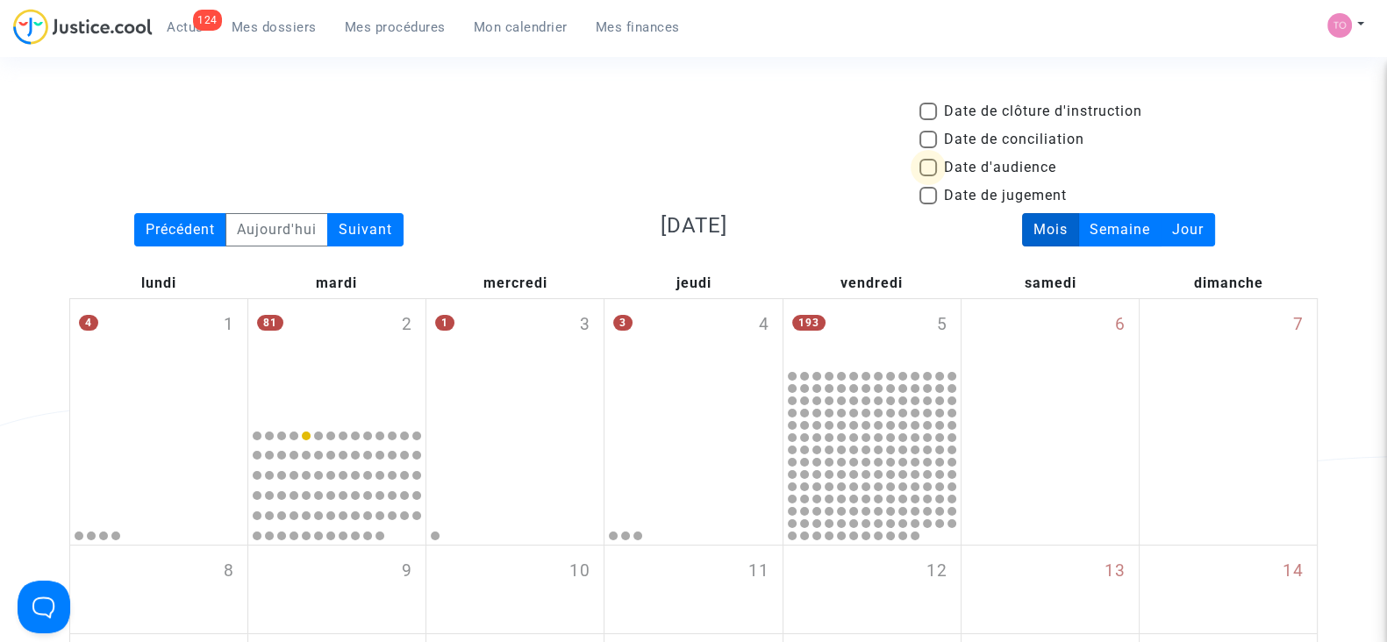
click at [927, 168] on span at bounding box center [928, 168] width 18 height 18
click at [927, 176] on input "Date d'audience" at bounding box center [927, 176] width 1 height 1
checkbox input "true"
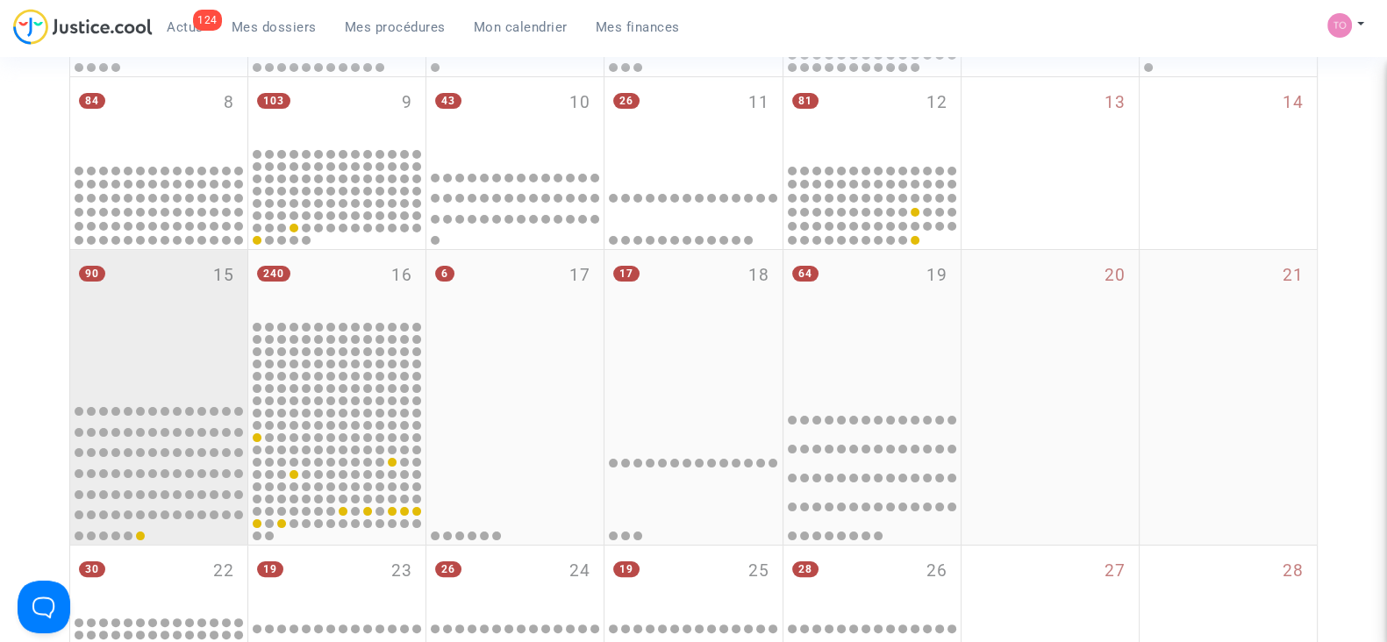
scroll to position [868, 0]
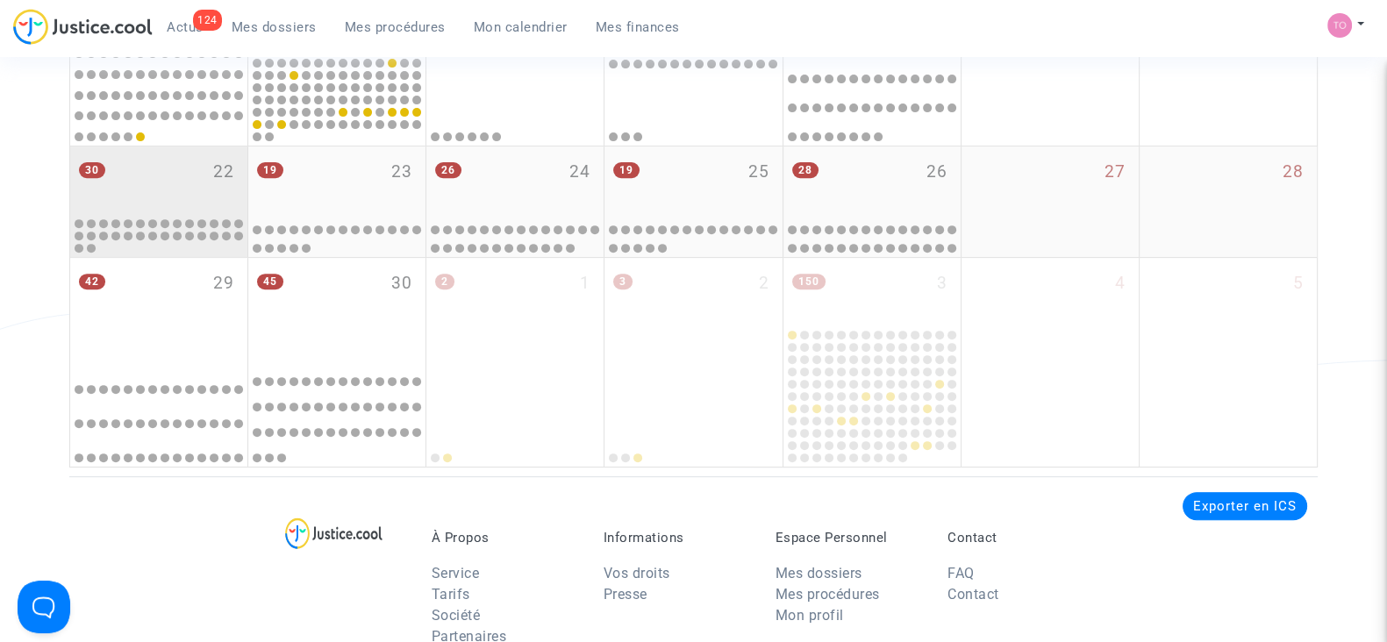
click at [167, 185] on div "30 22" at bounding box center [158, 180] width 177 height 68
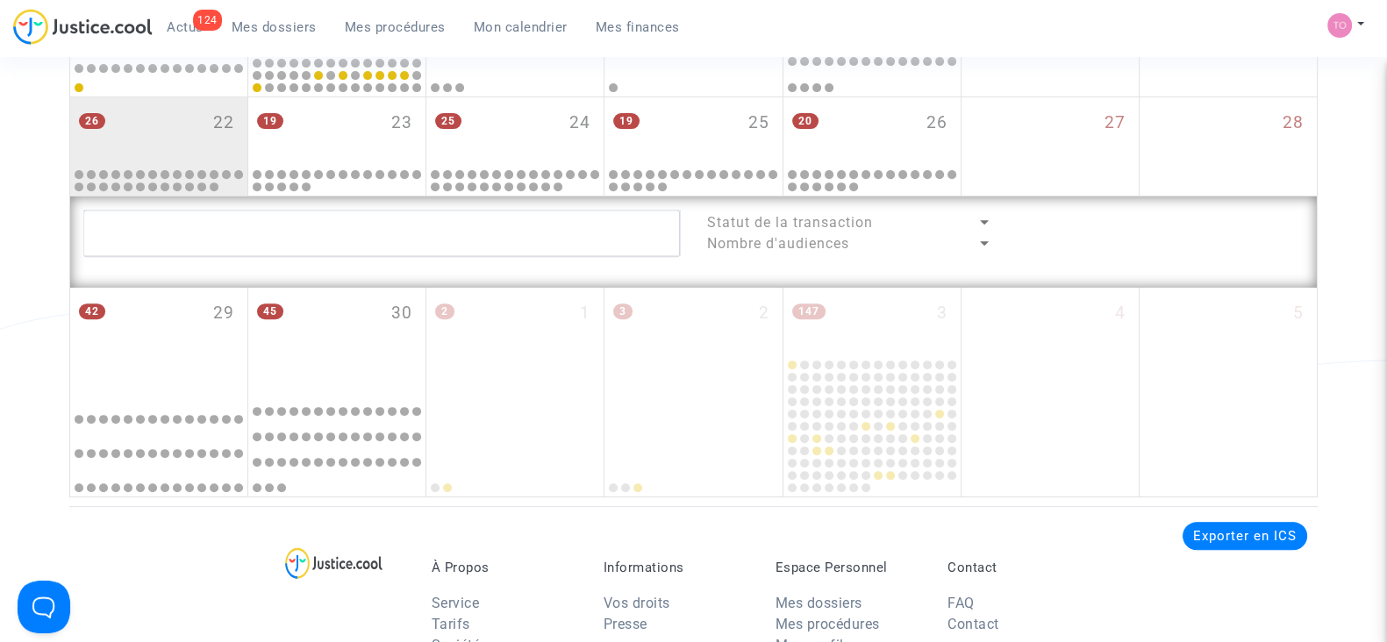
click at [223, 275] on div "Statut de la transaction Nombre d'audiences" at bounding box center [693, 241] width 1246 height 91
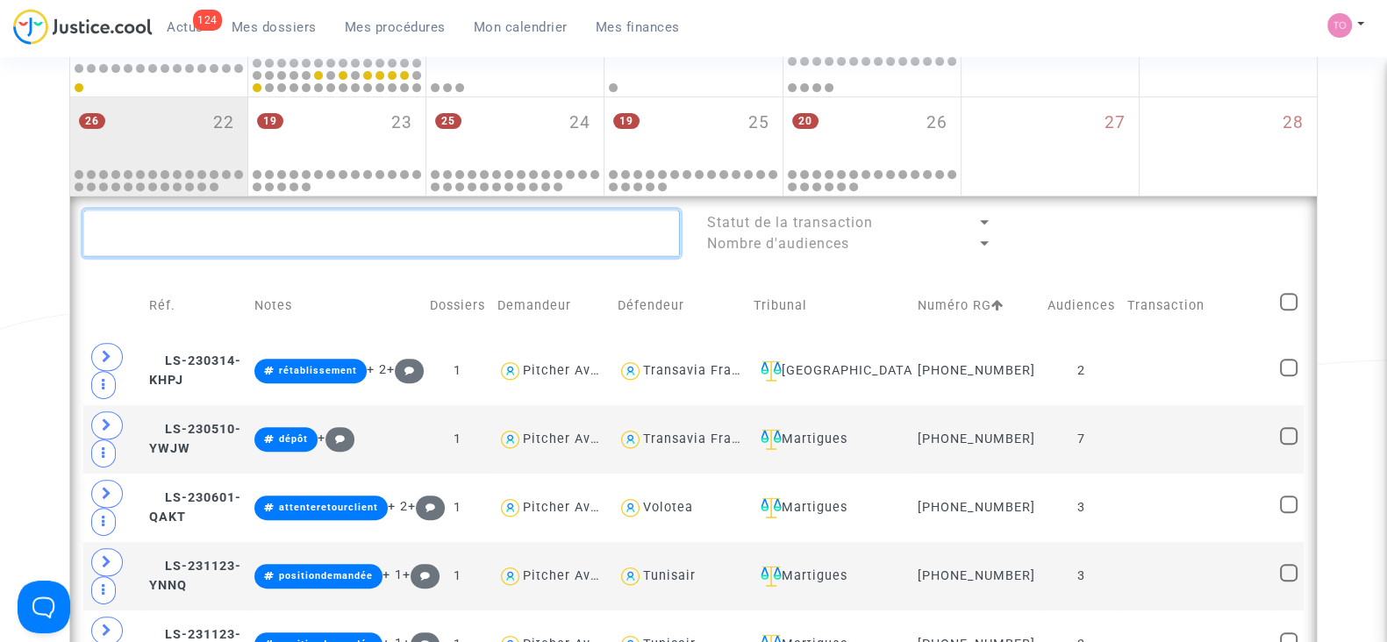
click at [161, 239] on textarea at bounding box center [381, 233] width 596 height 47
paste textarea "LARRALDE"
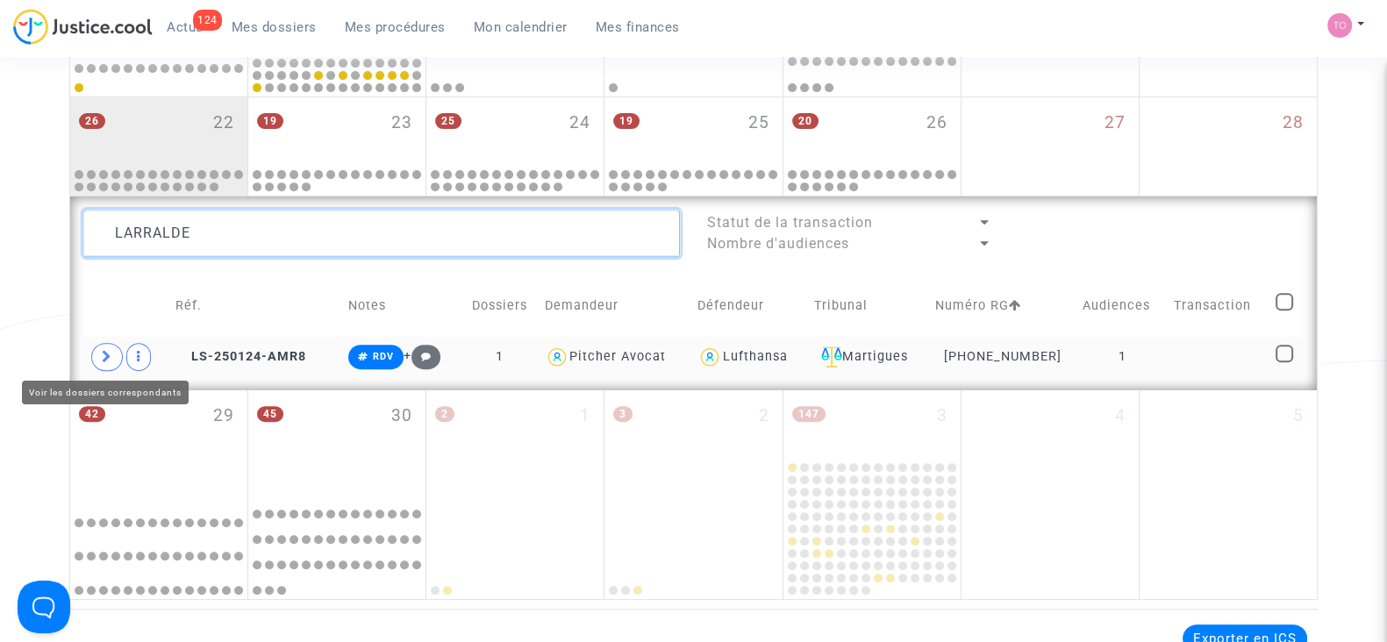
type textarea "LARRALDE"
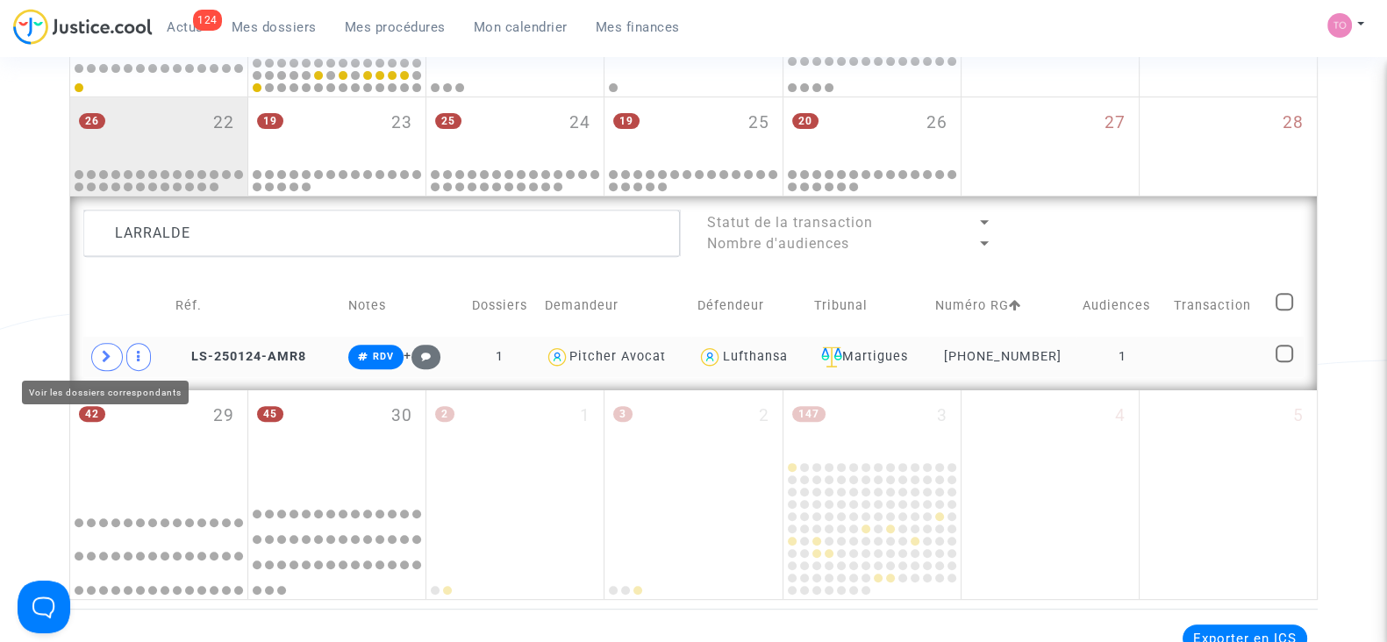
click at [114, 350] on span at bounding box center [107, 357] width 32 height 28
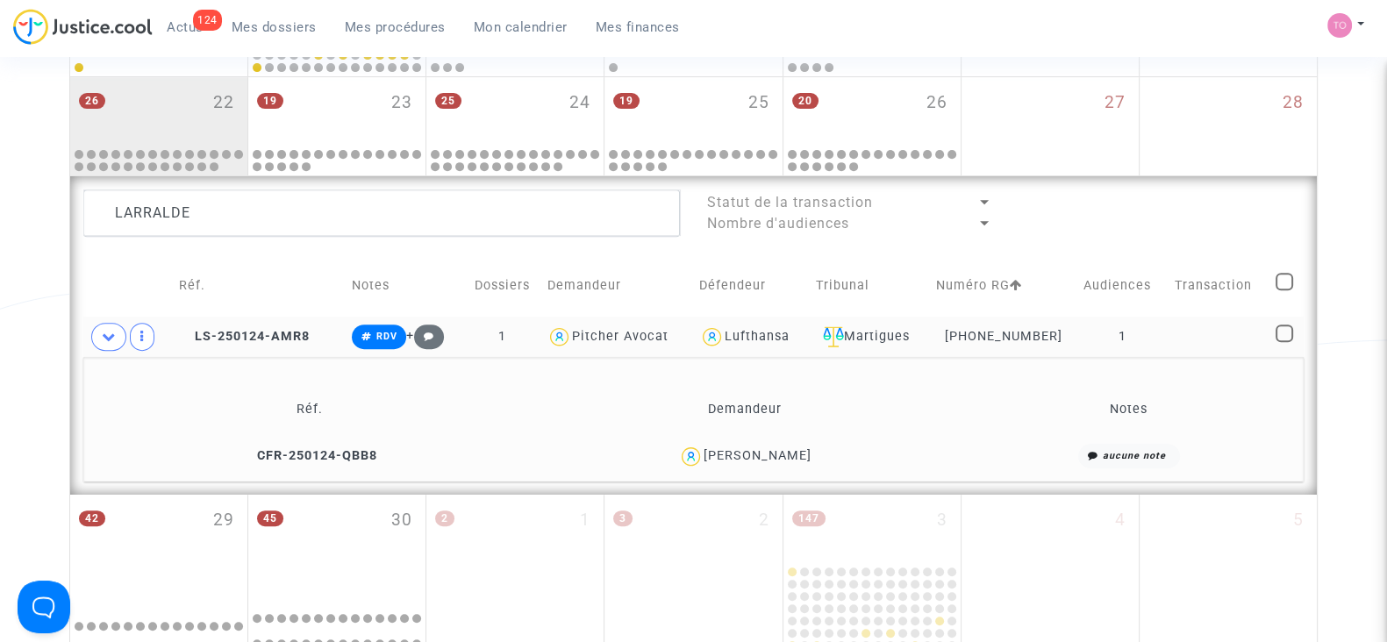
scroll to position [889, 0]
click at [798, 454] on div "Cédric Larralde" at bounding box center [758, 453] width 108 height 15
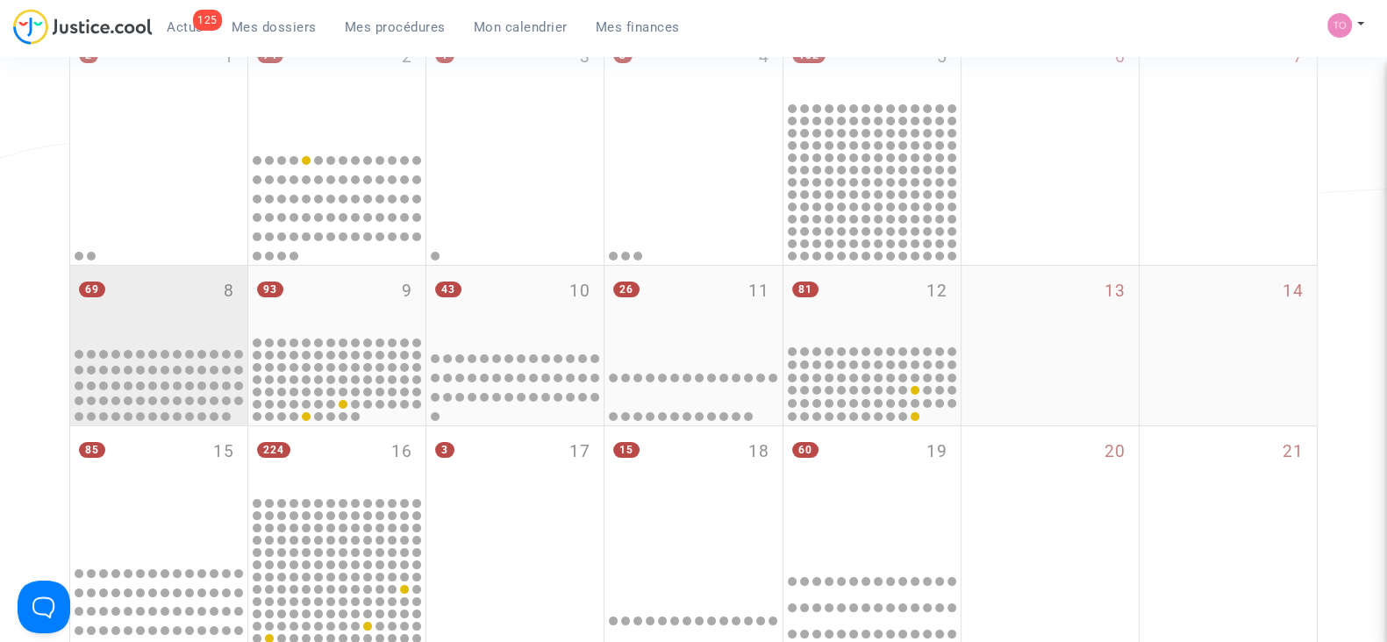
scroll to position [107, 0]
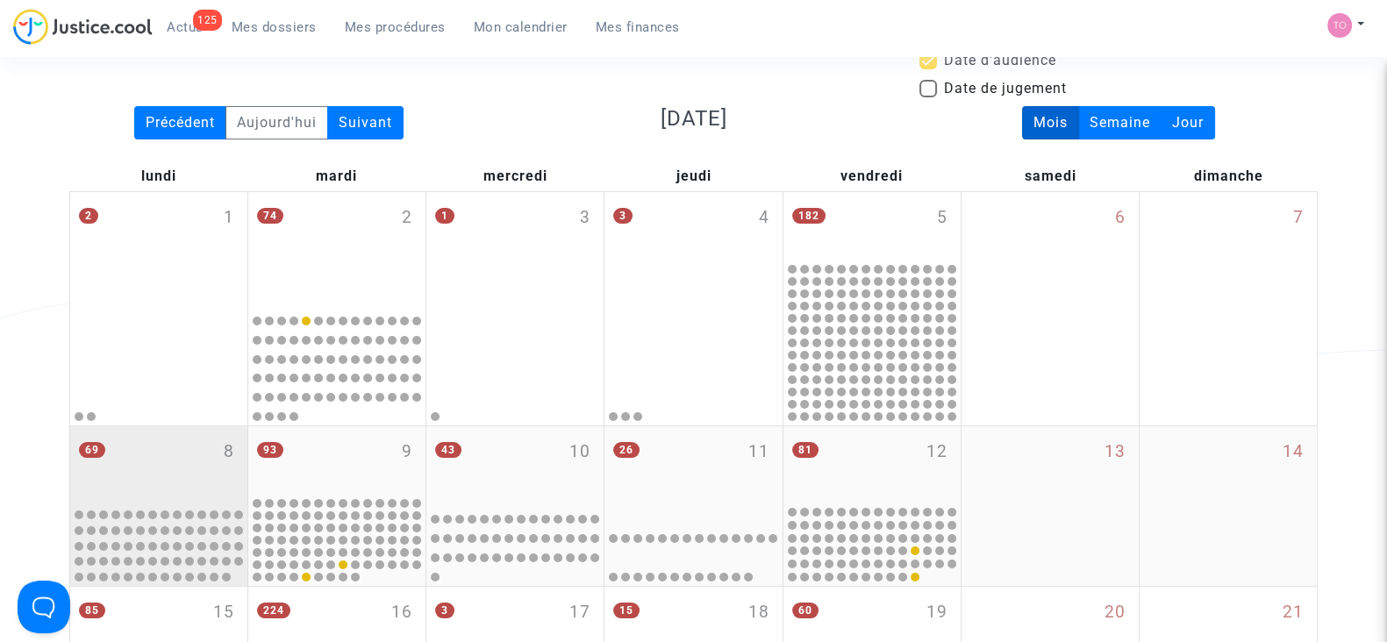
click at [182, 480] on div "69 8" at bounding box center [158, 464] width 177 height 77
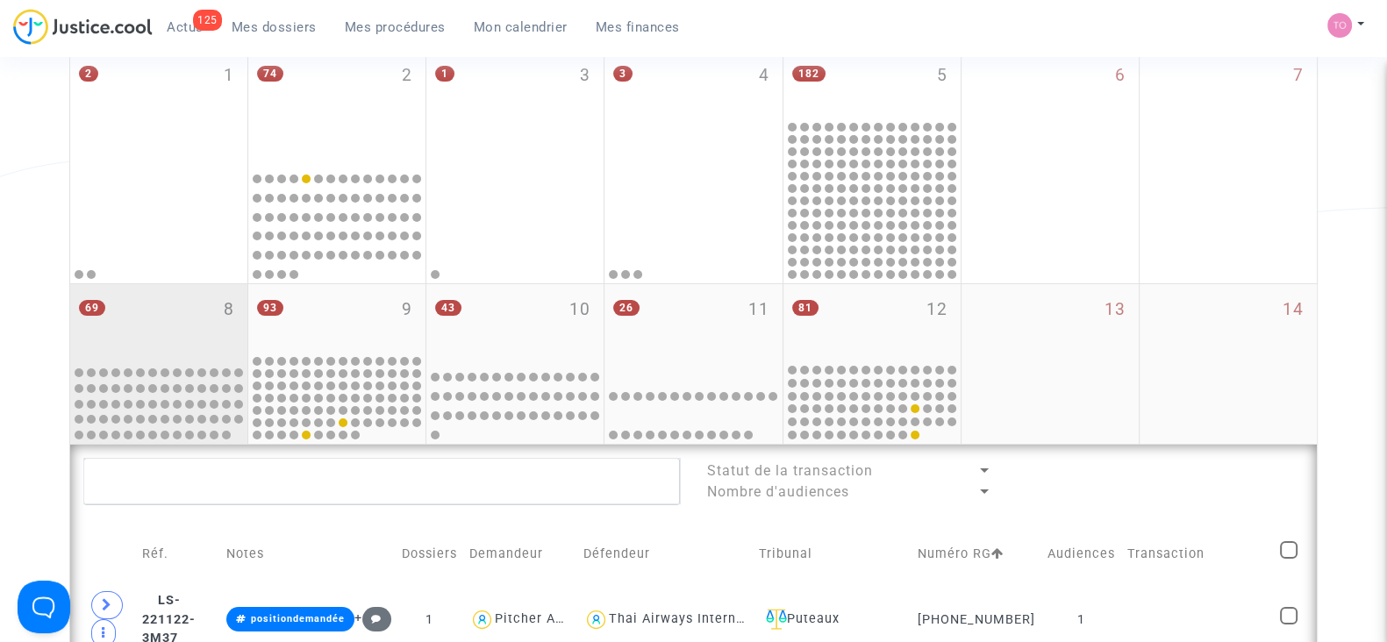
scroll to position [250, 0]
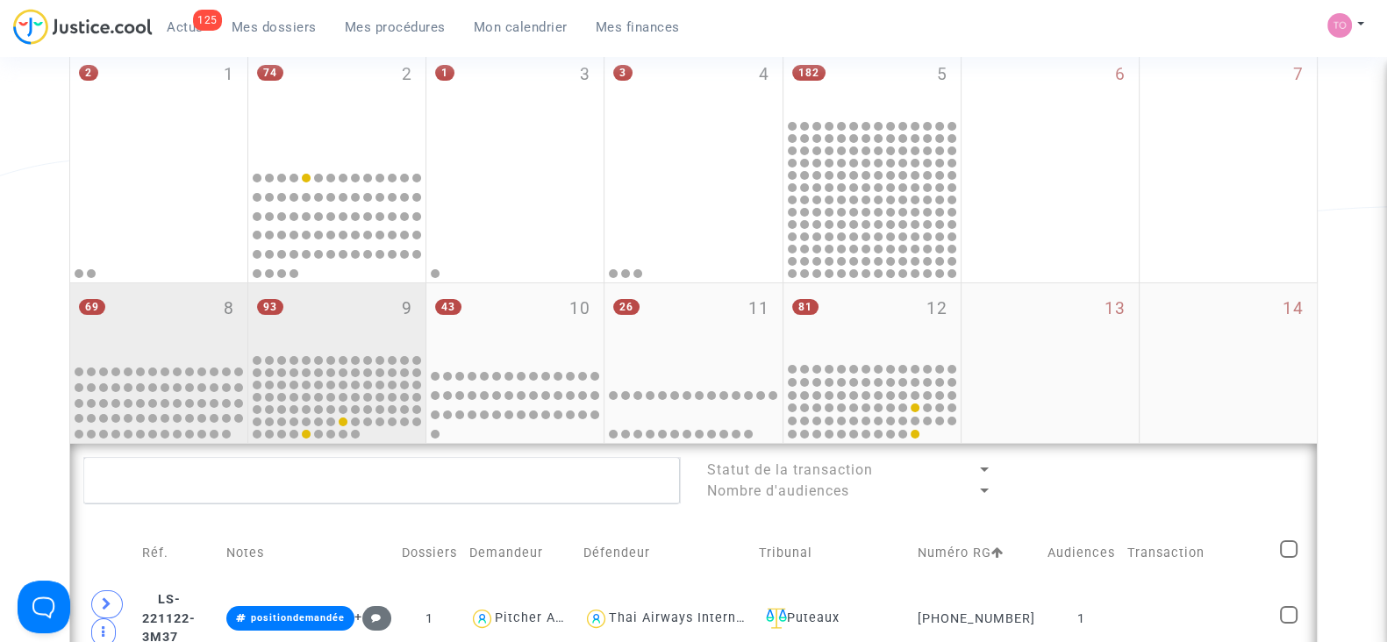
click at [346, 305] on div "93 9" at bounding box center [336, 317] width 177 height 68
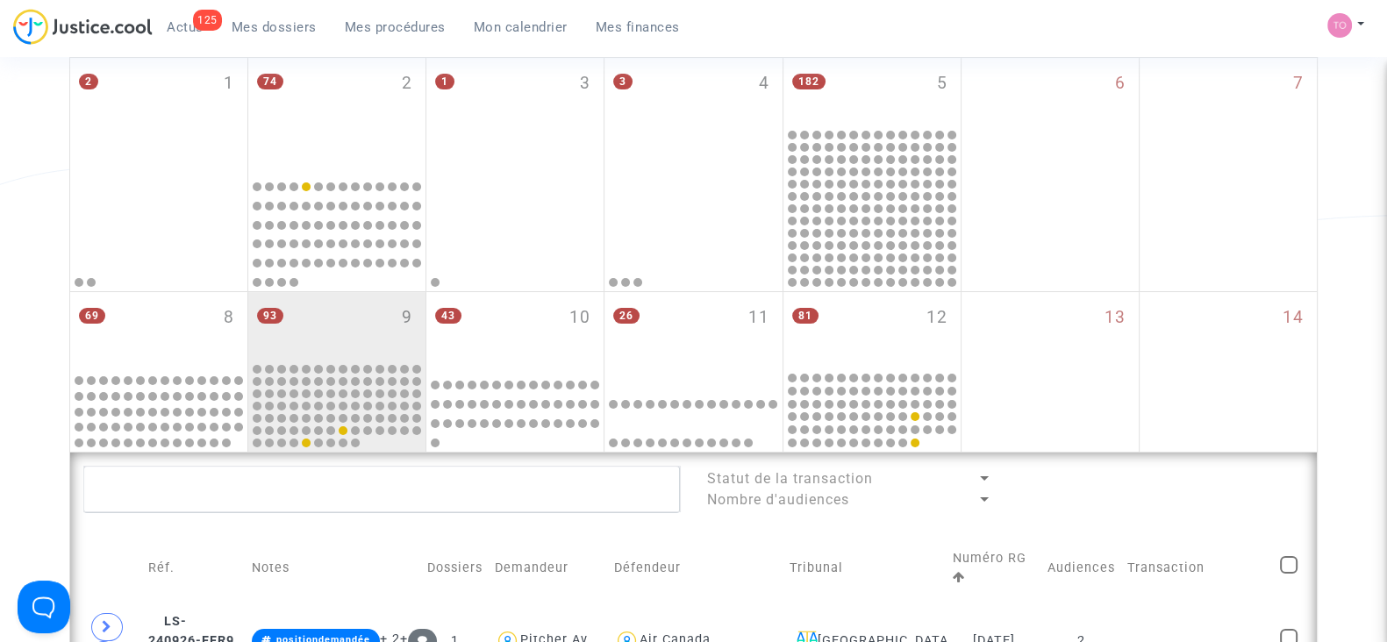
scroll to position [600, 0]
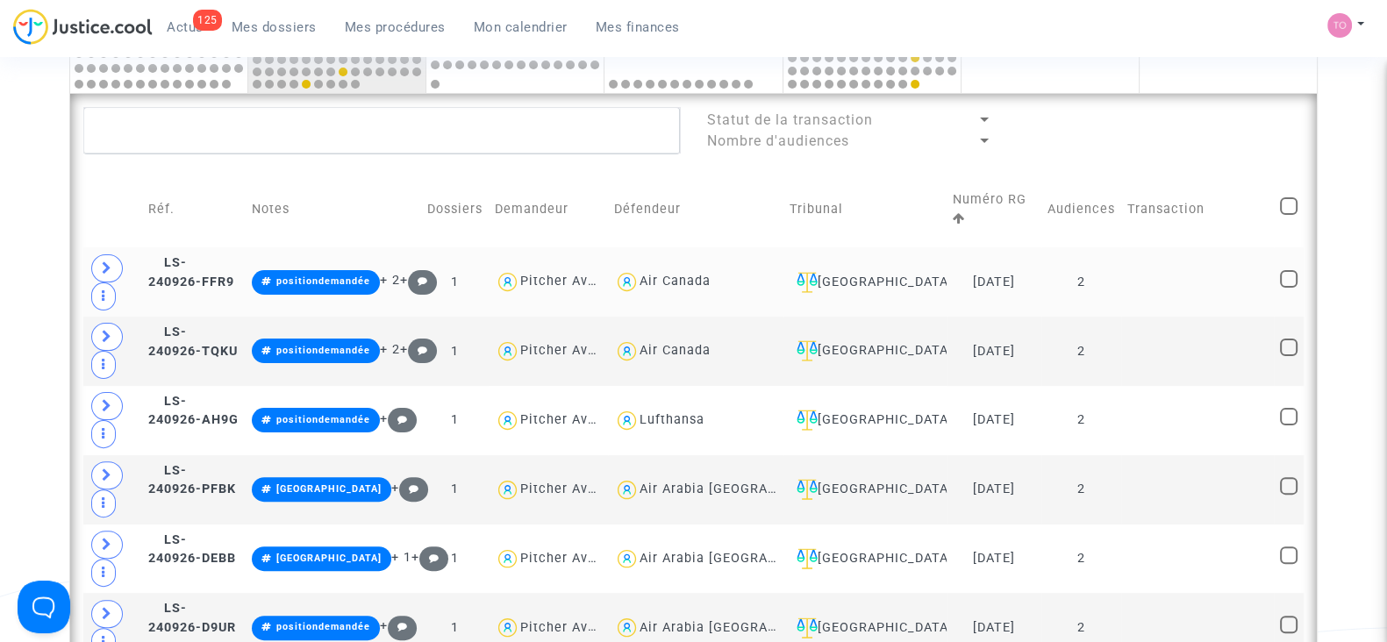
click at [645, 278] on div "Air Canada" at bounding box center [674, 281] width 71 height 15
type textarea "@"Air Canada""
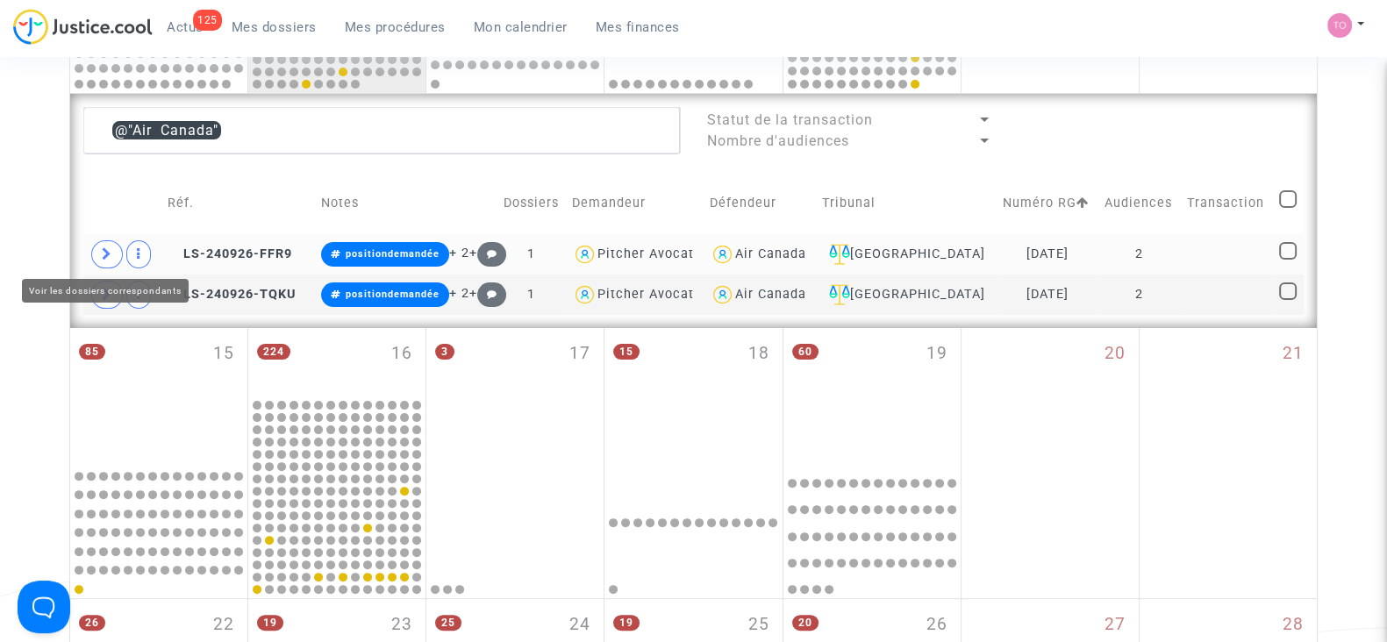
click at [110, 252] on icon at bounding box center [107, 253] width 11 height 13
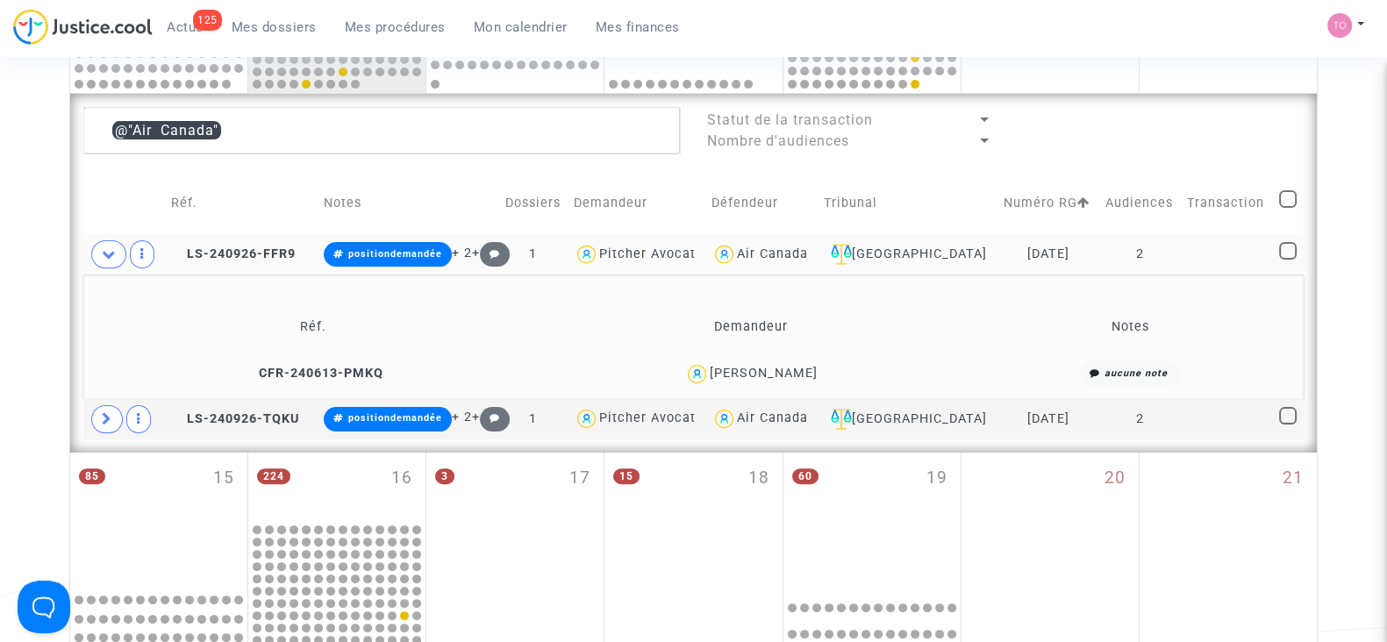
click at [781, 374] on div "[PERSON_NAME]" at bounding box center [764, 373] width 108 height 15
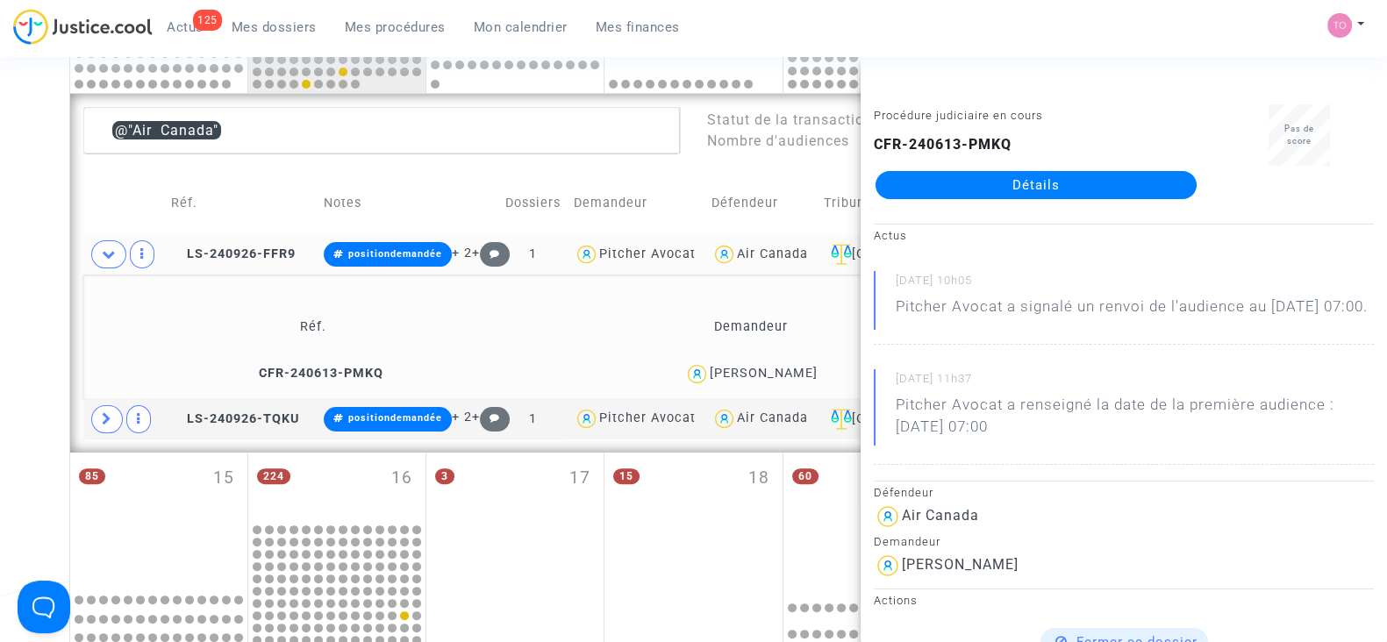
copy div "Michel"
click at [109, 423] on span at bounding box center [107, 419] width 32 height 28
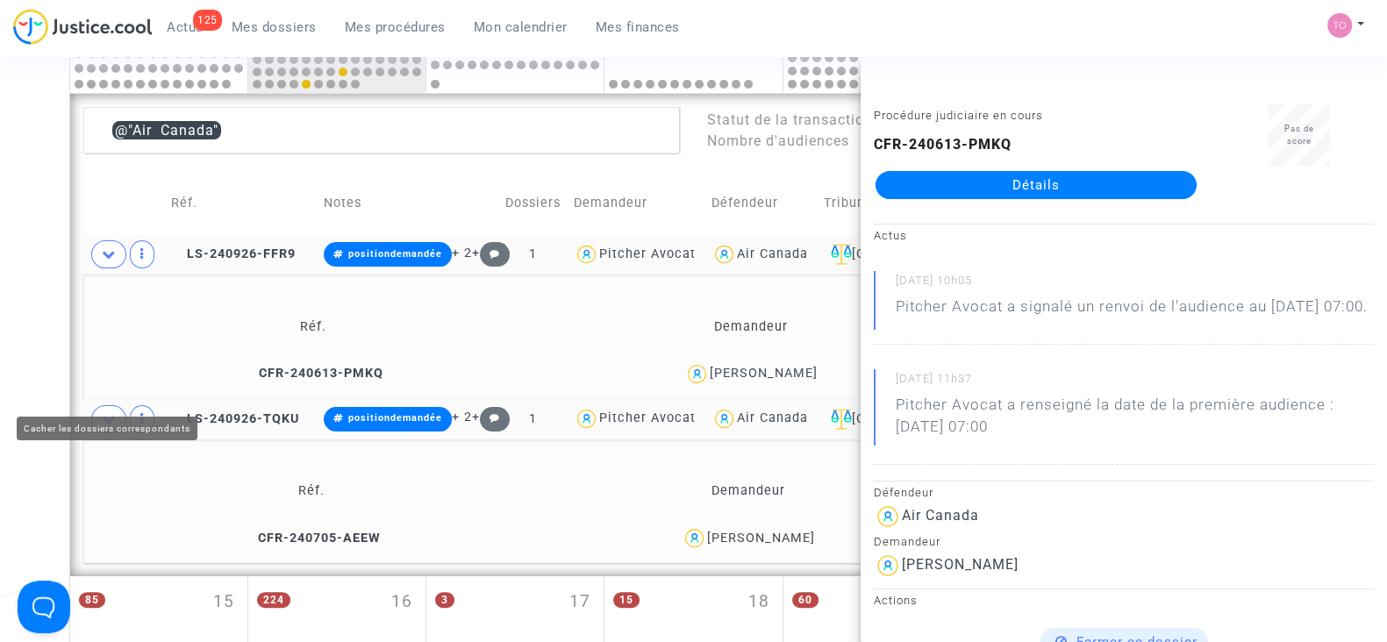
scroll to position [821, 0]
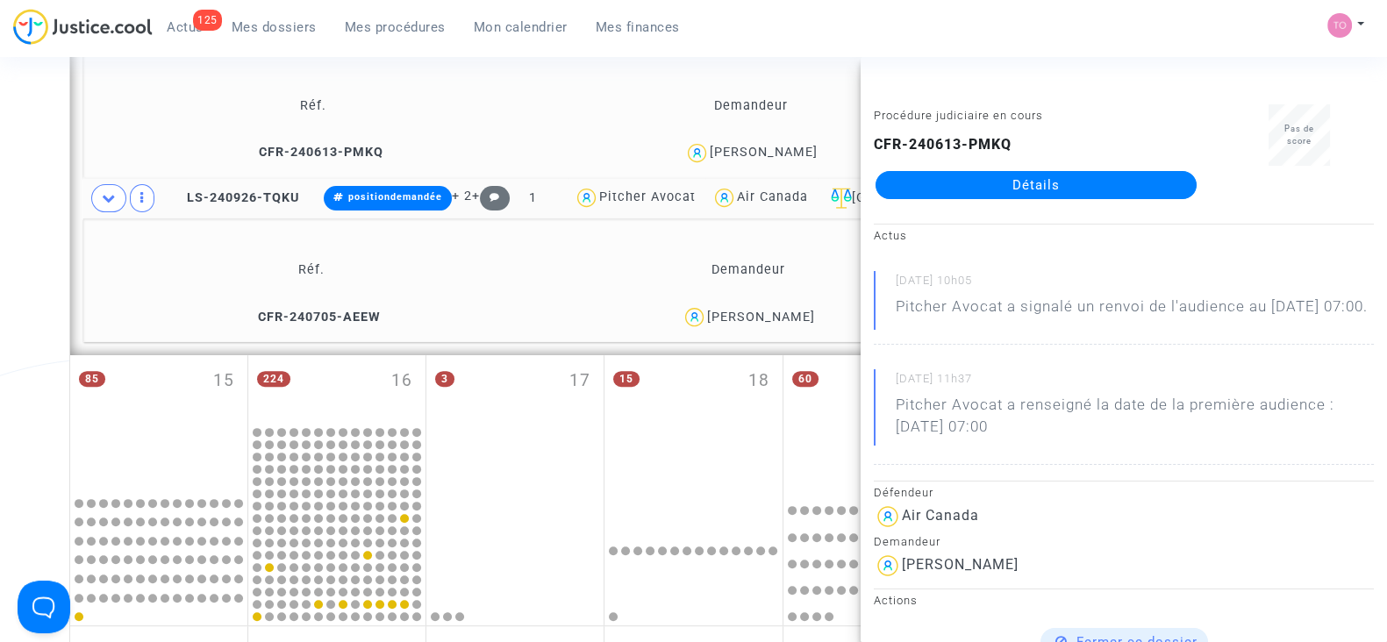
click at [779, 318] on div "Celine Jobert" at bounding box center [761, 317] width 108 height 15
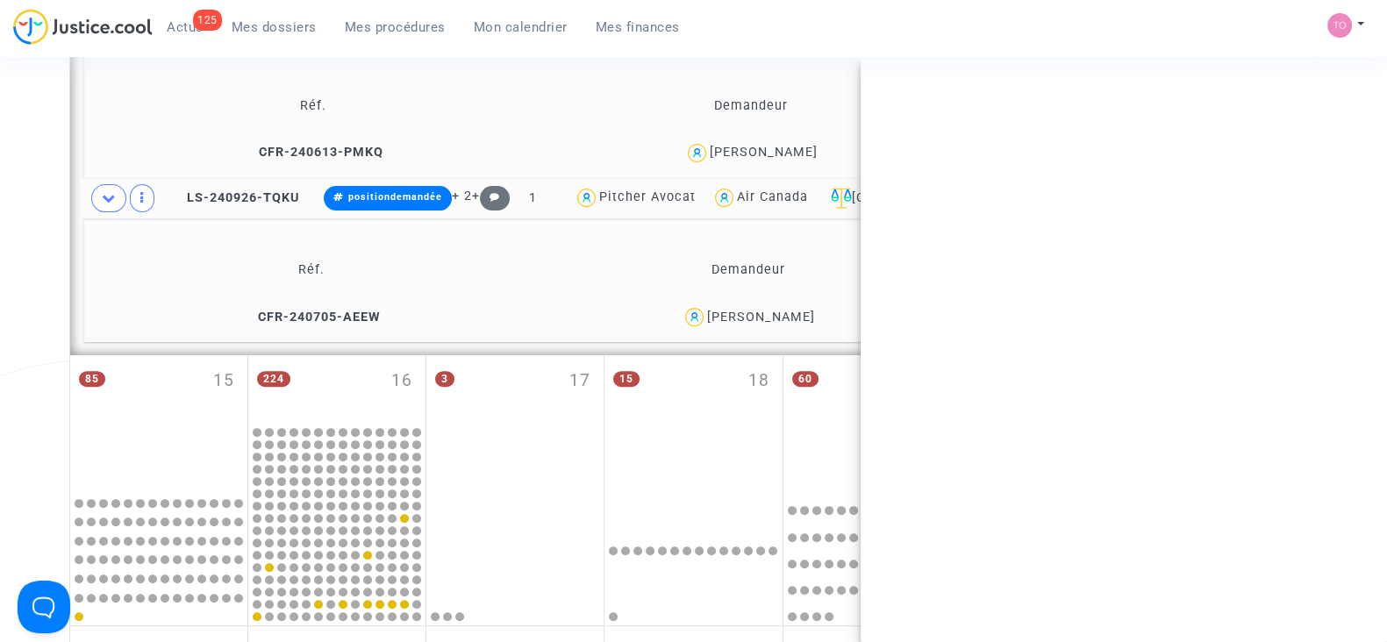
click at [779, 318] on div "Celine Jobert" at bounding box center [761, 317] width 108 height 15
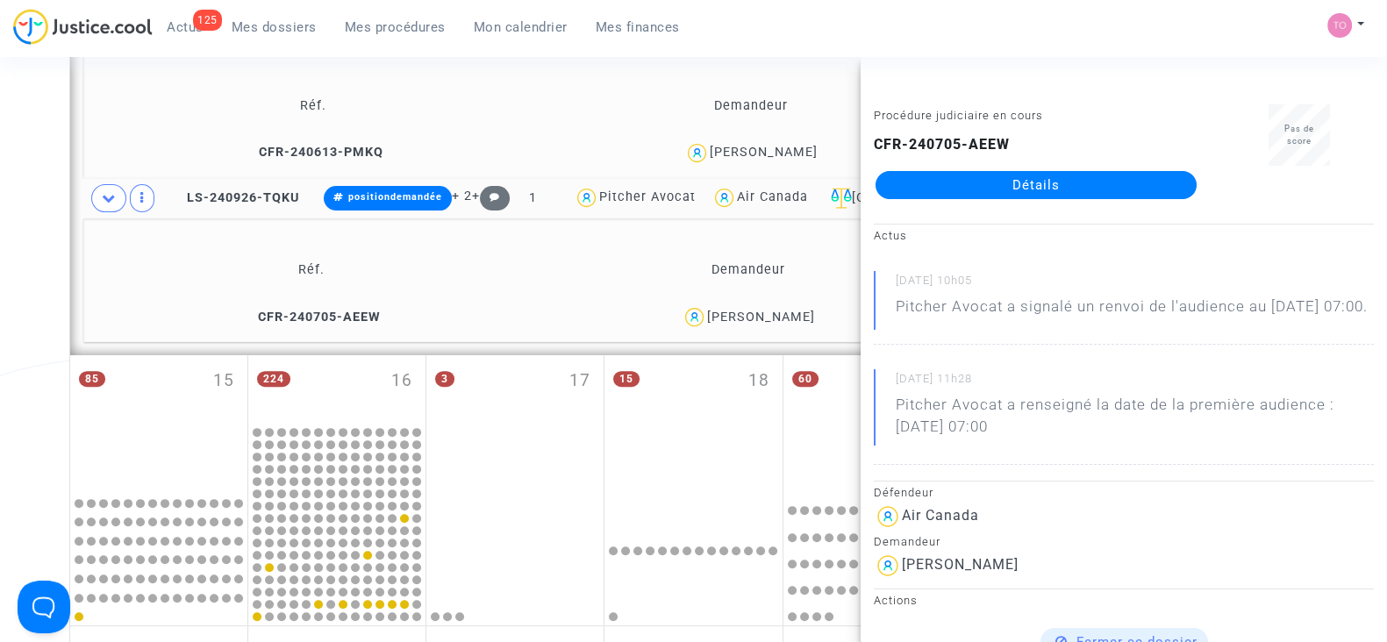
copy div "Jobert"
click at [27, 302] on div "Date de clôture d'instruction Date de conciliation Date d'audience Date de juge…" at bounding box center [693, 107] width 1387 height 1655
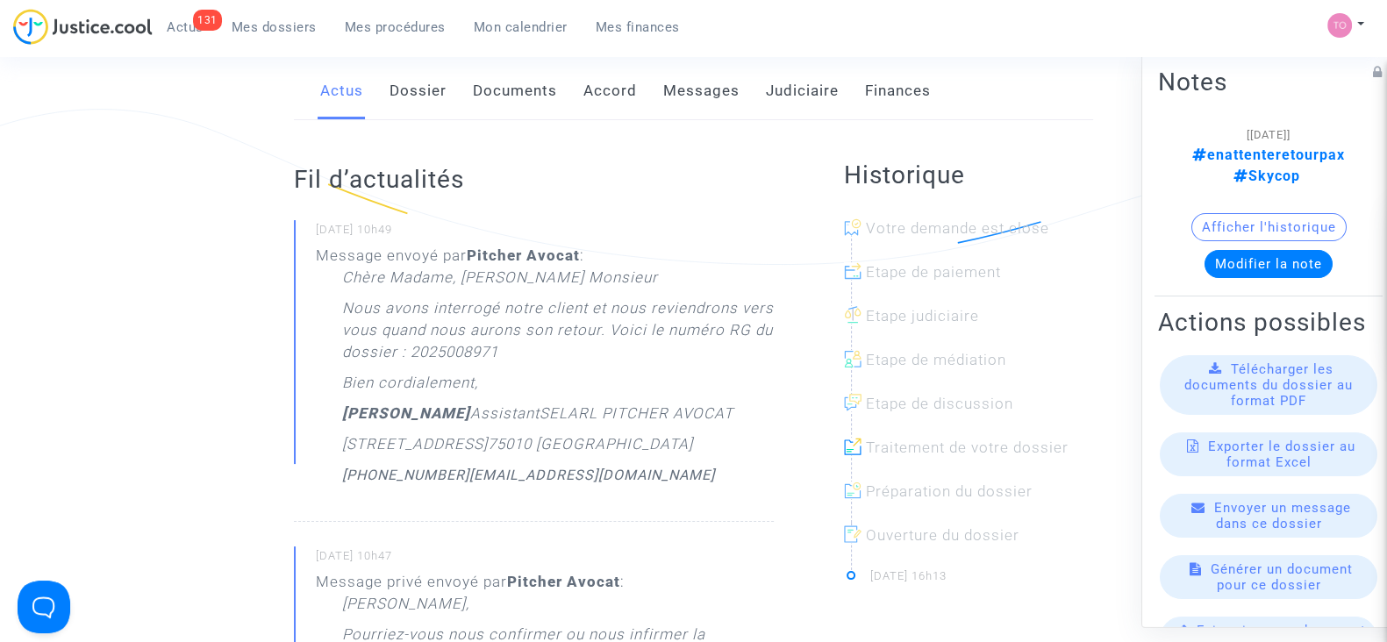
scroll to position [302, 0]
click at [377, 96] on div "Actus Dossier Documents Accord Messages Judiciaire Finances" at bounding box center [693, 90] width 799 height 59
click at [447, 94] on div "Actus Dossier Documents Accord Messages Judiciaire Finances" at bounding box center [693, 90] width 799 height 59
click at [394, 97] on link "Dossier" at bounding box center [417, 90] width 57 height 58
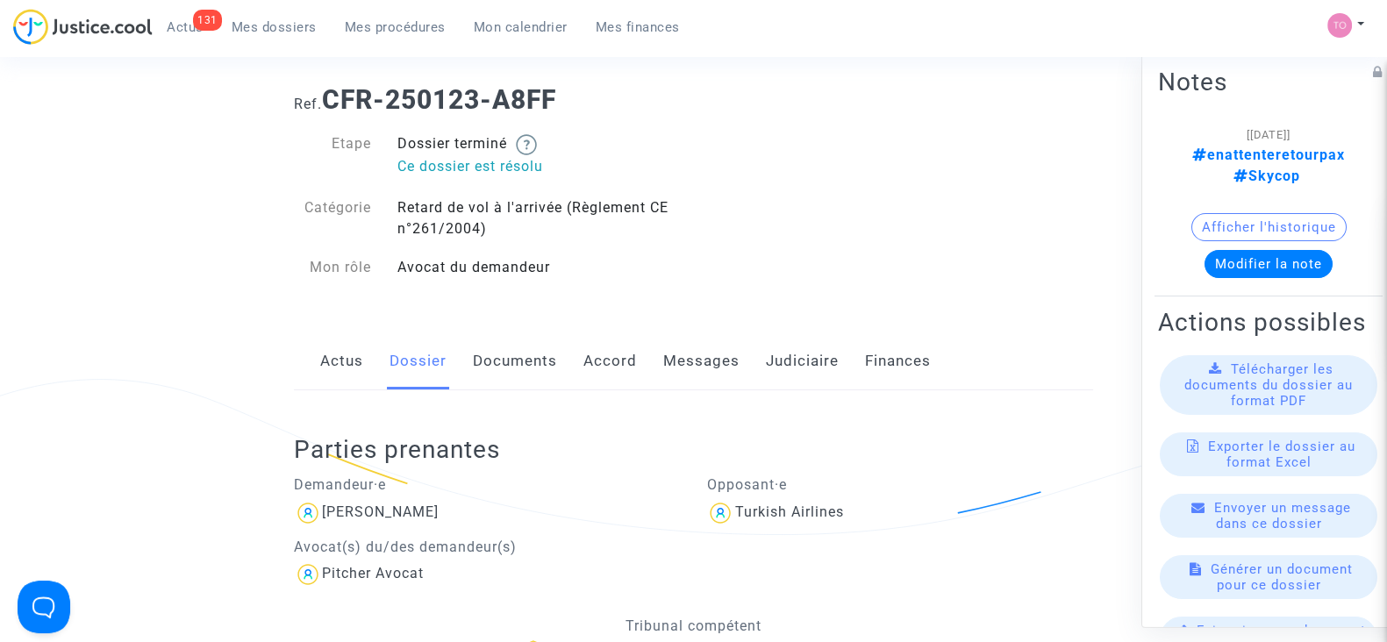
scroll to position [28, 0]
click at [356, 349] on link "Actus" at bounding box center [341, 363] width 43 height 58
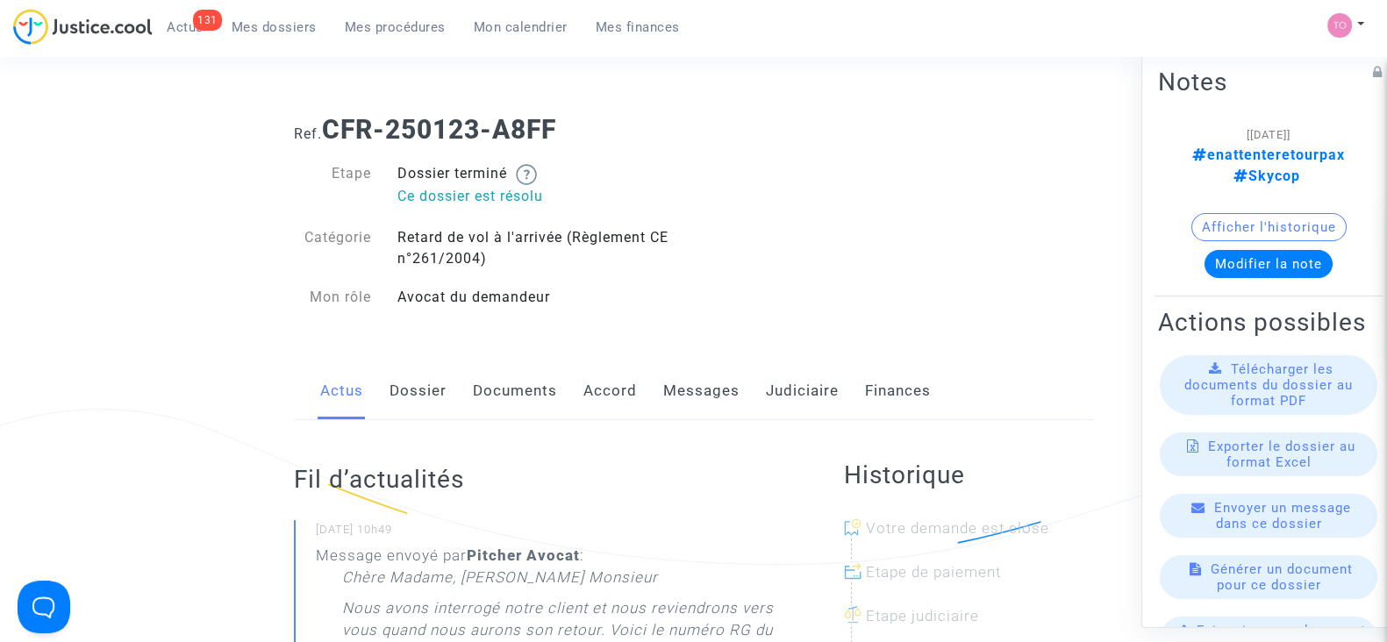
click at [785, 393] on link "Judiciaire" at bounding box center [802, 391] width 73 height 58
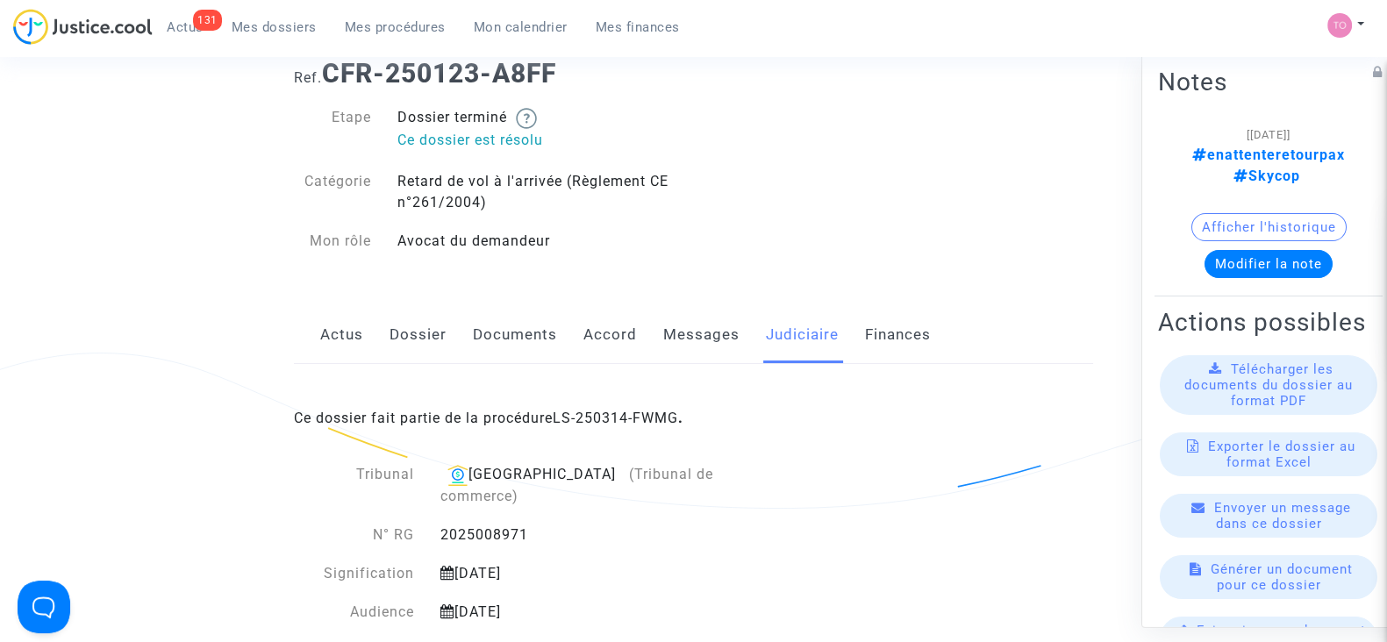
scroll to position [361, 0]
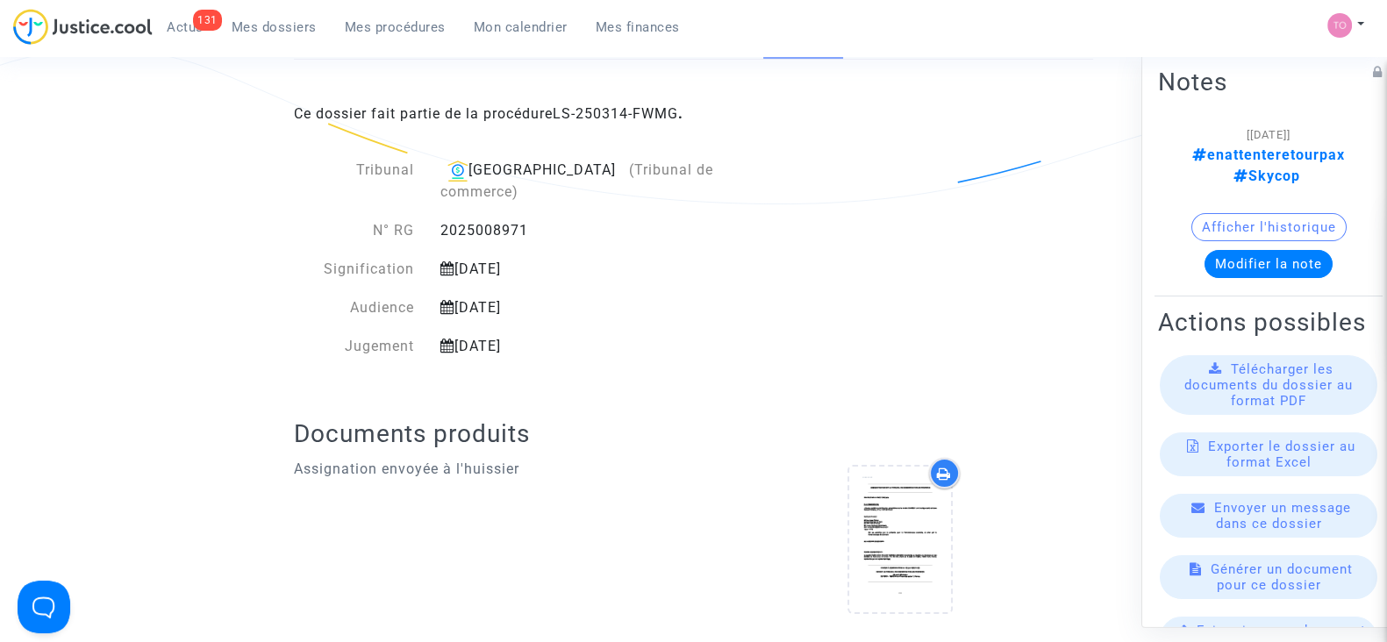
click at [1247, 213] on button "Afficher l'historique" at bounding box center [1268, 227] width 155 height 28
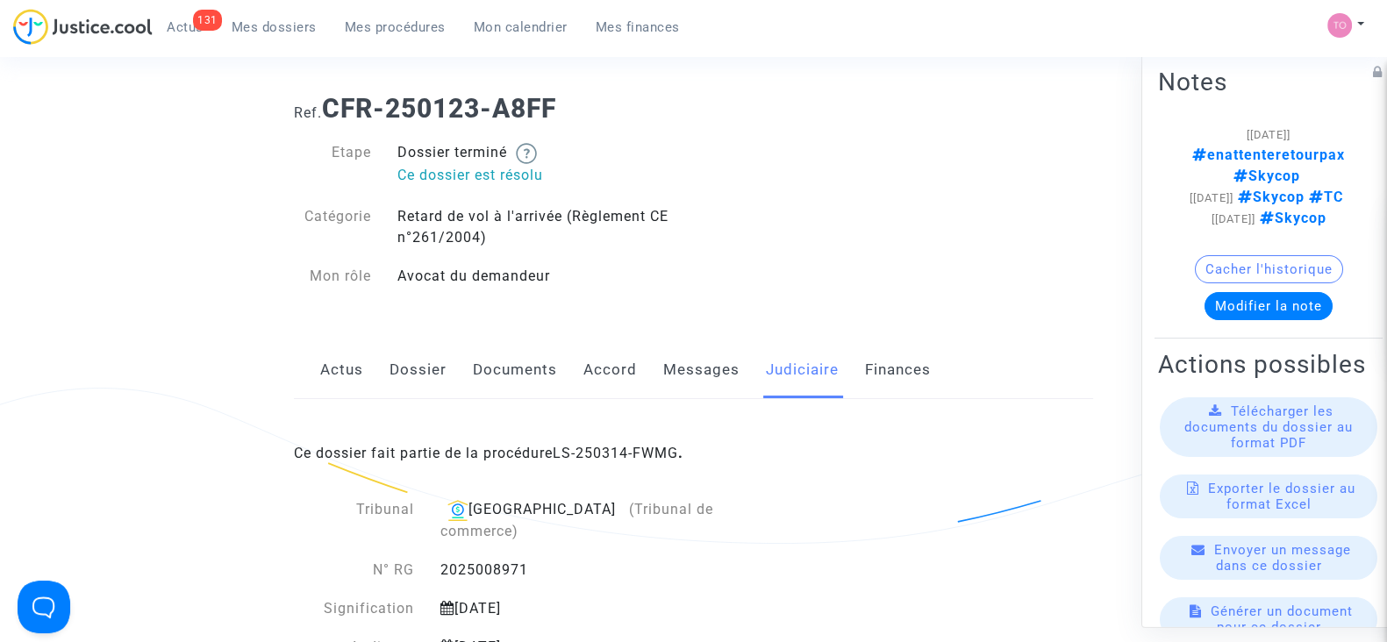
scroll to position [0, 0]
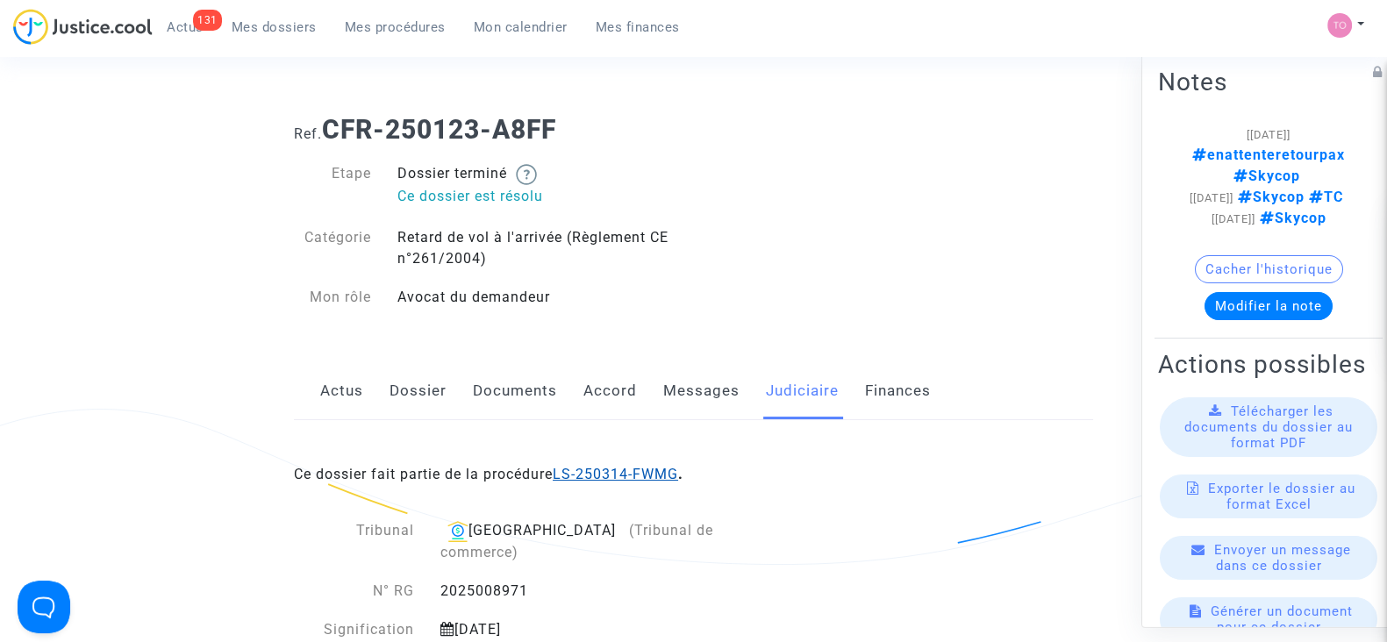
click at [600, 472] on link "LS-250314-FWMG" at bounding box center [615, 474] width 125 height 17
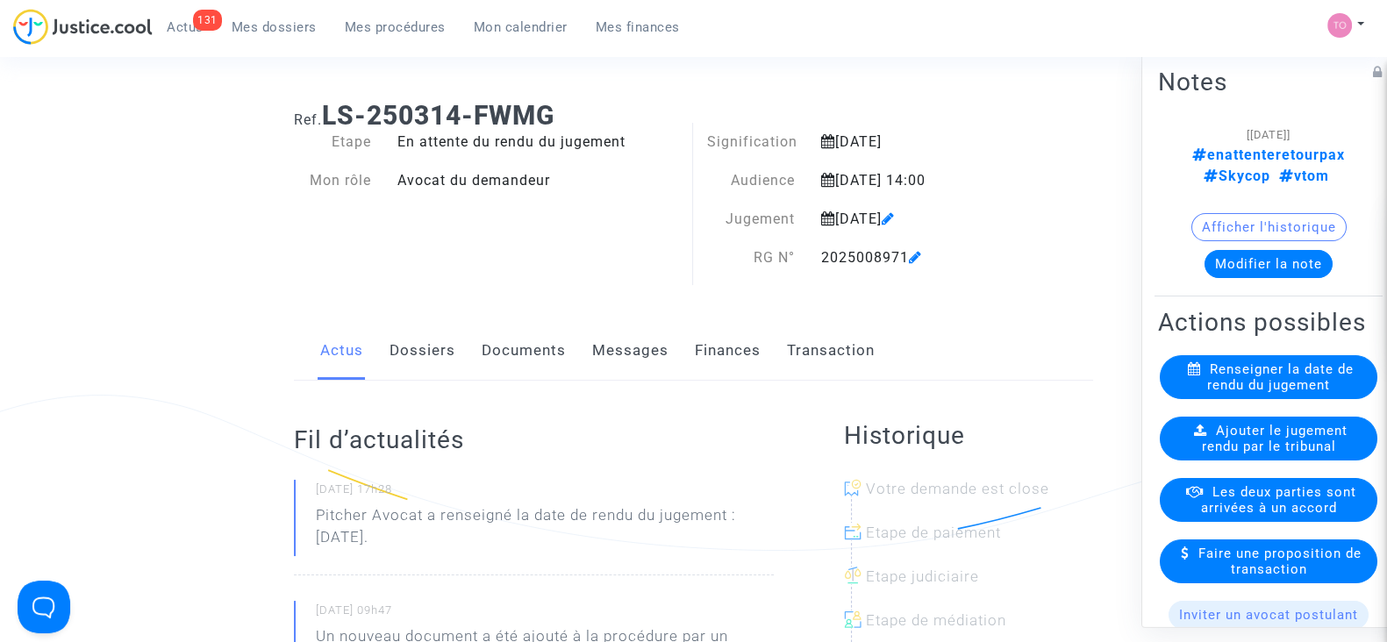
scroll to position [5, 0]
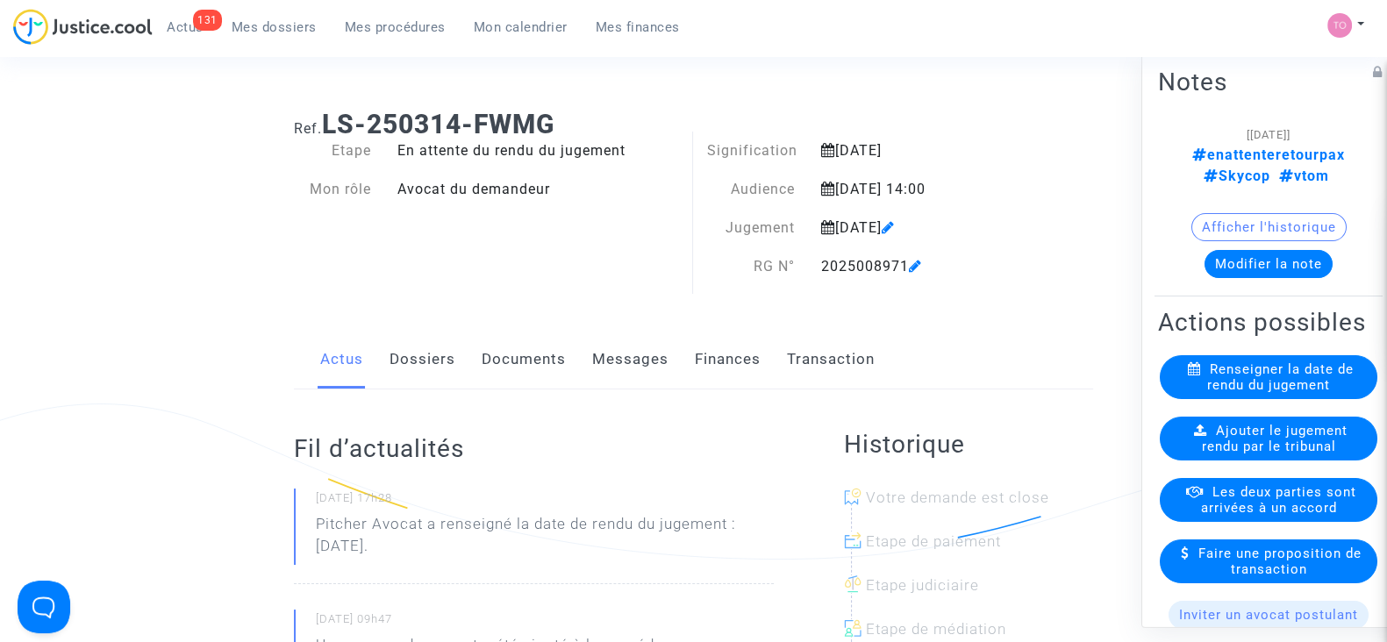
click at [632, 244] on div "Etape En attente du rendu du jugement Mon rôle Avocat du demandeur" at bounding box center [487, 217] width 413 height 154
drag, startPoint x: 632, startPoint y: 245, endPoint x: 532, endPoint y: 257, distance: 100.8
click at [532, 257] on div "Etape En attente du rendu du jugement Mon rôle Avocat du demandeur" at bounding box center [487, 217] width 413 height 154
click at [511, 356] on link "Documents" at bounding box center [524, 360] width 84 height 58
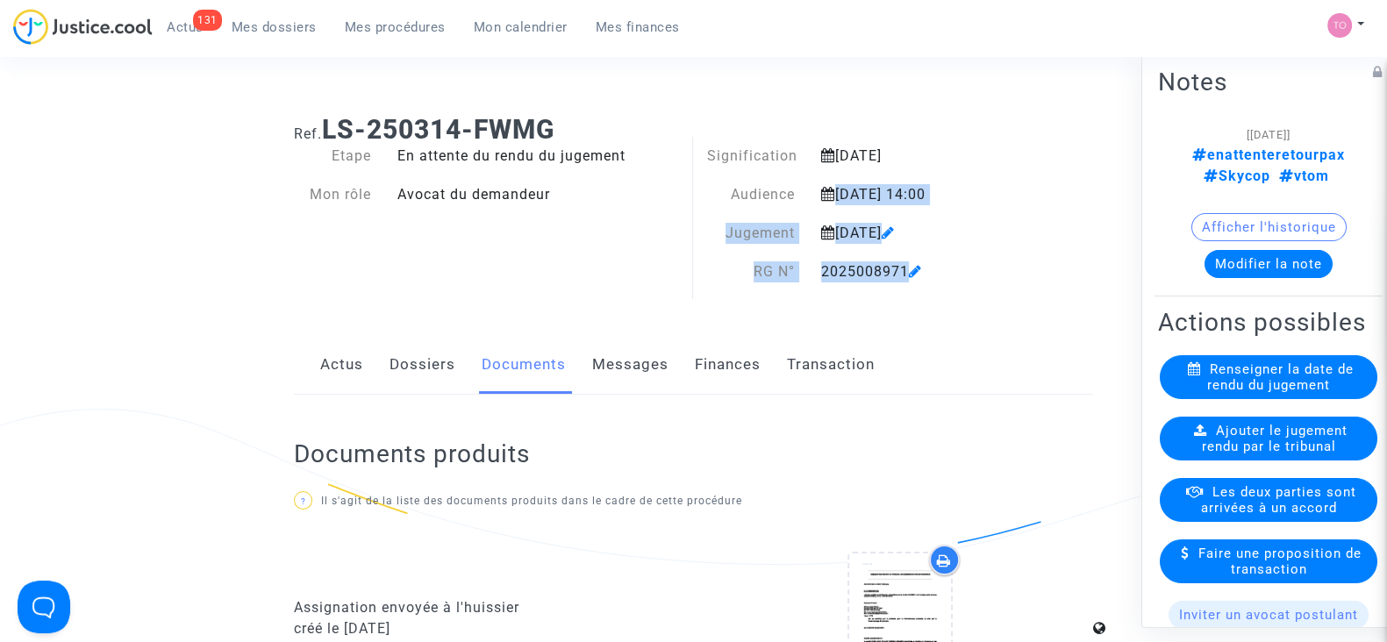
drag, startPoint x: 837, startPoint y: 186, endPoint x: 924, endPoint y: 189, distance: 86.9
click at [924, 189] on div "Signification 28 mars 2025 Audience 23 juin 2025 14:00 Jugement 8 septembre 202…" at bounding box center [865, 223] width 344 height 154
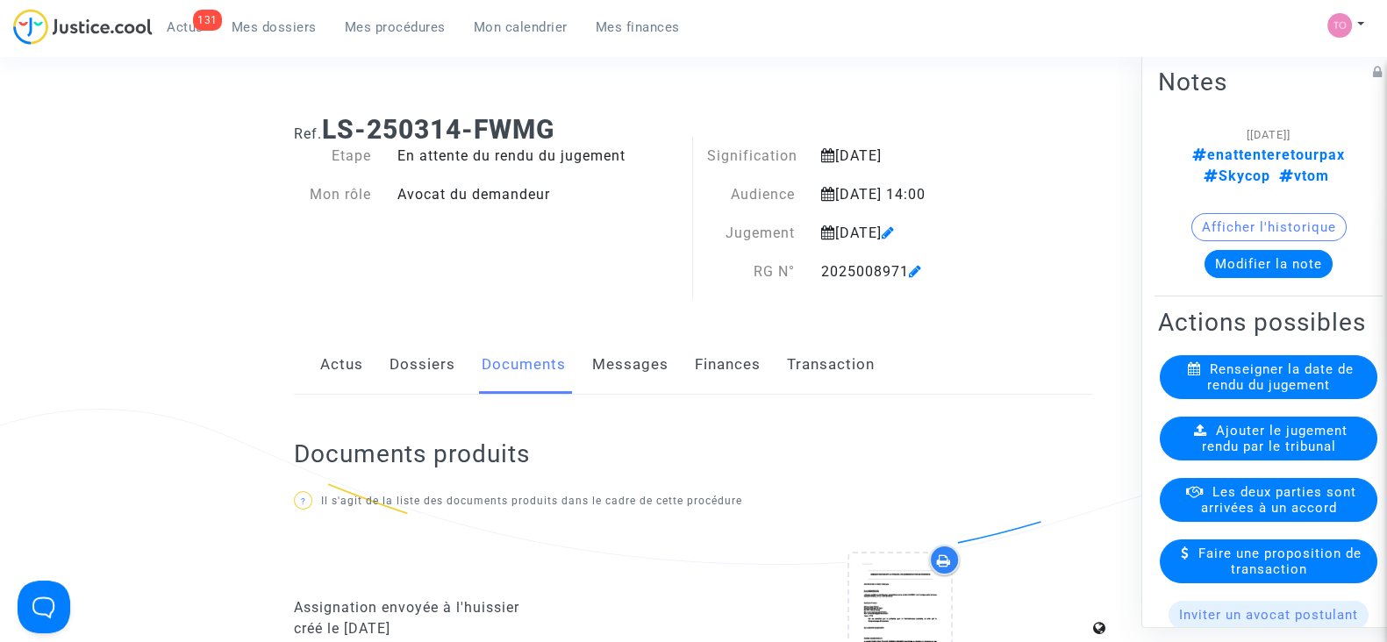
click at [921, 439] on h2 "Documents produits" at bounding box center [693, 454] width 799 height 31
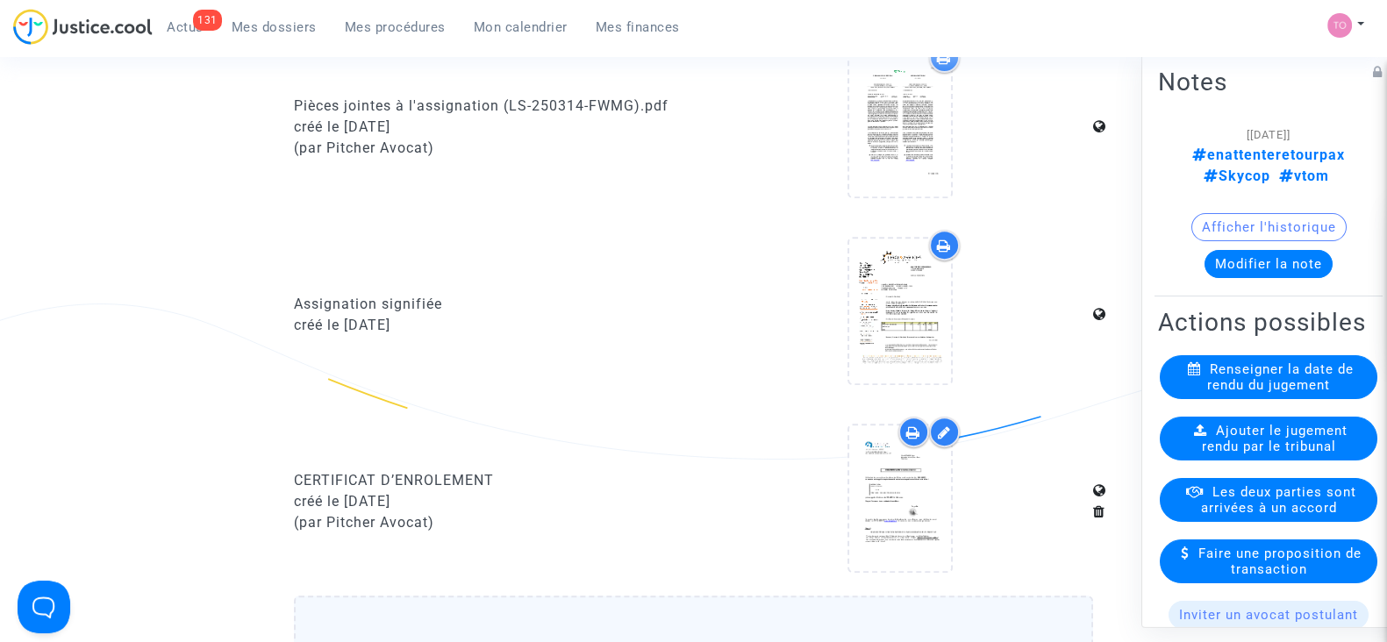
scroll to position [885, 0]
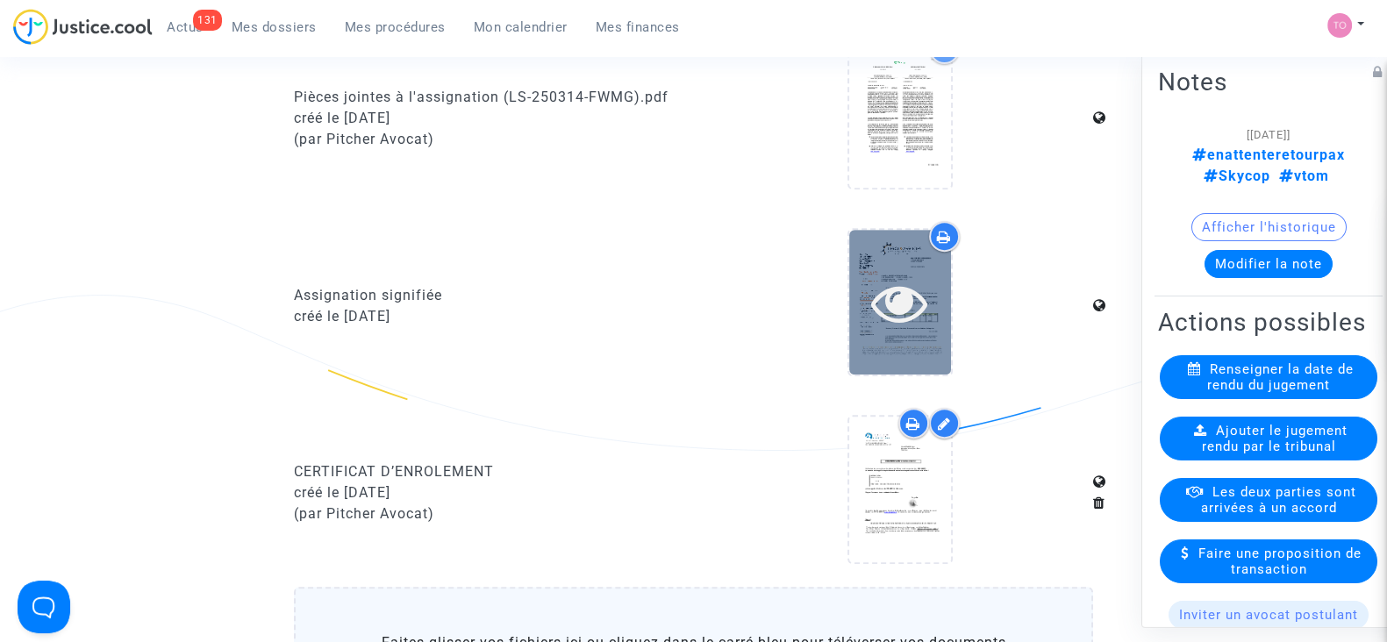
click at [918, 261] on div at bounding box center [900, 302] width 102 height 145
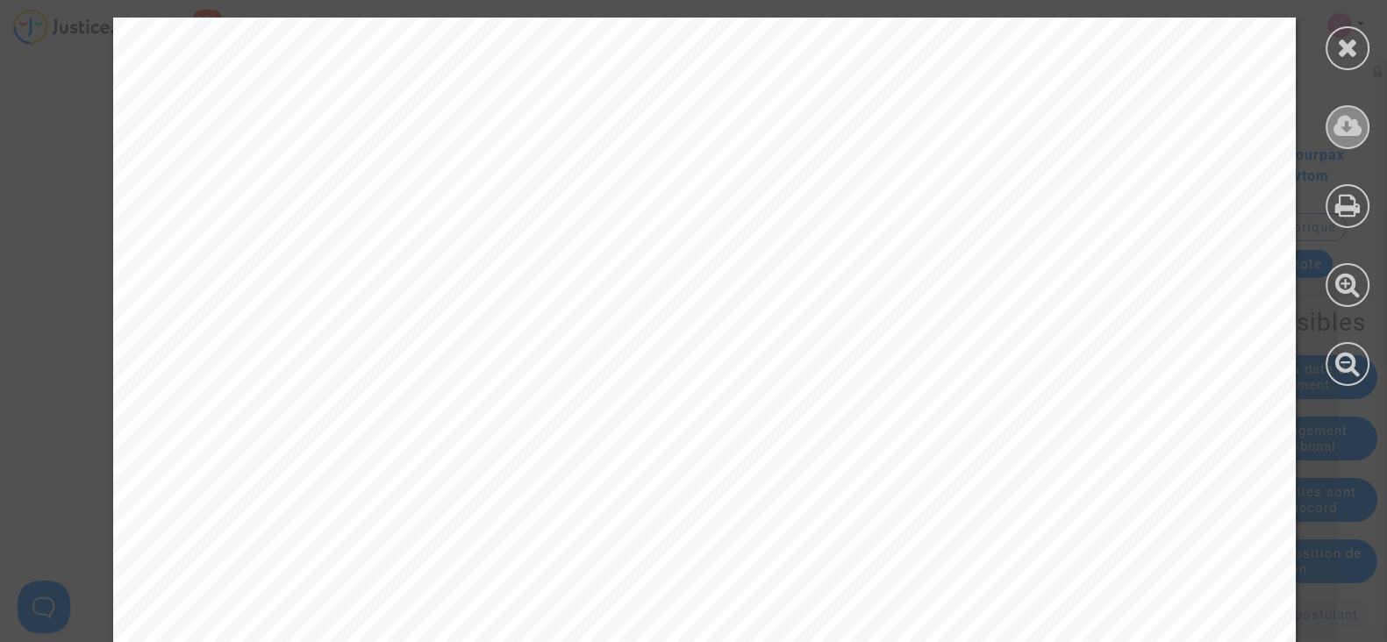
click at [1349, 128] on icon at bounding box center [1347, 126] width 29 height 26
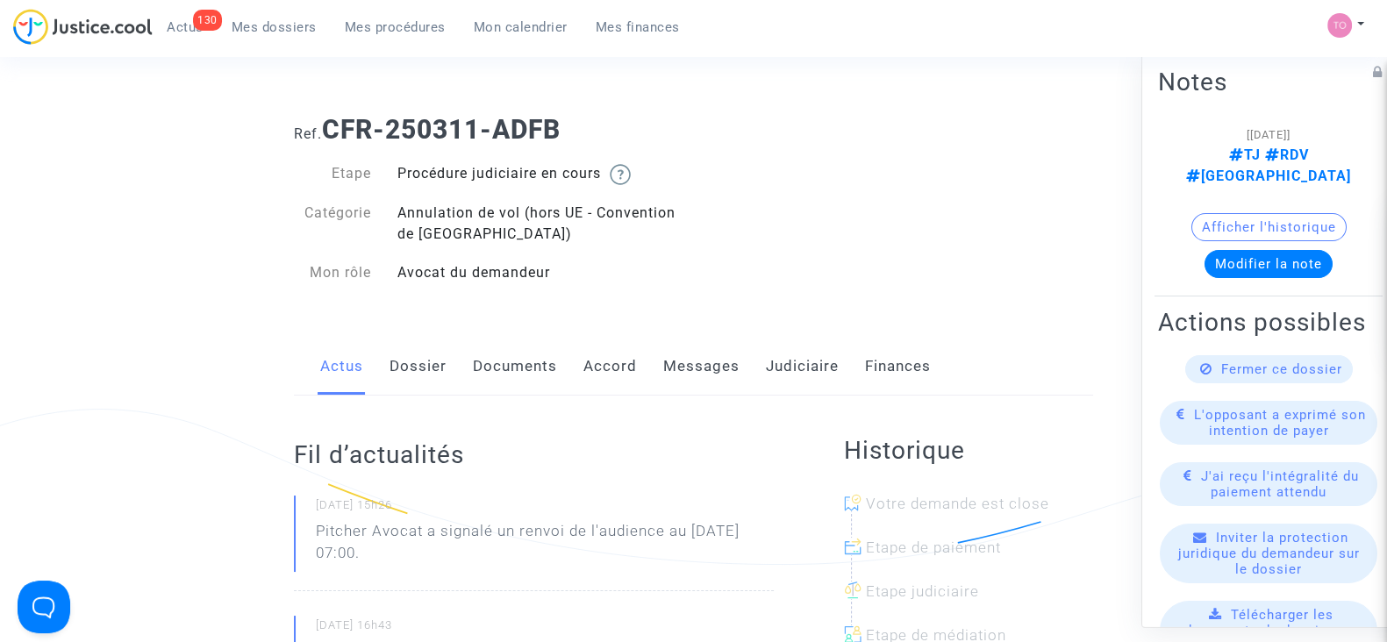
click at [784, 362] on link "Judiciaire" at bounding box center [802, 367] width 73 height 58
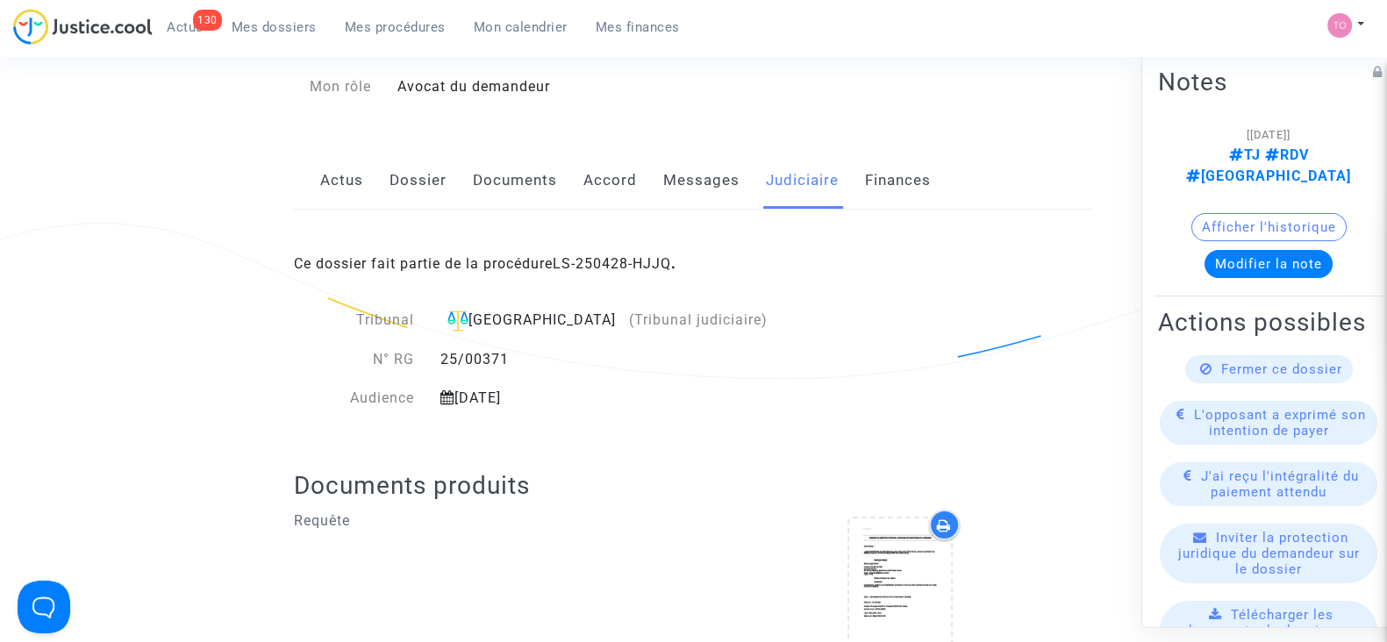
scroll to position [189, 0]
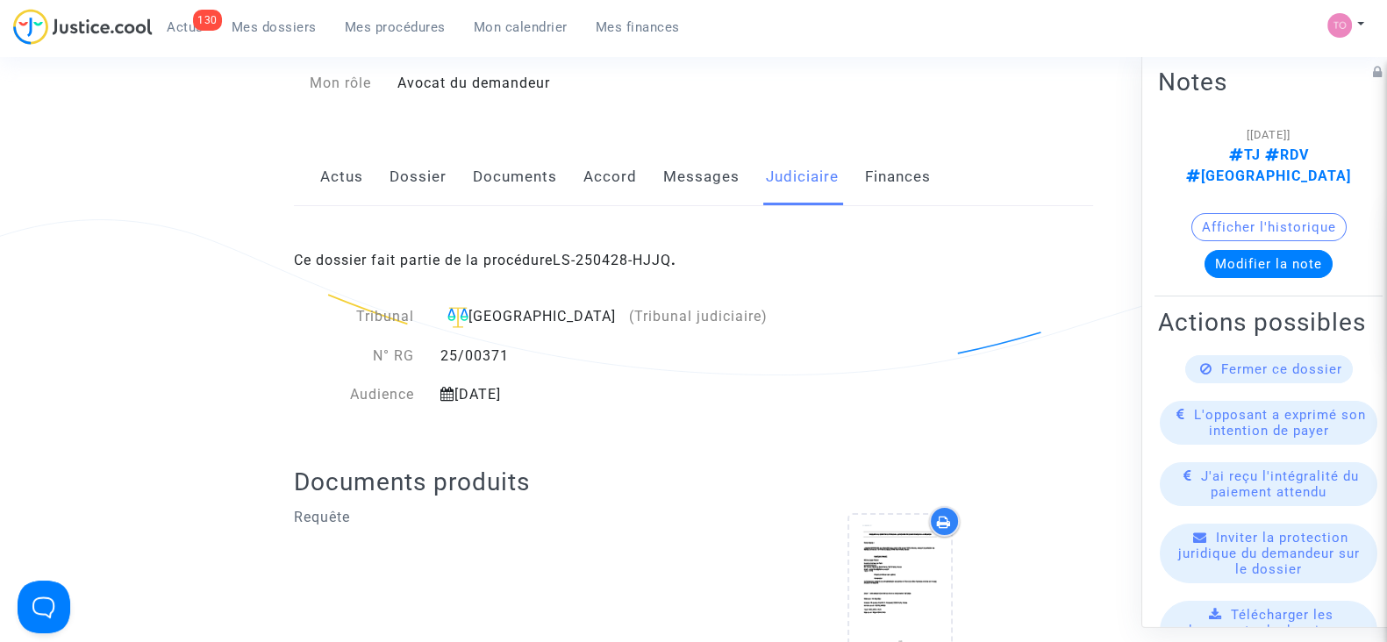
click at [509, 188] on link "Documents" at bounding box center [515, 177] width 84 height 58
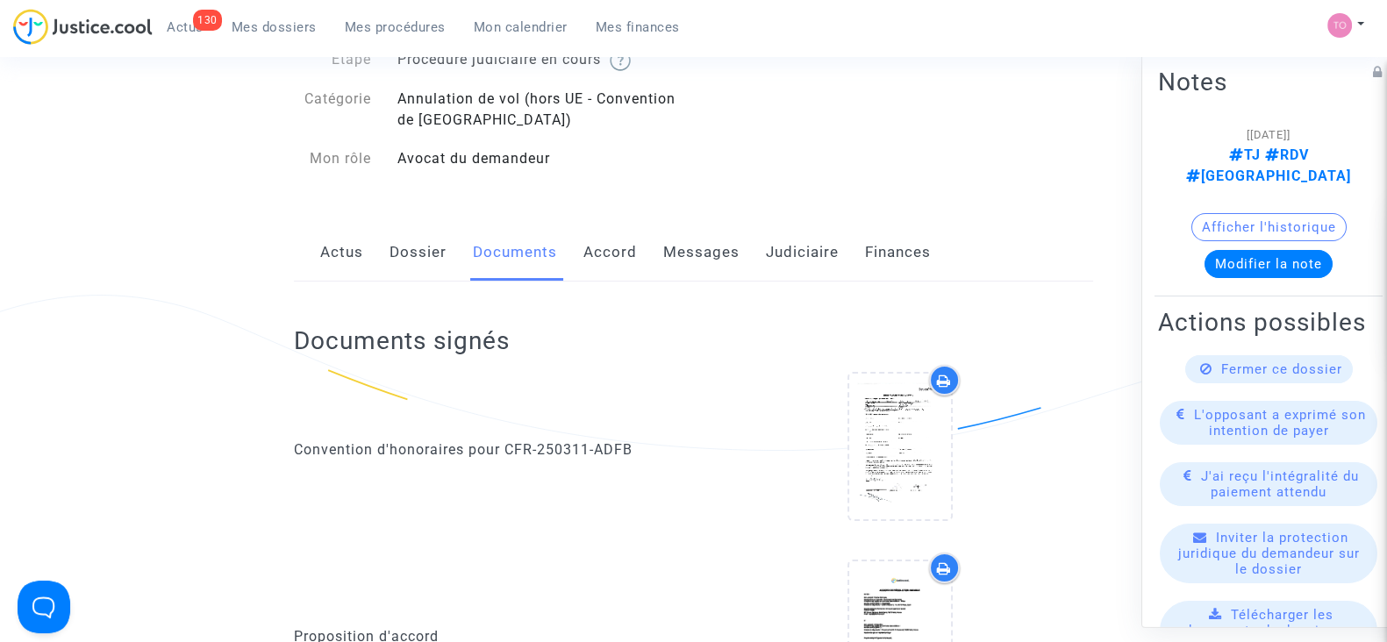
scroll to position [113, 0]
click at [595, 243] on link "Accord" at bounding box center [610, 254] width 54 height 58
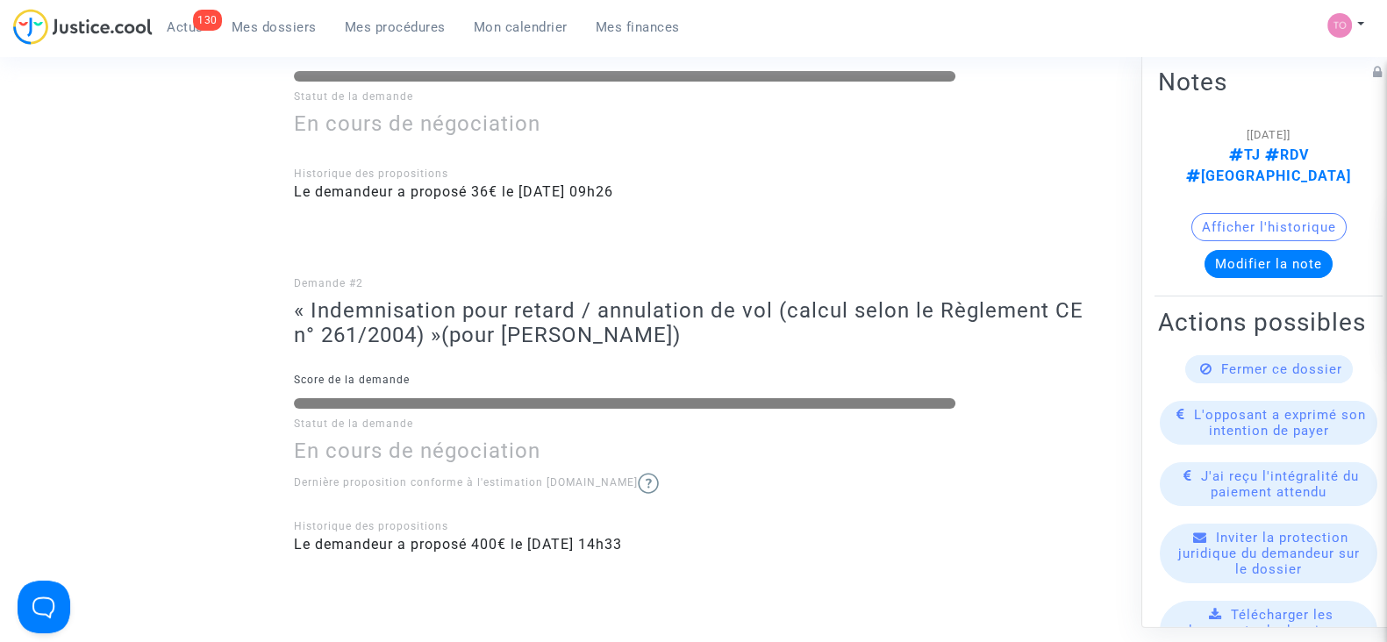
scroll to position [179, 0]
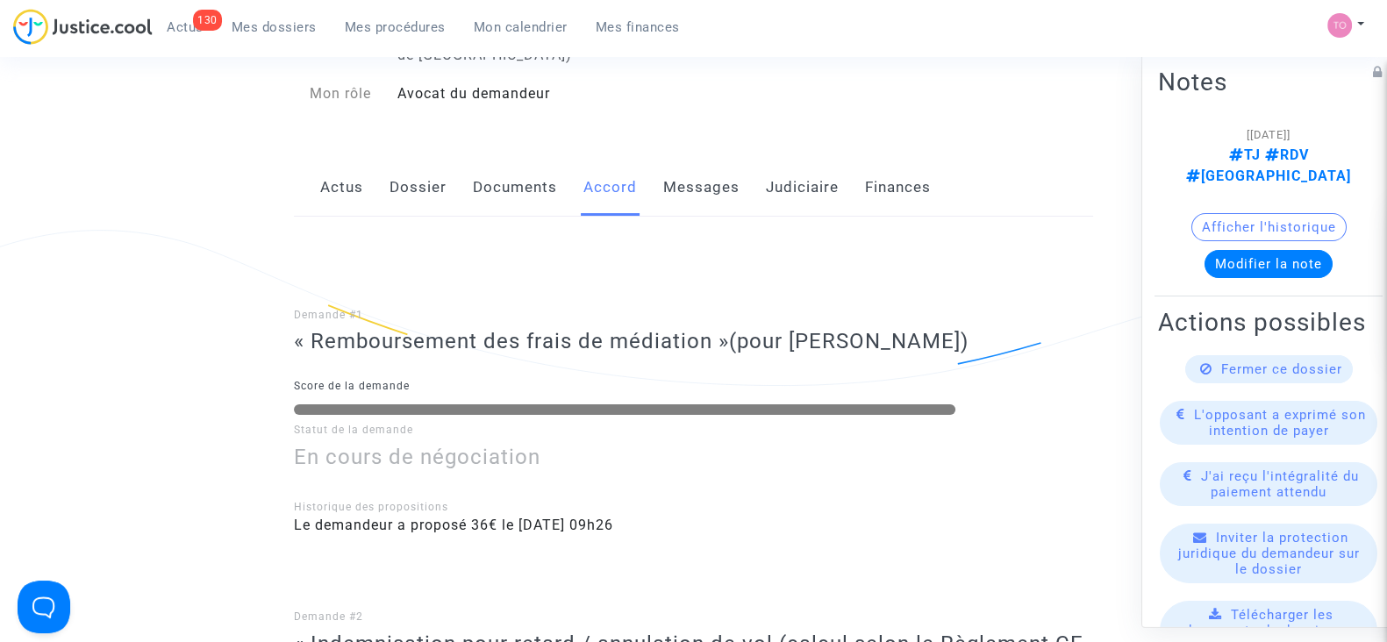
click at [408, 204] on link "Dossier" at bounding box center [417, 188] width 57 height 58
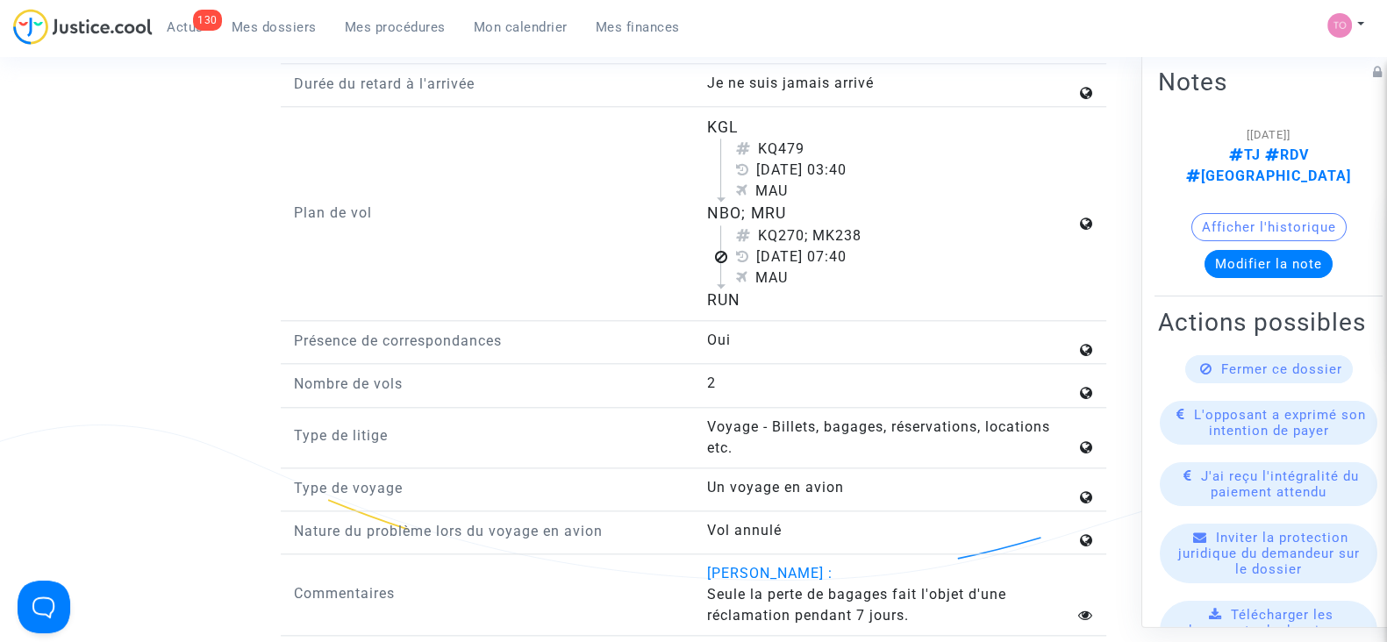
scroll to position [2250, 0]
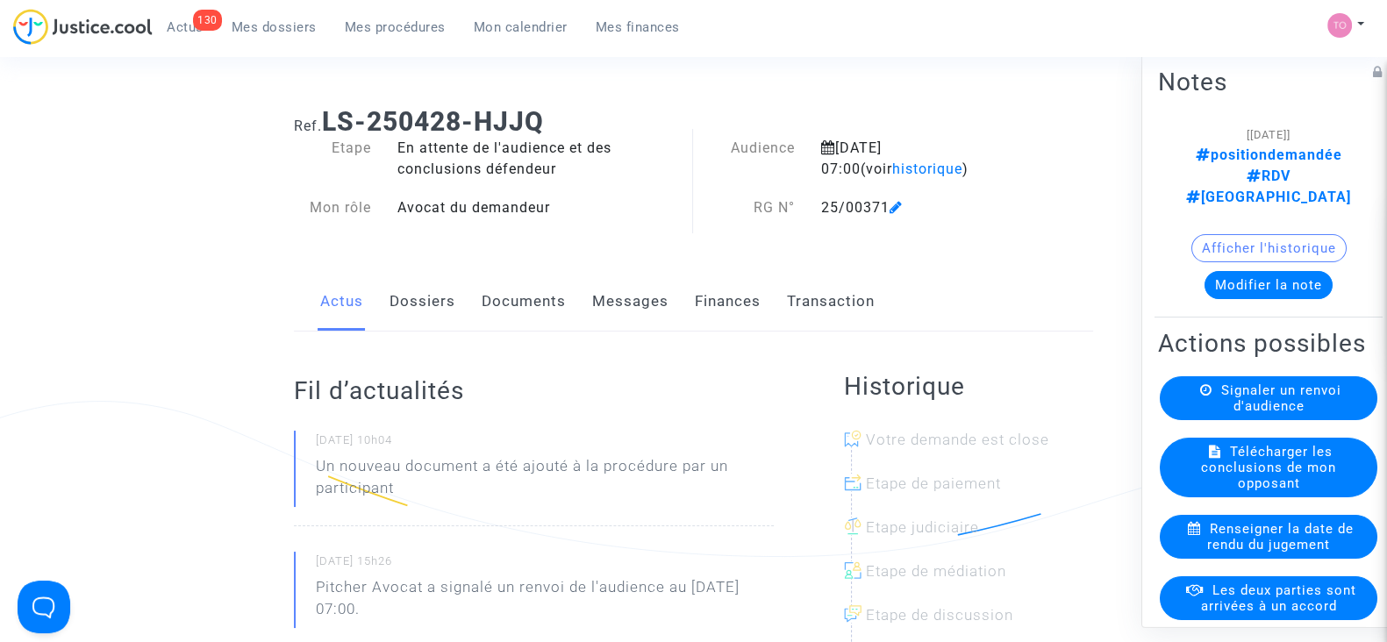
scroll to position [4, 0]
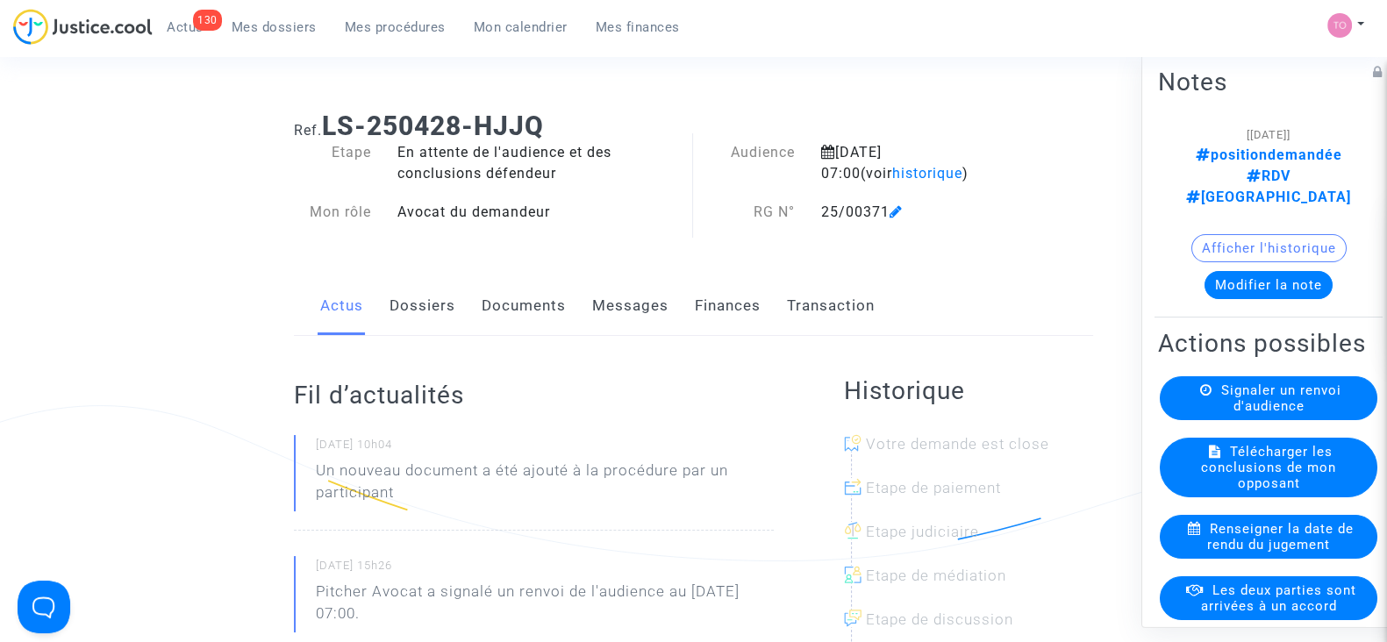
click at [1232, 234] on div "Afficher l'historique" at bounding box center [1268, 252] width 221 height 37
click at [1232, 234] on button "Afficher l'historique" at bounding box center [1268, 248] width 155 height 28
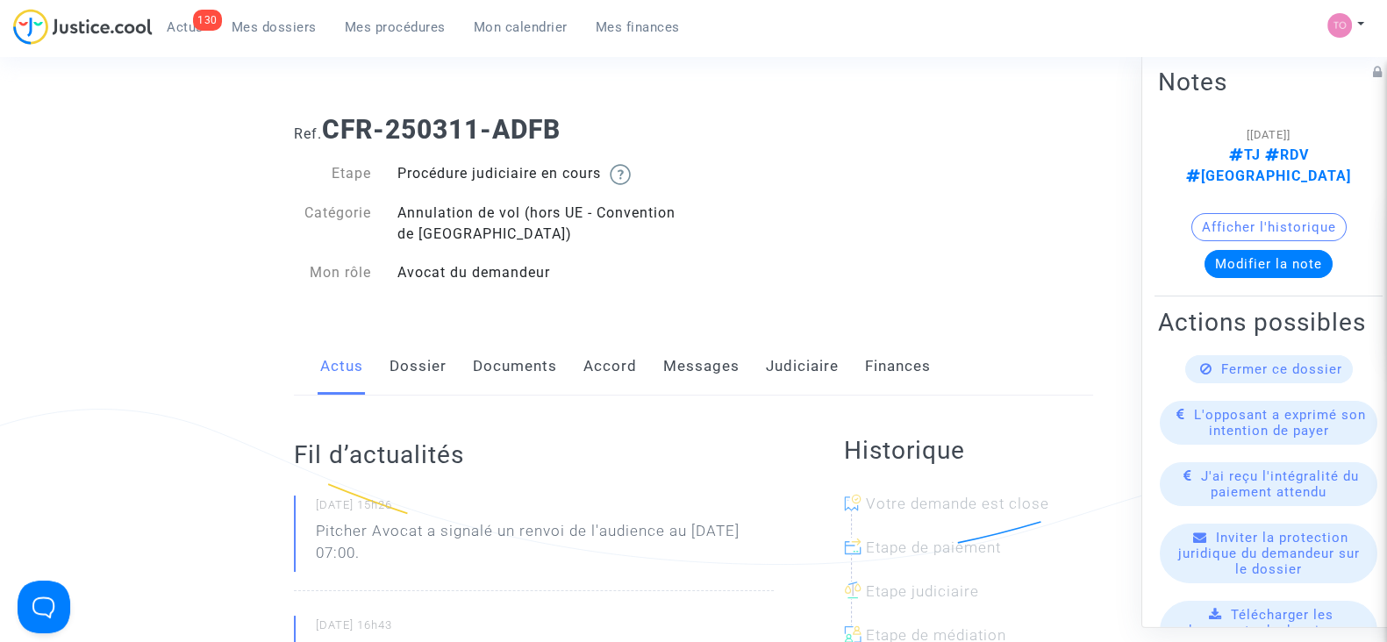
click at [766, 390] on link "Judiciaire" at bounding box center [802, 367] width 73 height 58
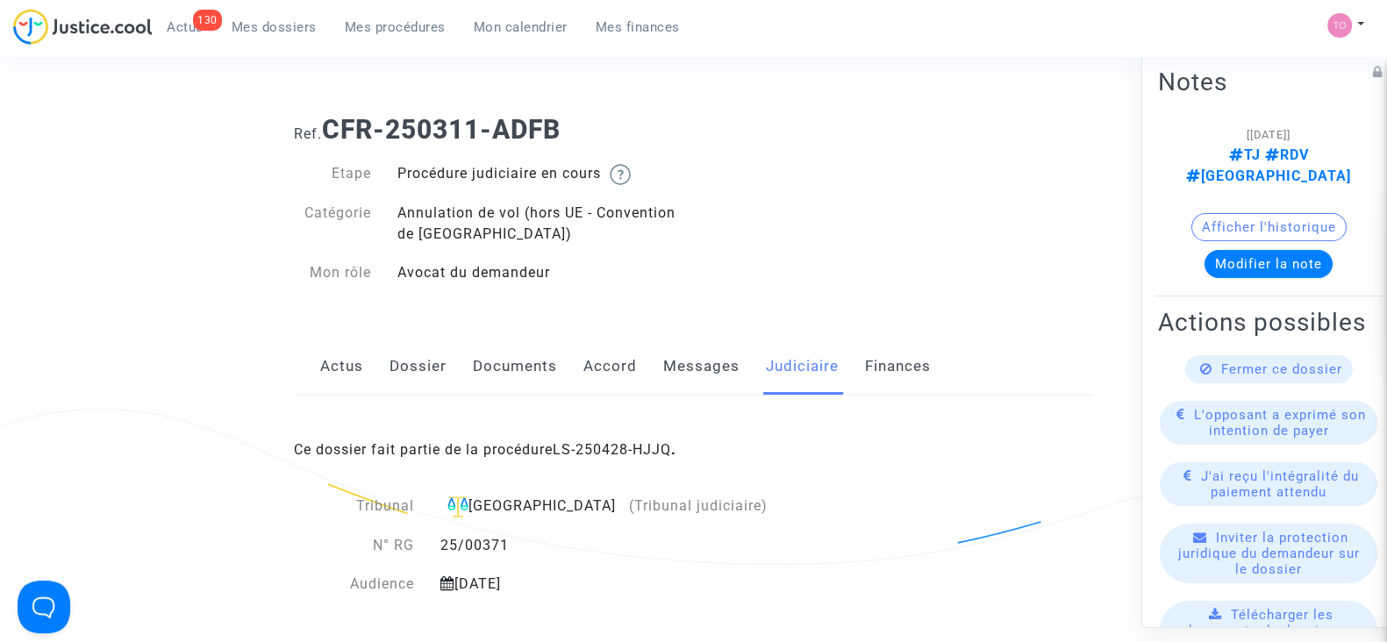
scroll to position [154, 0]
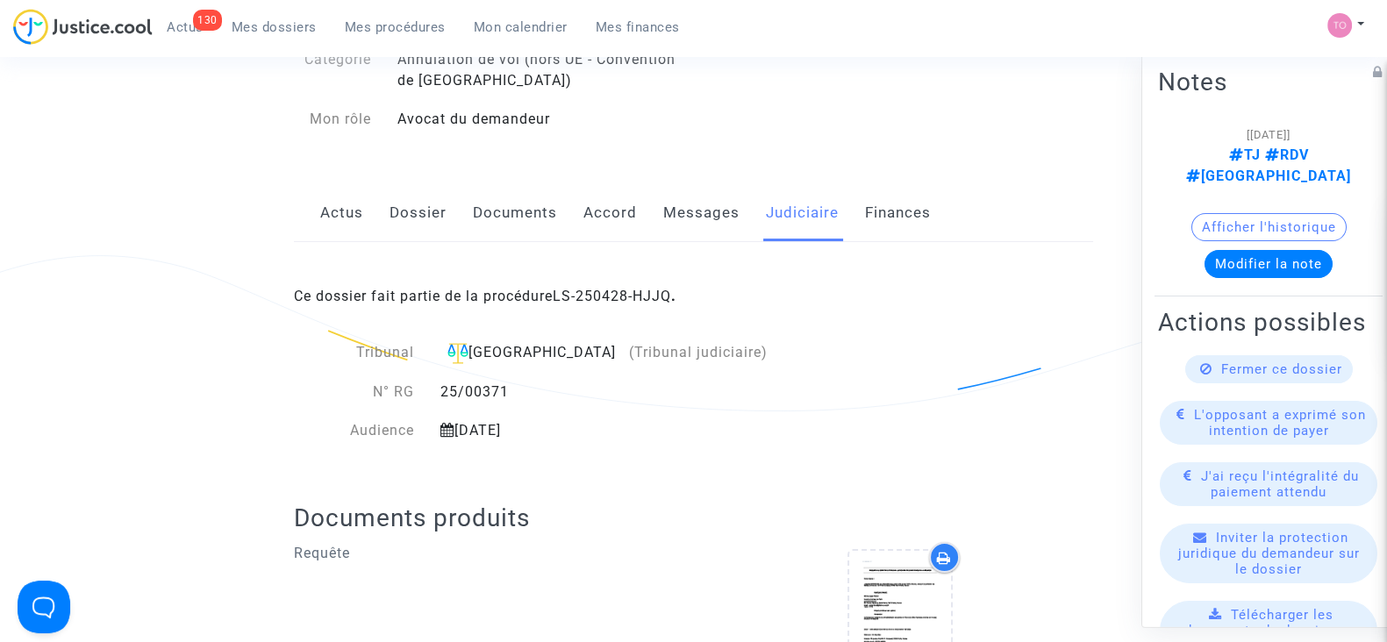
click at [422, 193] on link "Dossier" at bounding box center [417, 213] width 57 height 58
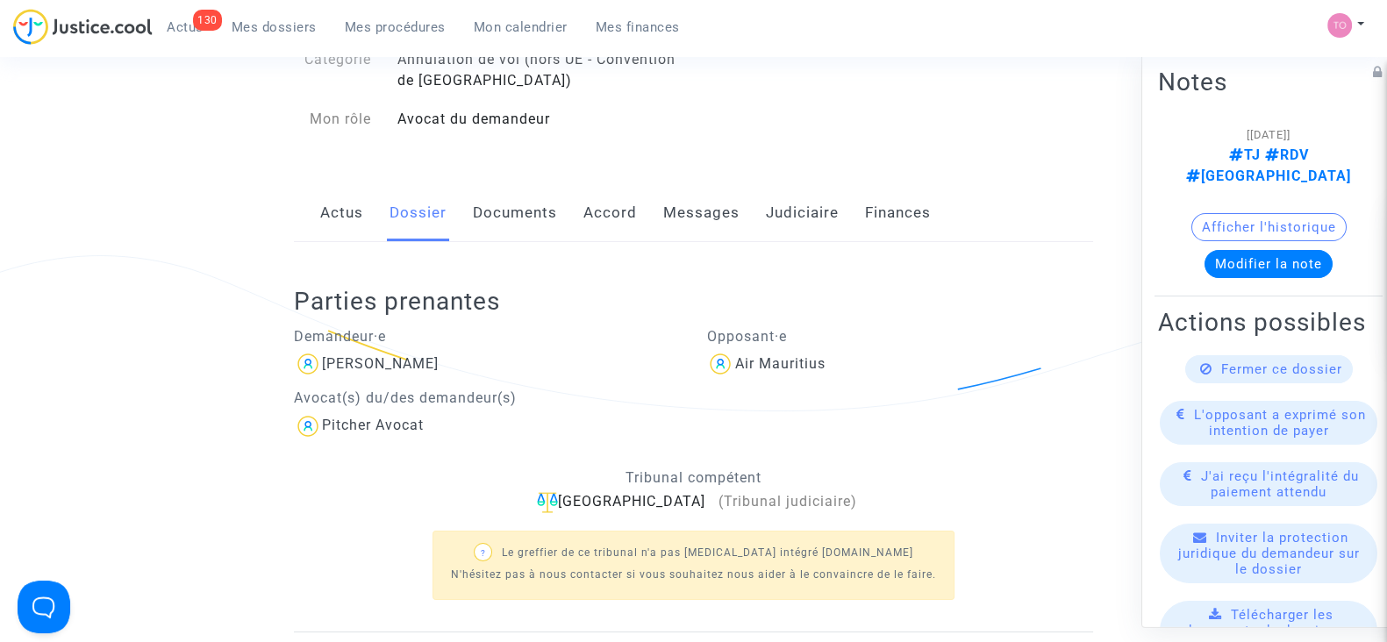
click at [498, 204] on link "Documents" at bounding box center [515, 213] width 84 height 58
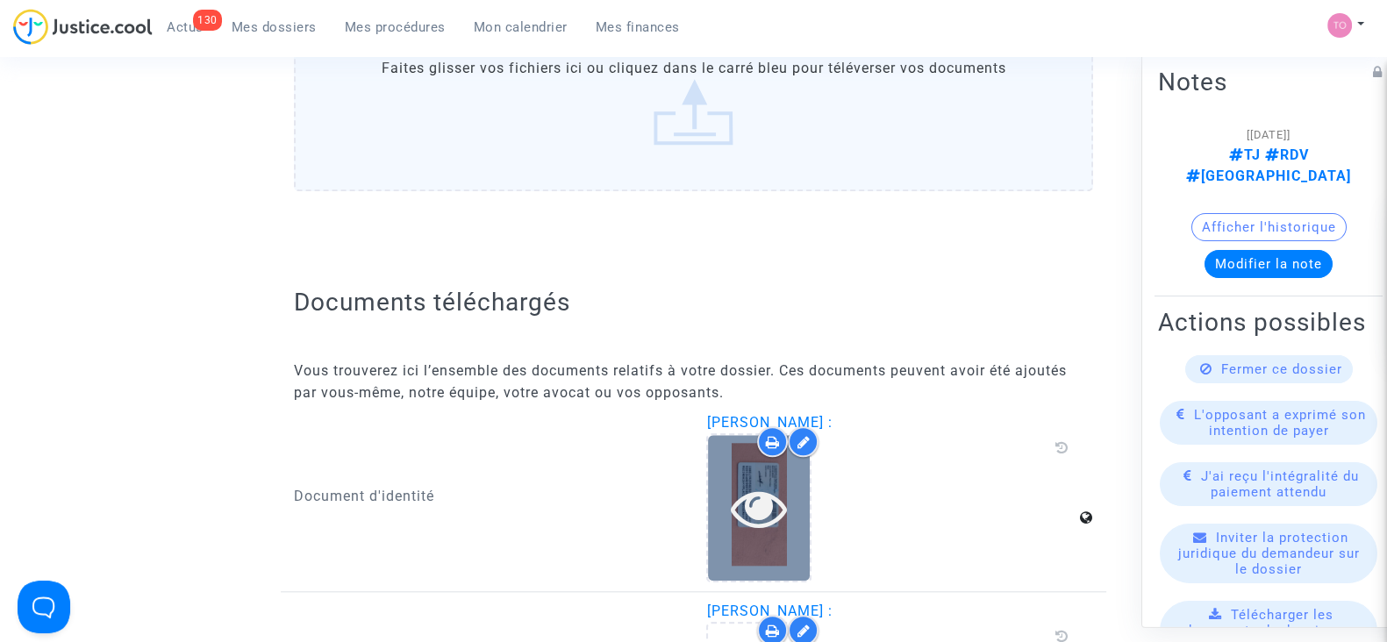
scroll to position [2566, 0]
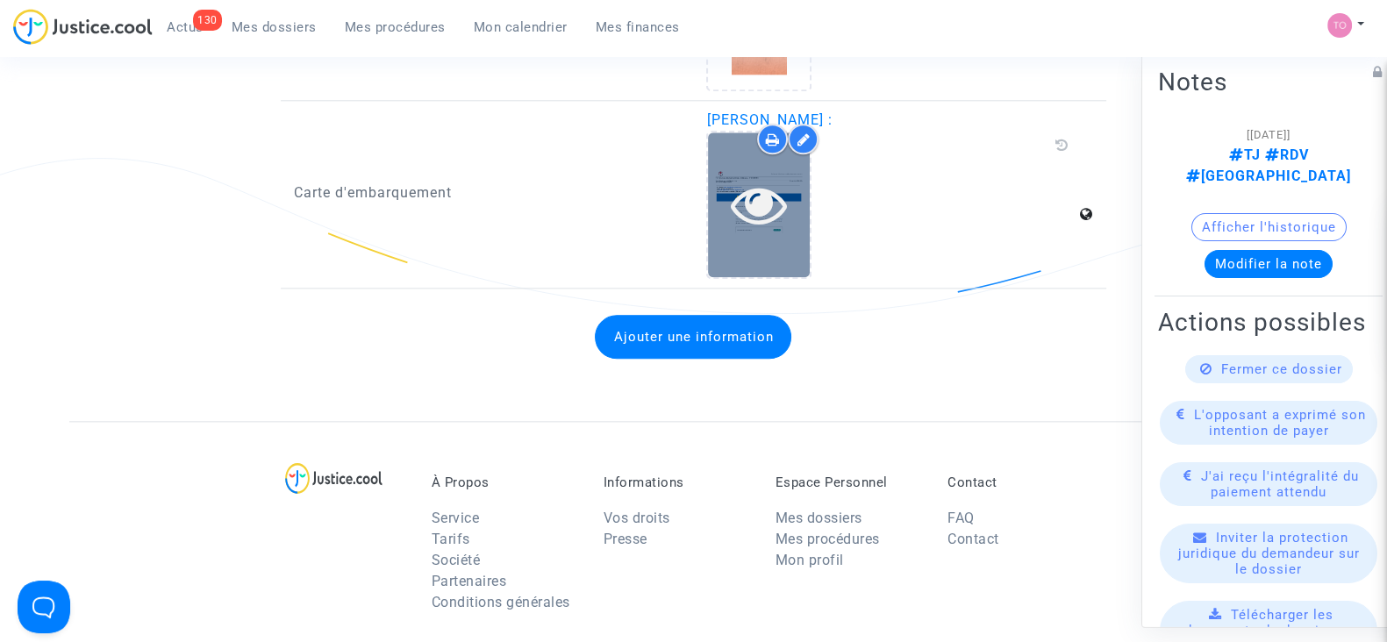
click at [732, 205] on icon at bounding box center [759, 204] width 57 height 56
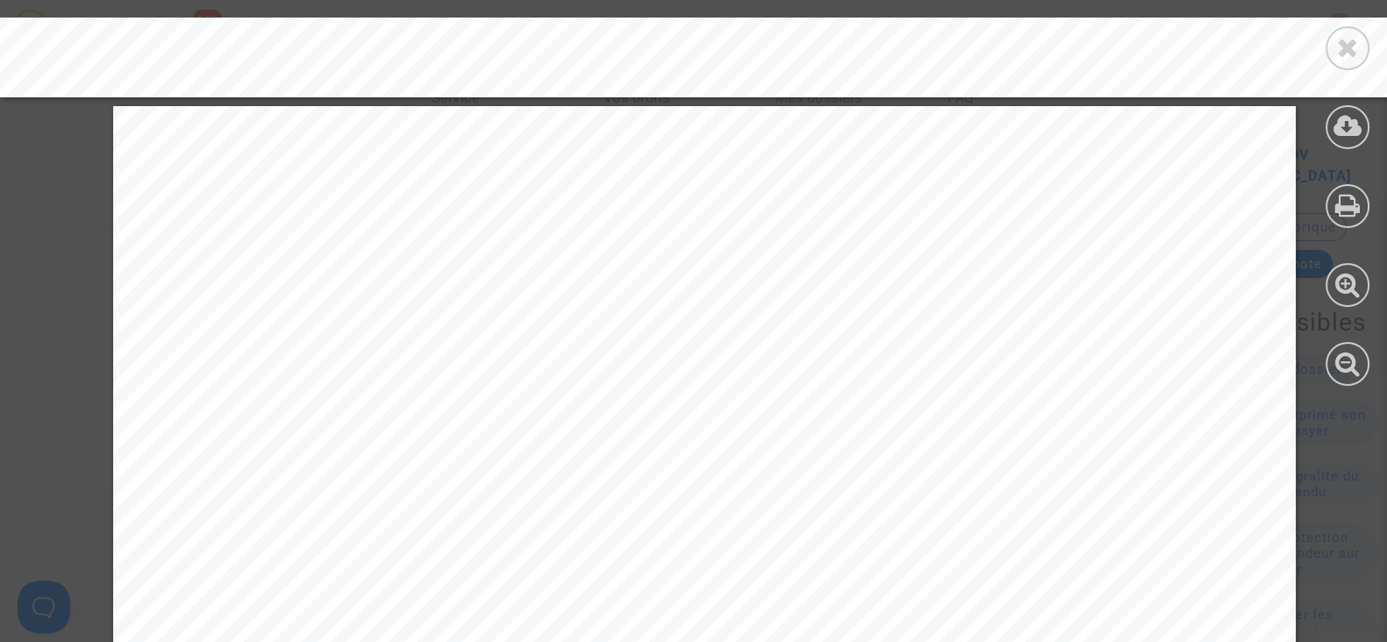
scroll to position [12069, 0]
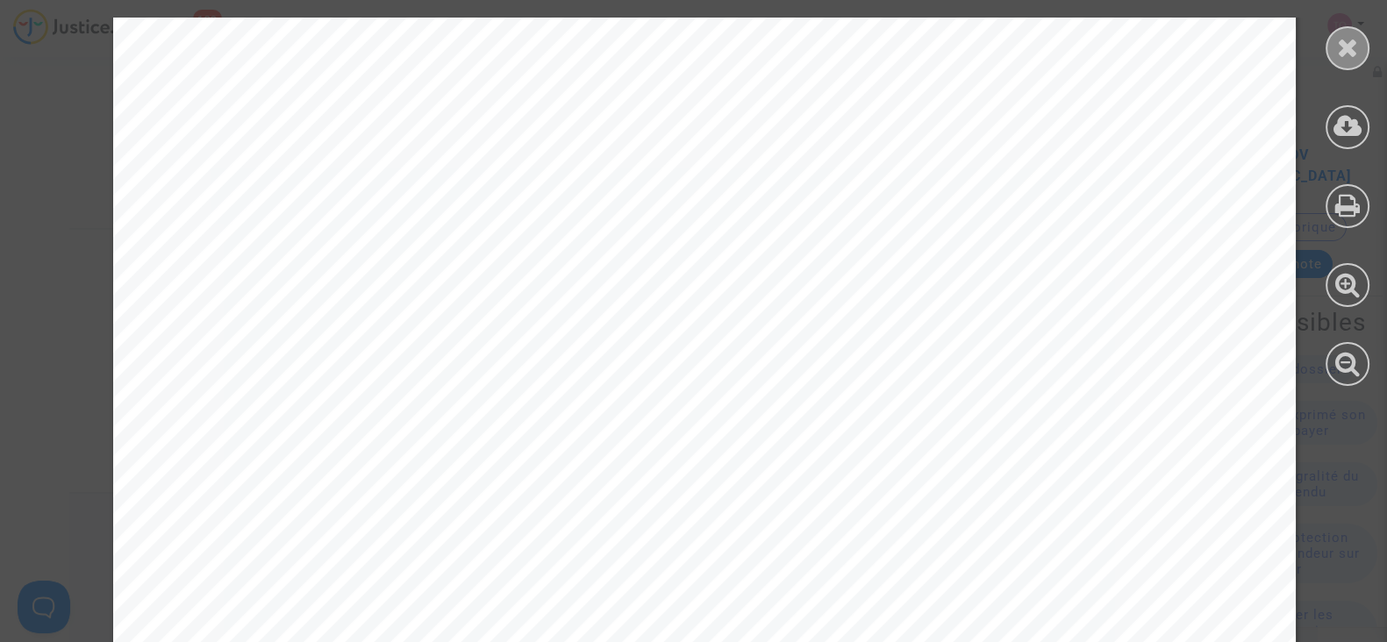
click at [1332, 46] on div at bounding box center [1347, 48] width 44 height 44
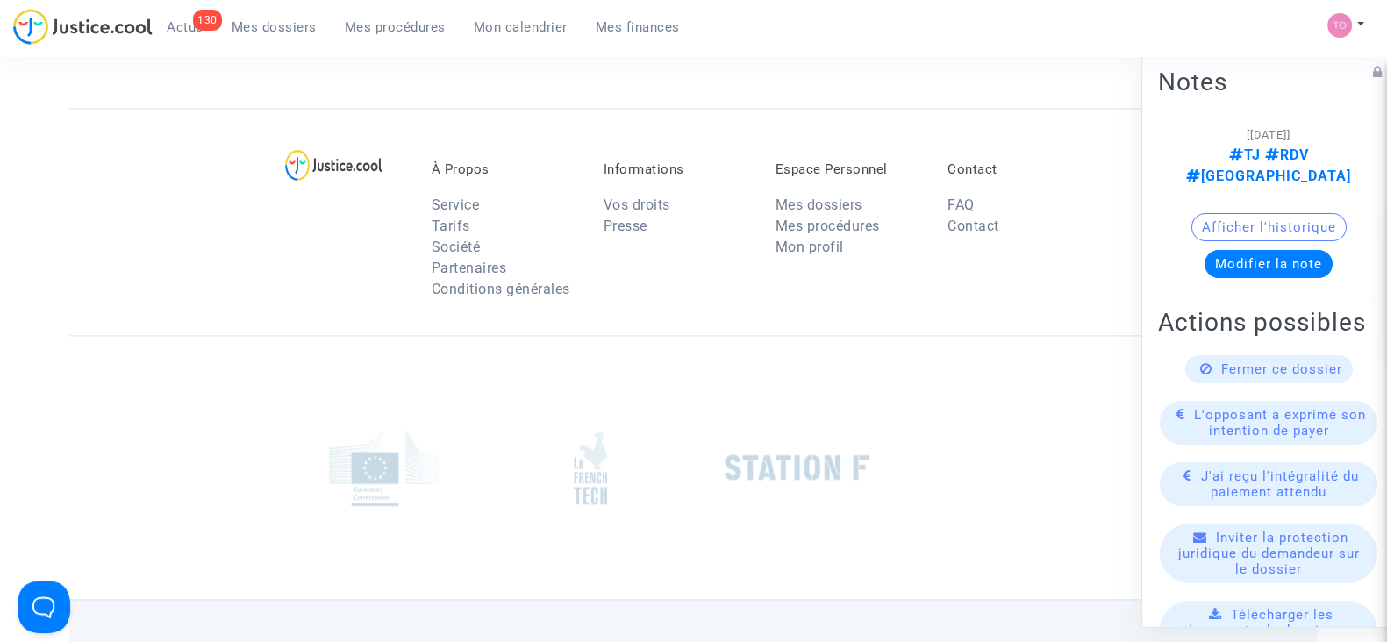
scroll to position [2872, 0]
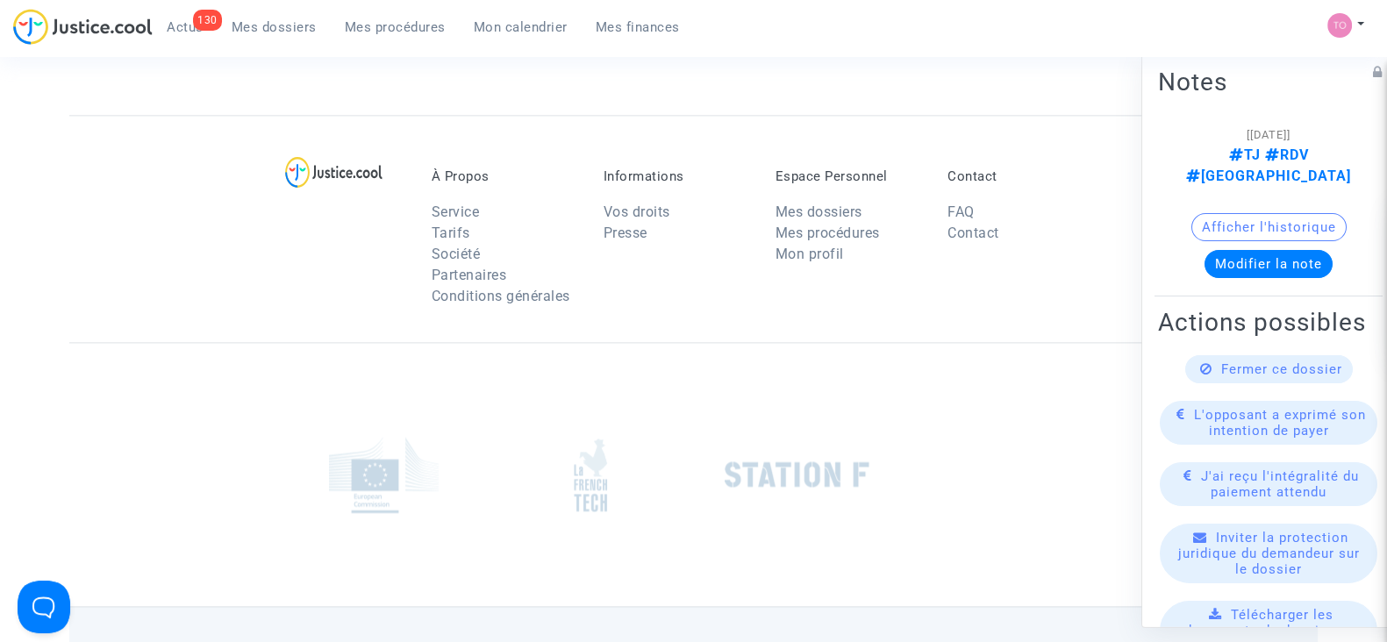
click at [984, 392] on div at bounding box center [693, 474] width 1248 height 264
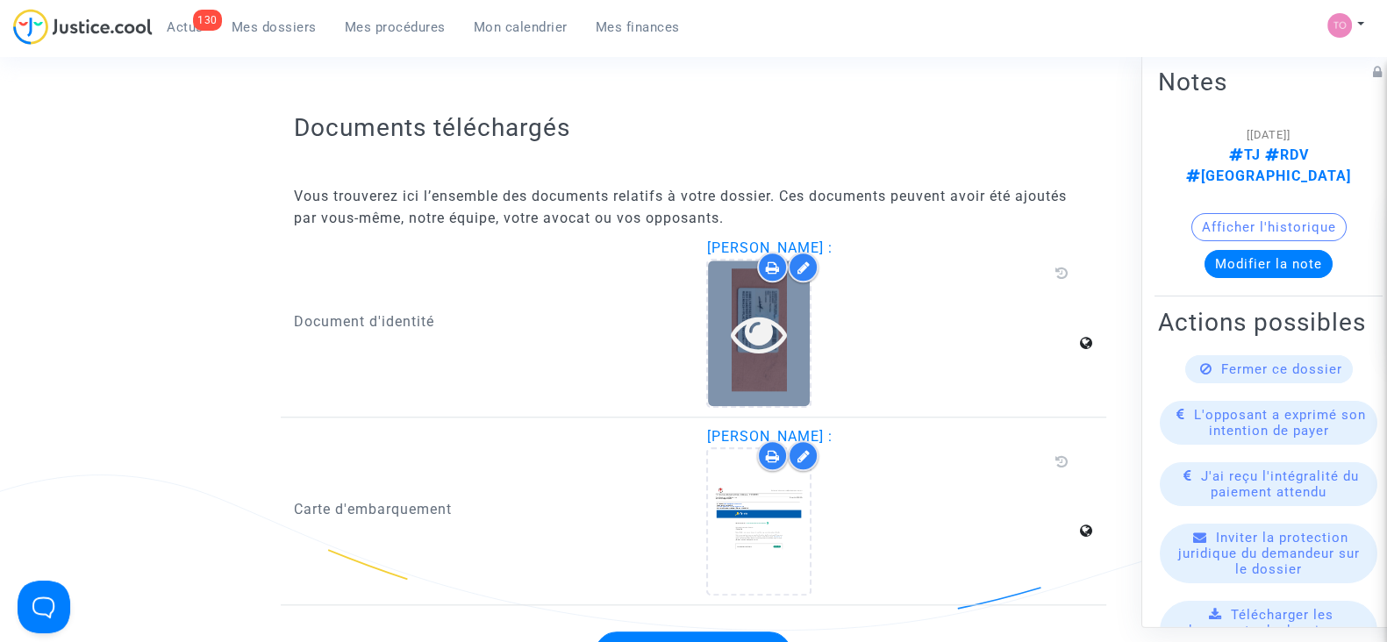
scroll to position [2105, 0]
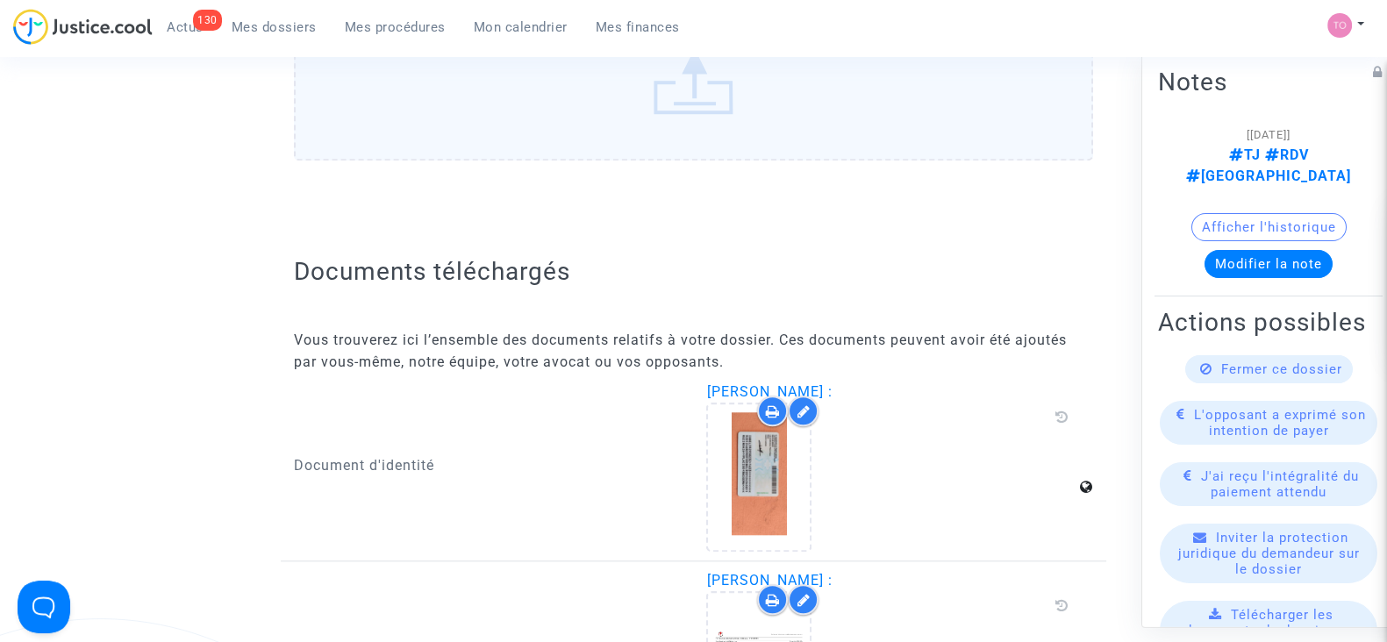
click at [1213, 217] on button "Afficher l'historique" at bounding box center [1268, 227] width 155 height 28
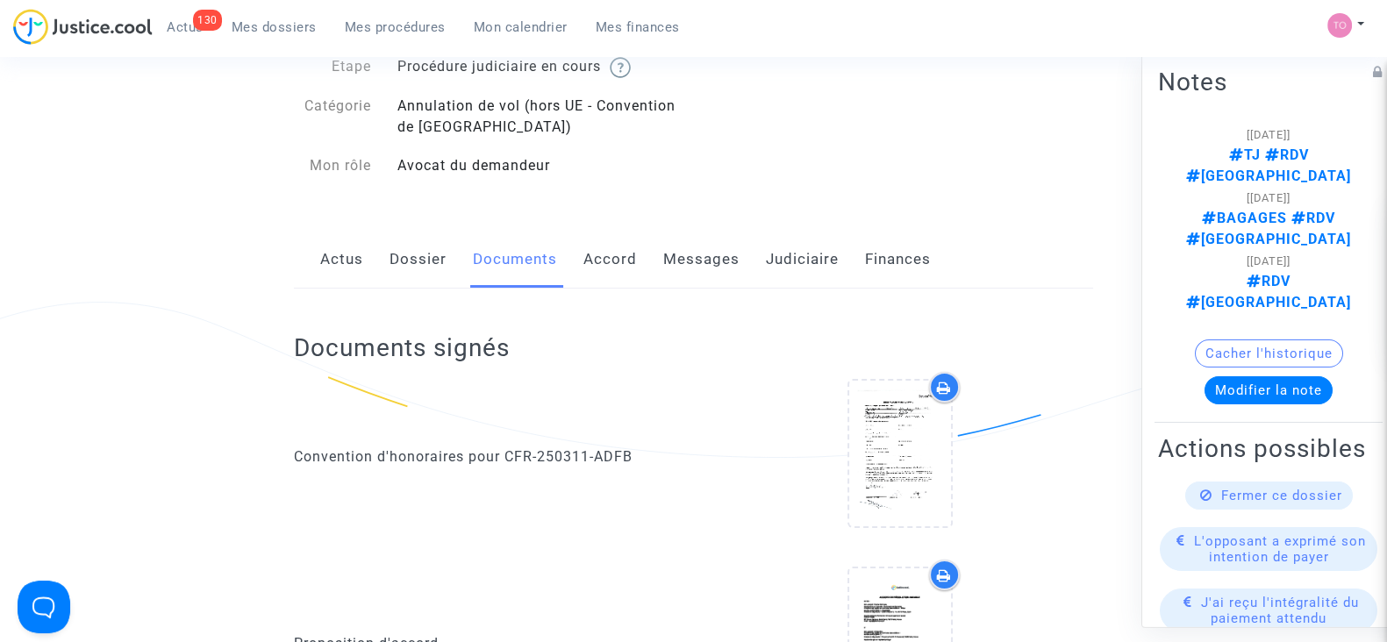
scroll to position [54, 0]
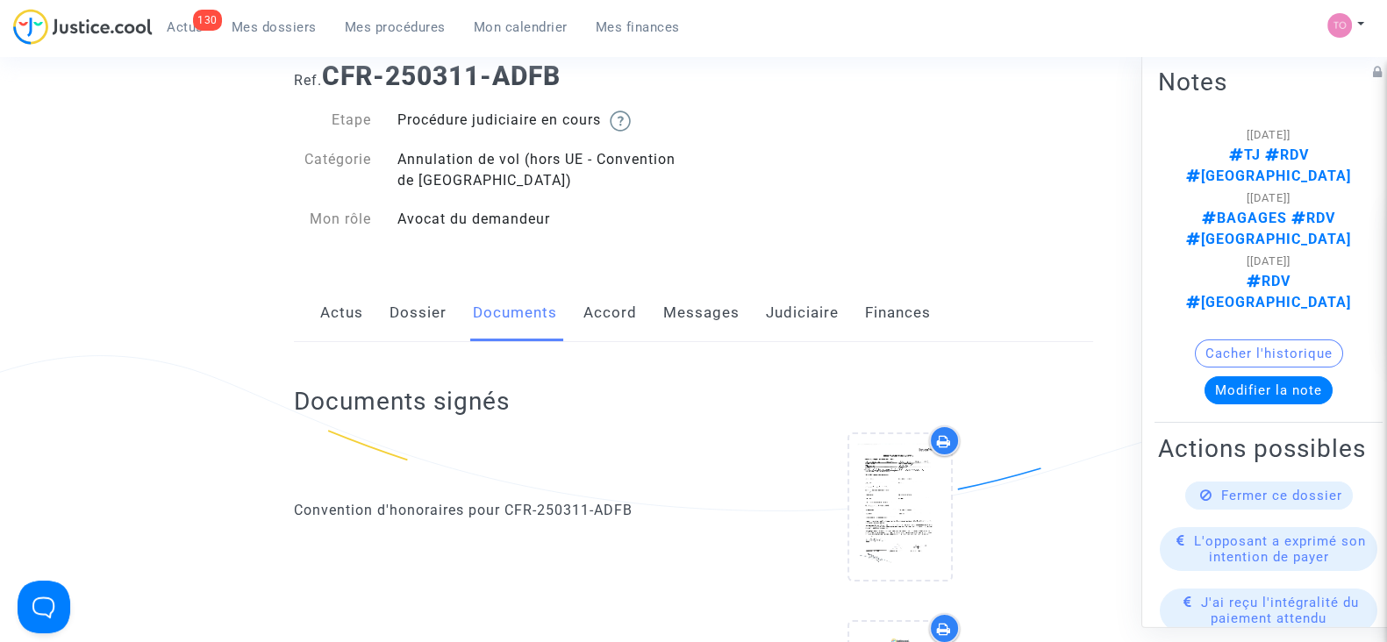
click at [631, 315] on link "Accord" at bounding box center [610, 313] width 54 height 58
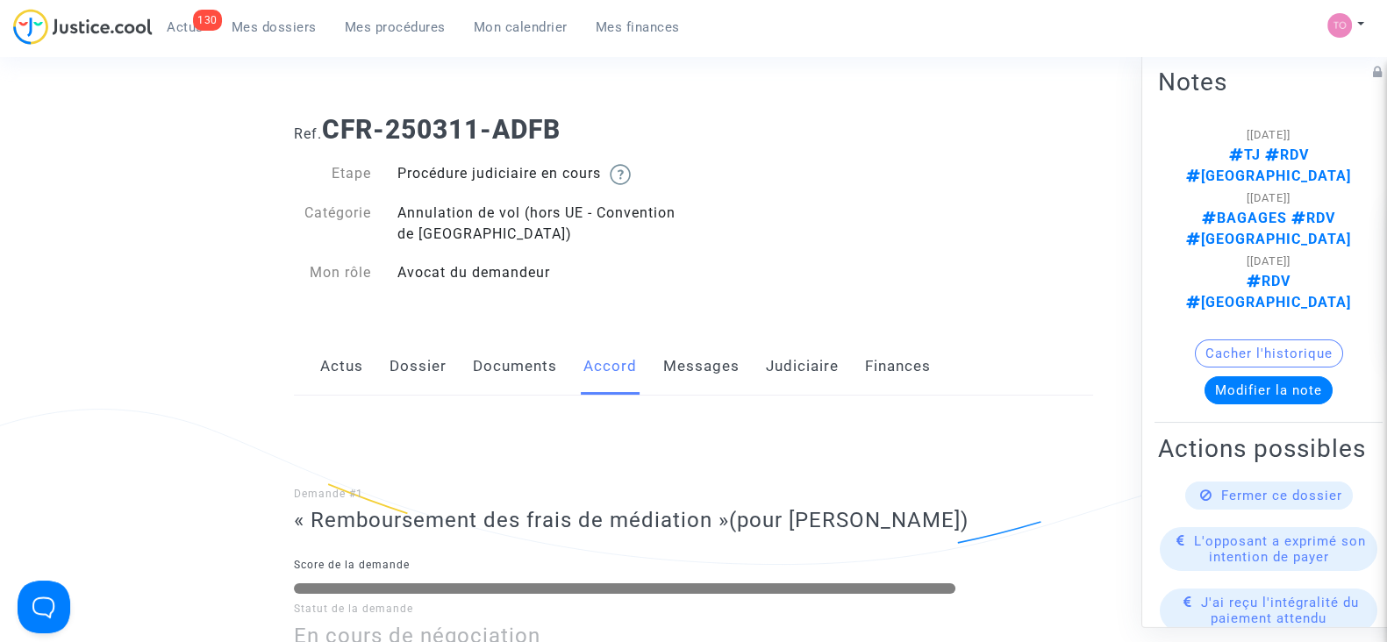
click at [411, 370] on link "Dossier" at bounding box center [417, 367] width 57 height 58
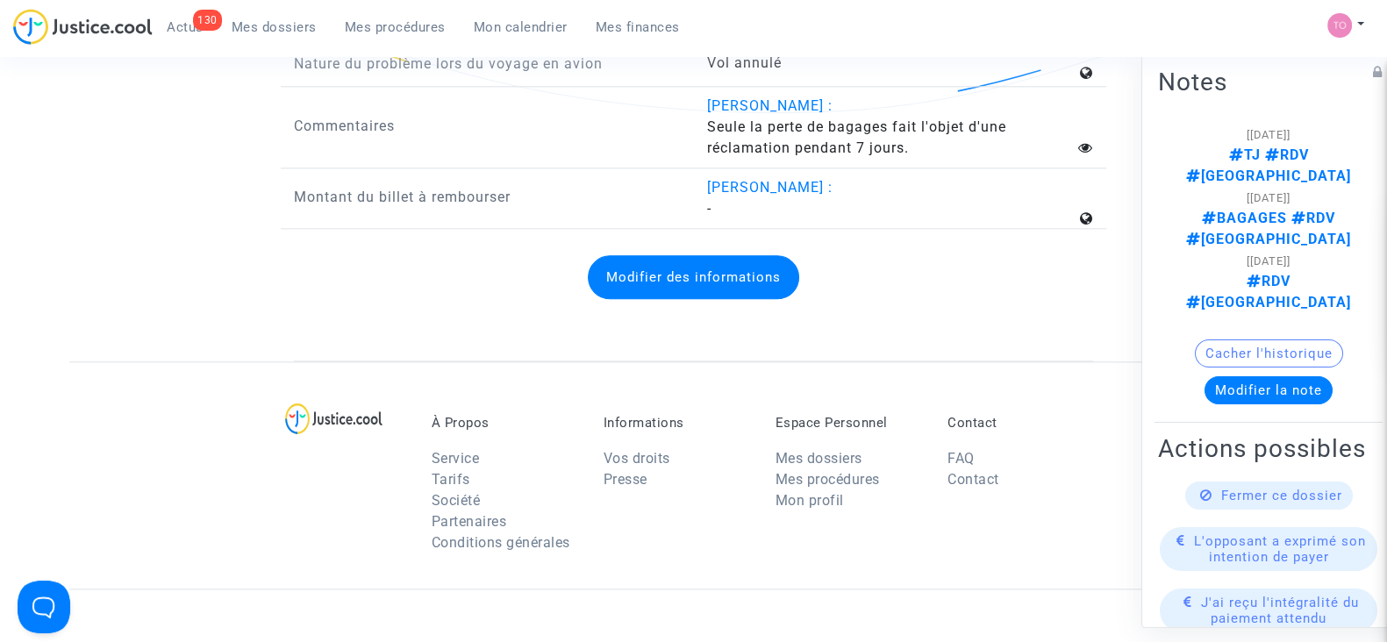
scroll to position [2761, 0]
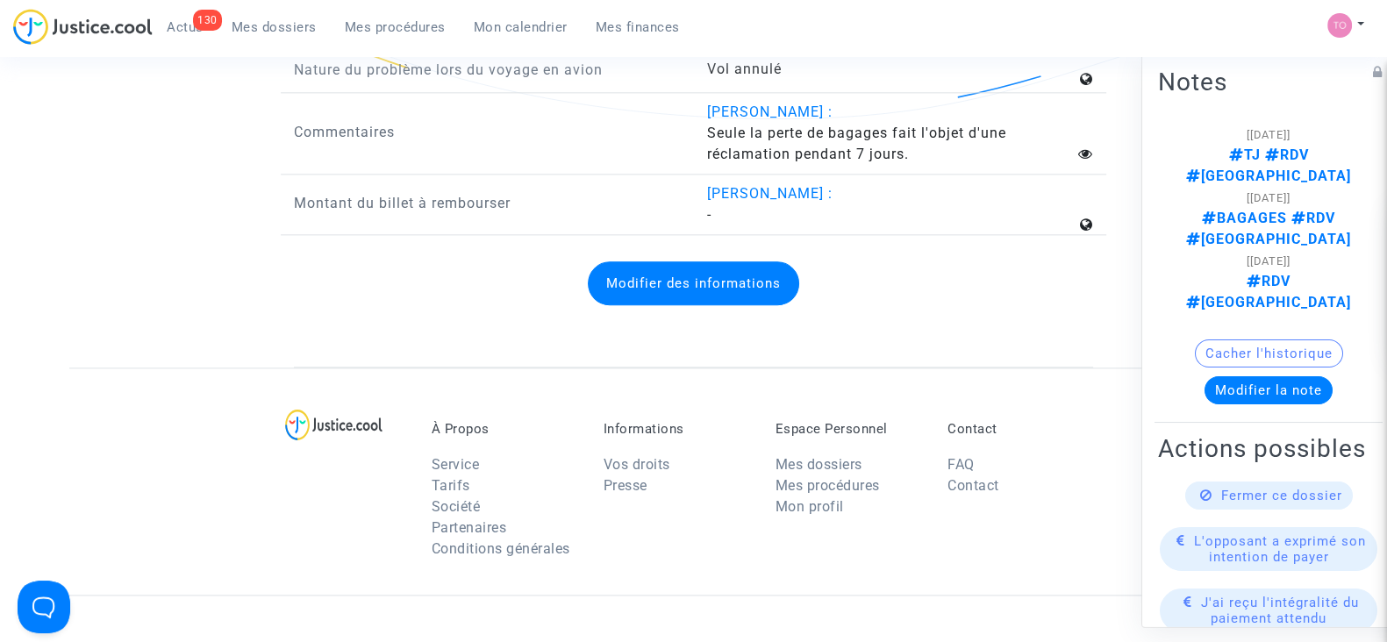
click at [636, 305] on button "Modifier des informations" at bounding box center [693, 283] width 211 height 44
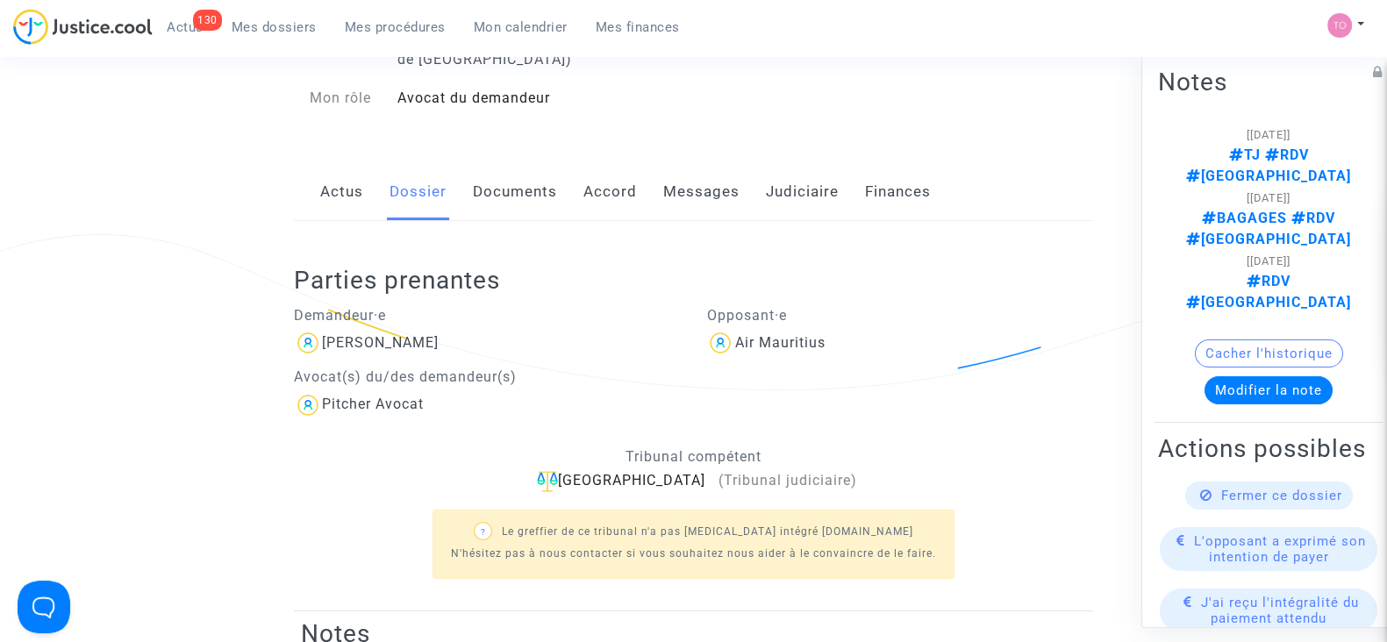
scroll to position [59, 0]
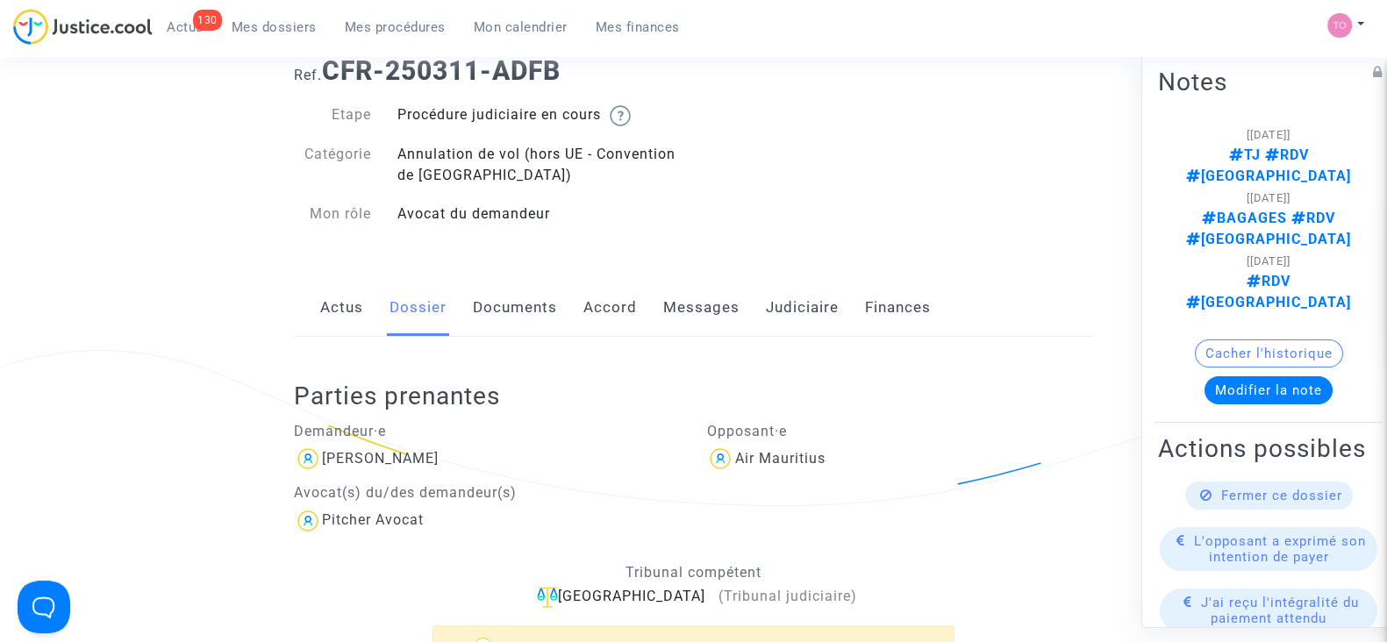
click at [479, 311] on link "Documents" at bounding box center [515, 308] width 84 height 58
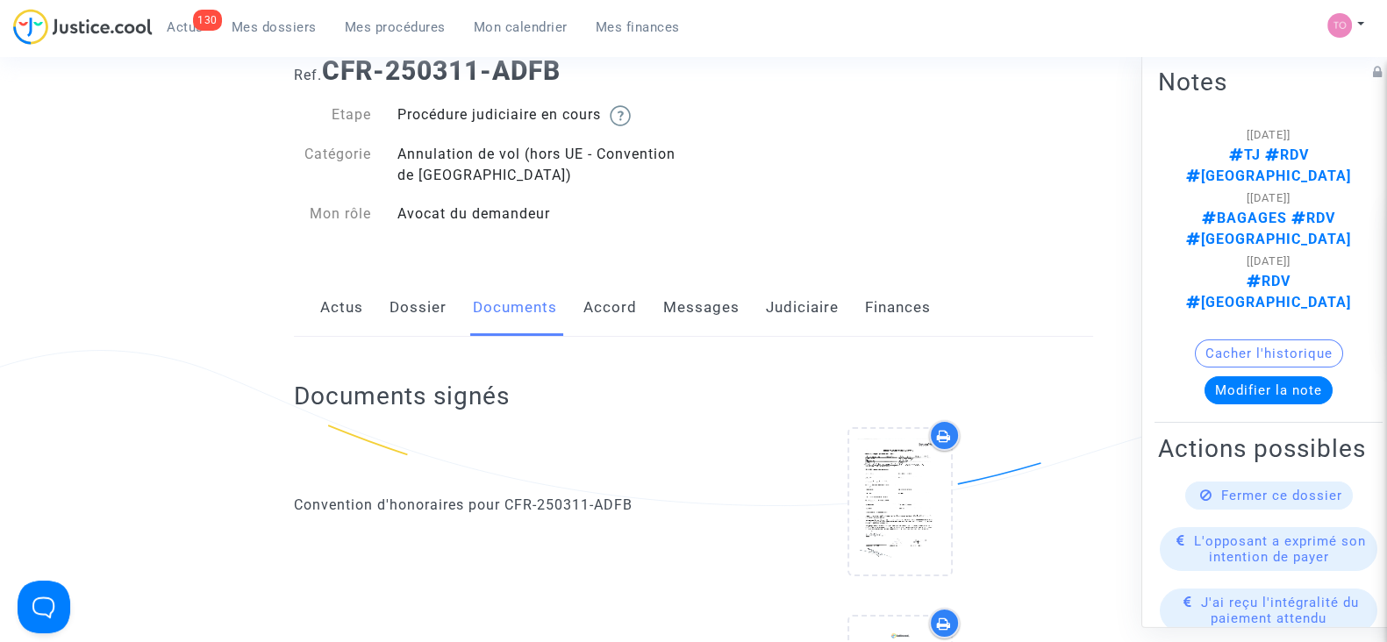
click at [479, 311] on link "Documents" at bounding box center [515, 308] width 84 height 58
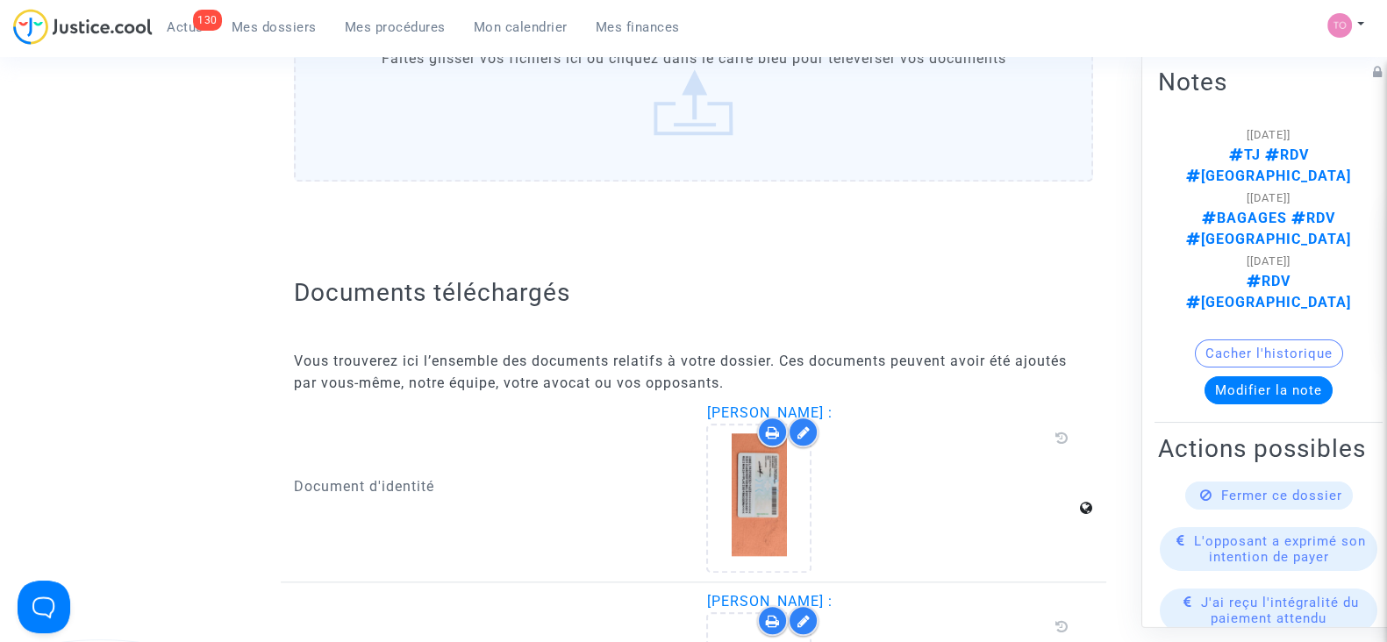
scroll to position [2347, 0]
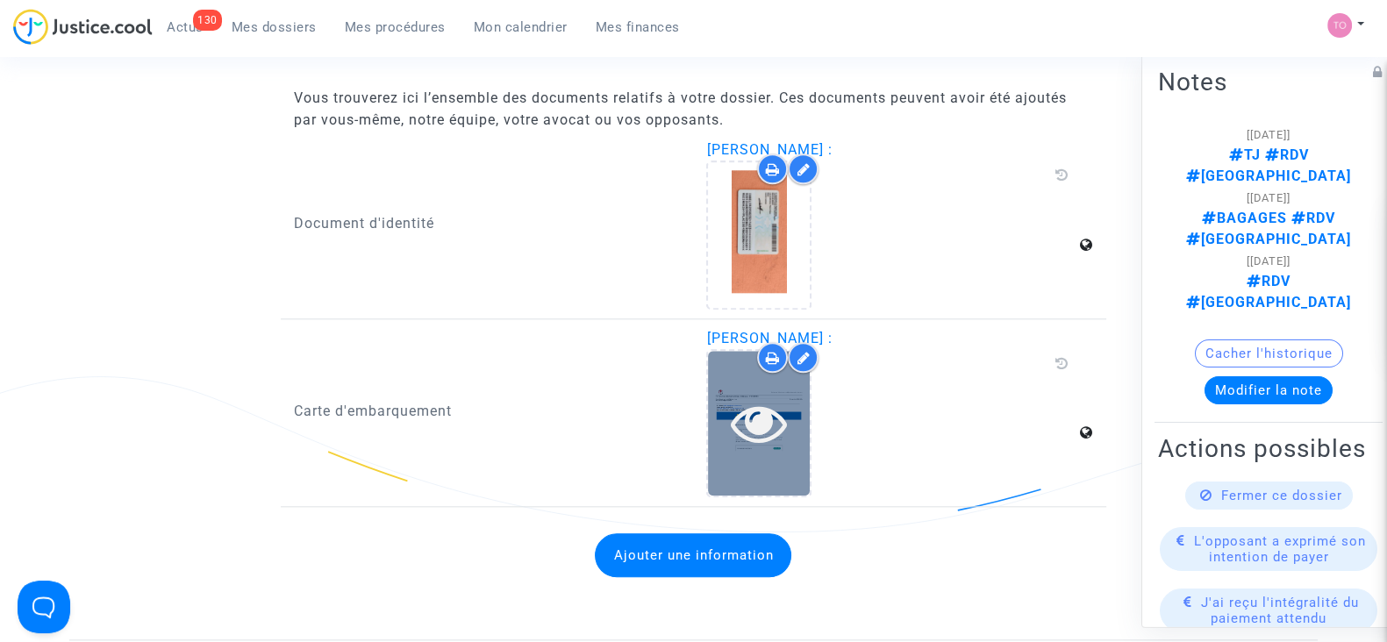
click at [761, 424] on icon at bounding box center [759, 423] width 57 height 56
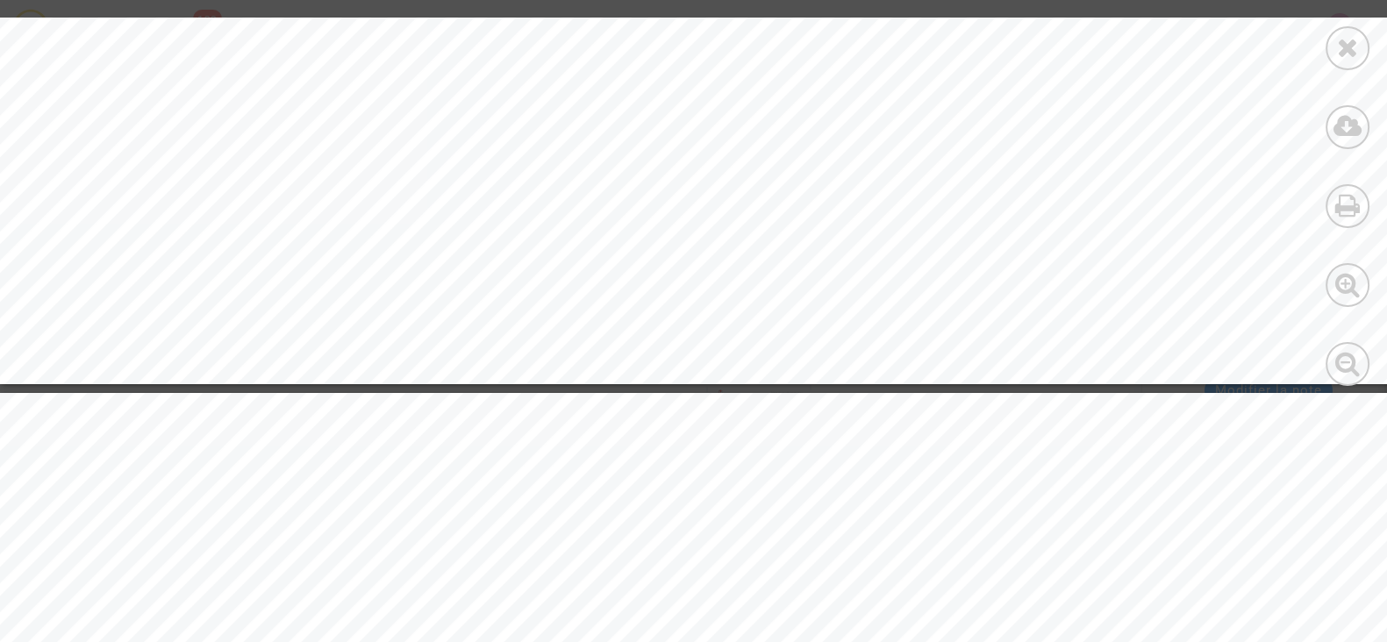
scroll to position [4399, 0]
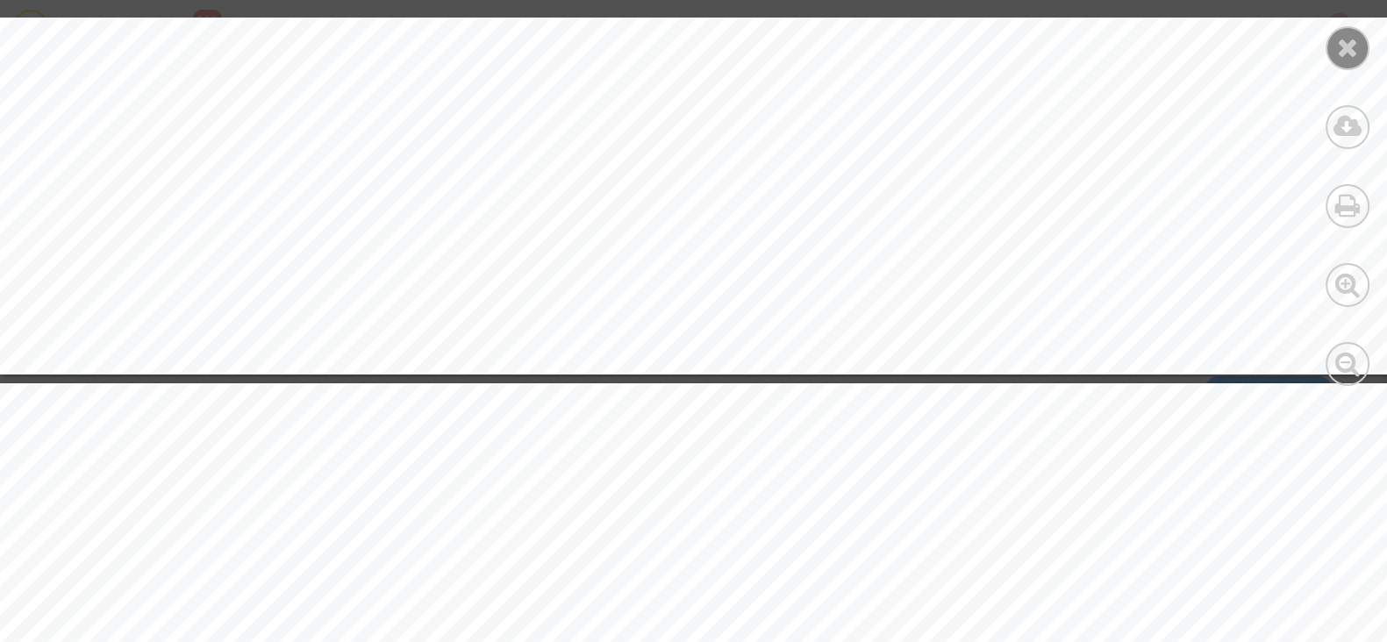
click at [1344, 36] on icon at bounding box center [1348, 47] width 22 height 26
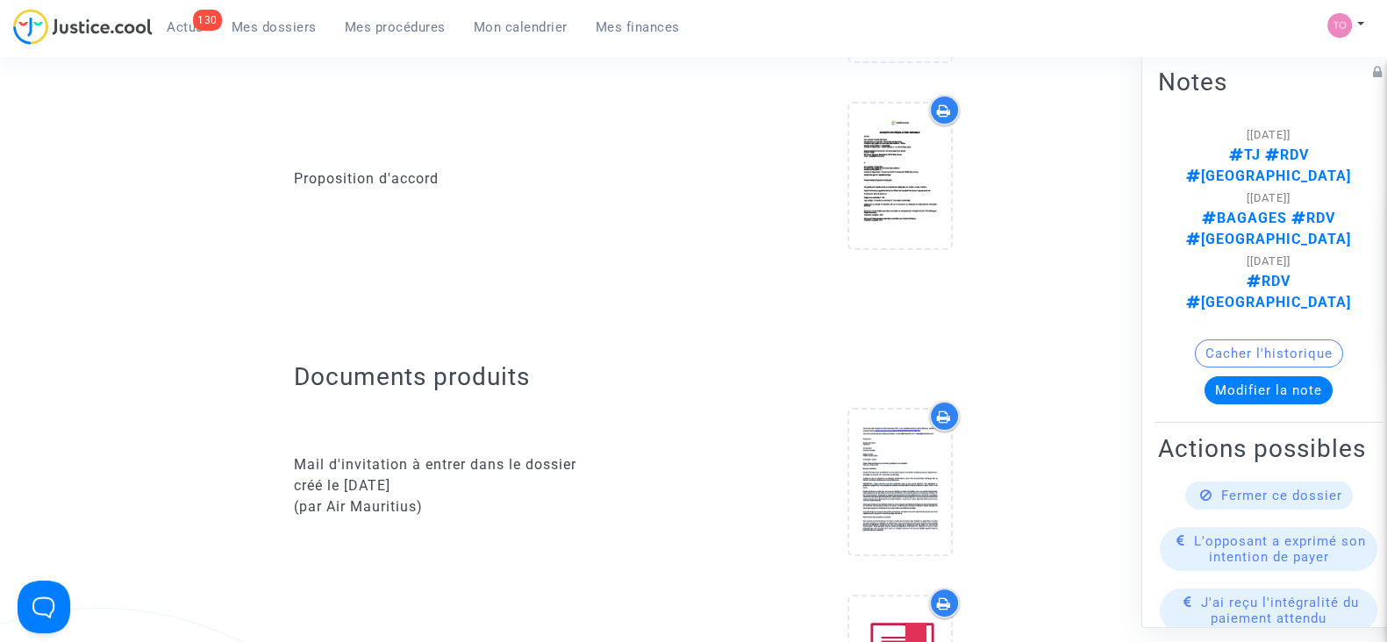
scroll to position [0, 0]
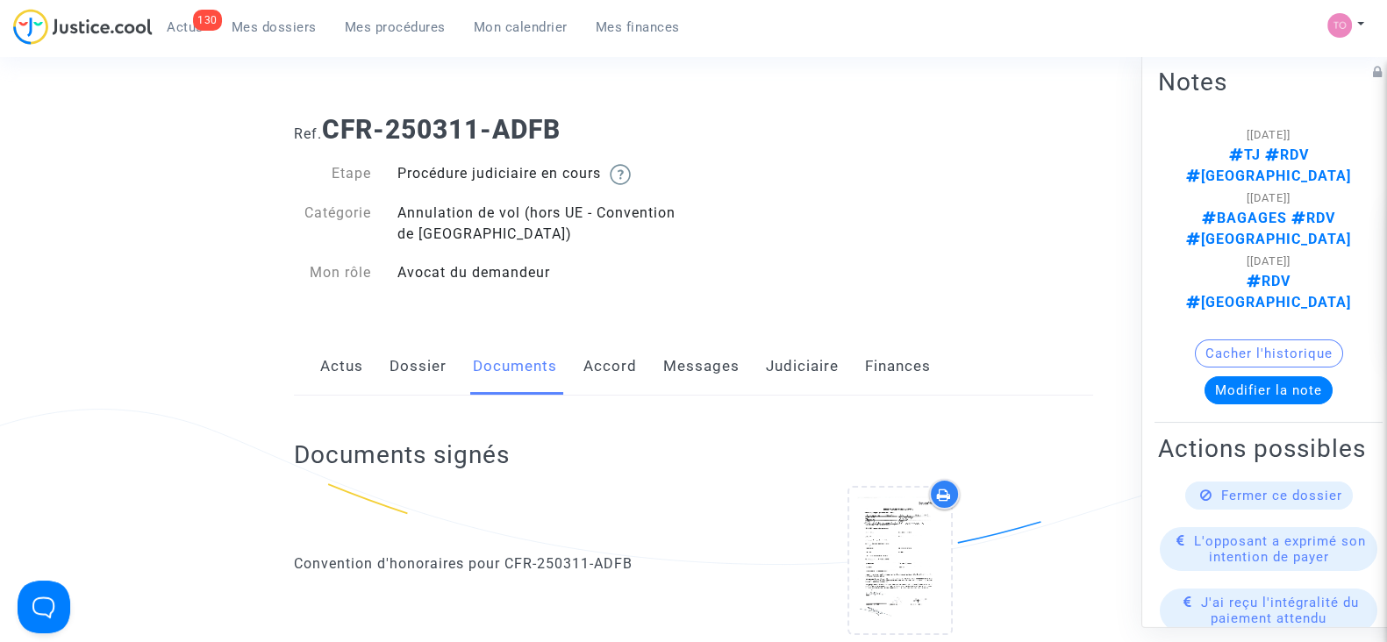
click at [424, 357] on link "Dossier" at bounding box center [417, 367] width 57 height 58
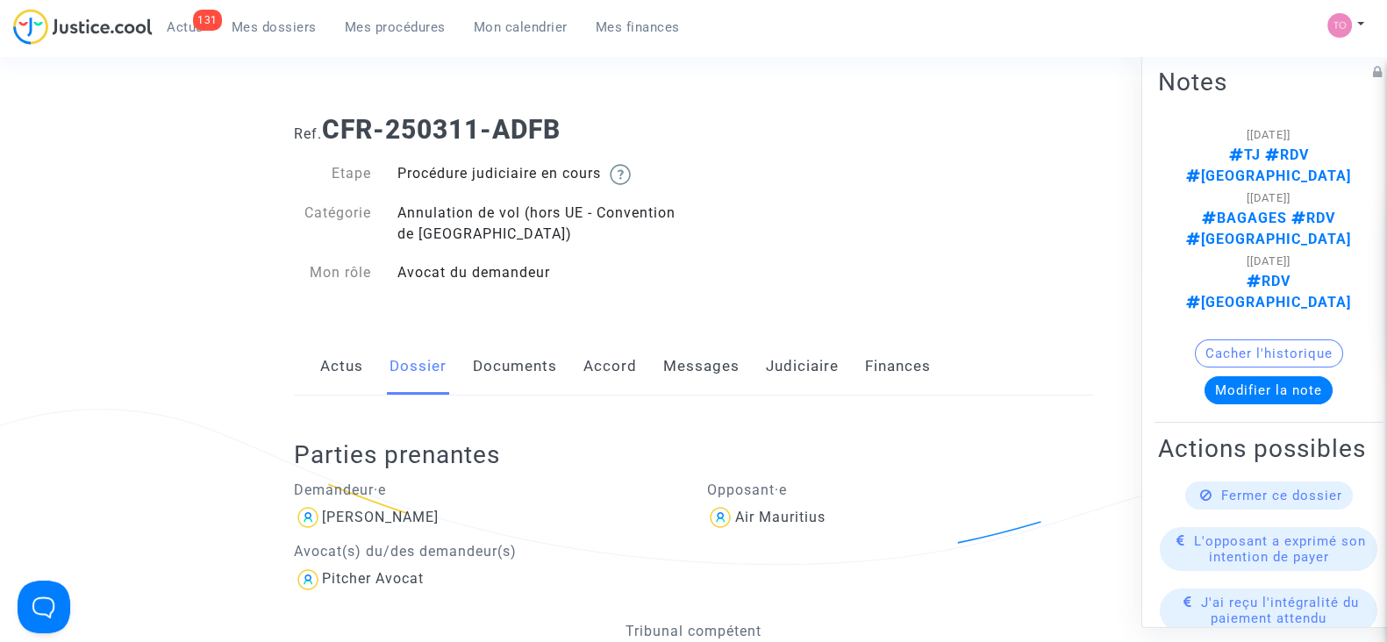
click at [272, 39] on link "Mes dossiers" at bounding box center [274, 27] width 113 height 26
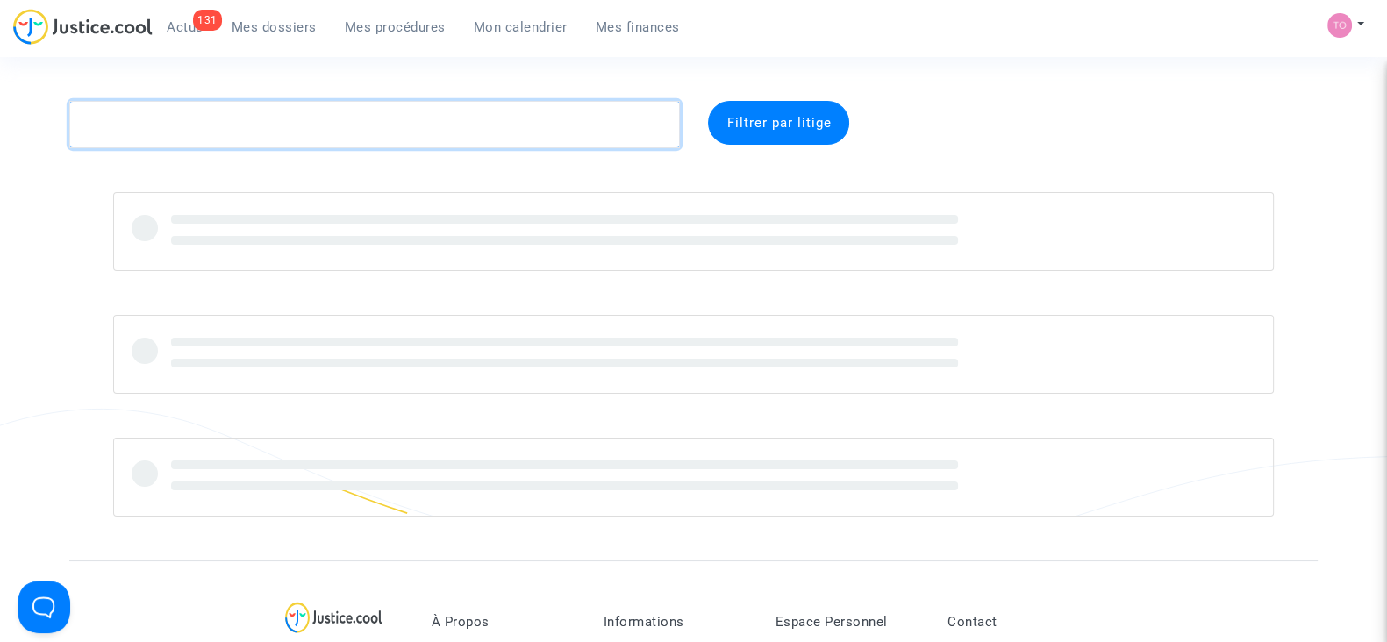
click at [251, 138] on textarea at bounding box center [374, 124] width 611 height 47
paste textarea "Khazrik"
click at [251, 138] on textarea at bounding box center [374, 124] width 611 height 47
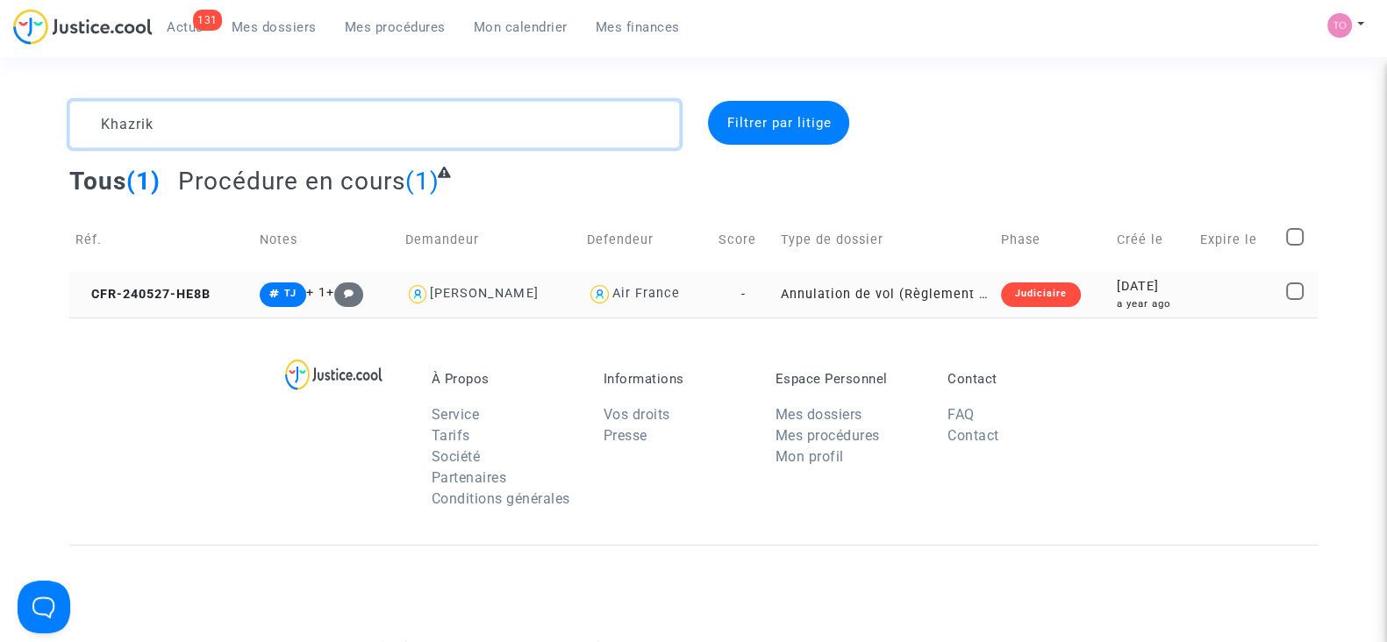
type textarea "Khazrik"
click at [1116, 293] on div "2024-05-27" at bounding box center [1151, 286] width 71 height 19
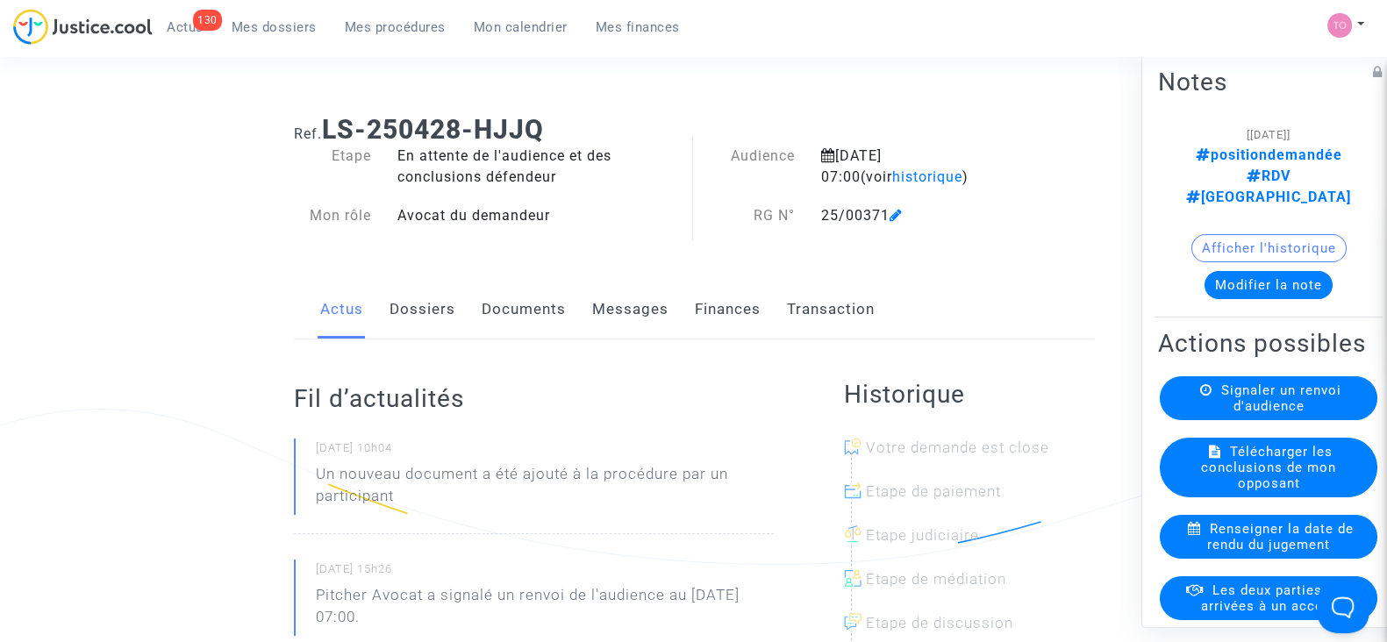
click at [496, 318] on link "Documents" at bounding box center [524, 310] width 84 height 58
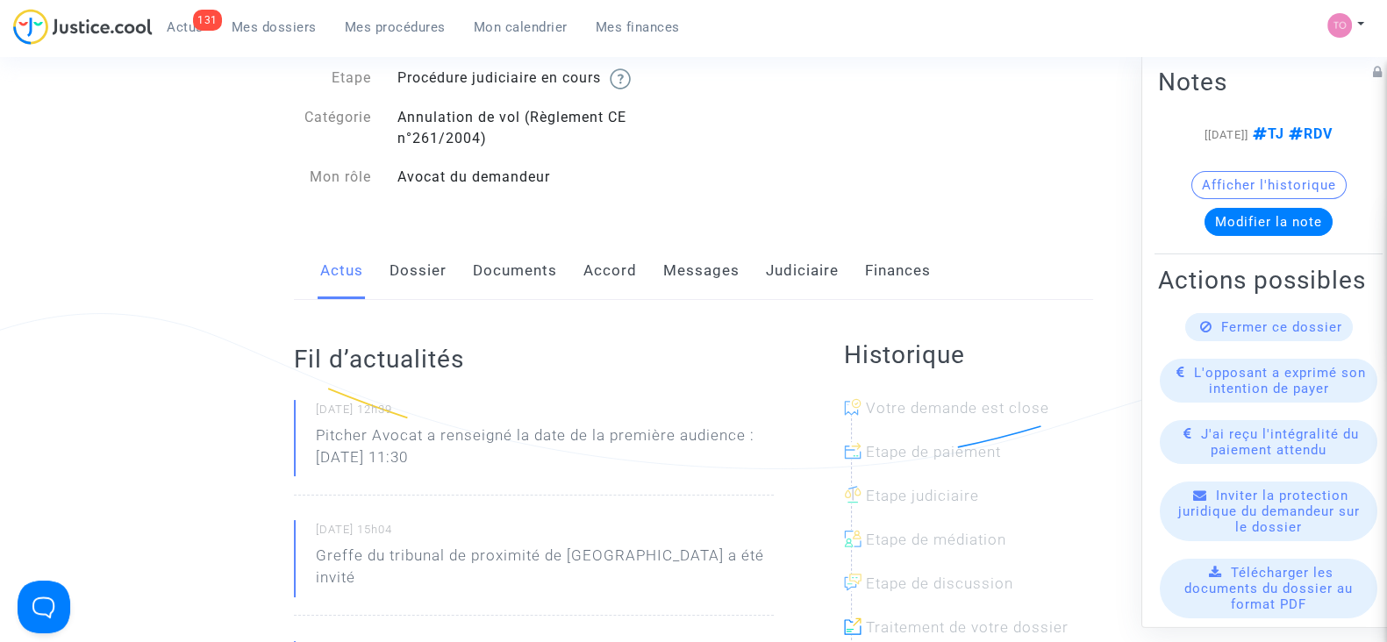
scroll to position [185, 0]
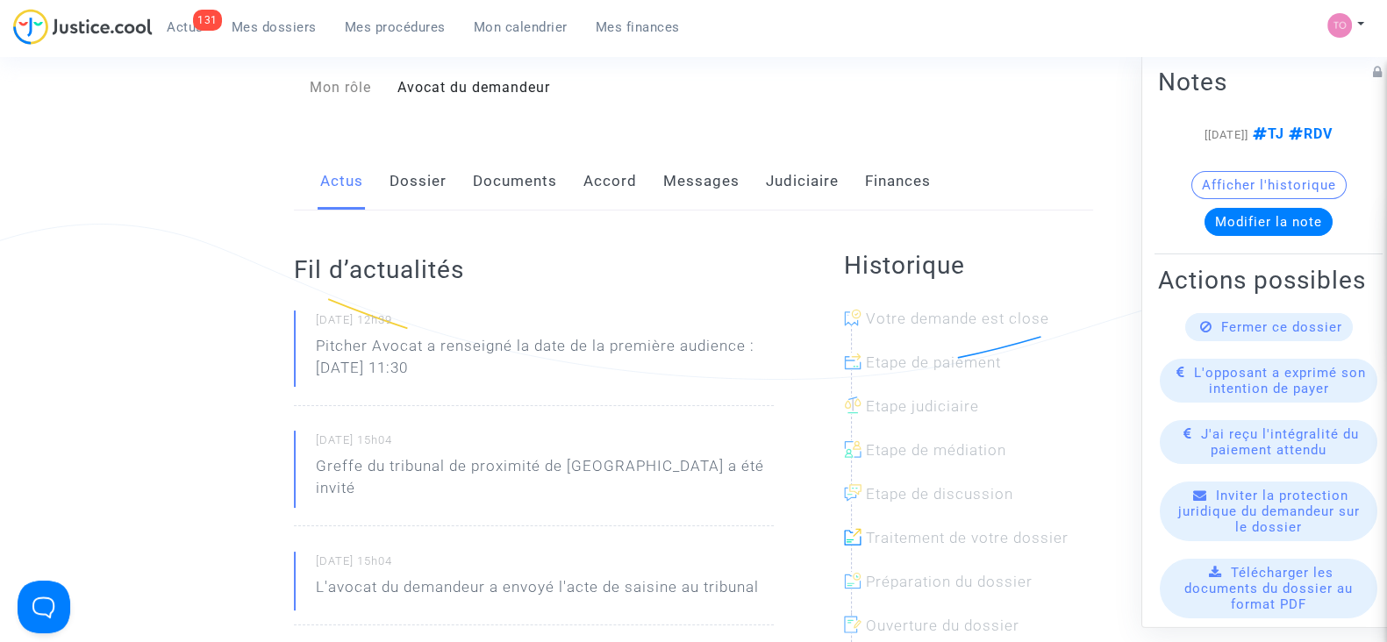
click at [725, 186] on link "Messages" at bounding box center [701, 182] width 76 height 58
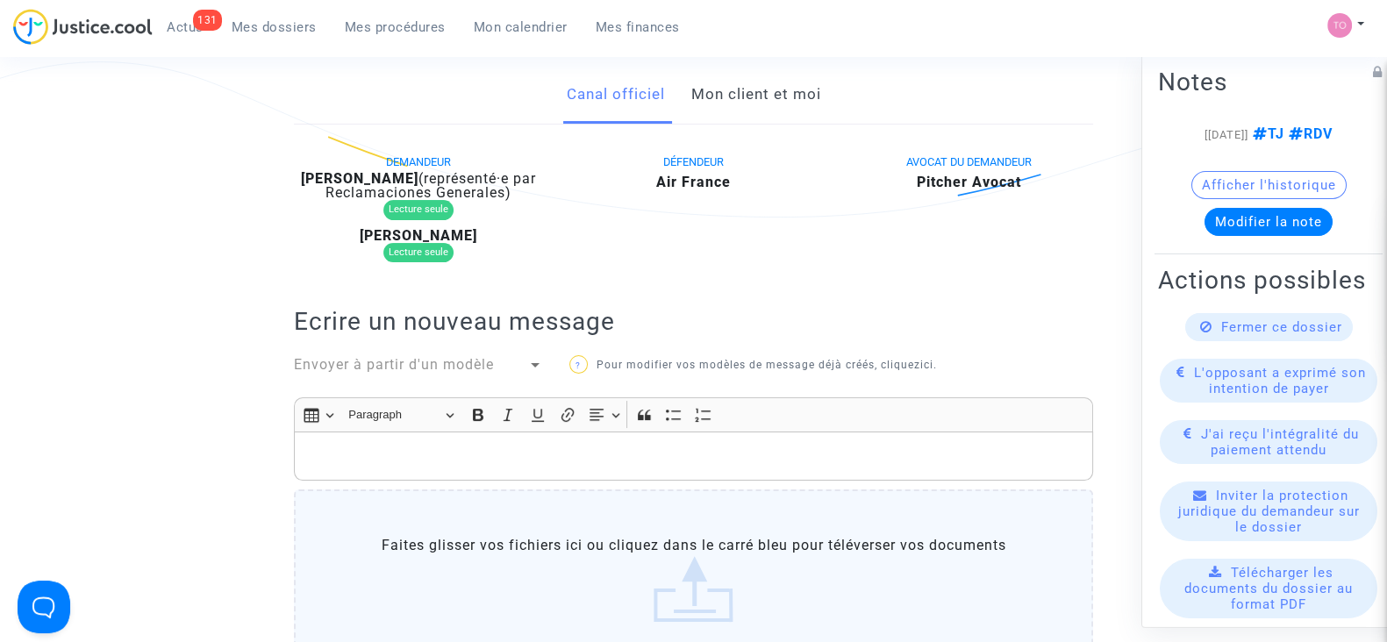
scroll to position [343, 0]
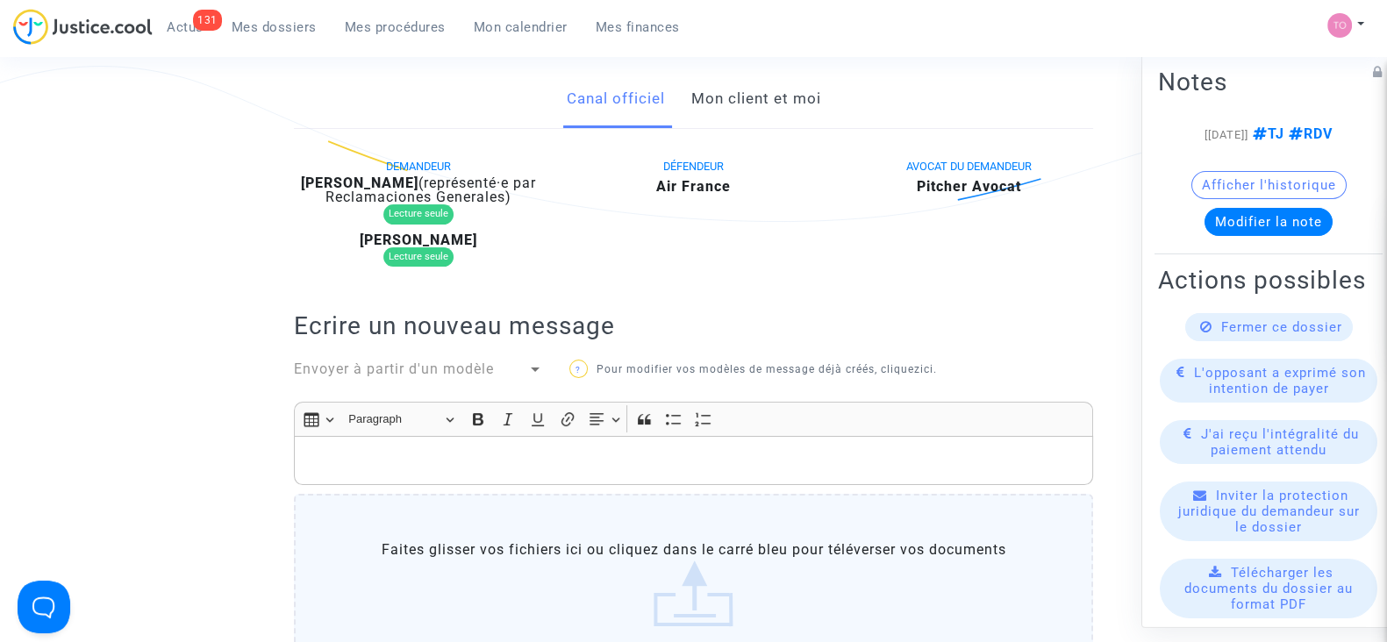
click at [724, 97] on link "Mon client et moi" at bounding box center [755, 99] width 130 height 58
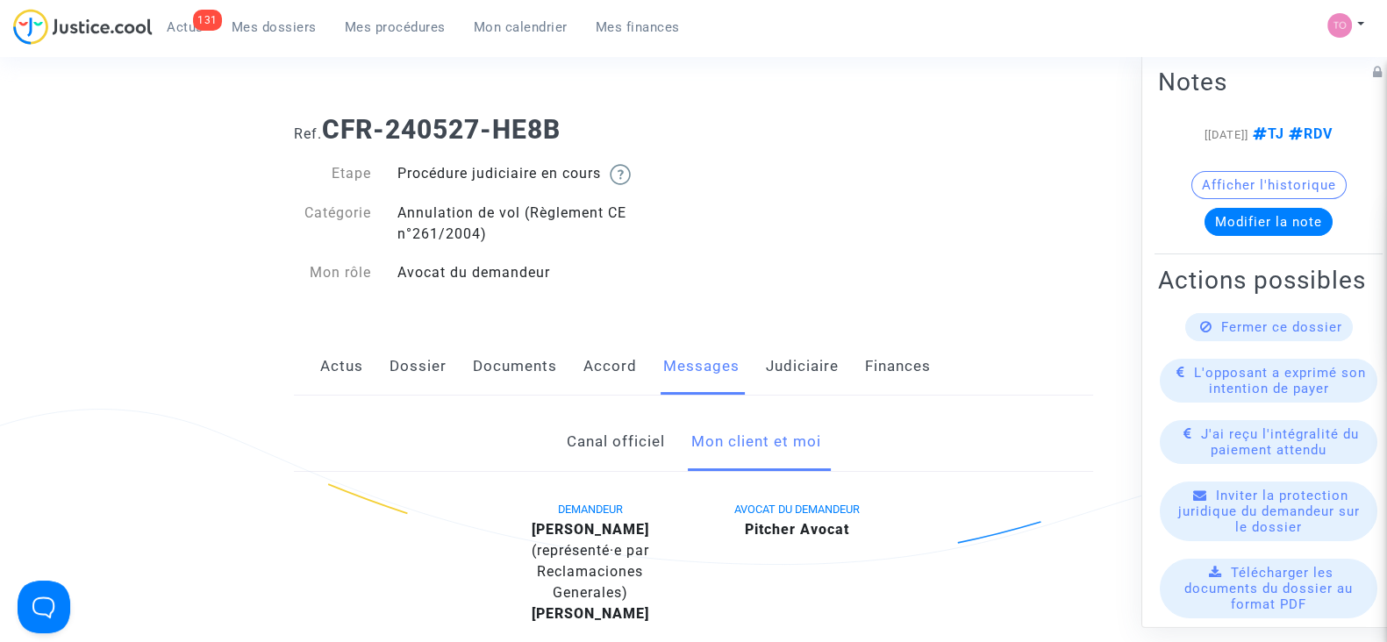
click at [474, 363] on link "Documents" at bounding box center [515, 367] width 84 height 58
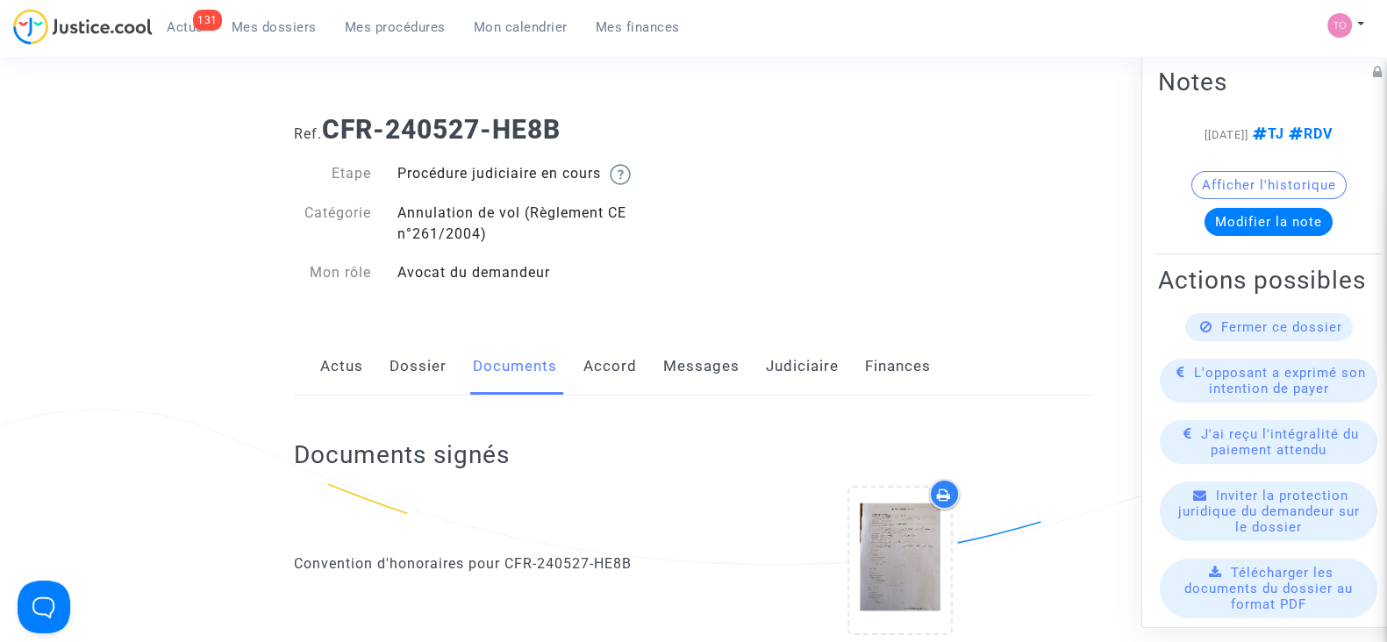
click at [789, 383] on link "Judiciaire" at bounding box center [802, 367] width 73 height 58
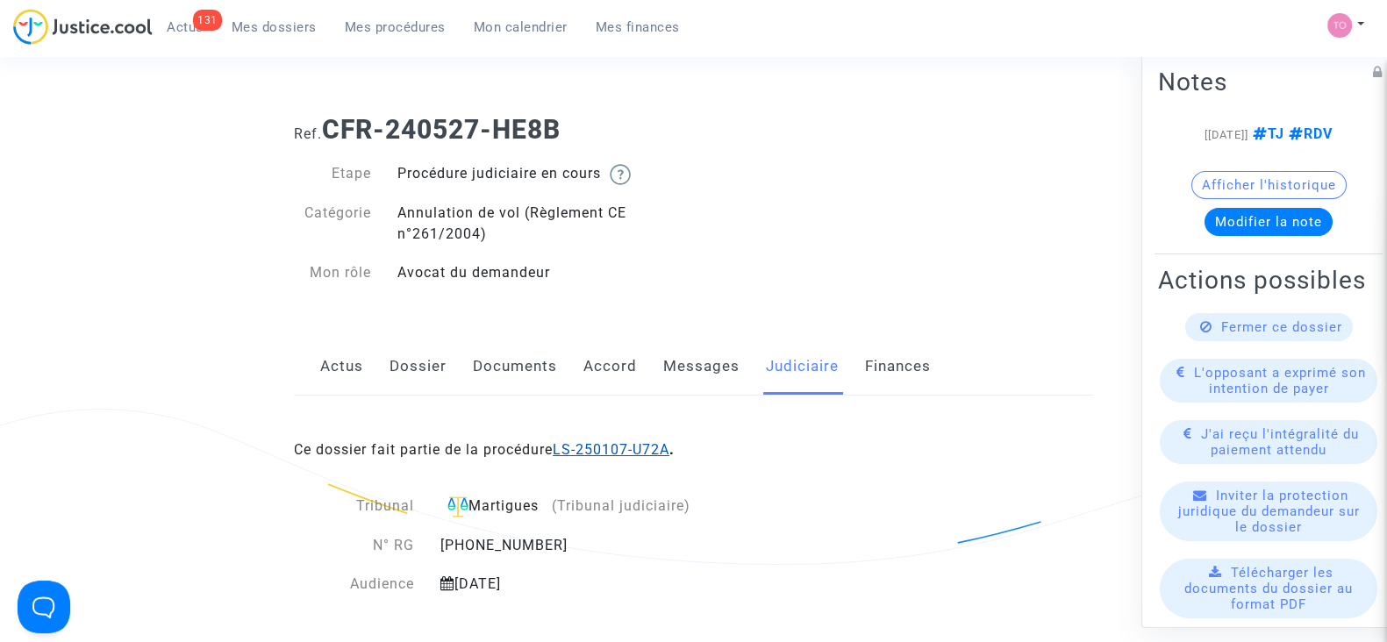
click at [608, 451] on link "LS-250107-U72A" at bounding box center [611, 449] width 117 height 17
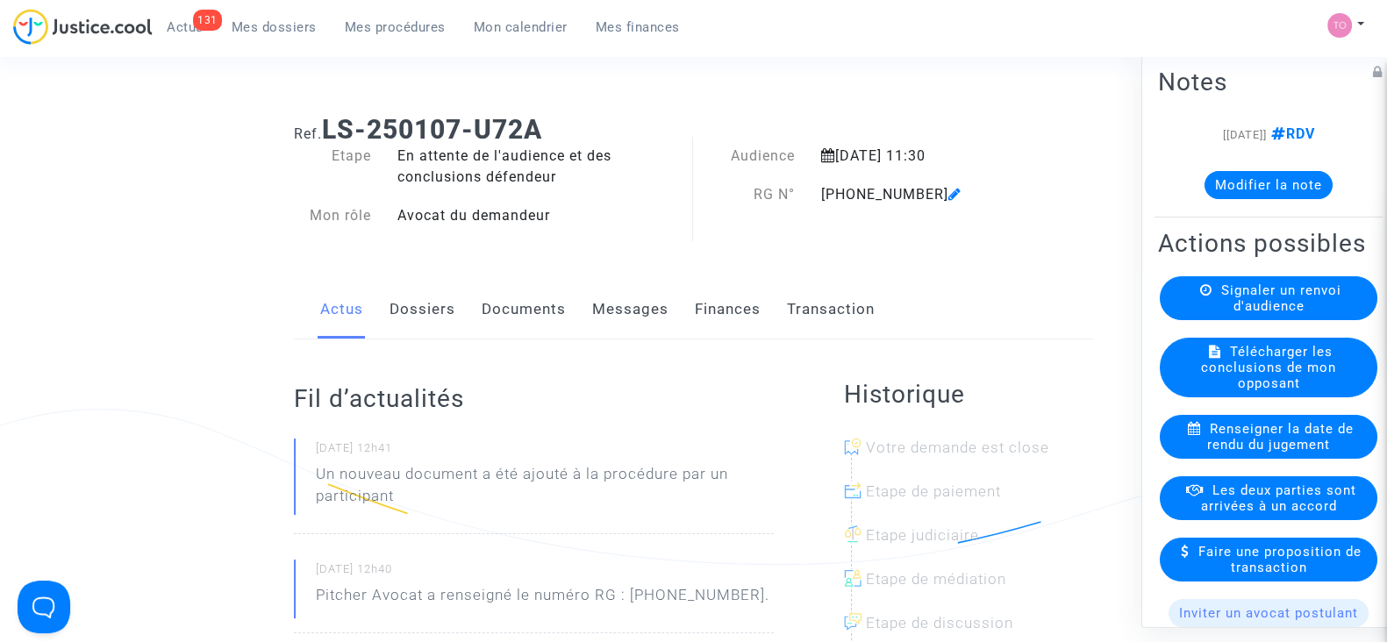
click at [427, 304] on link "Dossiers" at bounding box center [422, 310] width 66 height 58
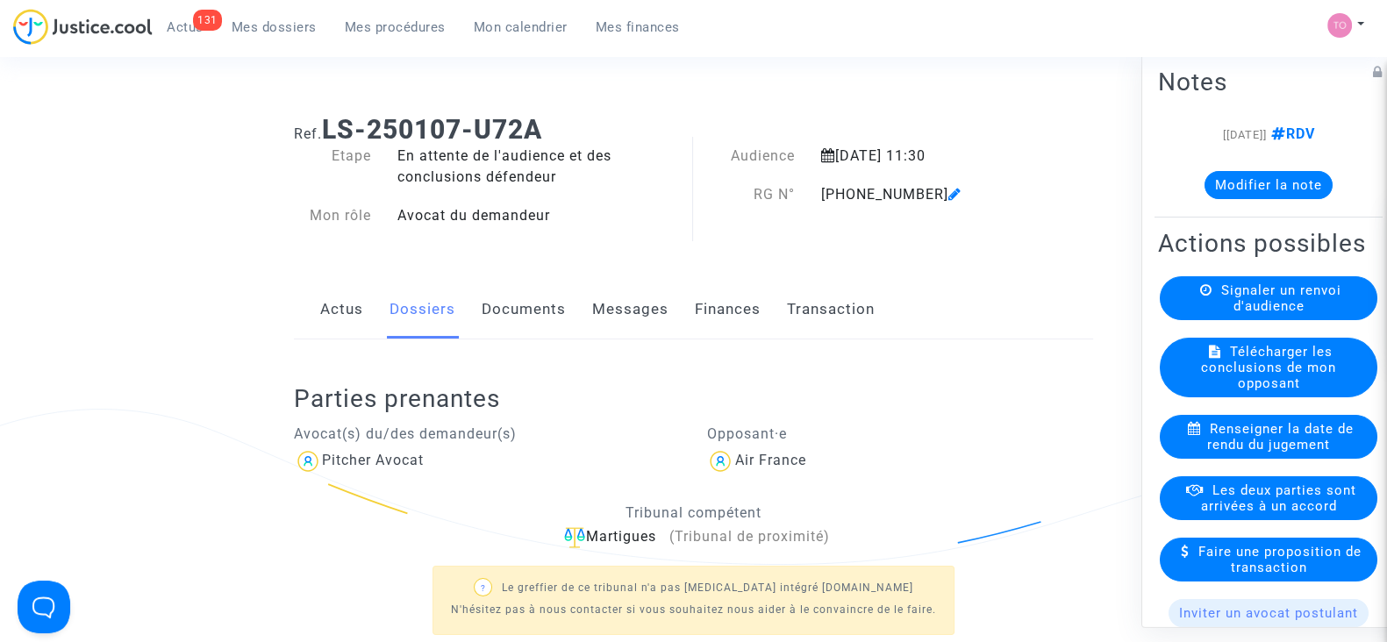
click at [518, 312] on link "Documents" at bounding box center [524, 310] width 84 height 58
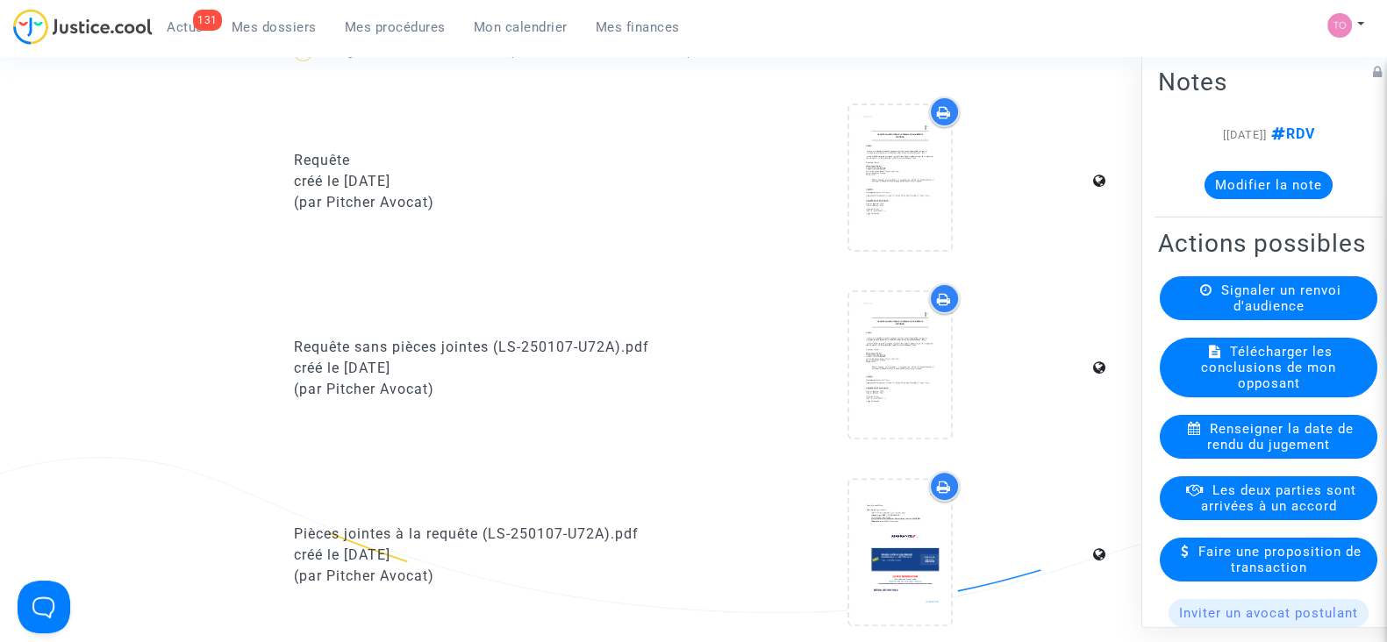
scroll to position [688, 0]
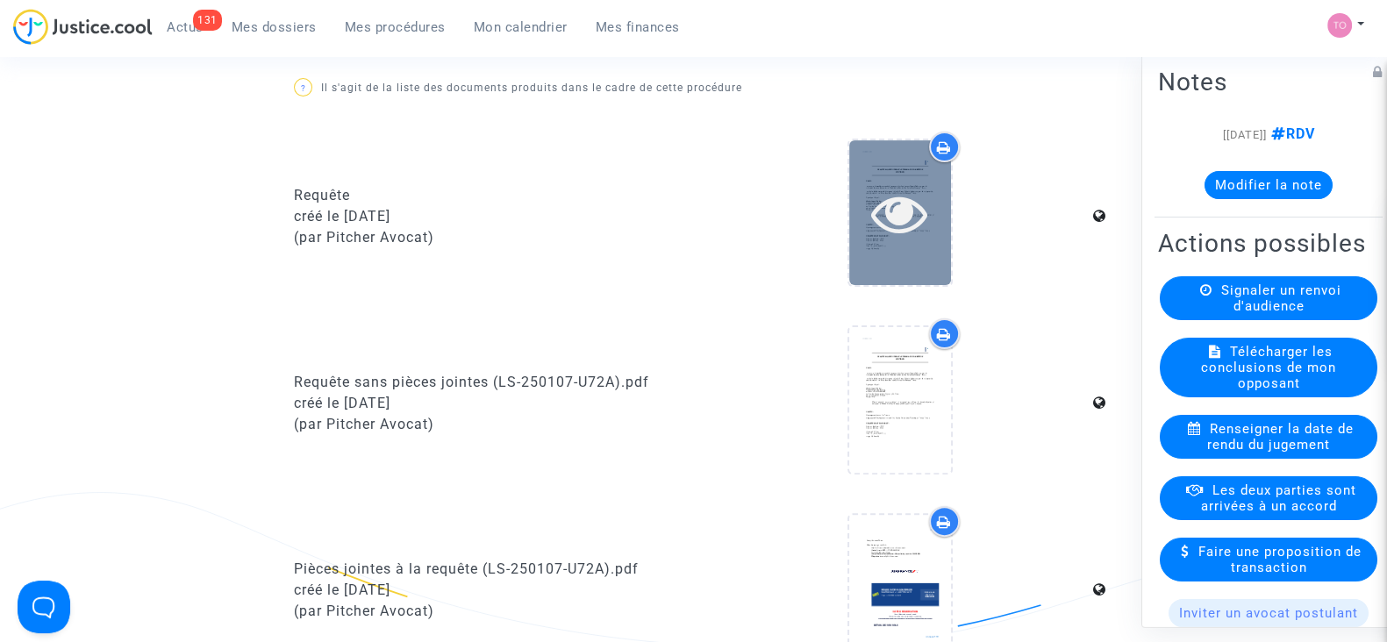
click at [901, 221] on icon at bounding box center [899, 213] width 57 height 56
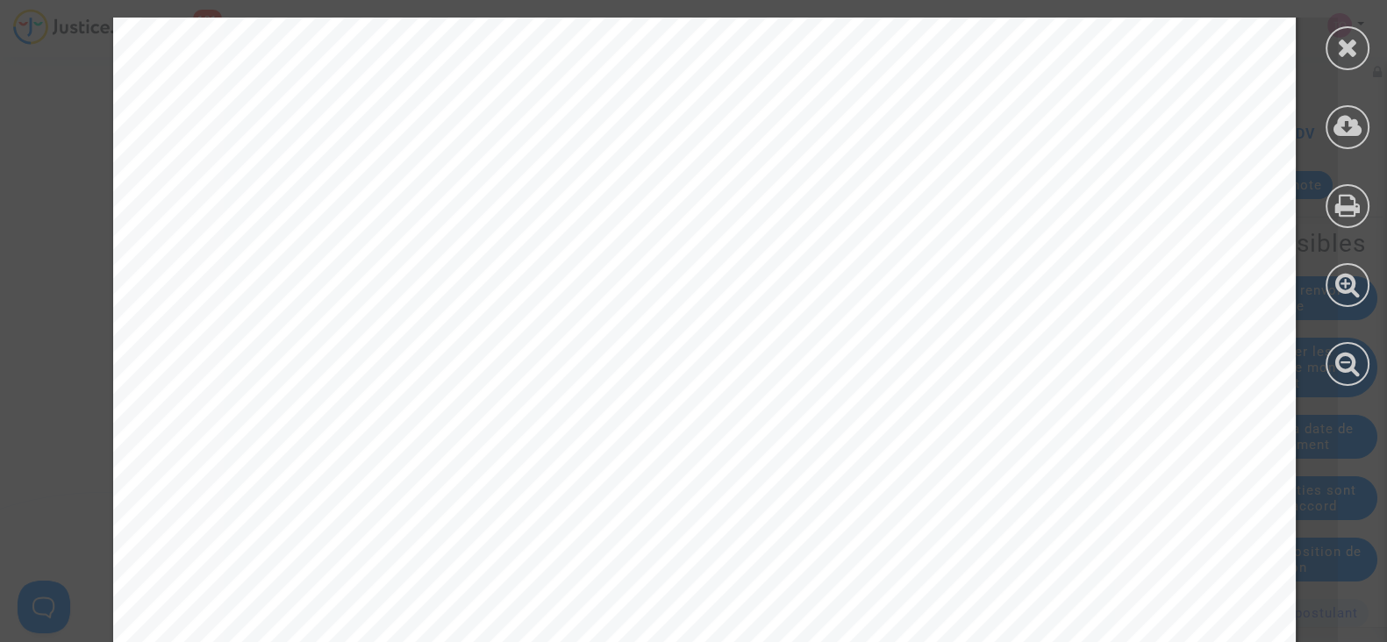
scroll to position [376, 0]
click at [1346, 57] on icon at bounding box center [1348, 47] width 22 height 26
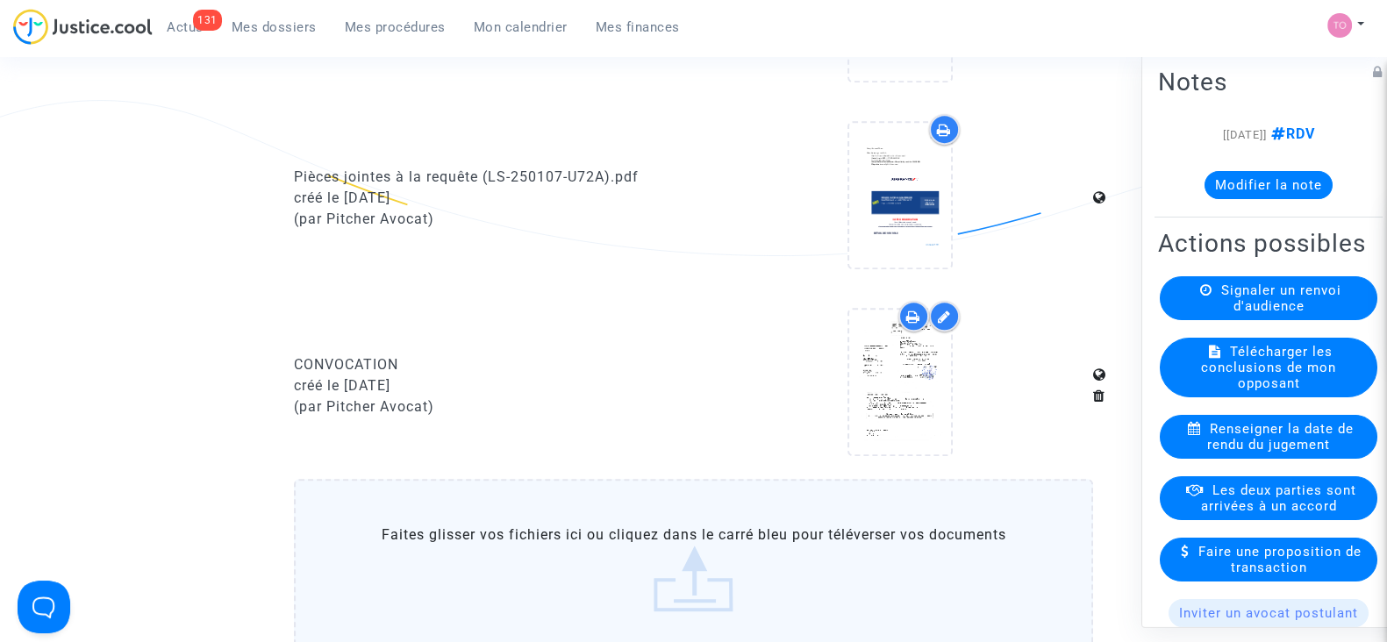
scroll to position [1092, 0]
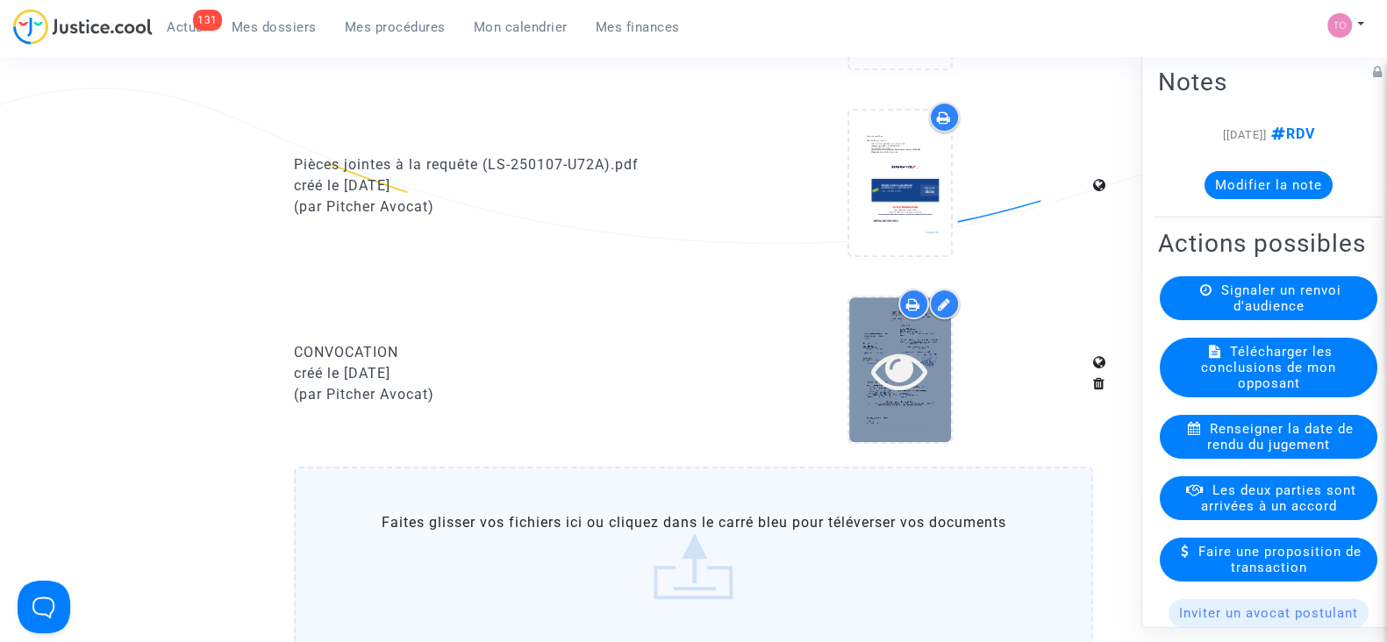
click at [925, 350] on icon at bounding box center [899, 370] width 57 height 56
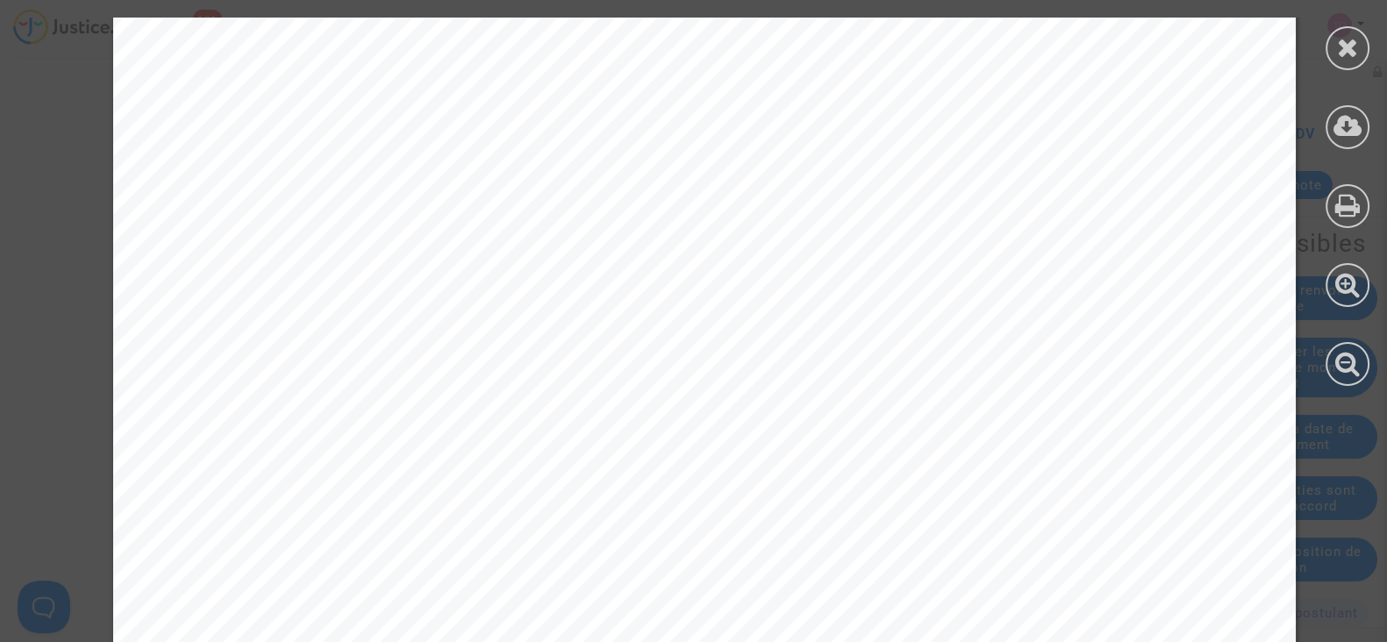
scroll to position [326, 0]
click at [1339, 48] on icon at bounding box center [1348, 47] width 22 height 26
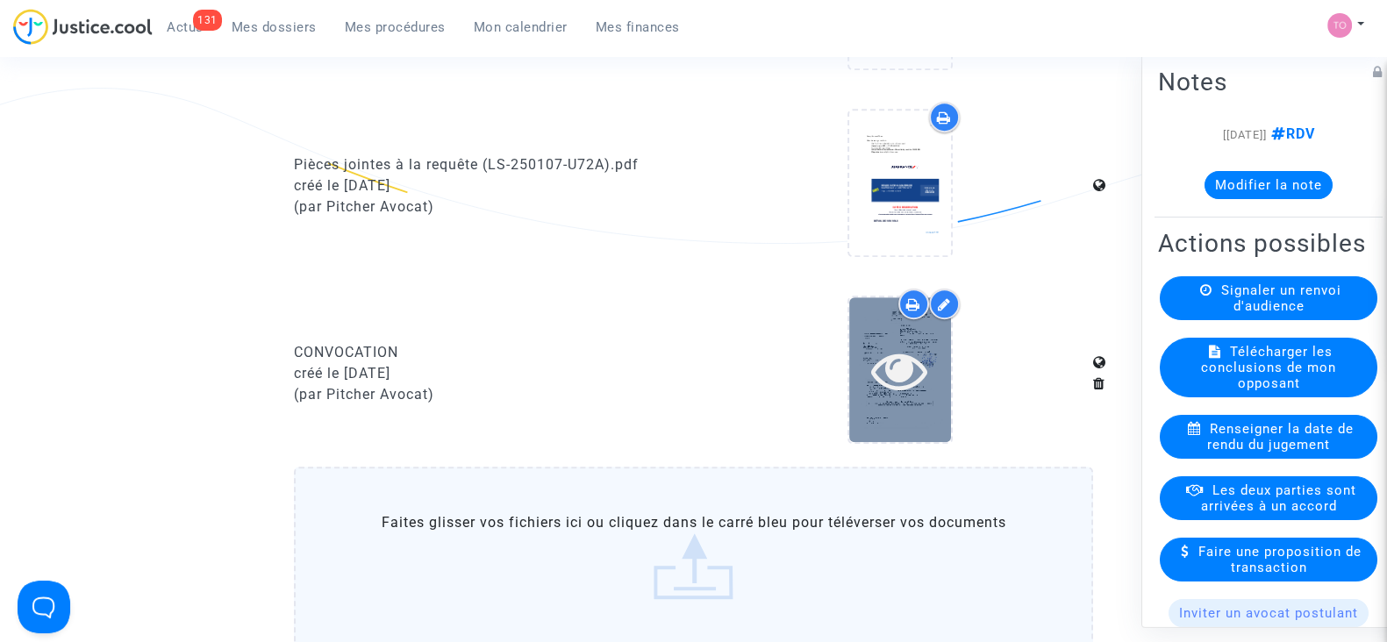
click at [904, 384] on icon at bounding box center [899, 370] width 57 height 56
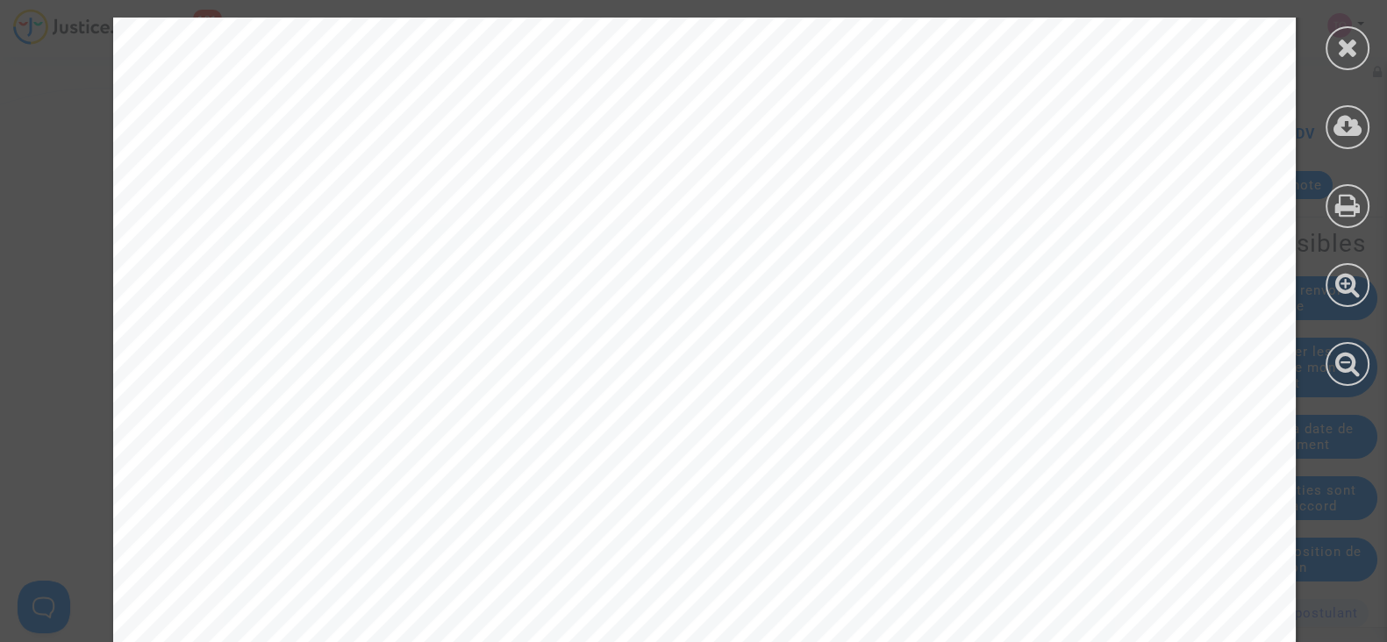
scroll to position [109, 0]
click at [1326, 63] on div at bounding box center [1347, 202] width 79 height 404
click at [1338, 50] on icon at bounding box center [1348, 47] width 22 height 26
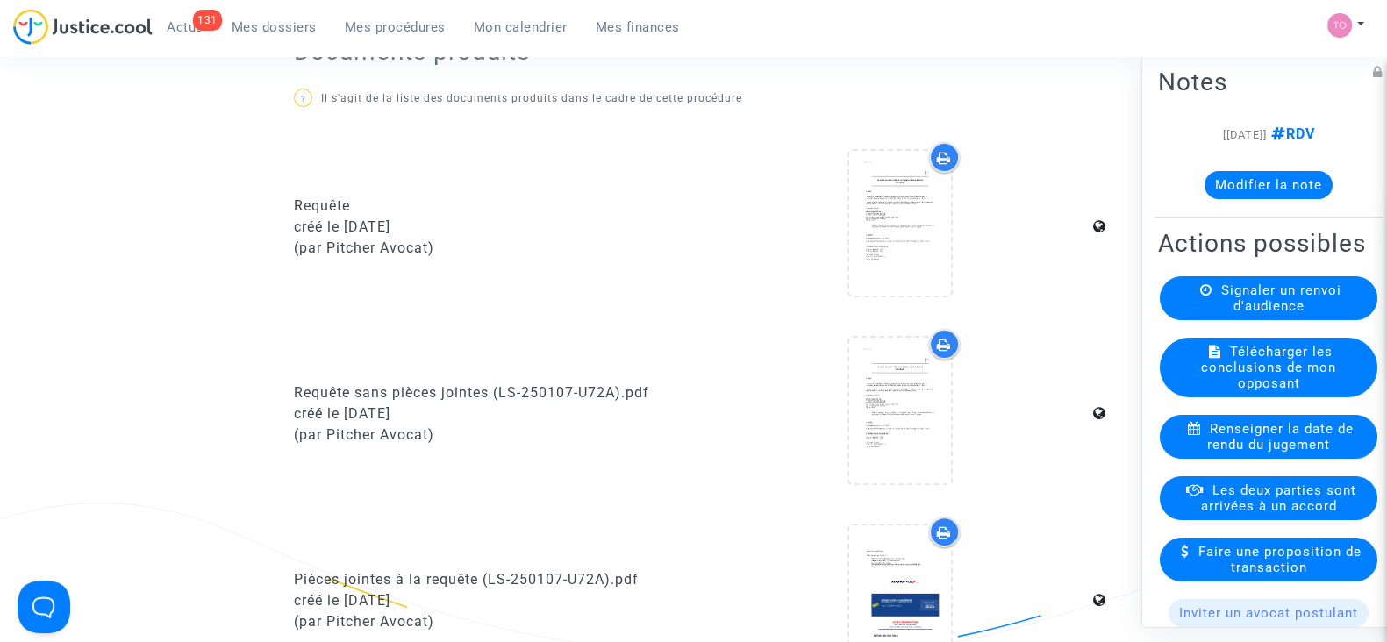
scroll to position [673, 0]
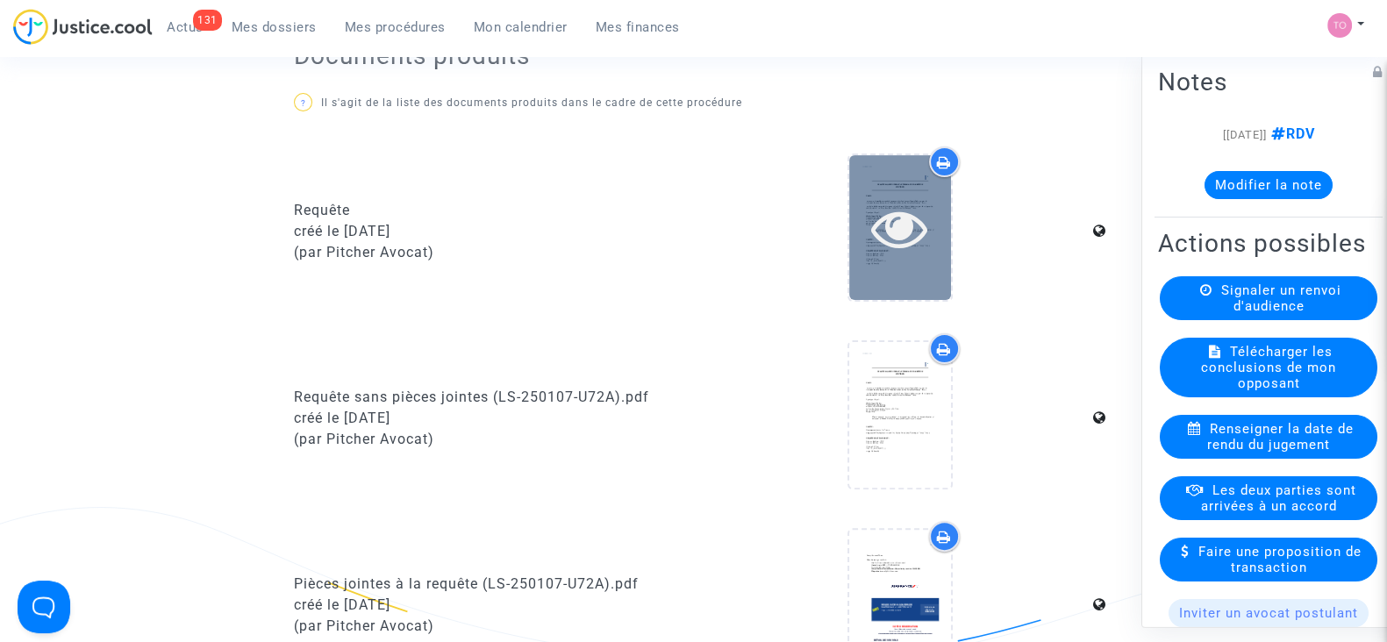
click at [902, 247] on icon at bounding box center [899, 228] width 57 height 56
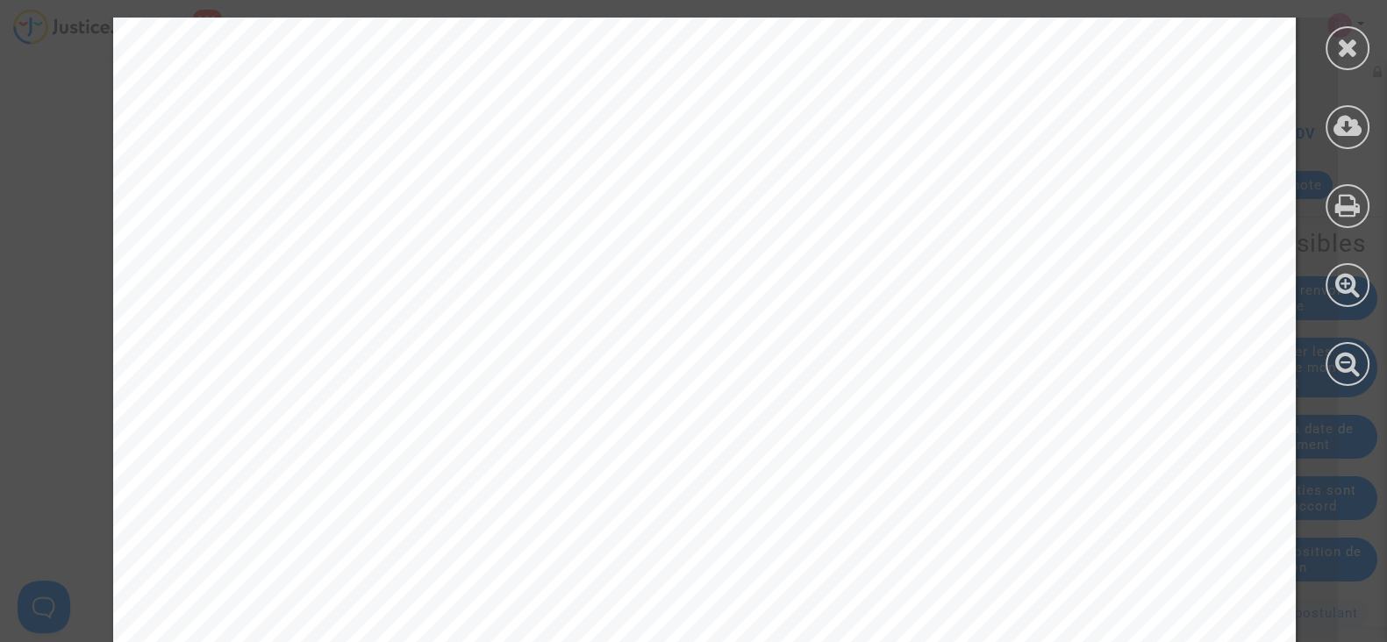
scroll to position [391, 0]
click at [1337, 51] on icon at bounding box center [1348, 47] width 22 height 26
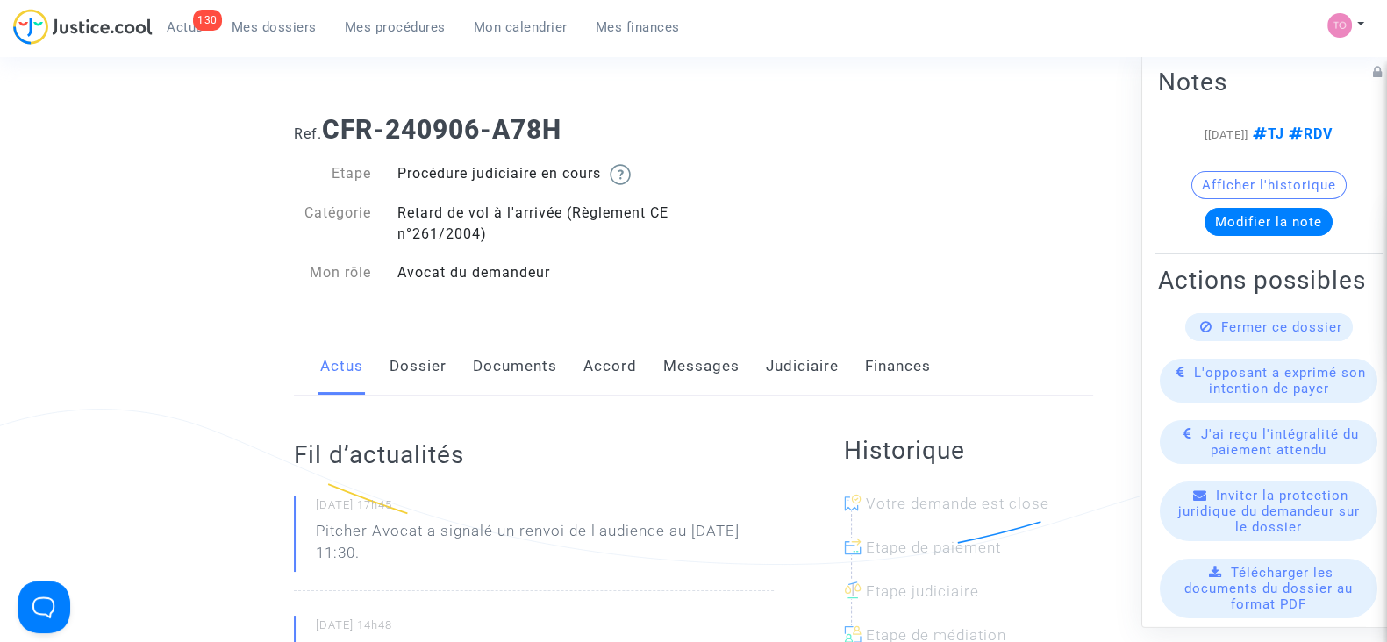
click at [618, 366] on link "Accord" at bounding box center [610, 367] width 54 height 58
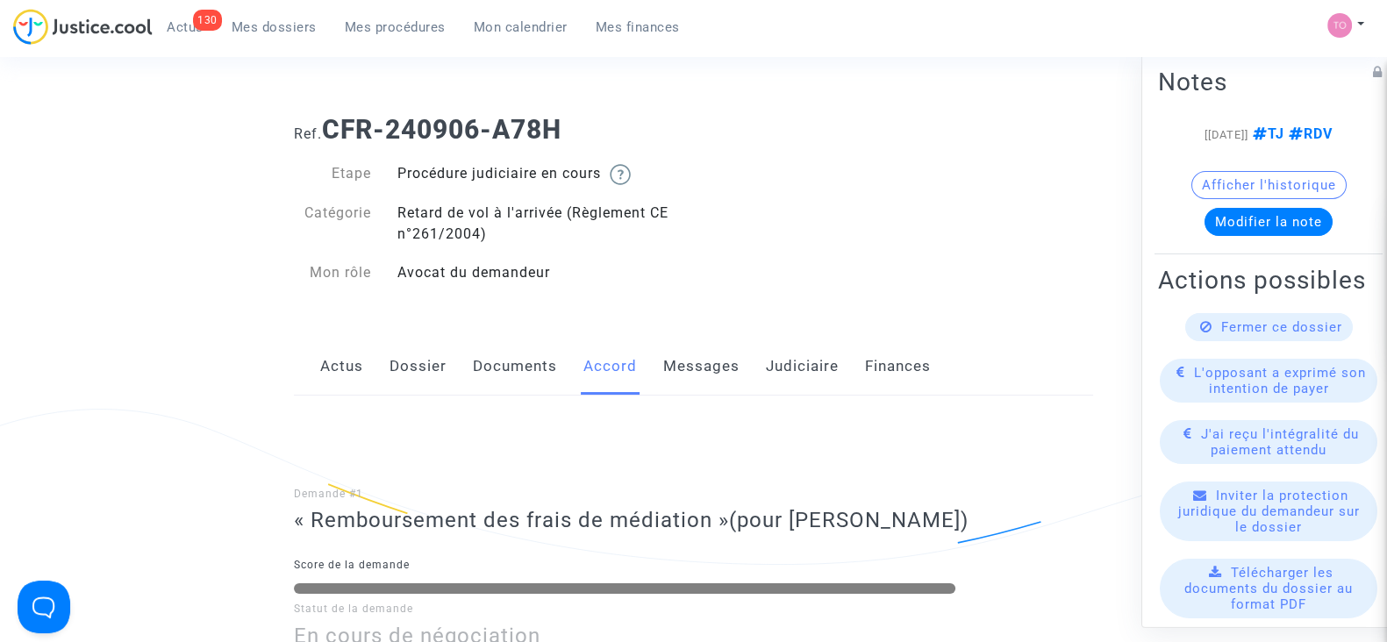
click at [669, 354] on link "Messages" at bounding box center [701, 367] width 76 height 58
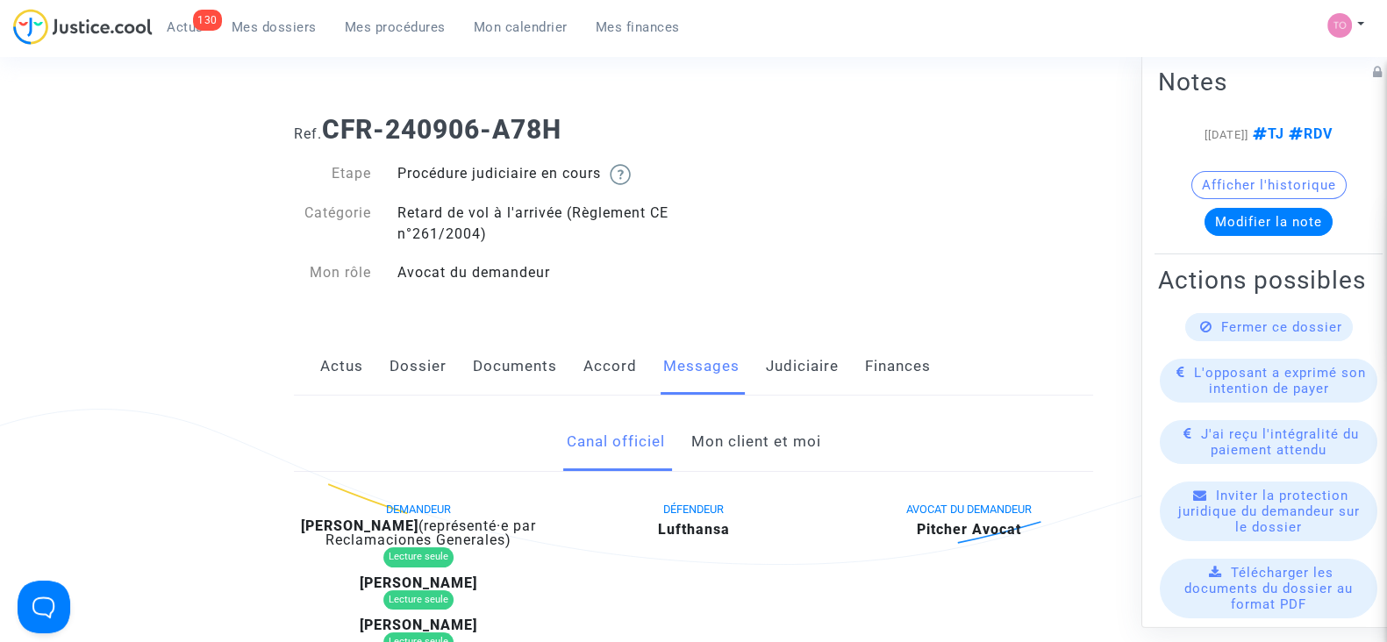
scroll to position [183, 0]
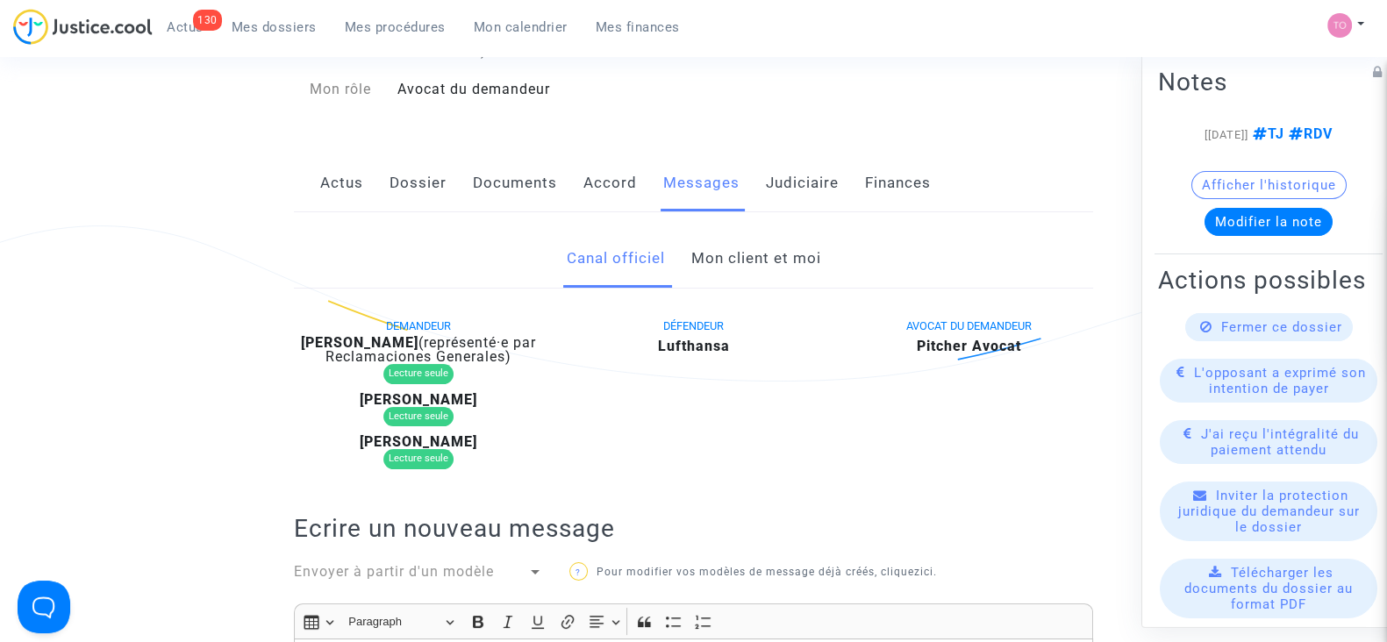
click at [750, 269] on link "Mon client et moi" at bounding box center [755, 259] width 130 height 58
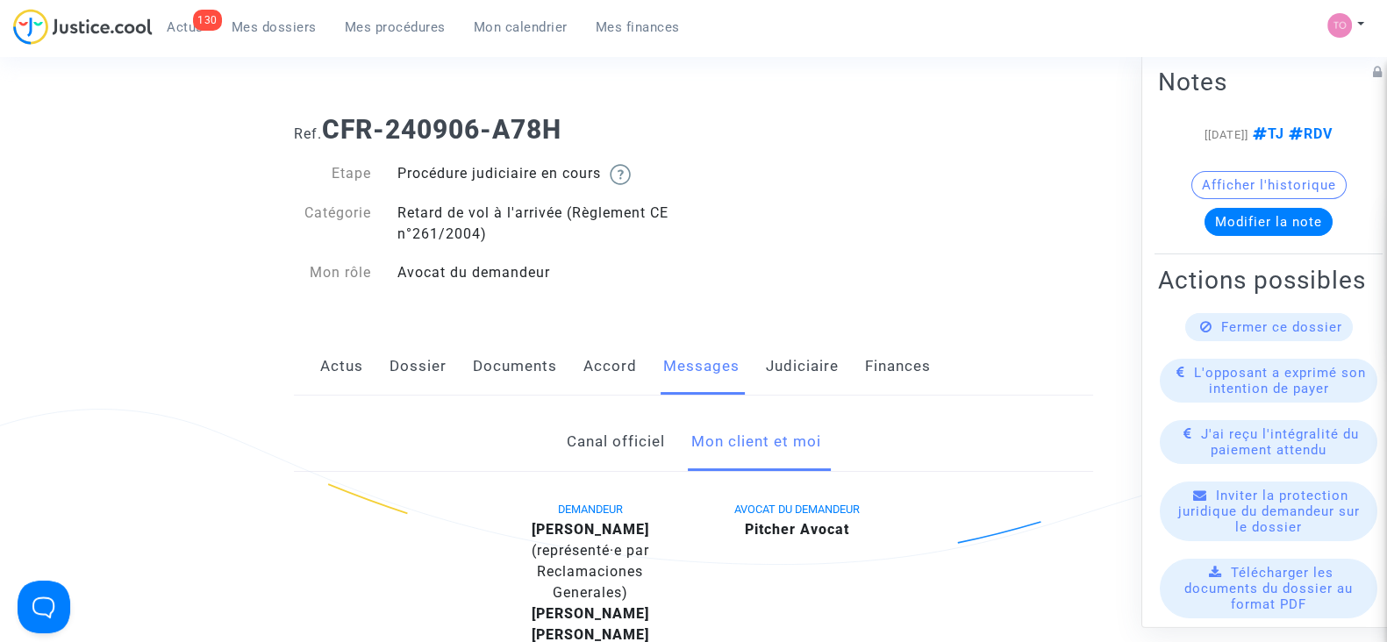
click at [782, 362] on link "Judiciaire" at bounding box center [802, 367] width 73 height 58
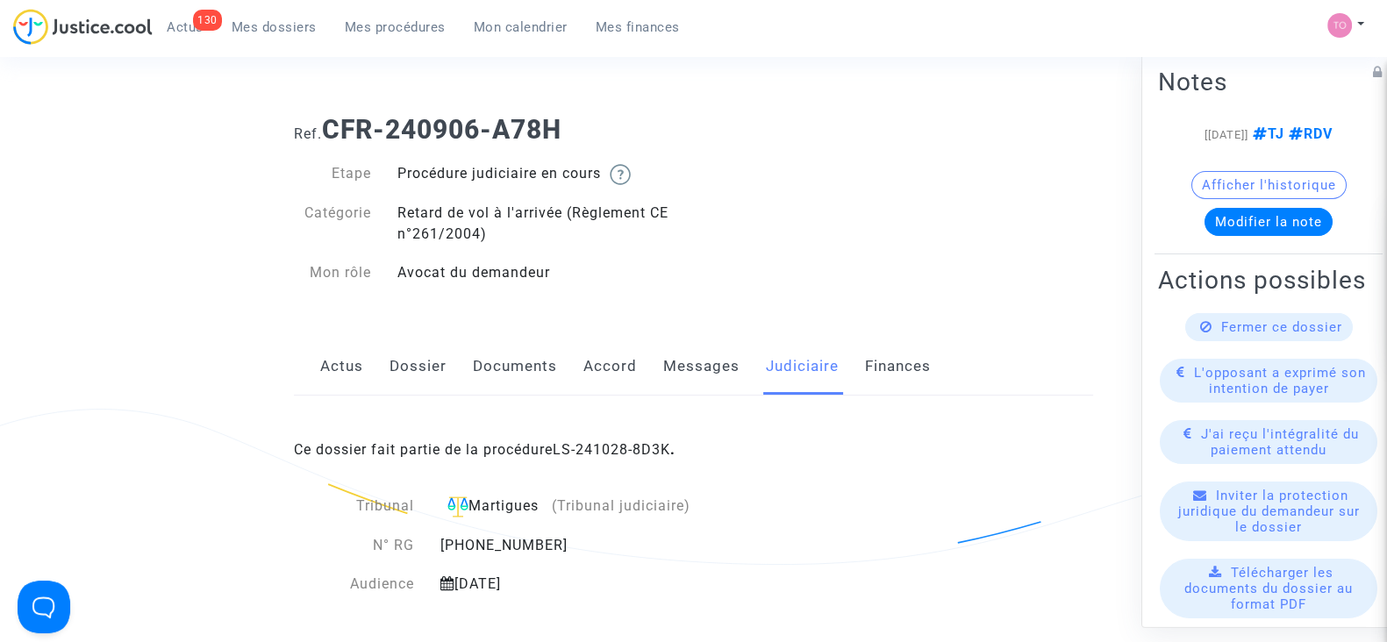
click at [610, 432] on div "Ce dossier fait partie de la procédure LS-241028-8D3K ." at bounding box center [693, 437] width 799 height 82
click at [602, 446] on link "LS-241028-8D3K" at bounding box center [612, 449] width 118 height 17
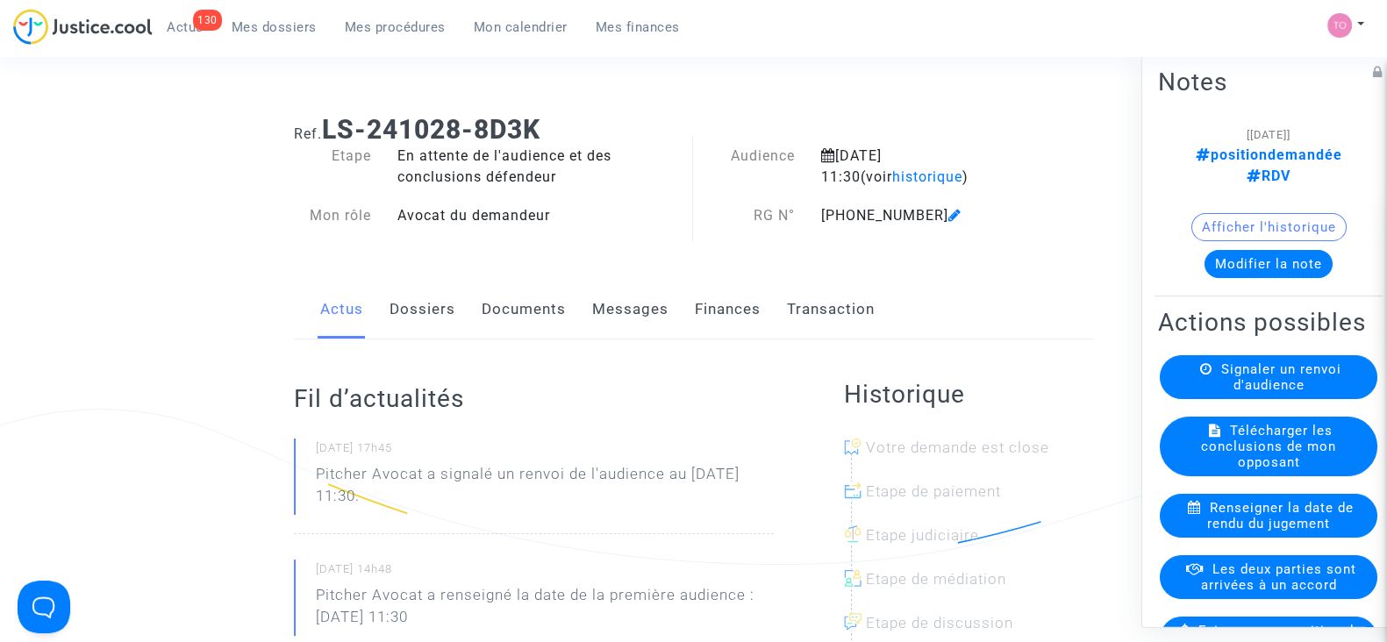
click at [1224, 250] on button "Modifier la note" at bounding box center [1268, 264] width 128 height 28
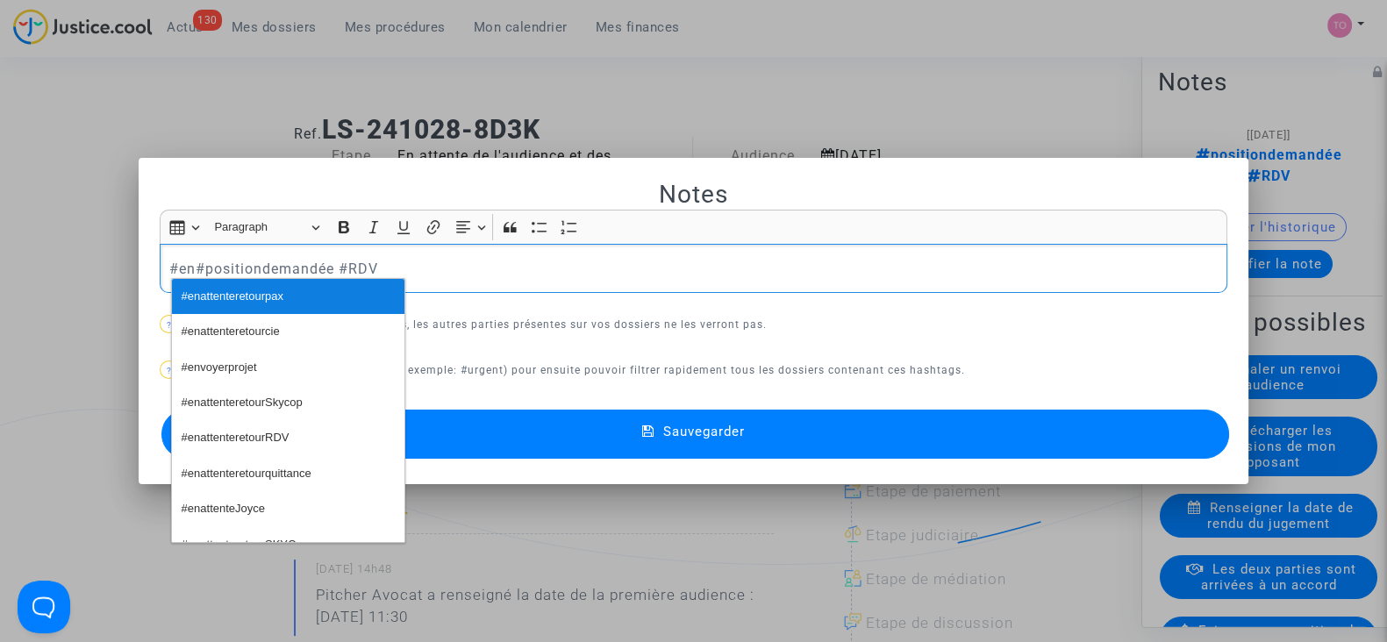
click at [297, 305] on button "#enattenteretourpax" at bounding box center [288, 296] width 232 height 35
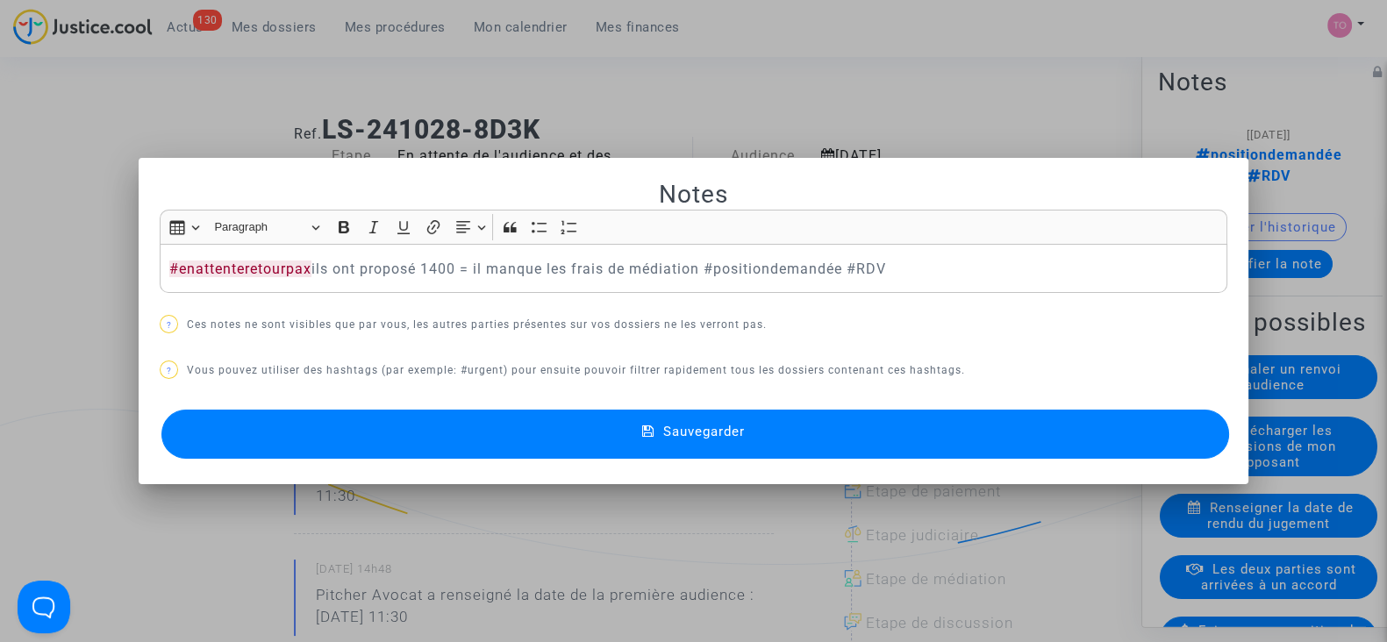
click at [462, 427] on button "Sauvegarder" at bounding box center [695, 434] width 1068 height 49
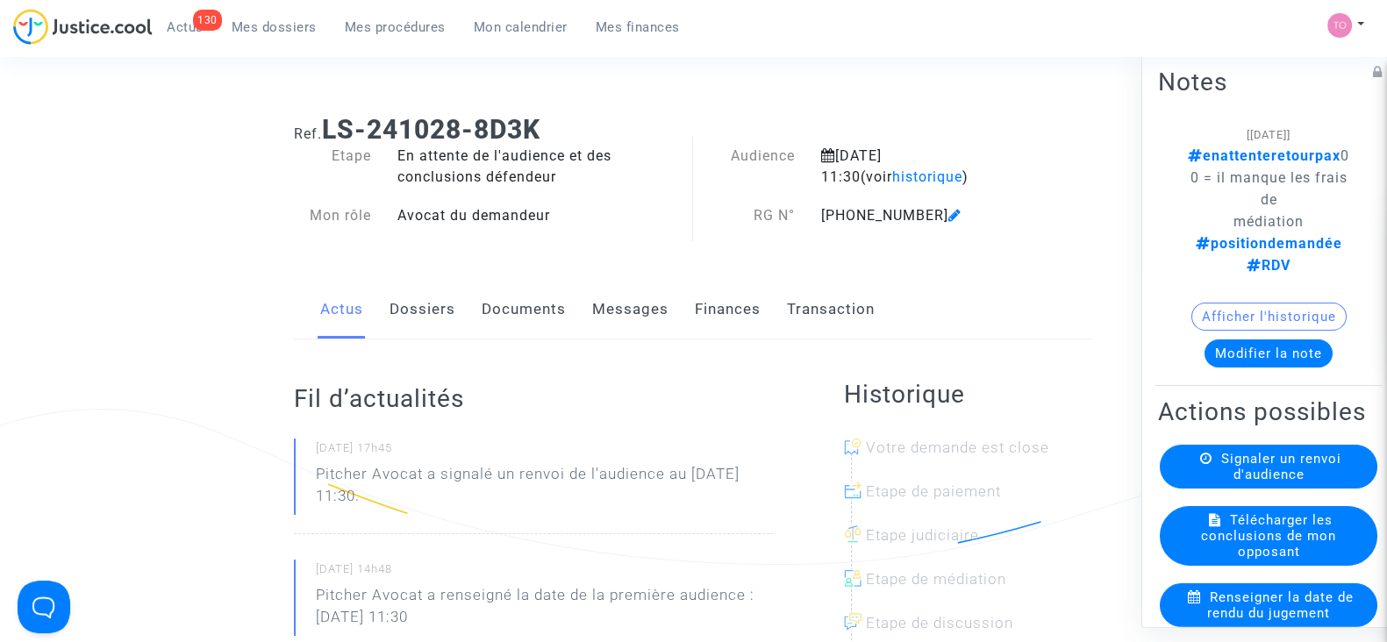
click at [1227, 339] on button "Modifier la note" at bounding box center [1268, 353] width 128 height 28
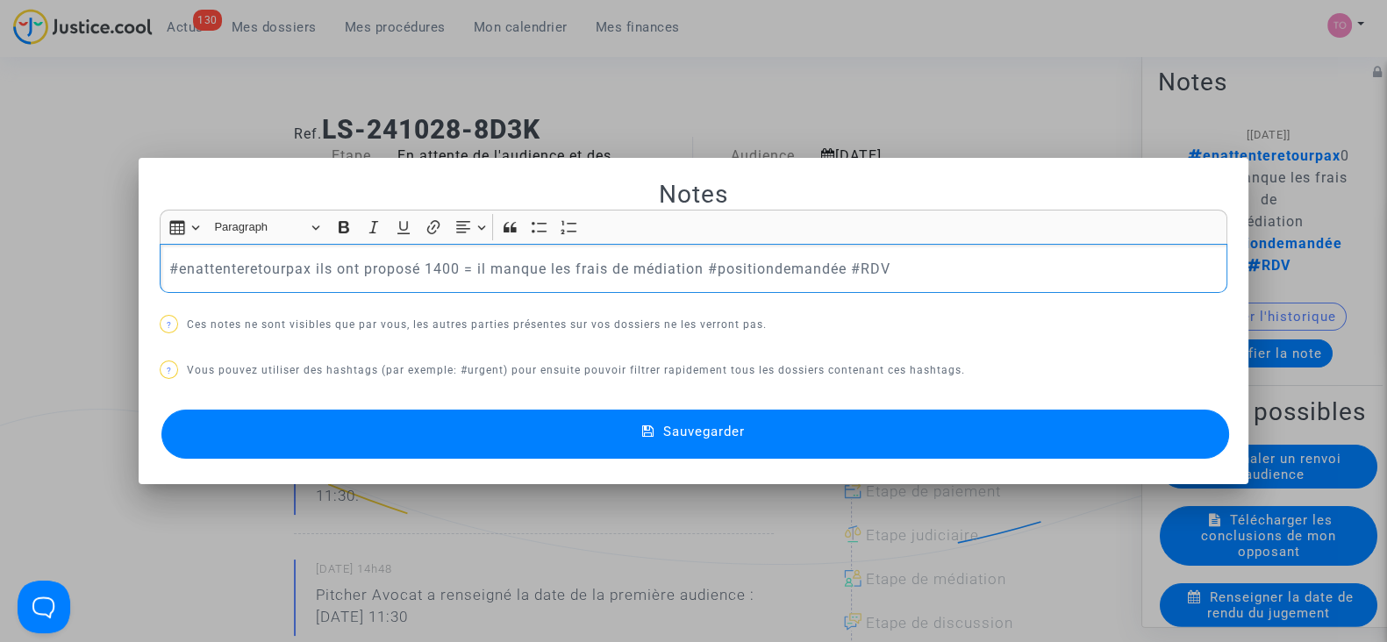
click at [306, 269] on p "#enattenteretourpax ils ont proposé 1400 = il manque les frais de médiation #po…" at bounding box center [693, 269] width 1049 height 22
click at [274, 292] on span "#enattenteretourcie" at bounding box center [231, 296] width 98 height 25
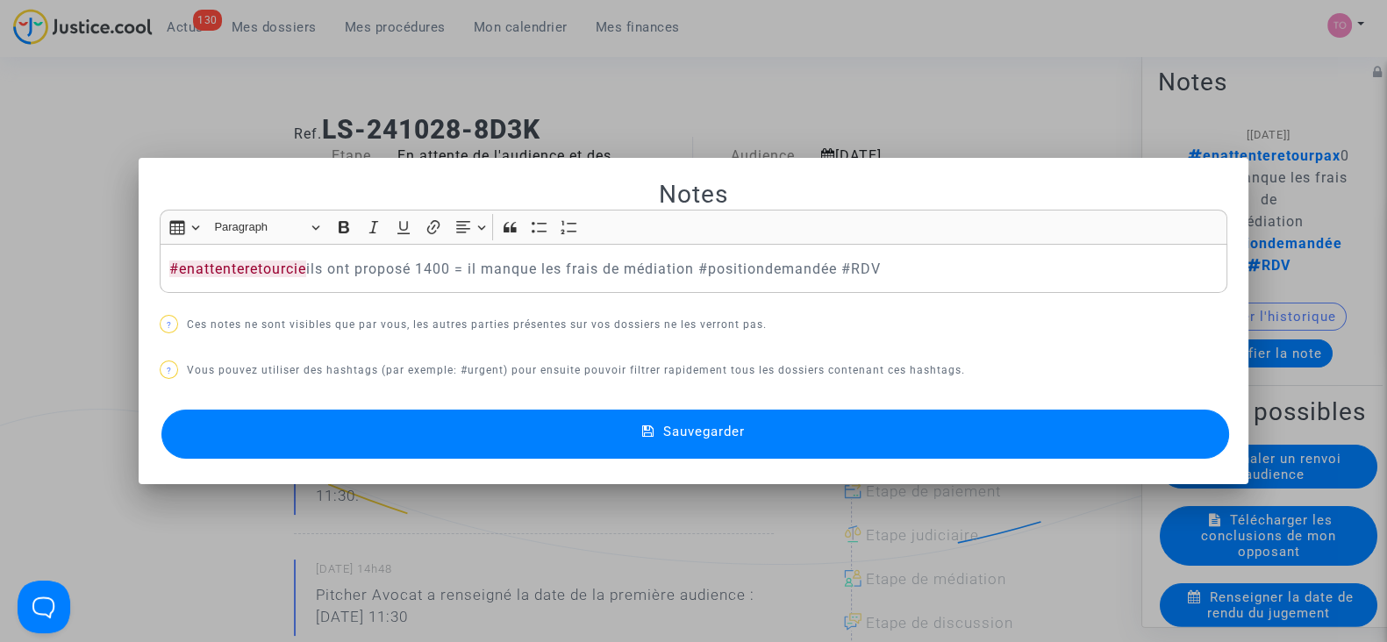
click at [351, 427] on button "Sauvegarder" at bounding box center [695, 434] width 1068 height 49
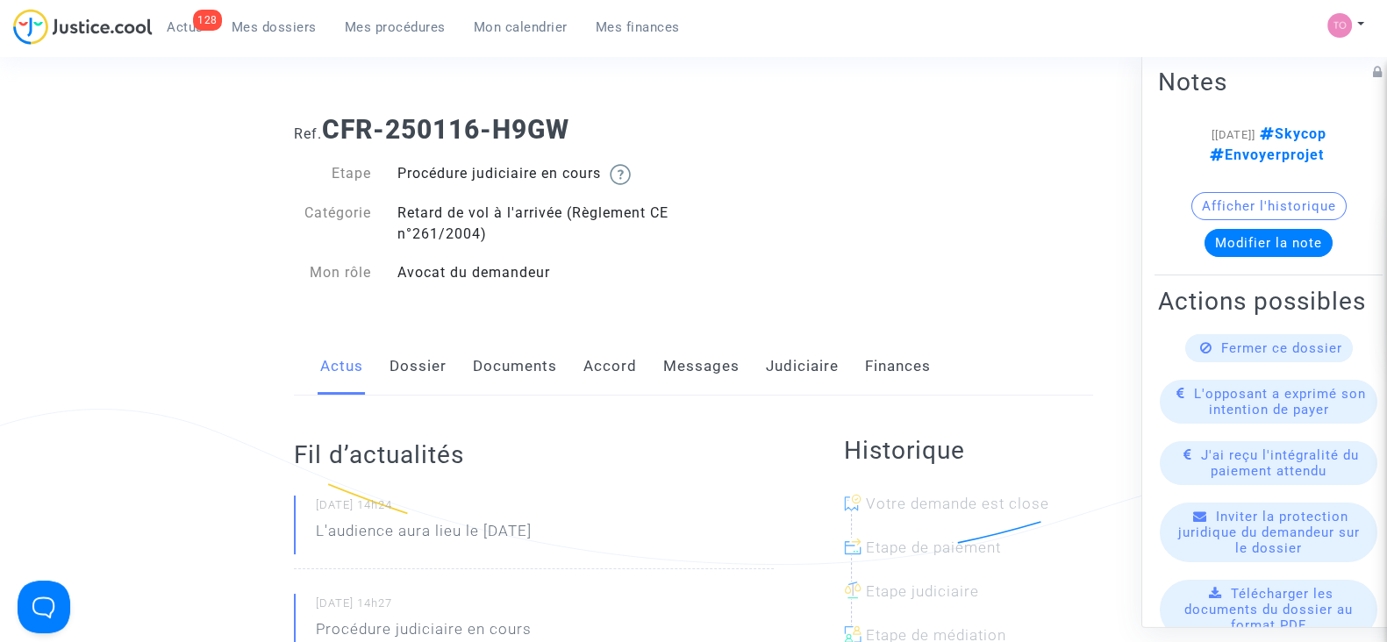
click at [788, 367] on link "Judiciaire" at bounding box center [802, 367] width 73 height 58
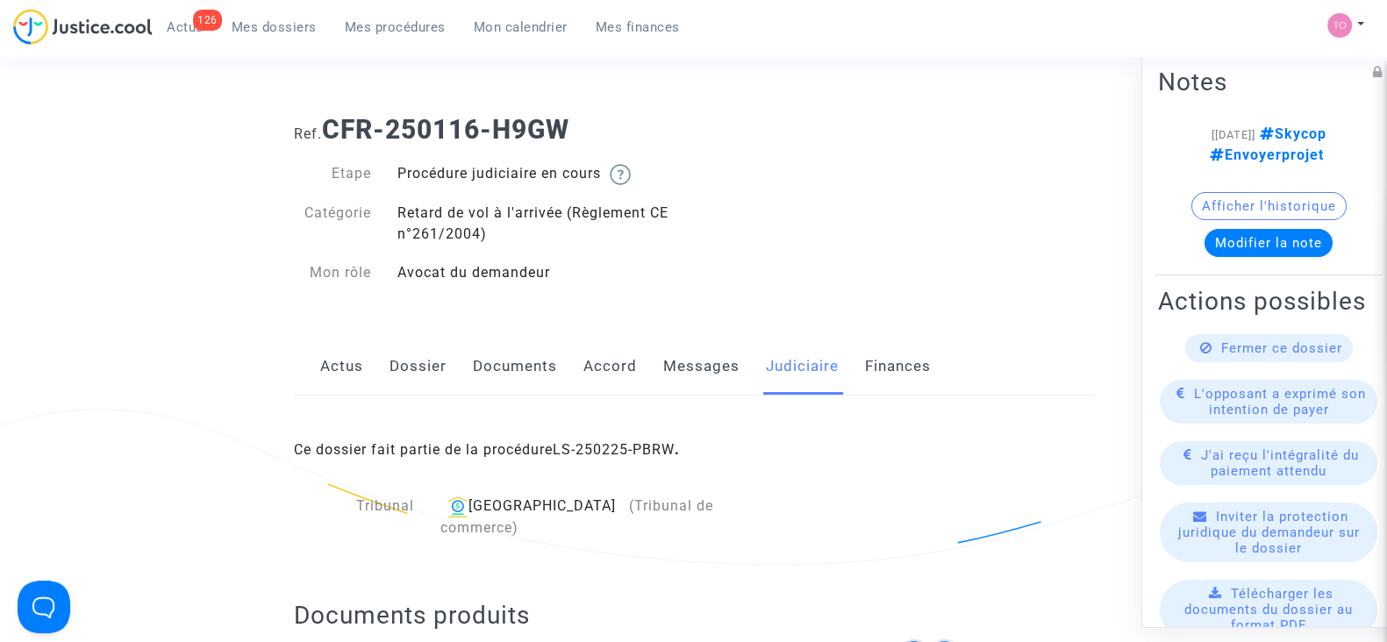
click at [685, 371] on link "Messages" at bounding box center [701, 367] width 76 height 58
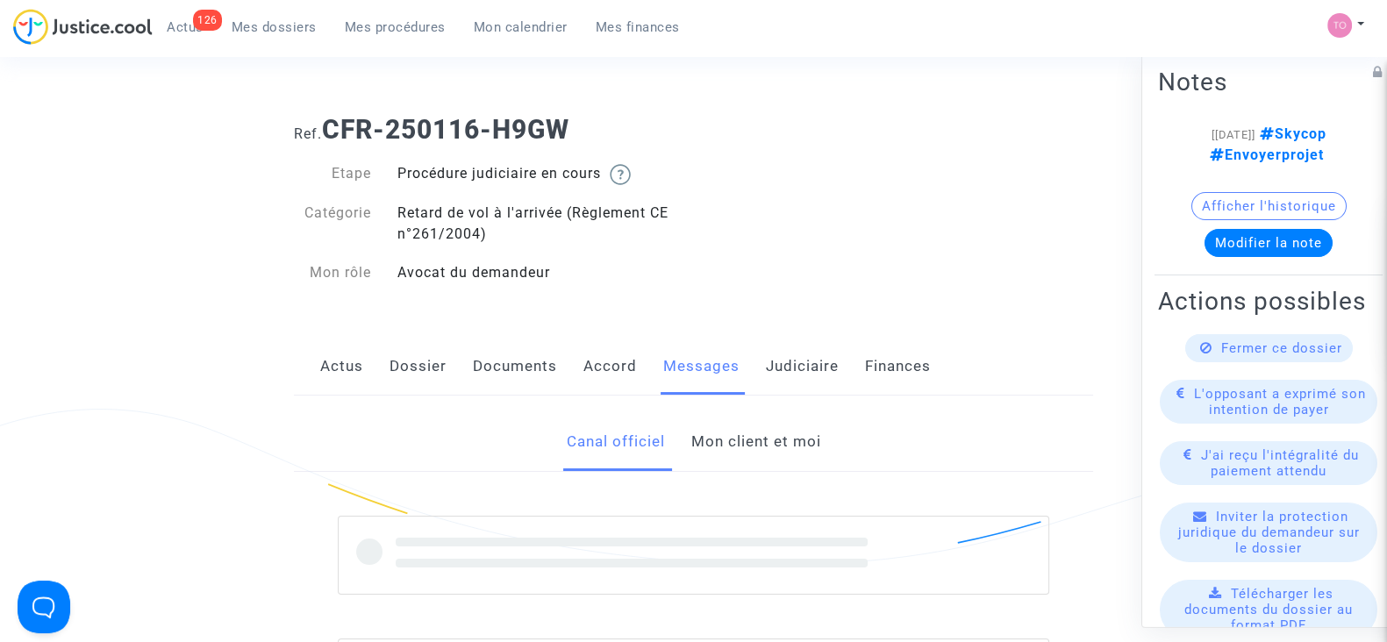
click at [732, 485] on div "Canal officiel Mon client et moi" at bounding box center [693, 648] width 825 height 471
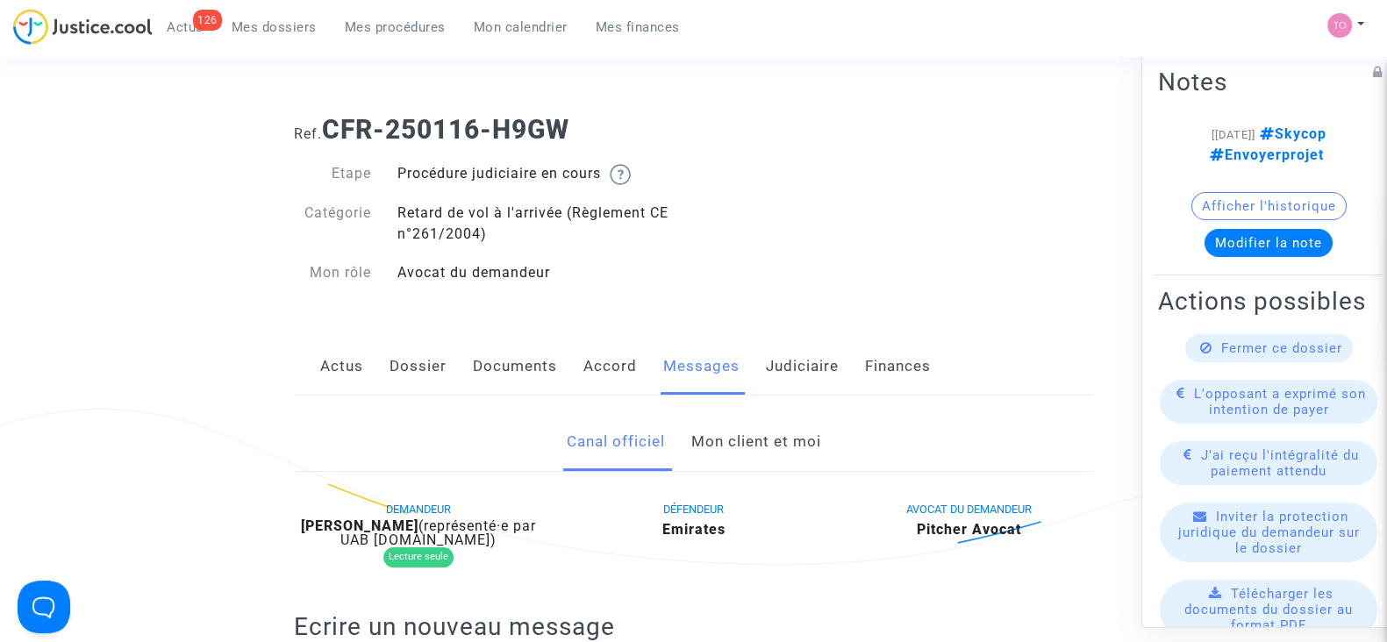
click at [729, 456] on link "Mon client et moi" at bounding box center [755, 442] width 130 height 58
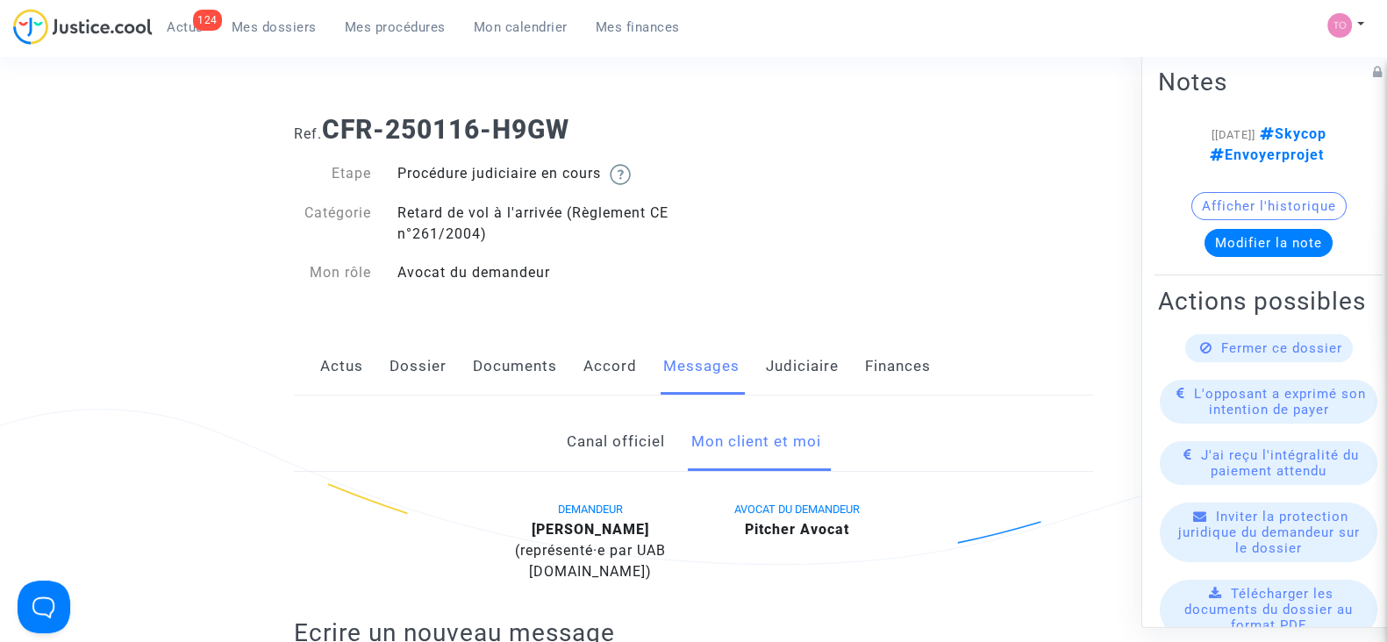
click at [253, 27] on span "Mes dossiers" at bounding box center [274, 27] width 85 height 16
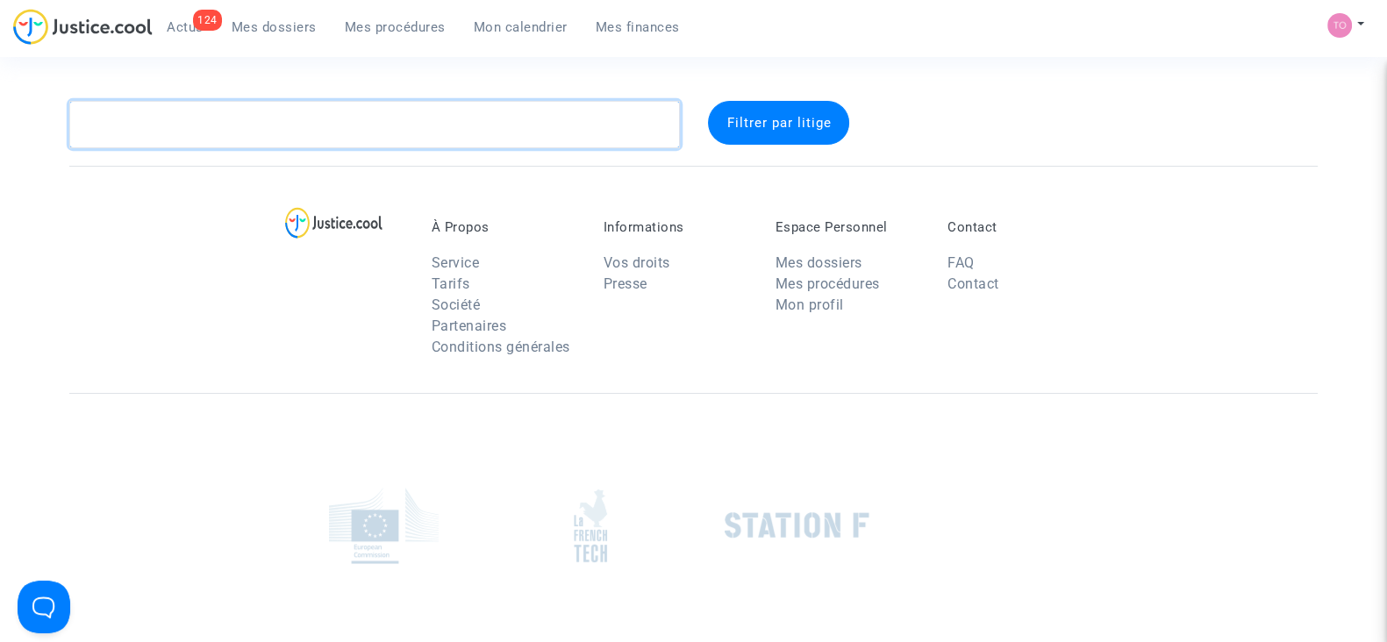
click at [209, 125] on textarea at bounding box center [374, 124] width 611 height 47
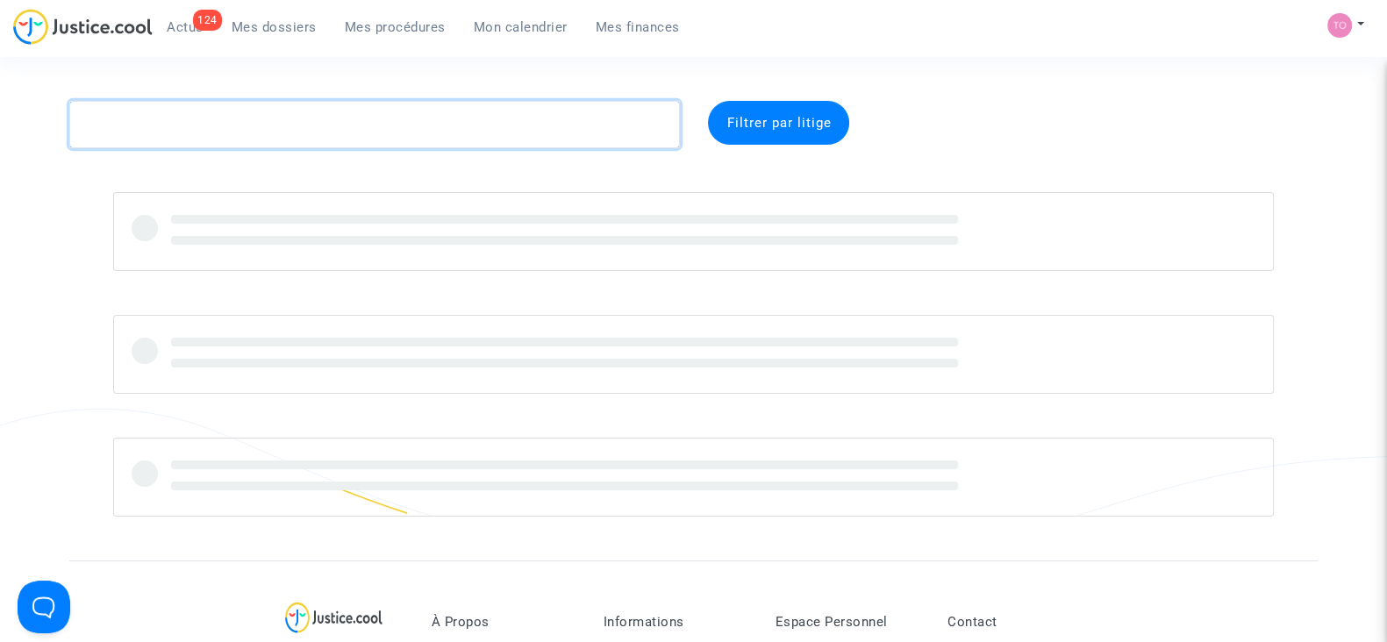
paste textarea "Gares"
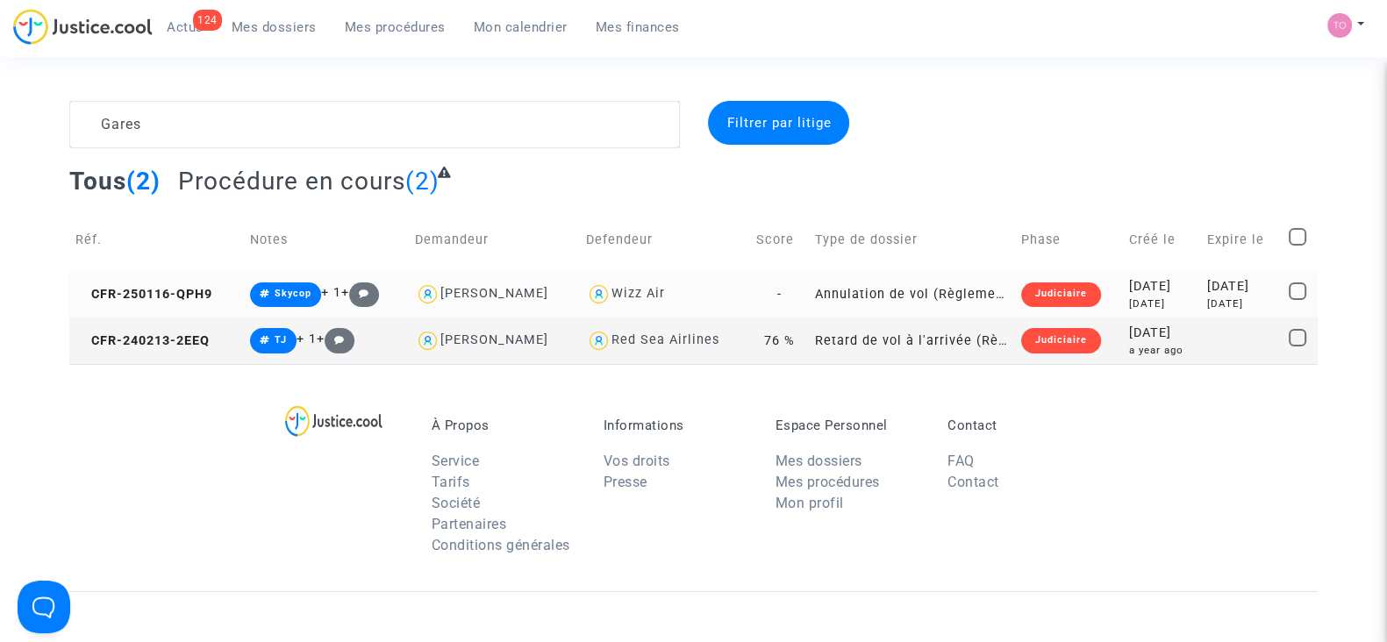
click at [650, 282] on span "Wizz Air" at bounding box center [638, 243] width 54 height 116
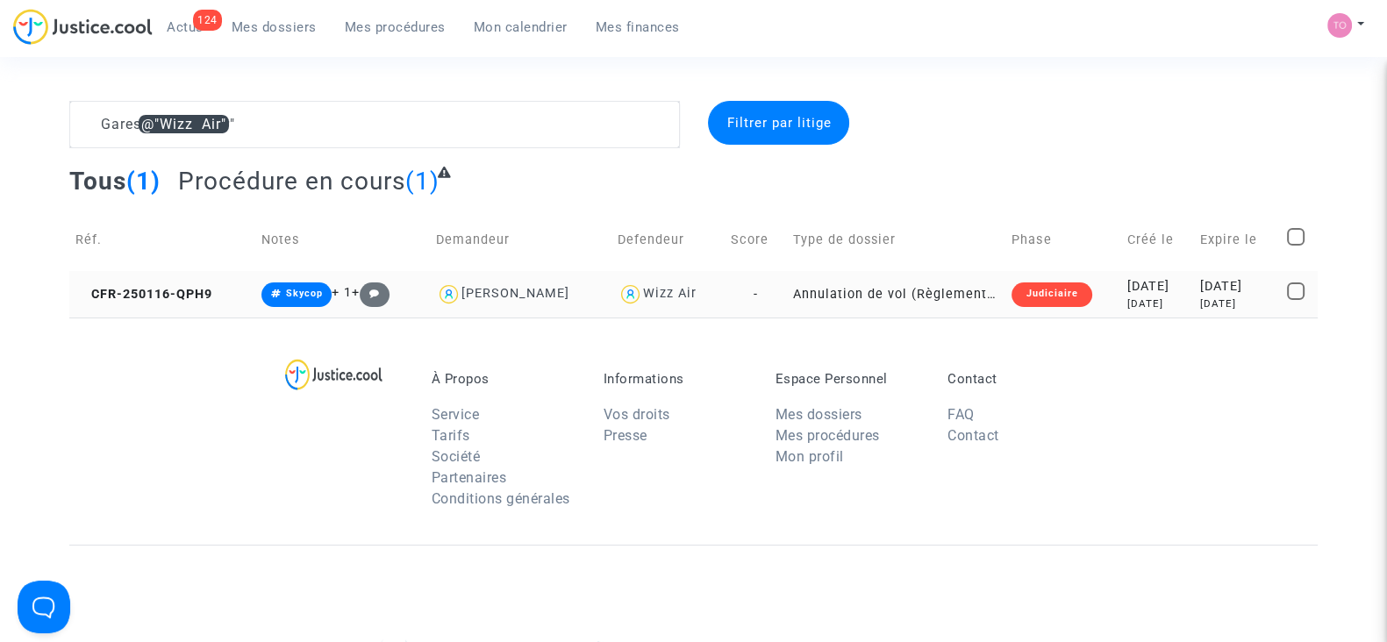
click at [1127, 296] on div "7 months ago" at bounding box center [1157, 303] width 61 height 15
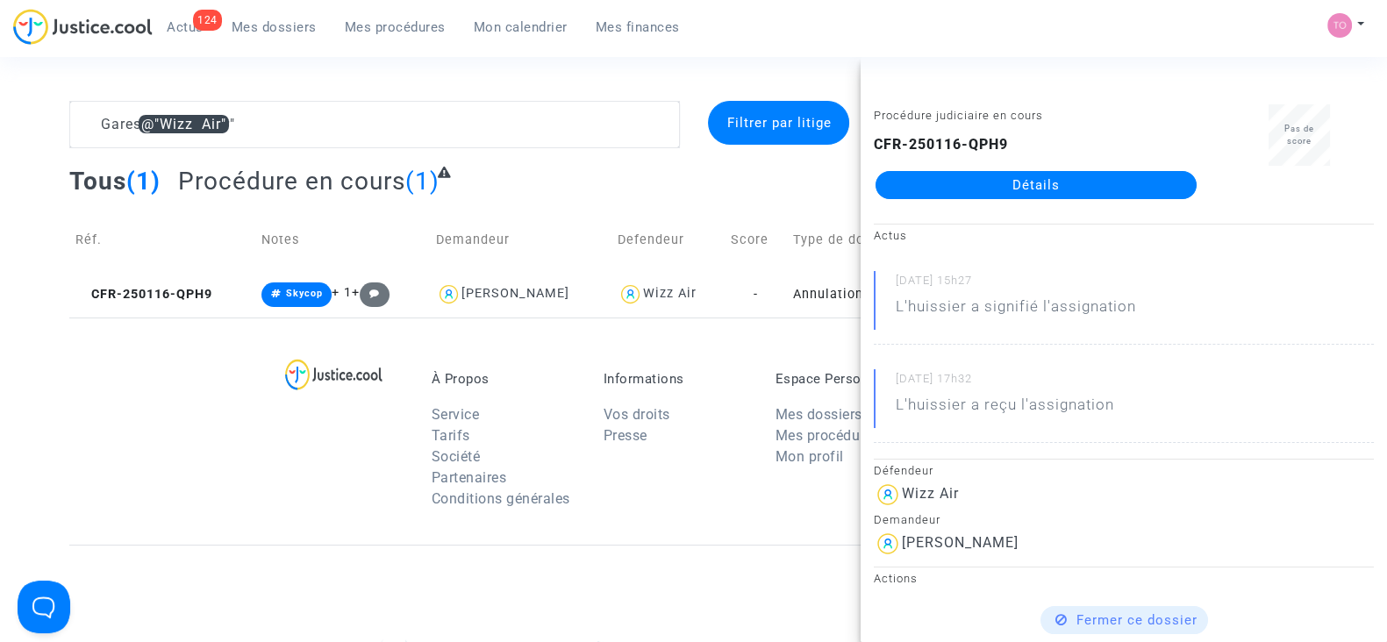
click at [110, 508] on div "À Propos Service Tarifs Société Partenaires Conditions générales Informations V…" at bounding box center [693, 431] width 1248 height 227
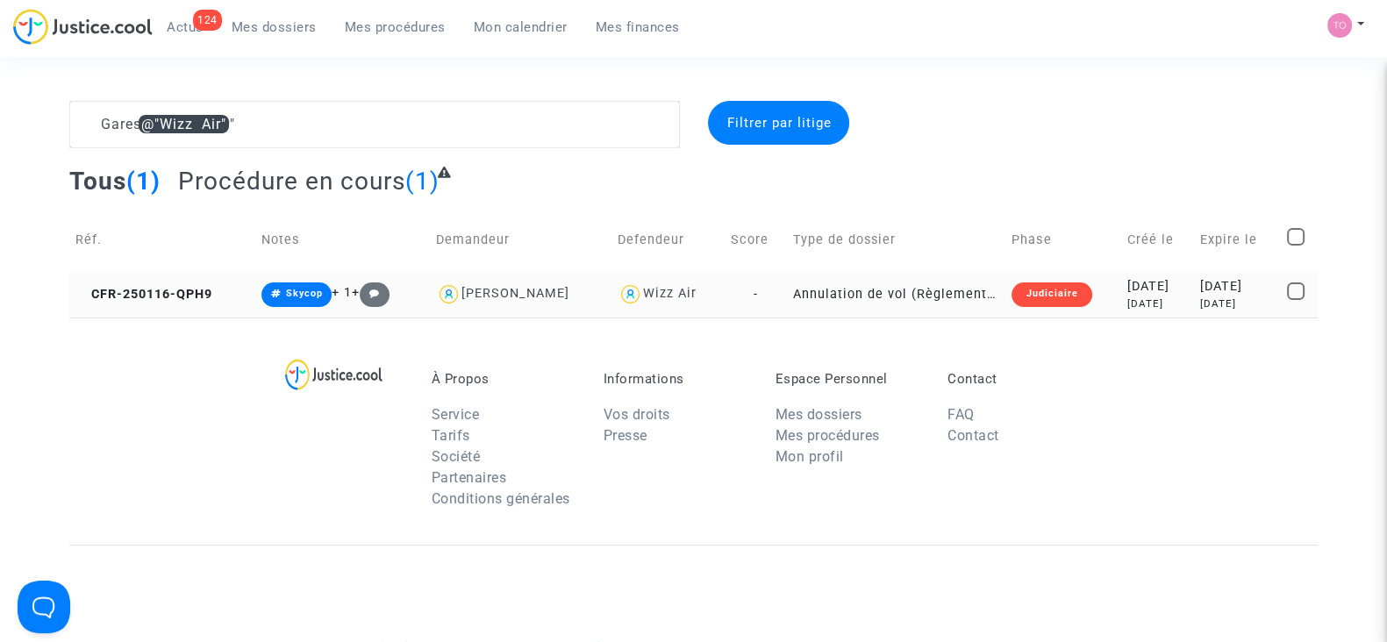
click at [1149, 272] on td "2025-01-16 7 months ago" at bounding box center [1157, 294] width 73 height 46
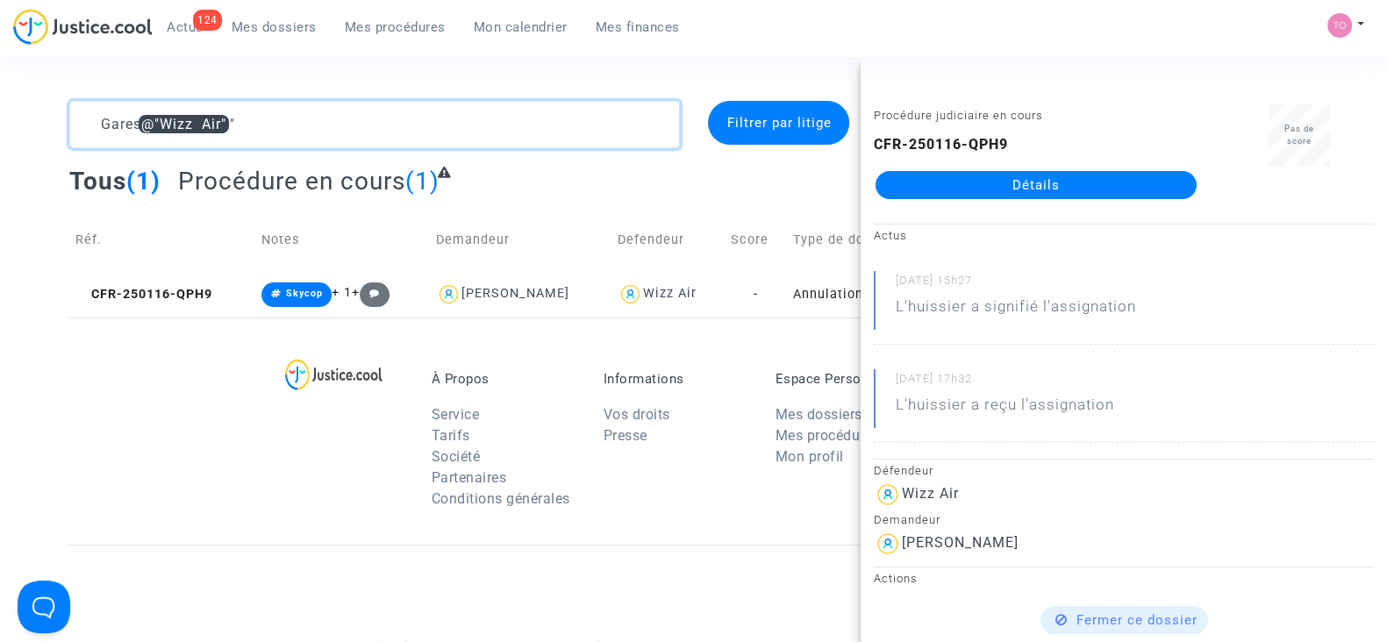
drag, startPoint x: 283, startPoint y: 112, endPoint x: 0, endPoint y: 92, distance: 284.0
click at [0, 92] on section "Gares @"Wizz Air" Filtrer par litige Tous (1) Procédure en cours (1) Réf. Notes…" at bounding box center [693, 484] width 1387 height 968
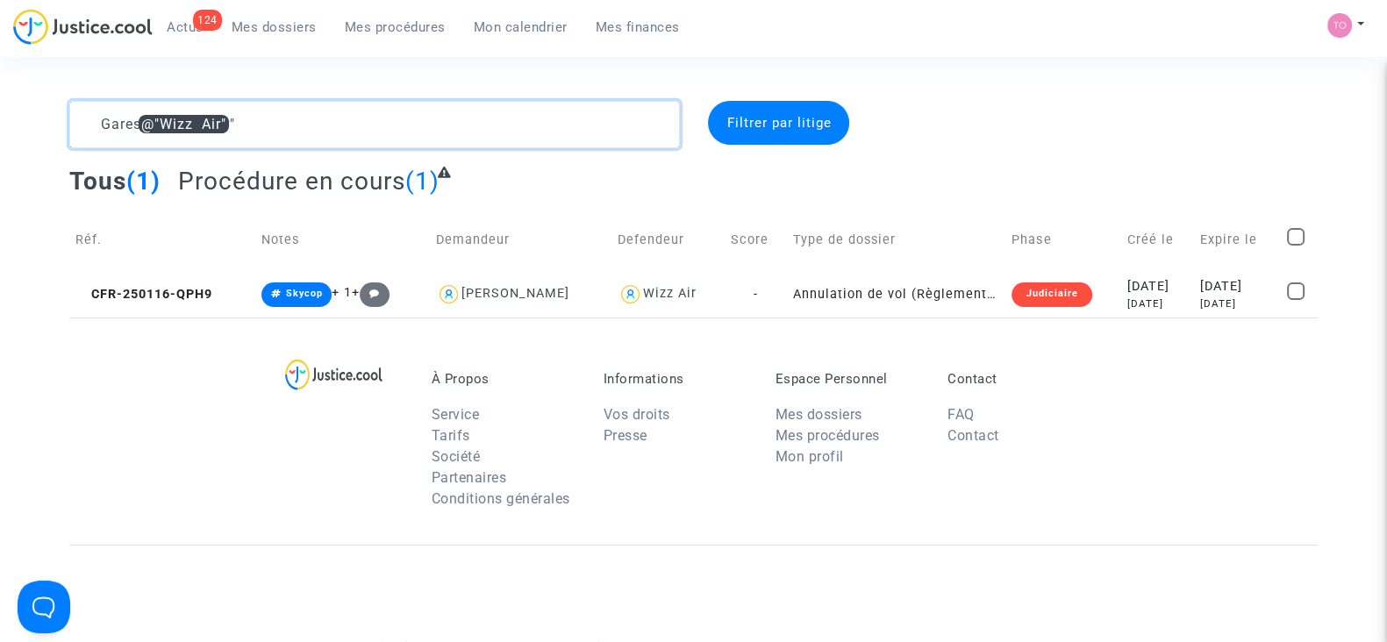
paste textarea "MARITATO"
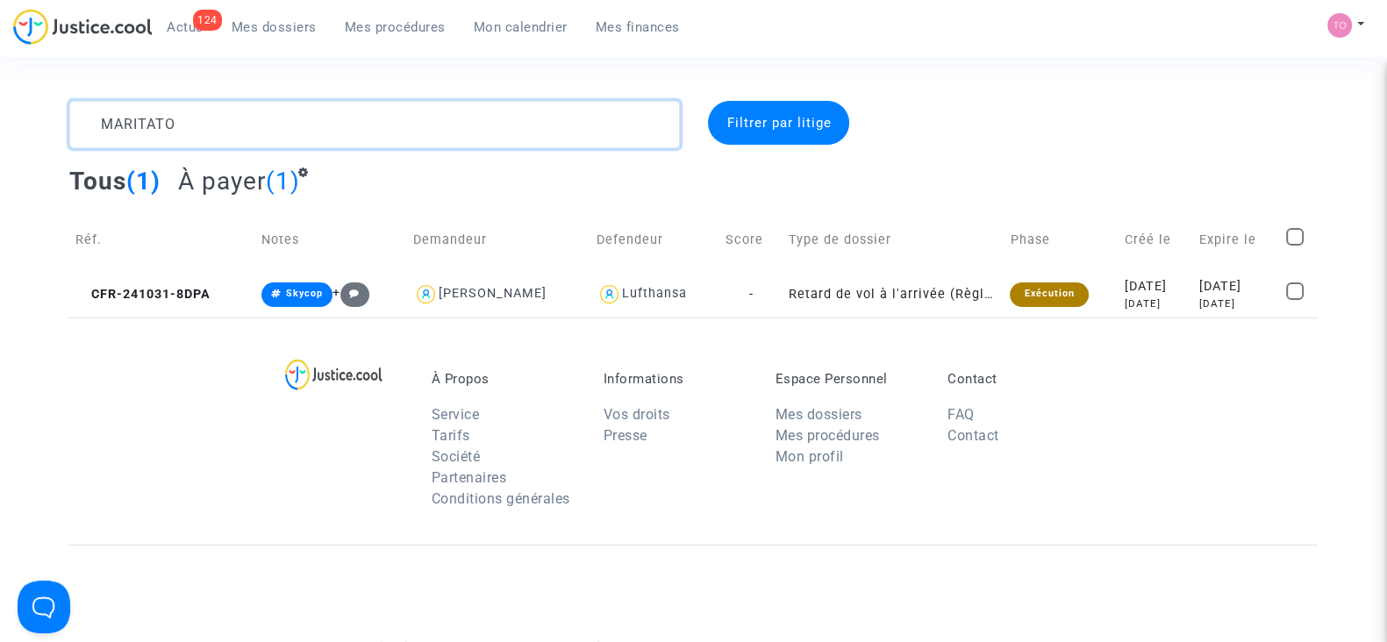
type textarea "MARITATO"
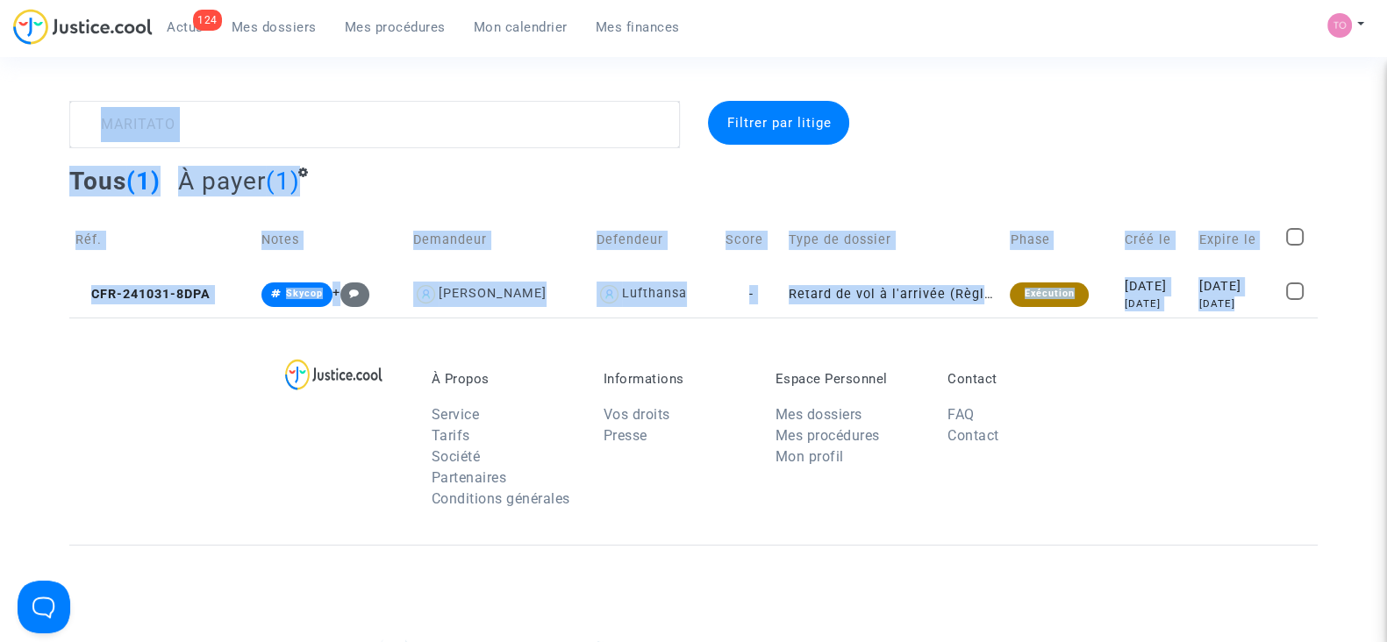
drag, startPoint x: 0, startPoint y: 92, endPoint x: 114, endPoint y: 461, distance: 385.7
click at [114, 461] on section "MARITATO Filtrer par litige Tous (1) À payer (1) Réf. Notes Demandeur Defendeur…" at bounding box center [693, 484] width 1387 height 968
click at [118, 462] on div "À Propos Service Tarifs Société Partenaires Conditions générales Informations V…" at bounding box center [693, 431] width 1248 height 227
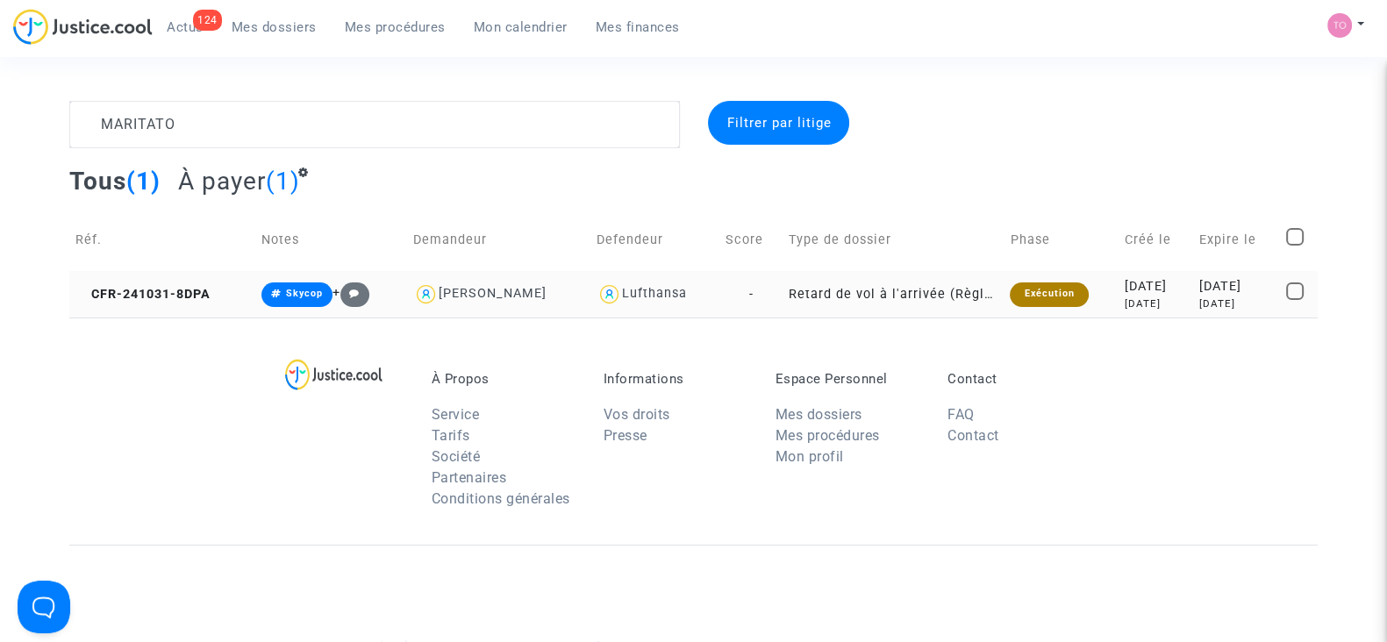
click at [1139, 295] on div "2024-10-31" at bounding box center [1156, 286] width 62 height 19
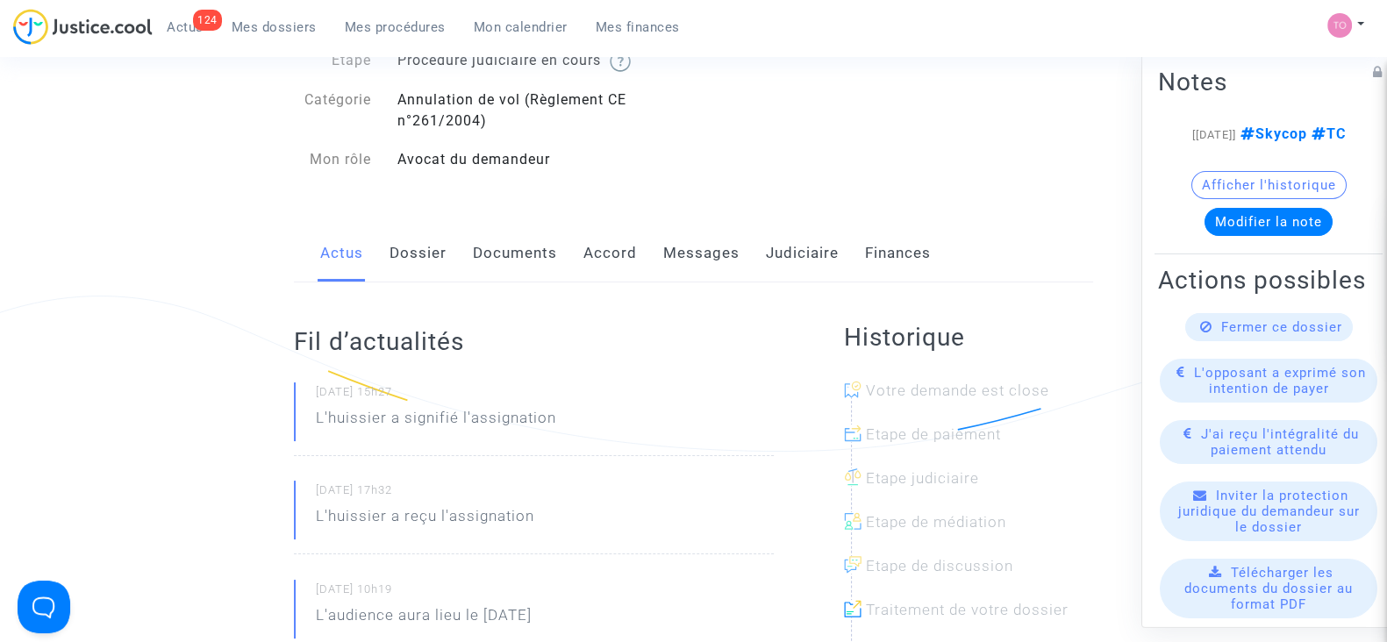
scroll to position [114, 0]
click at [592, 269] on link "Accord" at bounding box center [610, 253] width 54 height 58
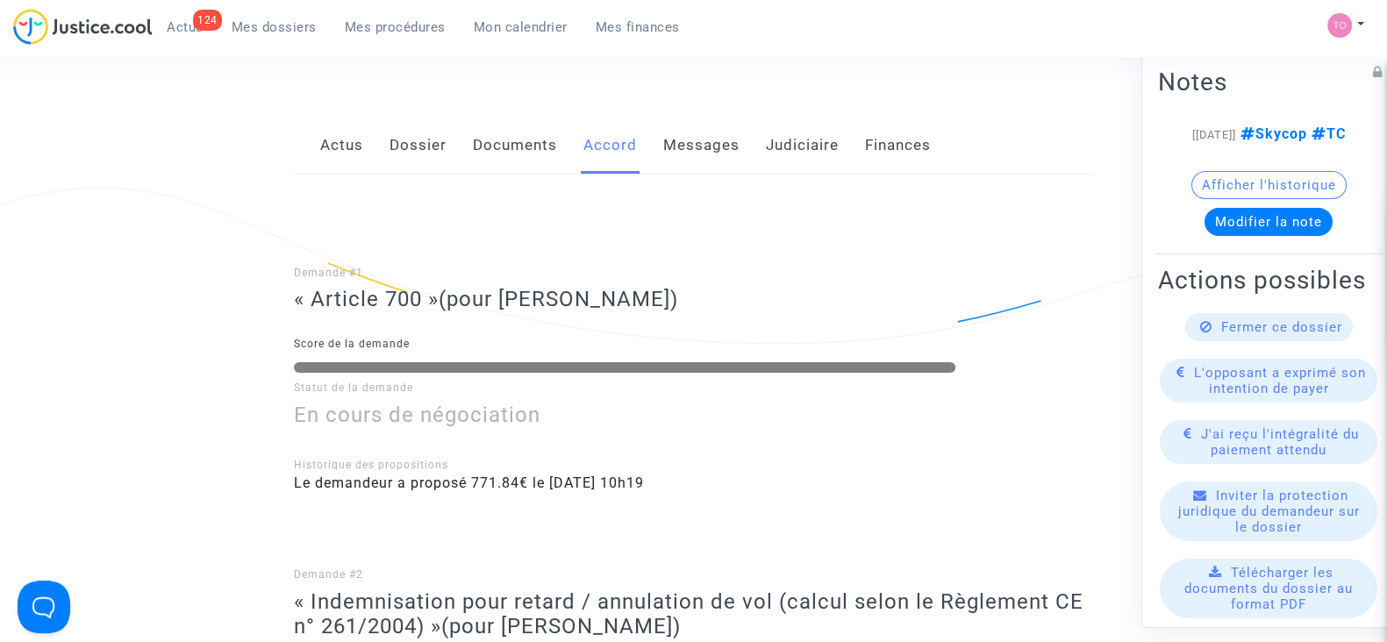
scroll to position [218, 0]
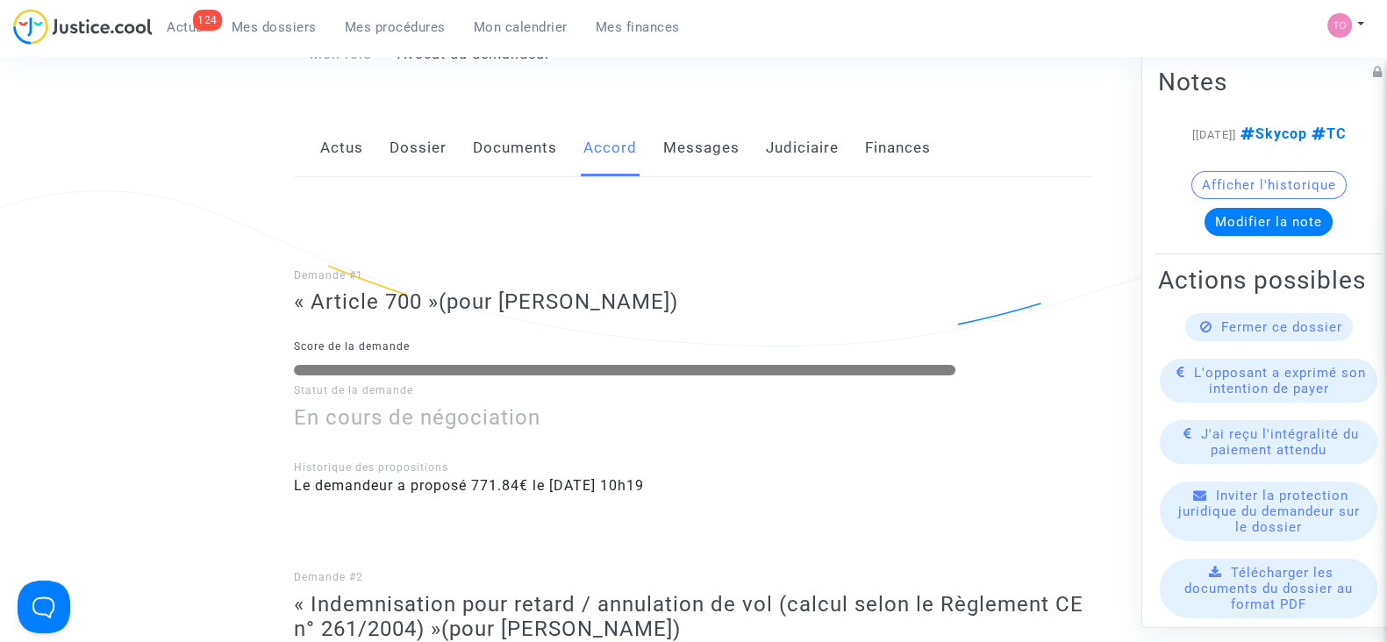
click at [780, 145] on link "Judiciaire" at bounding box center [802, 148] width 73 height 58
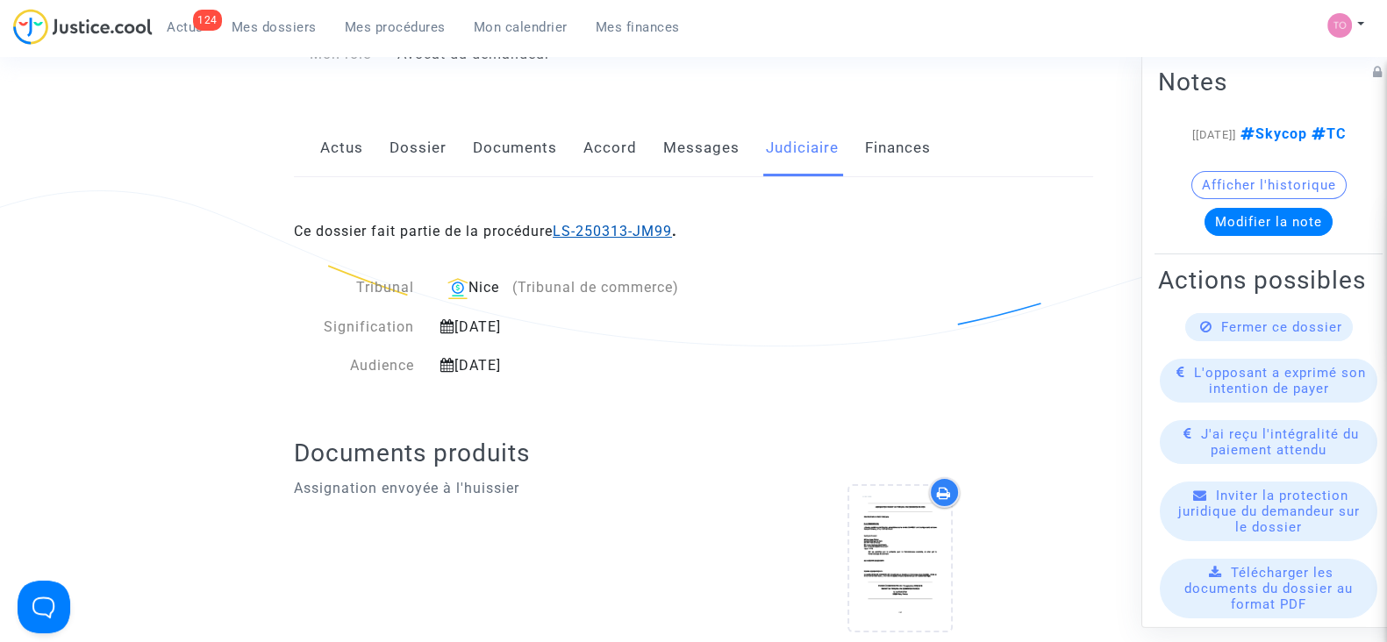
click at [591, 231] on link "LS-250313-JM99" at bounding box center [612, 231] width 119 height 17
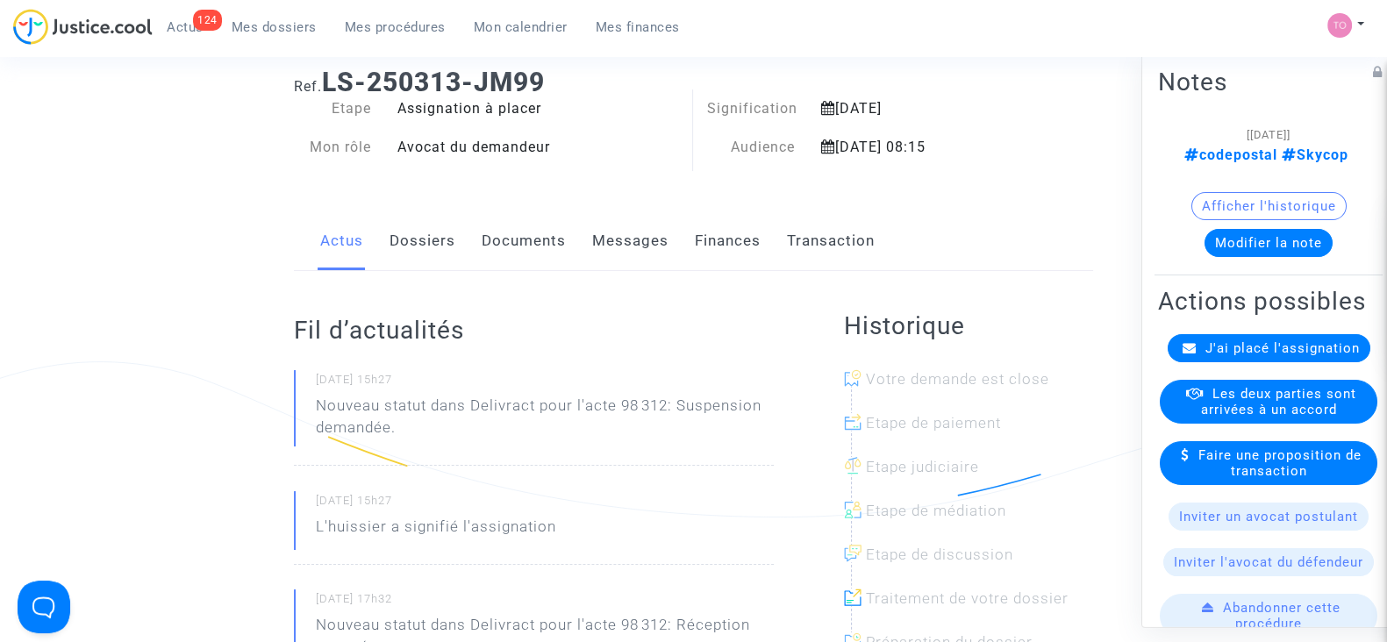
scroll to position [47, 0]
click at [715, 239] on link "Finances" at bounding box center [728, 241] width 66 height 58
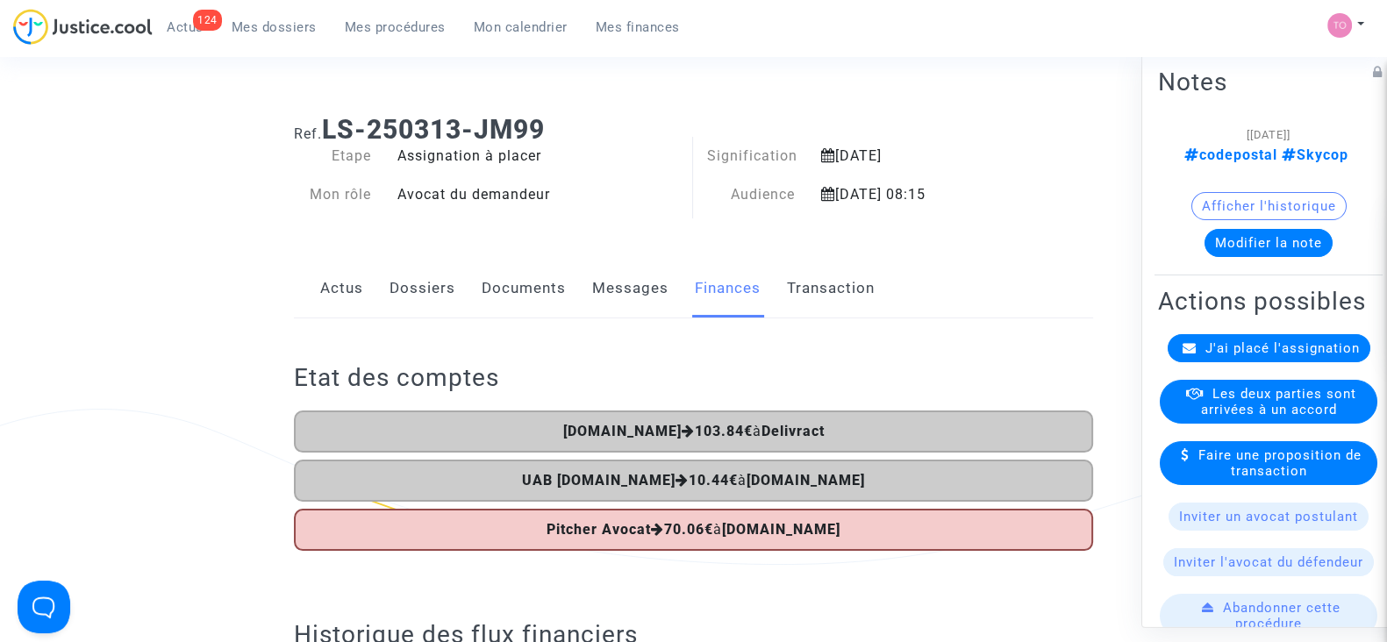
click at [408, 299] on link "Dossiers" at bounding box center [422, 289] width 66 height 58
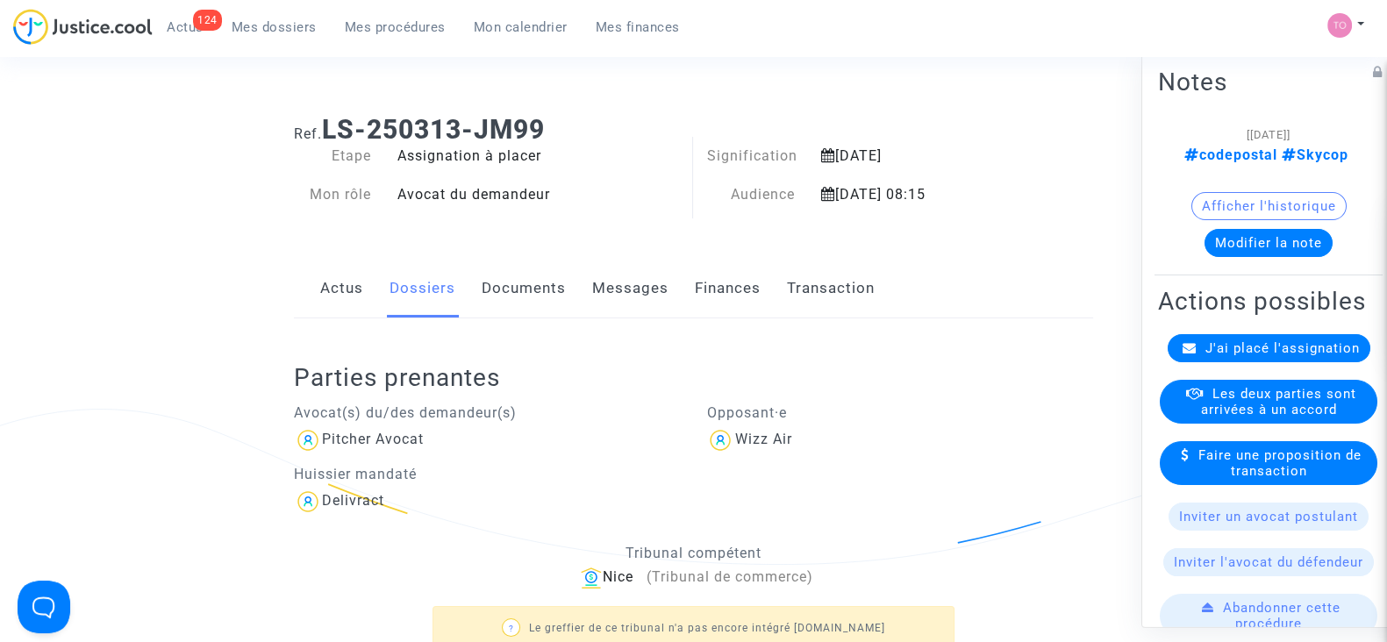
click at [736, 286] on link "Finances" at bounding box center [728, 289] width 66 height 58
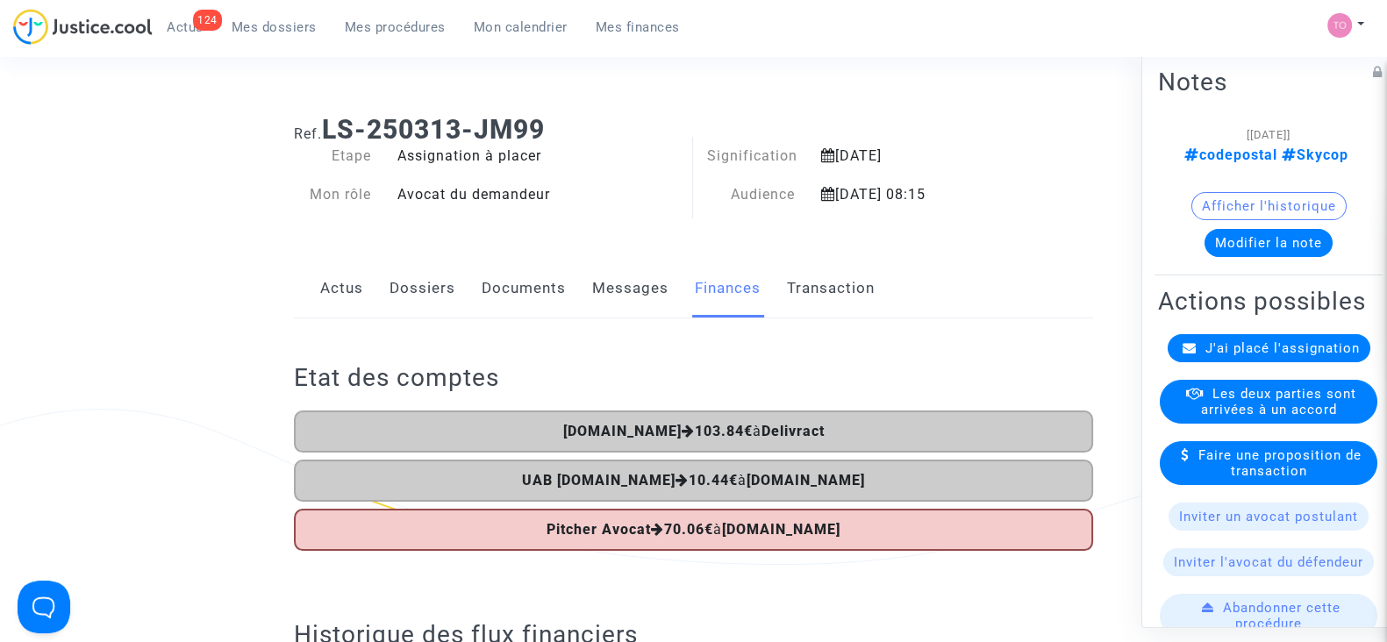
click at [482, 298] on link "Documents" at bounding box center [524, 289] width 84 height 58
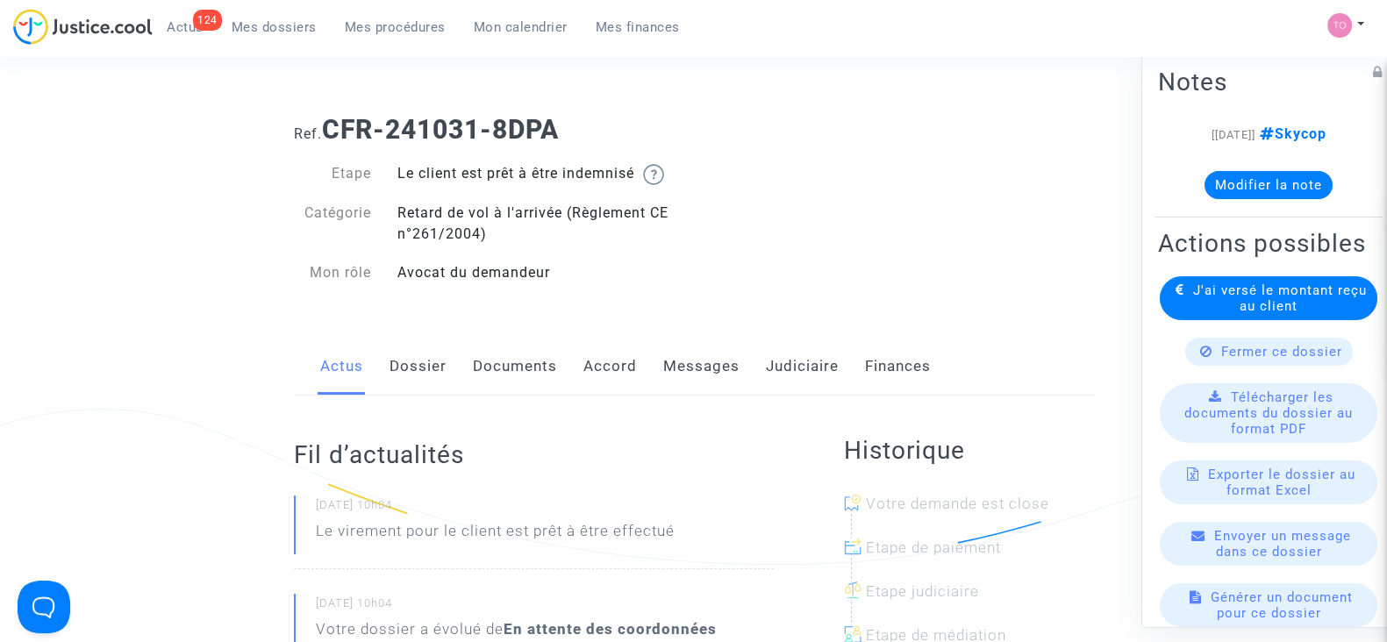
click at [604, 368] on link "Accord" at bounding box center [610, 367] width 54 height 58
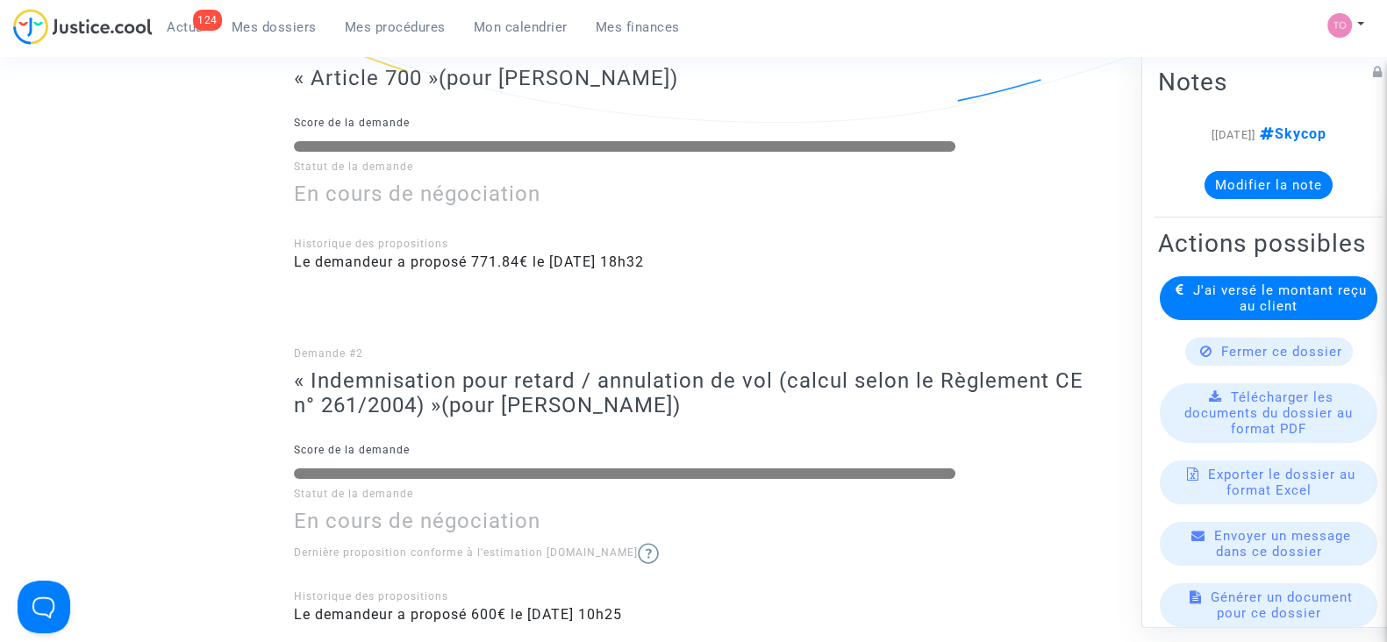
scroll to position [114, 0]
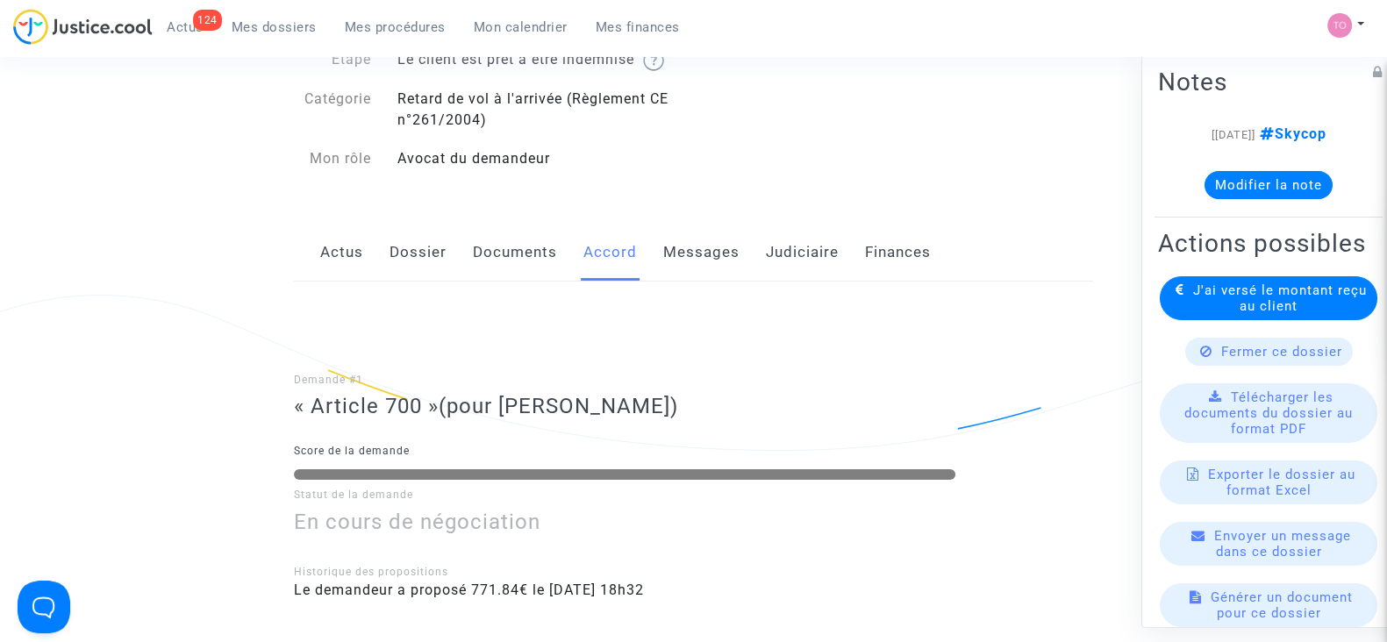
click at [798, 252] on link "Judiciaire" at bounding box center [802, 253] width 73 height 58
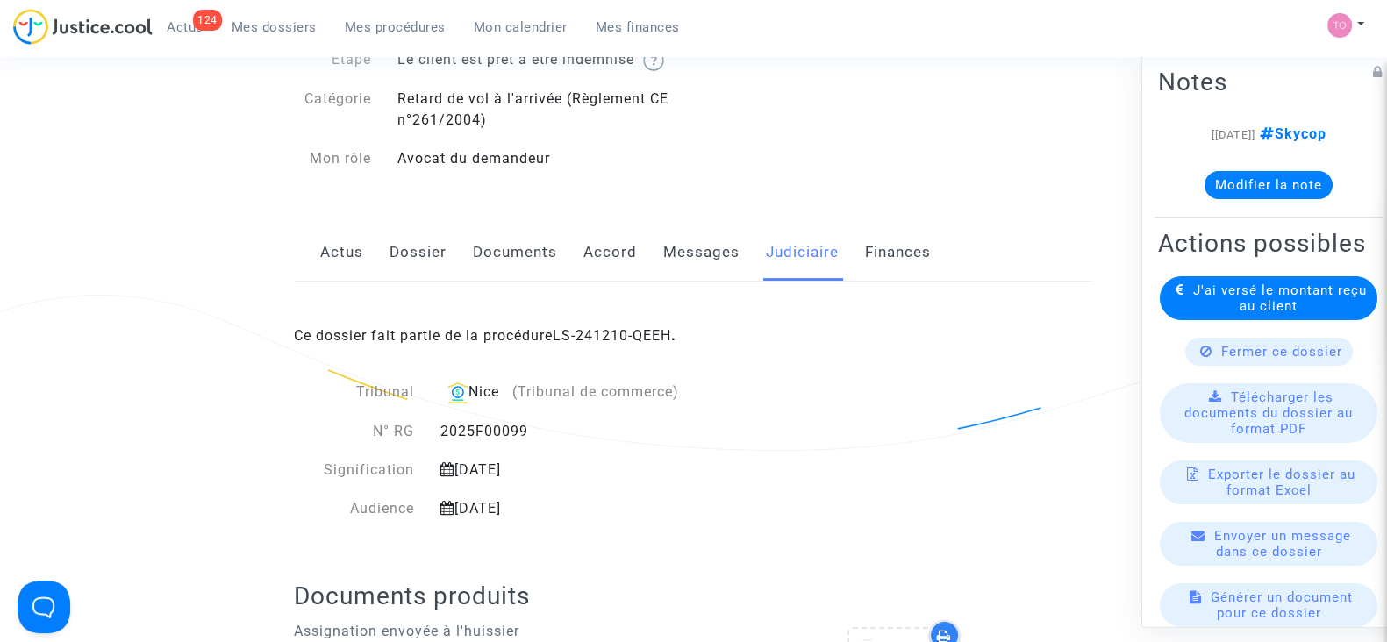
click at [596, 327] on link "LS-241210-QEEH" at bounding box center [612, 335] width 118 height 17
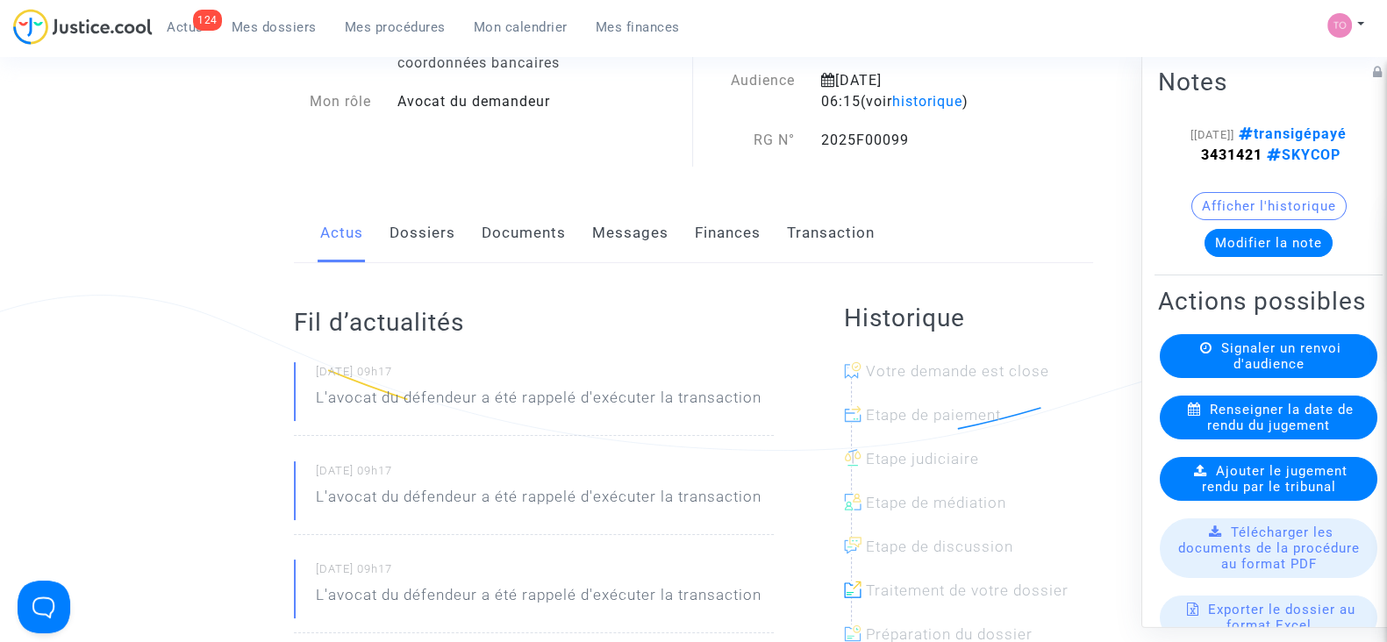
click at [746, 252] on link "Finances" at bounding box center [728, 233] width 66 height 58
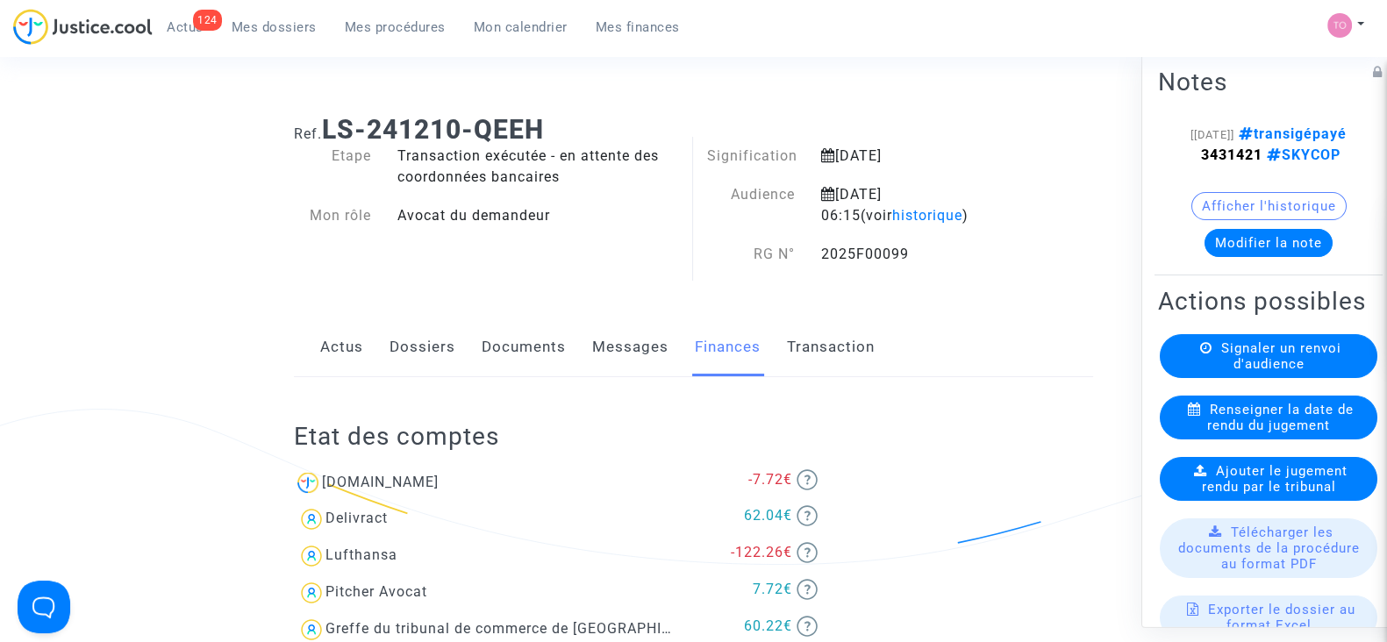
click at [1217, 217] on button "Afficher l'historique" at bounding box center [1268, 206] width 155 height 28
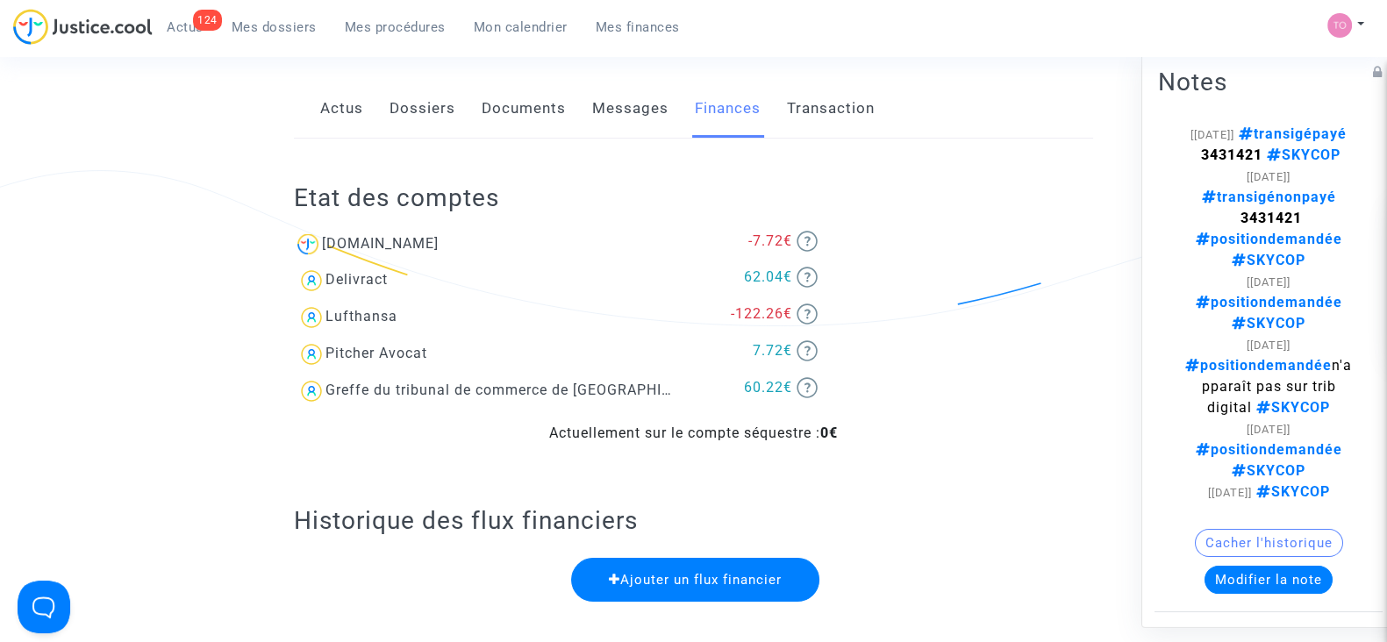
scroll to position [240, 0]
drag, startPoint x: 1249, startPoint y: 544, endPoint x: 1315, endPoint y: 107, distance: 441.8
click at [1315, 107] on div "Notes [[DATE]] transigépayé 3431421 SKYCOP [[DATE]] transigénonpayé 3431421 pos…" at bounding box center [1268, 337] width 228 height 549
click at [1232, 570] on button "Modifier la note" at bounding box center [1268, 580] width 128 height 28
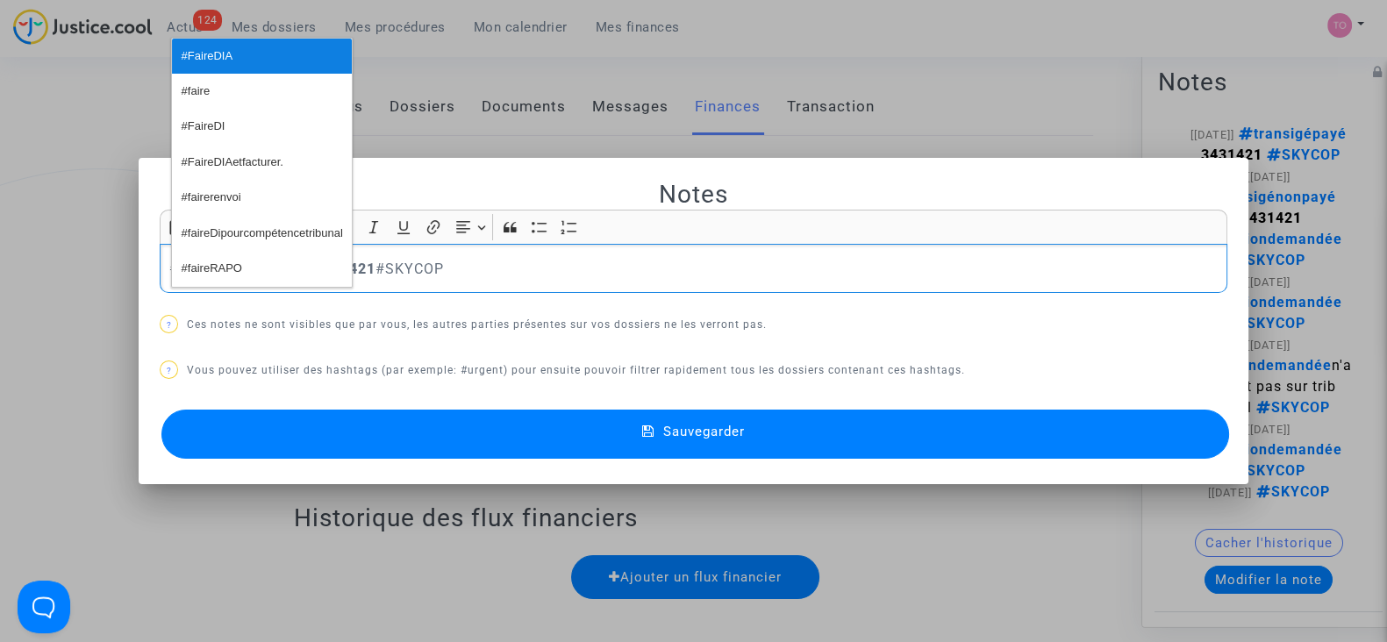
click at [238, 58] on button "#FaireDIA" at bounding box center [262, 56] width 180 height 35
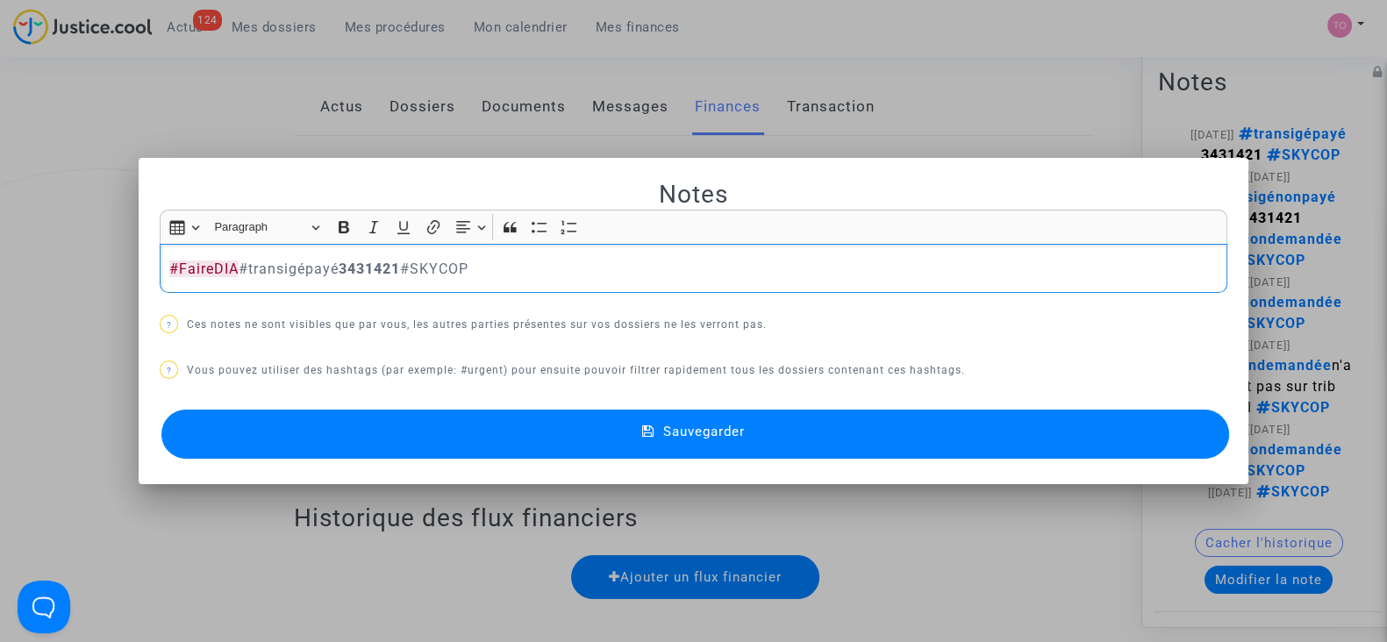
drag, startPoint x: 503, startPoint y: 274, endPoint x: 421, endPoint y: 271, distance: 81.6
click at [421, 271] on p "#FaireDIA #transigépayé 3431421 #SKYCOP" at bounding box center [693, 269] width 1049 height 22
click at [370, 421] on button "Sauvegarder" at bounding box center [695, 434] width 1068 height 49
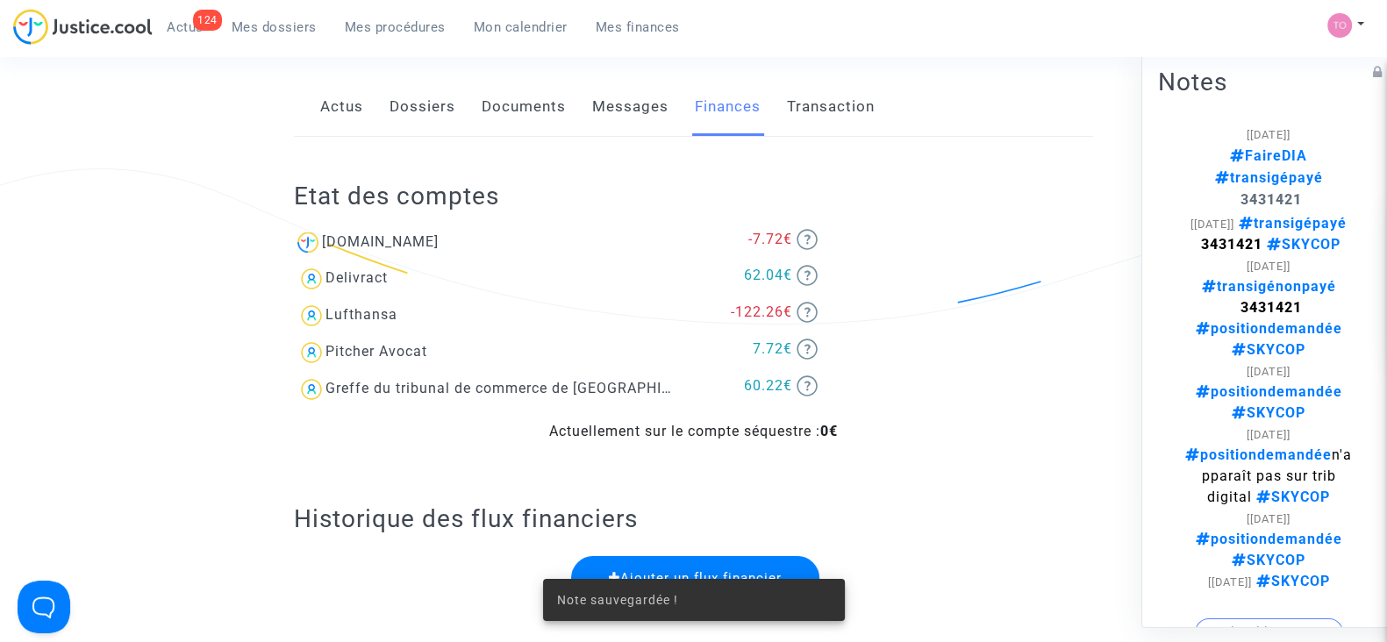
scroll to position [295, 0]
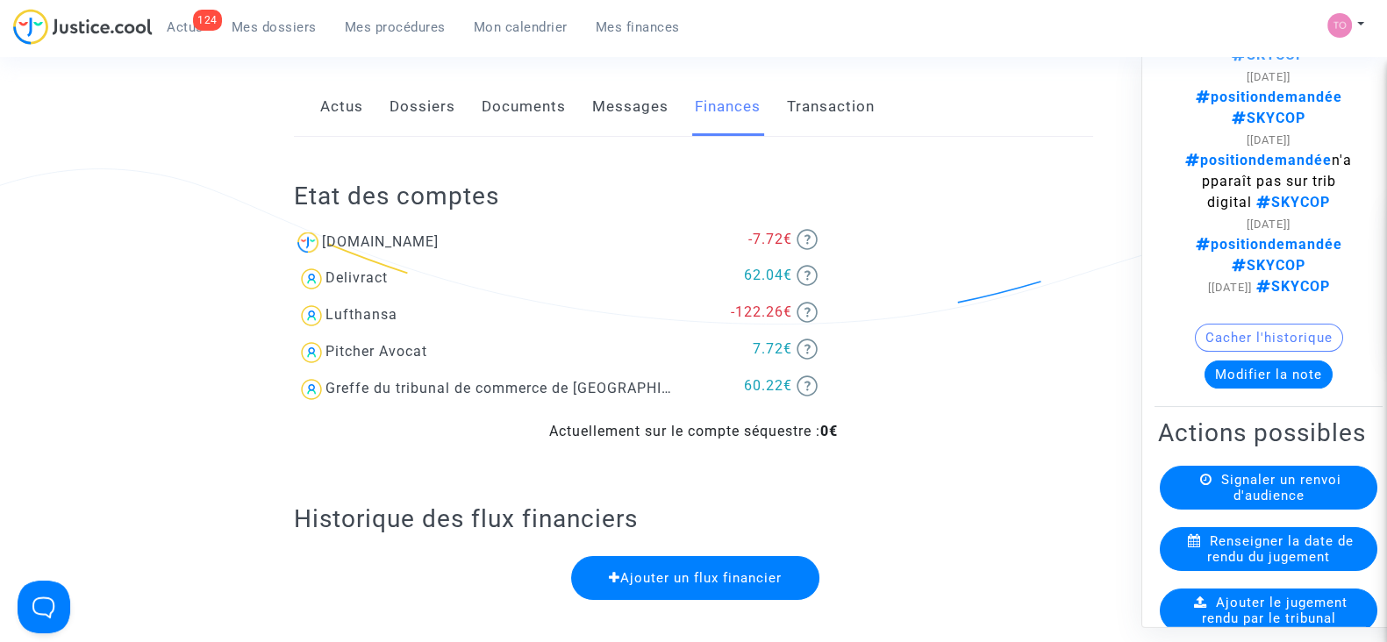
click at [401, 34] on span "Mes procédures" at bounding box center [395, 27] width 101 height 16
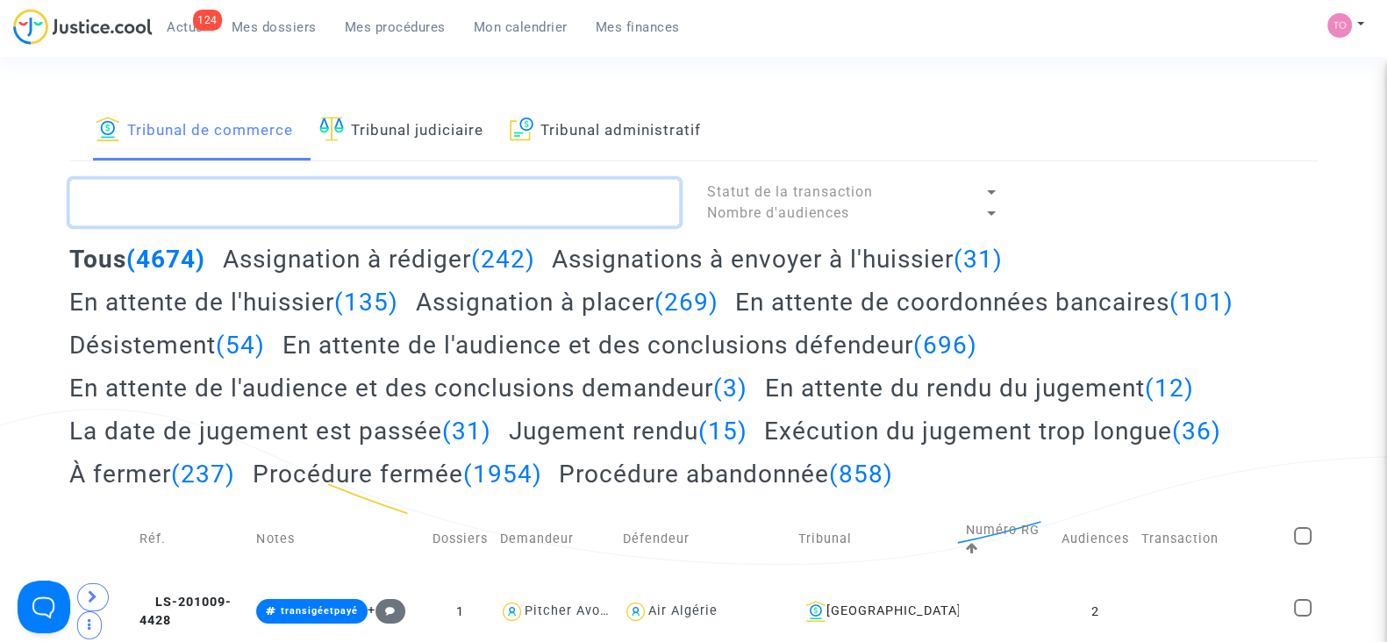
click at [257, 196] on textarea at bounding box center [374, 202] width 611 height 47
paste textarea "EDER"
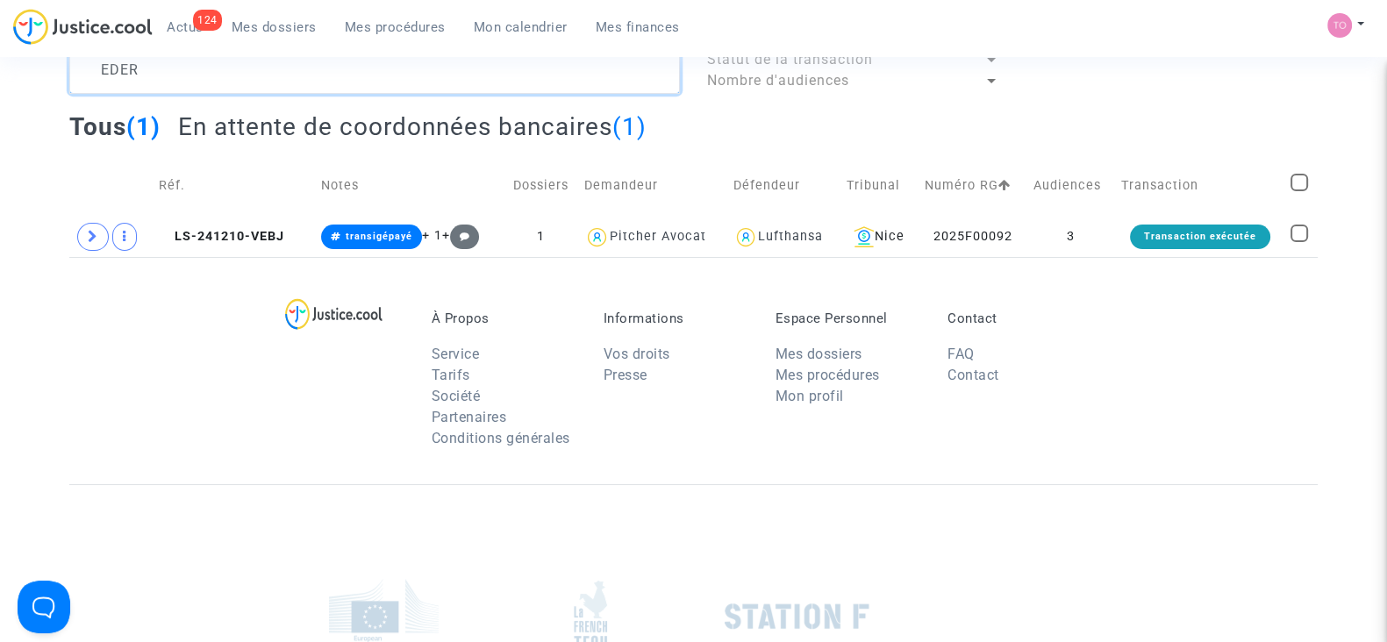
scroll to position [133, 0]
type textarea "EDER"
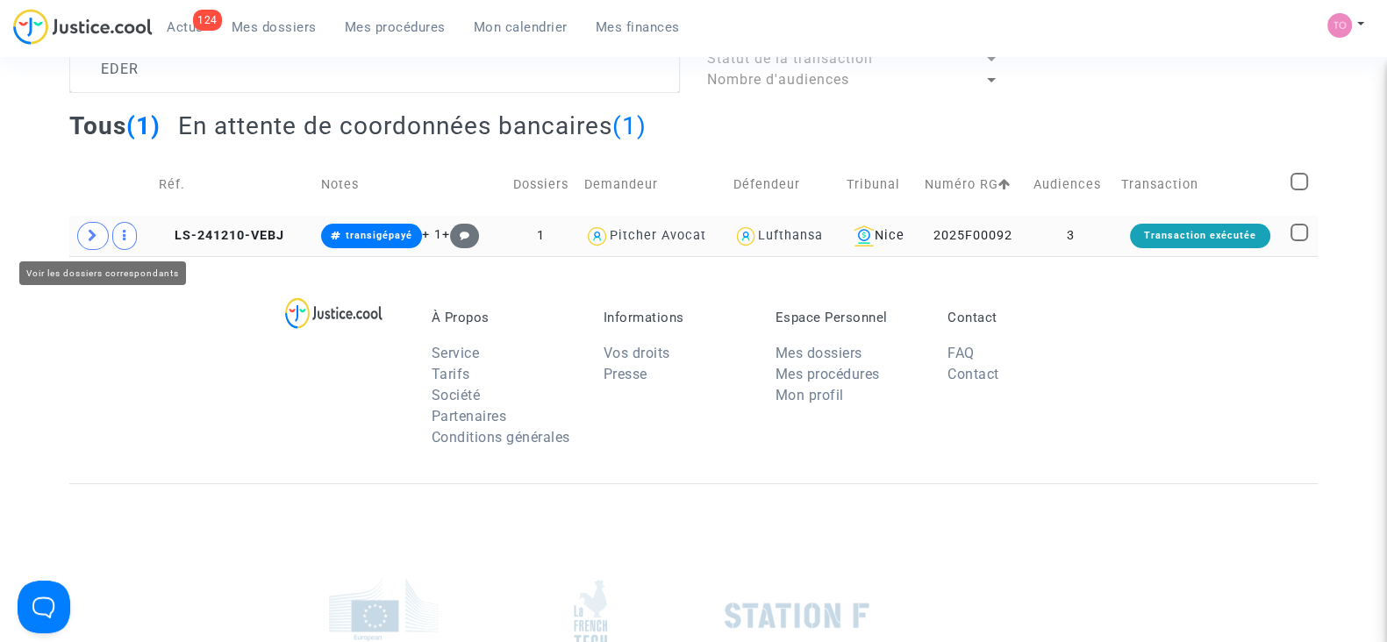
click at [86, 234] on span at bounding box center [93, 236] width 32 height 28
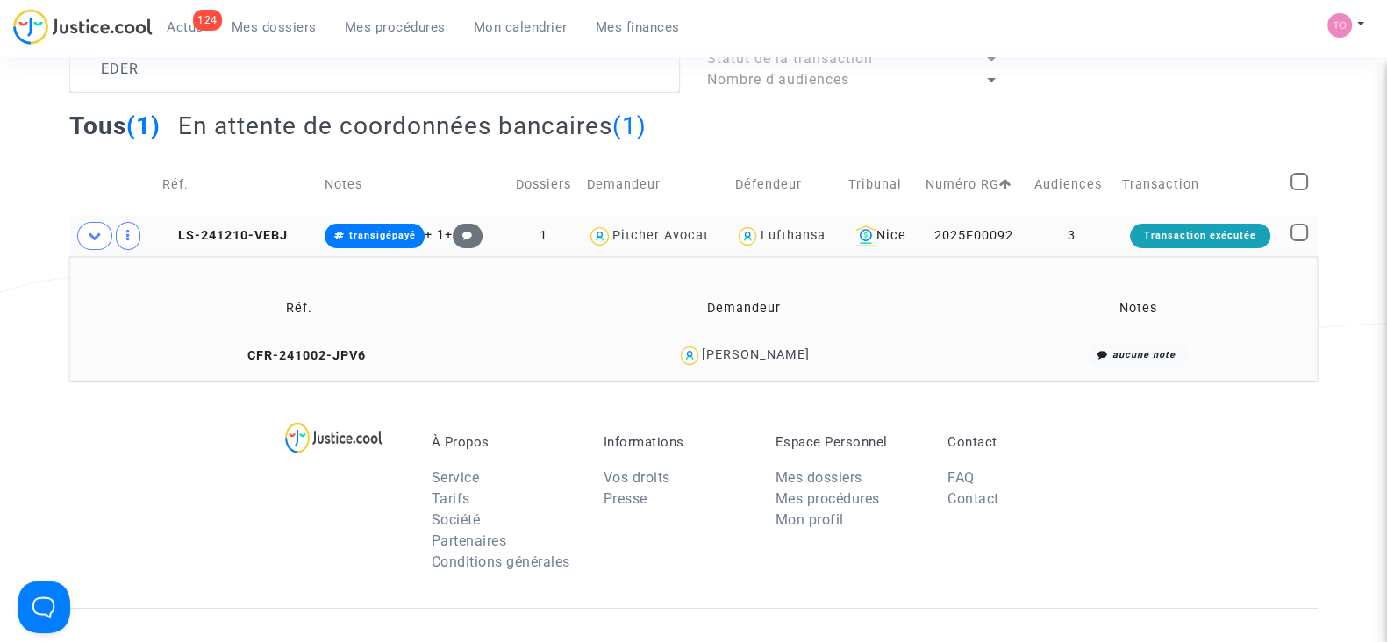
click at [968, 231] on td "2025F00092" at bounding box center [973, 236] width 109 height 40
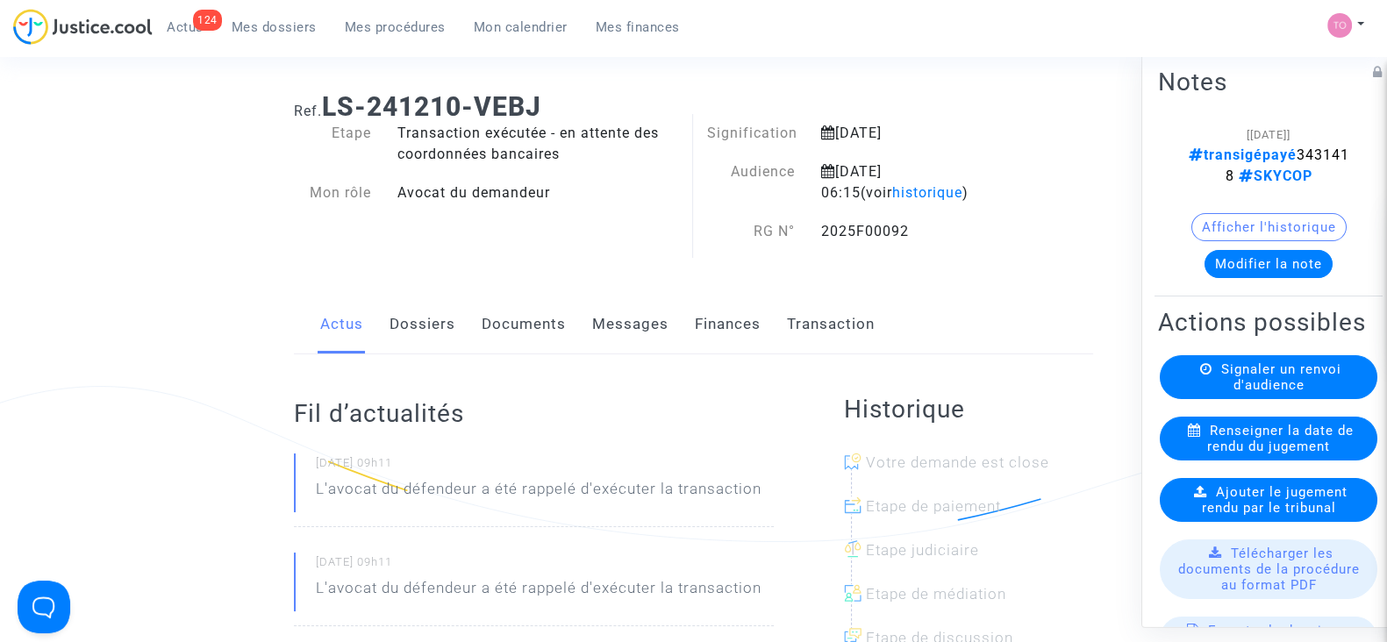
scroll to position [18, 0]
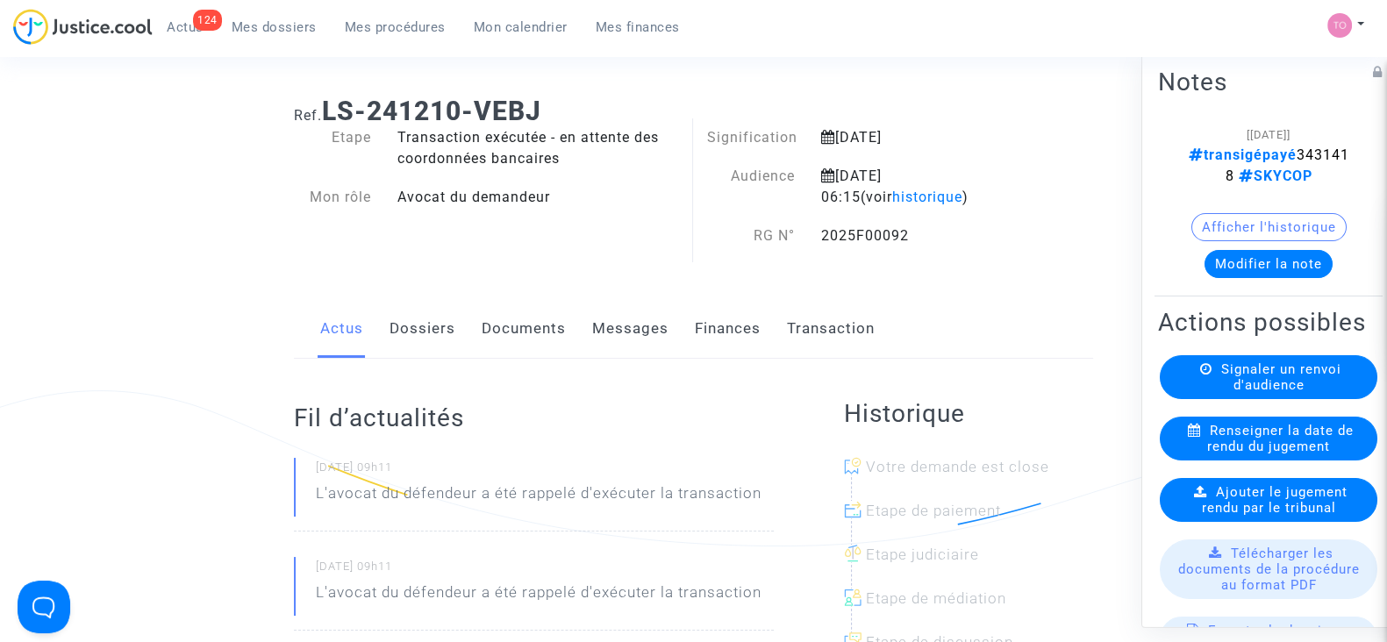
click at [1247, 259] on button "Modifier la note" at bounding box center [1268, 264] width 128 height 28
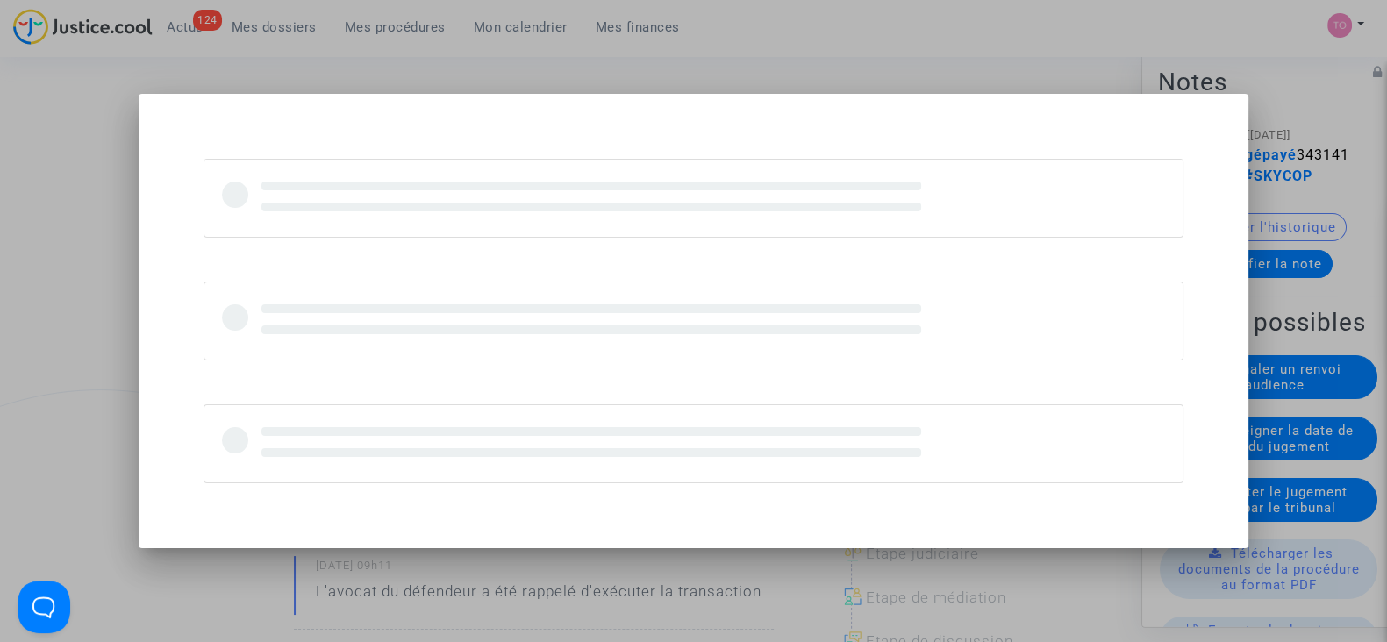
scroll to position [0, 0]
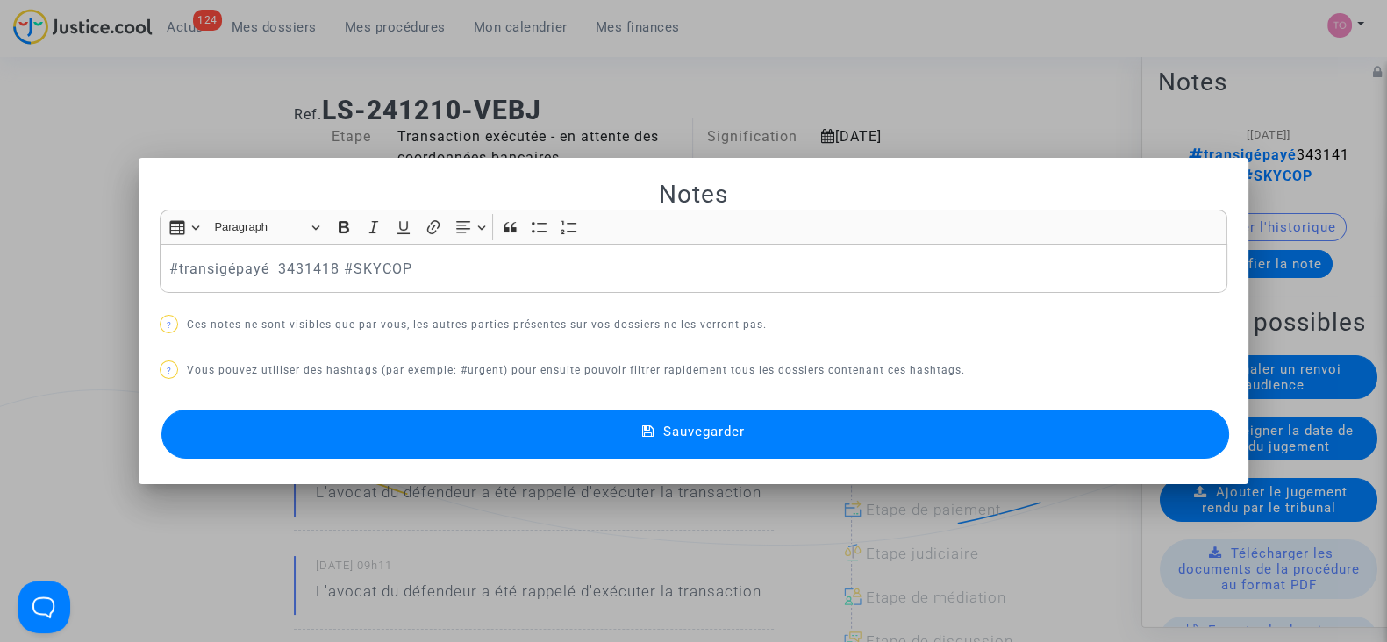
click at [169, 265] on p "#transigépayé 3431418 #SKYCOP" at bounding box center [693, 269] width 1049 height 22
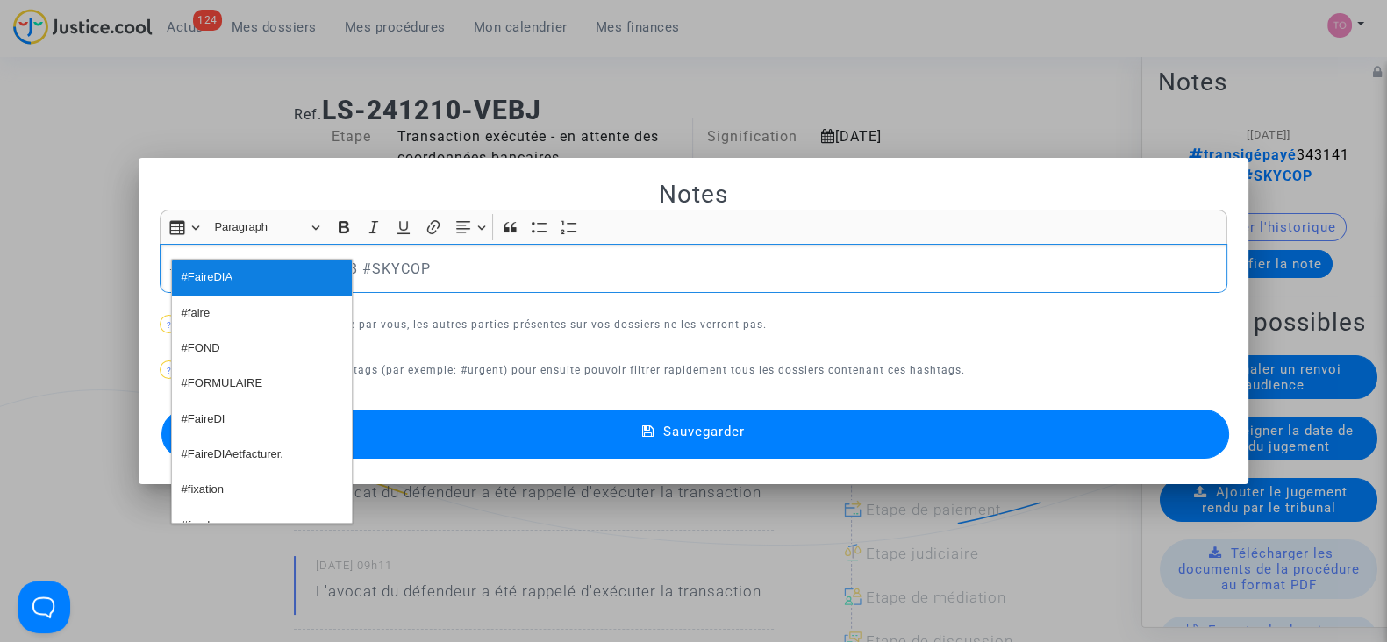
click at [212, 274] on span "#FaireDIA" at bounding box center [208, 277] width 52 height 25
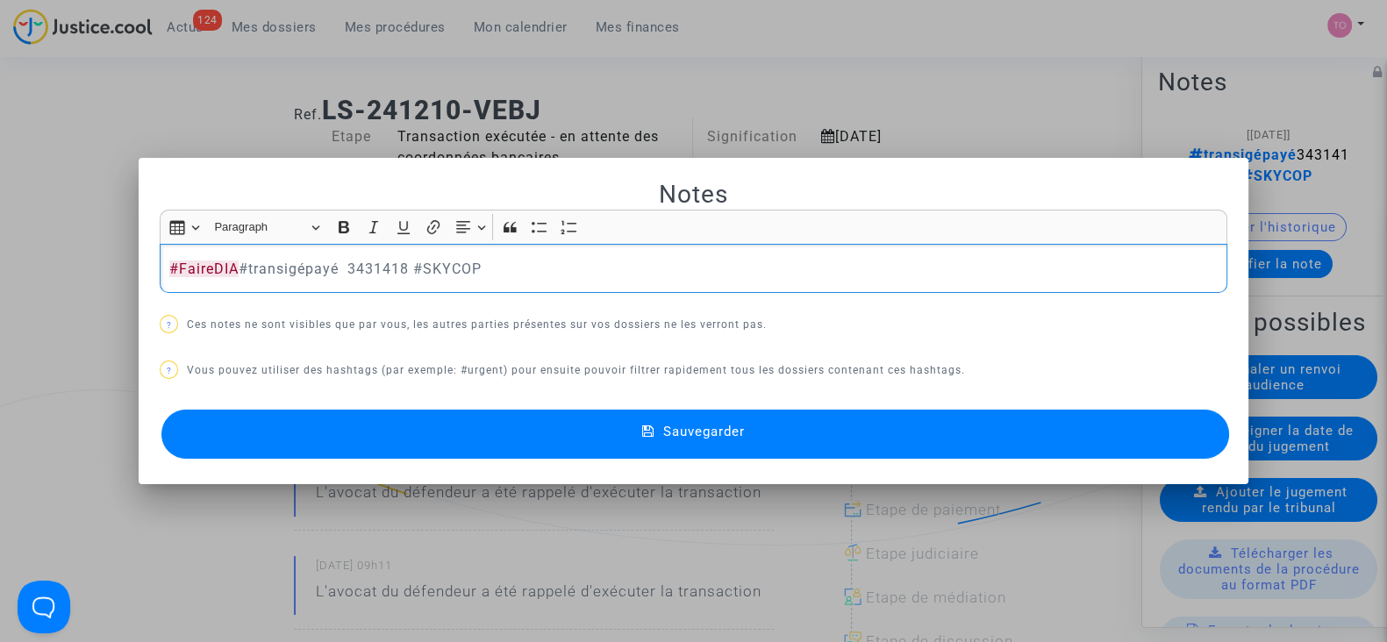
drag, startPoint x: 480, startPoint y: 269, endPoint x: 414, endPoint y: 270, distance: 65.8
click at [414, 270] on p "#FaireDIA #transigépayé 3431418 #SKYCOP" at bounding box center [693, 269] width 1049 height 22
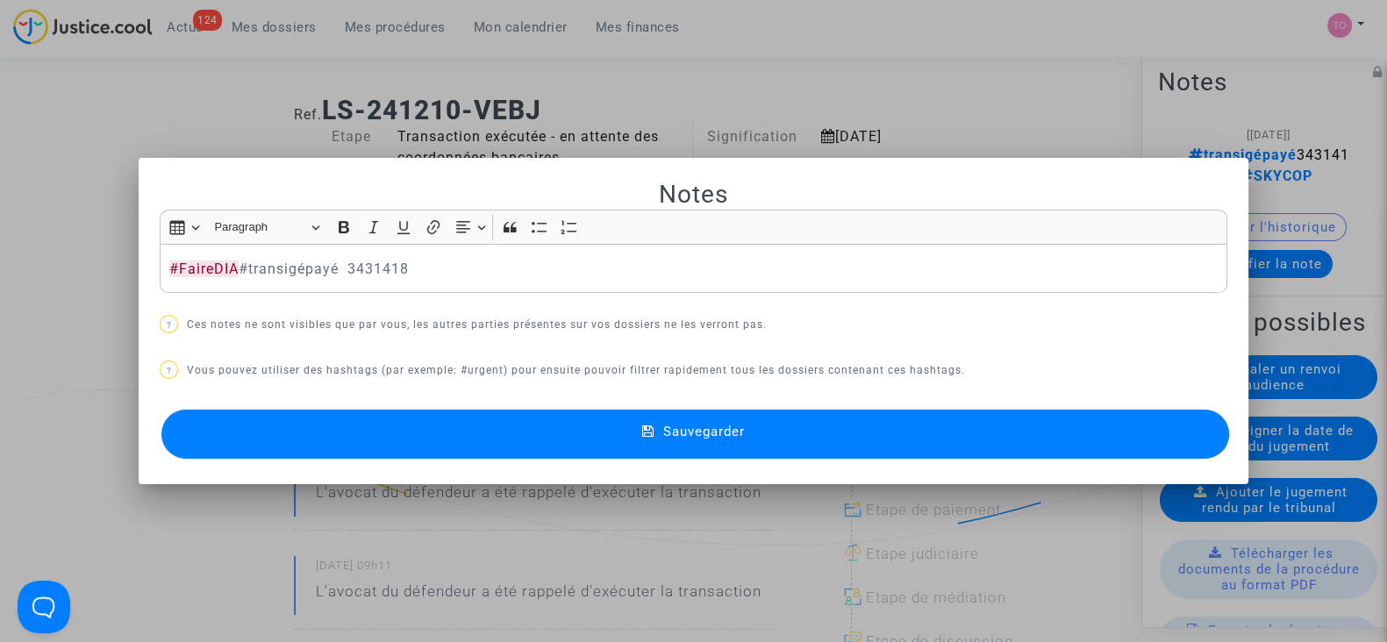
click at [593, 452] on button "Sauvegarder" at bounding box center [695, 434] width 1068 height 49
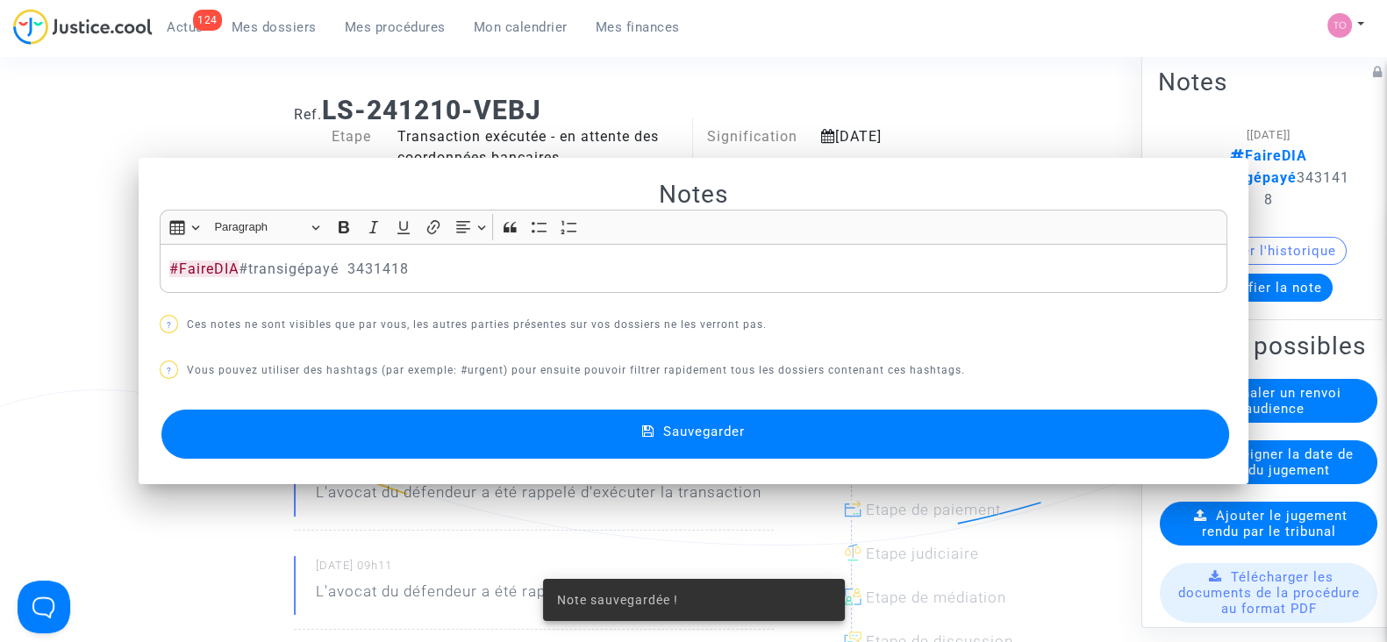
scroll to position [18, 0]
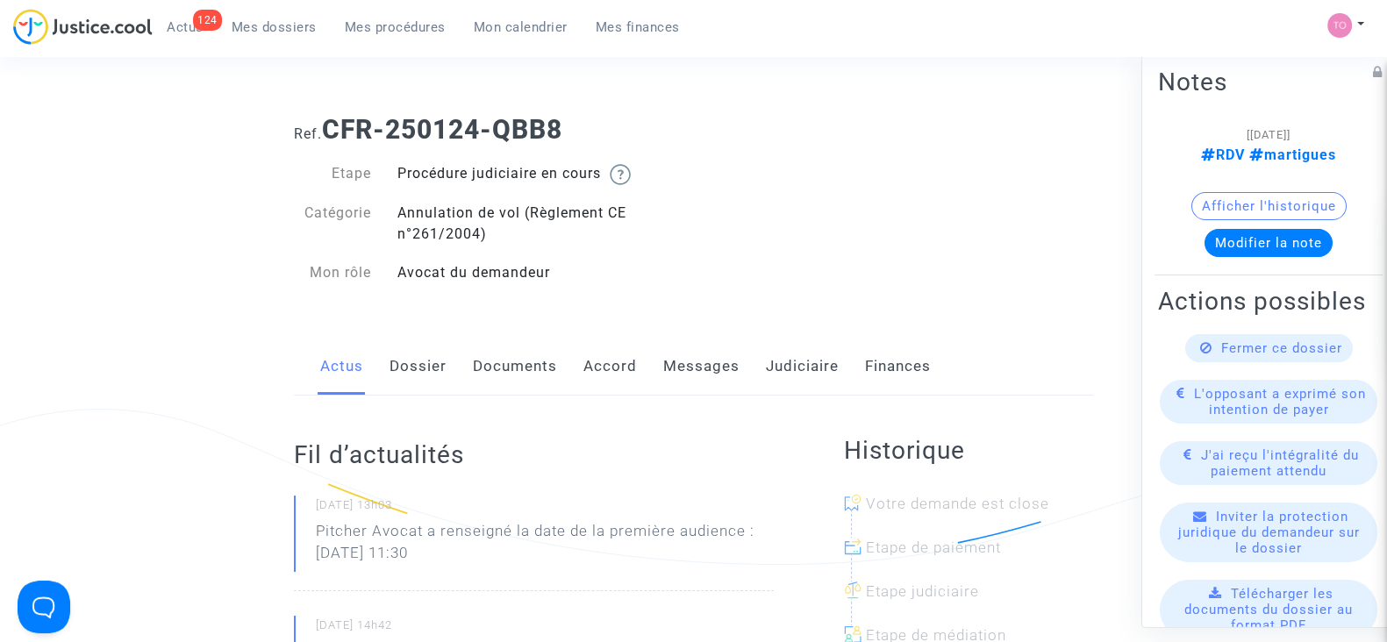
click at [807, 351] on link "Judiciaire" at bounding box center [802, 367] width 73 height 58
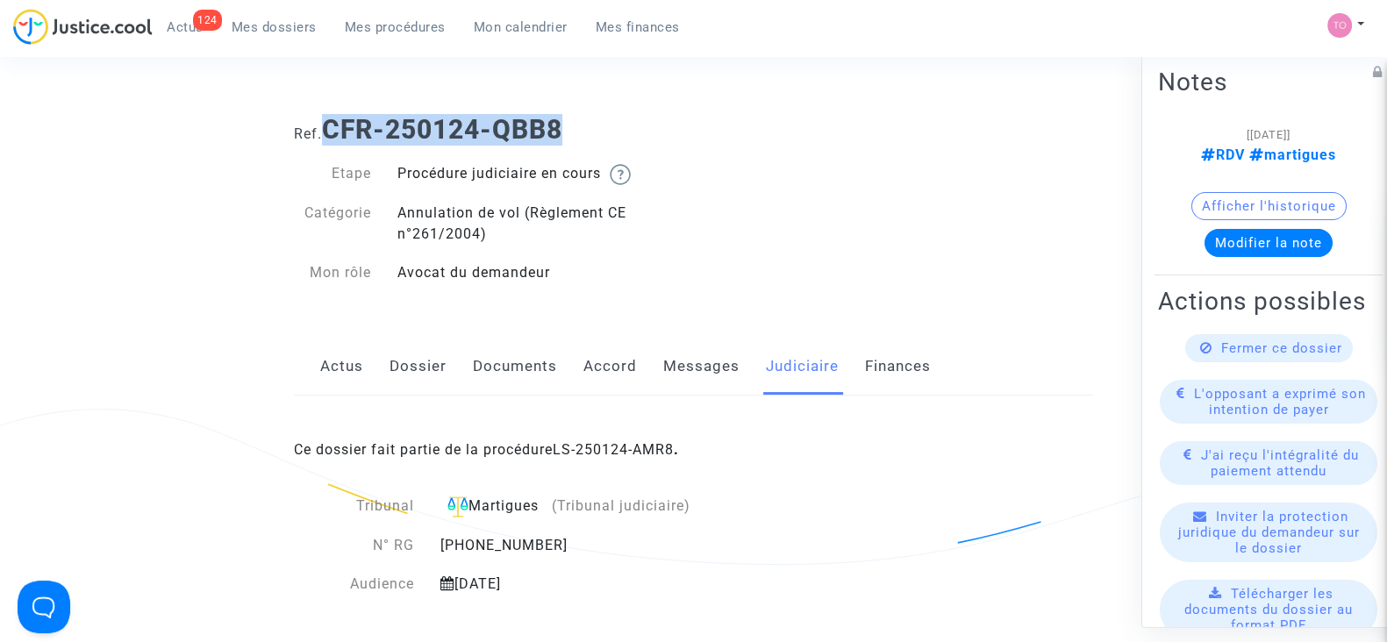
drag, startPoint x: 330, startPoint y: 123, endPoint x: 576, endPoint y: 143, distance: 247.3
click at [576, 143] on h1 "Ref. CFR-250124-QBB8" at bounding box center [693, 130] width 799 height 32
copy b "CFR-250124-QBB8"
click at [1218, 204] on button "Afficher l'historique" at bounding box center [1268, 206] width 155 height 28
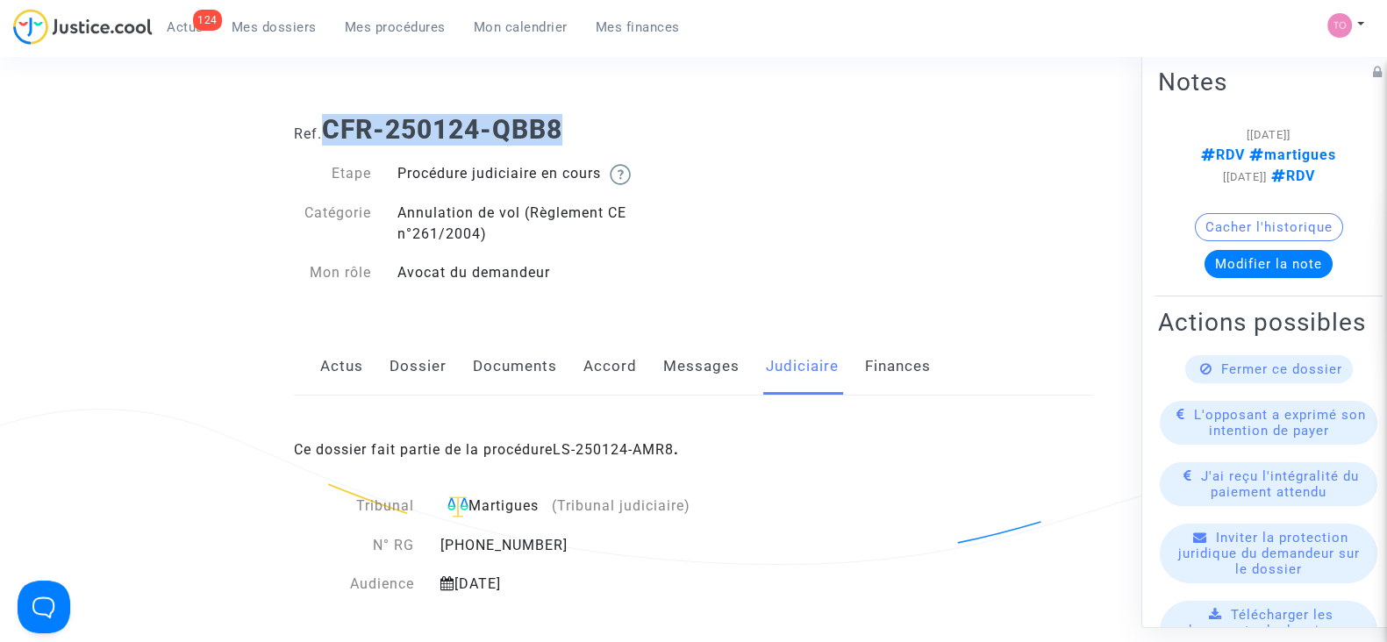
click at [409, 366] on link "Dossier" at bounding box center [417, 367] width 57 height 58
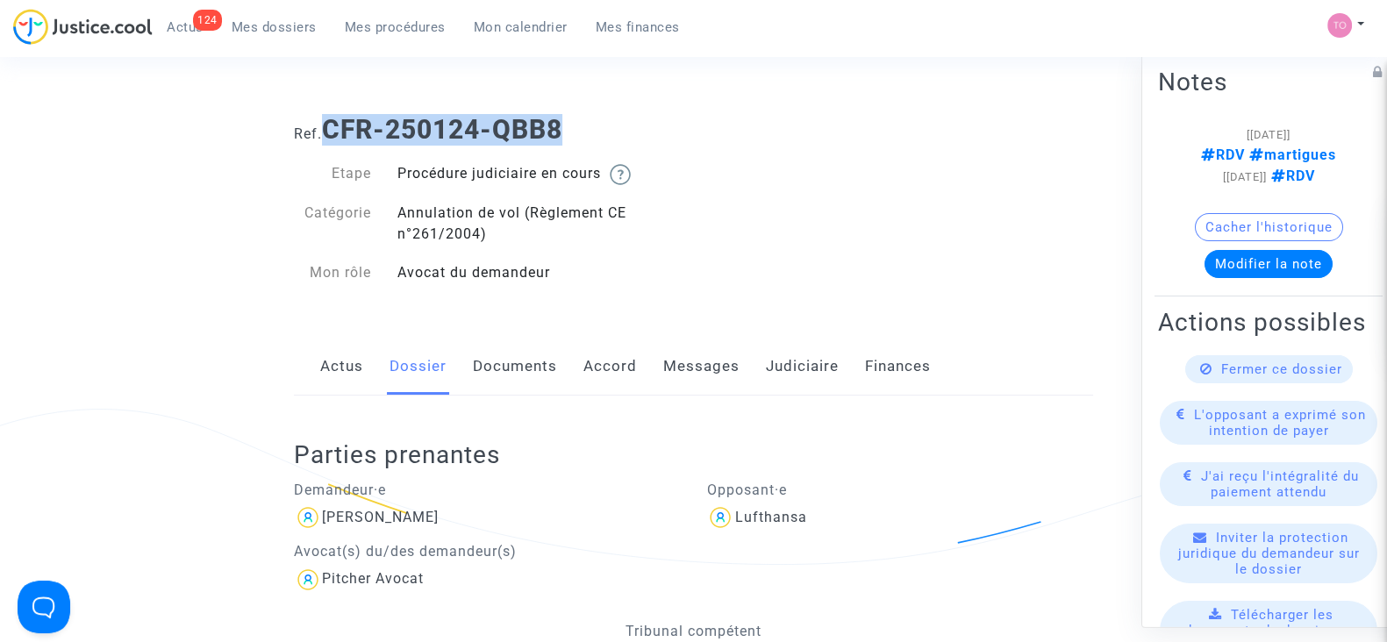
click at [502, 364] on link "Documents" at bounding box center [515, 367] width 84 height 58
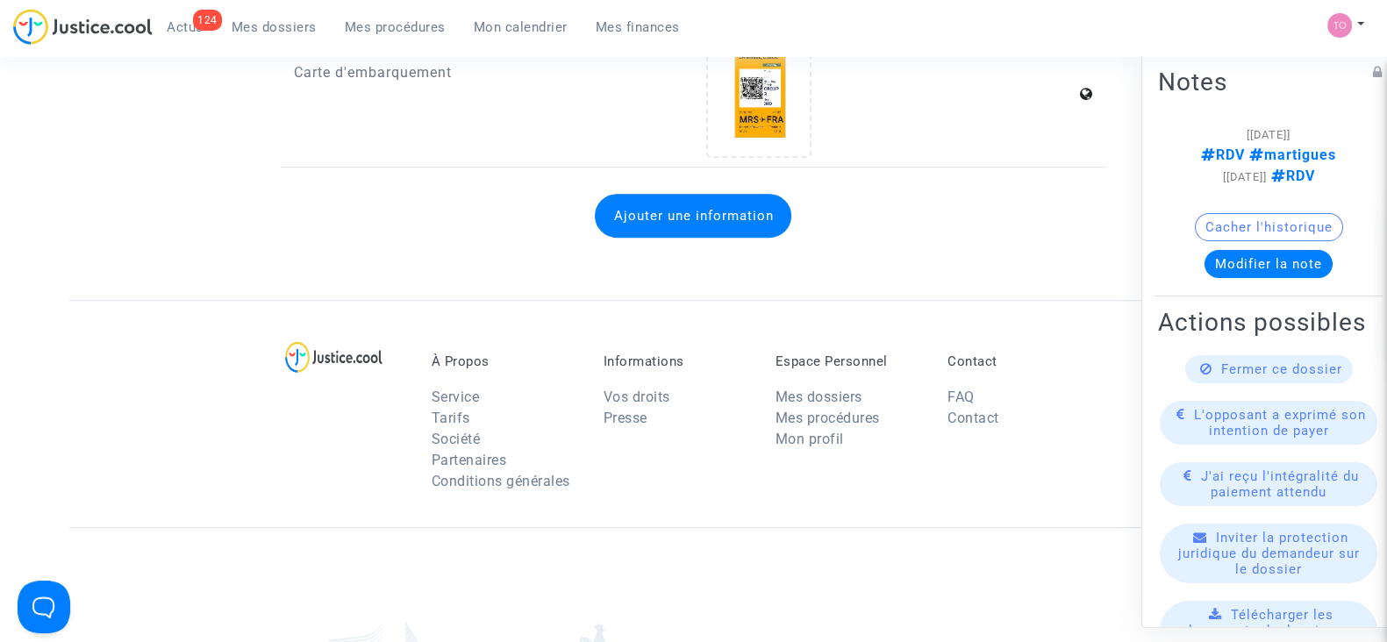
scroll to position [961, 0]
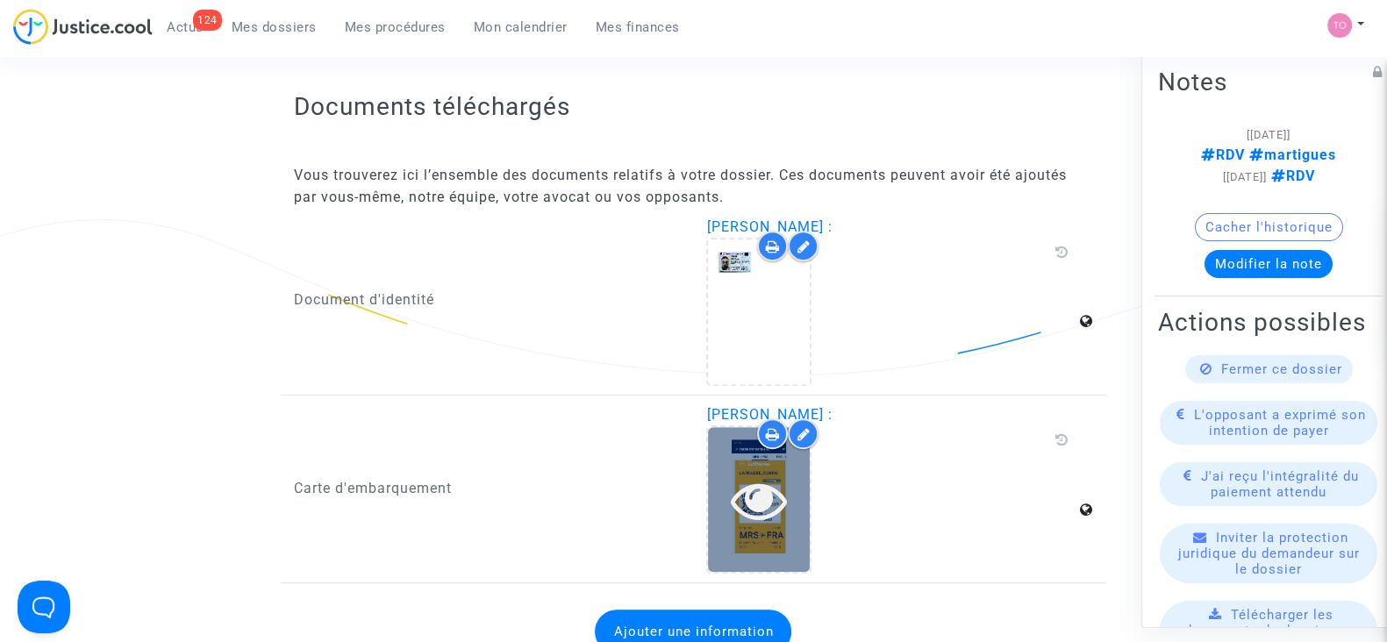
click at [726, 472] on div at bounding box center [759, 500] width 102 height 56
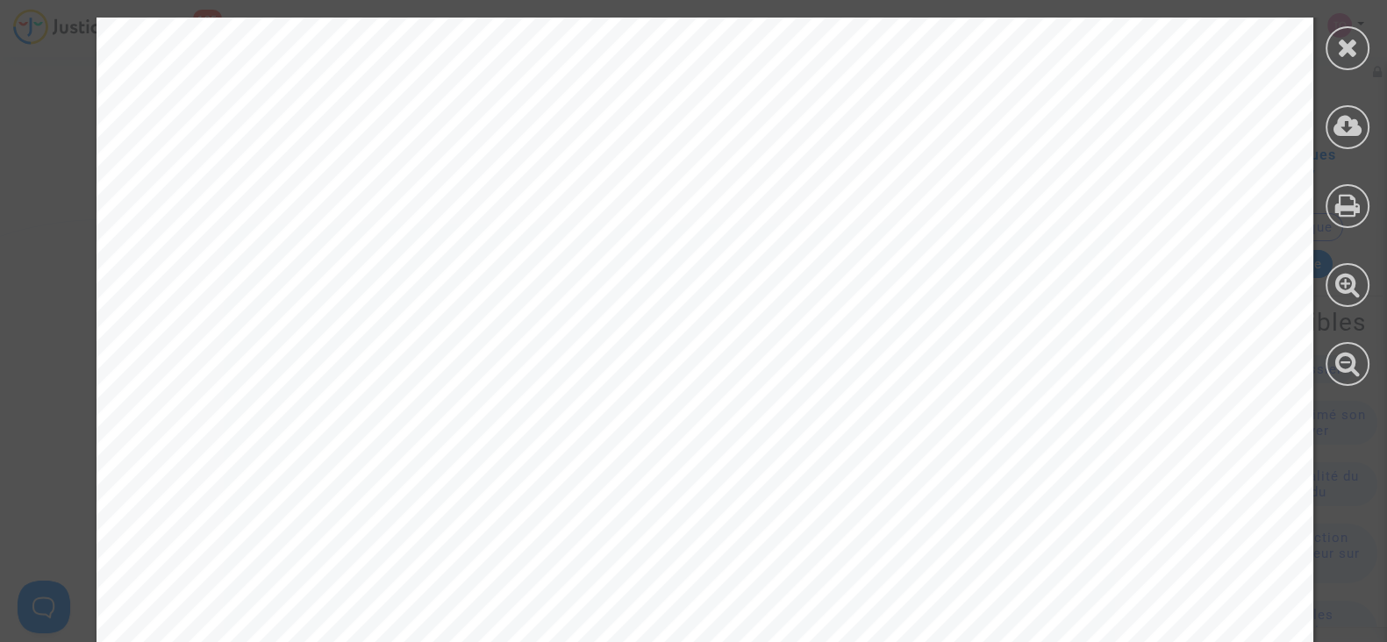
scroll to position [242, 0]
click at [1355, 38] on icon at bounding box center [1348, 47] width 22 height 26
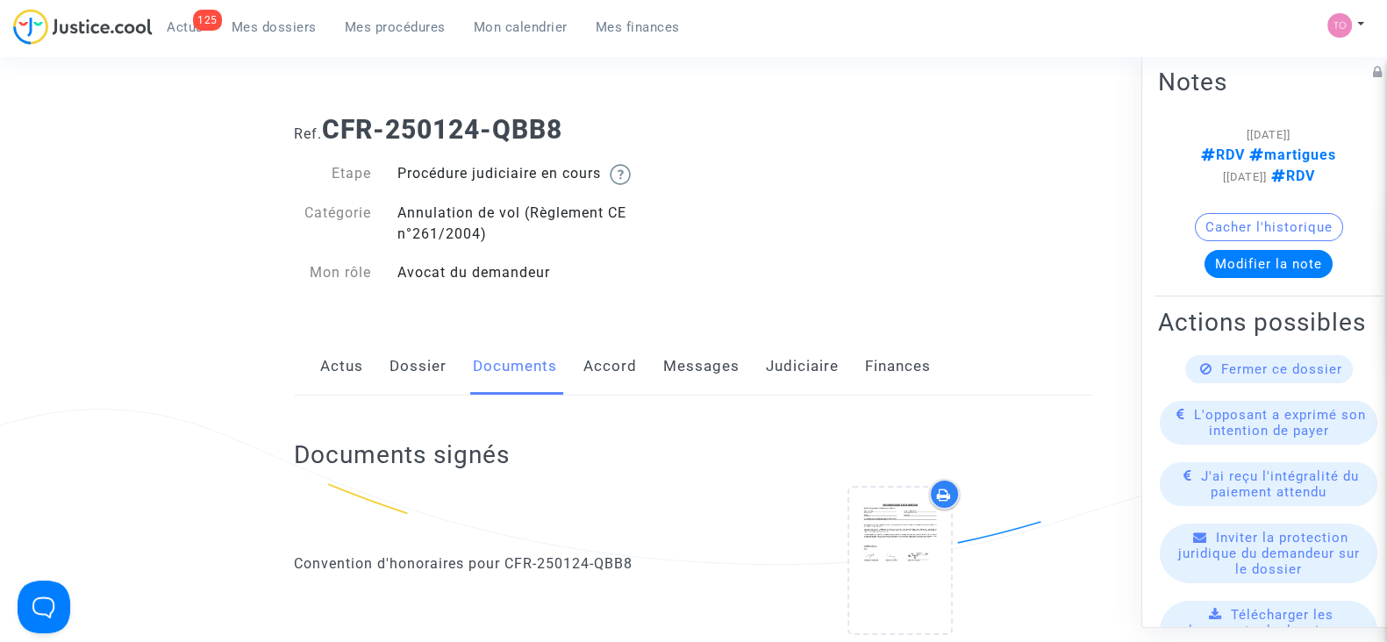
scroll to position [1, 0]
click at [588, 356] on link "Accord" at bounding box center [610, 366] width 54 height 58
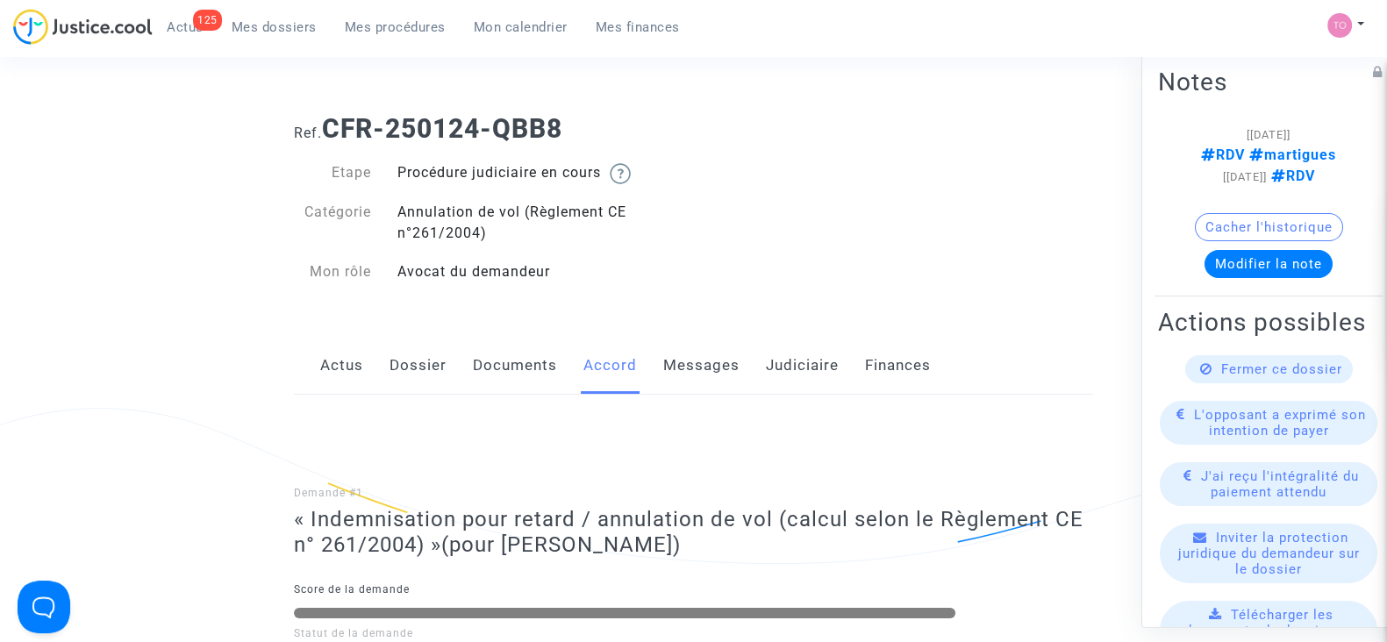
click at [671, 363] on link "Messages" at bounding box center [701, 366] width 76 height 58
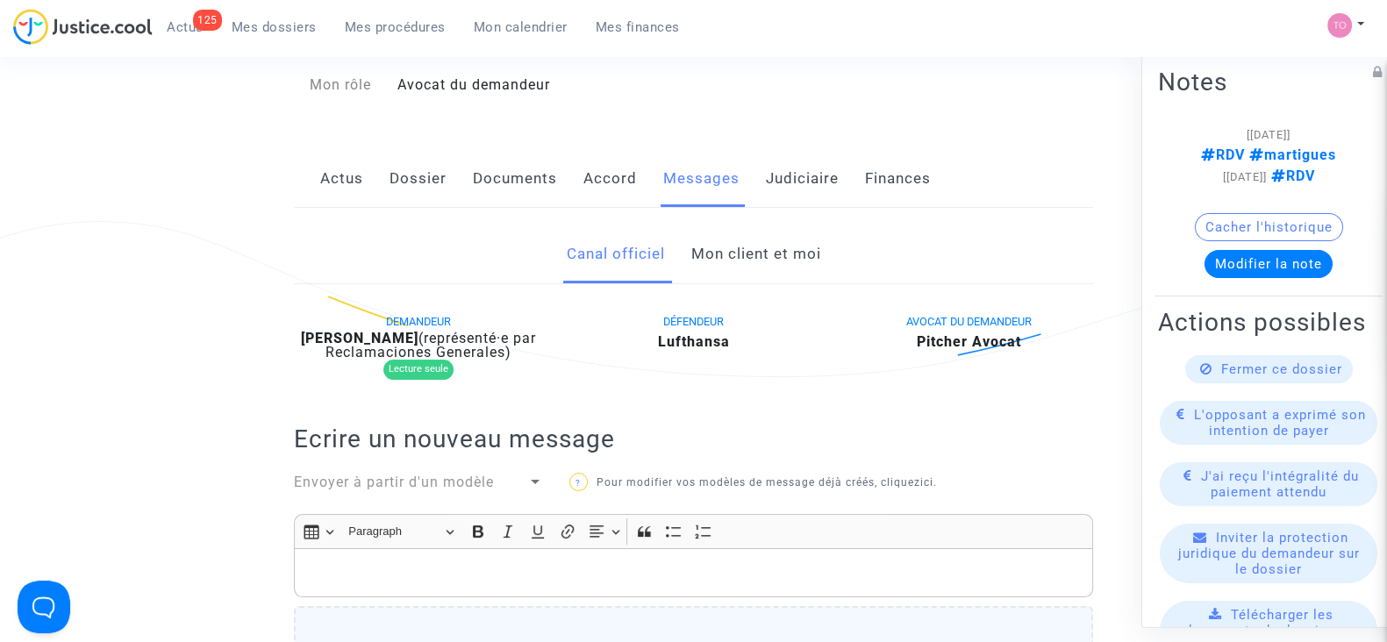
scroll to position [220, 0]
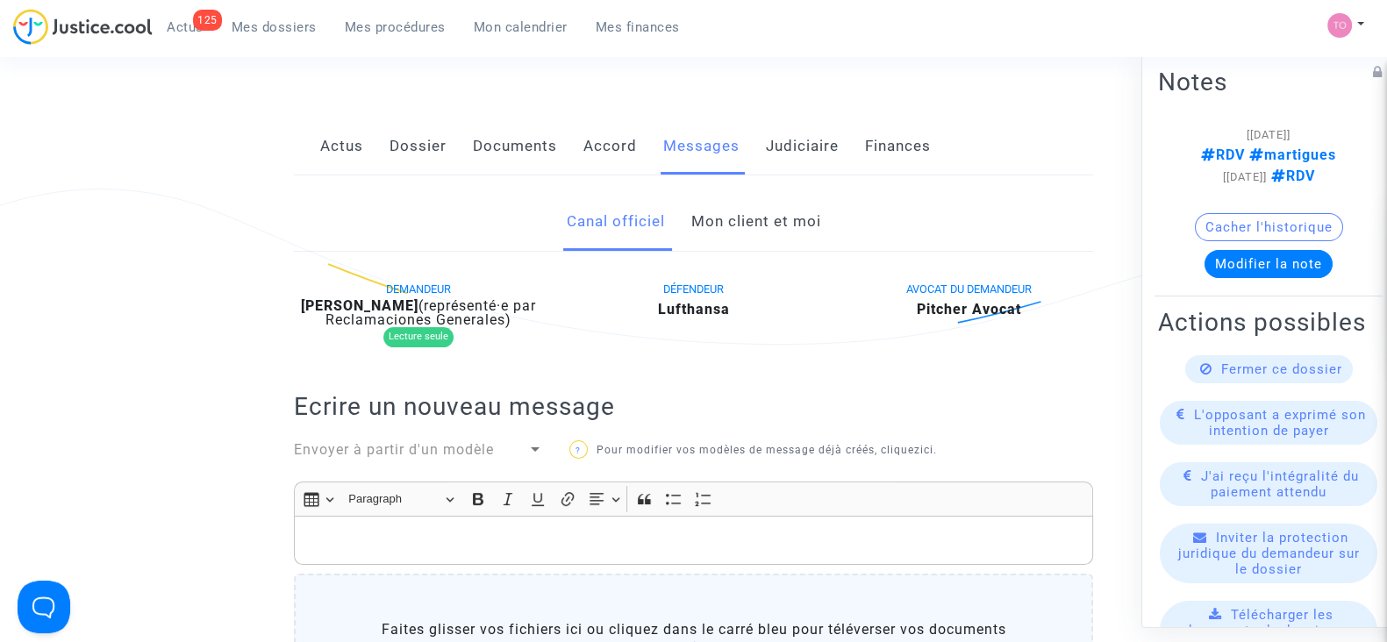
click at [401, 127] on link "Dossier" at bounding box center [417, 147] width 57 height 58
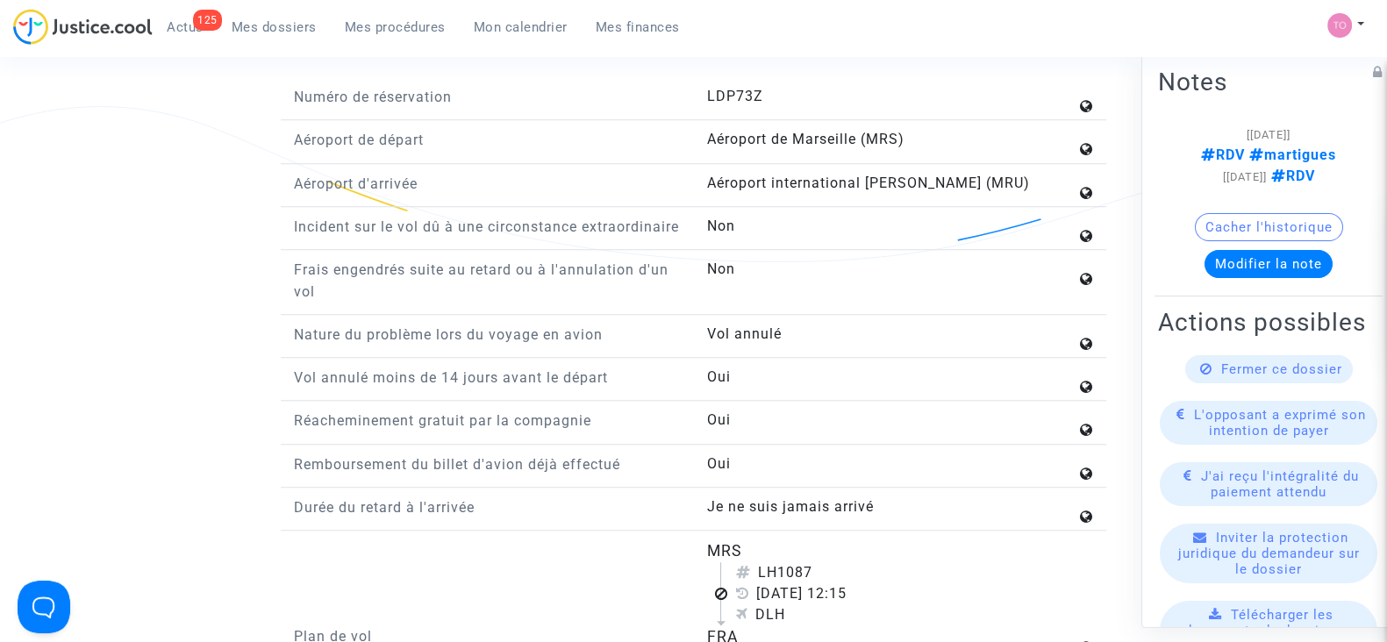
scroll to position [2014, 0]
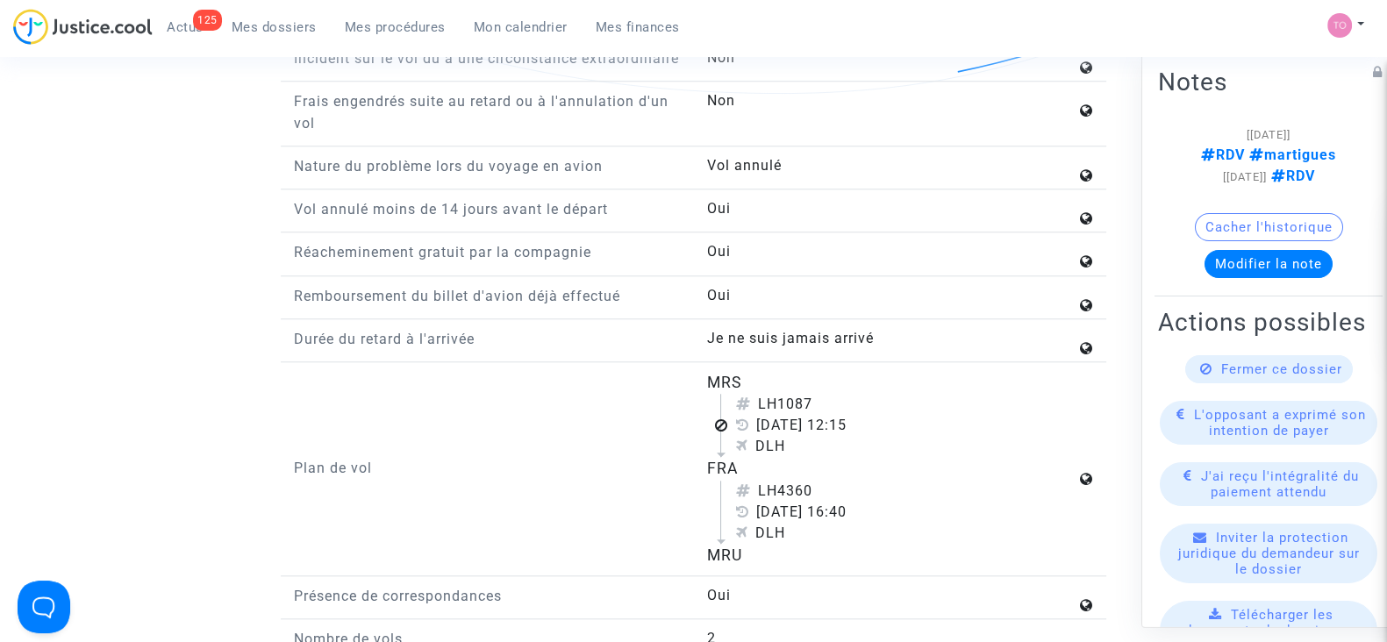
click at [757, 457] on div "DLH" at bounding box center [905, 446] width 340 height 21
copy div "DLH"
click at [757, 457] on div "DLH" at bounding box center [905, 446] width 340 height 21
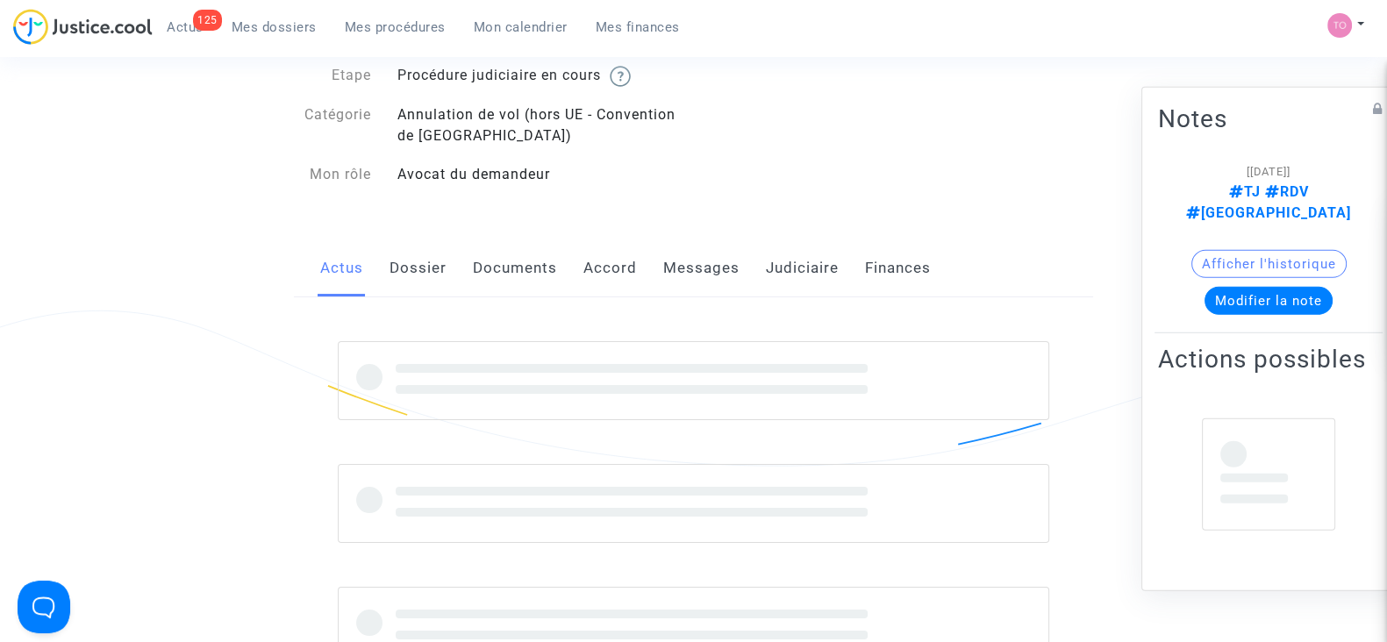
scroll to position [100, 0]
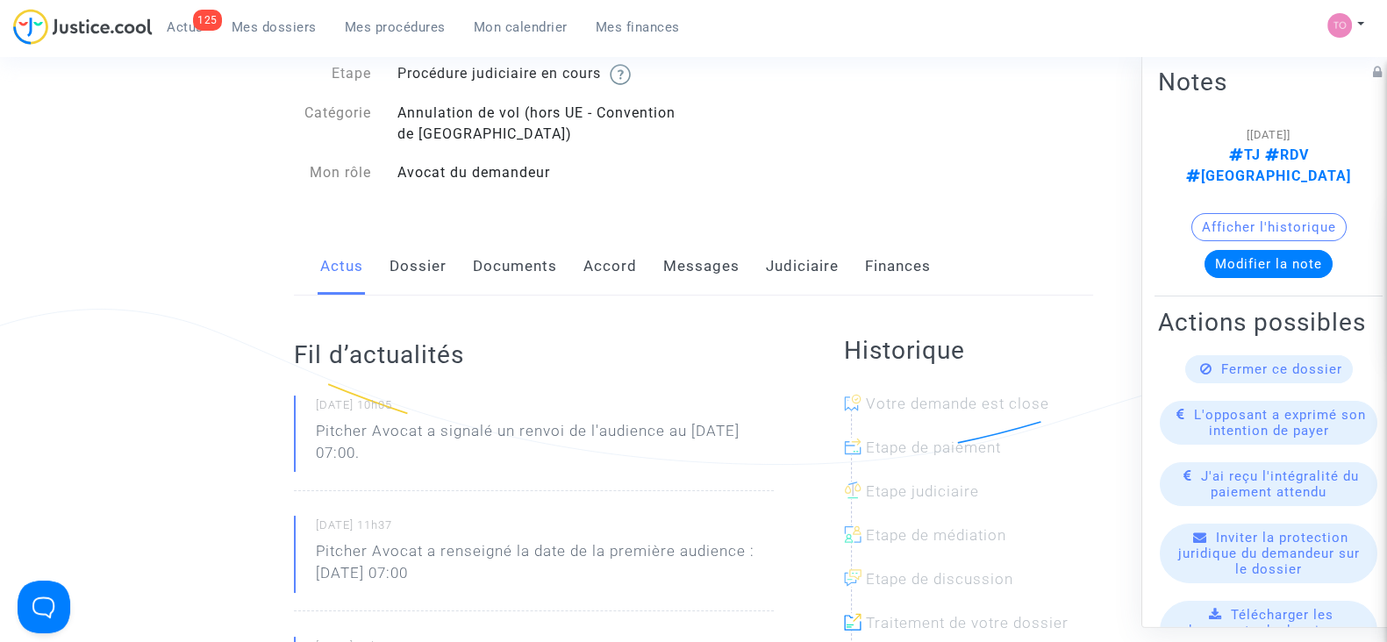
click at [496, 265] on link "Documents" at bounding box center [515, 267] width 84 height 58
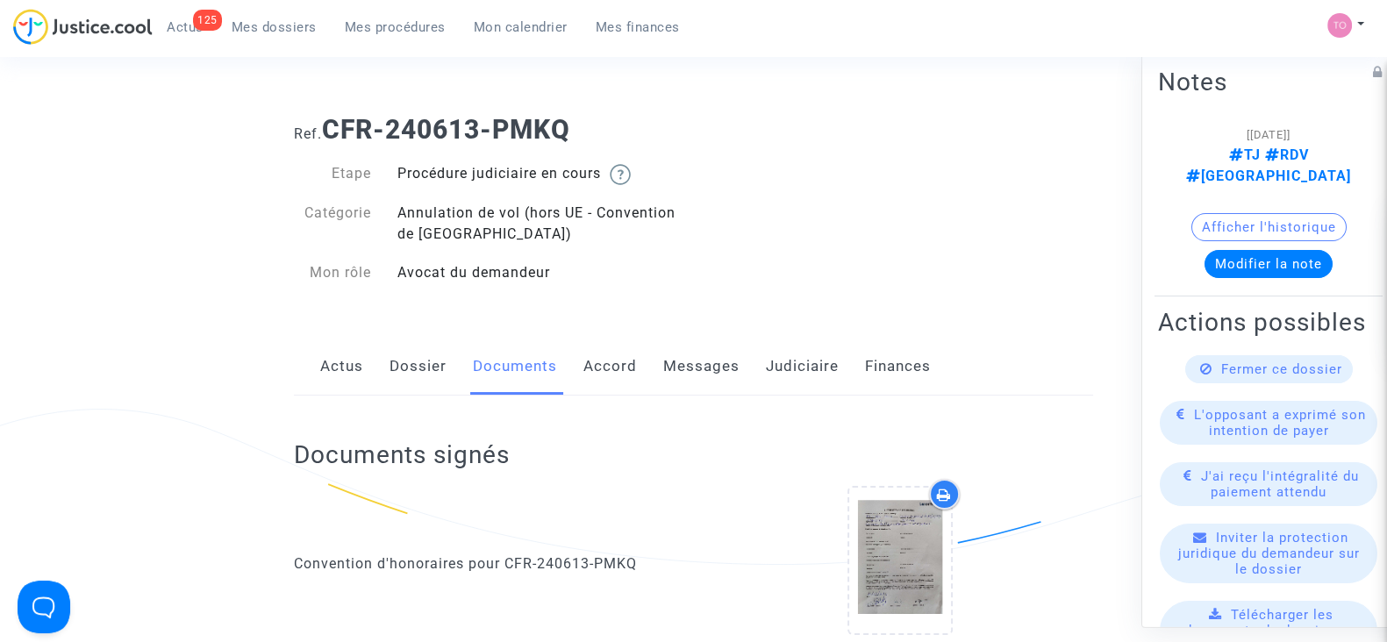
click at [667, 364] on link "Messages" at bounding box center [701, 367] width 76 height 58
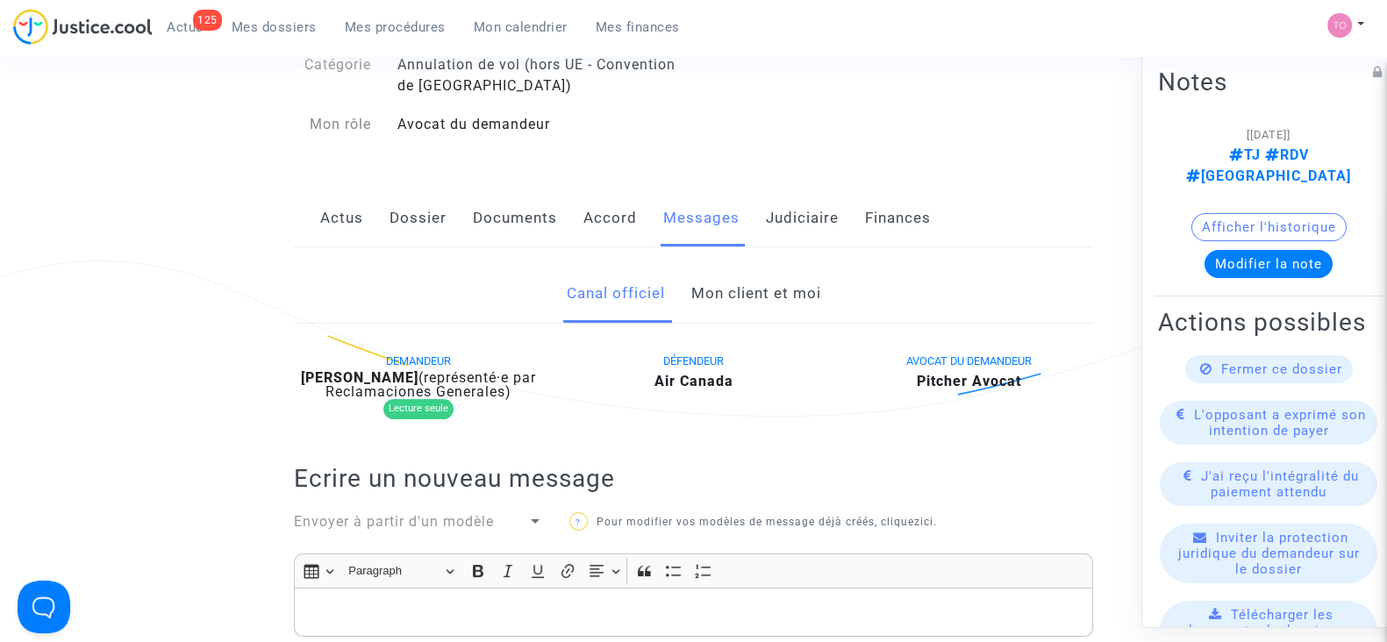
scroll to position [142, 0]
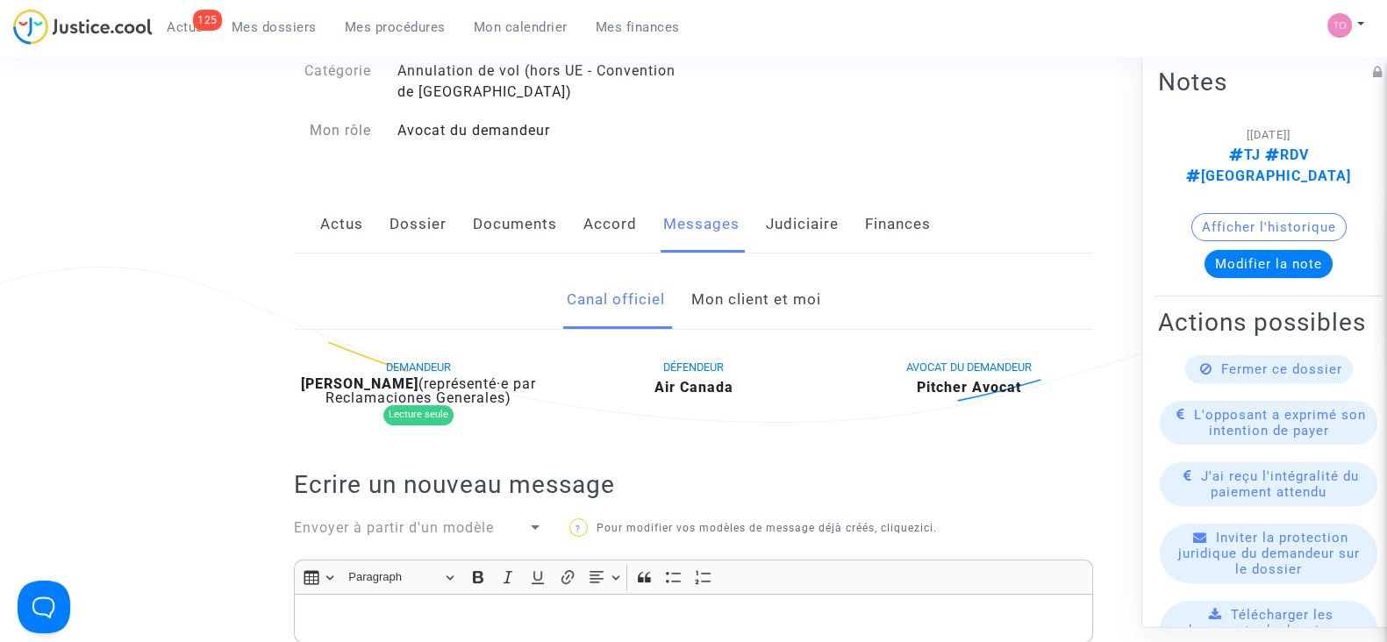
click at [715, 289] on link "Mon client et moi" at bounding box center [755, 300] width 130 height 58
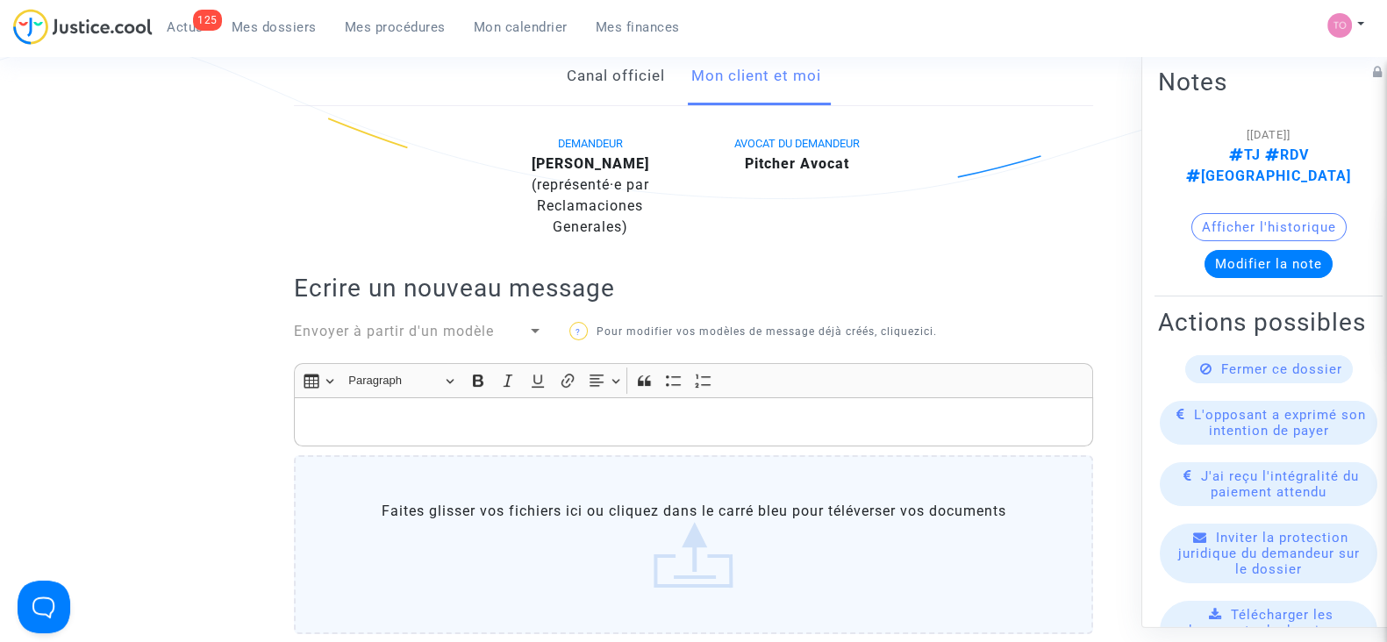
scroll to position [154, 0]
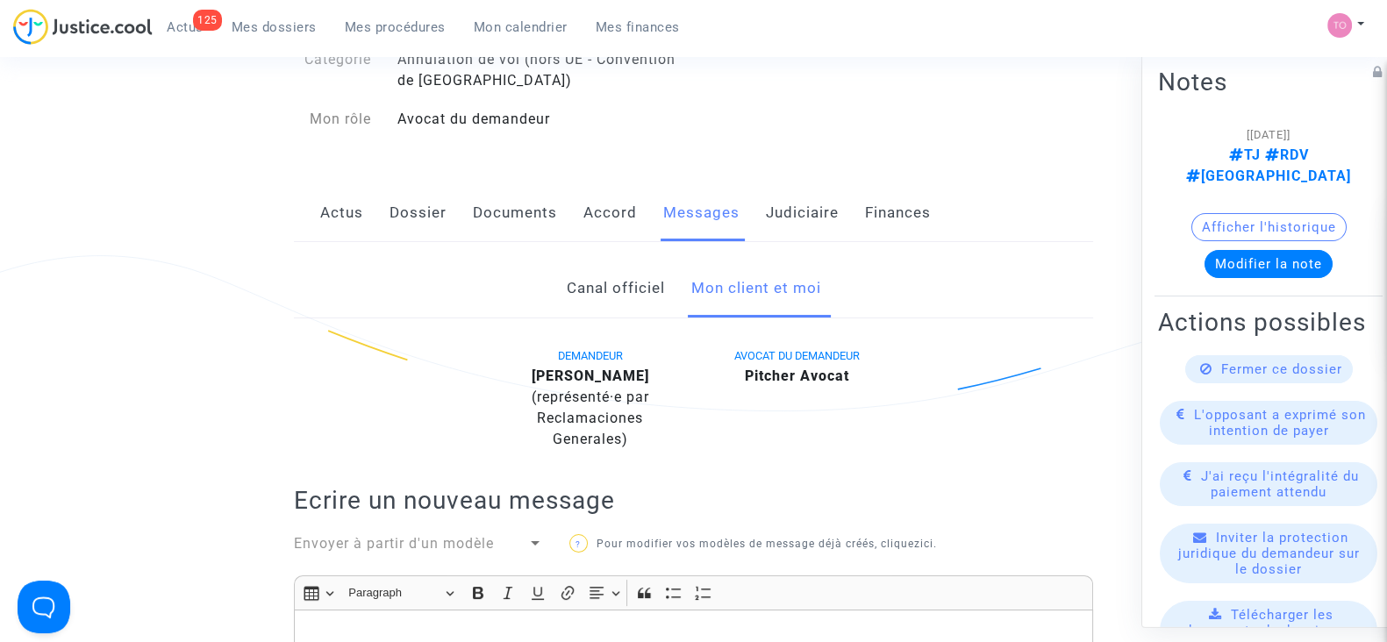
click at [626, 286] on link "Canal officiel" at bounding box center [615, 289] width 98 height 58
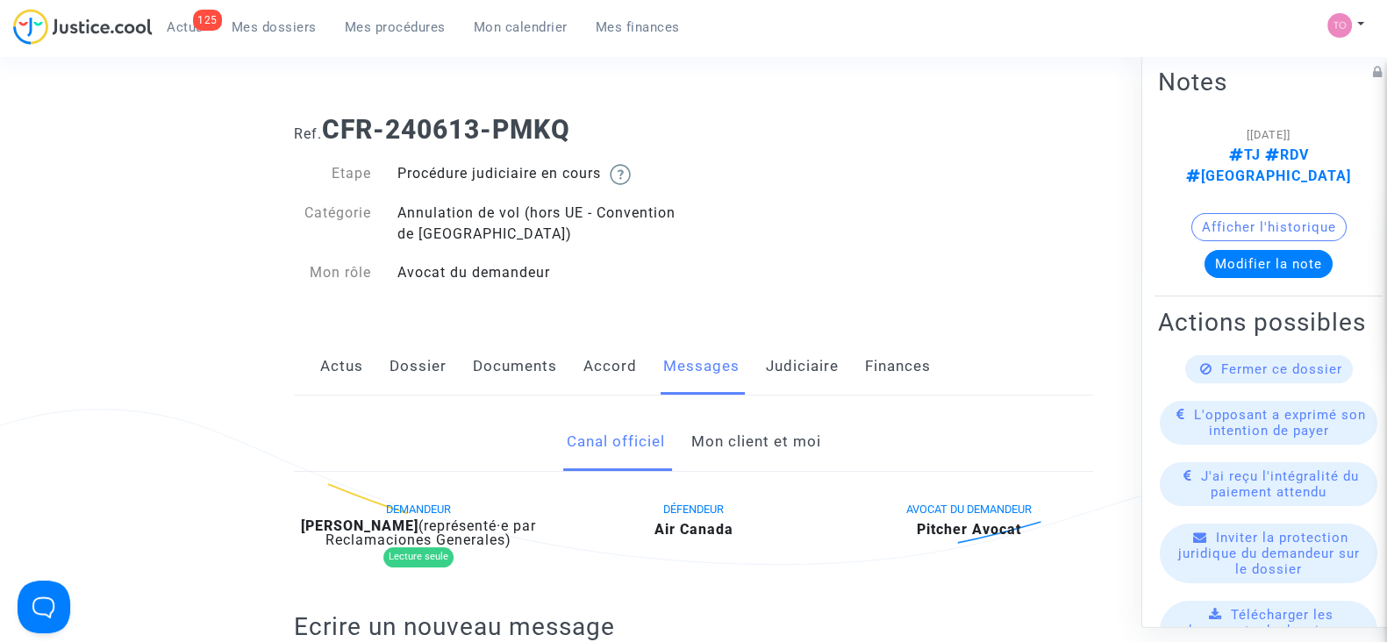
click at [810, 375] on link "Judiciaire" at bounding box center [802, 367] width 73 height 58
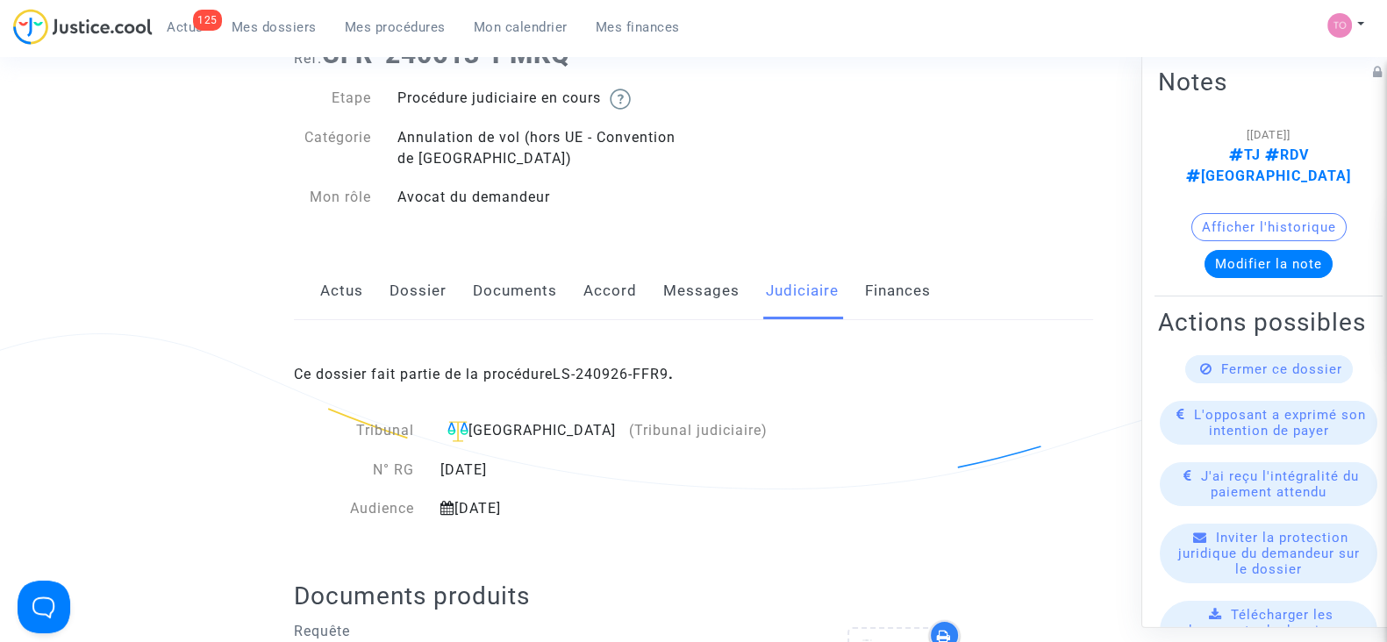
scroll to position [76, 0]
click at [344, 266] on link "Actus" at bounding box center [341, 290] width 43 height 58
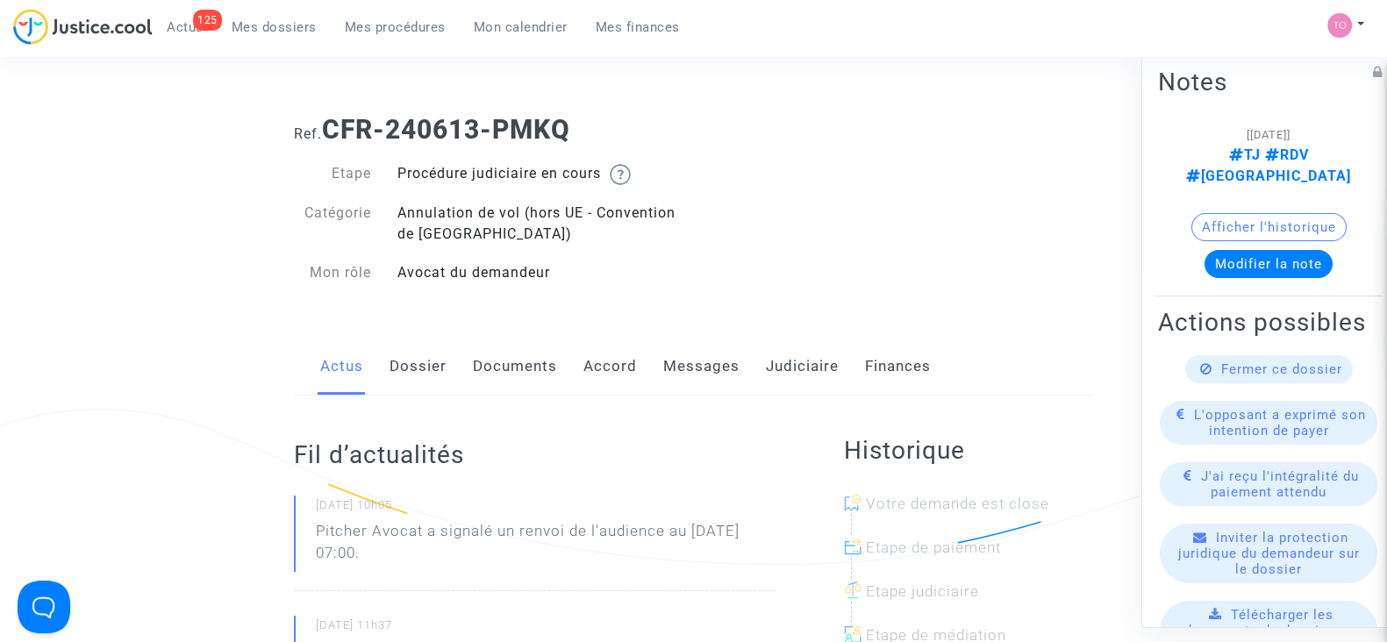
click at [785, 364] on link "Judiciaire" at bounding box center [802, 367] width 73 height 58
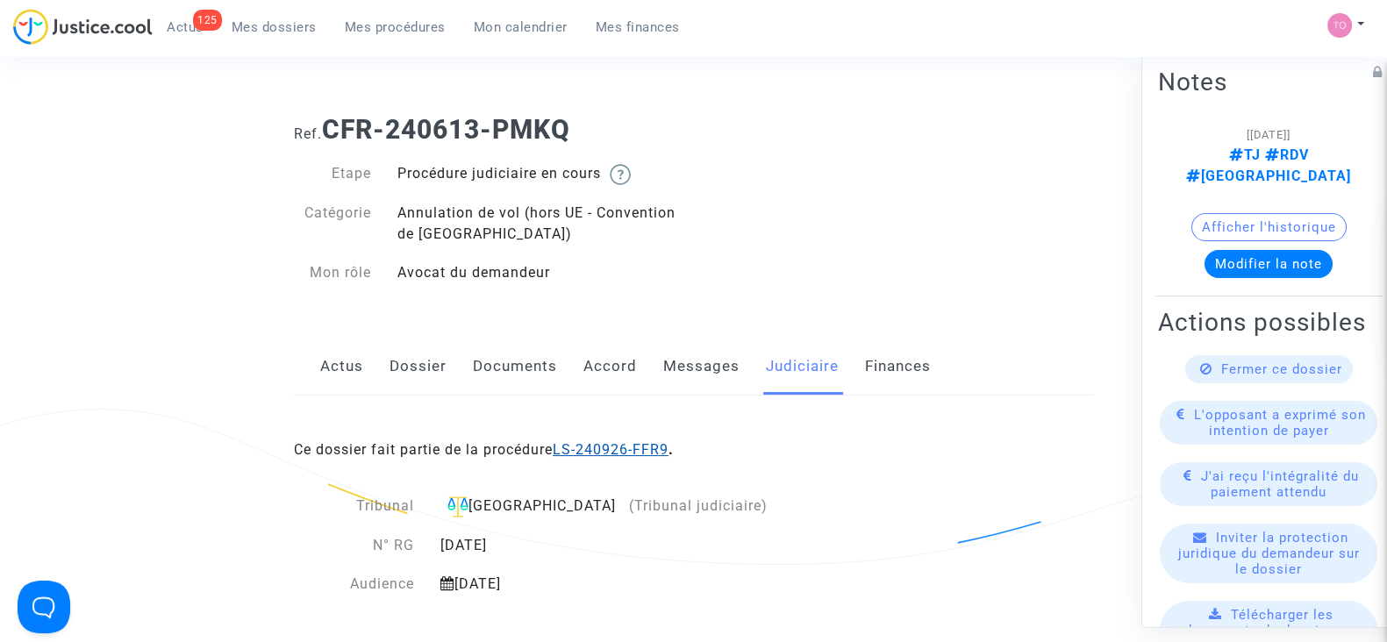
click at [582, 445] on link "LS-240926-FFR9" at bounding box center [611, 449] width 116 height 17
